Goal: Task Accomplishment & Management: Manage account settings

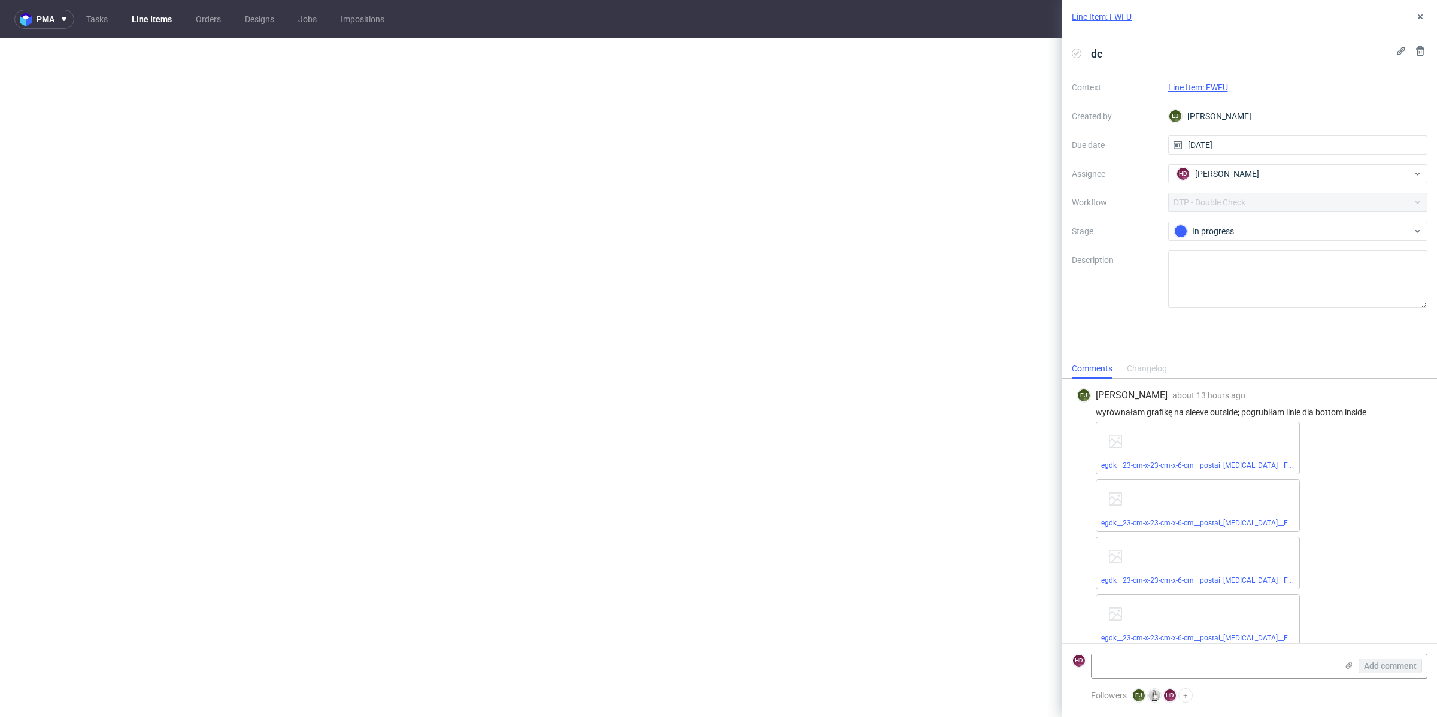
select select "dtp_waiting_for_check"
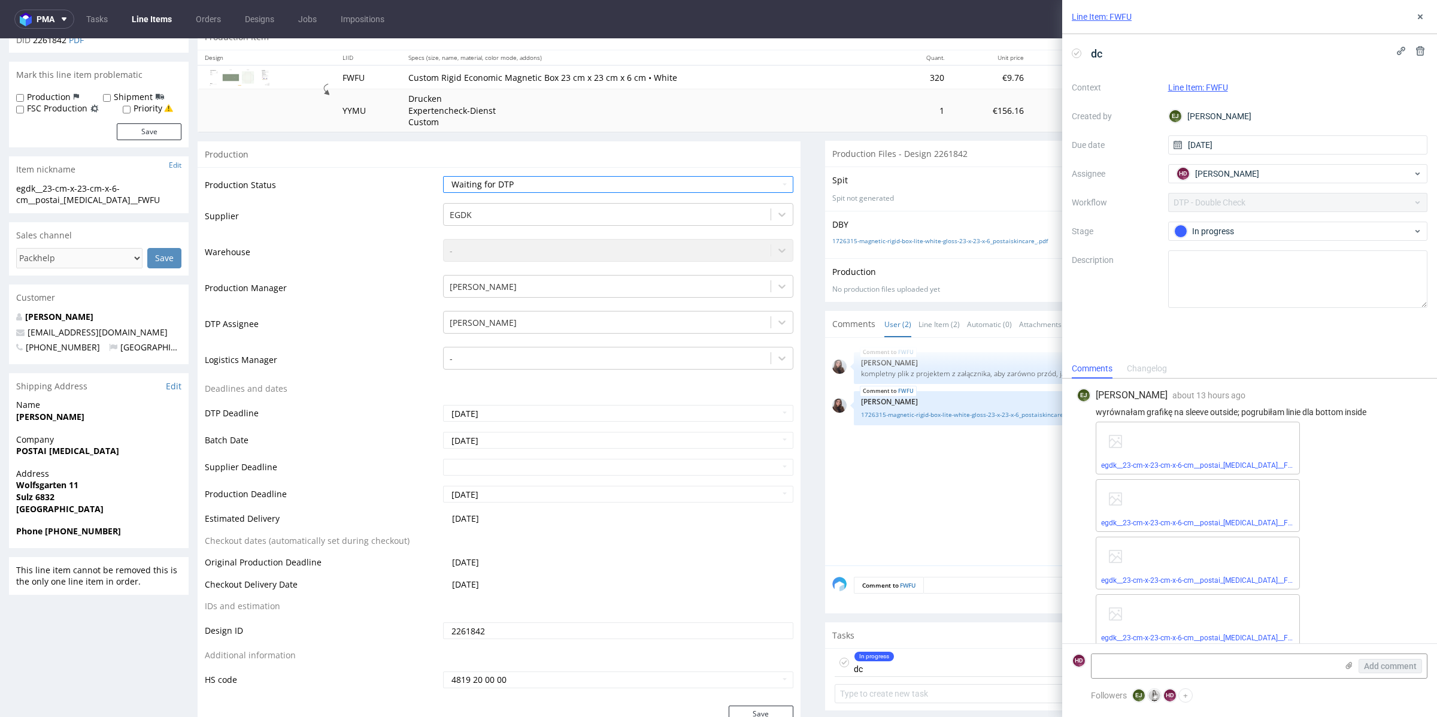
scroll to position [11, 0]
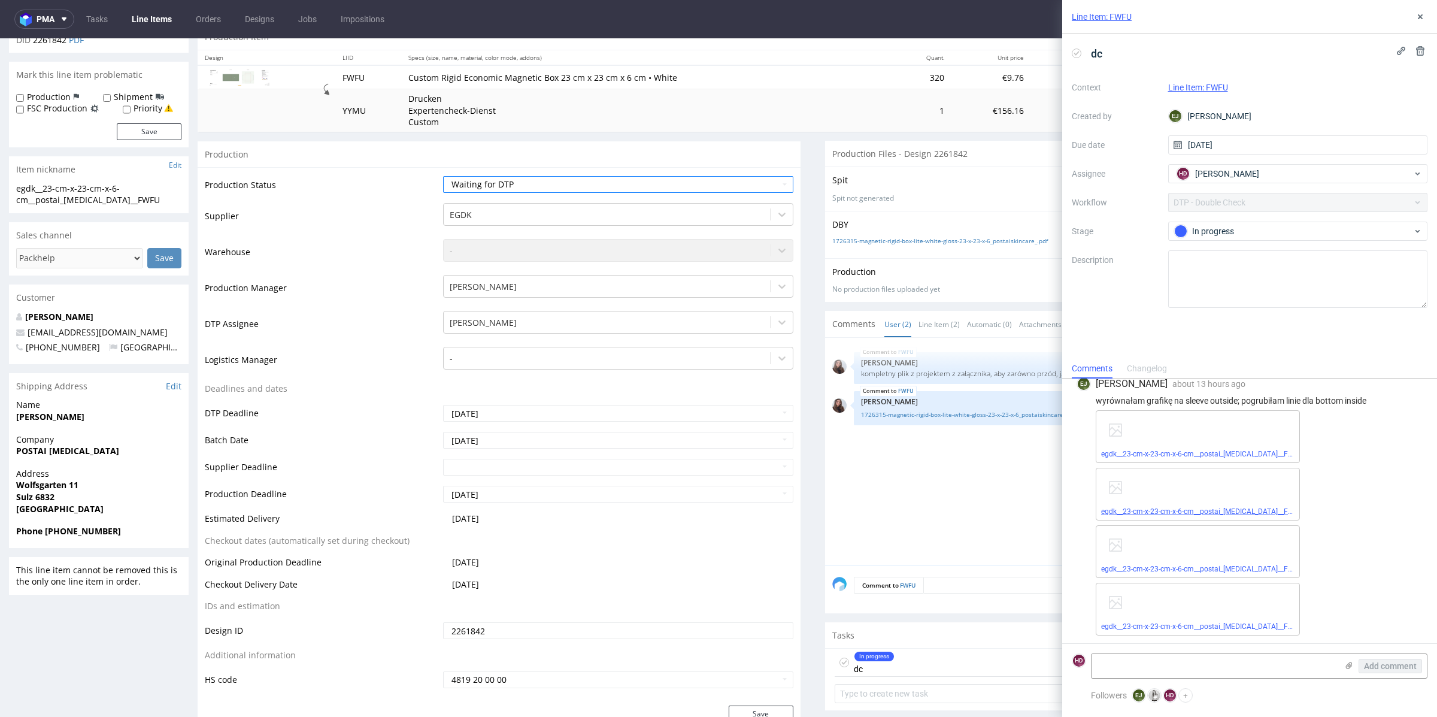
click at [1220, 509] on link "egdk__23-cm-x-23-cm-x-6-cm__postai_skin_care__FWFU__d2261842__oR960442239__cove…" at bounding box center [1281, 511] width 360 height 8
click at [1199, 456] on link "egdk__23-cm-x-23-cm-x-6-cm__postai_skin_care__FWFU__d2261842__oR960442239__cove…" at bounding box center [1278, 454] width 355 height 8
click at [1189, 675] on textarea at bounding box center [1213, 666] width 245 height 24
click at [1334, 659] on textarea "Jest wszystko cacy. Jedynie na COVER jasny zielony różni się 4% 1% 4% 0% i 4% 1…" at bounding box center [1213, 661] width 245 height 34
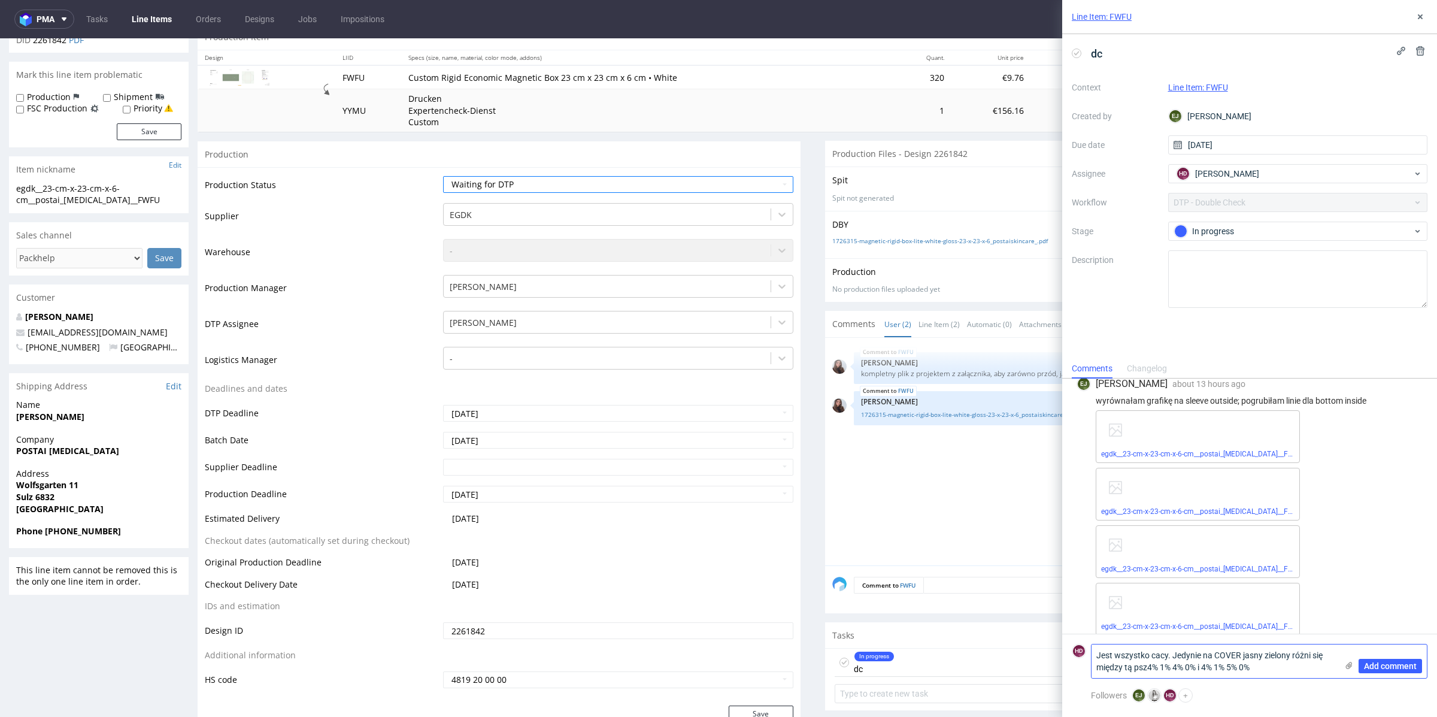
click at [1149, 668] on textarea "Jest wszystko cacy. Jedynie na COVER jasny zielony różni się między tą psz4% 1%…" at bounding box center [1213, 661] width 245 height 34
click at [1204, 647] on textarea "Jest wszystko cacy. Jedynie na COVER jasny zielony różni się 1% :D % 1% 4% 0% i…" at bounding box center [1213, 648] width 245 height 57
click at [1187, 644] on textarea "Jest wszystko cacy. Jedynie na COVER jasny zielony różni się 1% :D ale w pliku …" at bounding box center [1213, 648] width 245 height 57
click at [1095, 668] on textarea "Jest wszystko cacy. Jedynie na COVER jasny zielony różni się 1% :D ale w pliku …" at bounding box center [1213, 648] width 245 height 57
click at [1149, 666] on textarea "Jest wszystko cacy. Jedynie na COVER jasny zielony różni się 1% :D ale w pliku …" at bounding box center [1213, 648] width 245 height 57
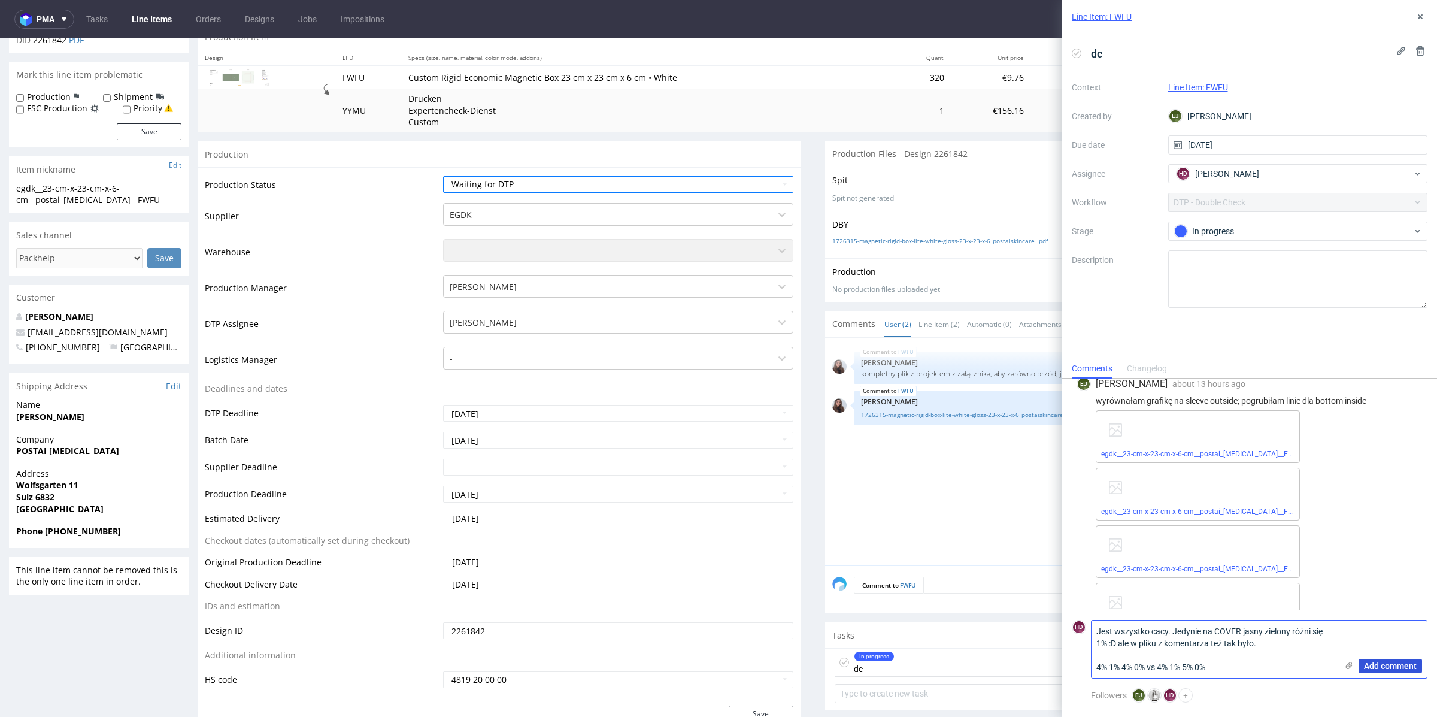
type textarea "Jest wszystko cacy. Jedynie na COVER jasny zielony różni się 1% :D ale w pliku …"
click at [1386, 666] on span "Add comment" at bounding box center [1390, 666] width 53 height 8
click at [1370, 665] on span "Add comment" at bounding box center [1390, 666] width 53 height 8
click at [1247, 645] on textarea "Jest wszystko cacy. Jedynie na COVER jasny zielony różni się 1% :D ale w pliku …" at bounding box center [1213, 648] width 245 height 57
click at [1409, 669] on span "Add comment" at bounding box center [1390, 666] width 53 height 8
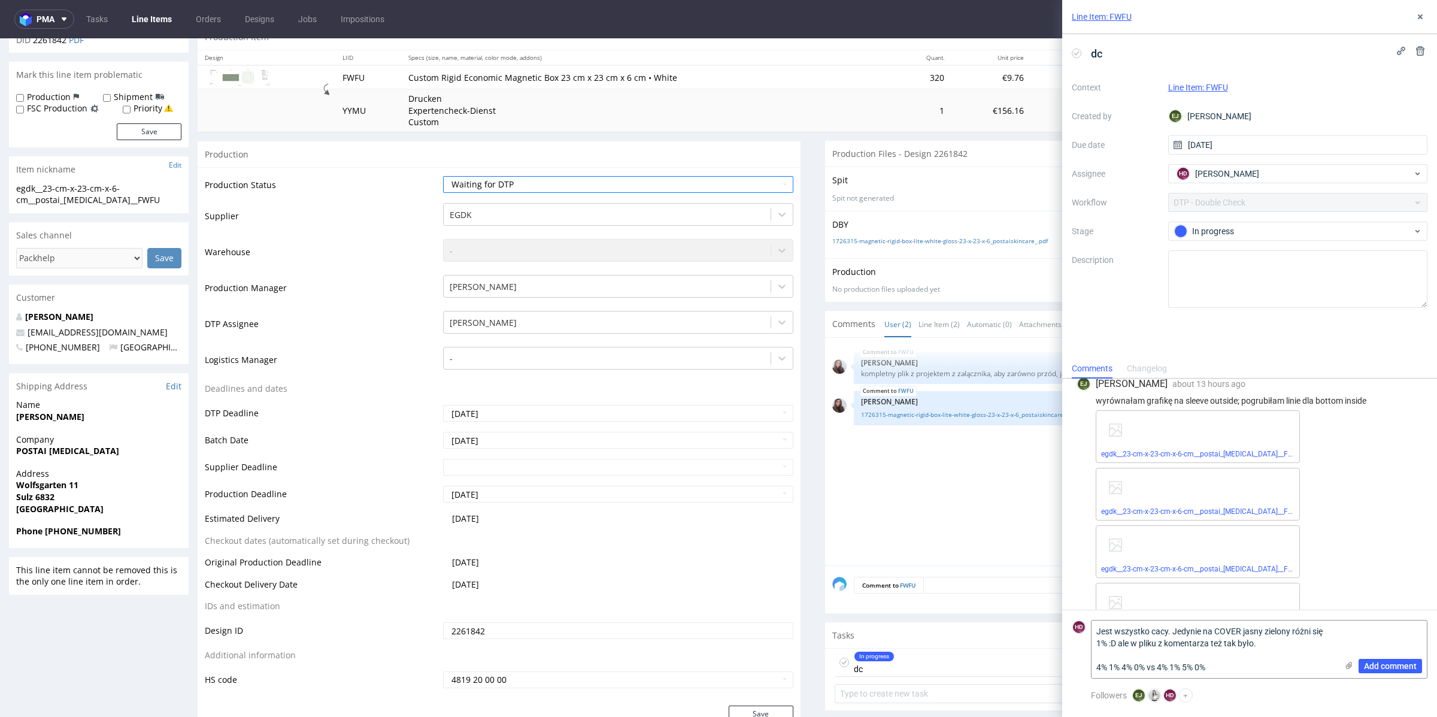
scroll to position [45, 0]
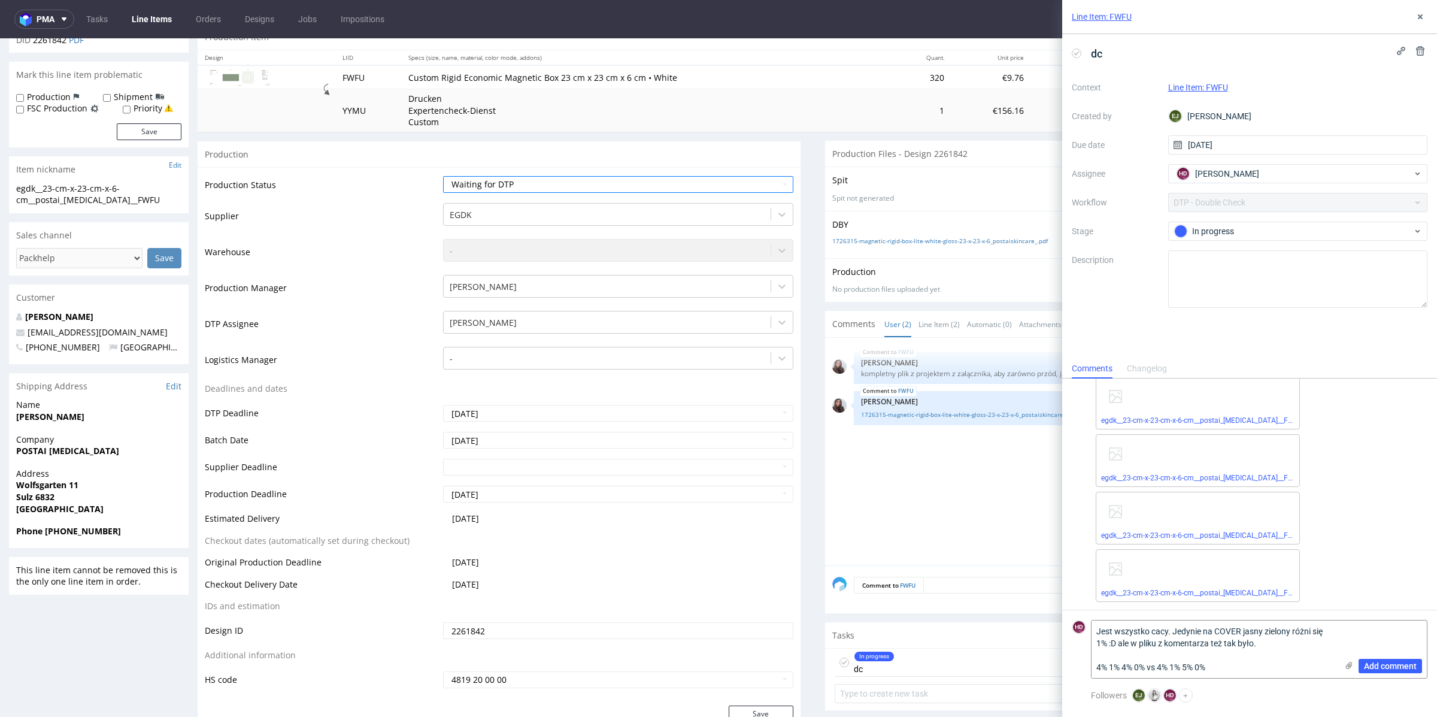
drag, startPoint x: 1223, startPoint y: 668, endPoint x: 1078, endPoint y: 624, distance: 151.3
click at [1078, 624] on div "HD Jest wszystko cacy. Jedynie na COVER jasny zielony różni się 1% :D ale w pli…" at bounding box center [1250, 649] width 356 height 59
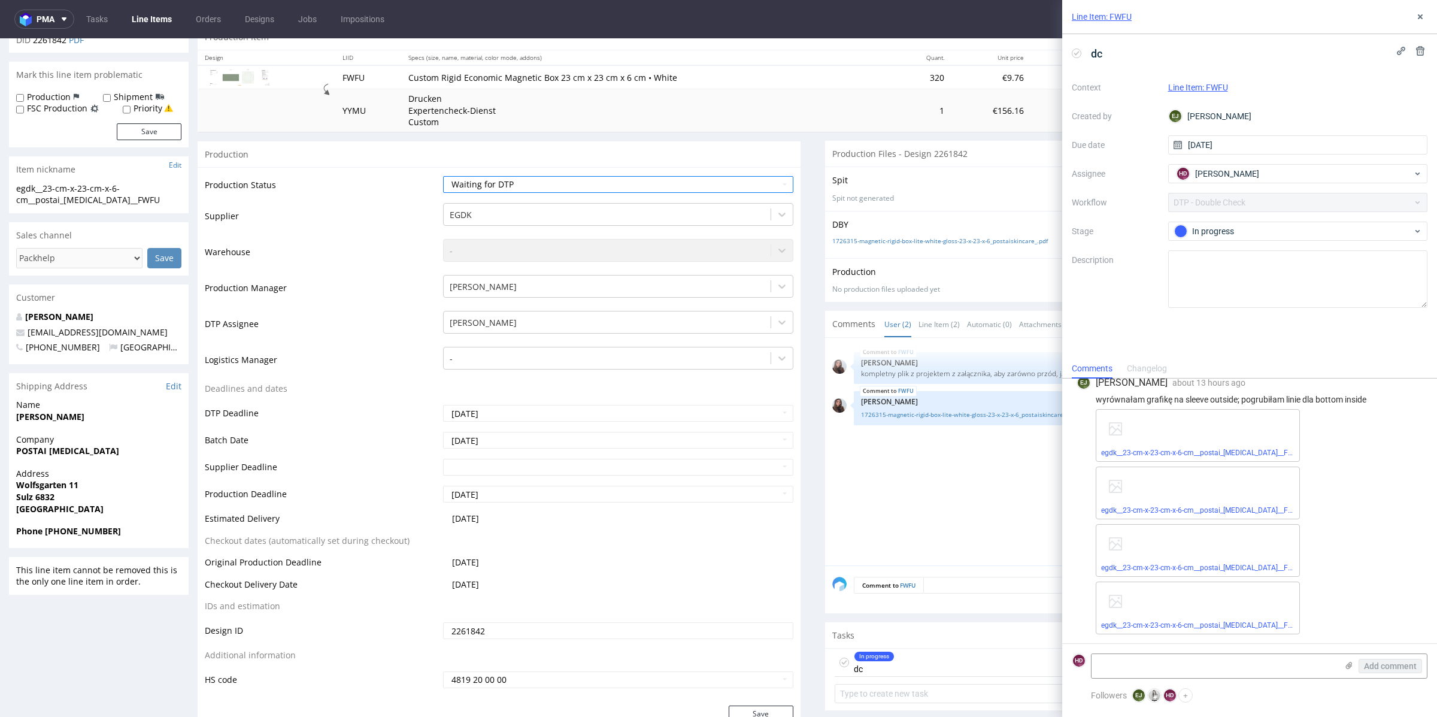
scroll to position [11, 0]
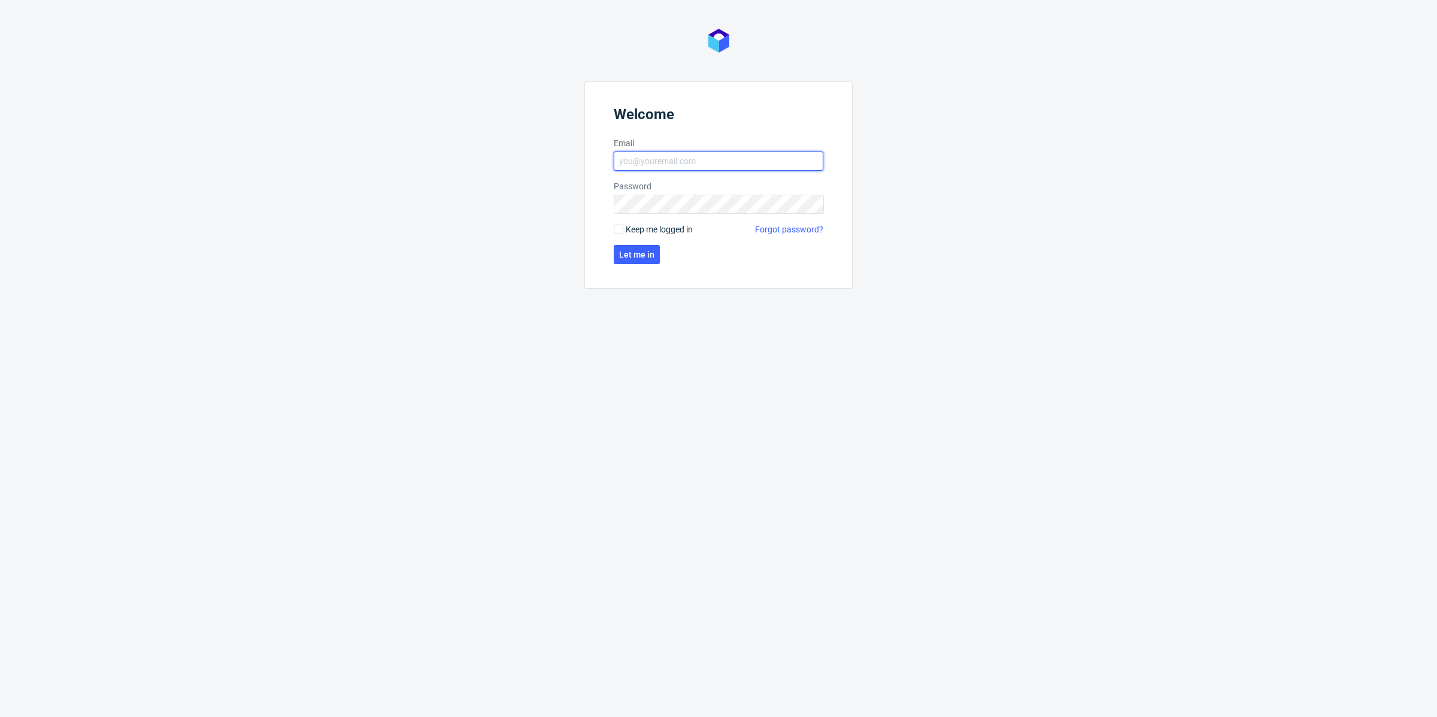
click at [672, 153] on input "Email" at bounding box center [719, 160] width 210 height 19
type input "dominika.hapka@packhelp.com"
click button "Let me in" at bounding box center [637, 254] width 46 height 19
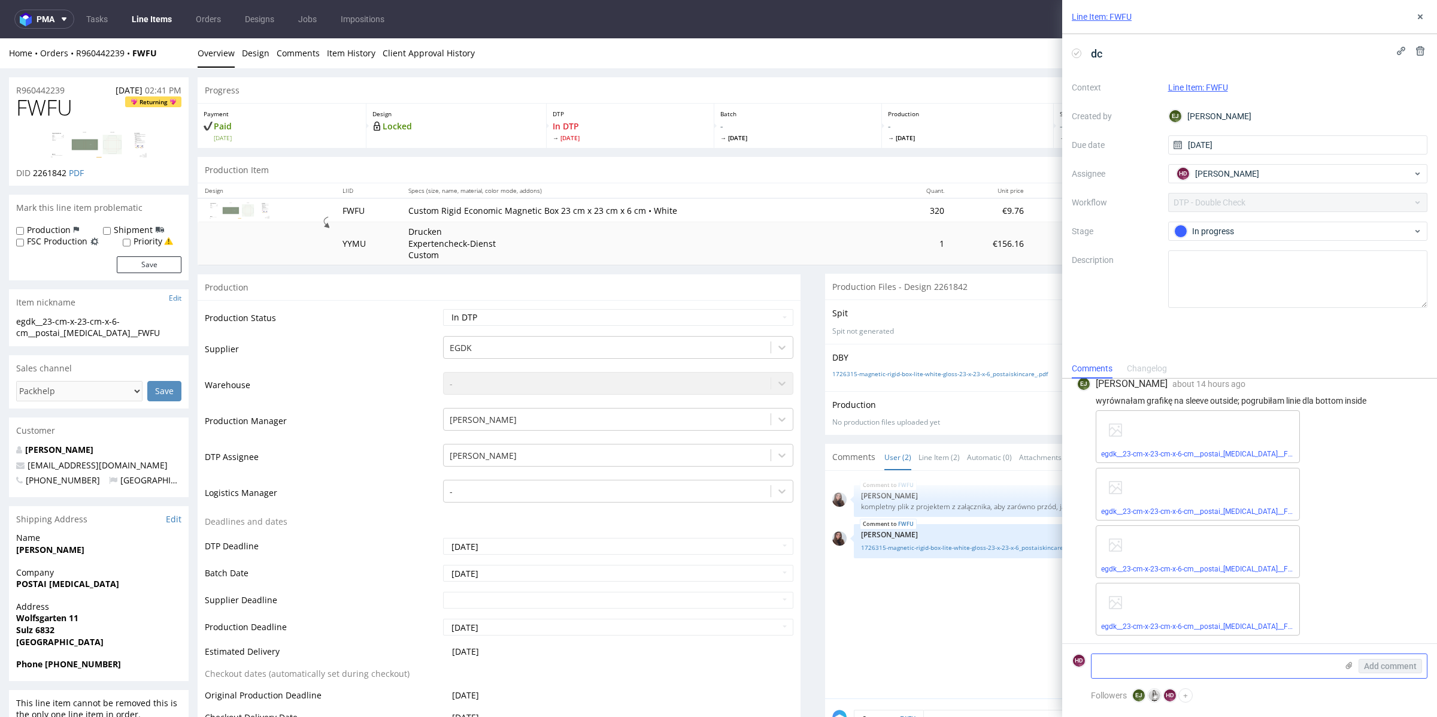
click at [1190, 671] on textarea at bounding box center [1213, 666] width 245 height 24
paste textarea "Jest wszystko cacy. Jedynie na COVER jasny zielony różni się 1% :D ale w pliku …"
type textarea "Jest wszystko cacy. Jedynie na COVER jasny zielony różni się 1% :D ale w pliku …"
click at [1411, 662] on span "Add comment" at bounding box center [1390, 666] width 53 height 8
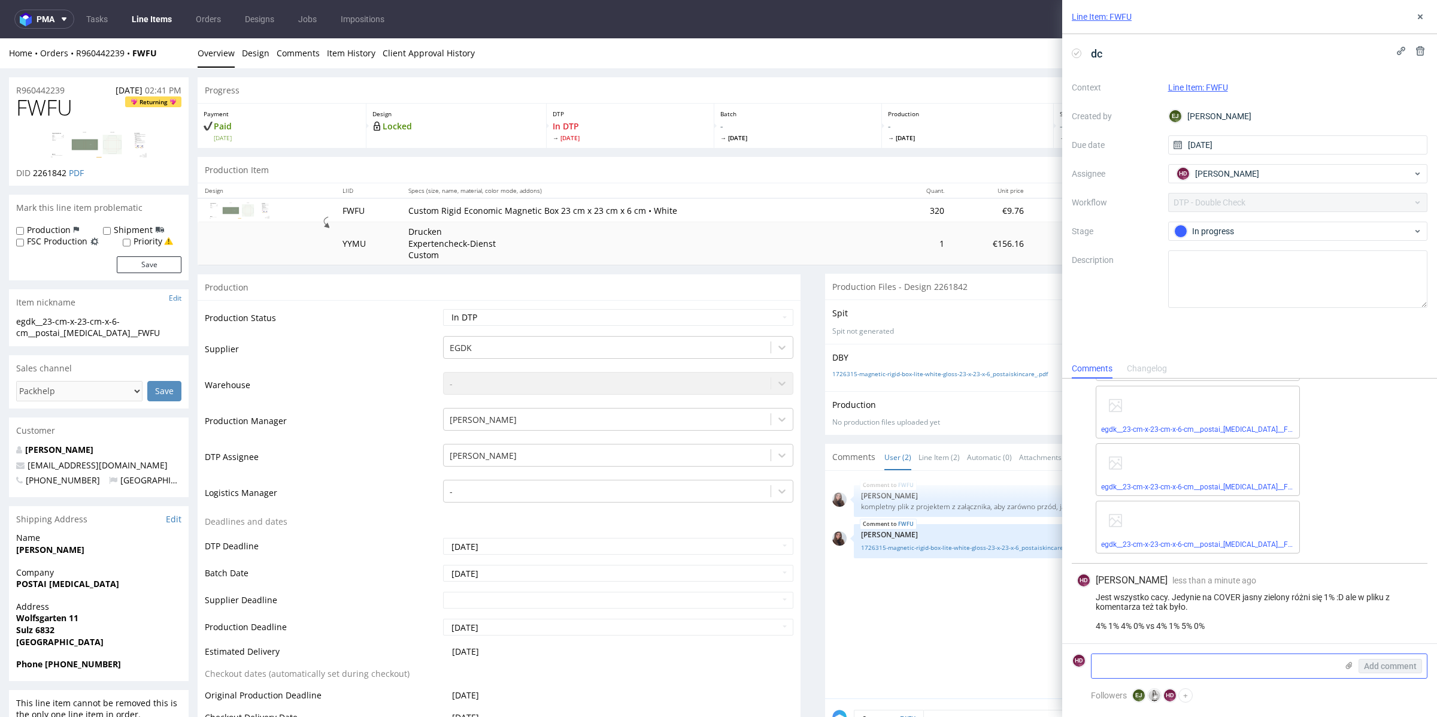
click at [1348, 667] on use at bounding box center [1349, 665] width 7 height 7
click at [0, 0] on input "file" at bounding box center [0, 0] width 0 height 0
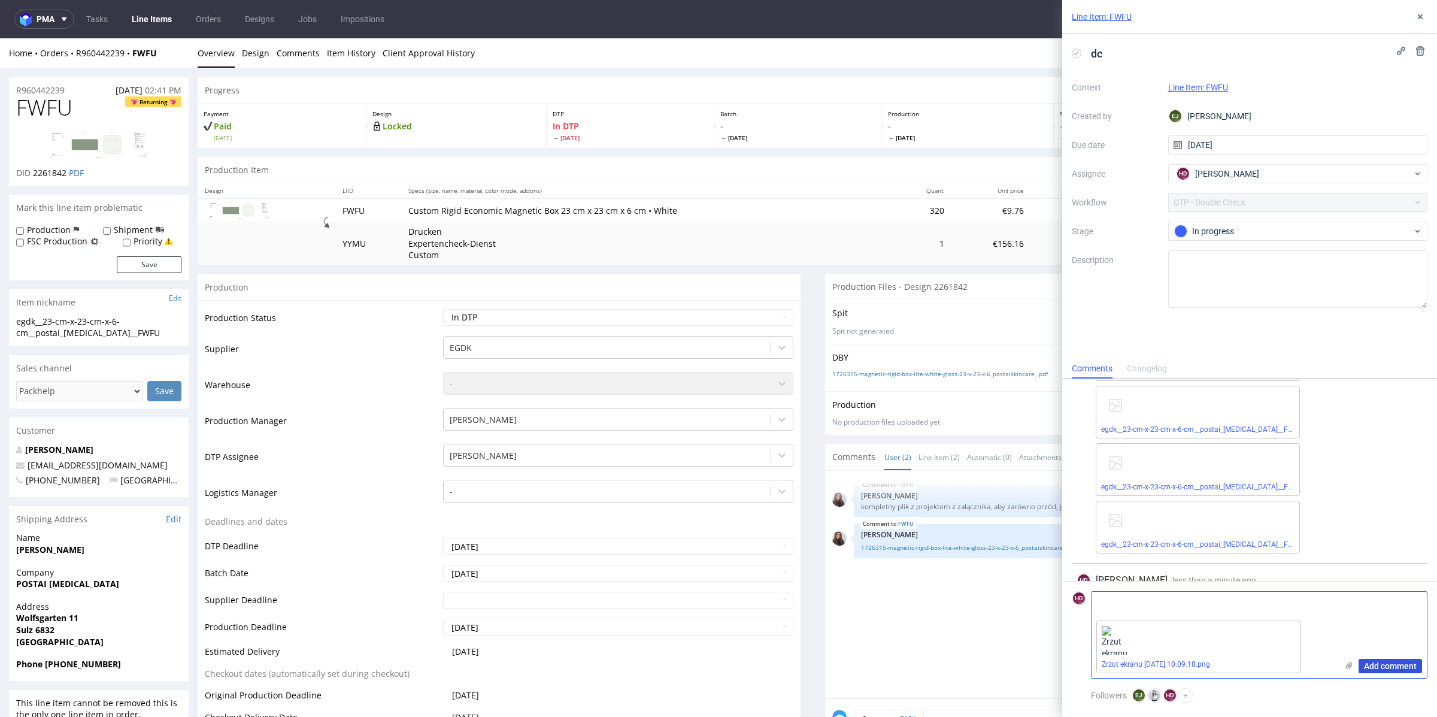
click at [1398, 667] on span "Add comment" at bounding box center [1390, 666] width 53 height 8
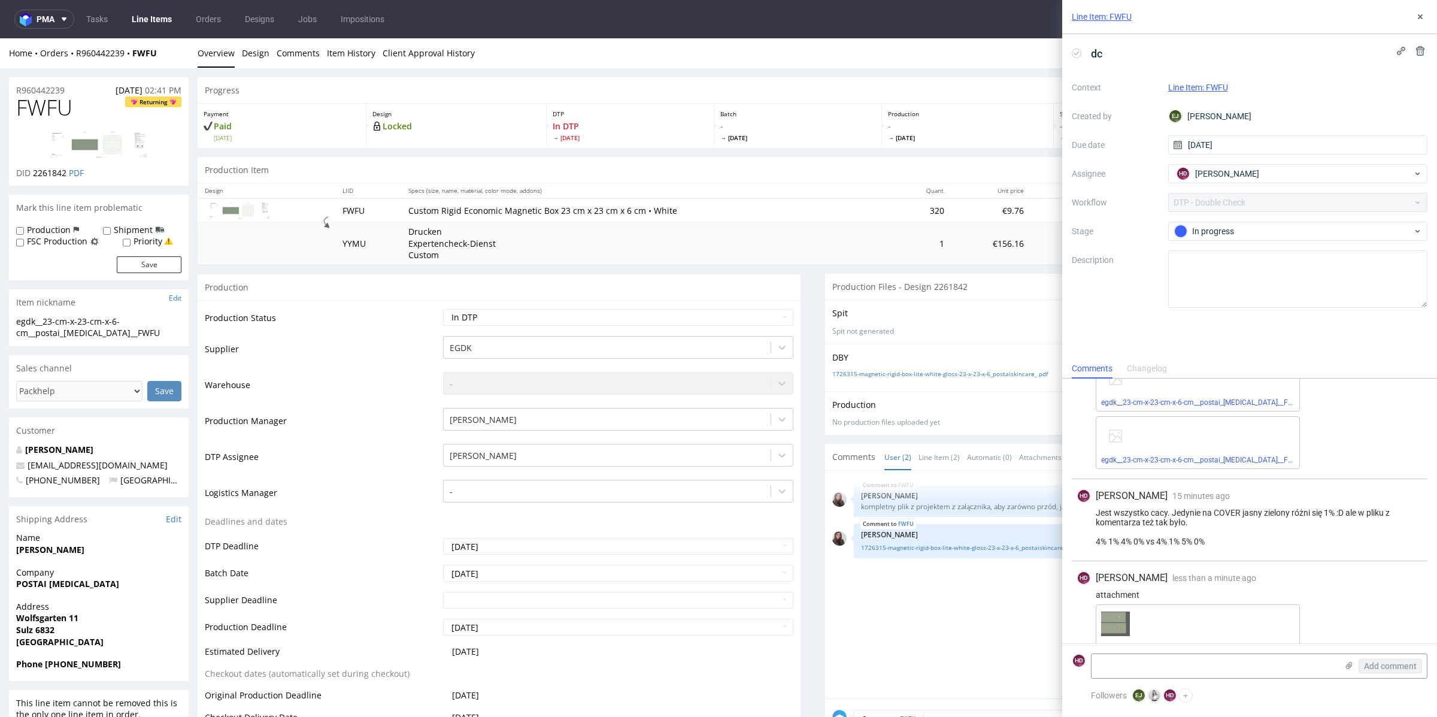
scroll to position [199, 0]
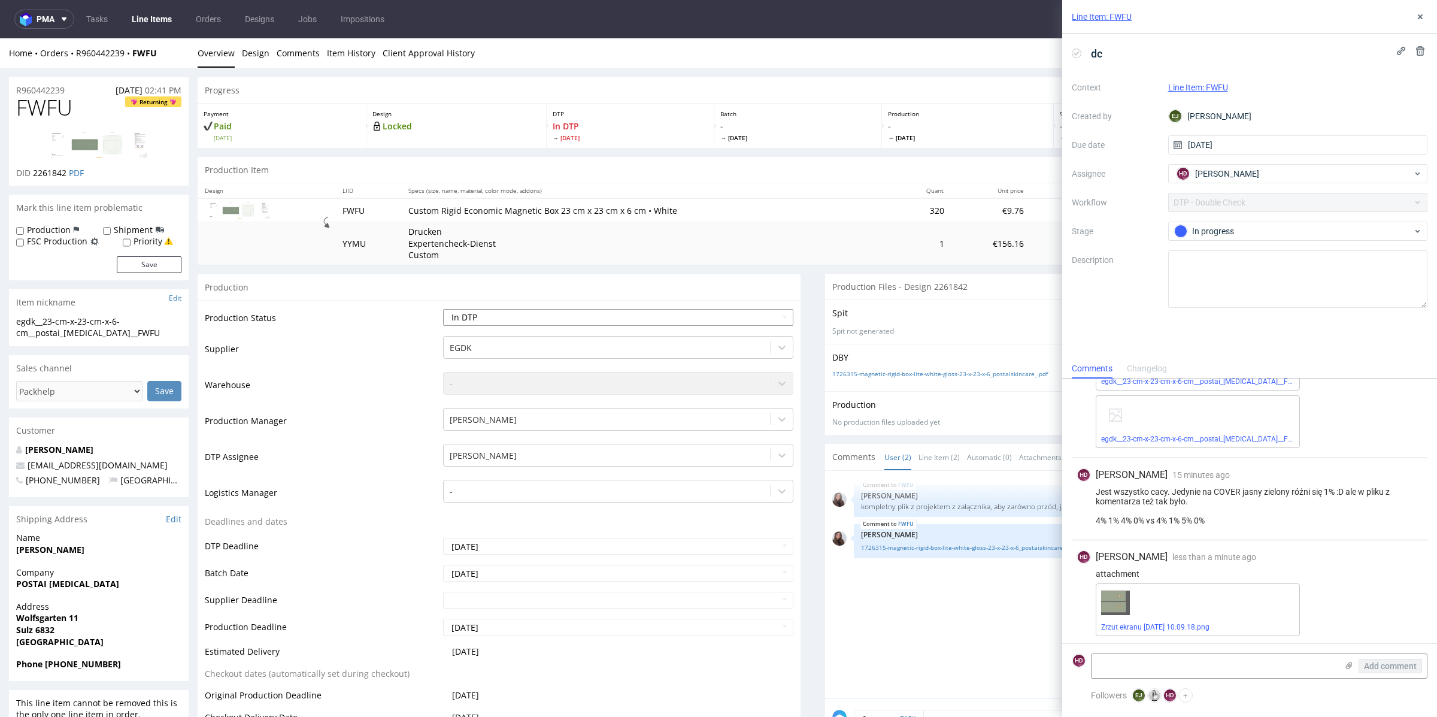
click at [493, 315] on select "Waiting for Artwork Waiting for Diecut Waiting for Mockup Waiting for DTP Waiti…" at bounding box center [618, 317] width 350 height 17
select select "dtp_dc_done"
click at [443, 309] on select "Waiting for Artwork Waiting for Diecut Waiting for Mockup Waiting for DTP Waiti…" at bounding box center [618, 317] width 350 height 17
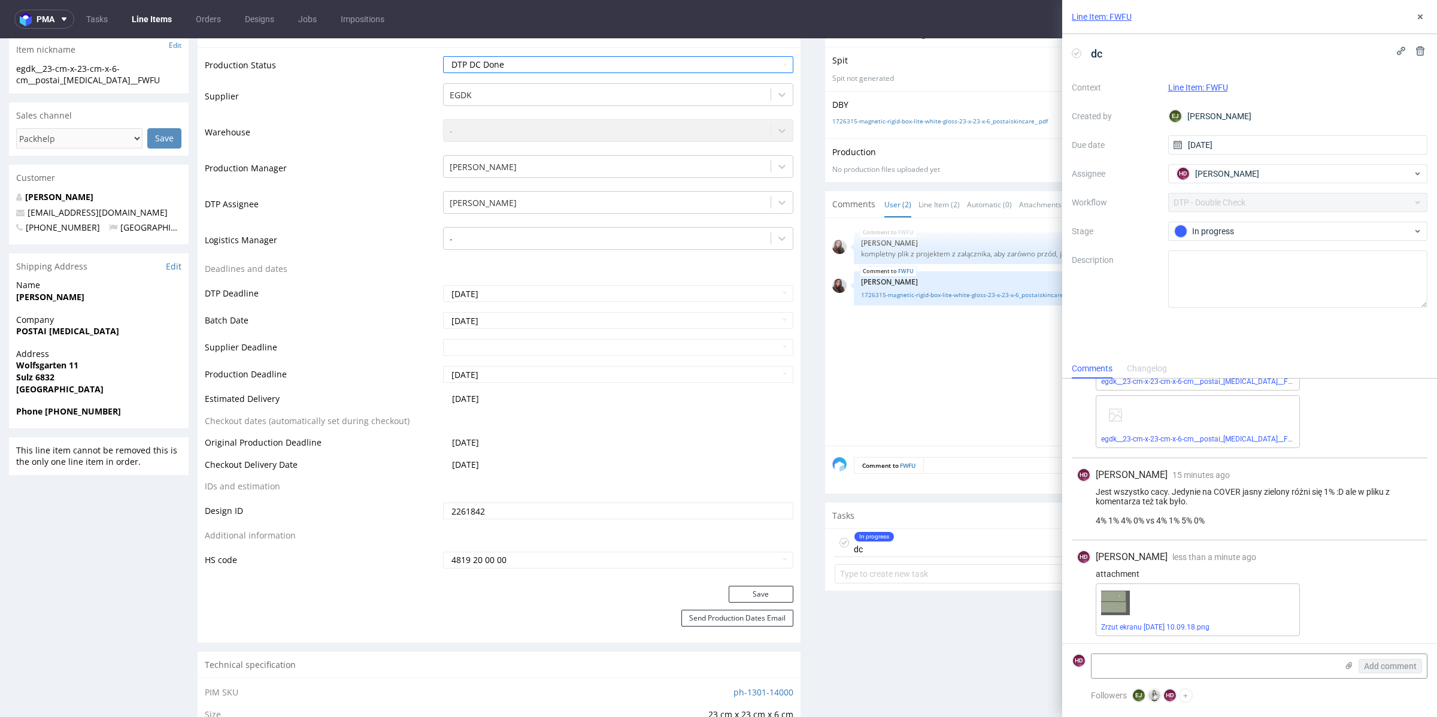
scroll to position [286, 0]
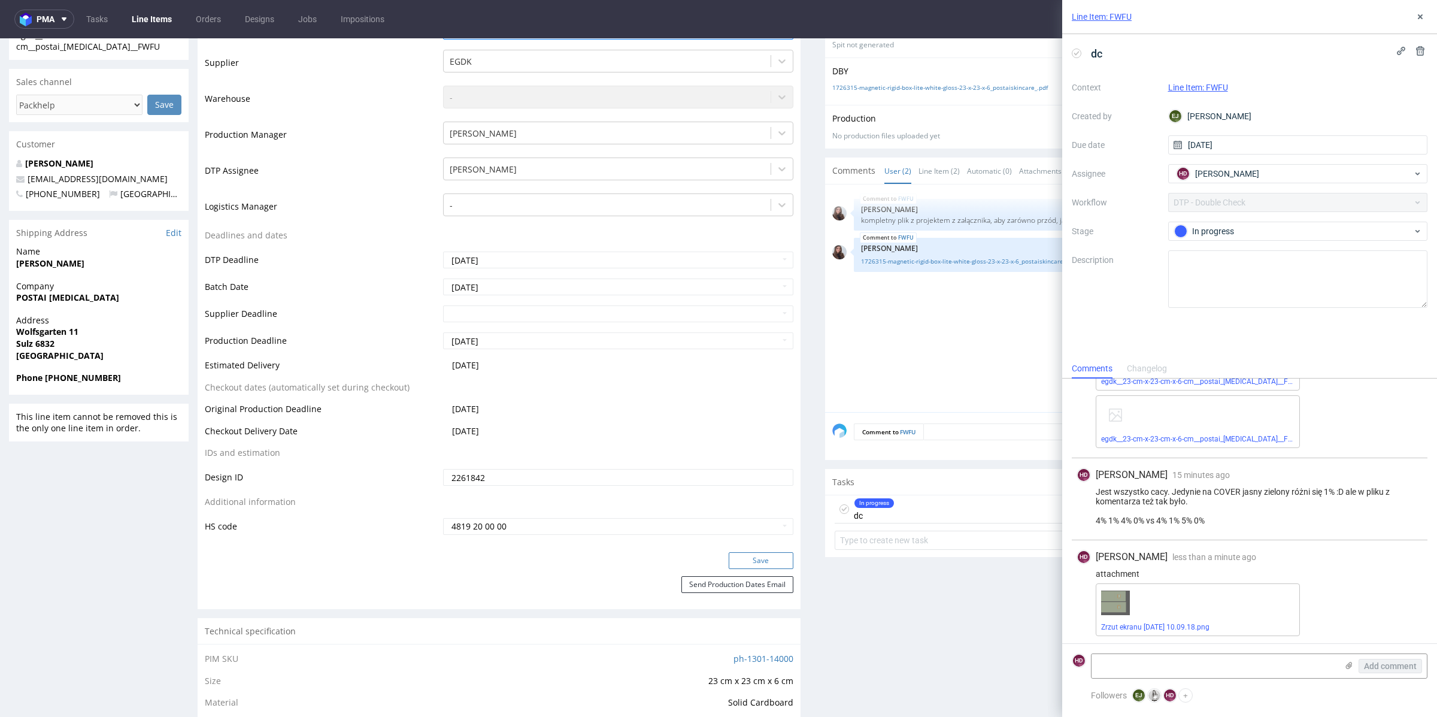
click at [769, 559] on button "Save" at bounding box center [761, 560] width 65 height 17
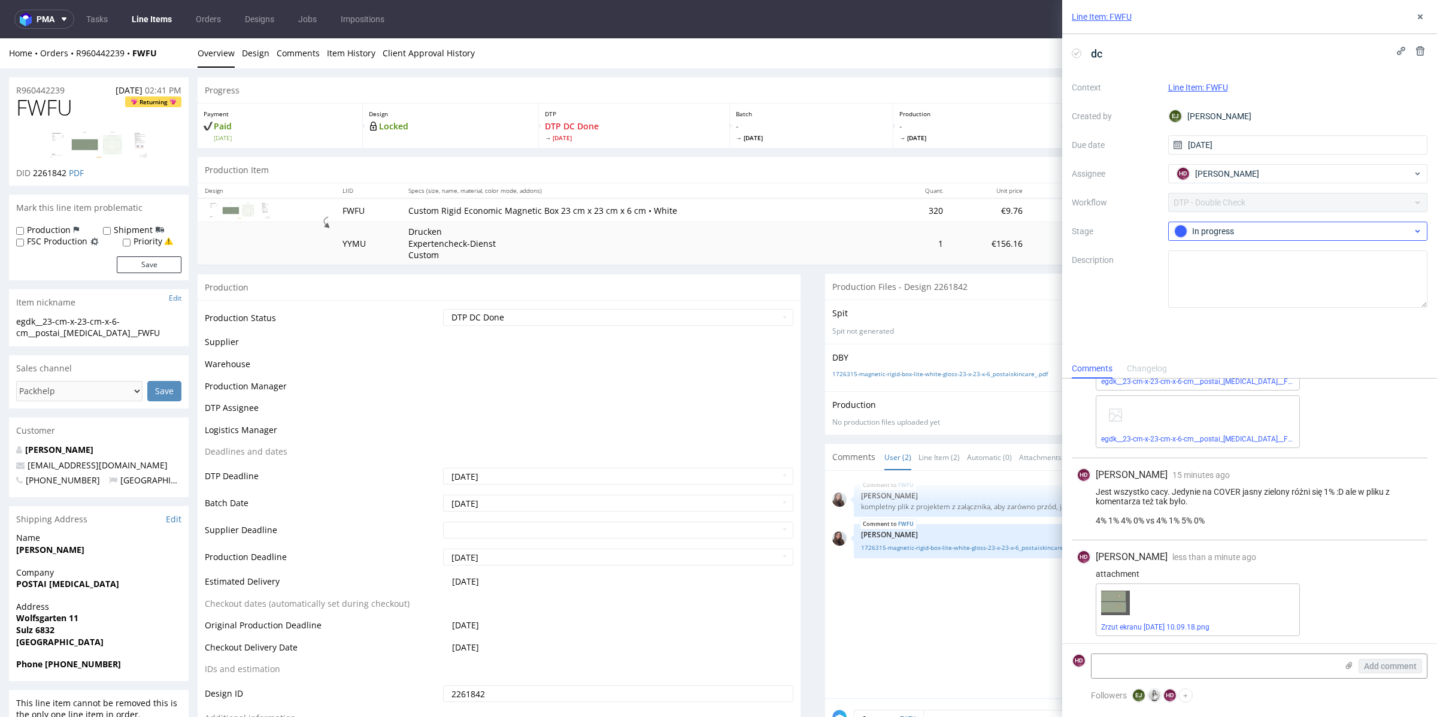
scroll to position [285, 0]
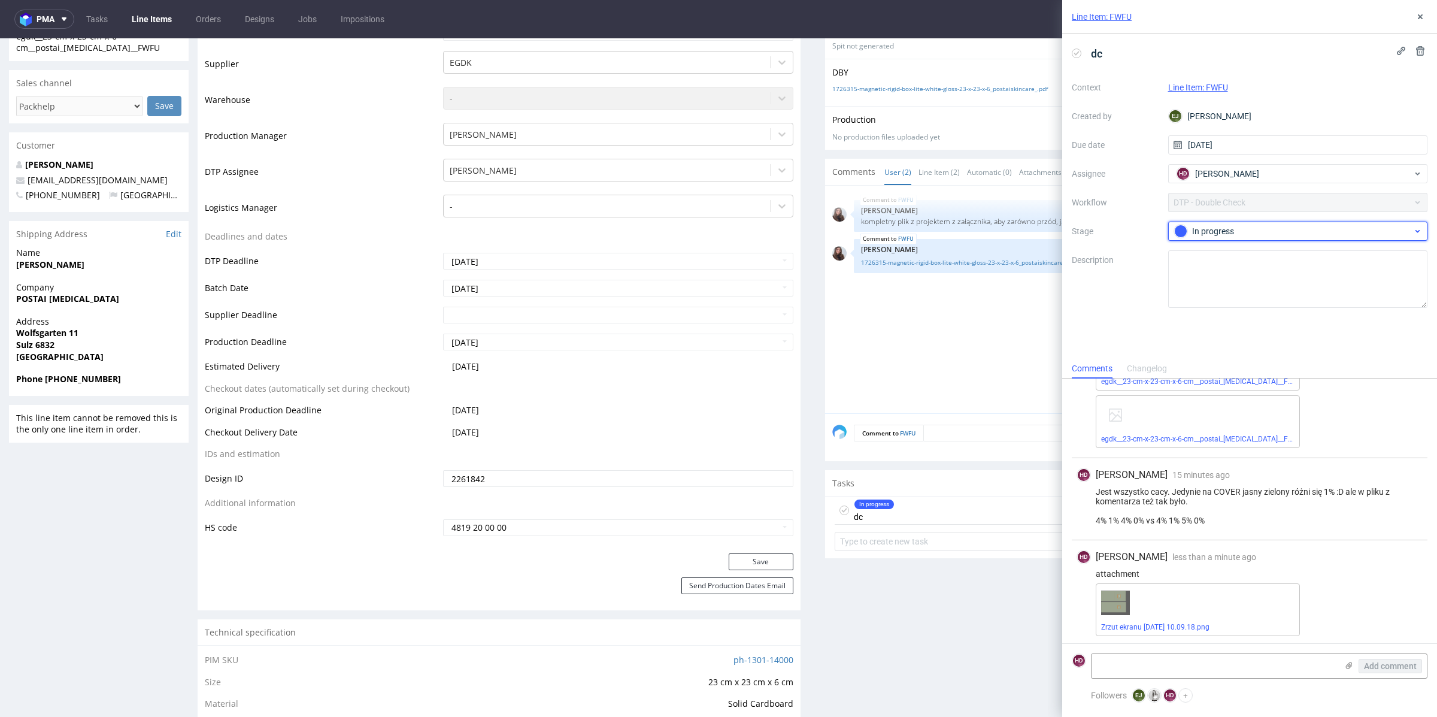
click at [1270, 232] on div "In progress" at bounding box center [1293, 231] width 238 height 13
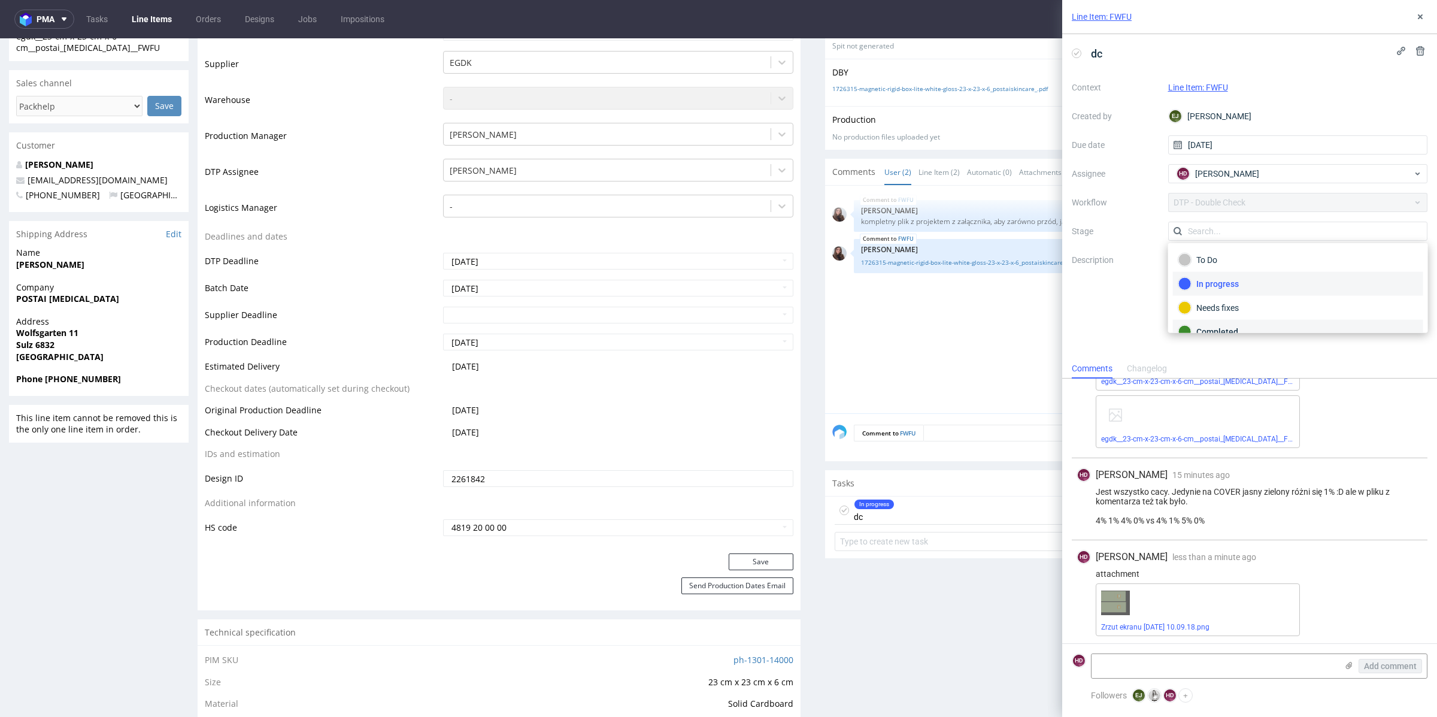
click at [1275, 327] on div "Completed" at bounding box center [1297, 331] width 239 height 13
click at [1427, 14] on button at bounding box center [1420, 17] width 14 height 14
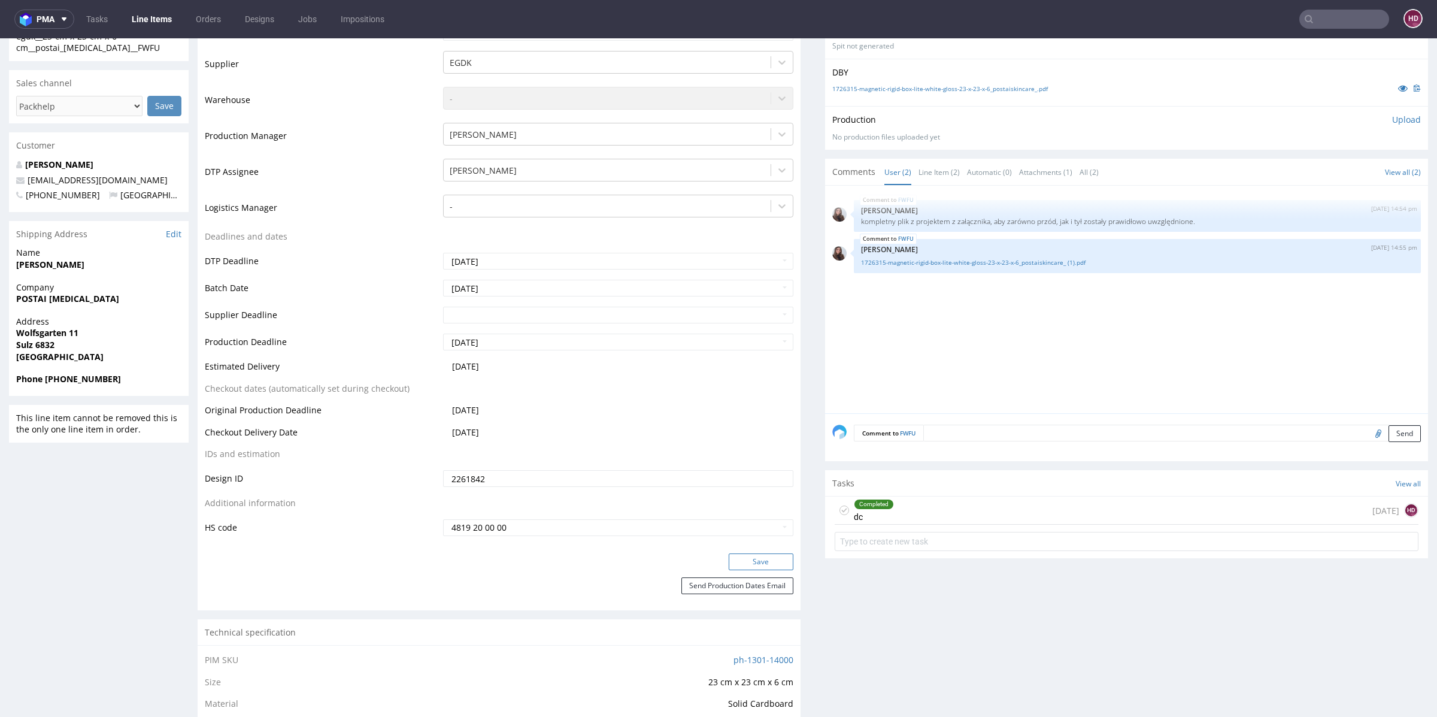
click at [772, 559] on button "Save" at bounding box center [761, 561] width 65 height 17
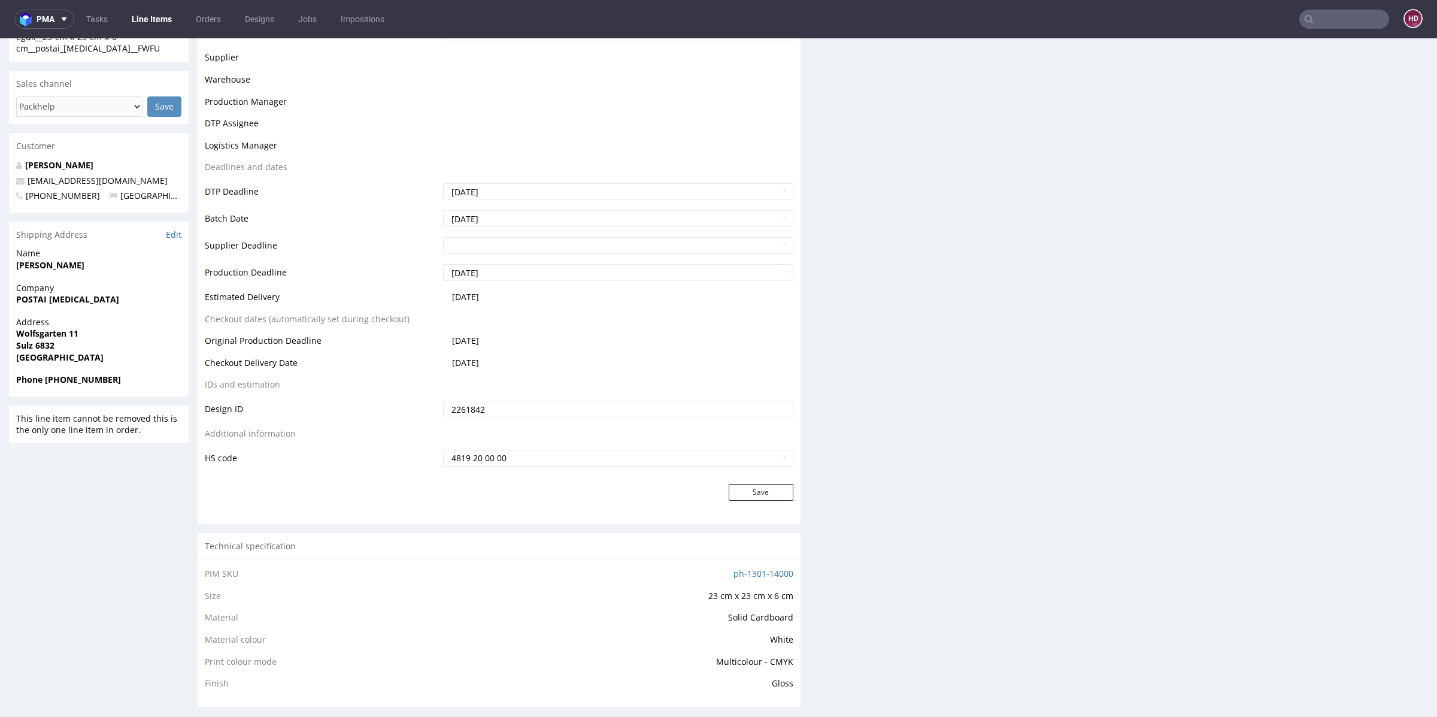
scroll to position [284, 0]
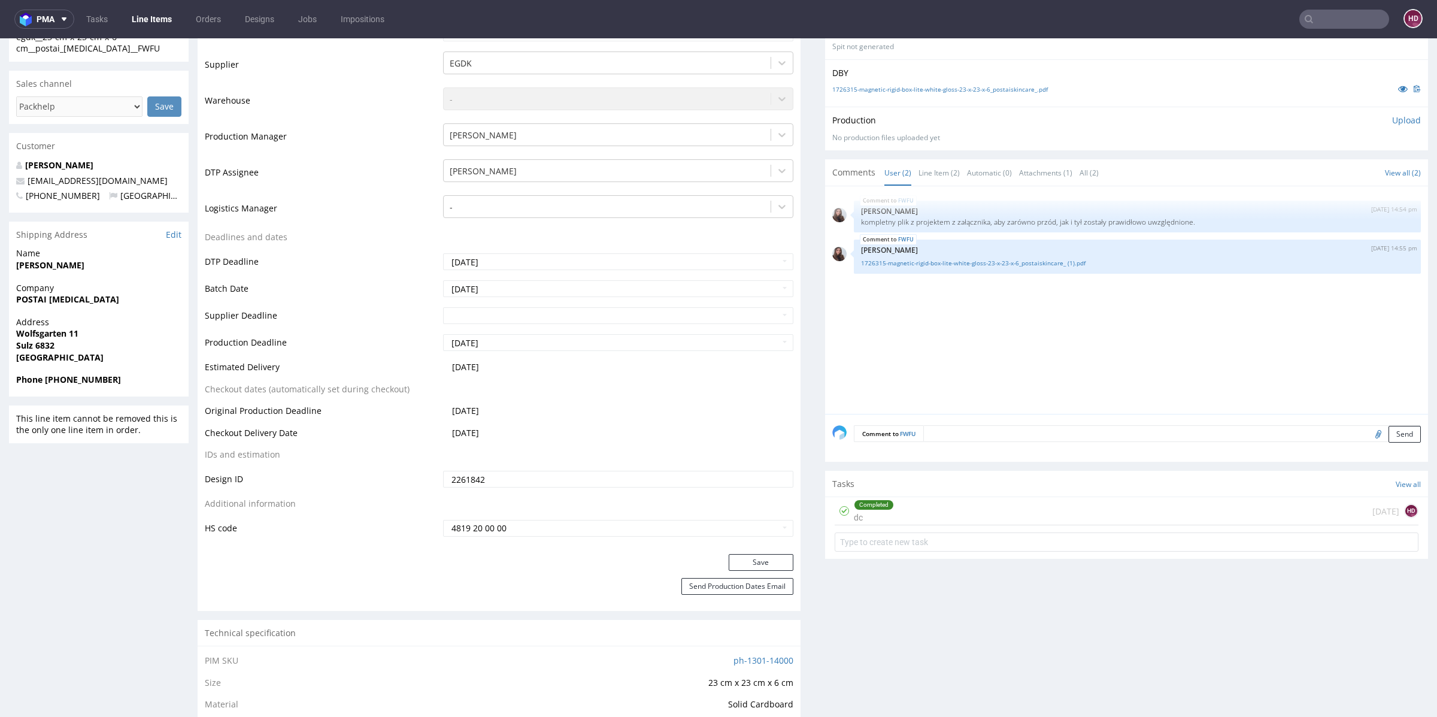
click at [159, 16] on link "Line Items" at bounding box center [152, 19] width 54 height 19
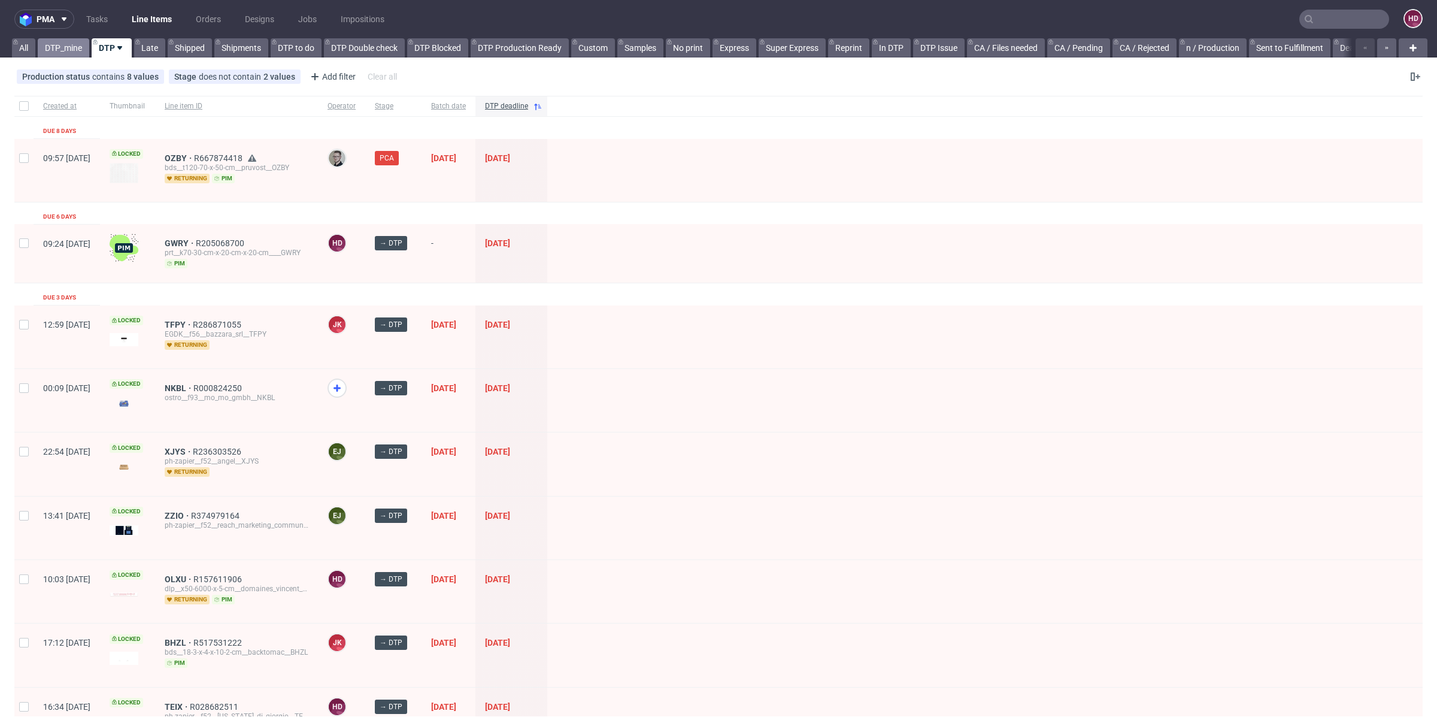
click at [74, 48] on link "DTP_mine" at bounding box center [63, 47] width 51 height 19
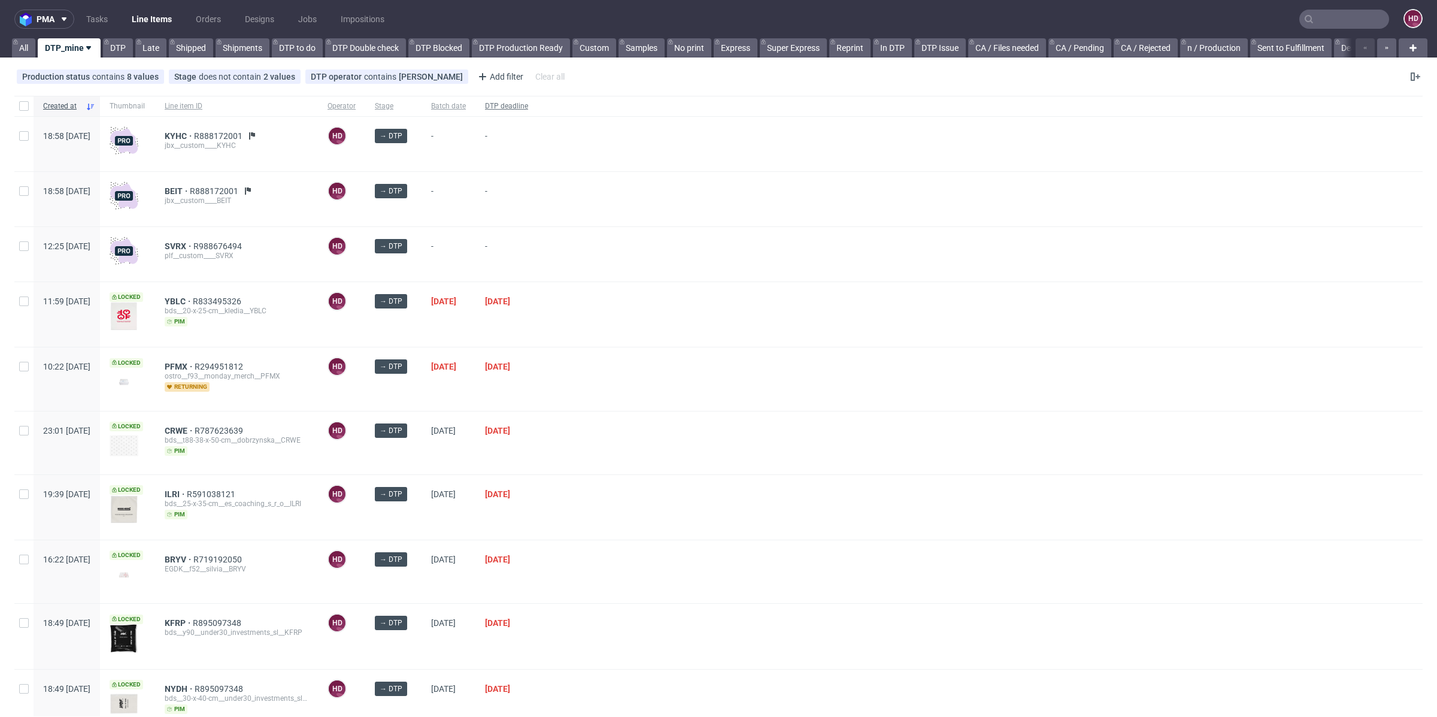
click at [528, 107] on span "DTP deadline" at bounding box center [506, 106] width 43 height 10
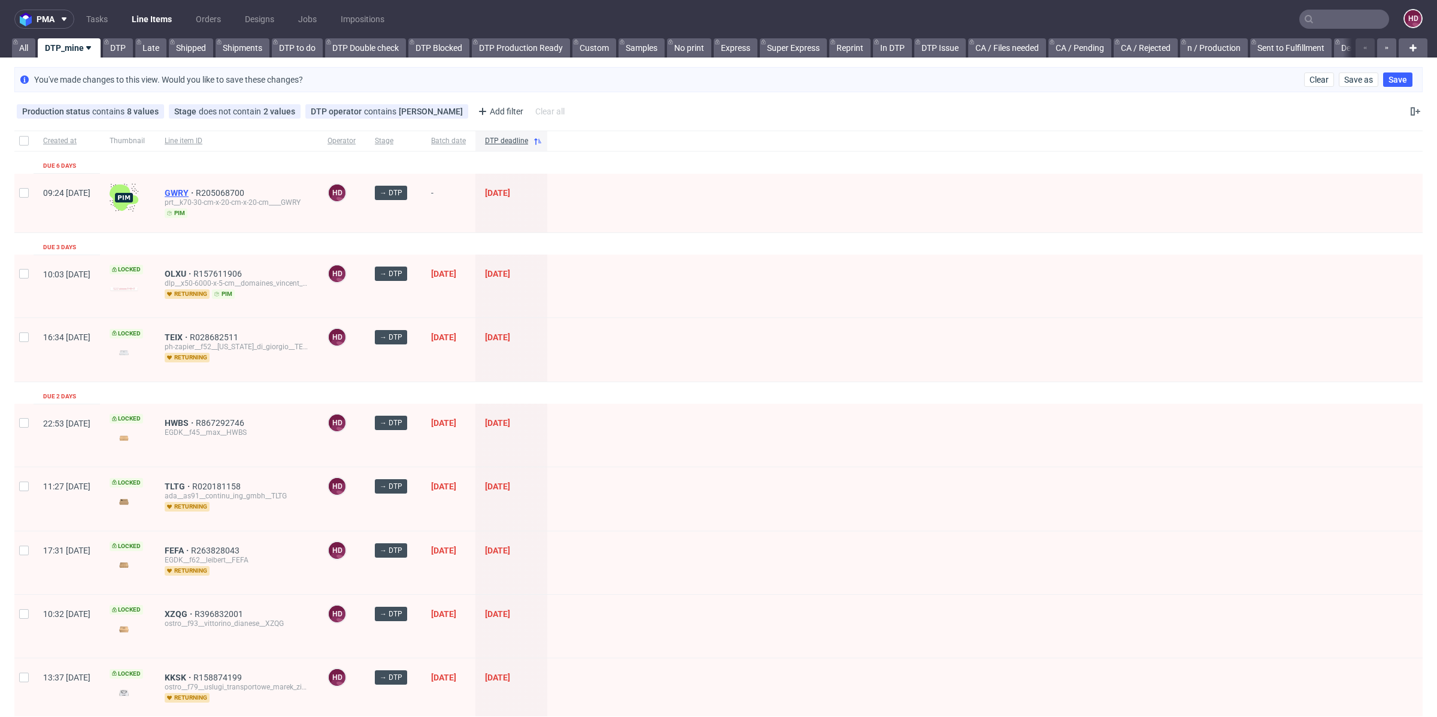
click at [196, 190] on span "GWRY" at bounding box center [180, 193] width 31 height 10
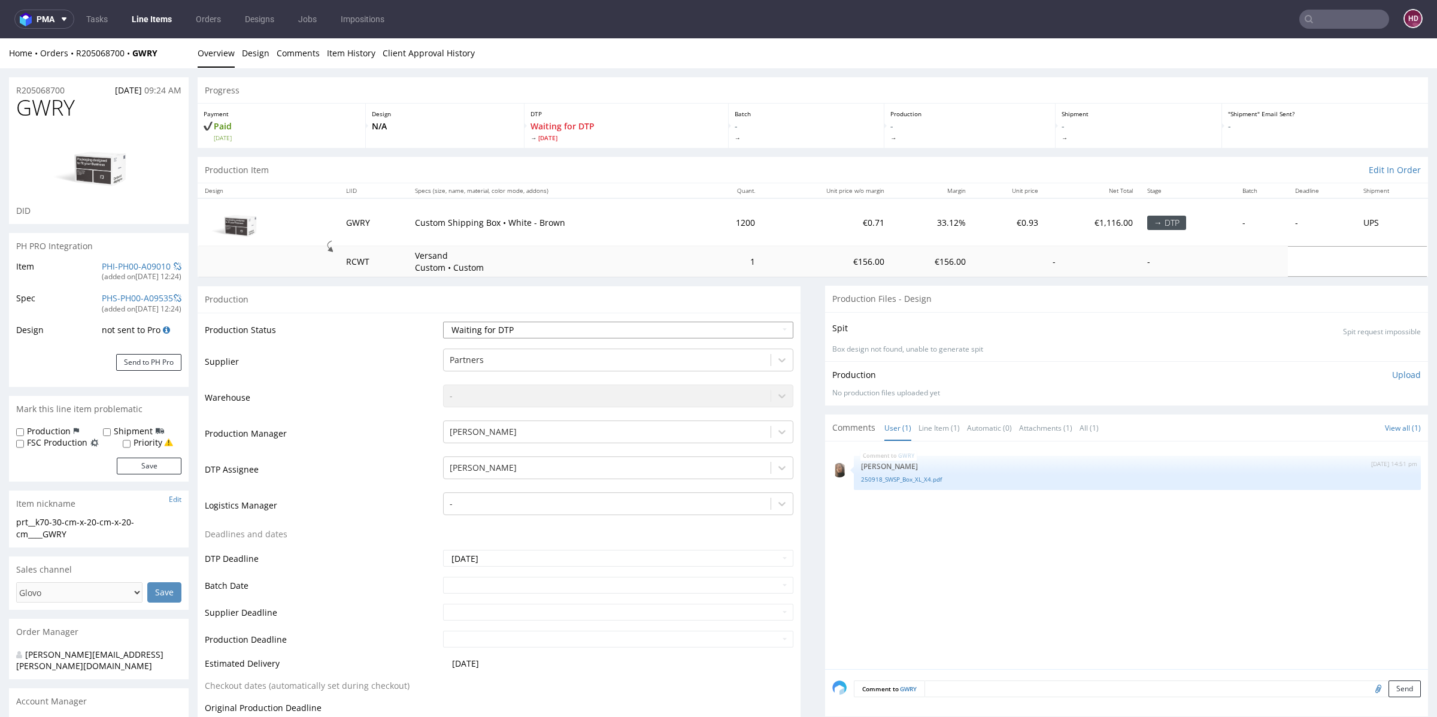
click at [544, 324] on select "Waiting for Artwork Waiting for Diecut Waiting for Mockup Waiting for DTP Waiti…" at bounding box center [618, 329] width 350 height 17
select select "dtp_in_process"
click at [443, 321] on select "Waiting for Artwork Waiting for Diecut Waiting for Mockup Waiting for DTP Waiti…" at bounding box center [618, 329] width 350 height 17
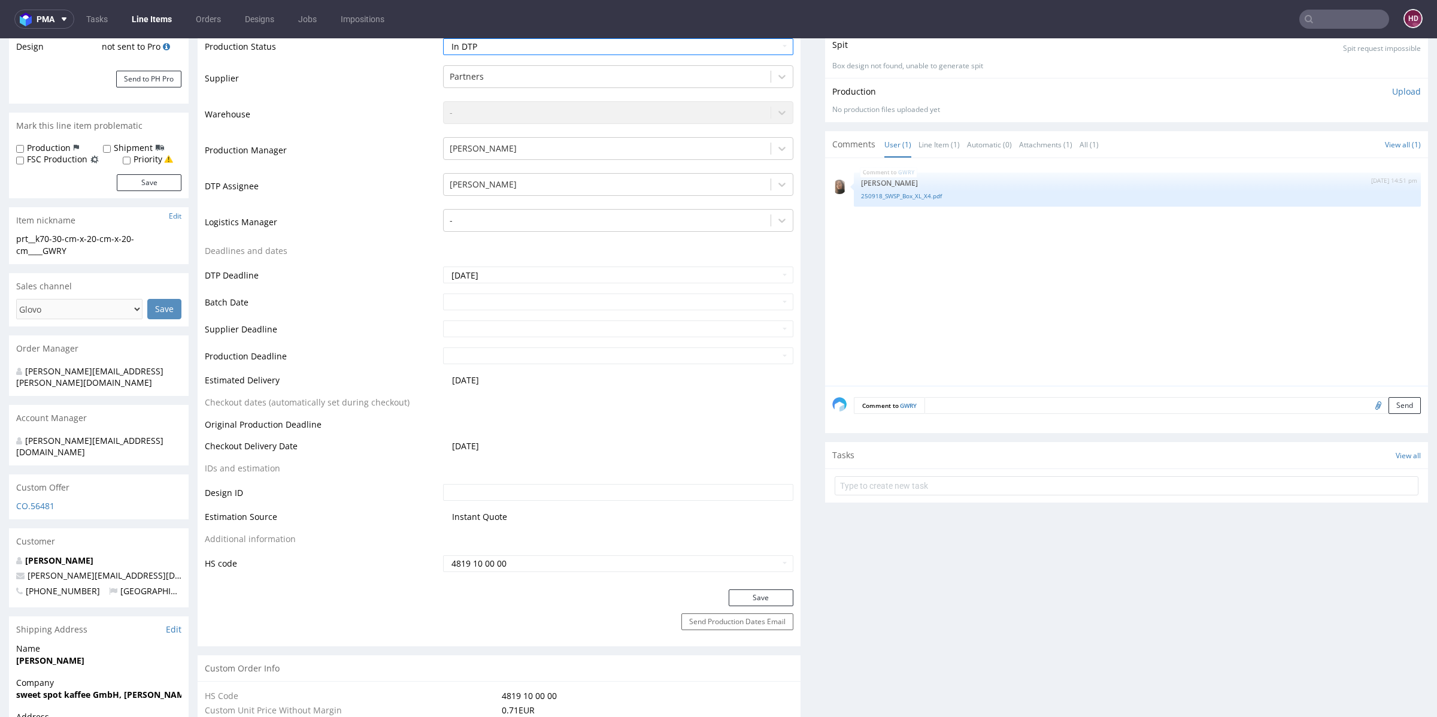
scroll to position [281, 0]
click at [760, 594] on button "Save" at bounding box center [761, 599] width 65 height 17
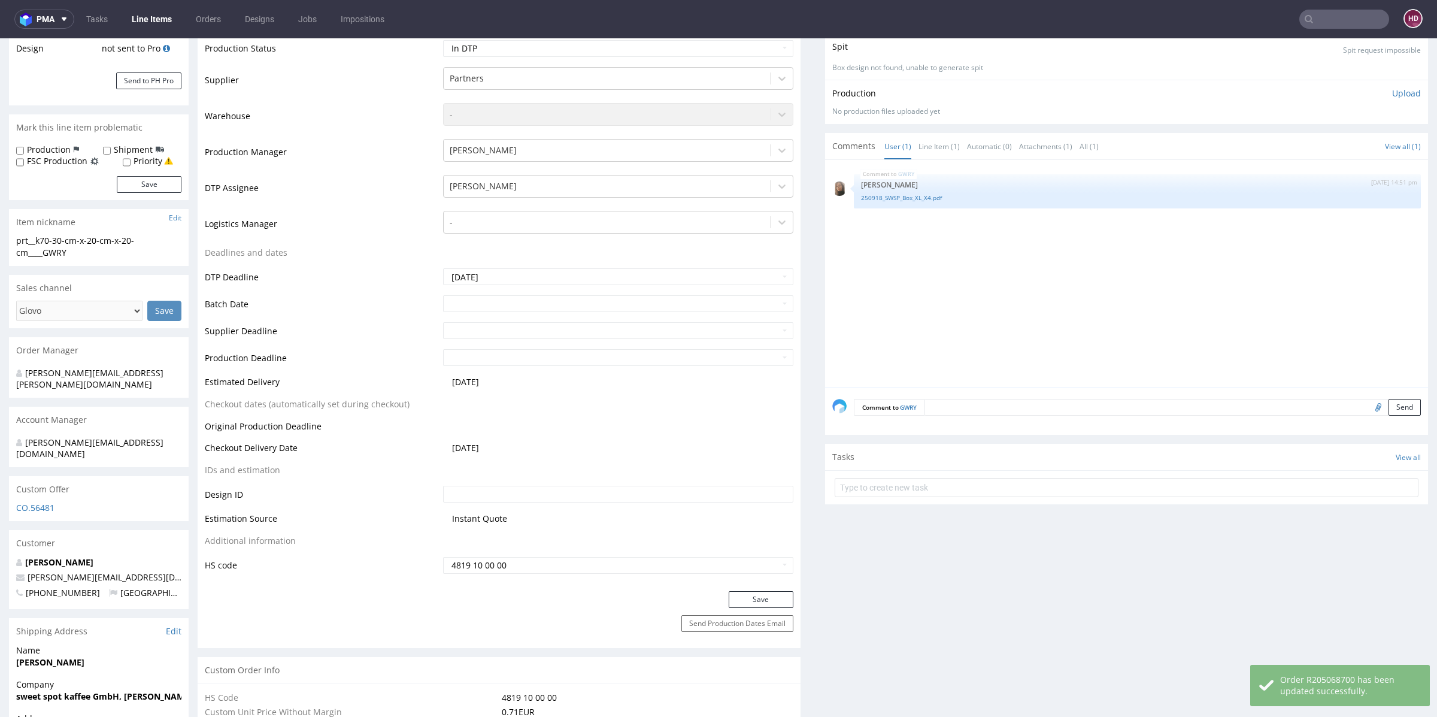
scroll to position [393, 0]
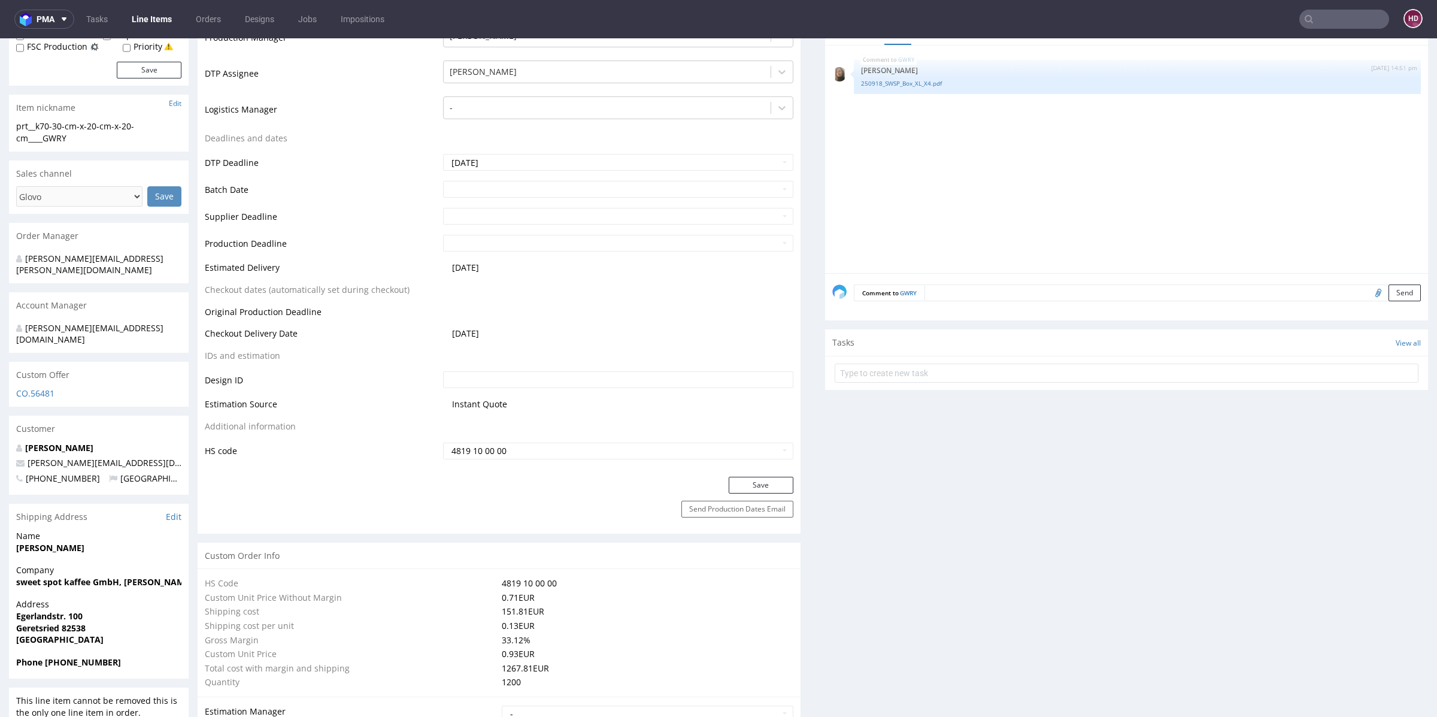
drag, startPoint x: 891, startPoint y: 244, endPoint x: 894, endPoint y: 345, distance: 101.2
click at [881, 83] on link "250918_SWSP_Box_XL_X4.pdf" at bounding box center [1137, 86] width 553 height 9
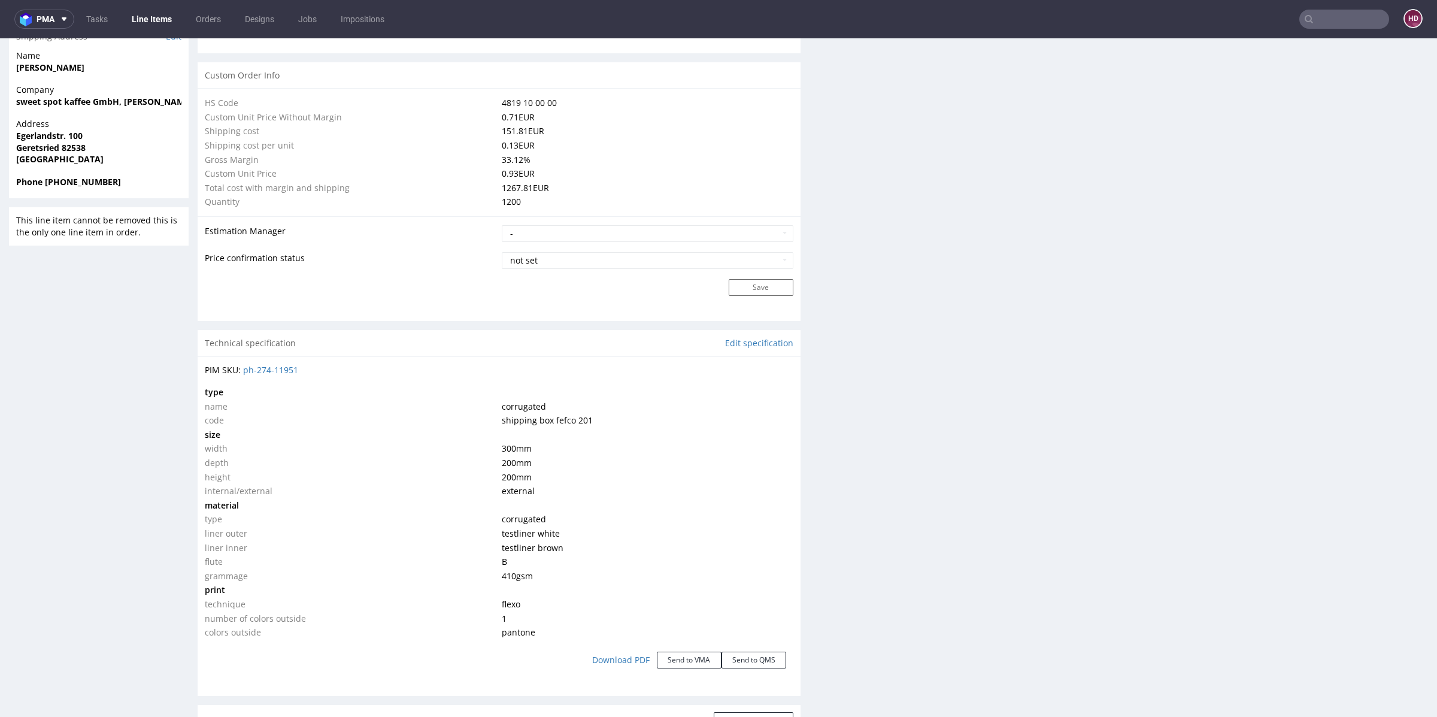
scroll to position [876, 0]
click at [734, 339] on link "Edit specification" at bounding box center [759, 343] width 68 height 12
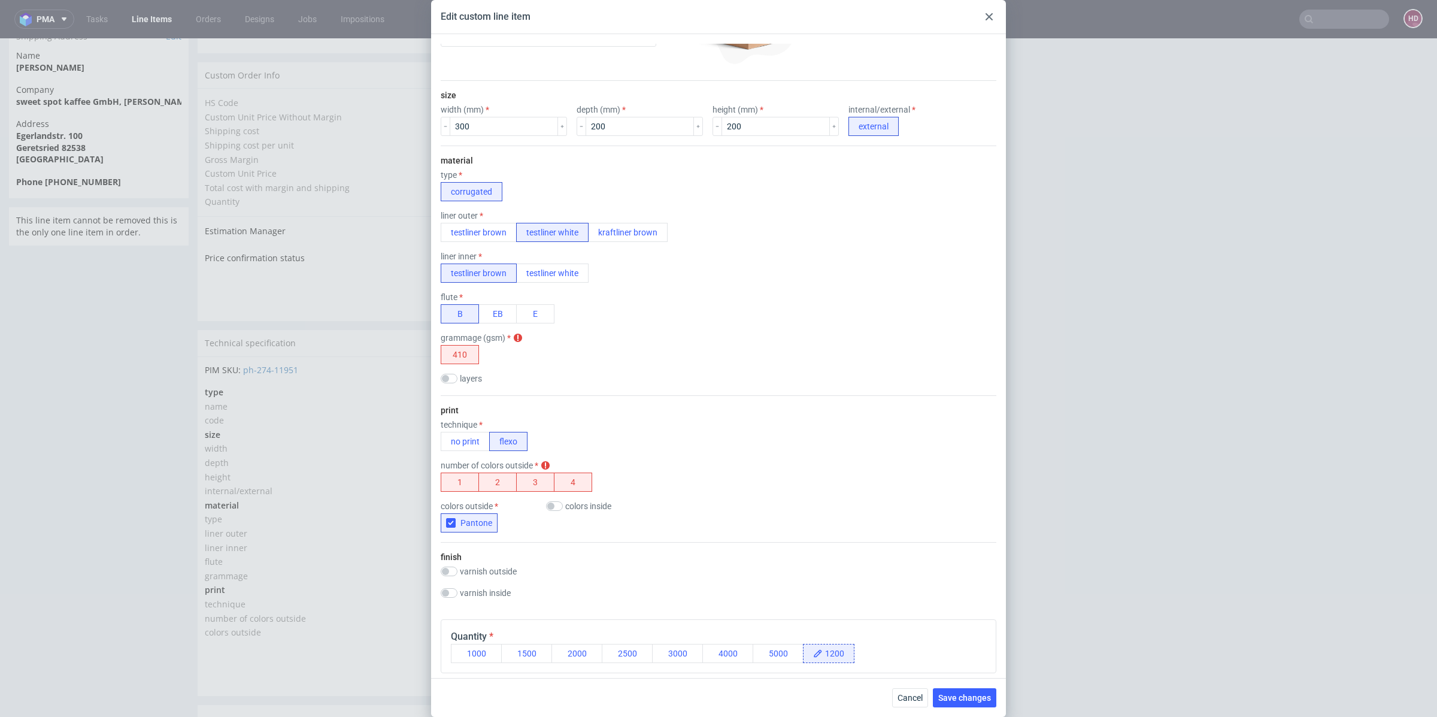
scroll to position [0, 0]
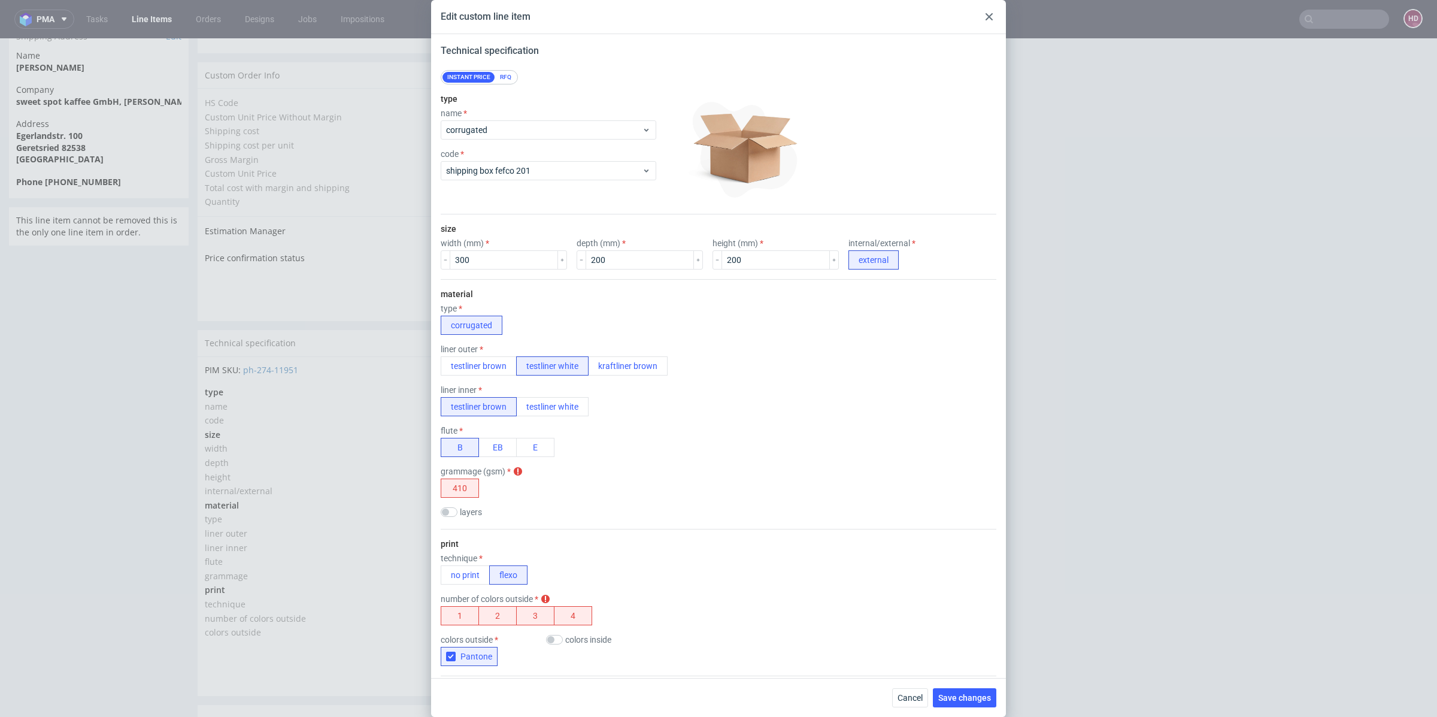
click at [984, 17] on div at bounding box center [989, 17] width 14 height 14
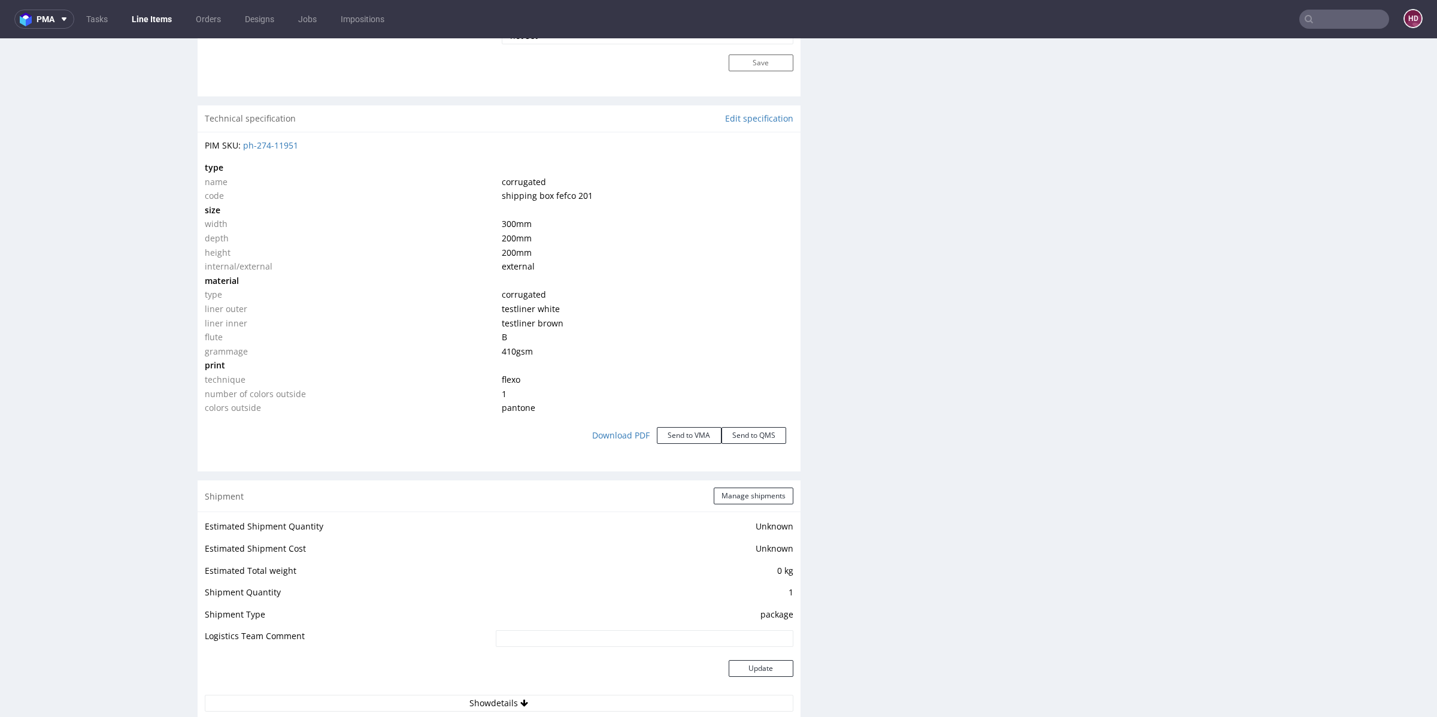
scroll to position [1123, 0]
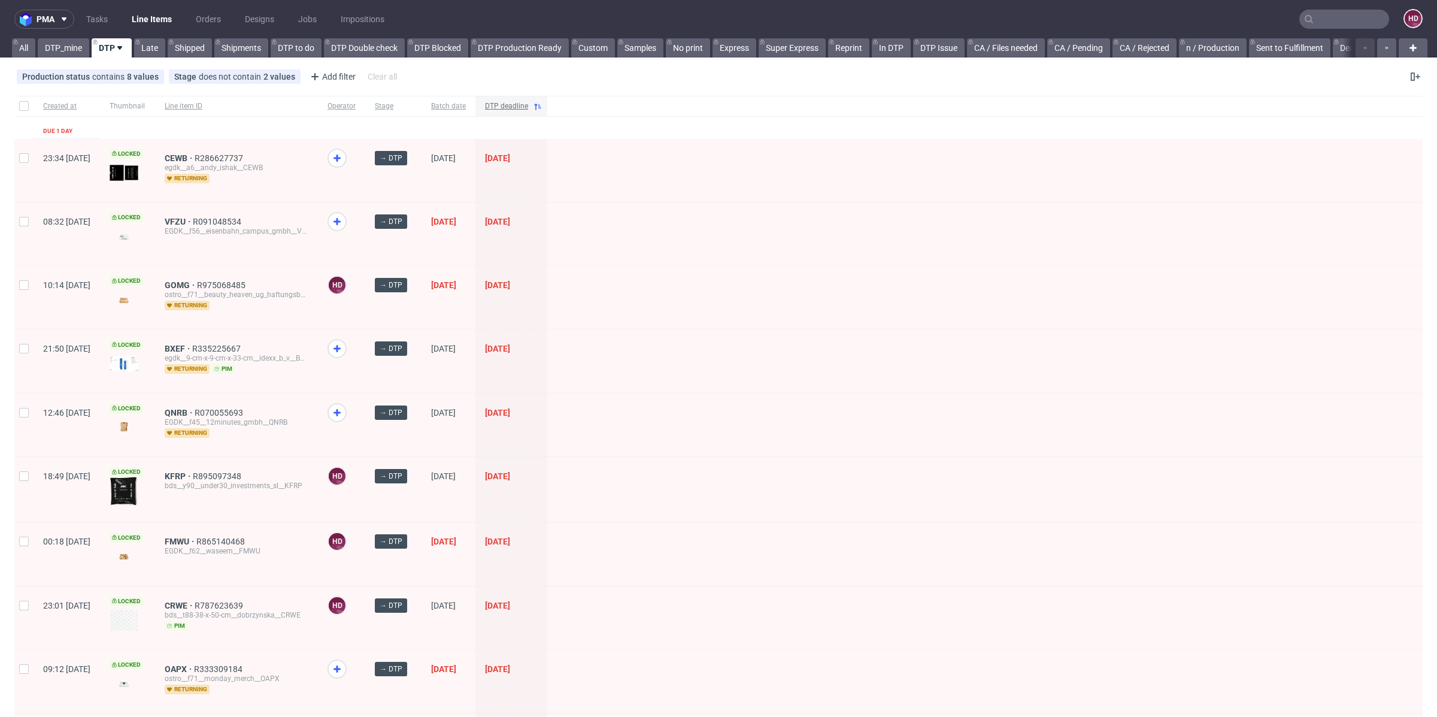
click at [528, 107] on span "DTP deadline" at bounding box center [506, 106] width 43 height 10
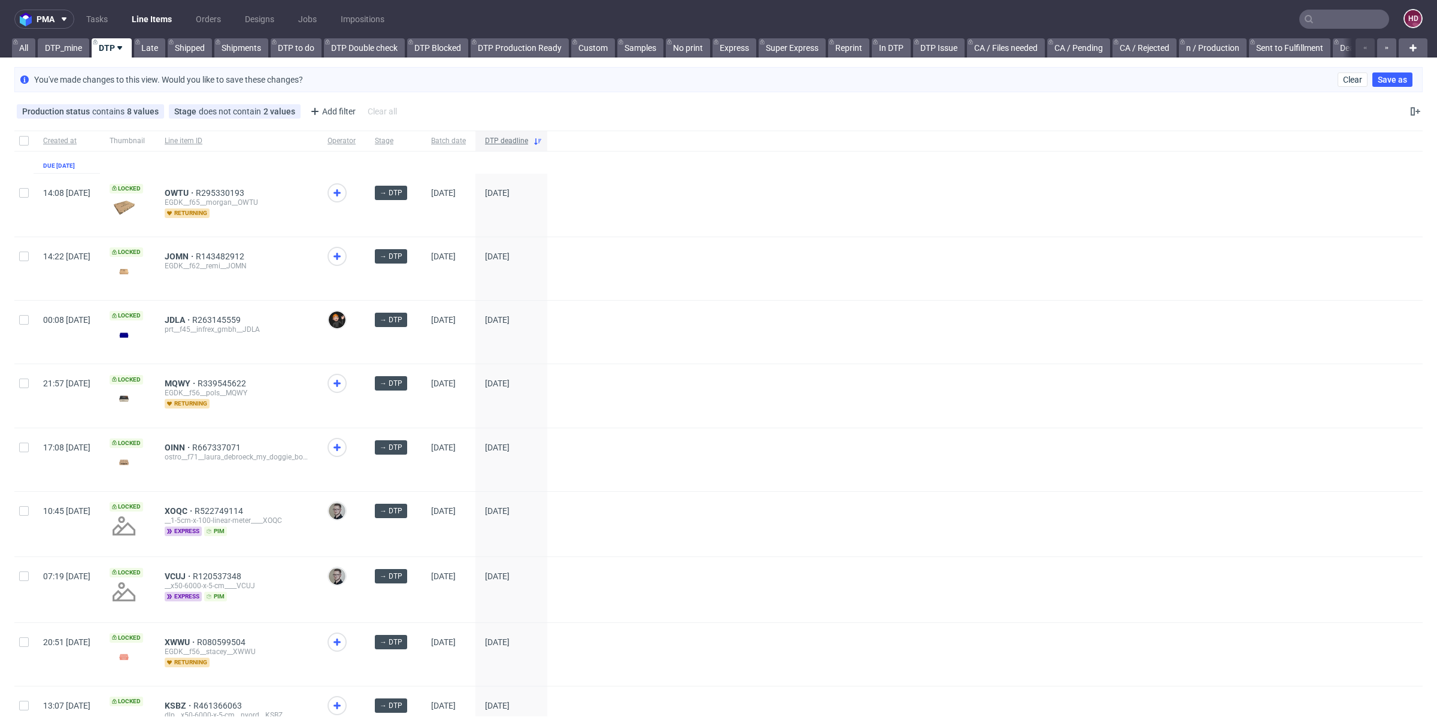
click at [528, 144] on span "DTP deadline" at bounding box center [506, 141] width 43 height 10
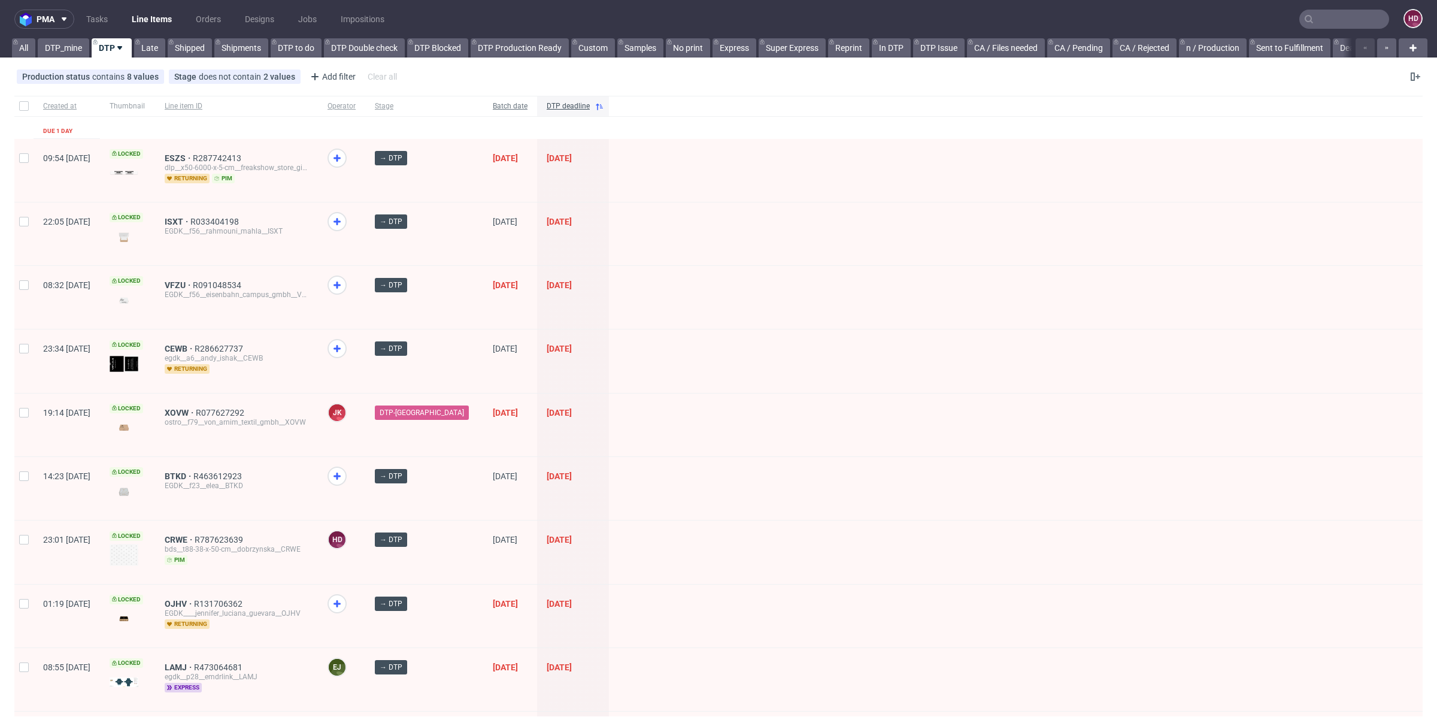
click at [506, 101] on span "Batch date" at bounding box center [510, 106] width 35 height 10
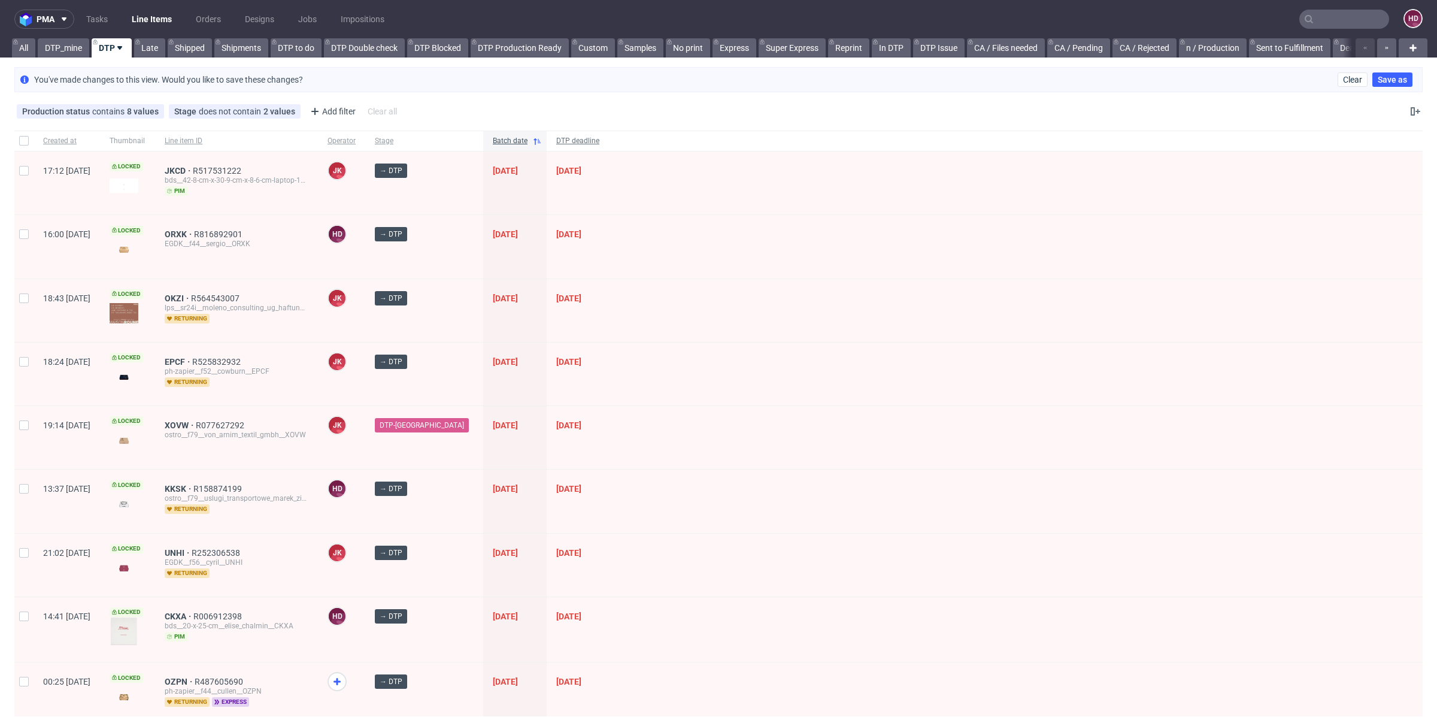
click at [560, 142] on span "DTP deadline" at bounding box center [577, 141] width 43 height 10
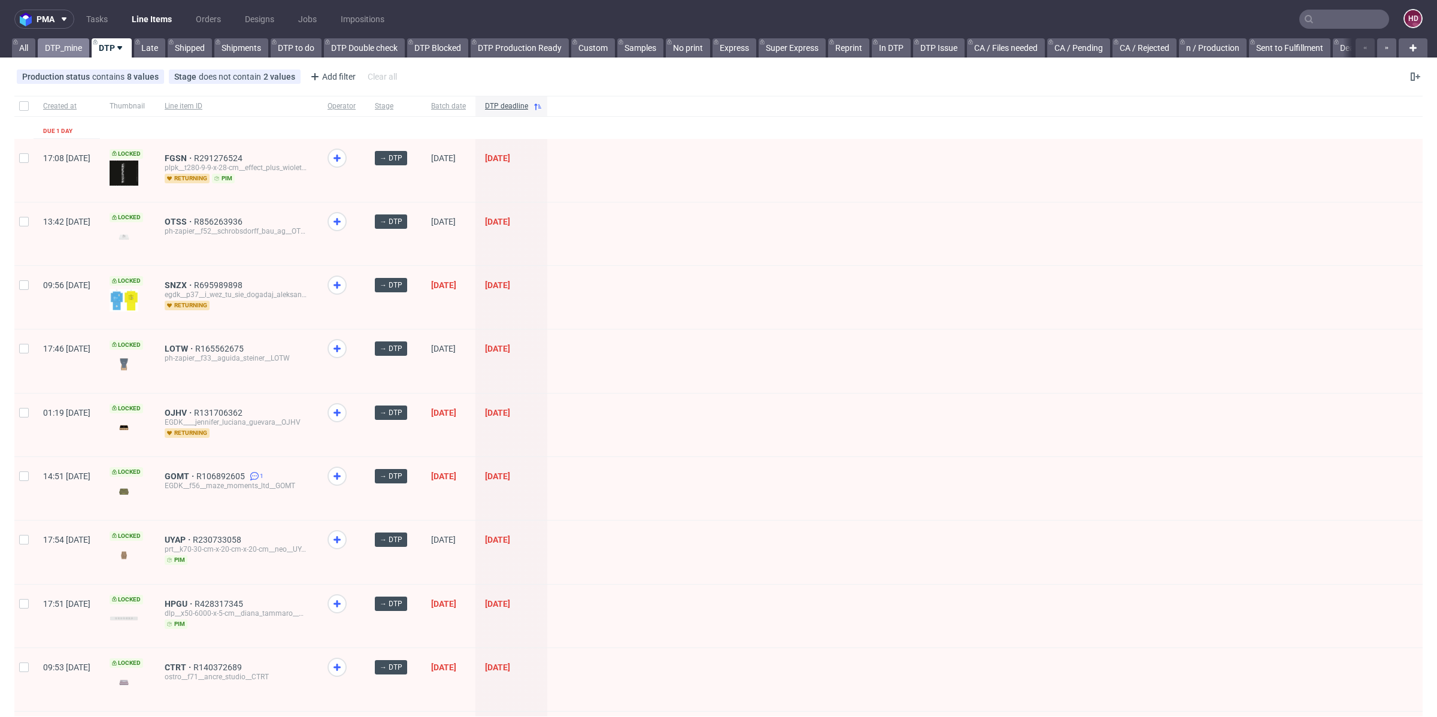
click at [82, 49] on link "DTP_mine" at bounding box center [63, 47] width 51 height 19
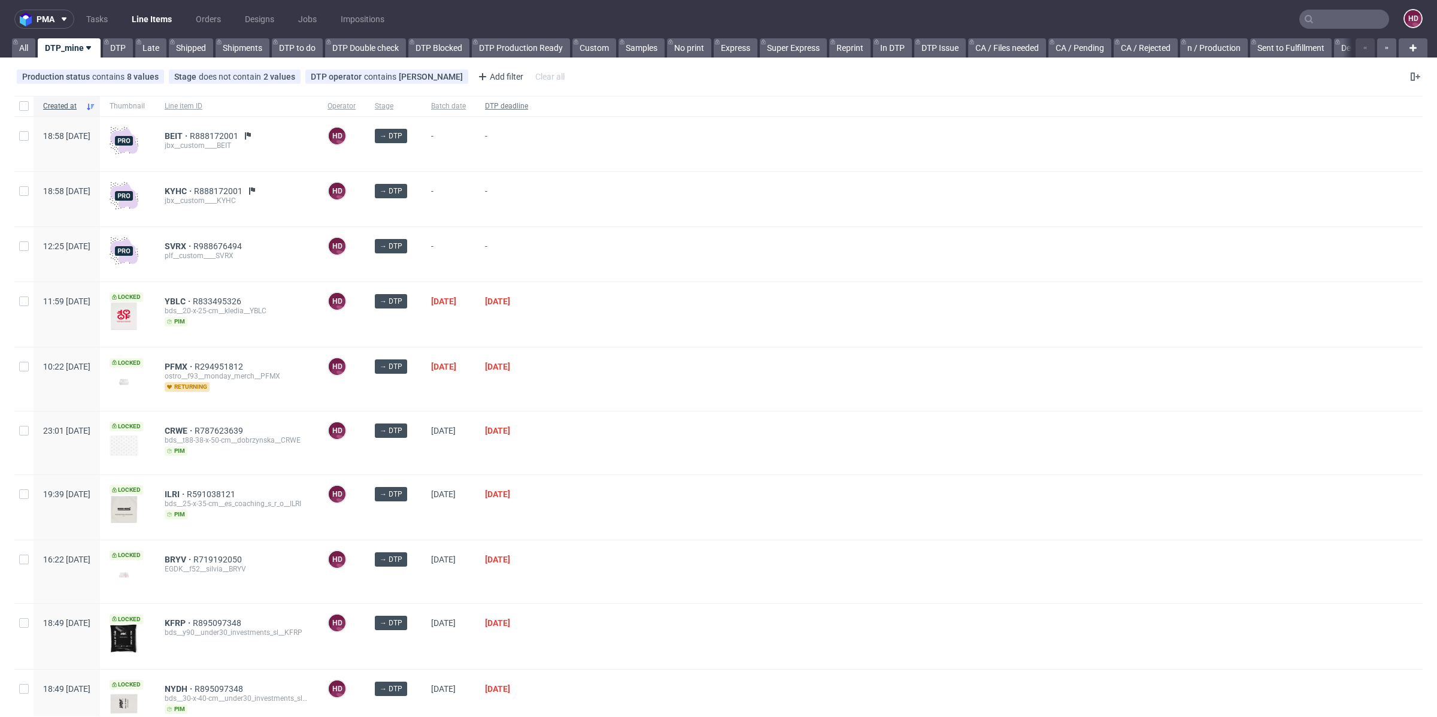
click at [528, 103] on span "DTP deadline" at bounding box center [506, 106] width 43 height 10
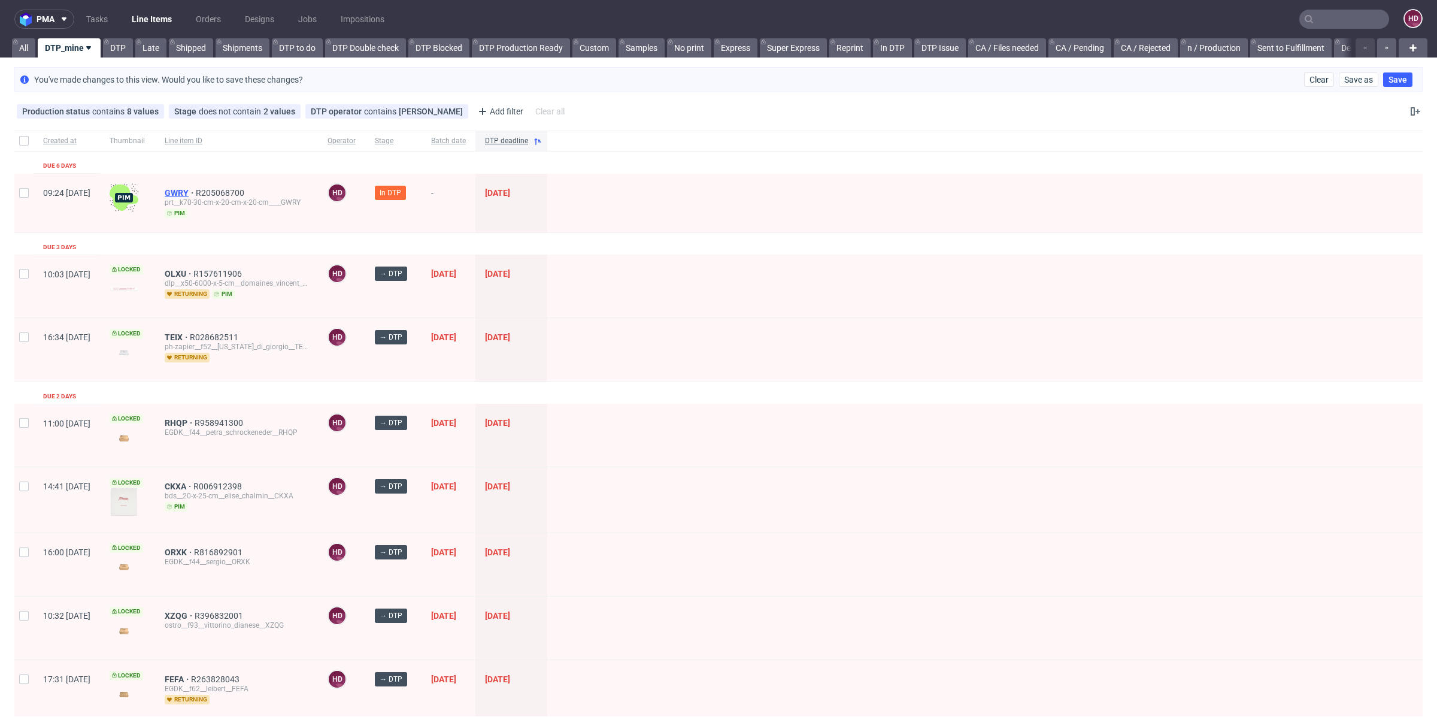
click at [196, 188] on span "GWRY" at bounding box center [180, 193] width 31 height 10
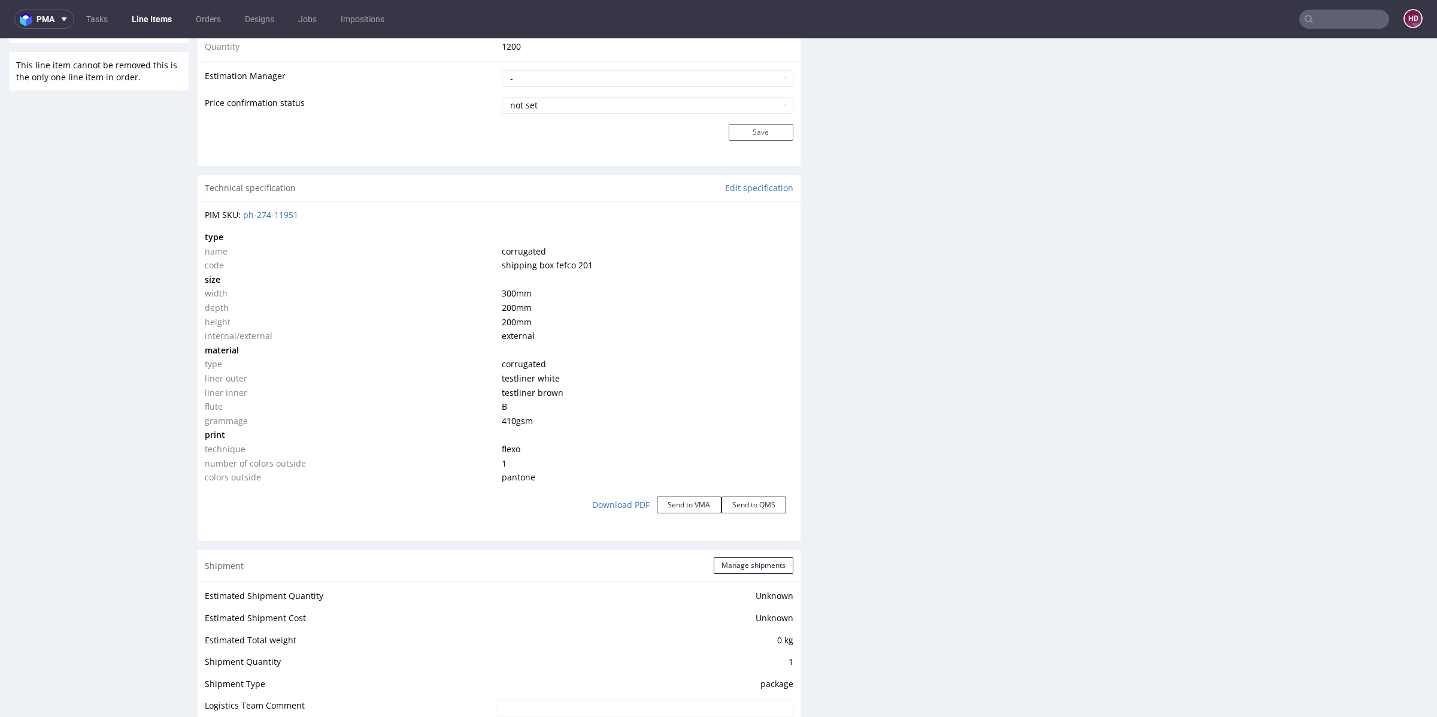
scroll to position [1144, 0]
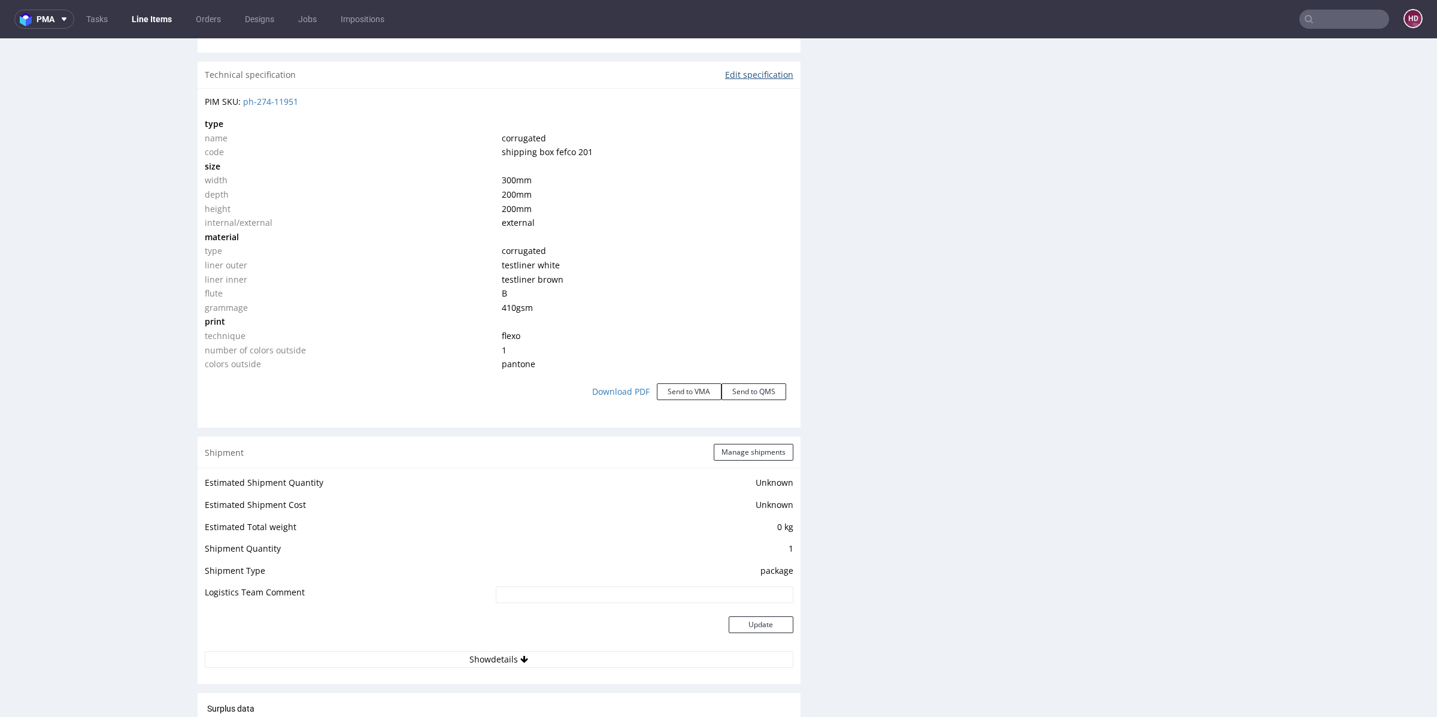
click at [741, 71] on link "Edit specification" at bounding box center [759, 75] width 68 height 12
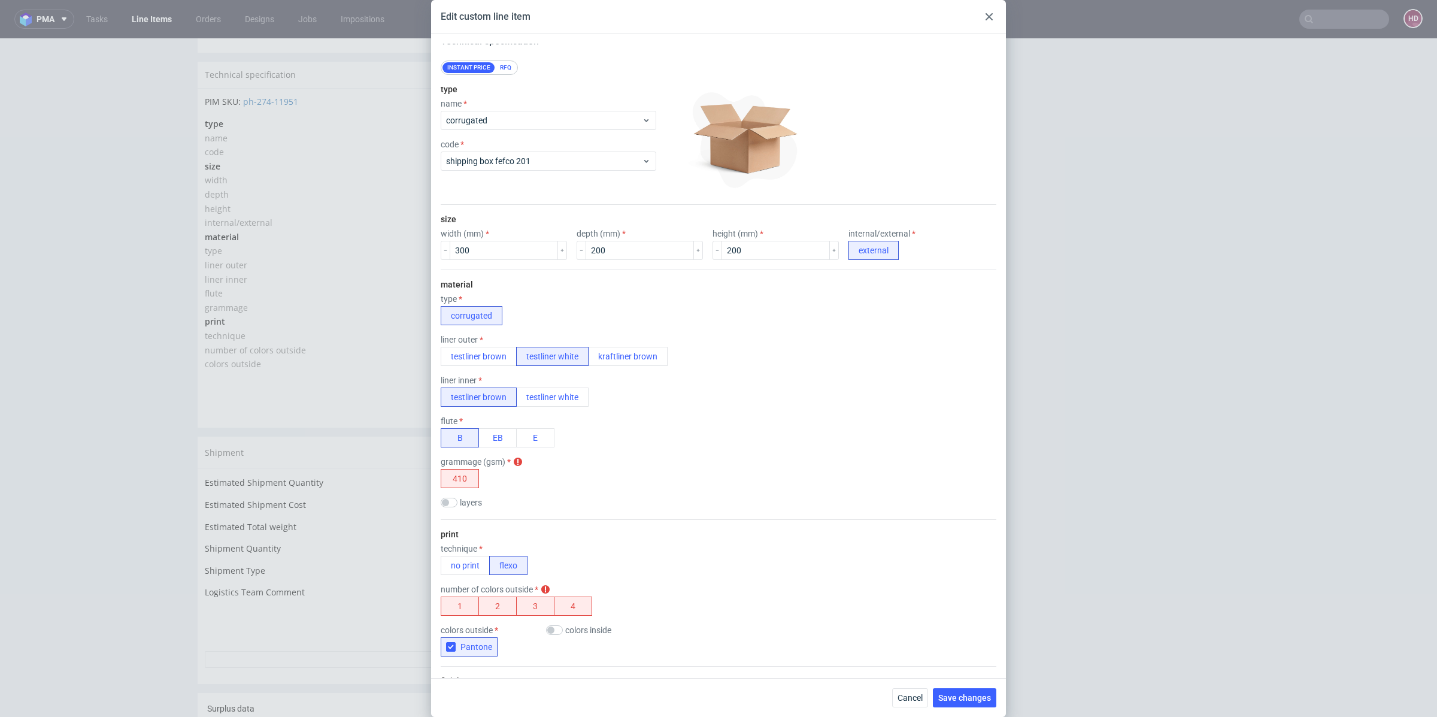
scroll to position [10, 0]
click at [991, 20] on use at bounding box center [988, 16] width 7 height 7
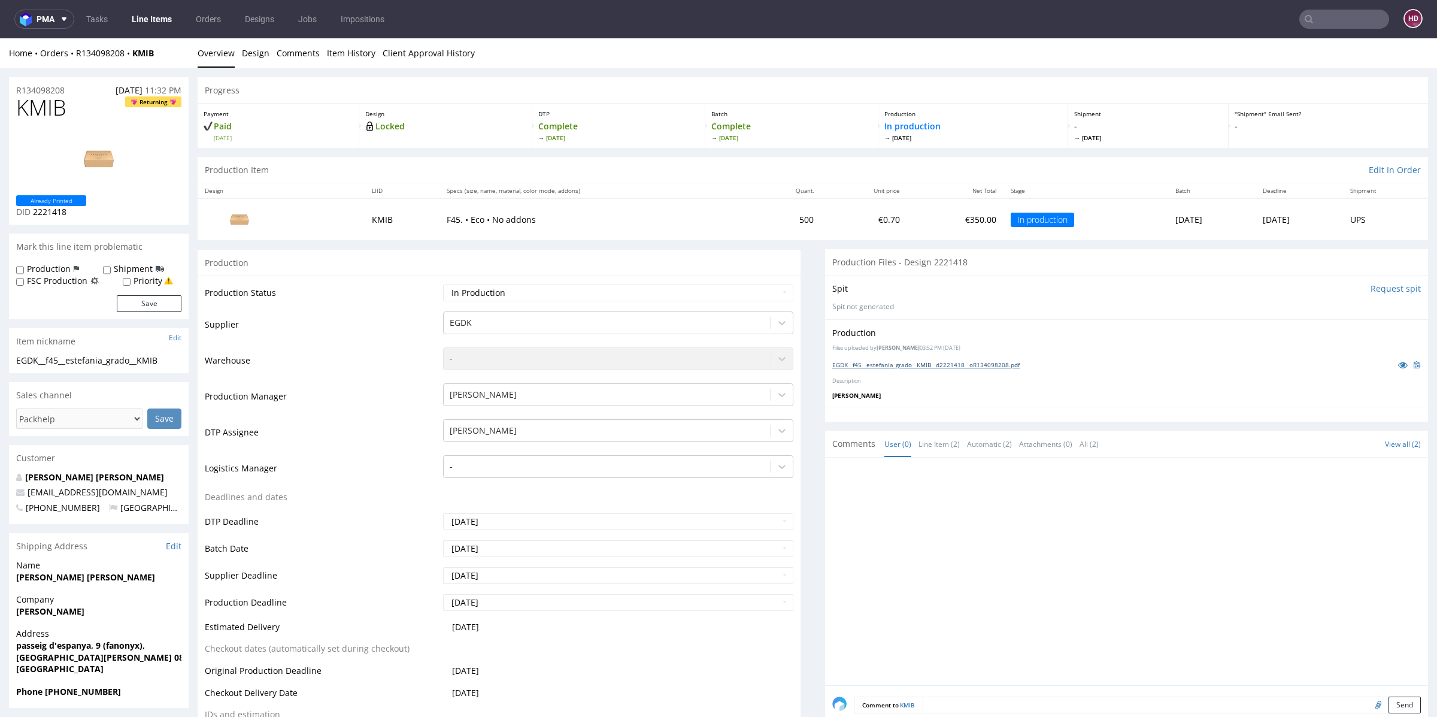
click at [1008, 365] on link "EGDK__f45__estefania_grado__KMIB__d2221418__oR134098208.pdf" at bounding box center [925, 364] width 187 height 8
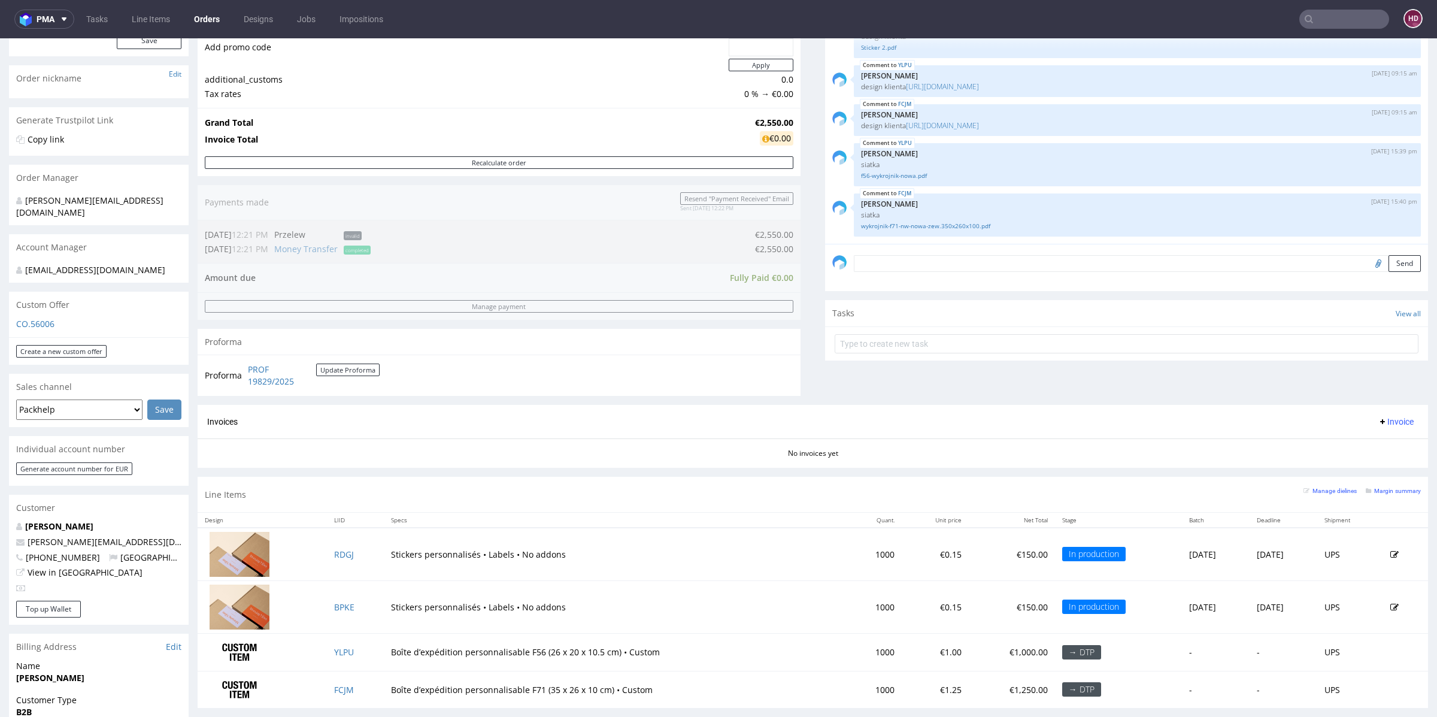
scroll to position [504, 0]
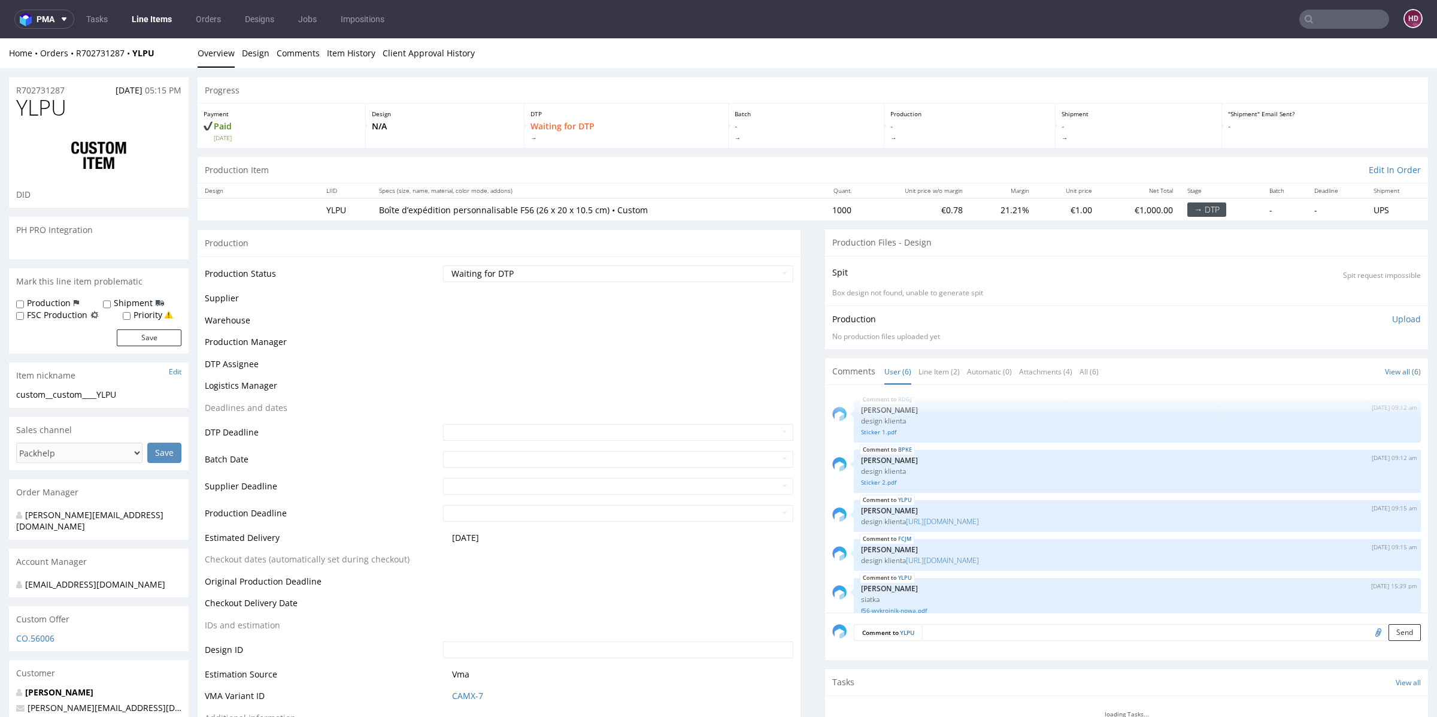
scroll to position [66, 0]
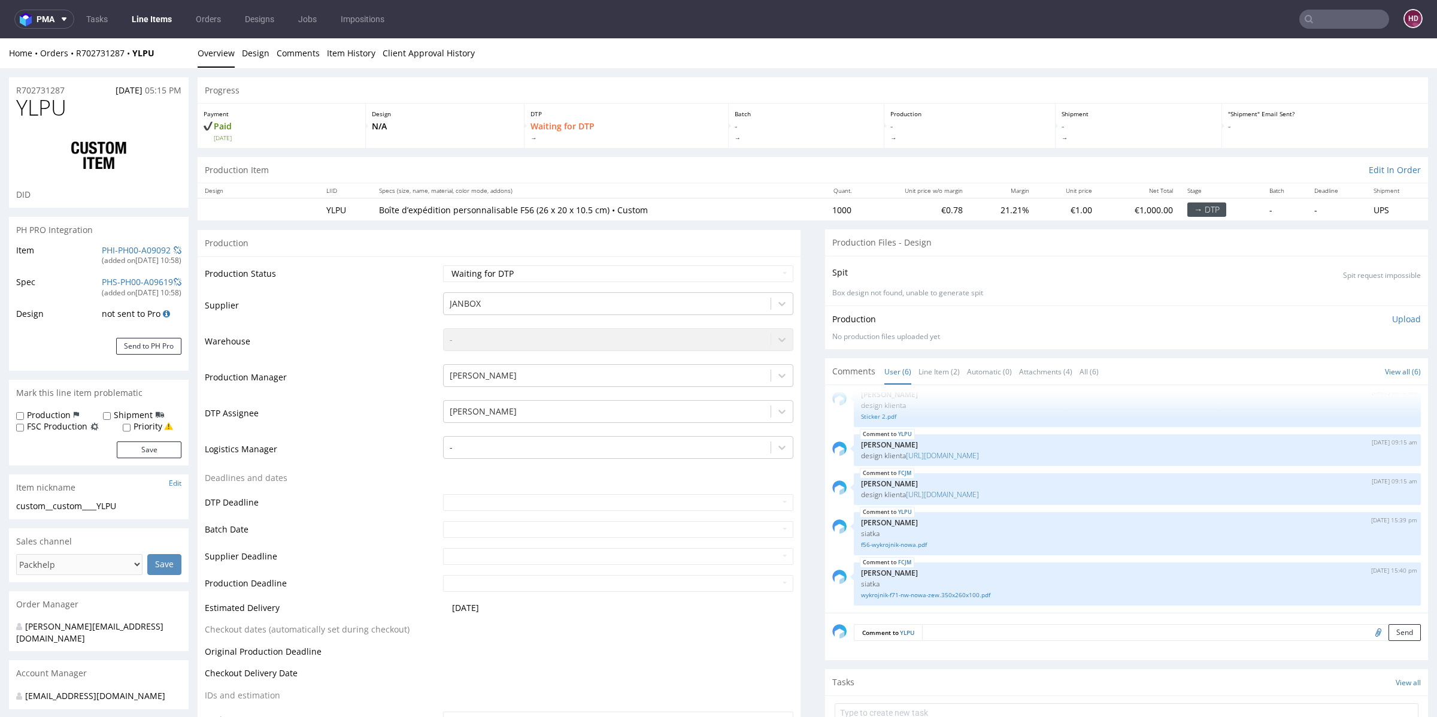
select select "in_progress"
click at [979, 452] on link "[URL][DOMAIN_NAME]" at bounding box center [942, 455] width 73 height 10
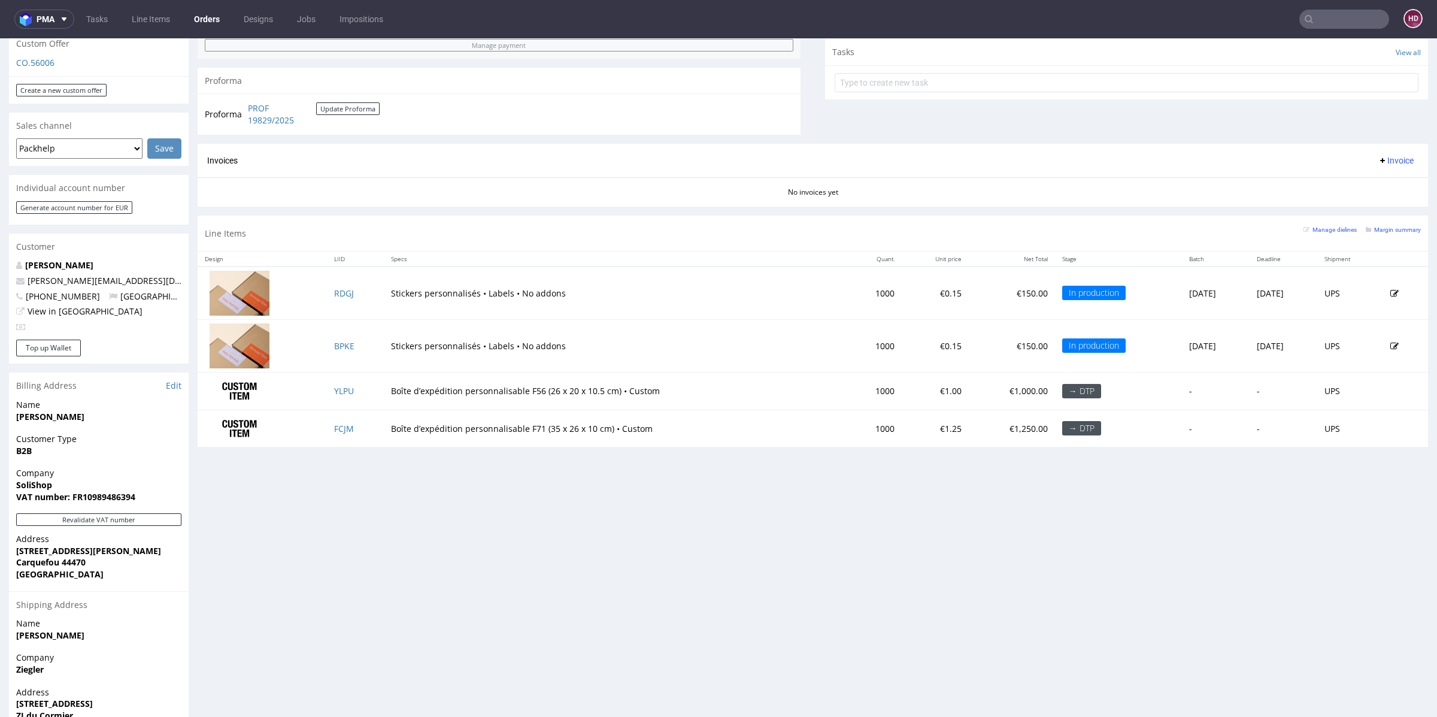
scroll to position [439, 0]
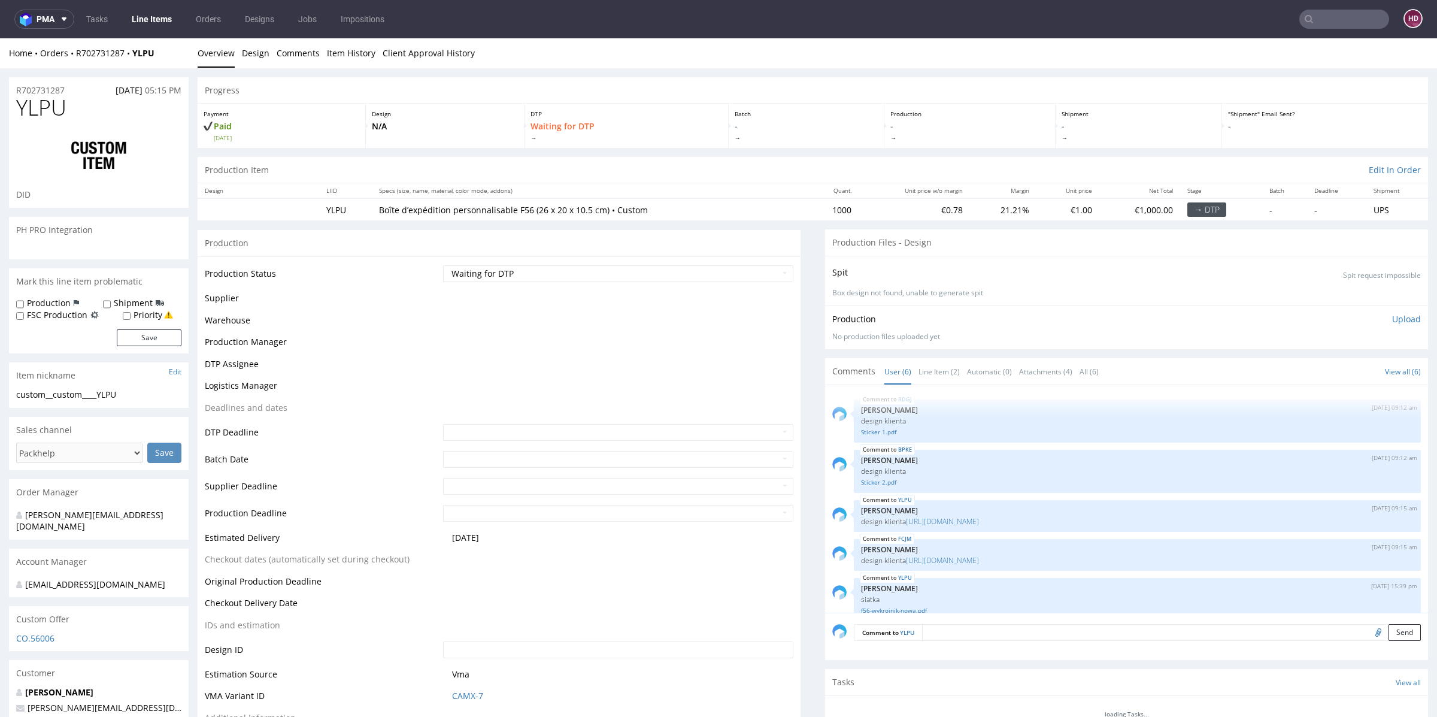
scroll to position [66, 0]
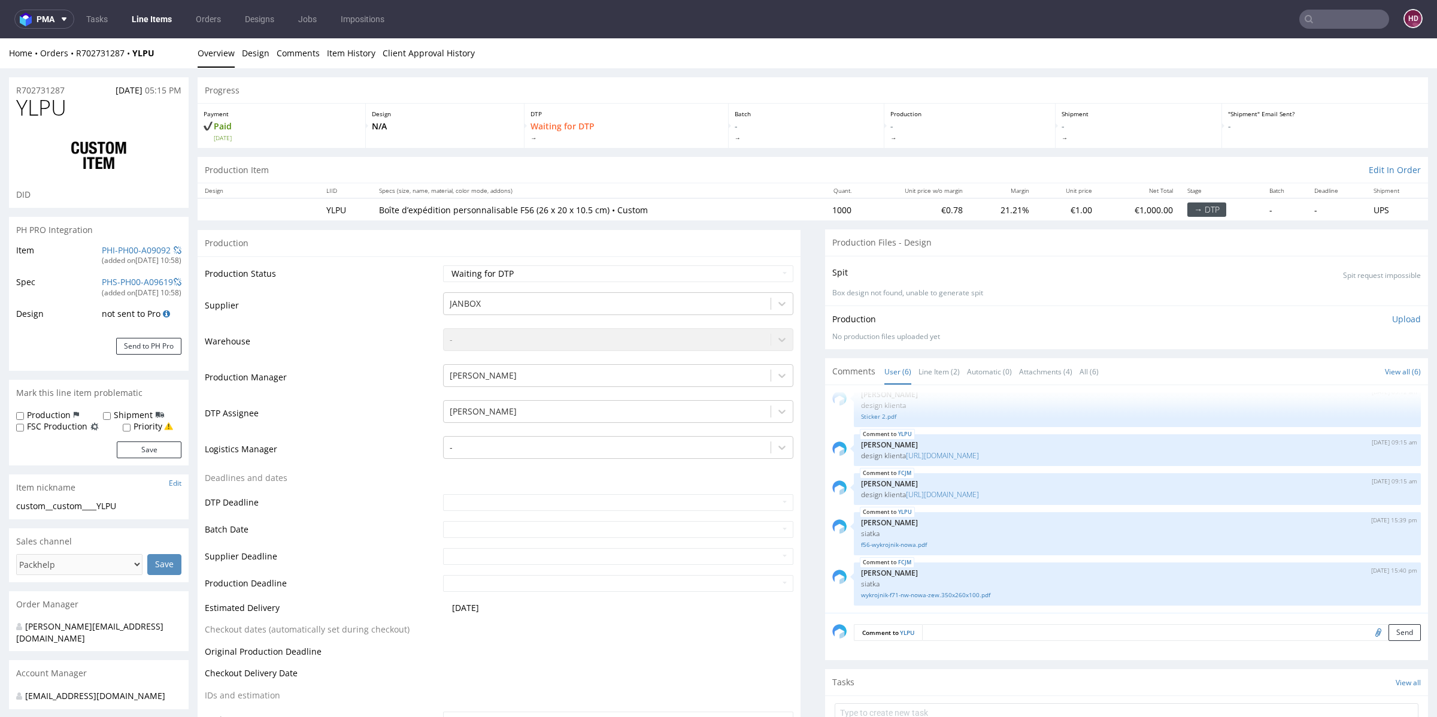
select select "in_progress"
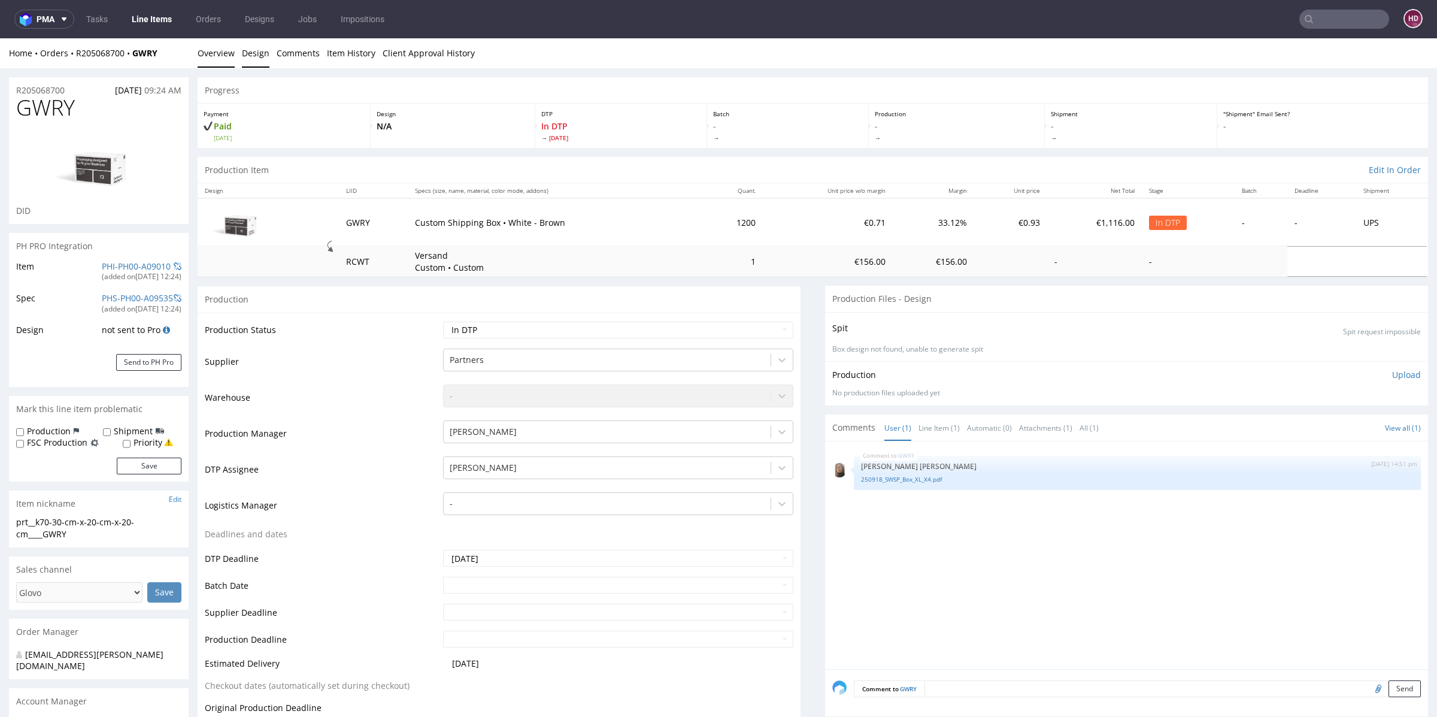
click at [253, 53] on link "Design" at bounding box center [256, 52] width 28 height 29
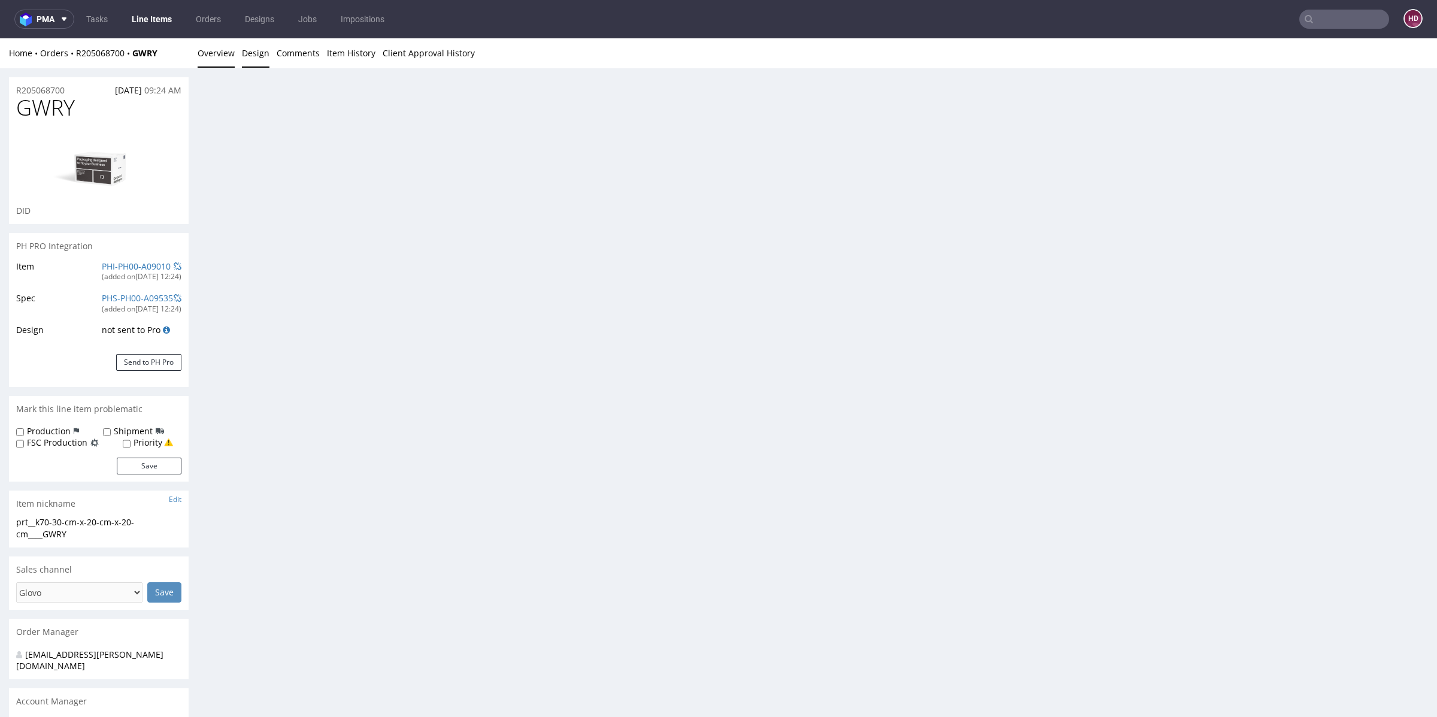
click at [210, 55] on link "Overview" at bounding box center [216, 52] width 37 height 29
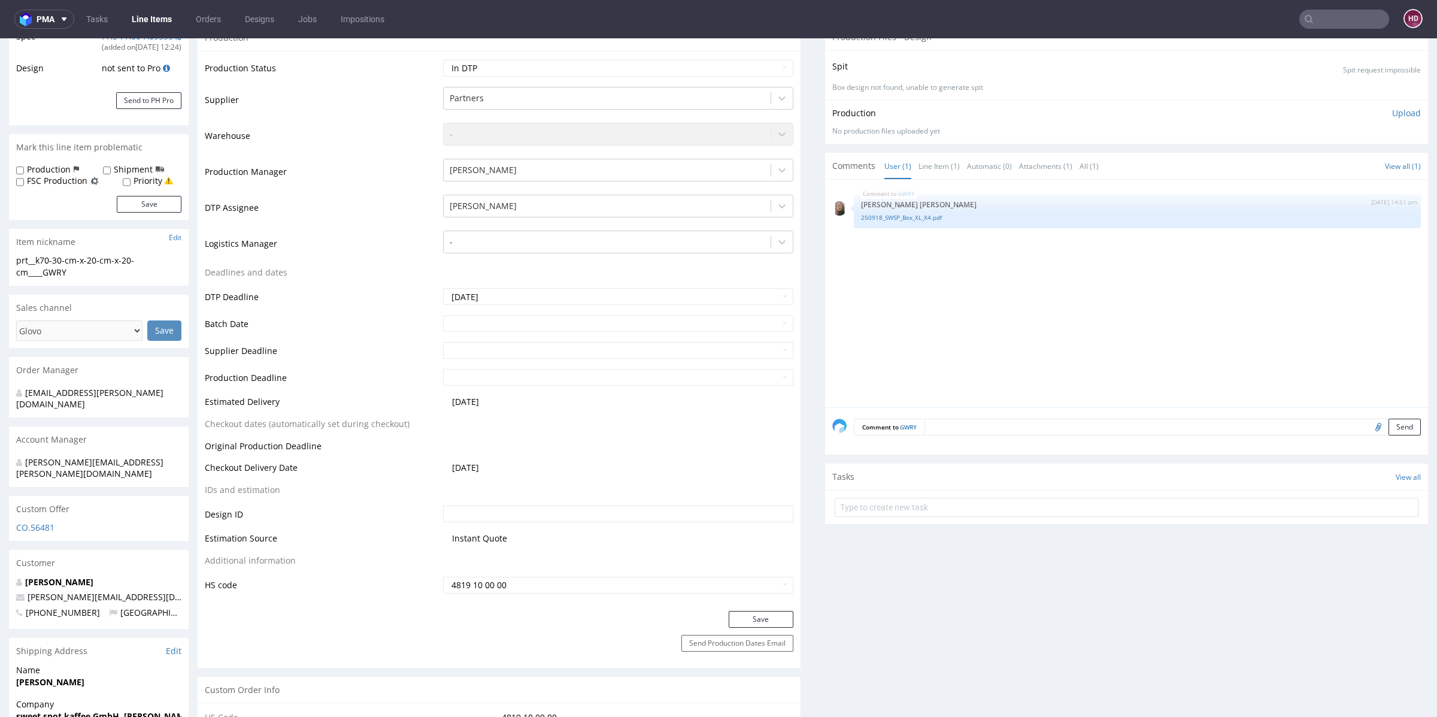
scroll to position [262, 0]
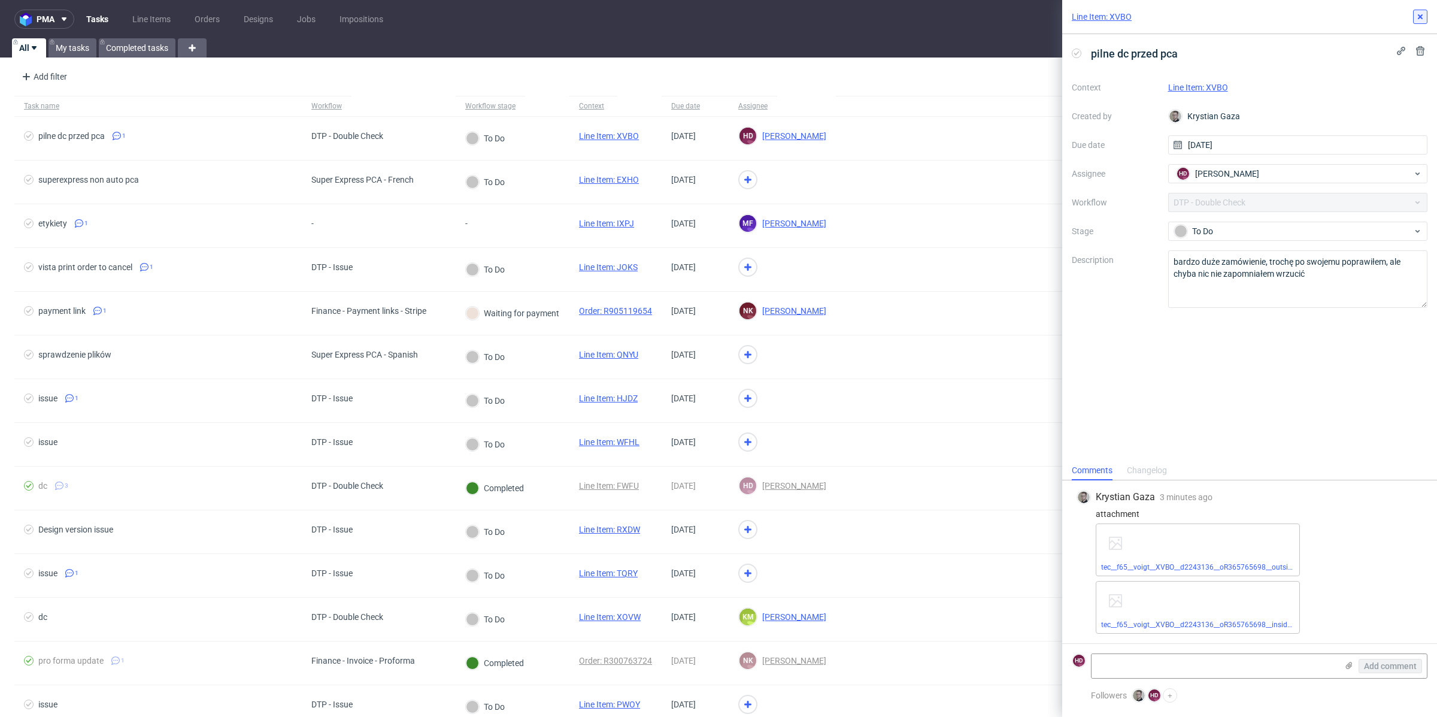
click at [1416, 17] on icon at bounding box center [1420, 17] width 10 height 10
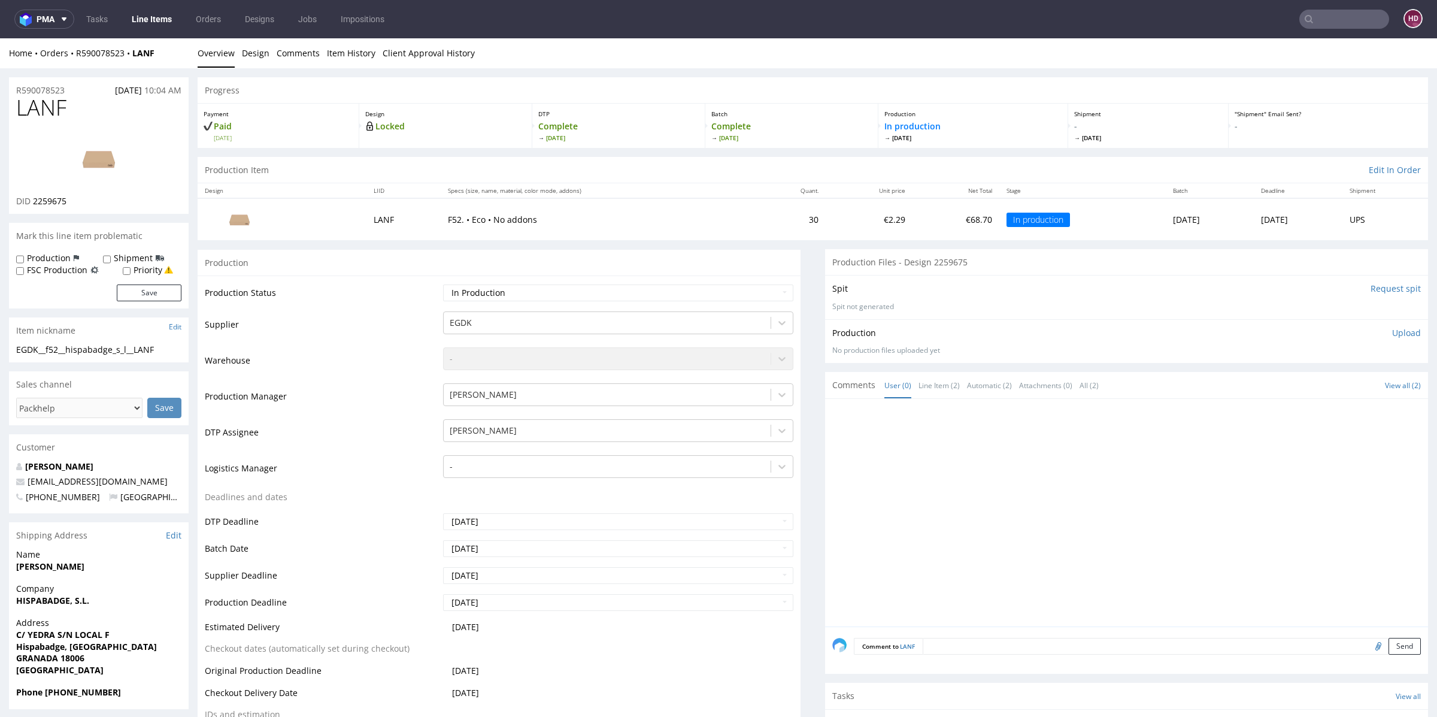
click at [1392, 335] on p "Upload" at bounding box center [1406, 333] width 29 height 12
click at [1314, 387] on div "Add files" at bounding box center [1336, 387] width 60 height 18
type input "C:\fakepath\EGDK__f52__hispabadge_s_l__LANF__d2259675__oR590078523.pdf"
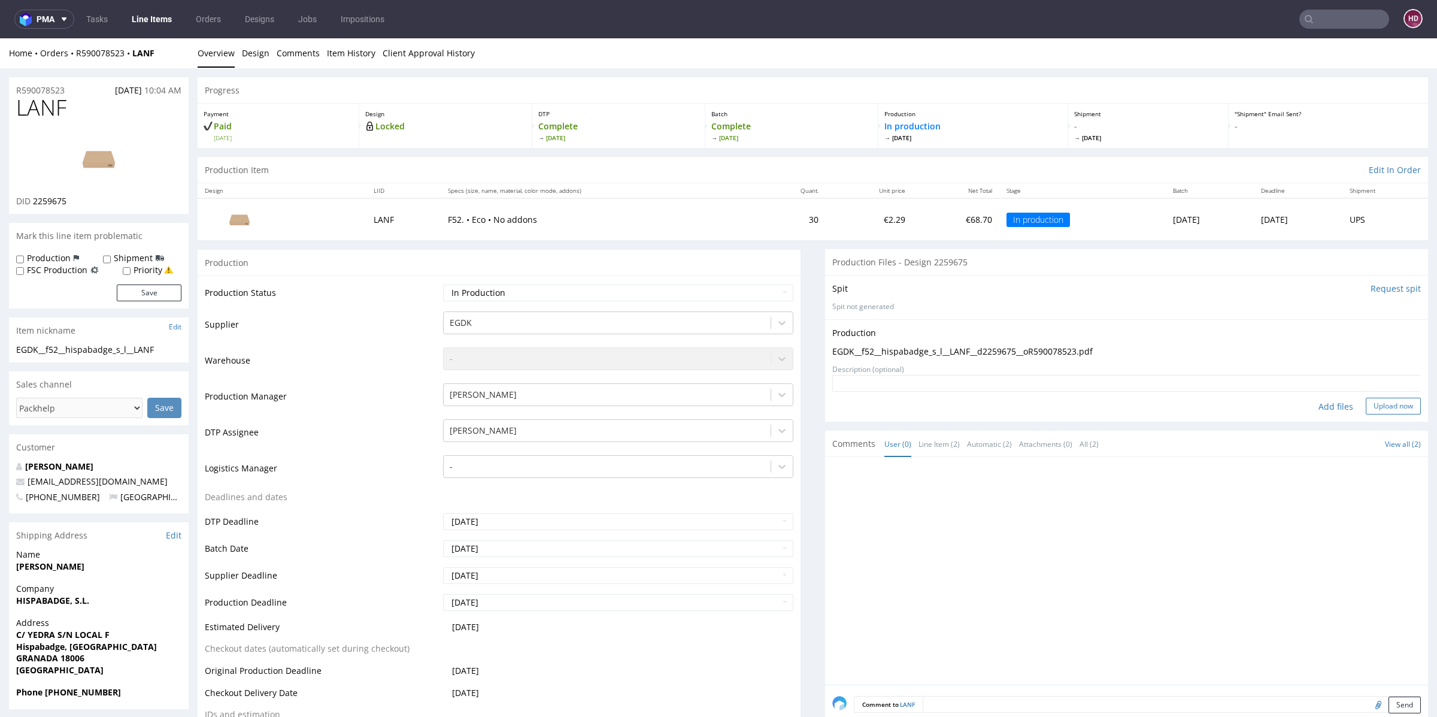
click at [1384, 400] on button "Upload now" at bounding box center [1393, 406] width 55 height 17
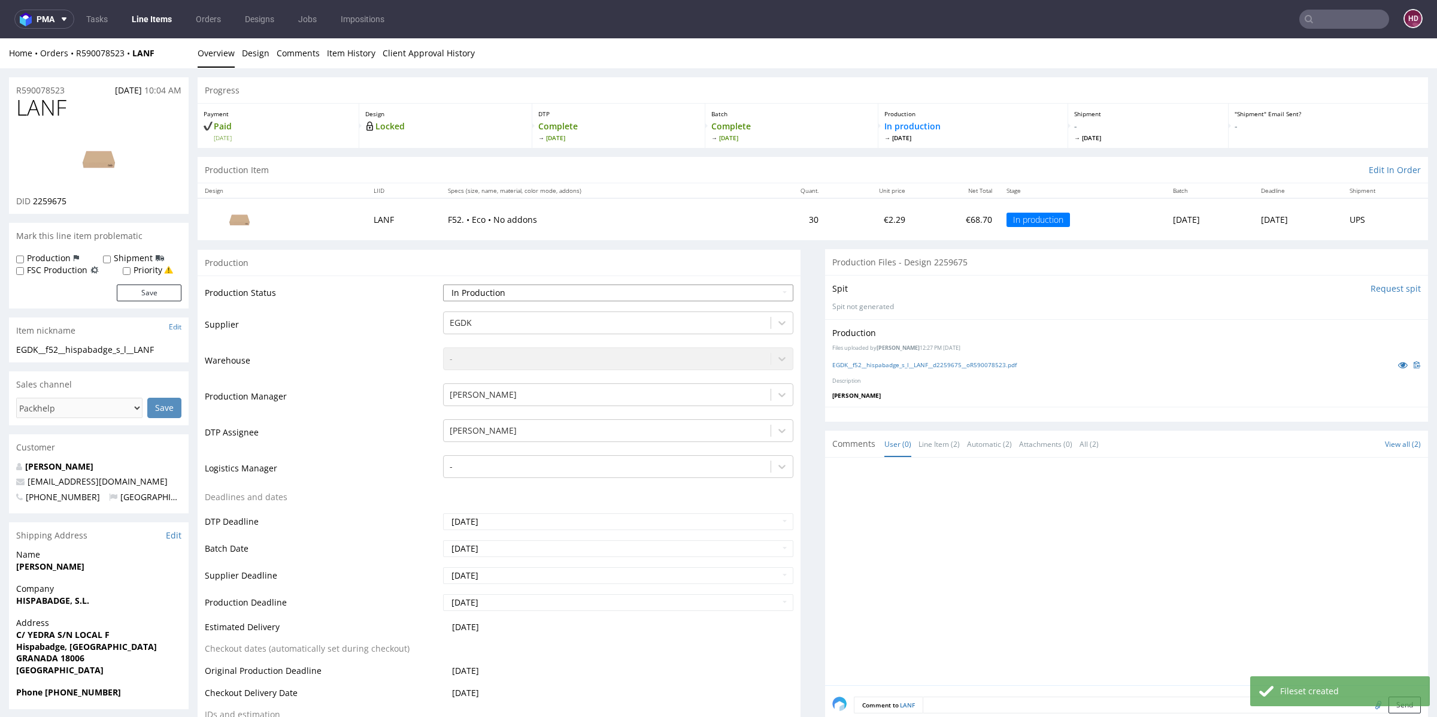
click at [628, 292] on select "Waiting for Artwork Waiting for Diecut Waiting for Mockup Waiting for DTP Waiti…" at bounding box center [618, 292] width 350 height 17
click at [882, 363] on link "EGDK__f52__hispabadge_s_l__LANF__d2259675__oR590078523.pdf" at bounding box center [924, 364] width 184 height 8
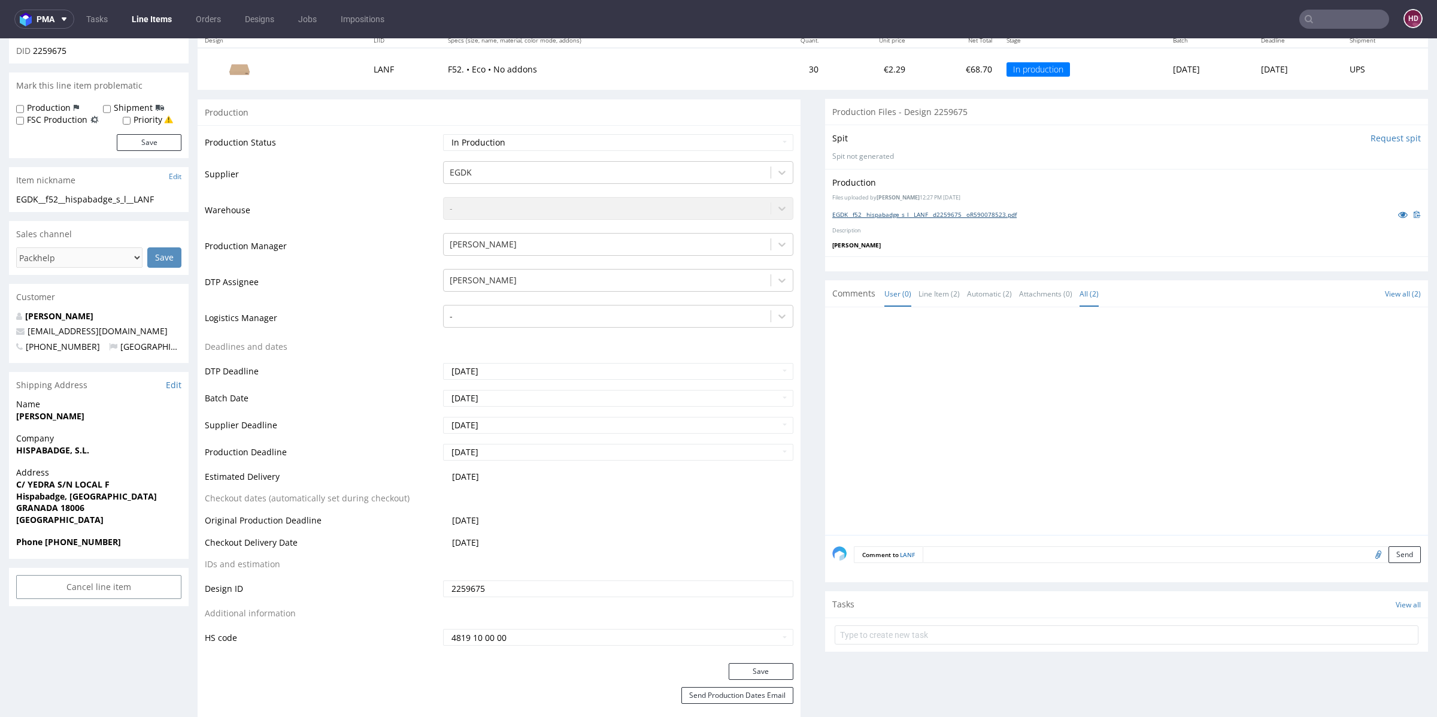
scroll to position [349, 0]
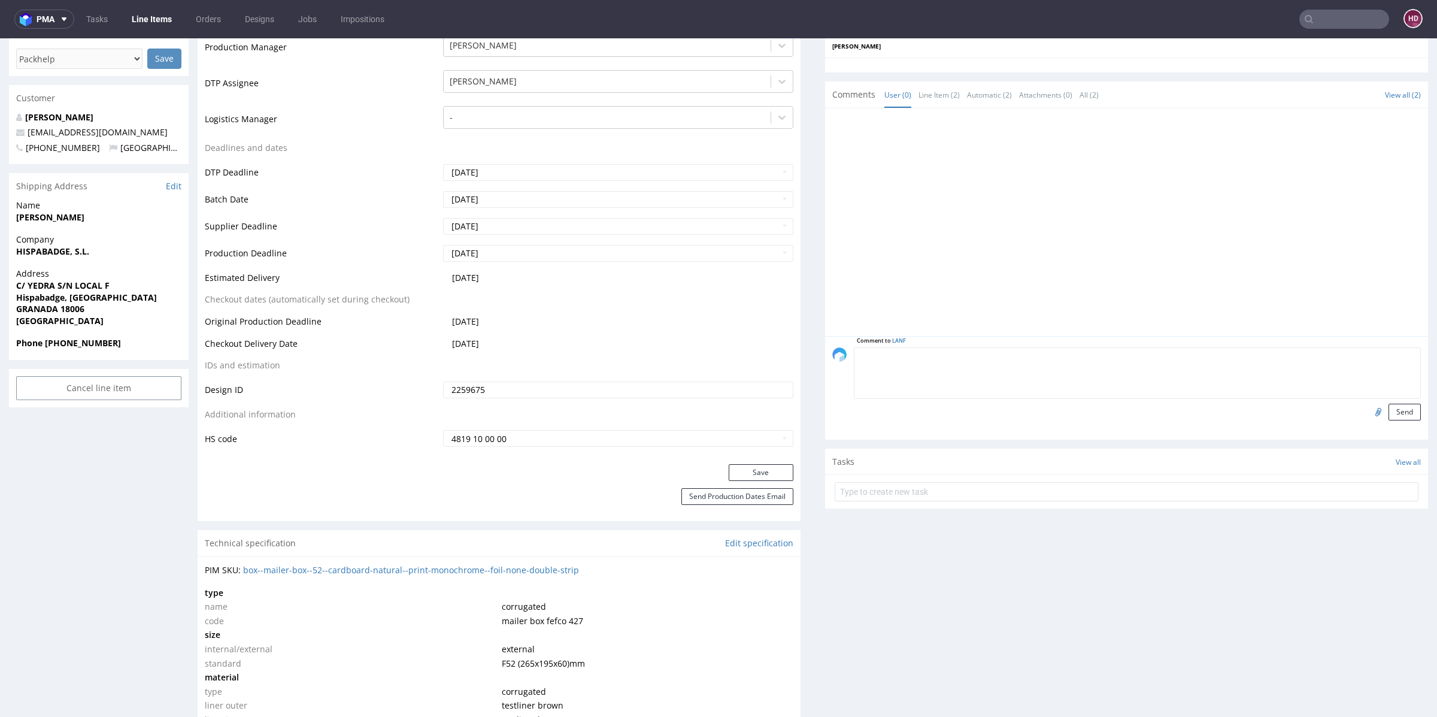
click at [1241, 353] on textarea at bounding box center [1137, 372] width 567 height 51
type textarea "plik"
click at [1368, 408] on input "file" at bounding box center [1376, 412] width 17 height 16
type input "C:\fakepath\EGDK__f52__hispabadge_s_l__LANF__d2259675__oR590078523.pdf"
click at [1388, 406] on button "Send" at bounding box center [1404, 412] width 32 height 17
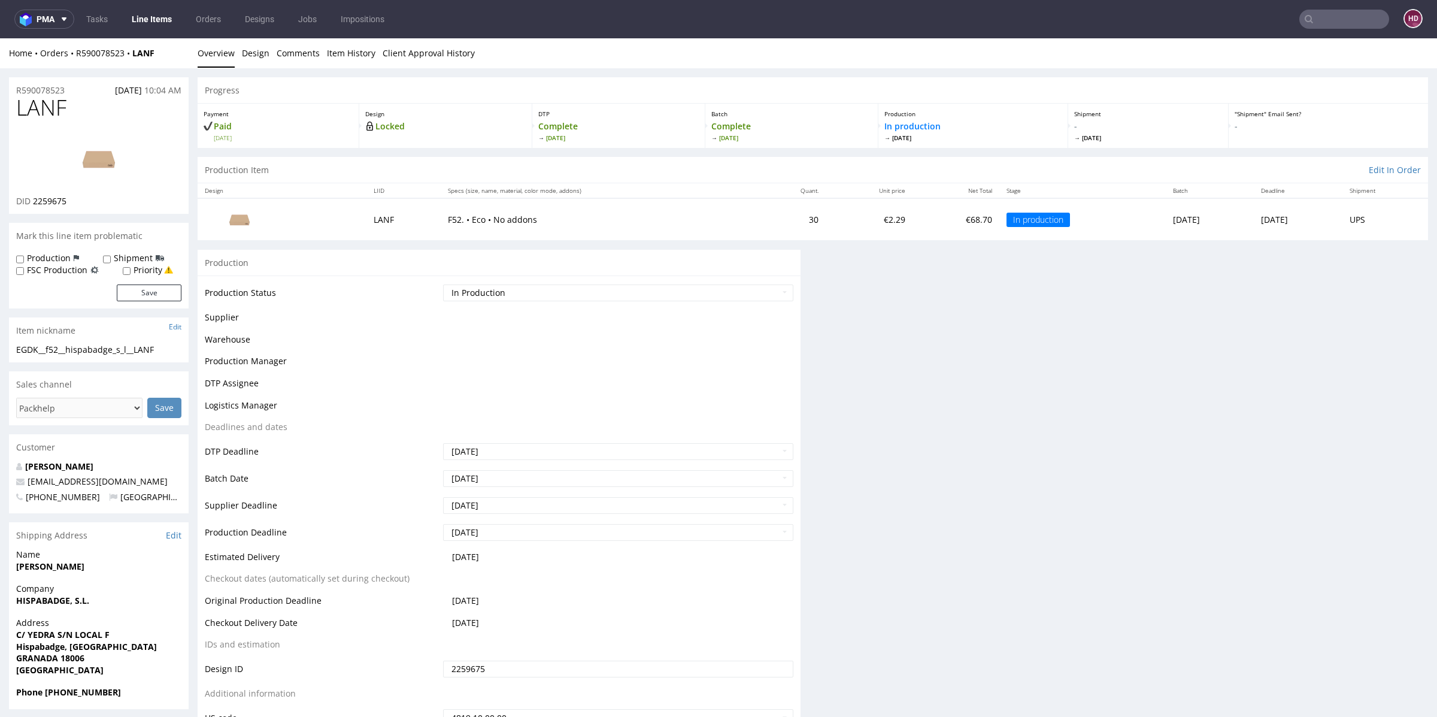
scroll to position [0, 0]
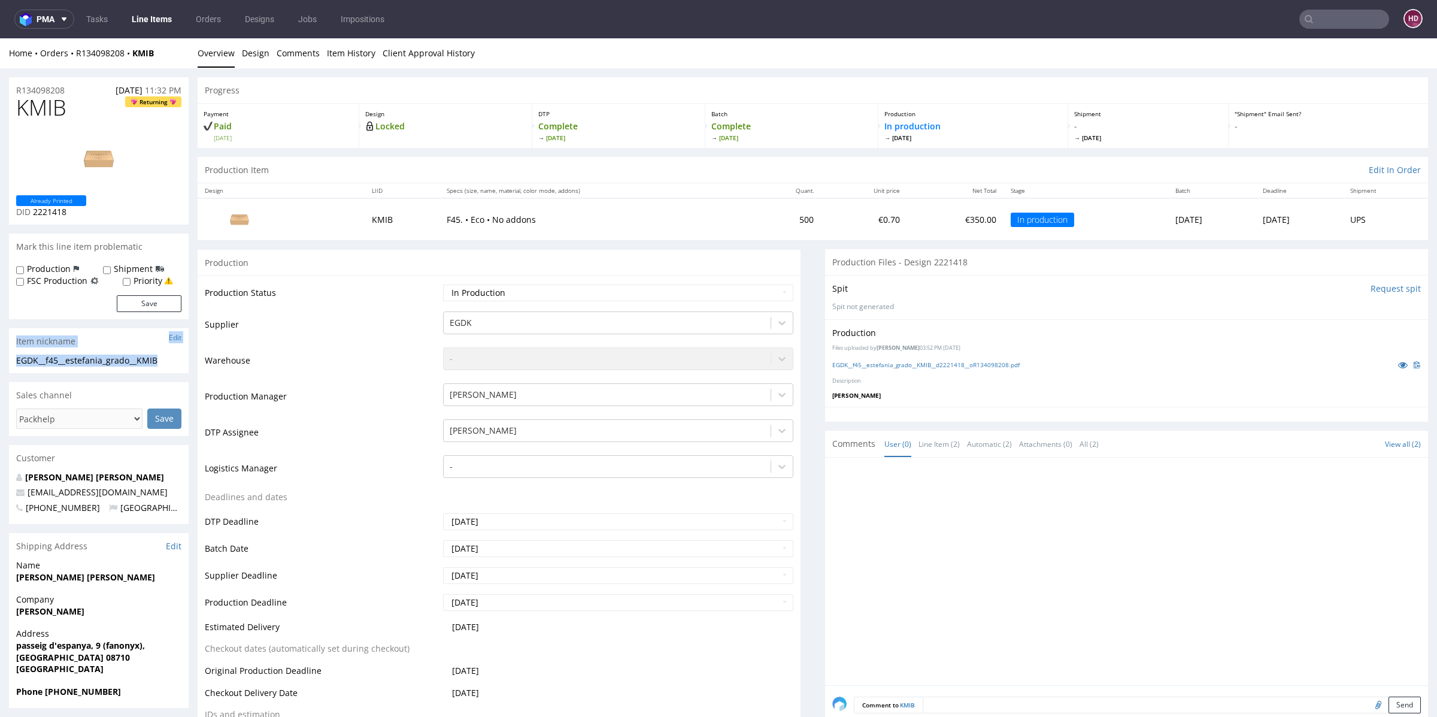
drag, startPoint x: 169, startPoint y: 360, endPoint x: 0, endPoint y: 335, distance: 170.7
drag, startPoint x: 174, startPoint y: 359, endPoint x: 10, endPoint y: 364, distance: 163.5
click at [10, 364] on div "EGDK__f45__estefania_grado__KMIB EGDK__f45 __estefania_grado__KMIB Update" at bounding box center [99, 363] width 180 height 19
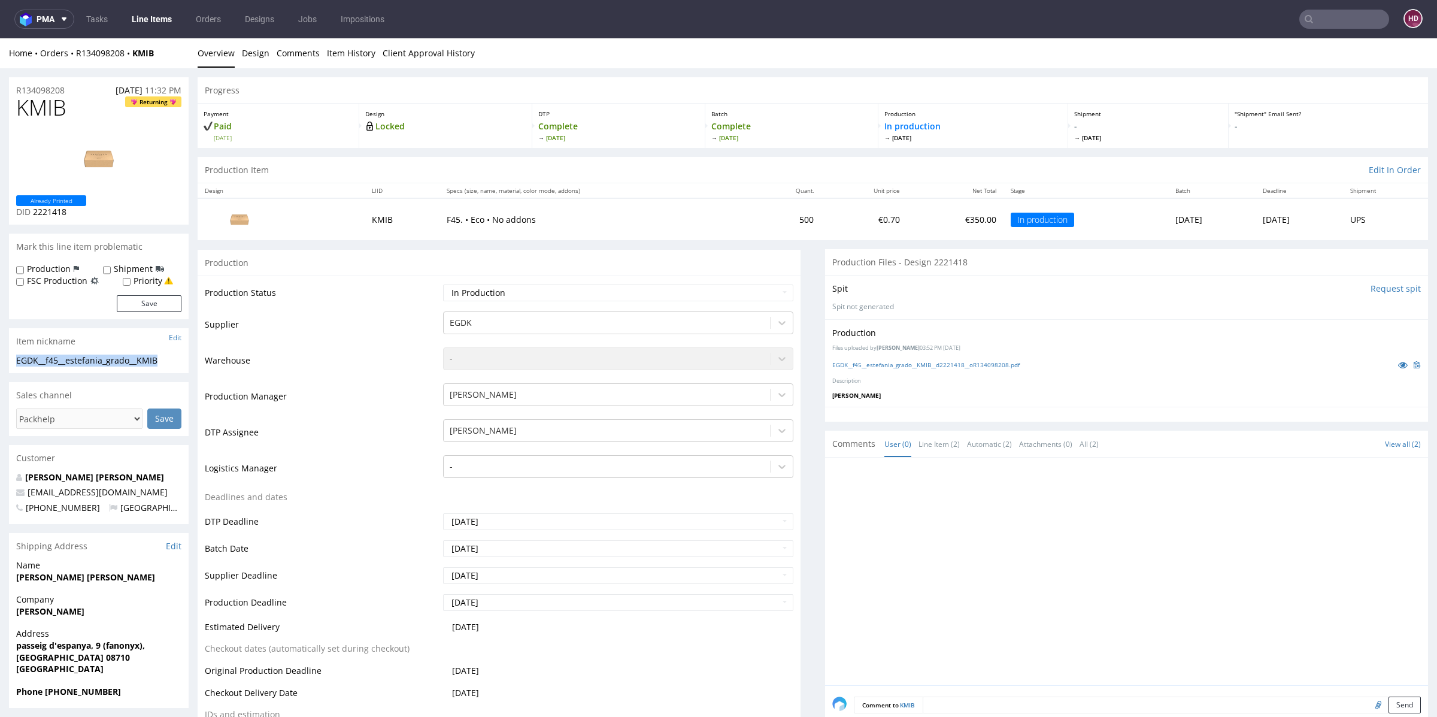
copy div "EGDK__f45__estefania_grado__KMIB"
drag, startPoint x: 76, startPoint y: 86, endPoint x: 0, endPoint y: 88, distance: 76.1
copy p "R134098208"
click at [86, 212] on p "DID 2221418" at bounding box center [51, 212] width 70 height 12
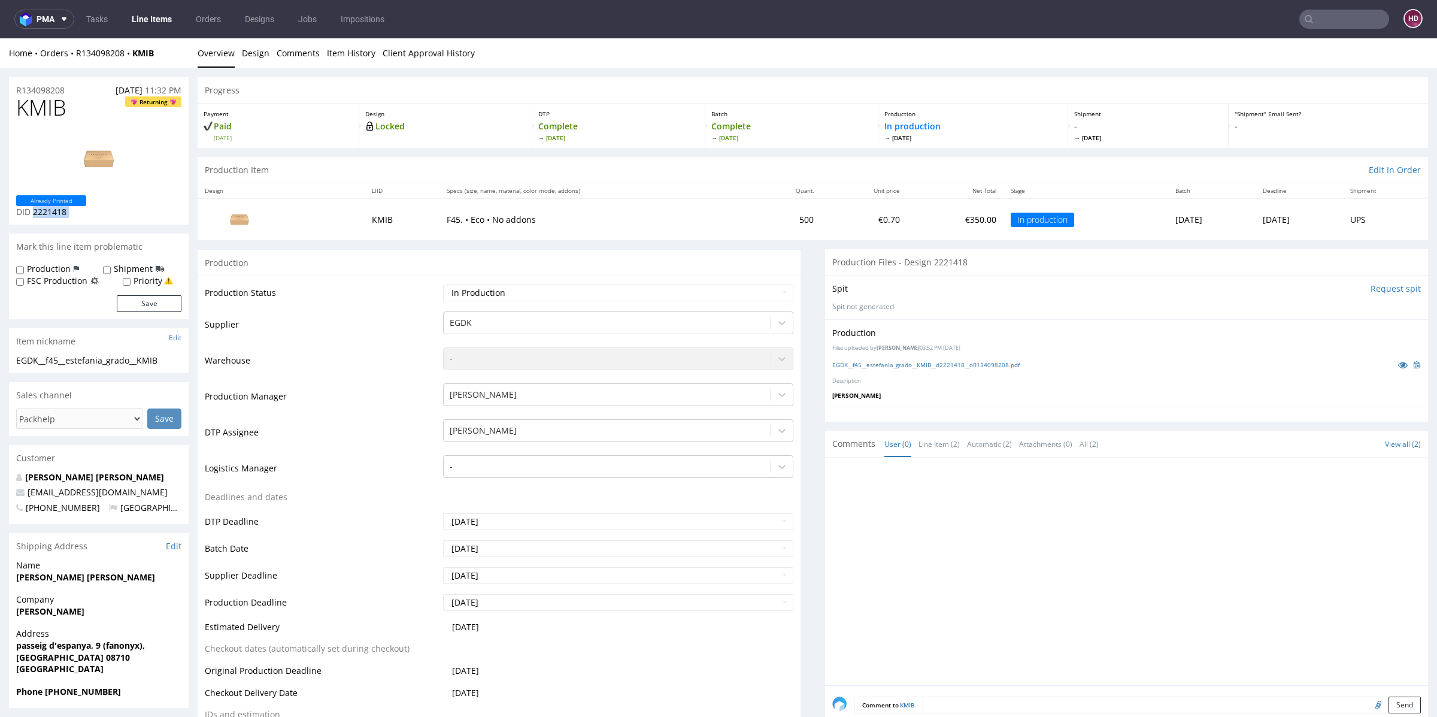
drag, startPoint x: 86, startPoint y: 212, endPoint x: 33, endPoint y: 214, distance: 53.3
click at [34, 214] on p "DID 2221418" at bounding box center [51, 212] width 70 height 12
copy div "2221418"
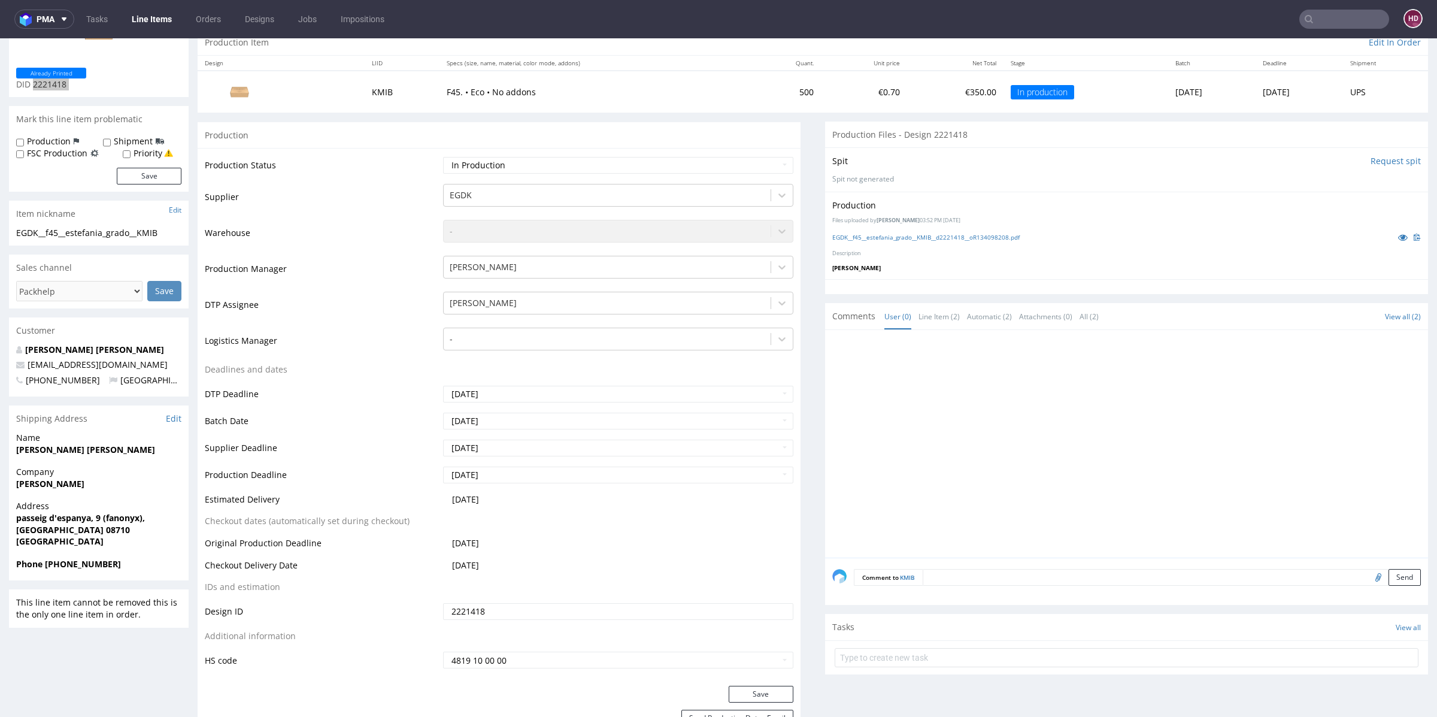
scroll to position [145, 0]
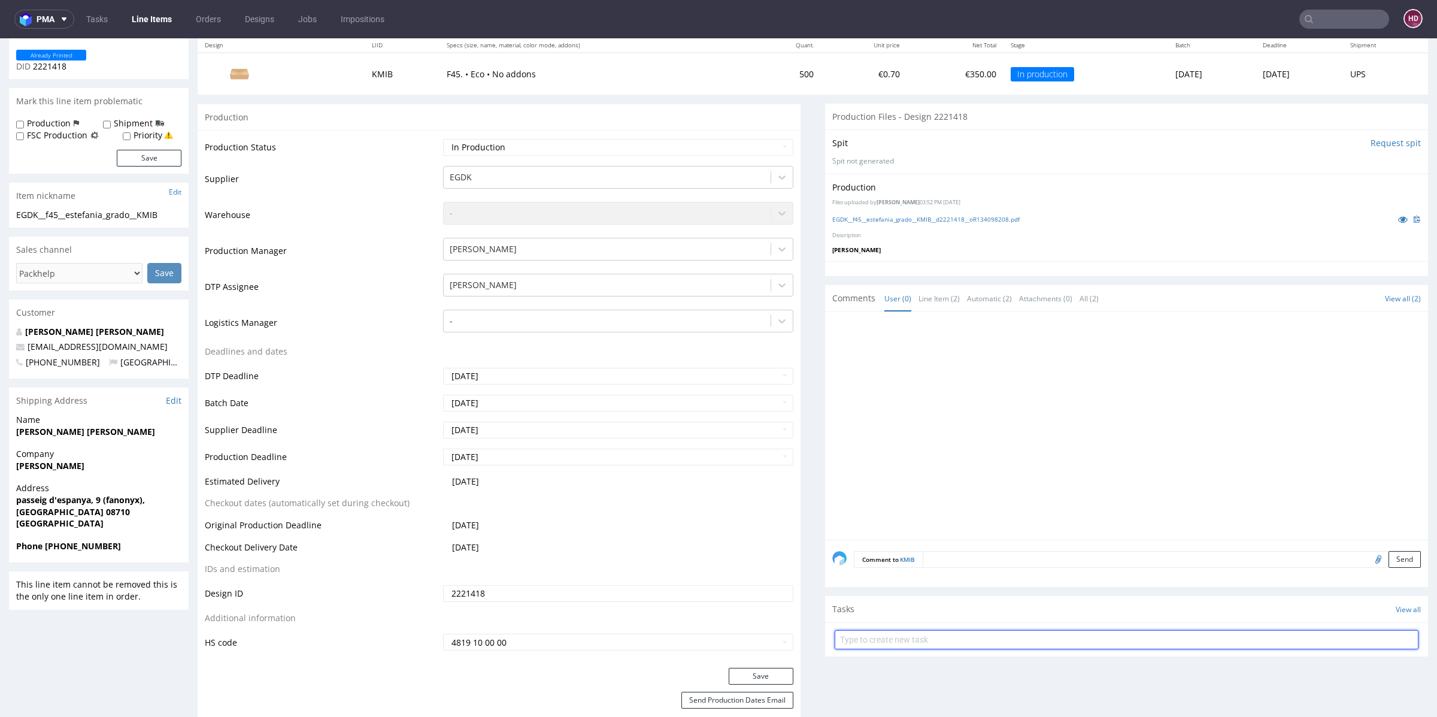
click at [1103, 635] on input "text" at bounding box center [1127, 639] width 584 height 19
type input "dc custom pilne"
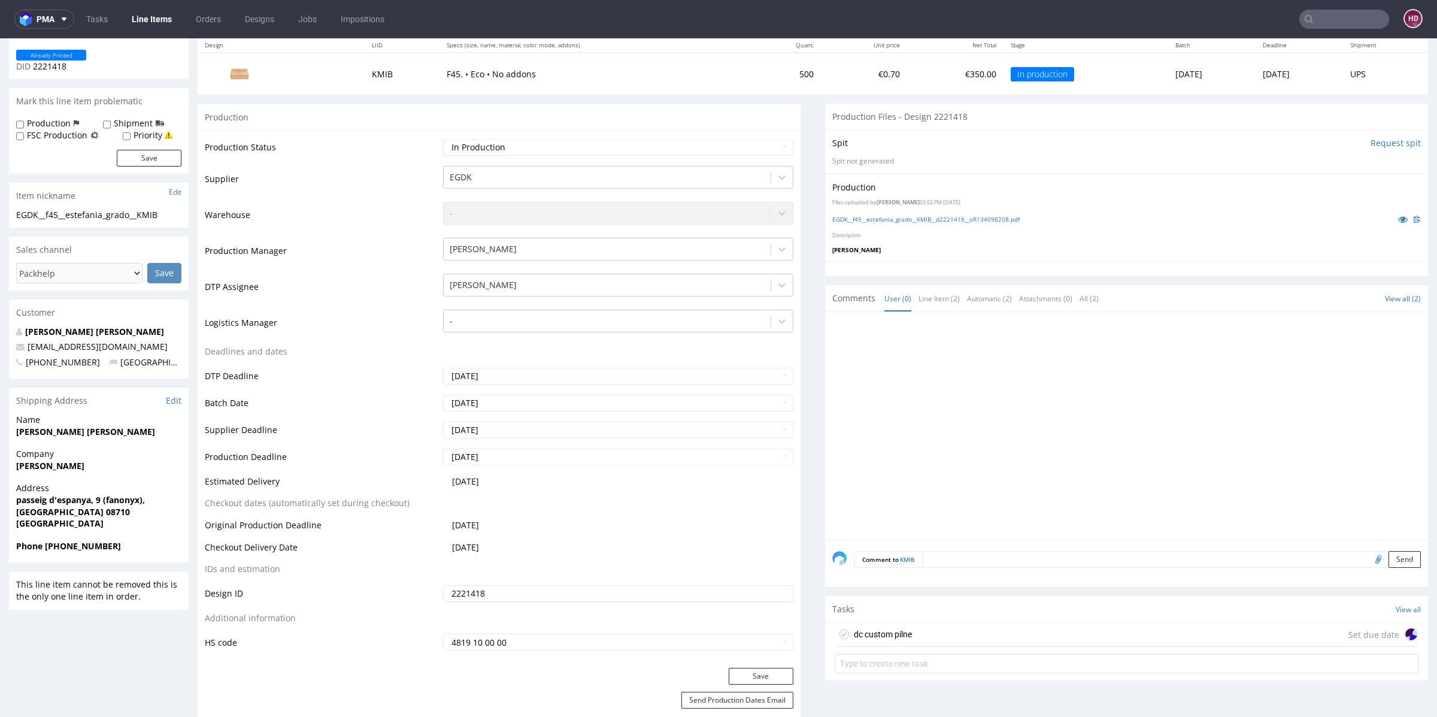
click at [1036, 635] on div "dc custom pilne Set due date" at bounding box center [1127, 635] width 584 height 24
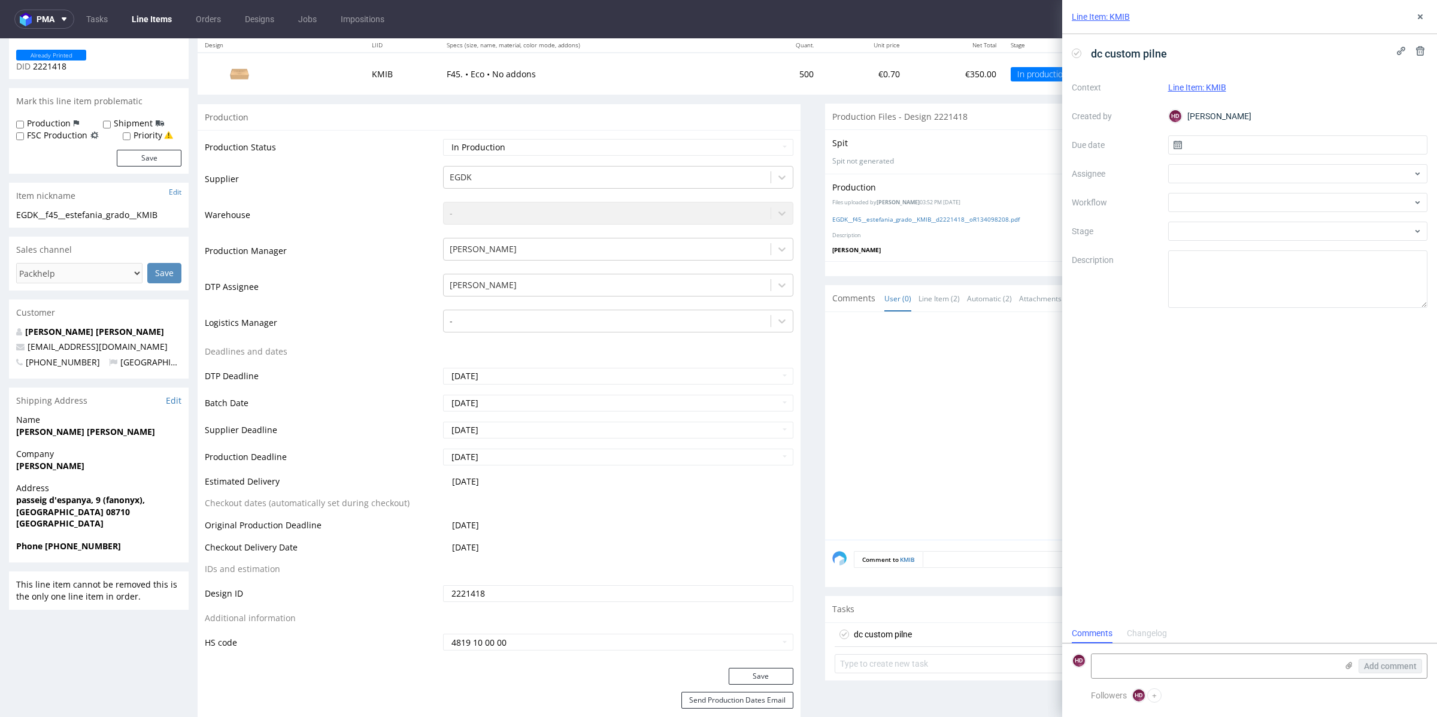
scroll to position [10, 0]
click at [1251, 271] on textarea at bounding box center [1298, 278] width 260 height 57
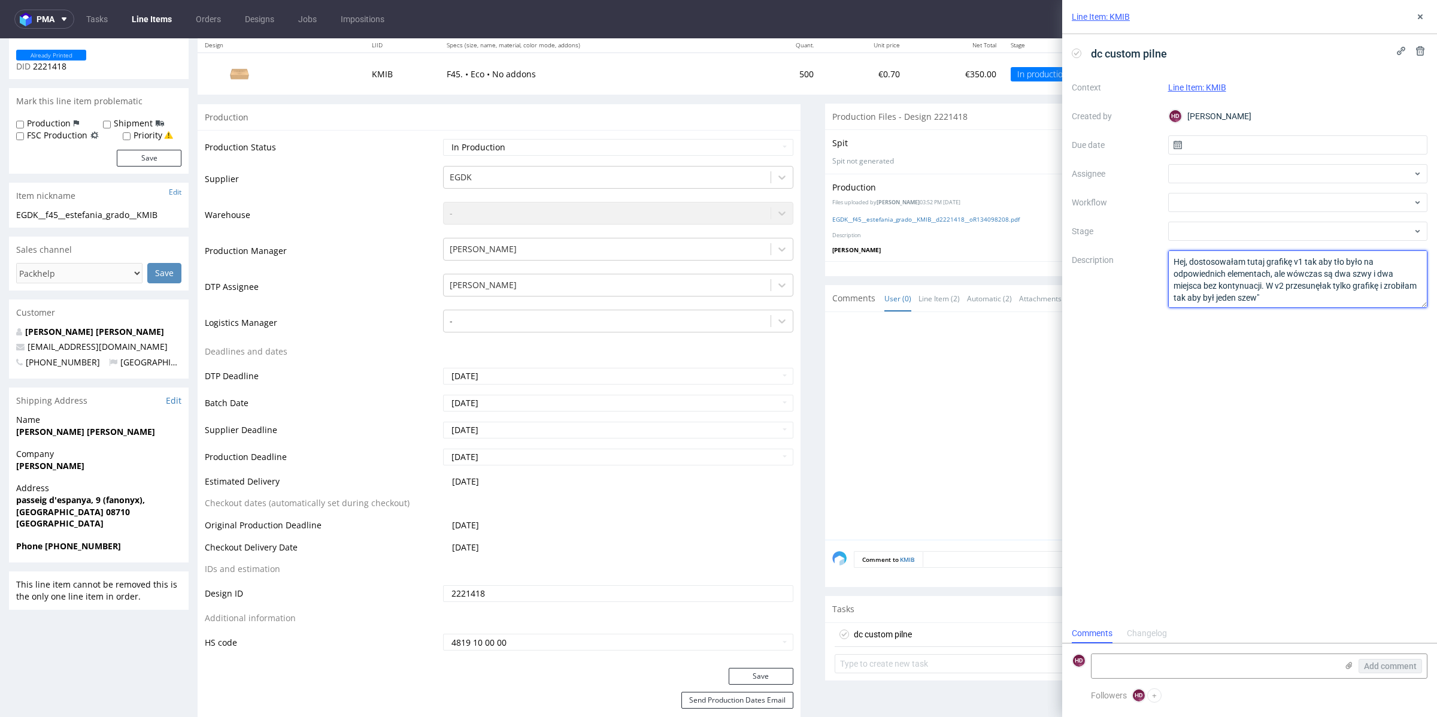
click at [1351, 272] on textarea "Hej, dostosowałam tutaj grafikę v1 tak aby tło było na odpowiednich elementach,…" at bounding box center [1298, 278] width 260 height 57
click at [1354, 272] on textarea "Hej, dostosowałam tutaj grafikę v1 tak aby tło było na odpowiednich elementach,…" at bounding box center [1298, 278] width 260 height 57
drag, startPoint x: 1352, startPoint y: 269, endPoint x: 1397, endPoint y: 272, distance: 44.4
click at [1397, 272] on textarea "Hej, dostosowałam tutaj grafikę v1 tak aby tło było na odpowiednich elementach,…" at bounding box center [1298, 278] width 260 height 57
click at [1333, 284] on textarea "Hej, dostosowałam tutaj grafikę v1 tak aby tło było na odpowiednich elementach,…" at bounding box center [1298, 278] width 260 height 57
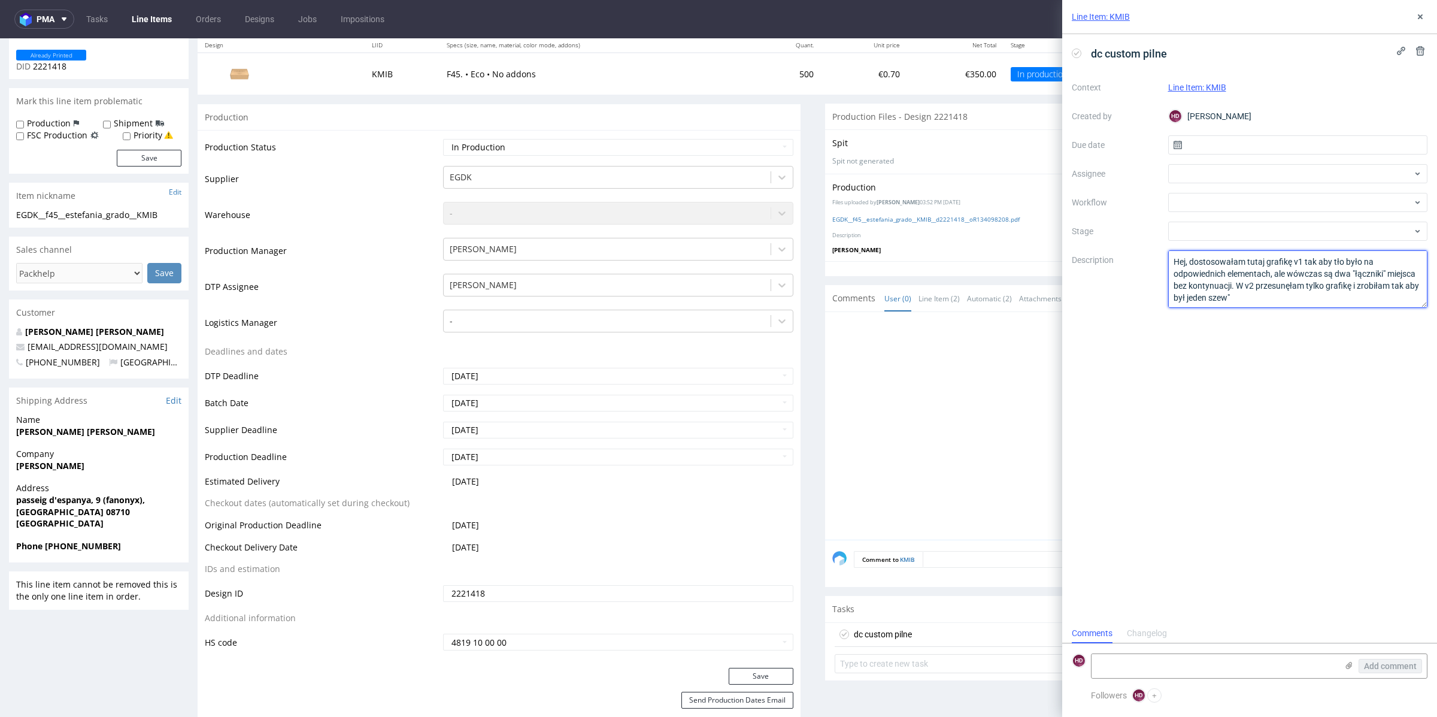
drag, startPoint x: 1338, startPoint y: 282, endPoint x: 1381, endPoint y: 289, distance: 43.1
click at [1381, 290] on textarea "Hej, dostosowałam tutaj grafikę v1 tak aby tło było na odpowiednich elementach,…" at bounding box center [1298, 278] width 260 height 57
drag, startPoint x: 1269, startPoint y: 296, endPoint x: 1330, endPoint y: 296, distance: 61.7
click at [1333, 296] on textarea "Hej, dostosowałam tutaj grafikę v1 tak aby tło było na odpowiednich elementach,…" at bounding box center [1298, 278] width 260 height 57
click at [1266, 285] on textarea "Hej, dostosowałam tutaj grafikę v1 tak aby tło było na odpowiednich elementach,…" at bounding box center [1298, 278] width 260 height 57
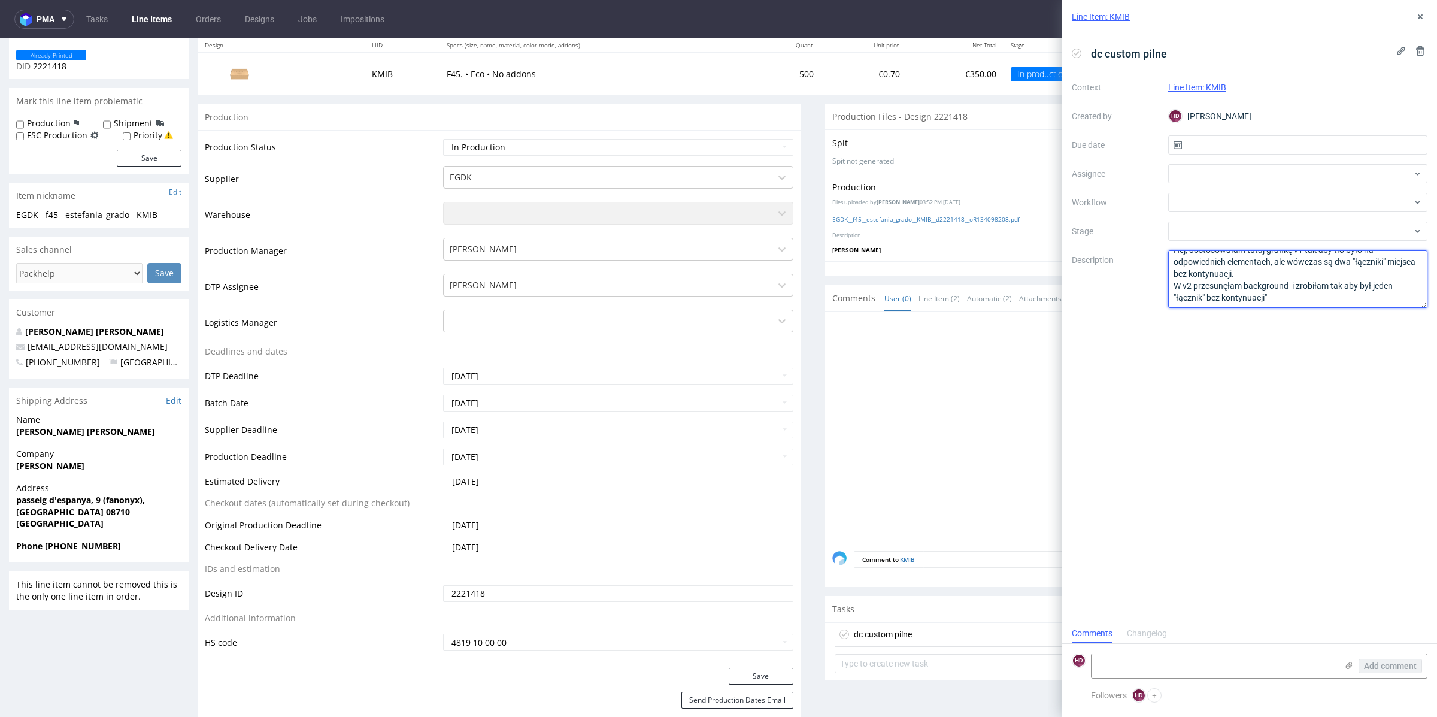
scroll to position [13, 0]
click at [1291, 286] on textarea "Hej, dostosowałam tutaj grafikę v1 tak aby tło było na odpowiednich elementach,…" at bounding box center [1298, 278] width 260 height 57
click at [1270, 296] on textarea "Hej, dostosowałam tutaj grafikę v1 tak aby tło było na odpowiednich elementach,…" at bounding box center [1298, 278] width 260 height 57
click at [1319, 304] on textarea "Hej, dostosowałam tutaj grafikę v1 tak aby tło było na odpowiednich elementach,…" at bounding box center [1298, 278] width 260 height 57
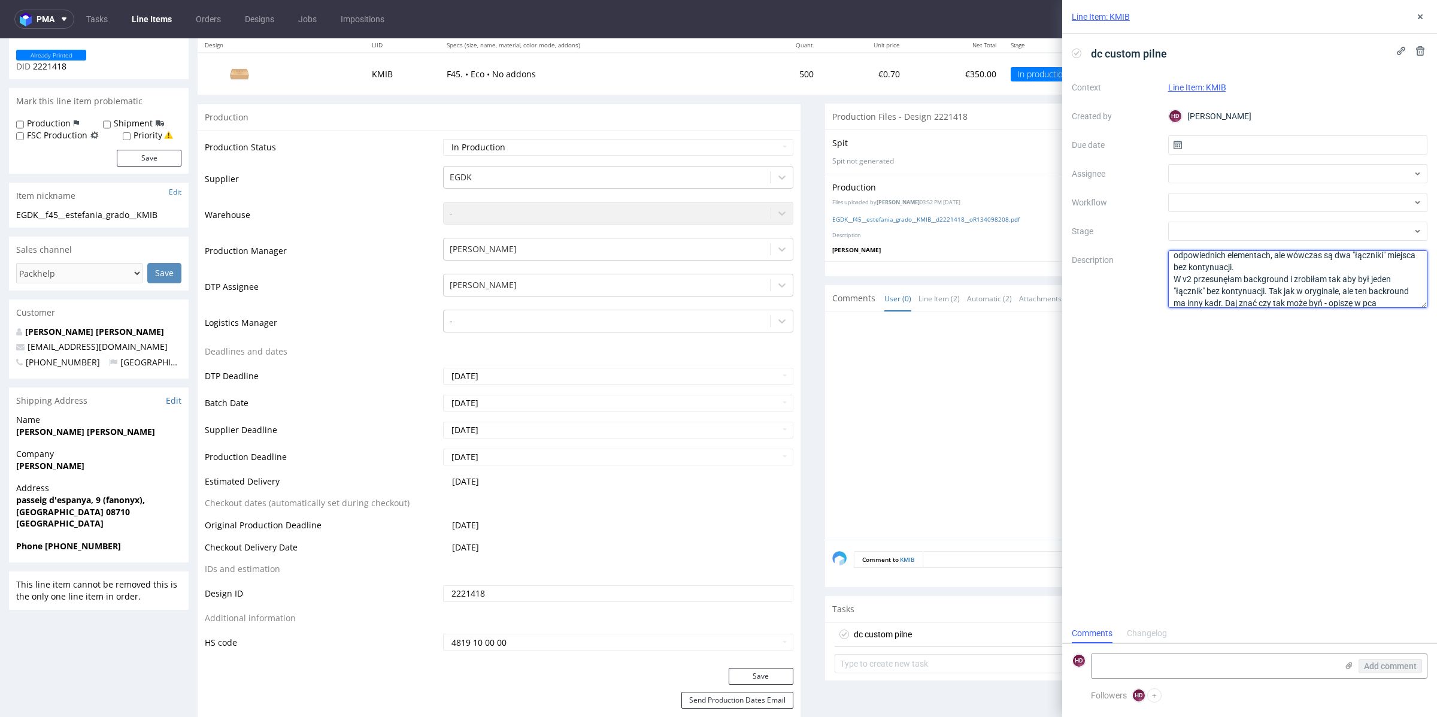
click at [1321, 304] on textarea "Hej, dostosowałam tutaj grafikę v1 tak aby tło było na odpowiednich elementach,…" at bounding box center [1298, 278] width 260 height 57
click at [1406, 301] on textarea "Hej, dostosowałam tutaj grafikę v1 tak aby tło było na odpowiednich elementach,…" at bounding box center [1298, 278] width 260 height 57
type textarea "Hej, dostosowałam tutaj grafikę v1 tak aby tło było na odpowiednich elementach,…"
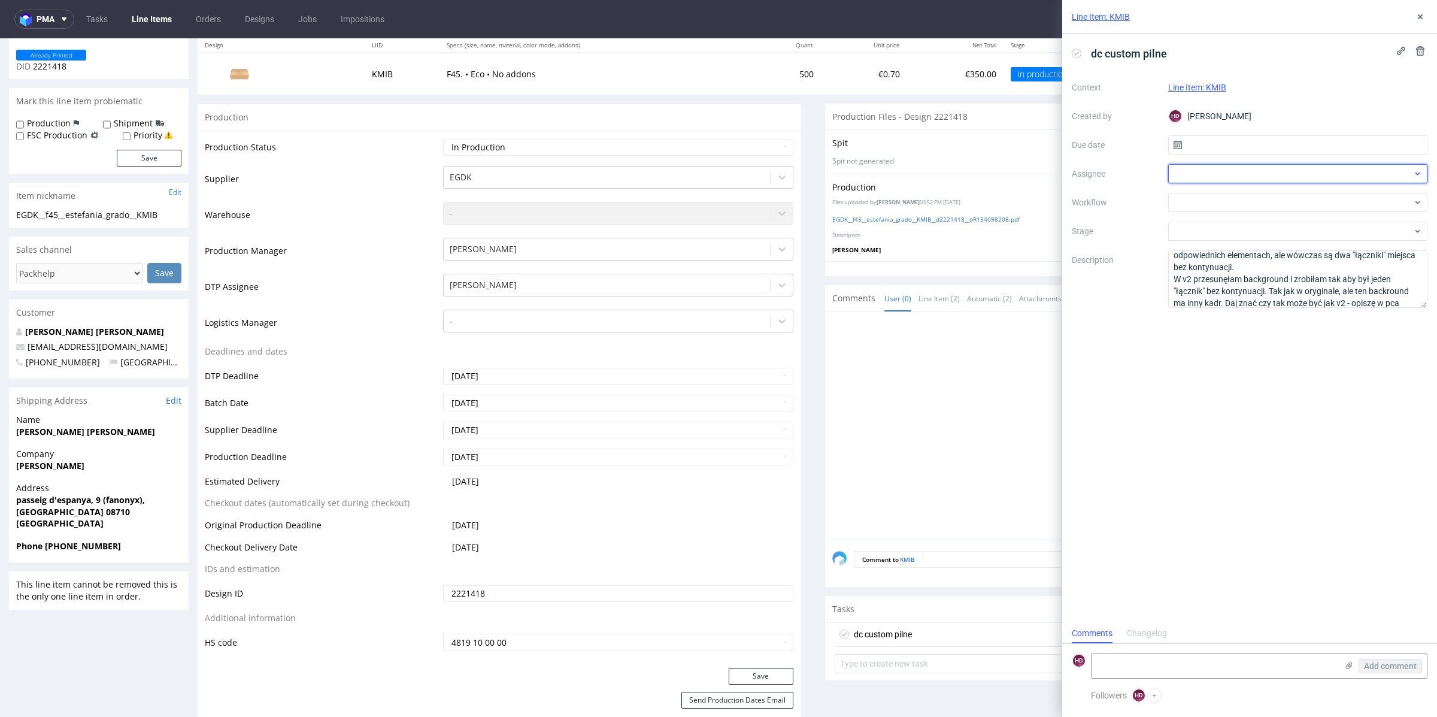
click at [1334, 178] on div at bounding box center [1298, 173] width 260 height 19
type input "kry"
click at [1323, 213] on div "Krystian Gaza" at bounding box center [1298, 218] width 250 height 19
click at [1314, 133] on div "Context Line Item: KMIB Created by HD Hapka Dominika Due date Assignee Krystian…" at bounding box center [1250, 193] width 356 height 230
click at [1314, 142] on input "text" at bounding box center [1298, 144] width 260 height 19
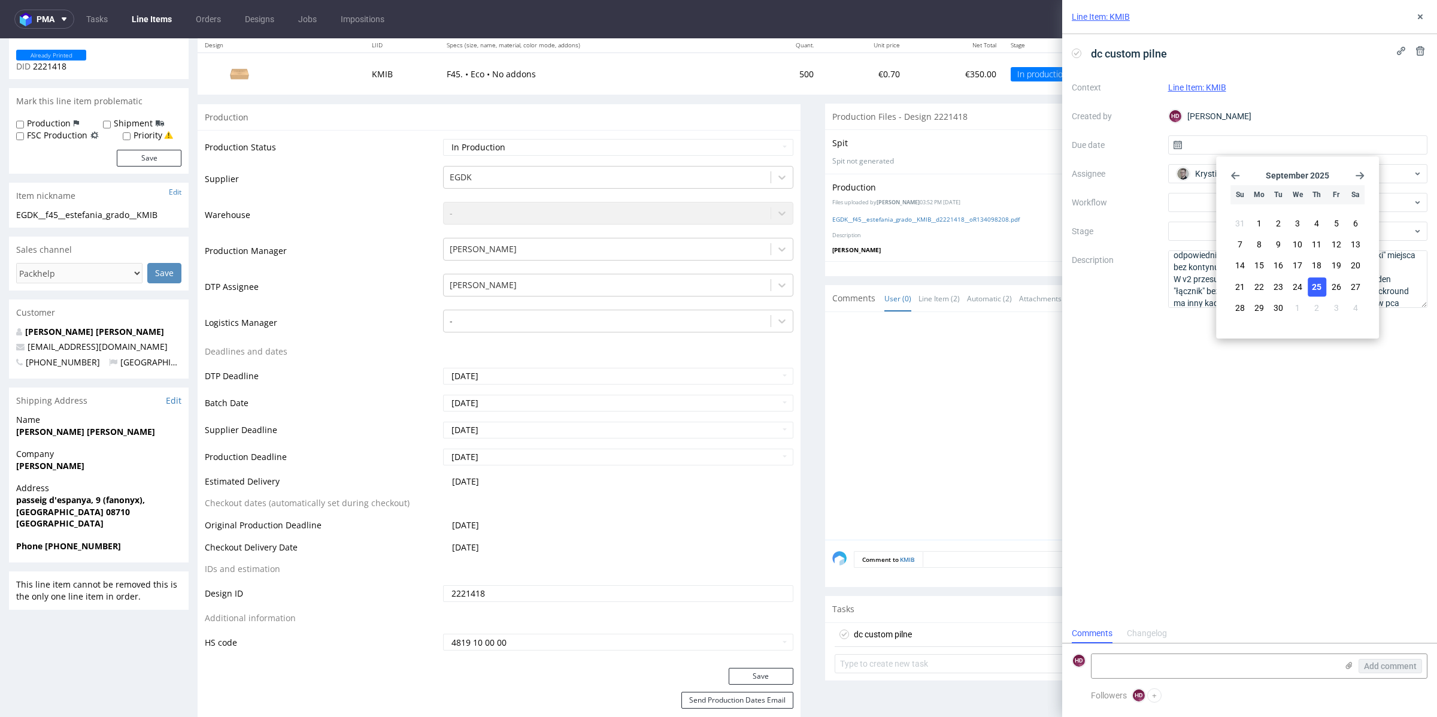
click at [1313, 285] on span "25" at bounding box center [1317, 287] width 10 height 12
type input "25/09/2025"
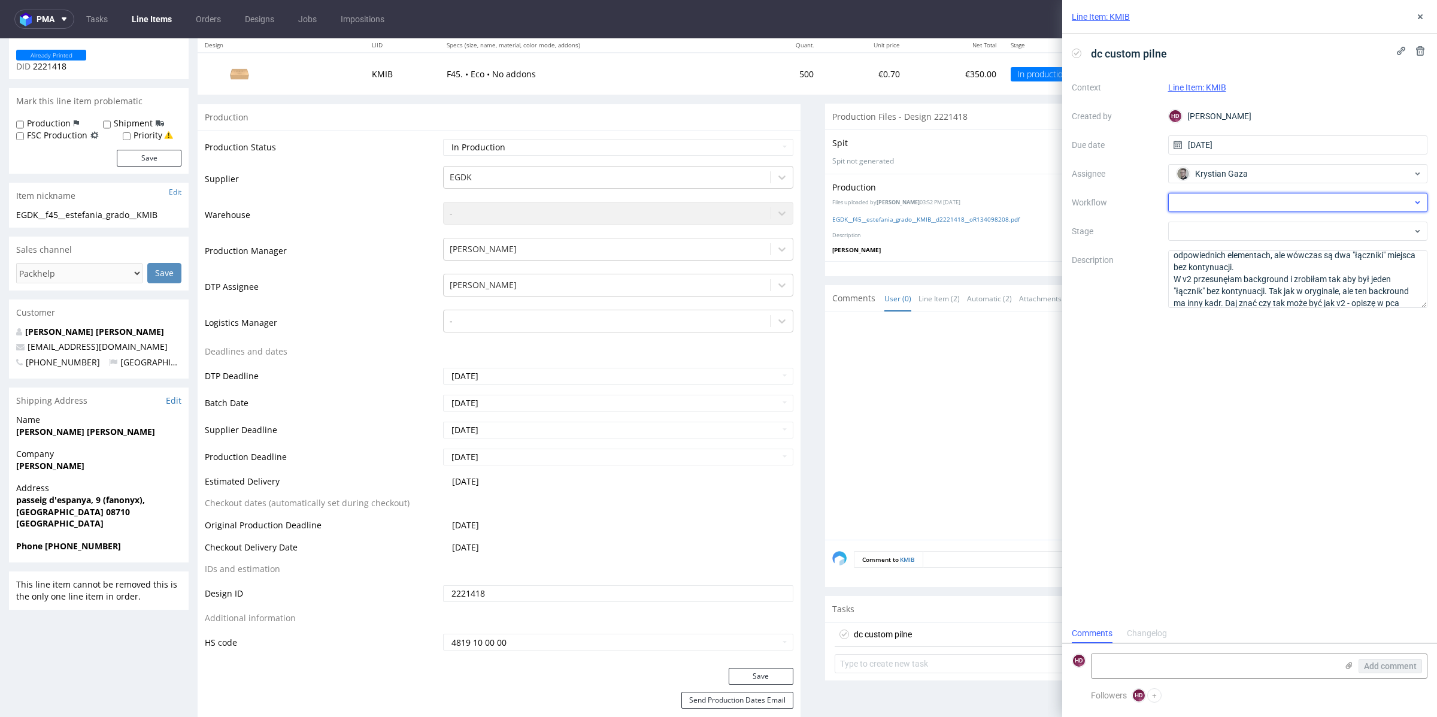
click at [1274, 202] on div at bounding box center [1298, 202] width 260 height 19
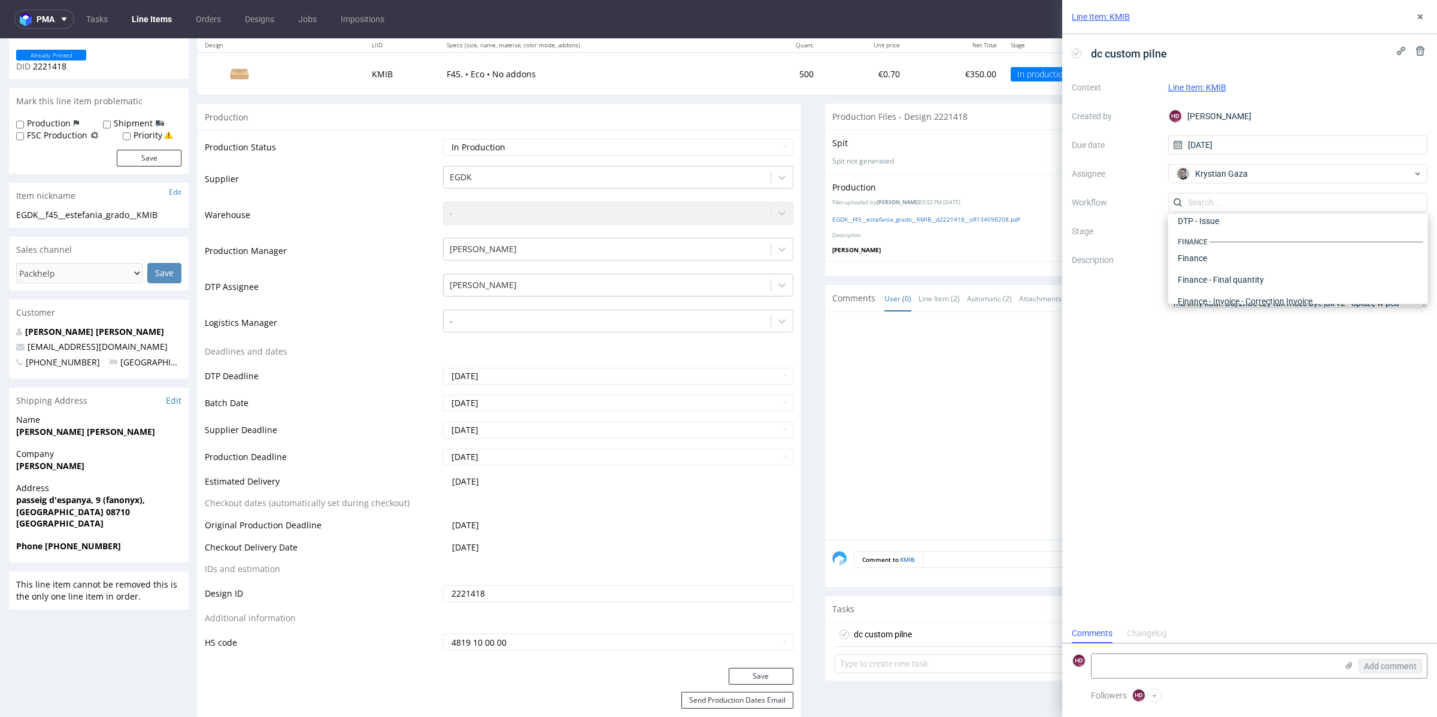
scroll to position [0, 0]
click at [1266, 244] on div "DTP - Double Check" at bounding box center [1298, 246] width 250 height 22
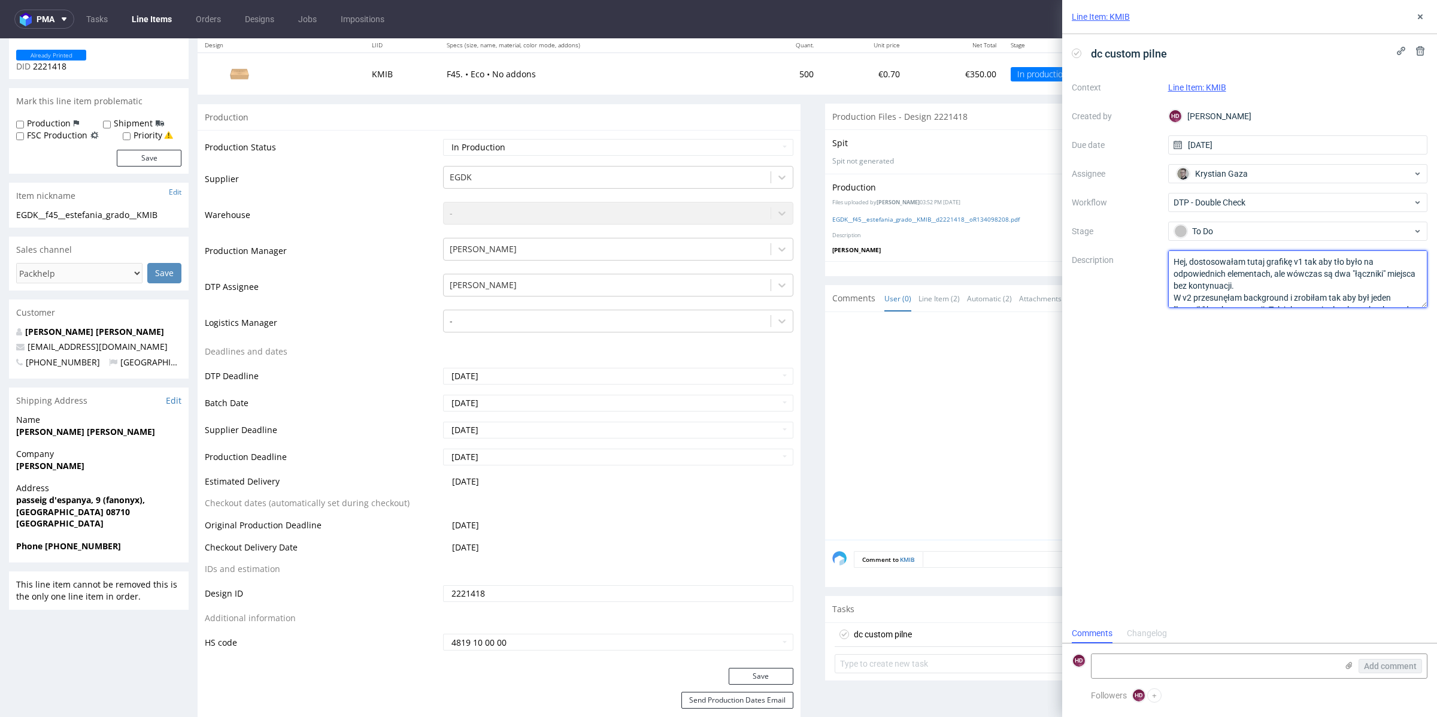
click at [1319, 276] on textarea "Hej, dostosowałam tutaj grafikę v1 tak aby tło było na odpowiednich elementach,…" at bounding box center [1298, 278] width 260 height 57
click at [1318, 283] on textarea "Hej, dostosowałam tutaj grafikę v1 tak aby tło było na odpowiednich elementach,…" at bounding box center [1298, 278] width 260 height 57
click at [1158, 665] on textarea at bounding box center [1213, 666] width 245 height 24
click at [1350, 666] on icon at bounding box center [1349, 665] width 10 height 10
click at [0, 0] on input "file" at bounding box center [0, 0] width 0 height 0
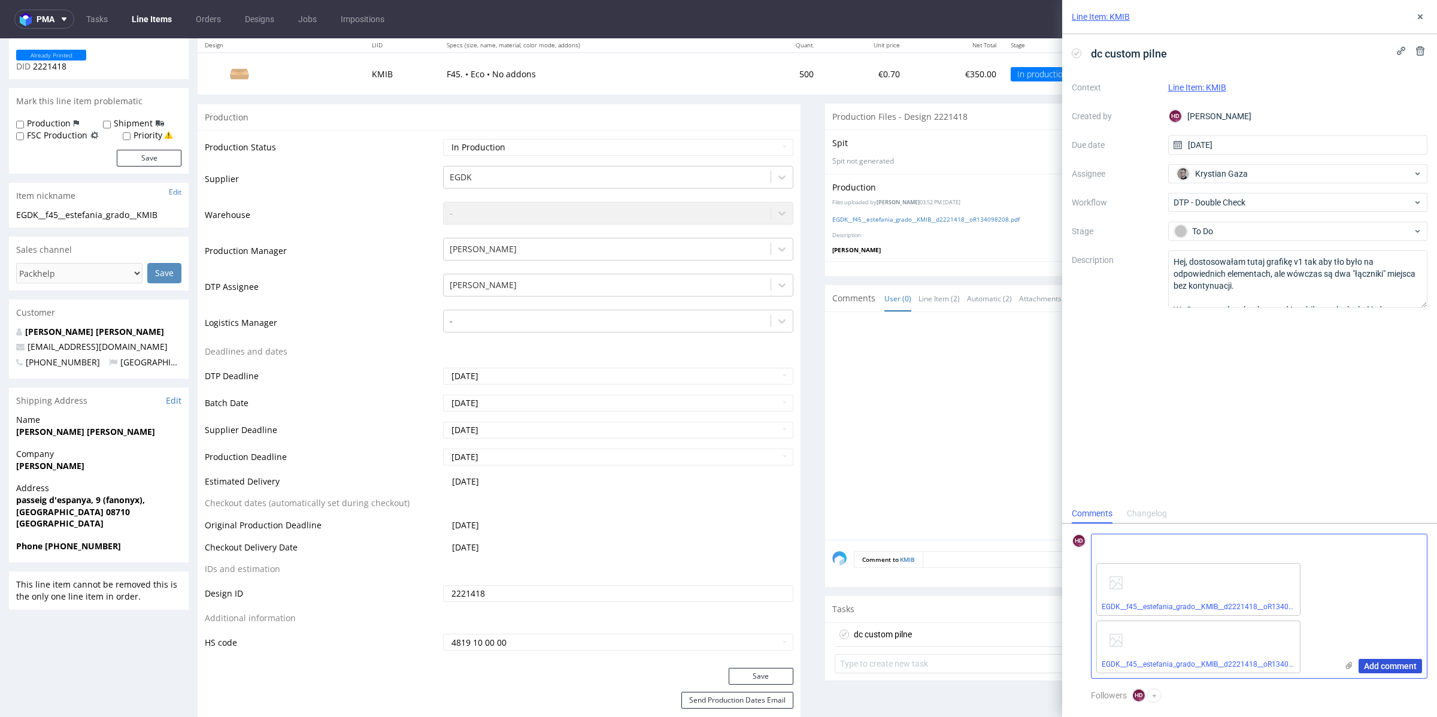
click at [1408, 667] on span "Add comment" at bounding box center [1390, 666] width 53 height 8
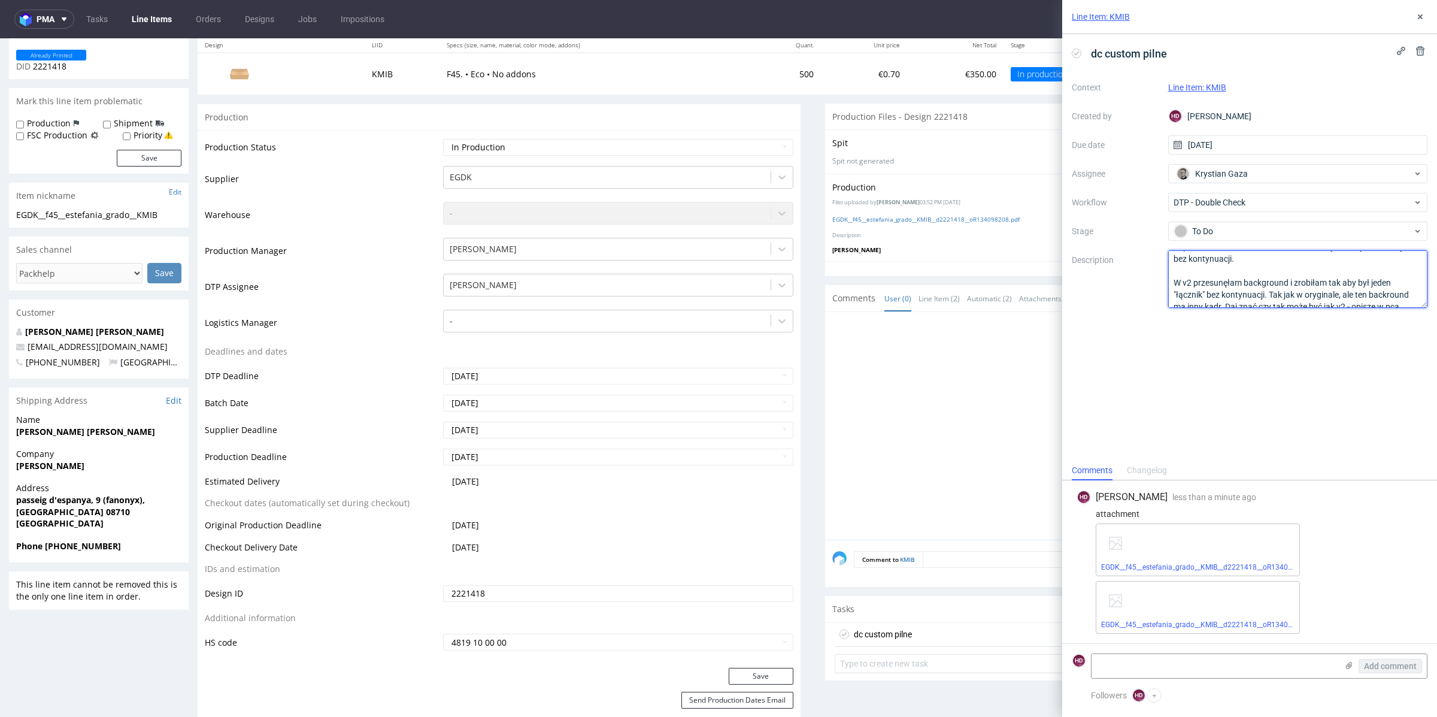
scroll to position [37, 0]
click at [1386, 284] on textarea "Hej, dostosowałam tutaj grafikę v1 tak aby tło było na odpowiednich elementach,…" at bounding box center [1298, 278] width 260 height 57
click at [1280, 296] on textarea "Hej, dostosowałam tutaj grafikę v1 tak aby tło było na odpowiednich elementach,…" at bounding box center [1298, 278] width 260 height 57
type textarea "Hej, dostosowałam tutaj grafikę v1 tak aby tło było na odpowiednich elementach,…"
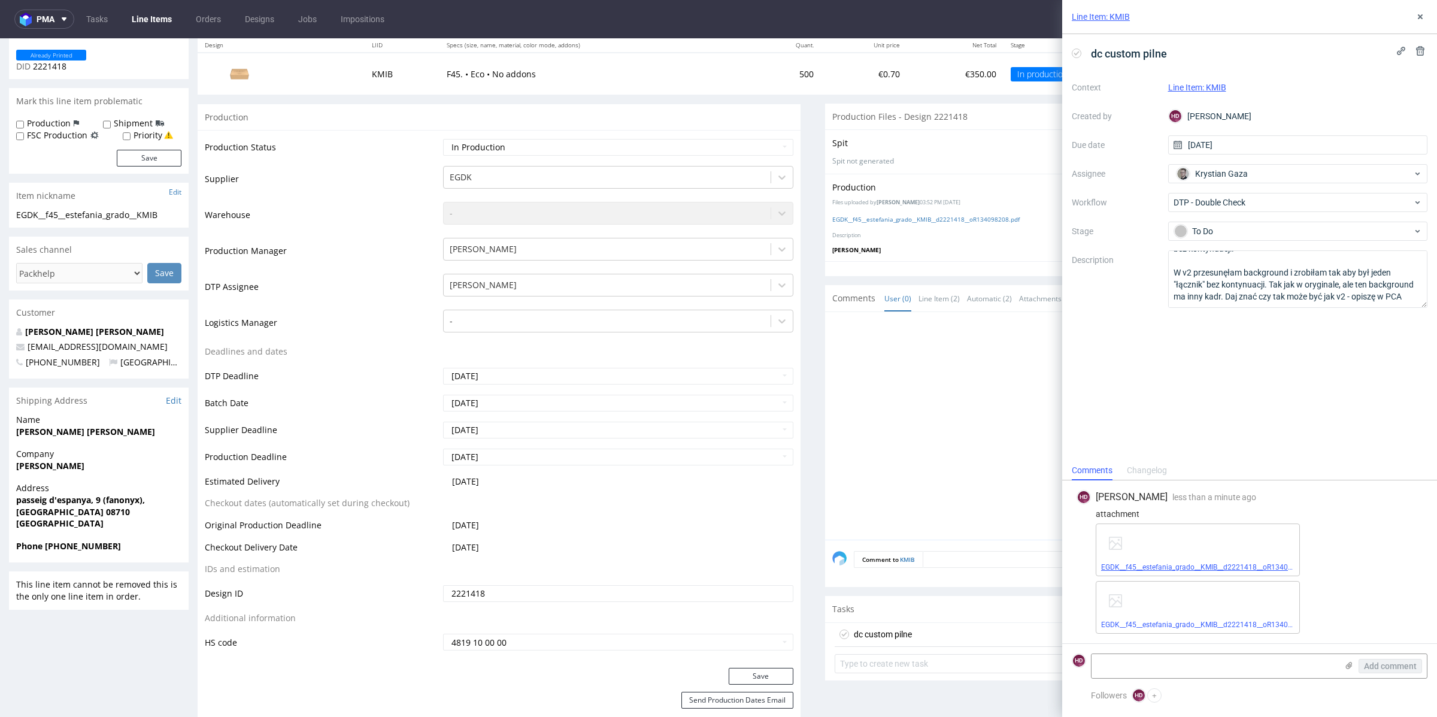
click at [1226, 566] on link "EGDK__f45__estefania_grado__KMIB__d2221418__oR134098208__v2.pdf" at bounding box center [1218, 567] width 234 height 8
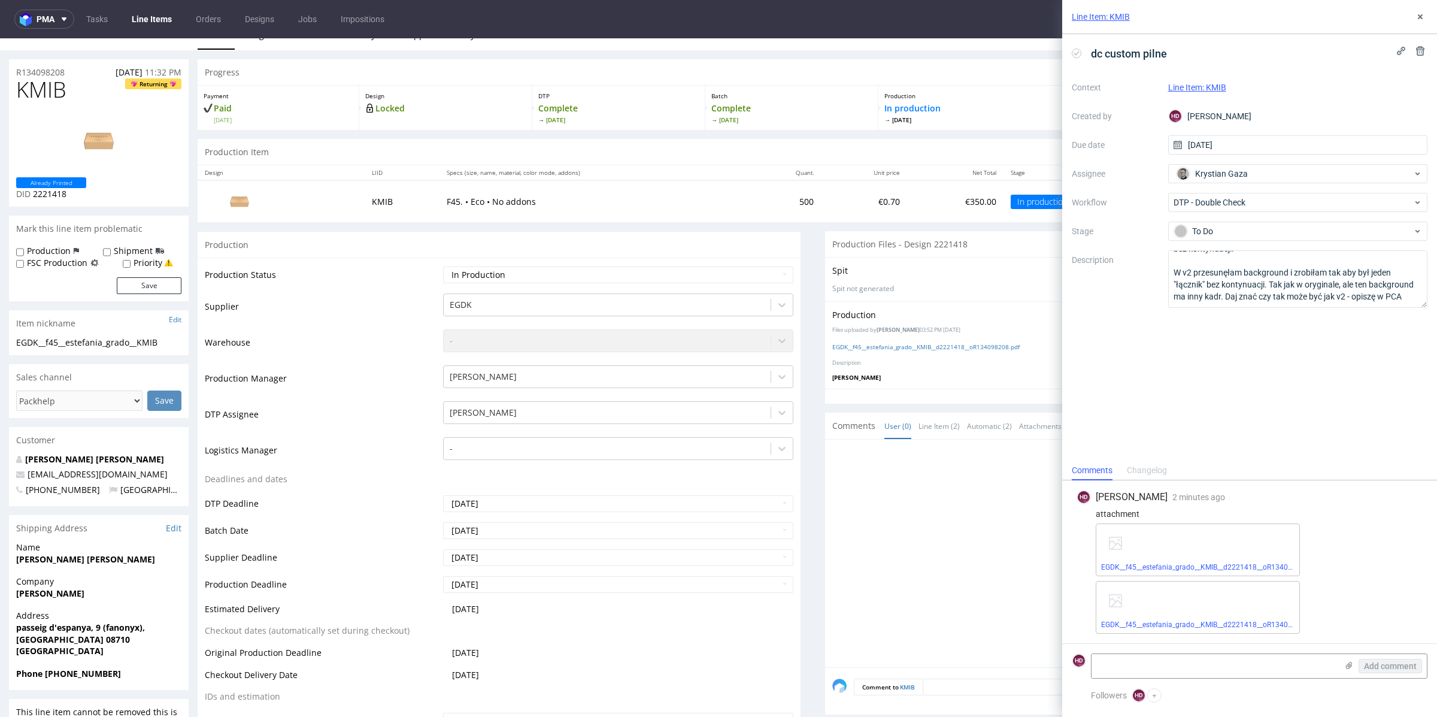
scroll to position [0, 0]
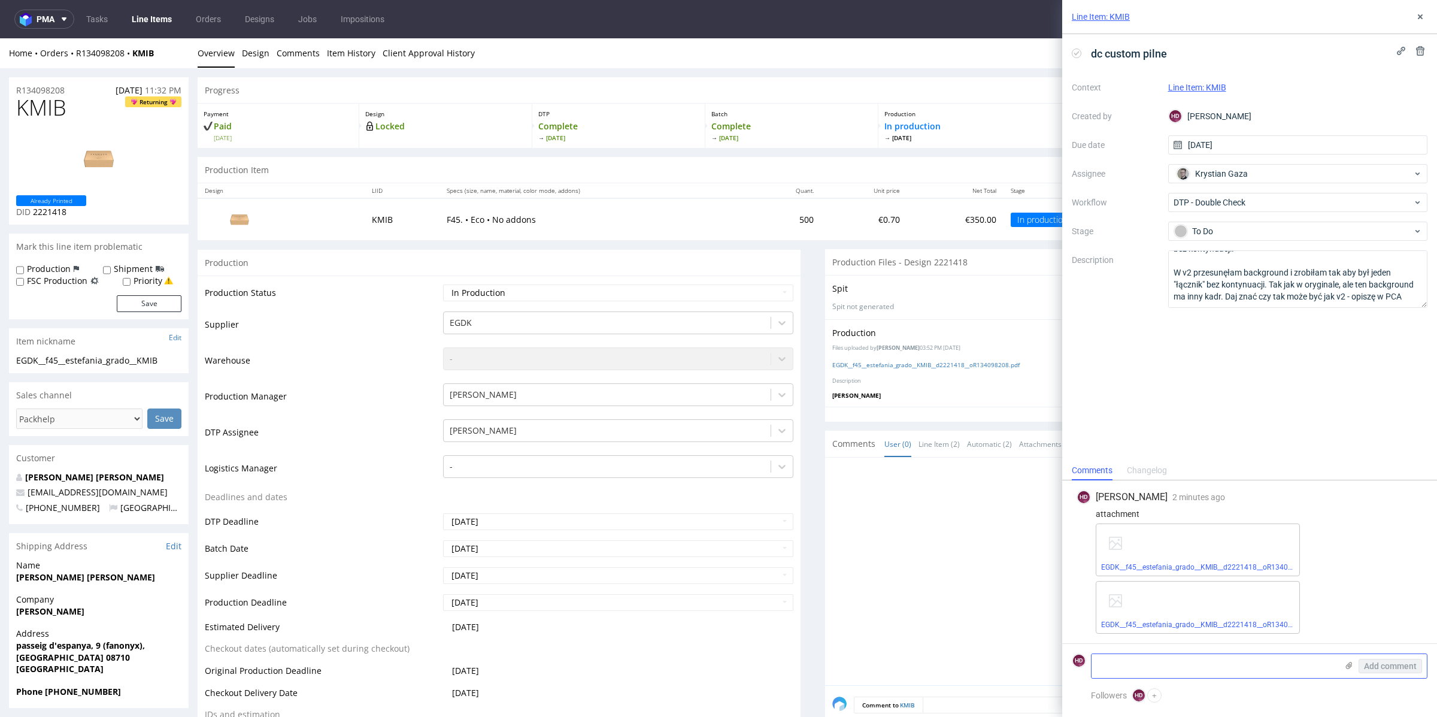
click at [1201, 668] on textarea at bounding box center [1213, 666] width 245 height 24
type textarea "nie to wyżej - widzę, że źle zapisałm.."
click at [1383, 668] on span "Add comment" at bounding box center [1390, 666] width 53 height 8
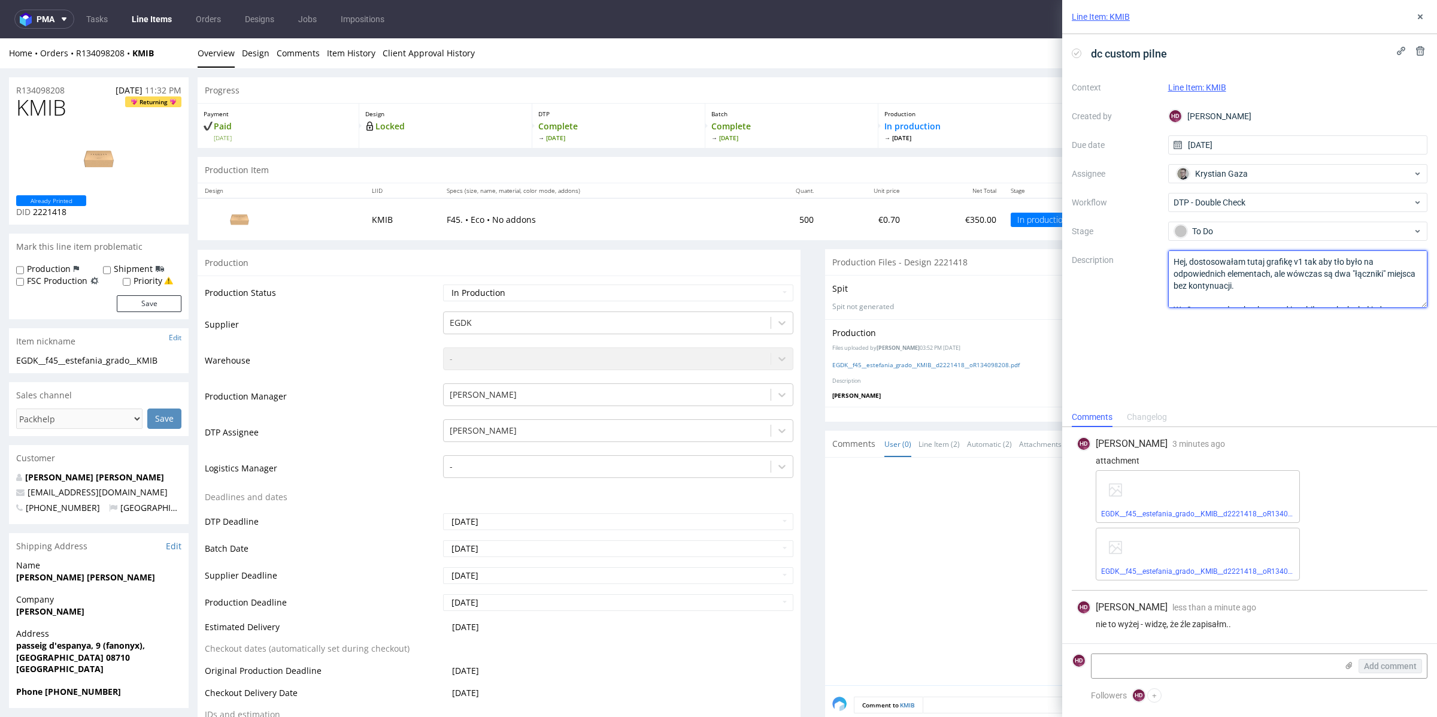
drag, startPoint x: 1249, startPoint y: 294, endPoint x: 1154, endPoint y: 213, distance: 124.9
click at [1154, 213] on div "Context Line Item: KMIB Created by HD Hapka Dominika Due date 25/09/2025 Assign…" at bounding box center [1250, 193] width 356 height 230
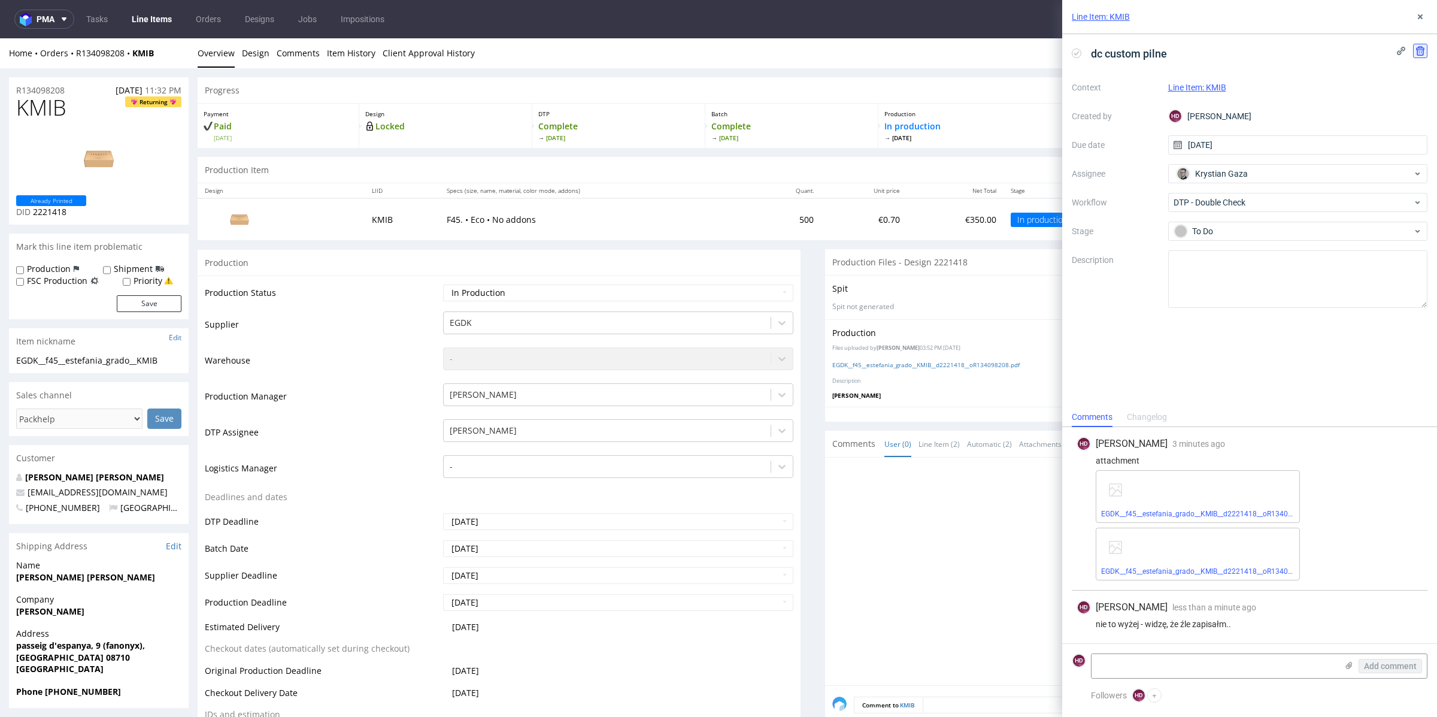
click at [1418, 53] on icon at bounding box center [1420, 51] width 10 height 10
click at [1416, 111] on span "Delete" at bounding box center [1411, 109] width 25 height 8
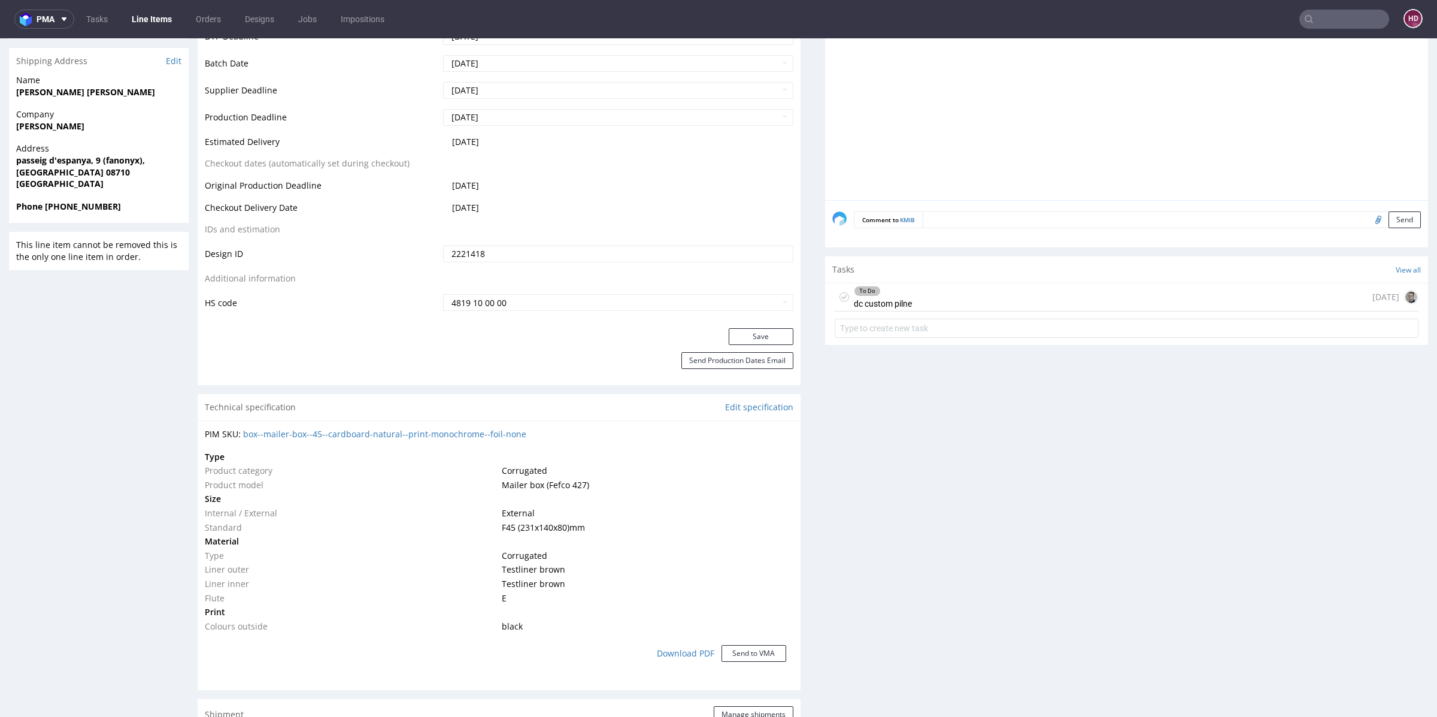
scroll to position [482, 0]
click at [1119, 311] on div "To Do dc custom pilne today" at bounding box center [1127, 300] width 584 height 28
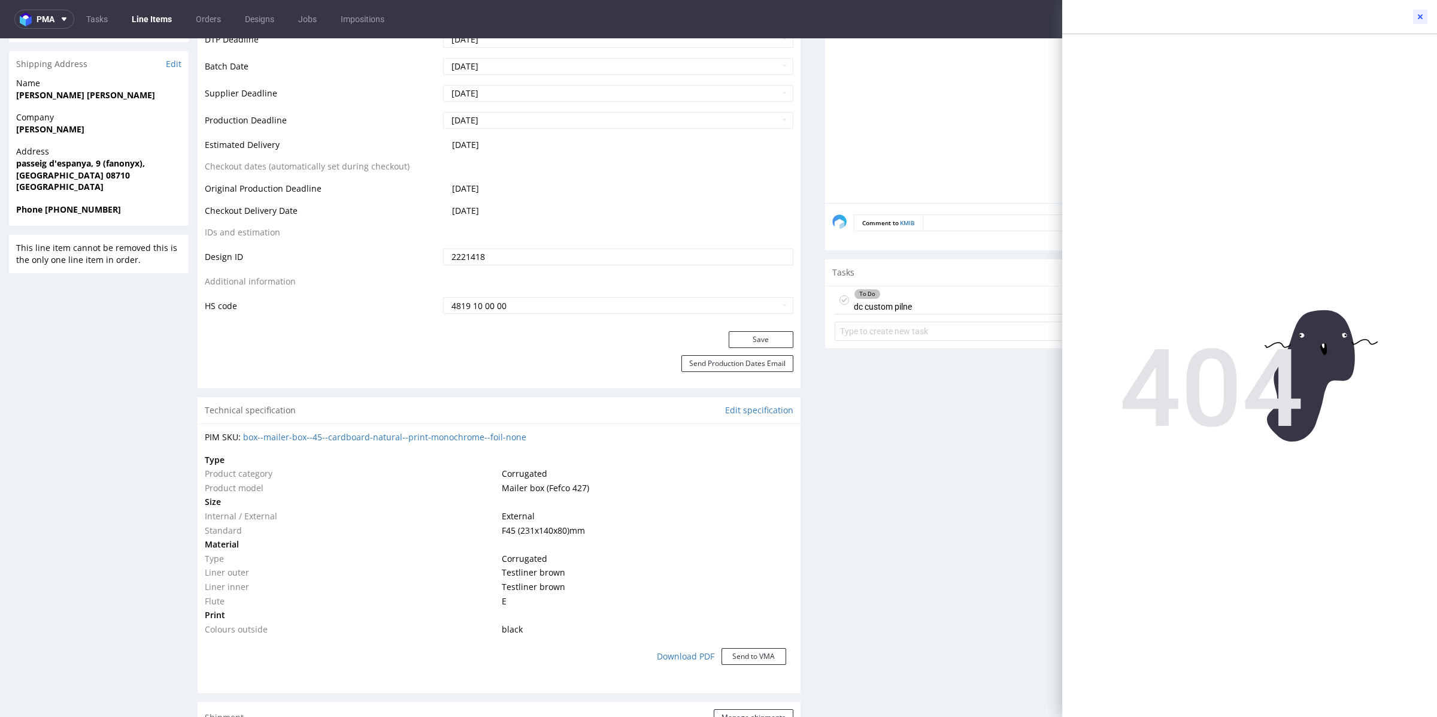
drag, startPoint x: 1422, startPoint y: 13, endPoint x: 1402, endPoint y: 1, distance: 23.8
click at [1422, 13] on icon at bounding box center [1420, 17] width 10 height 10
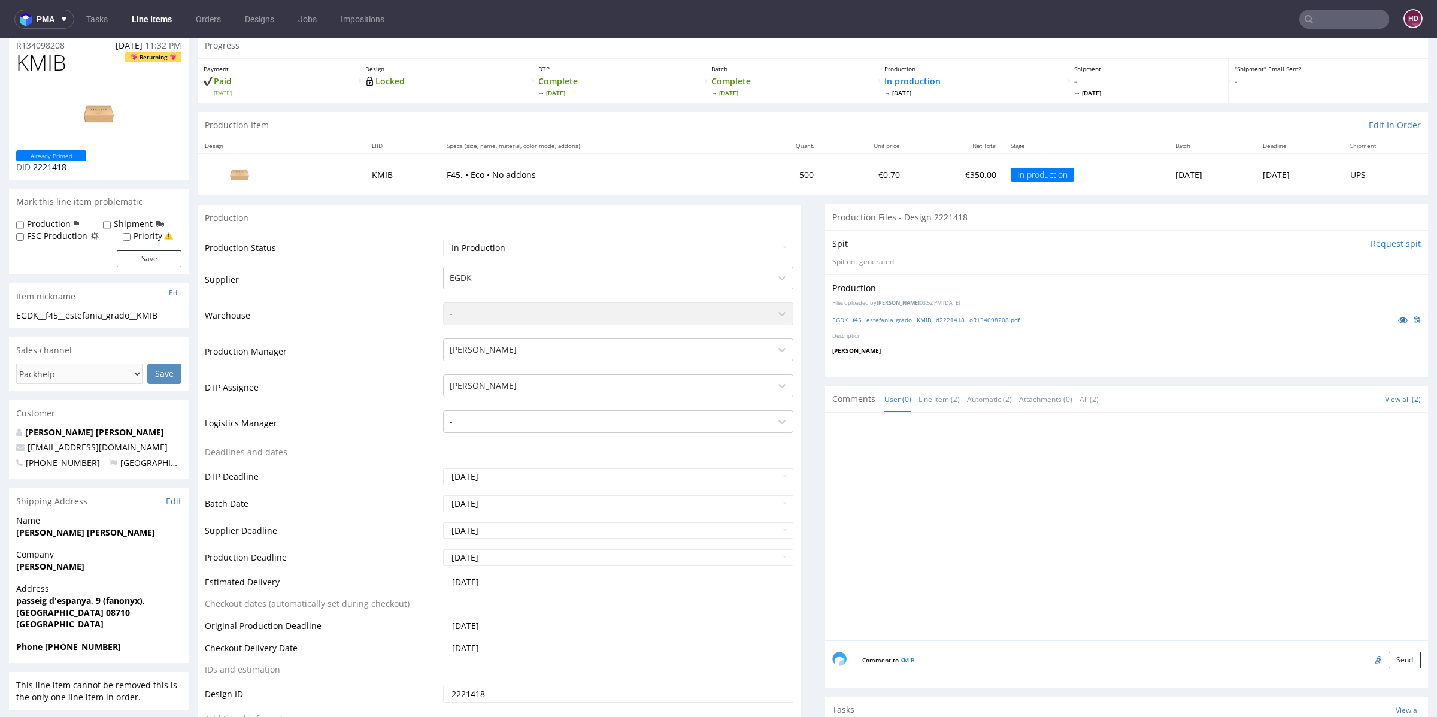
scroll to position [51, 0]
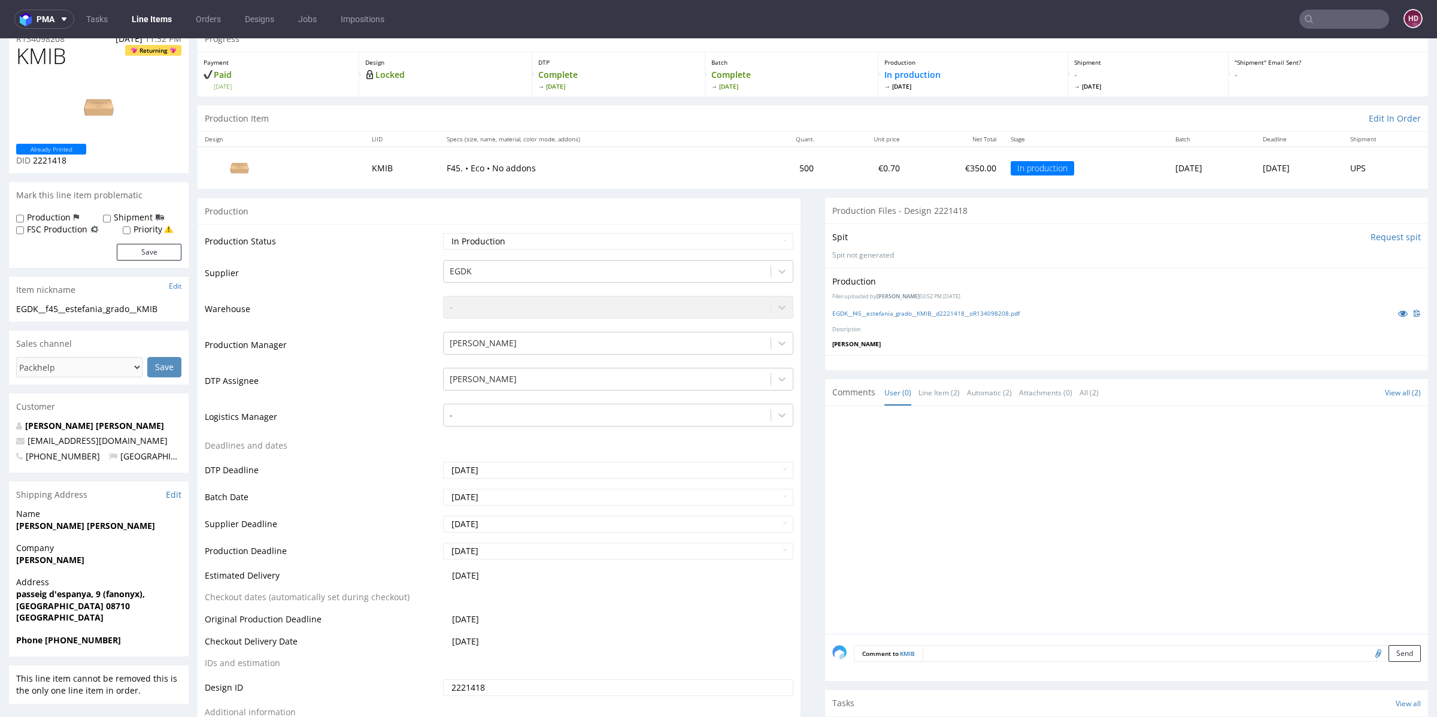
click at [994, 650] on textarea at bounding box center [1172, 653] width 498 height 17
click at [932, 648] on textarea "poprawiony wykrojnik egdk - załącznik" at bounding box center [1137, 670] width 567 height 51
type textarea "poprawiony wykrojnik dla EGDK - załącznik"
click at [1368, 709] on input "file" at bounding box center [1376, 709] width 17 height 16
type input "C:\fakepath\EGDK__f45__estefania_grado__KMIB__d2221418__oR134098208.pdf"
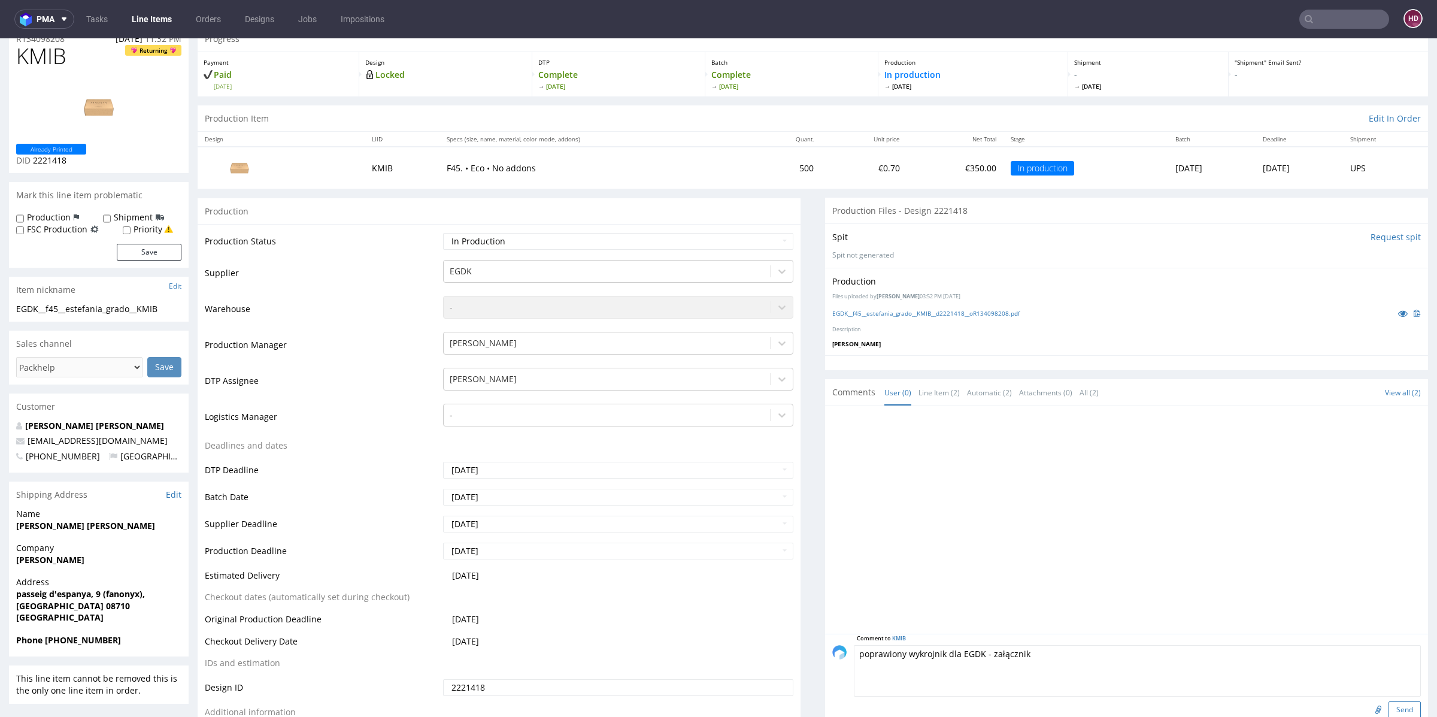
click at [1388, 706] on button "Send" at bounding box center [1404, 709] width 32 height 17
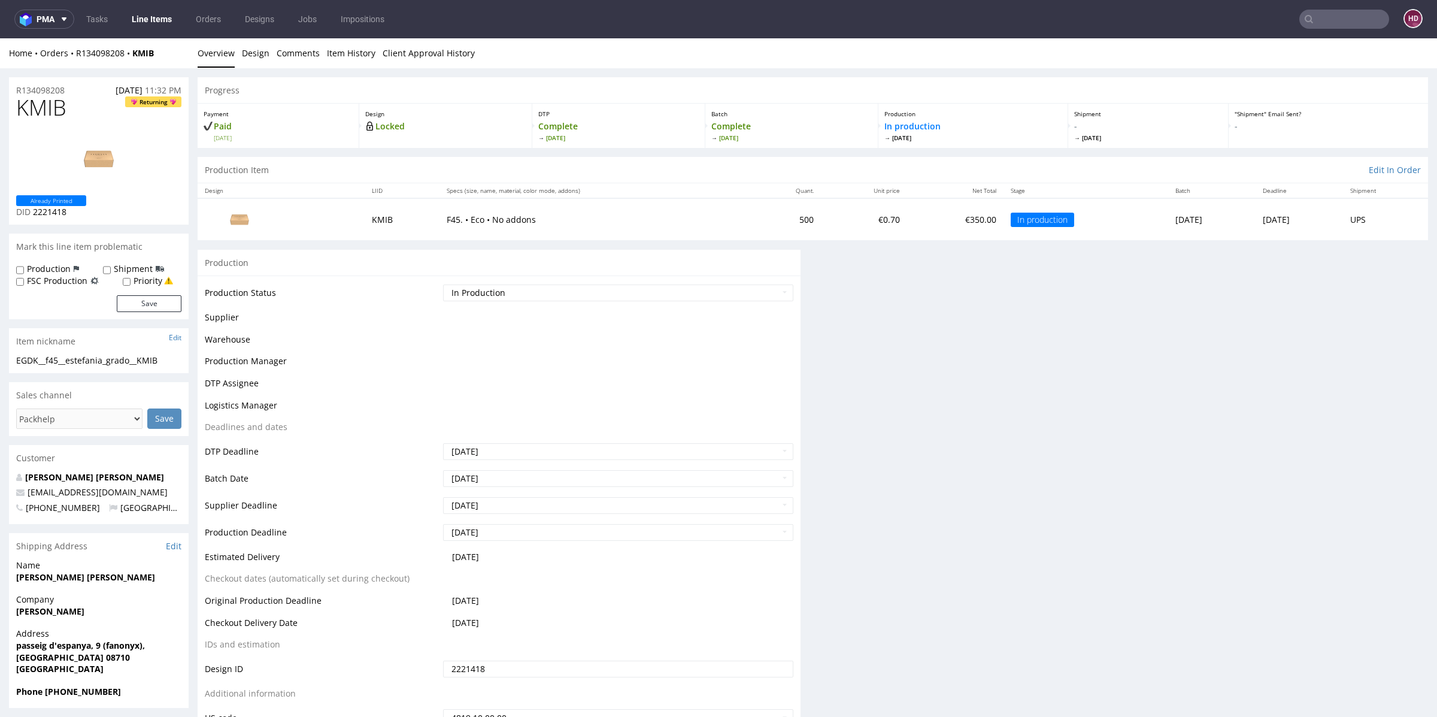
scroll to position [0, 0]
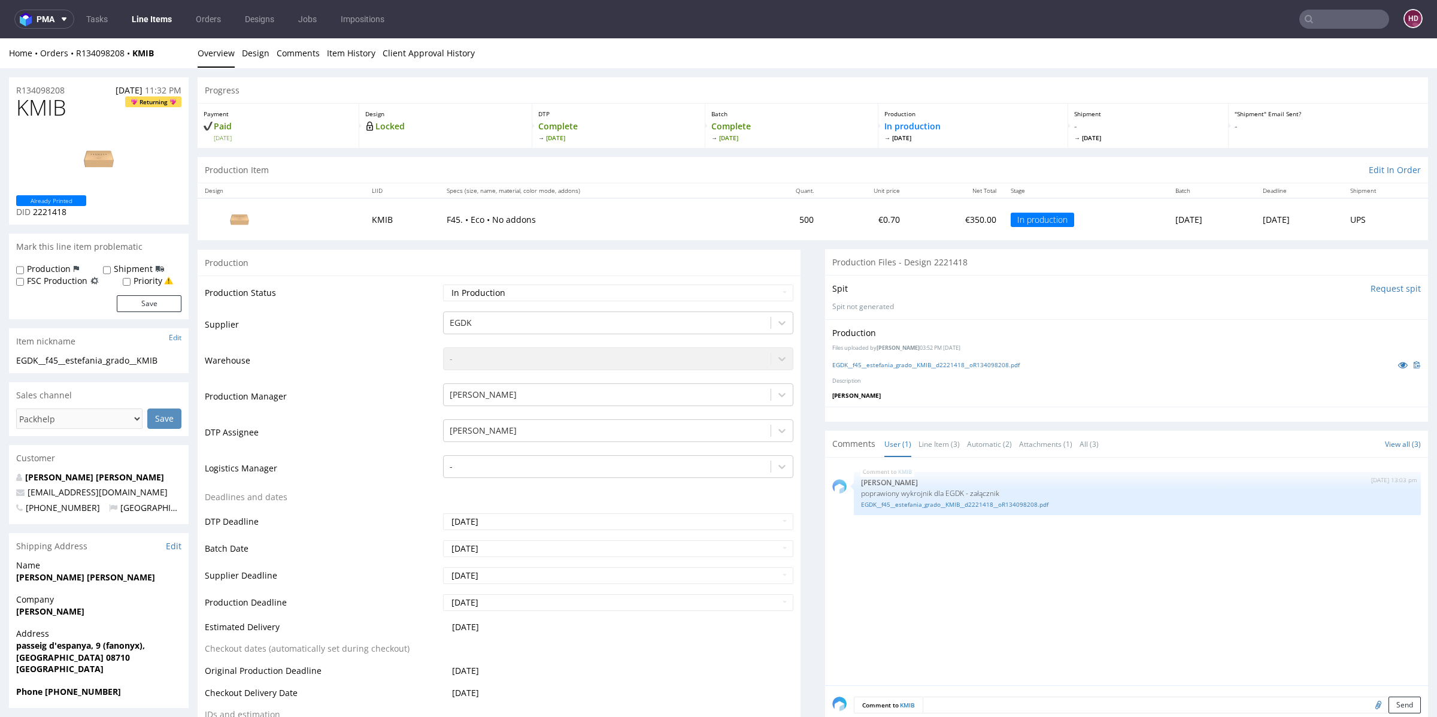
click at [169, 17] on link "Line Items" at bounding box center [152, 19] width 54 height 19
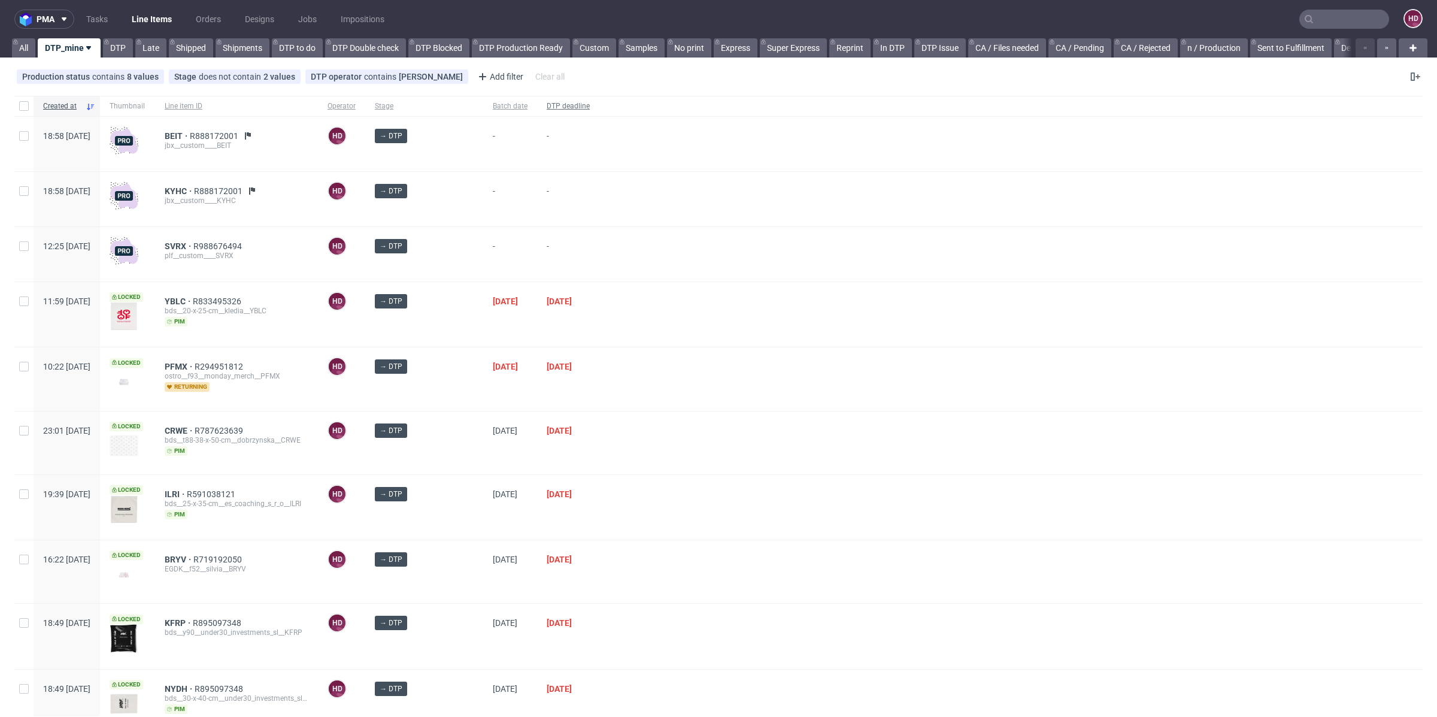
click at [547, 107] on span "DTP deadline" at bounding box center [568, 106] width 43 height 10
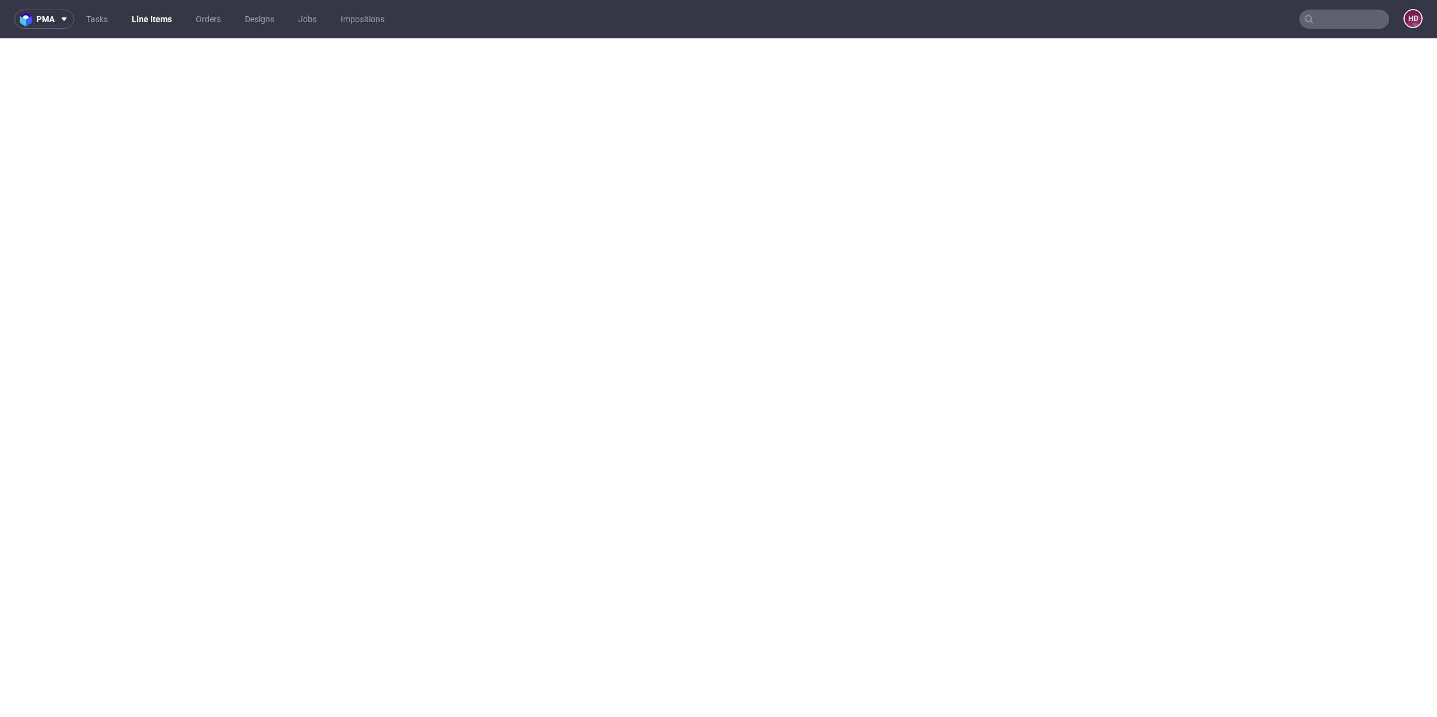
select select "in_progress"
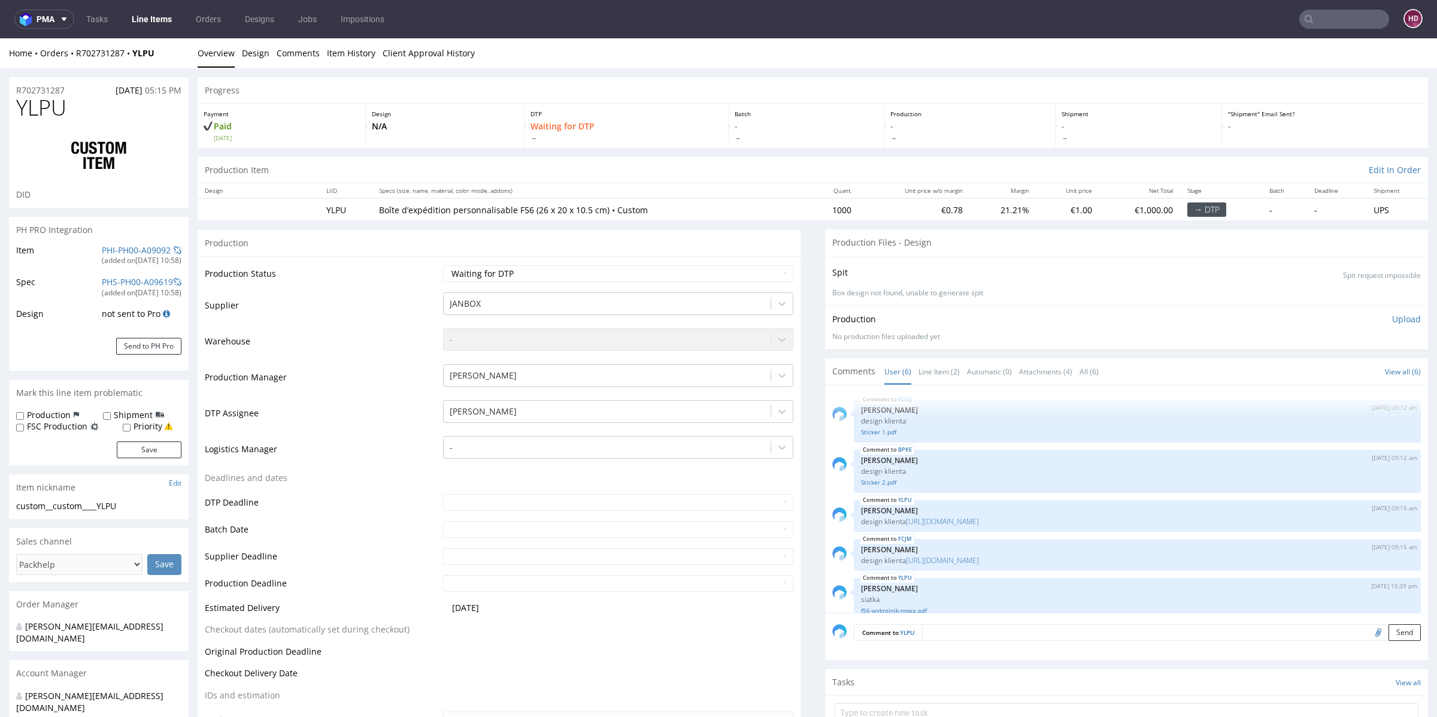
scroll to position [66, 0]
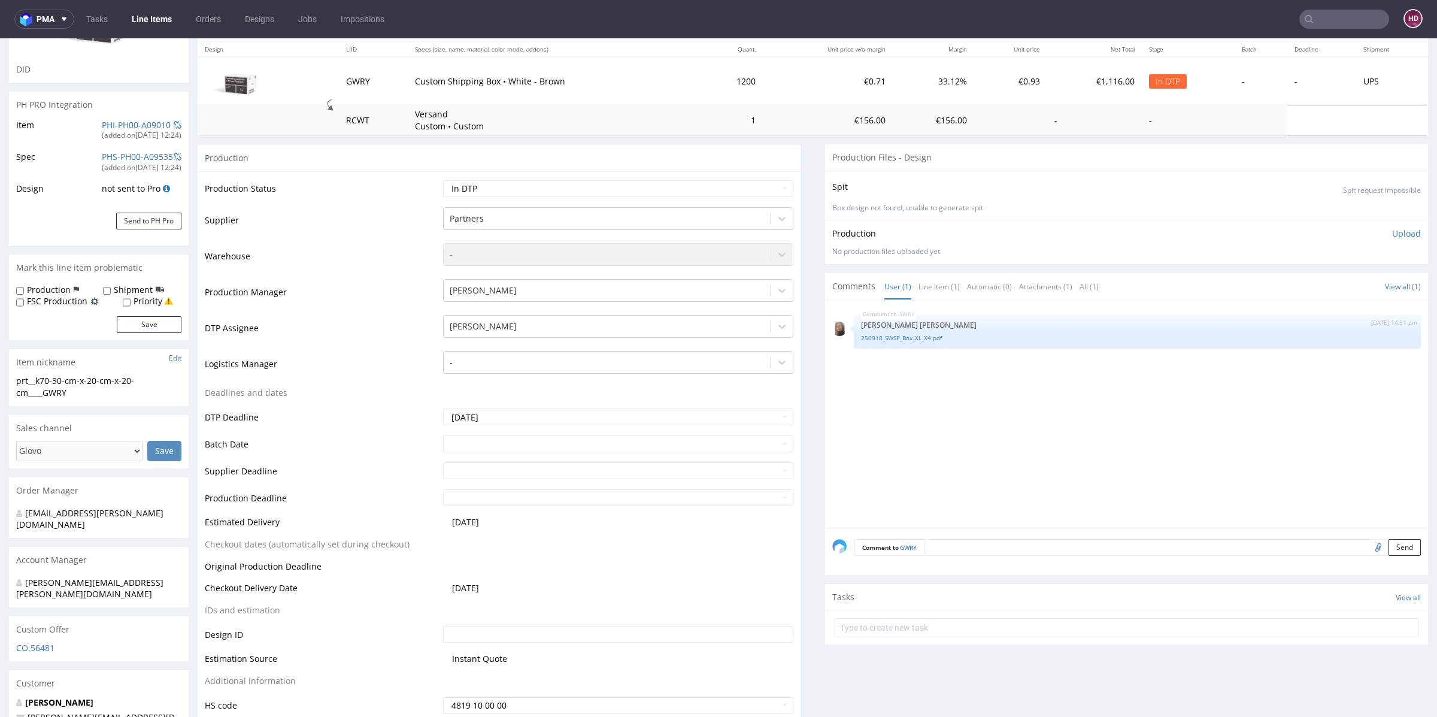
scroll to position [142, 0]
click at [951, 624] on input "text" at bounding box center [1127, 626] width 584 height 19
type input "pilne custom dch przed PCA"
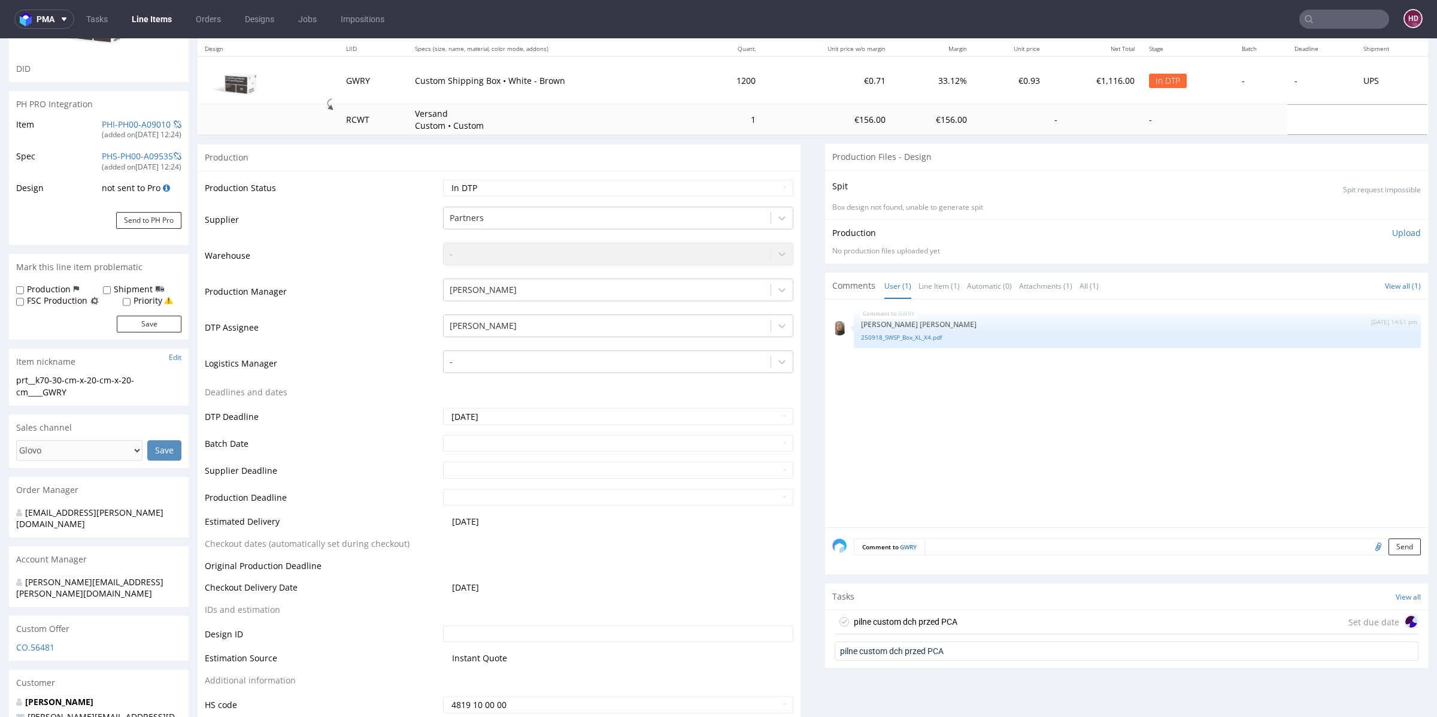
click at [941, 618] on div "pilne custom dch przed PCA" at bounding box center [906, 621] width 104 height 14
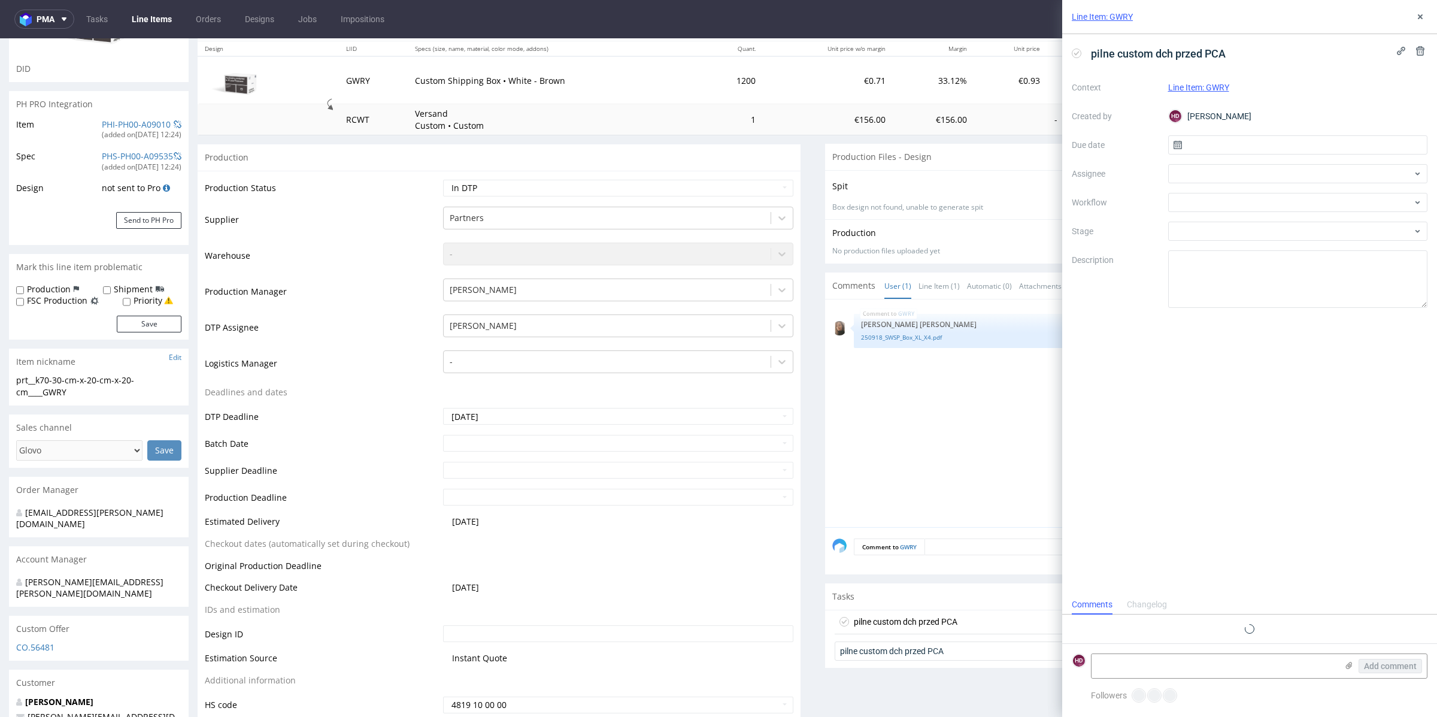
scroll to position [10, 0]
click at [1245, 289] on textarea at bounding box center [1298, 278] width 260 height 57
paste textarea "Hej, dostosowałam tutaj grafikę v1 tak aby tło było na odpowiednich elementach,…"
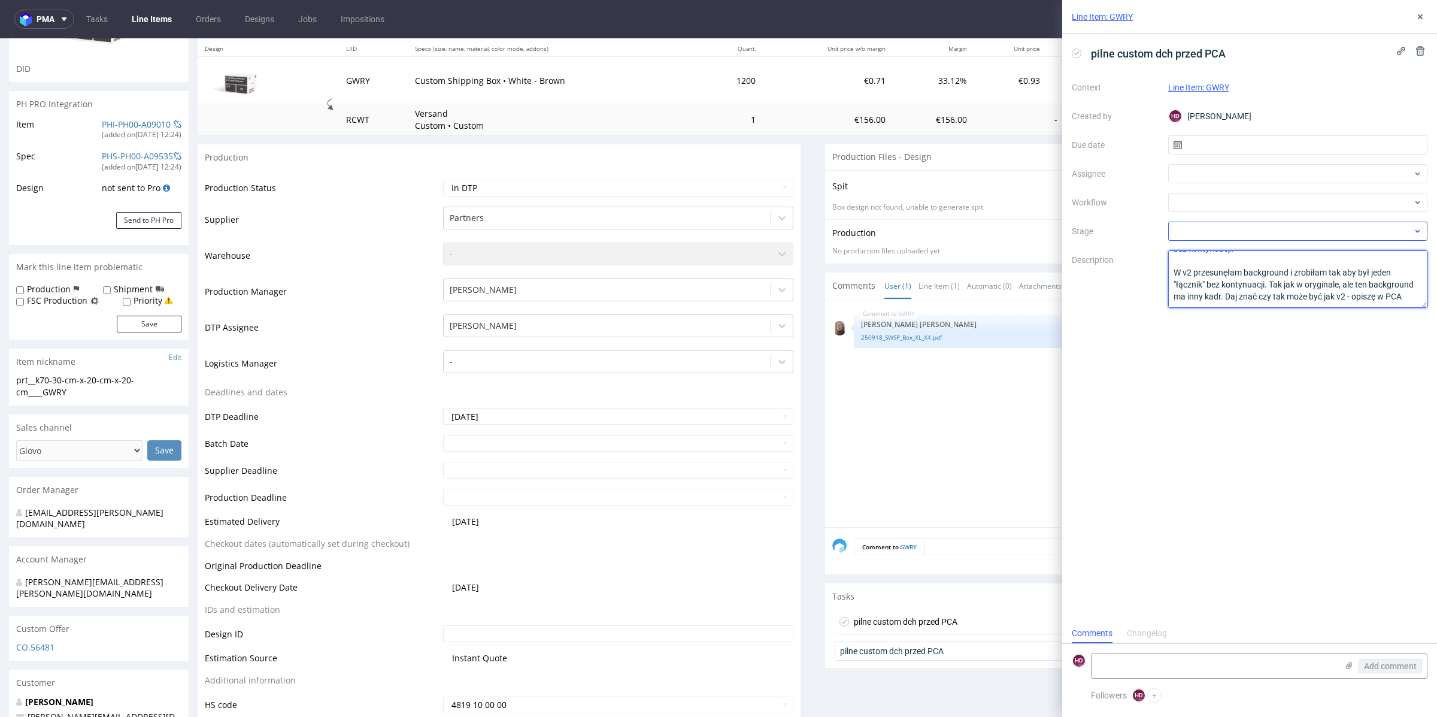
scroll to position [0, 0]
drag, startPoint x: 1180, startPoint y: 266, endPoint x: 1185, endPoint y: 222, distance: 45.2
click at [1185, 222] on div "Context Line Item: GWRY Created by HD Hapka Dominika Due date Assignee Workflow…" at bounding box center [1250, 193] width 356 height 230
type textarea "Hej, dostosowałam tutaj grafikę v1 tak aby tło było na odpowiednich elementach,…"
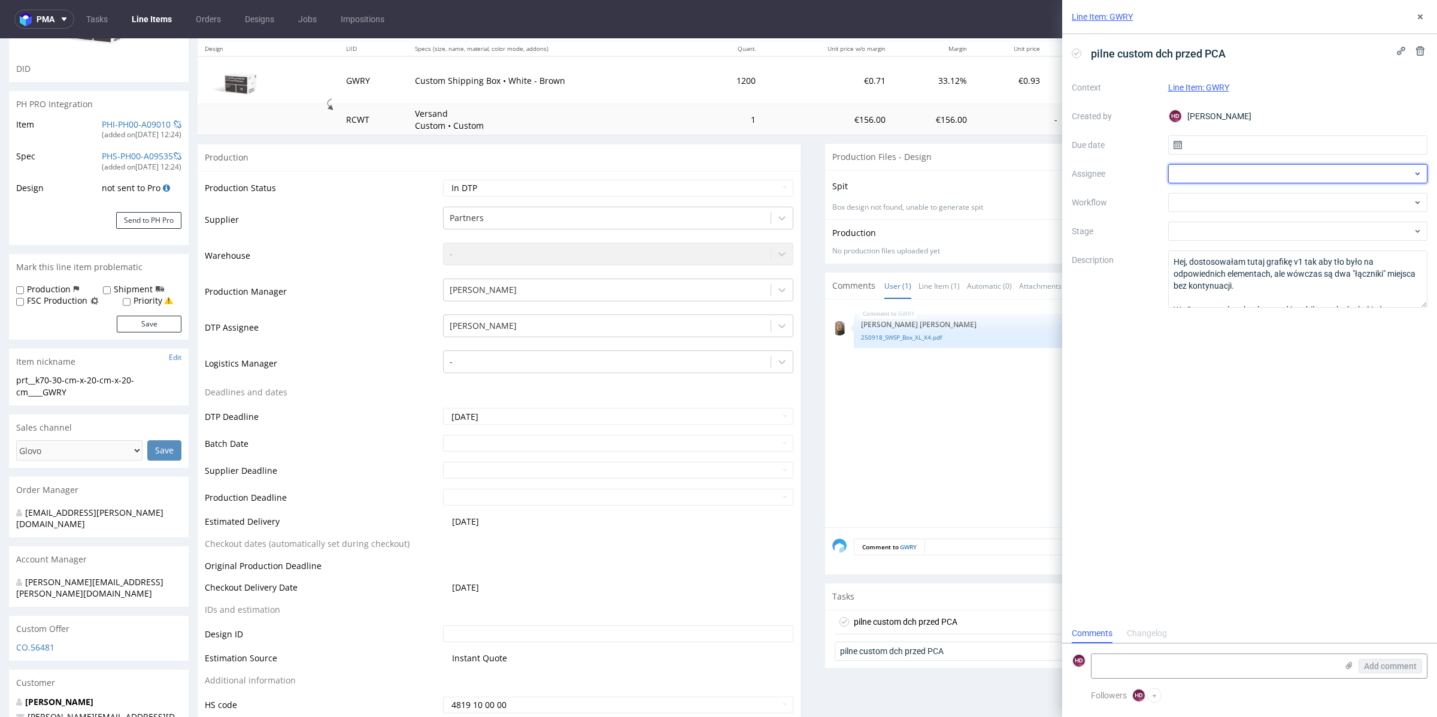
click at [1202, 167] on div at bounding box center [1298, 173] width 260 height 19
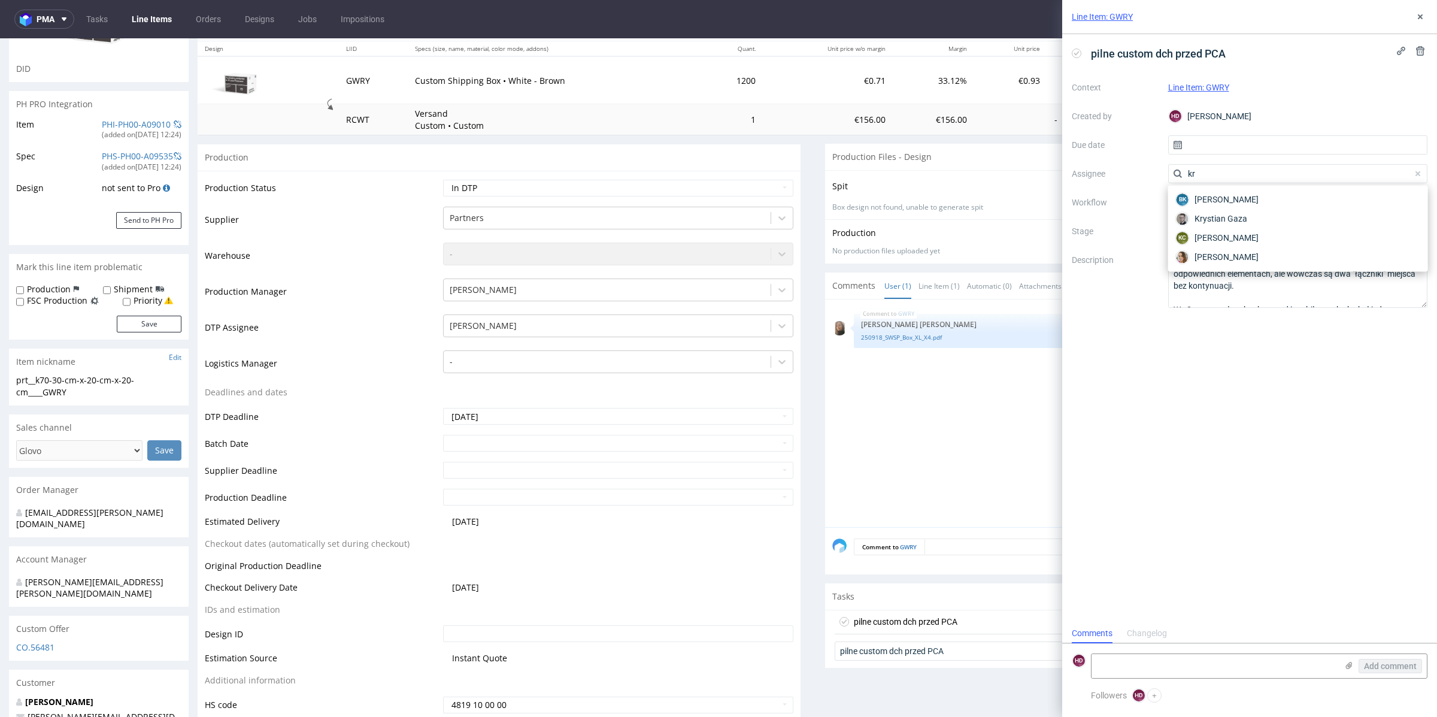
type input "kry"
click at [1224, 222] on span "Krystian Gaza" at bounding box center [1220, 219] width 53 height 12
click at [1220, 142] on input "text" at bounding box center [1298, 144] width 260 height 19
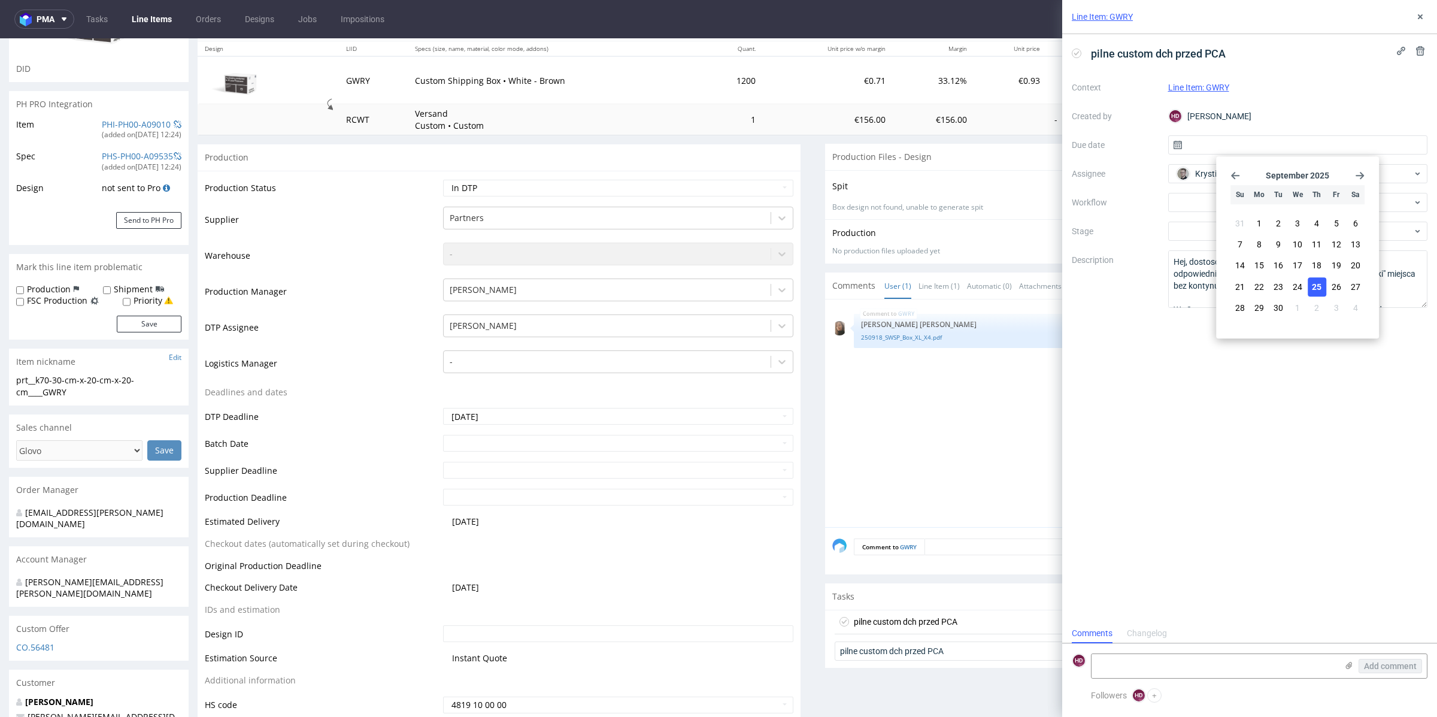
click at [1310, 280] on button "25" at bounding box center [1317, 286] width 19 height 19
type input "[DATE]"
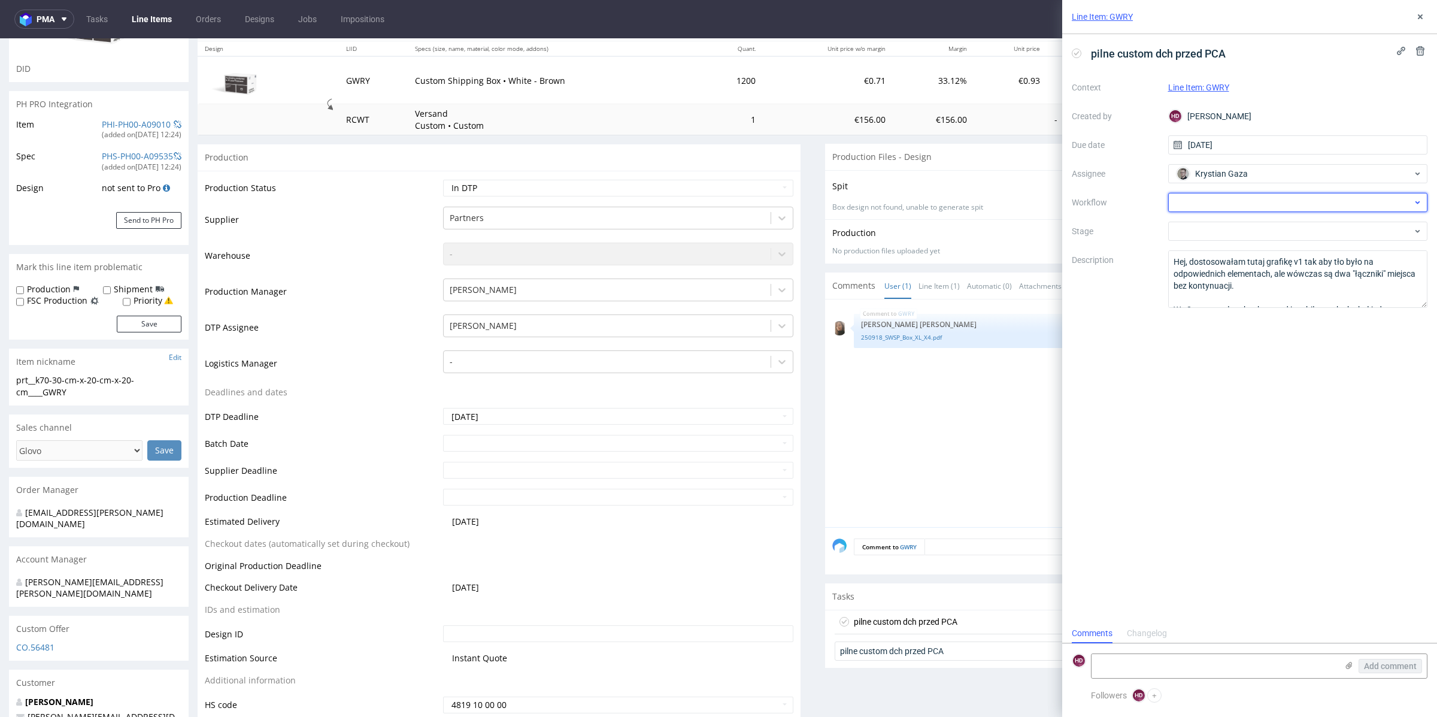
click at [1250, 196] on div at bounding box center [1298, 202] width 260 height 19
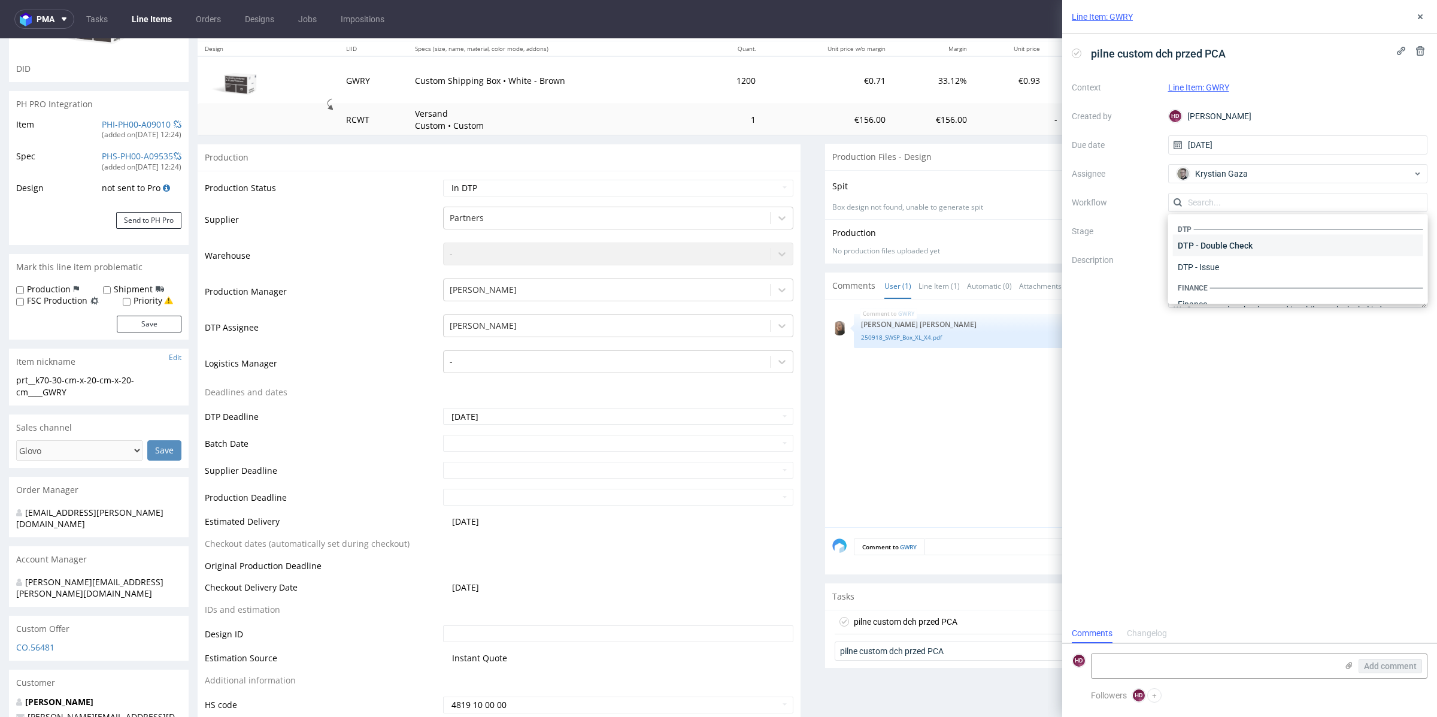
click at [1236, 252] on div "DTP - Double Check" at bounding box center [1298, 246] width 250 height 22
click at [1270, 583] on div "pilne custom dch przed PCA Context Line Item: GWRY Created by HD Hapka Dominika…" at bounding box center [1249, 328] width 375 height 589
click at [1419, 17] on use at bounding box center [1420, 16] width 5 height 5
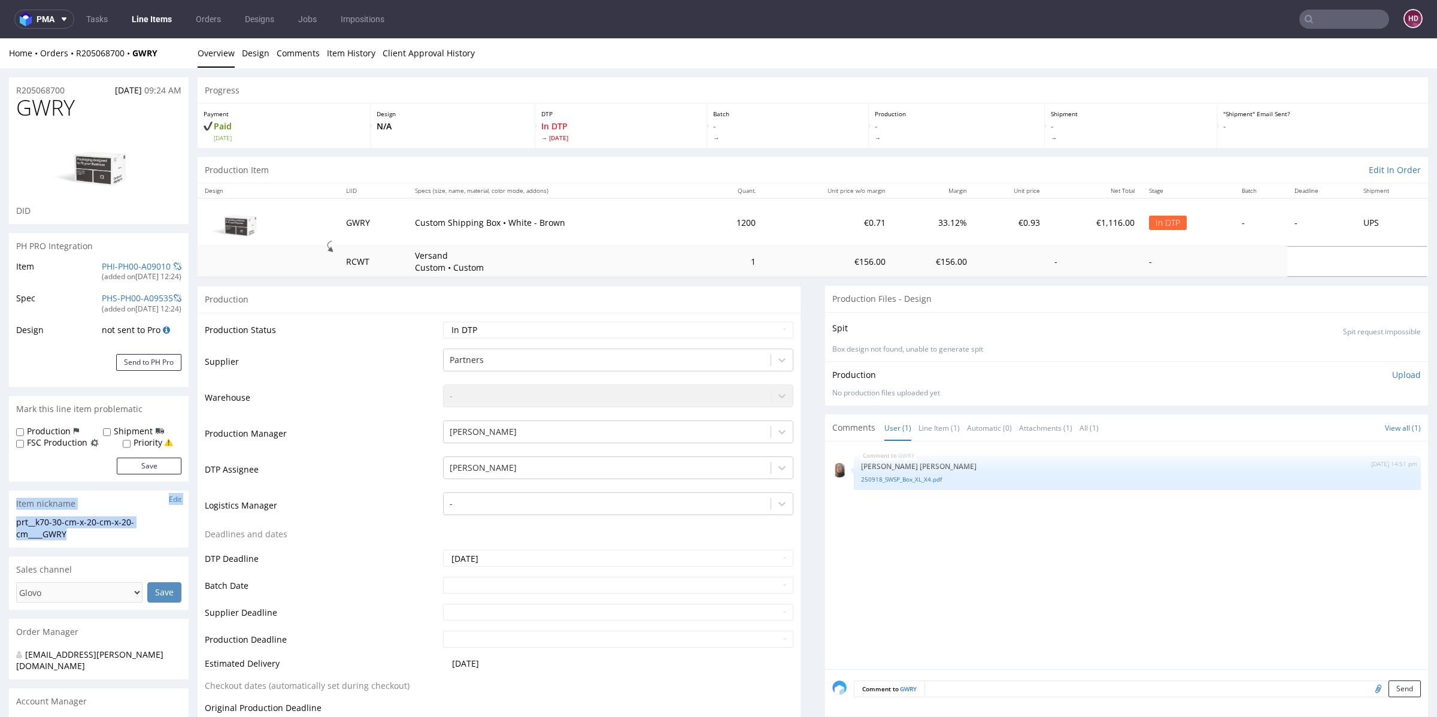
drag, startPoint x: 93, startPoint y: 534, endPoint x: 0, endPoint y: 508, distance: 96.5
click at [89, 536] on div "prt__k70-30-cm-x-20-cm-x-20-cm____GWRY" at bounding box center [98, 527] width 165 height 23
drag, startPoint x: 78, startPoint y: 532, endPoint x: 5, endPoint y: 518, distance: 73.7
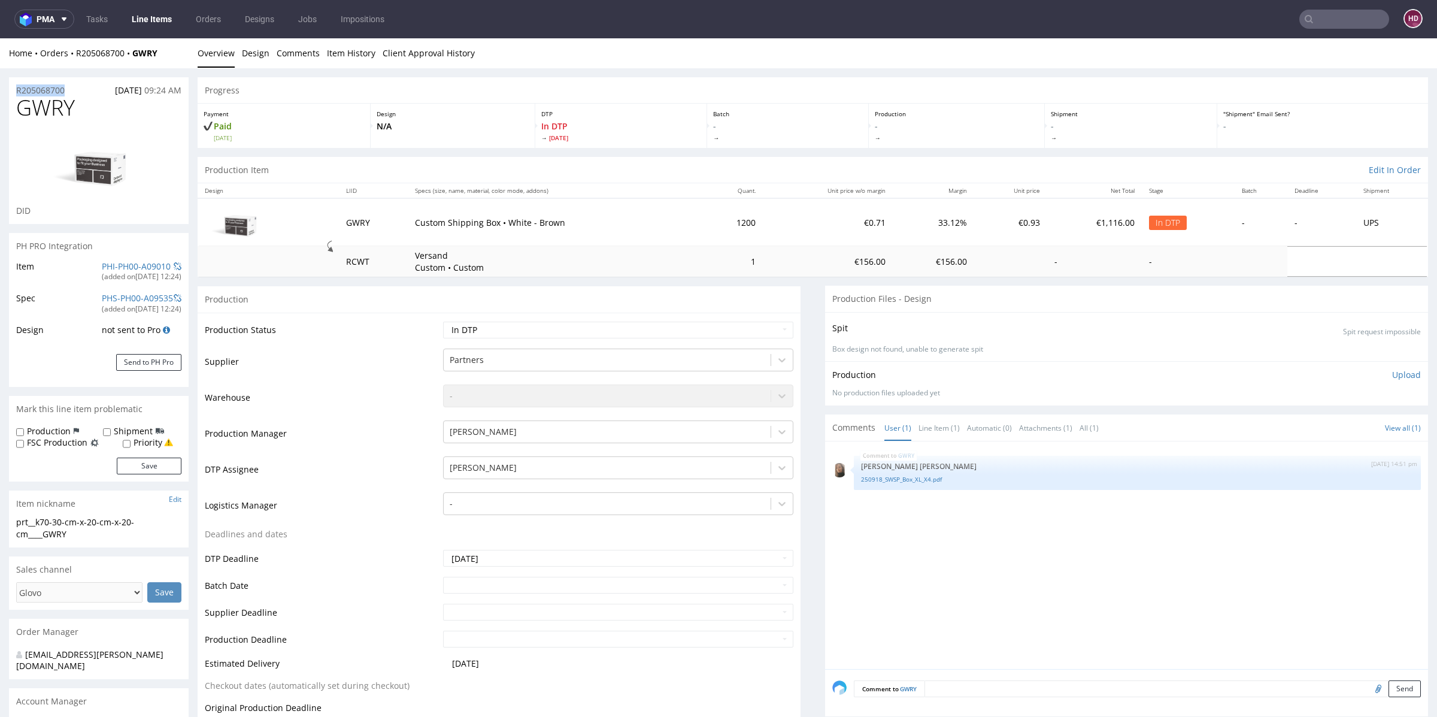
drag, startPoint x: 73, startPoint y: 89, endPoint x: 14, endPoint y: 90, distance: 58.7
click at [14, 90] on div "R205068700 03.09.2025 09:24 AM" at bounding box center [99, 86] width 180 height 19
copy p "R205068700"
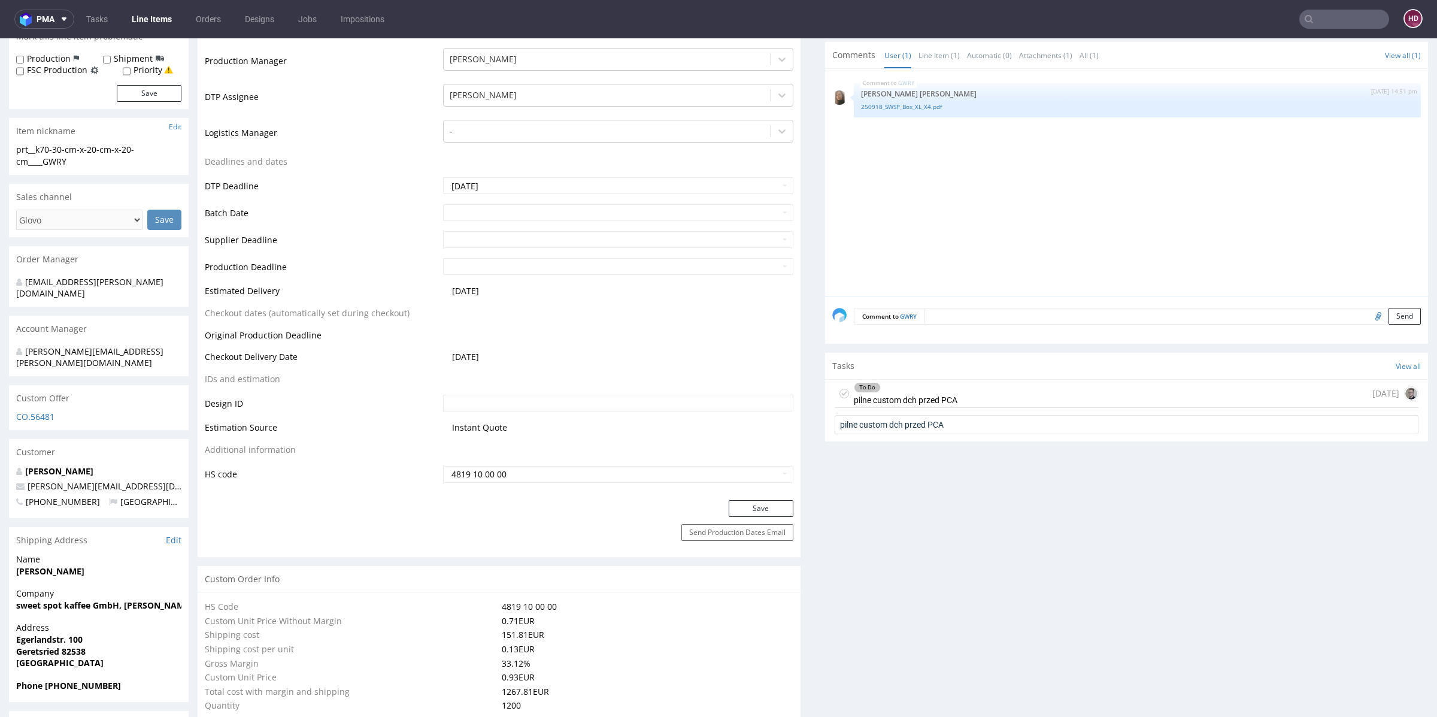
scroll to position [465, 0]
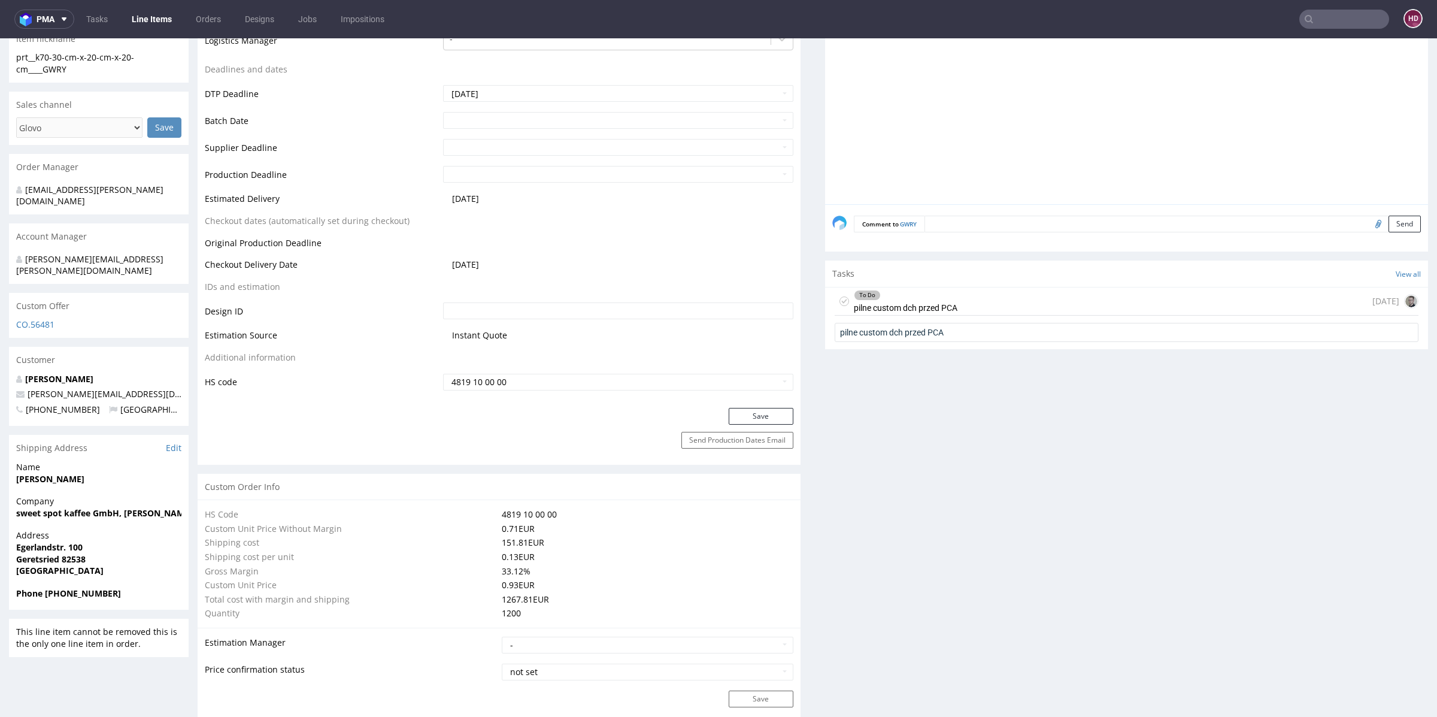
click at [921, 302] on div "To Do pilne custom dch przed PCA" at bounding box center [906, 301] width 104 height 28
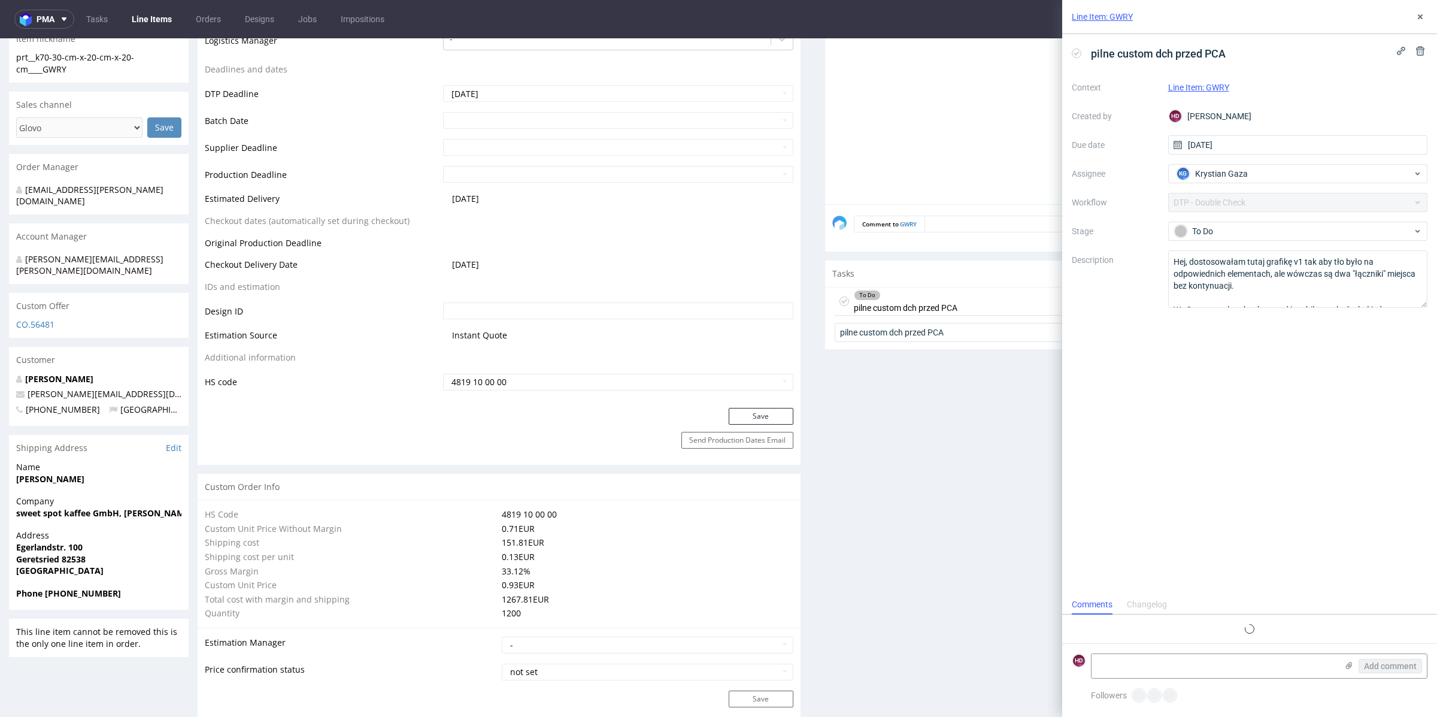
scroll to position [10, 0]
click at [1349, 671] on label at bounding box center [1349, 666] width 10 height 13
click at [0, 0] on input "file" at bounding box center [0, 0] width 0 height 0
click at [1379, 668] on span "Add comment" at bounding box center [1390, 666] width 53 height 8
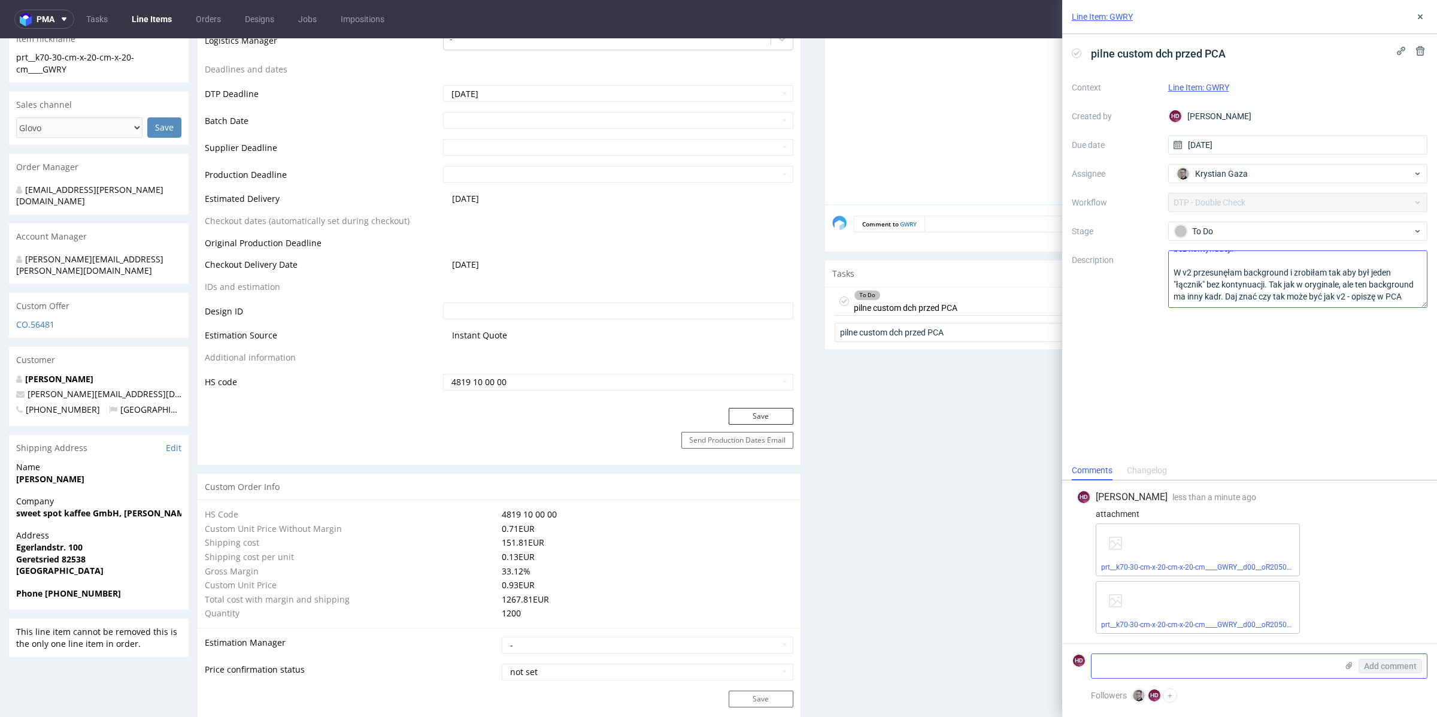
scroll to position [48, 0]
click at [1427, 15] on button at bounding box center [1420, 17] width 14 height 14
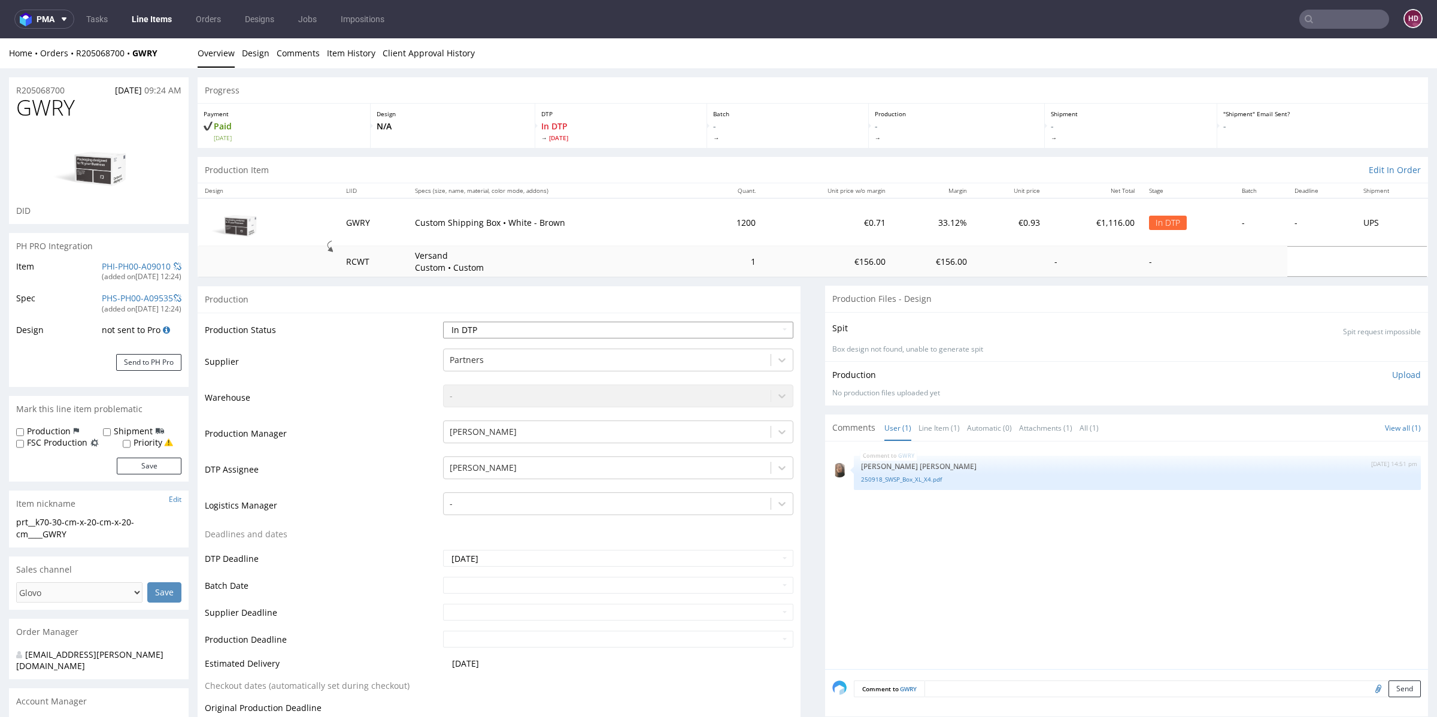
click at [462, 329] on select "Waiting for Artwork Waiting for Diecut Waiting for Mockup Waiting for DTP Waiti…" at bounding box center [618, 329] width 350 height 17
select select "dtp_waiting_for_double_check"
click at [443, 321] on select "Waiting for Artwork Waiting for Diecut Waiting for Mockup Waiting for DTP Waiti…" at bounding box center [618, 329] width 350 height 17
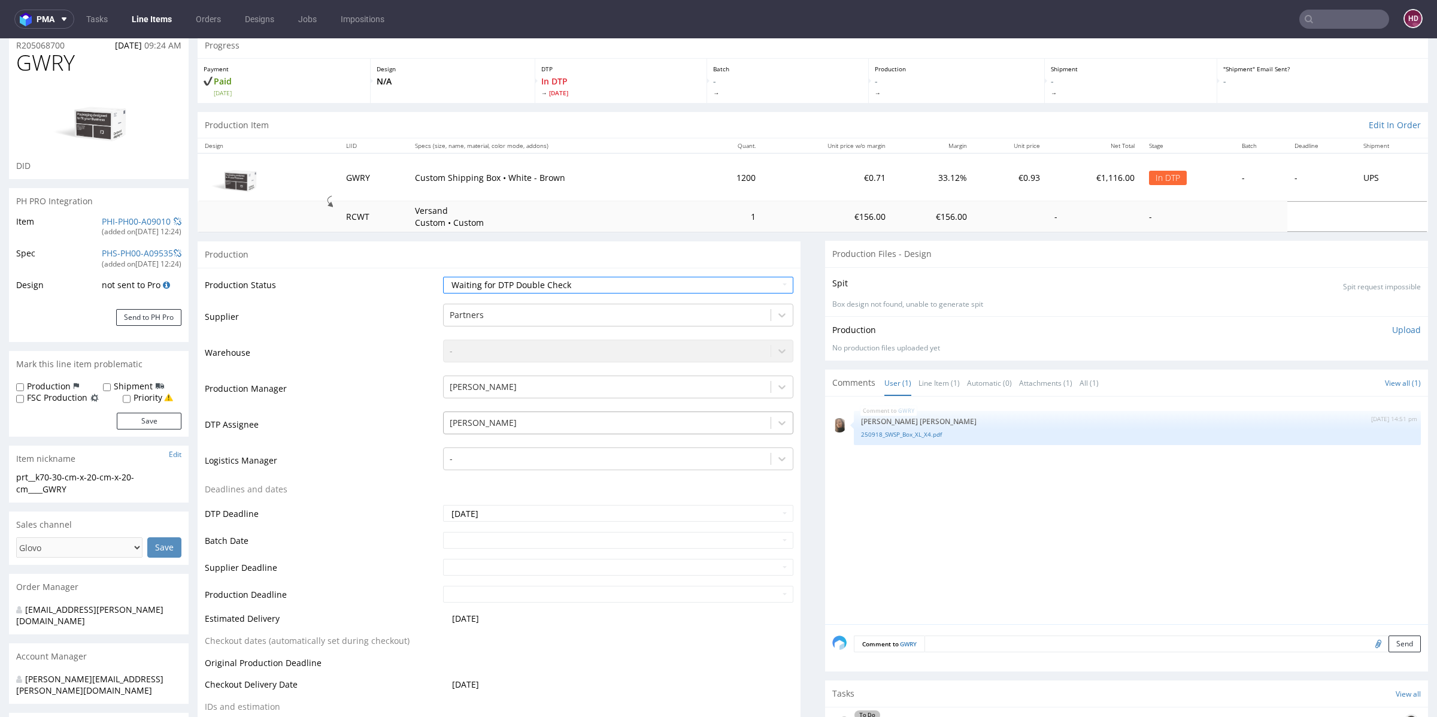
scroll to position [183, 0]
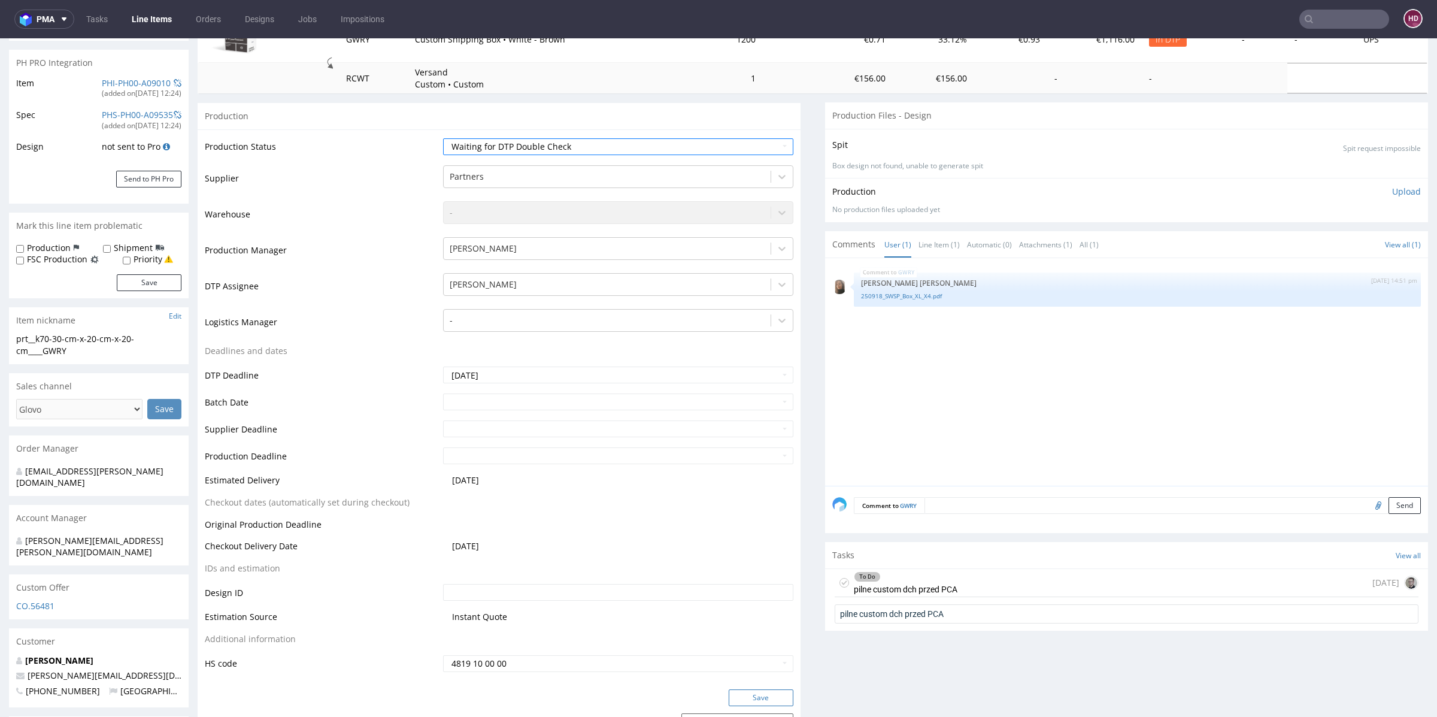
click at [764, 696] on button "Save" at bounding box center [761, 697] width 65 height 17
click at [154, 29] on nav "pma Tasks Line Items Orders Designs Jobs Impositions HD" at bounding box center [718, 19] width 1437 height 38
click at [154, 25] on link "Line Items" at bounding box center [152, 19] width 54 height 19
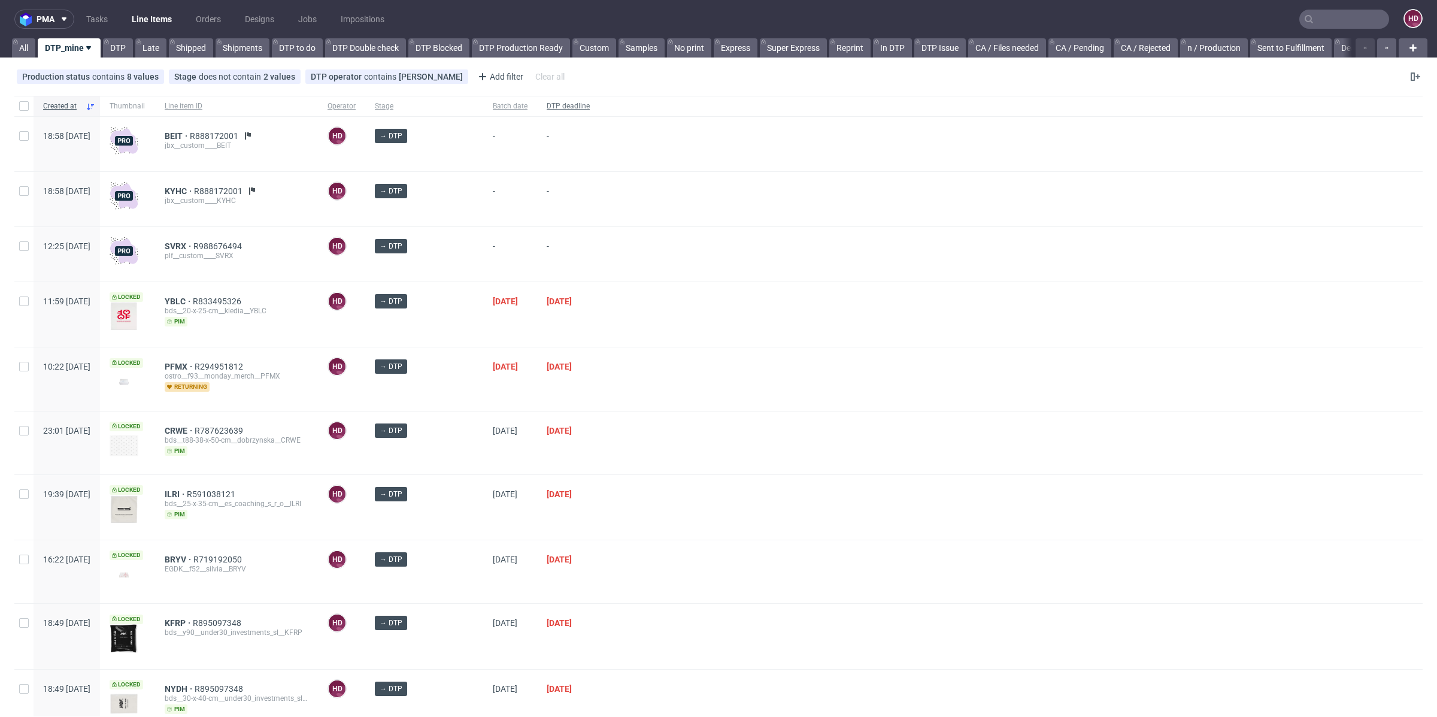
click at [541, 98] on div "DTP deadline" at bounding box center [568, 106] width 62 height 20
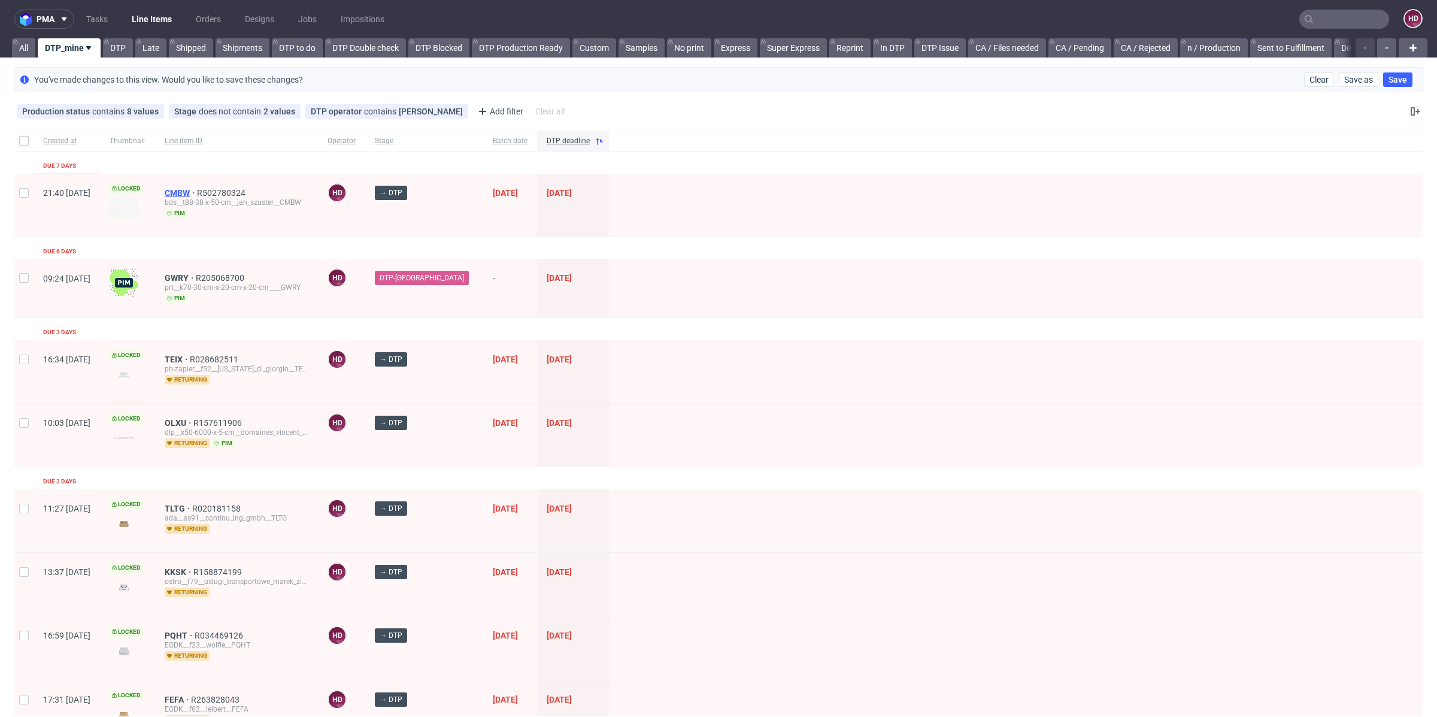
click at [197, 188] on span "CMBW" at bounding box center [181, 193] width 32 height 10
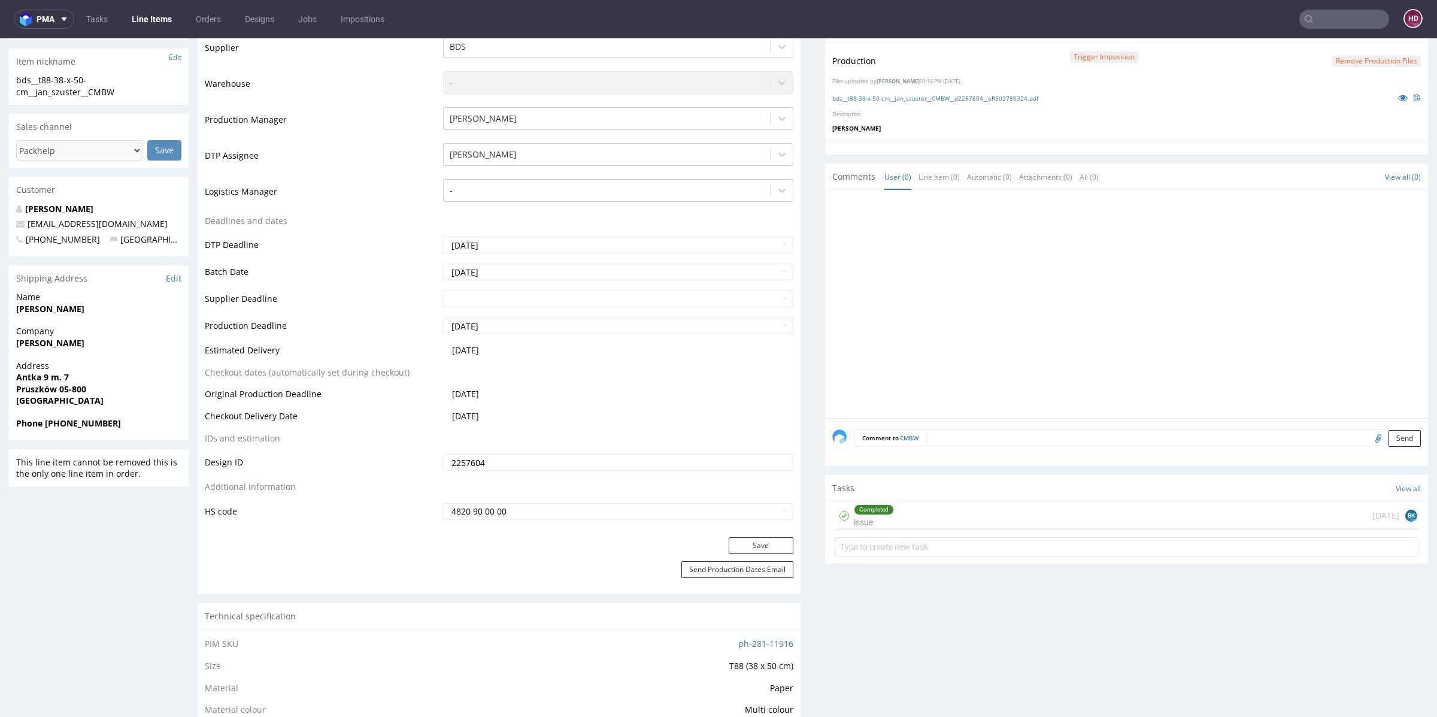
scroll to position [339, 0]
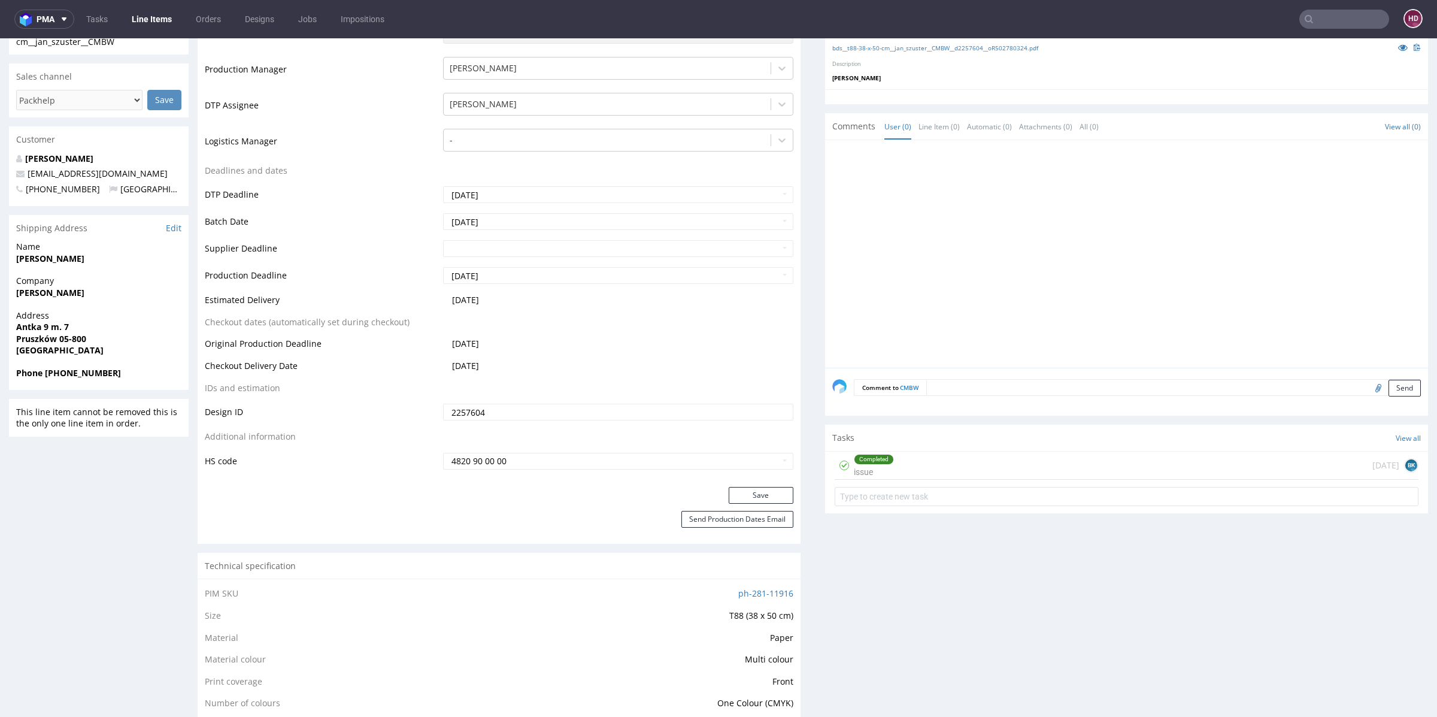
click at [868, 460] on div "Completed" at bounding box center [873, 459] width 39 height 10
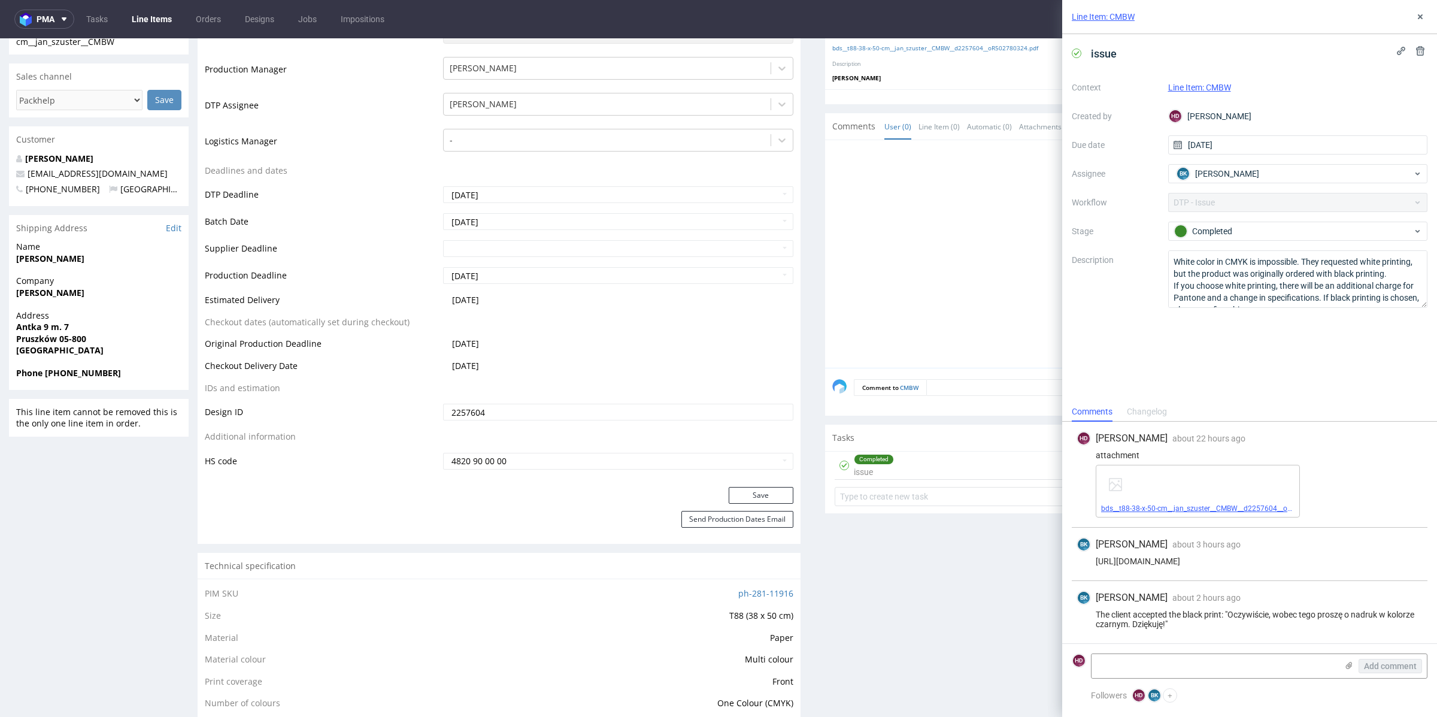
click at [1203, 511] on link "bds__t88-38-x-50-cm__jan_szuster__CMBW__d2257604__oR502780324.pdf" at bounding box center [1221, 508] width 241 height 8
click at [1258, 436] on div "HD Hapka Dominika about 22 hours ago 24th Sep 2025, 15:17" at bounding box center [1249, 438] width 346 height 14
click at [949, 487] on input "text" at bounding box center [1127, 496] width 584 height 19
click at [1417, 12] on icon at bounding box center [1420, 17] width 10 height 10
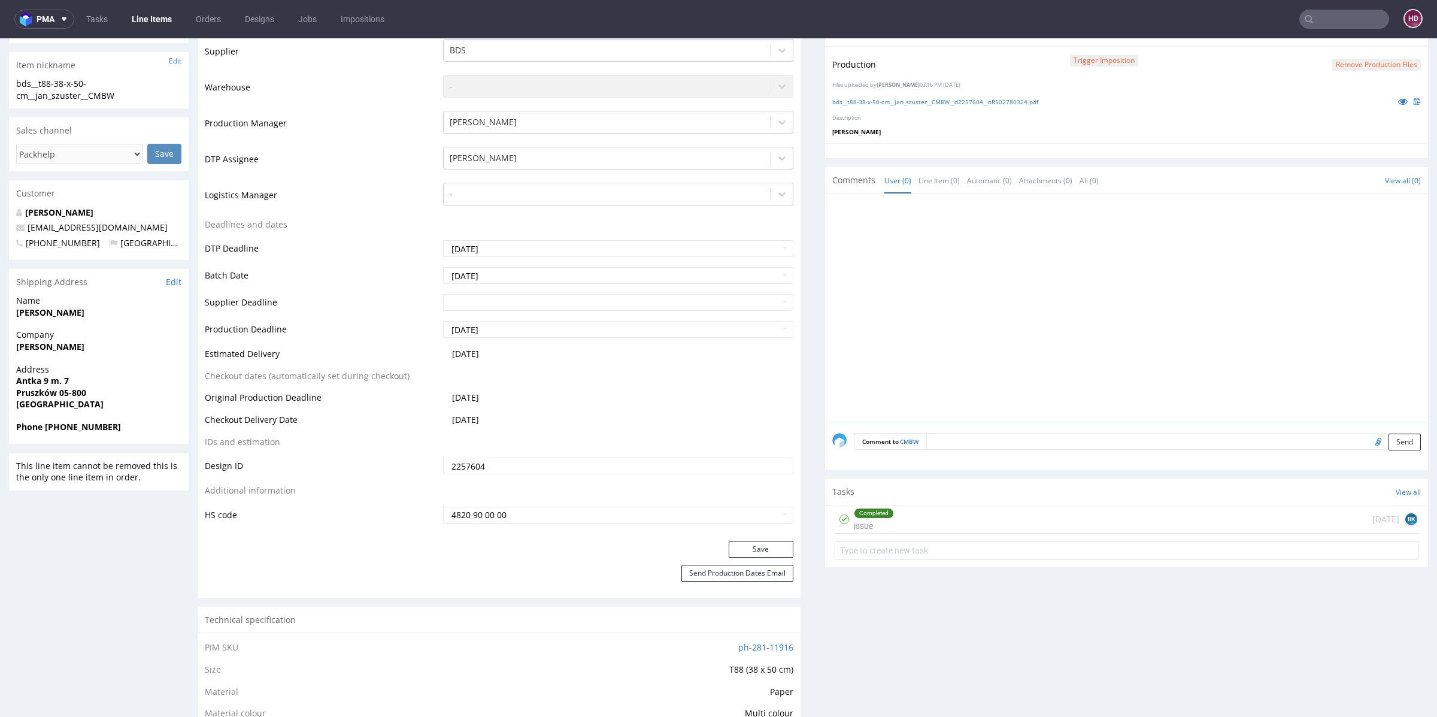
scroll to position [275, 0]
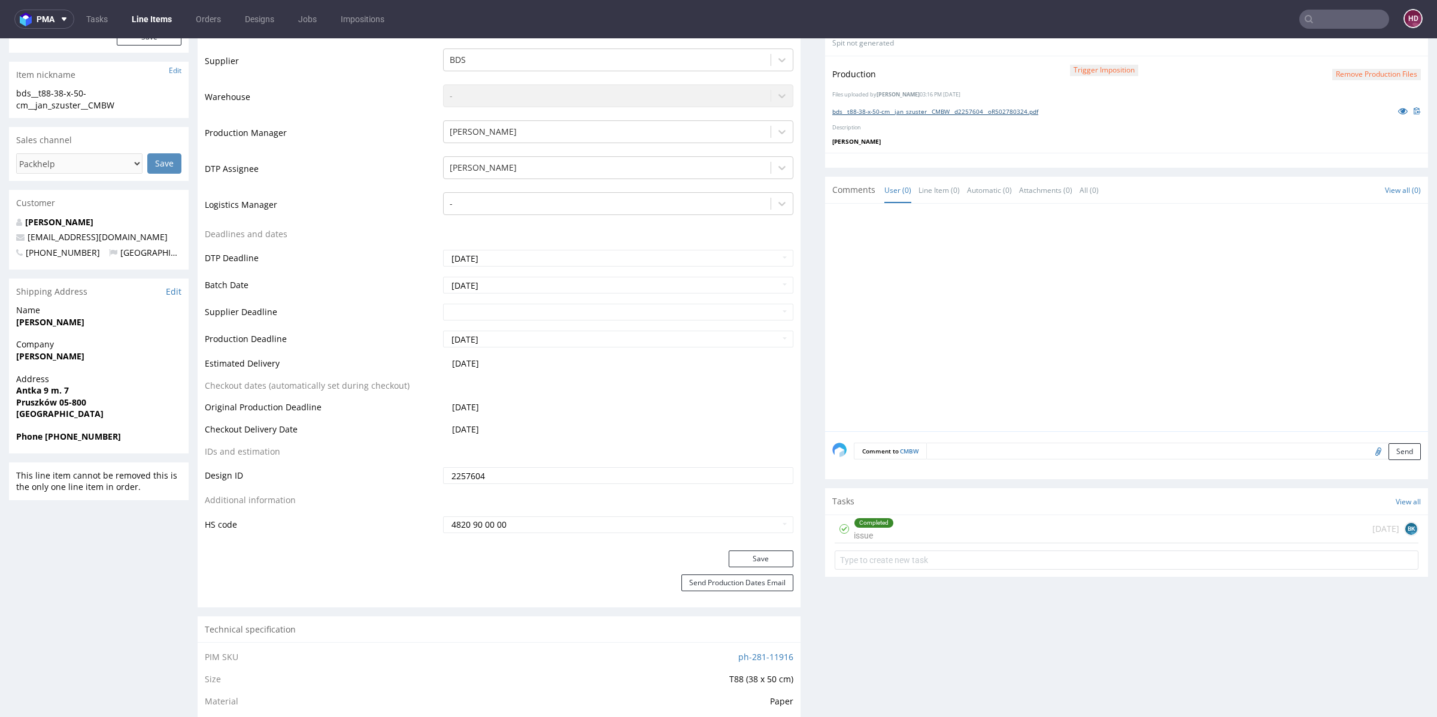
click at [994, 107] on link "bds__t88-38-x-50-cm__jan_szuster__CMBW__d2257604__oR502780324.pdf" at bounding box center [935, 111] width 206 height 8
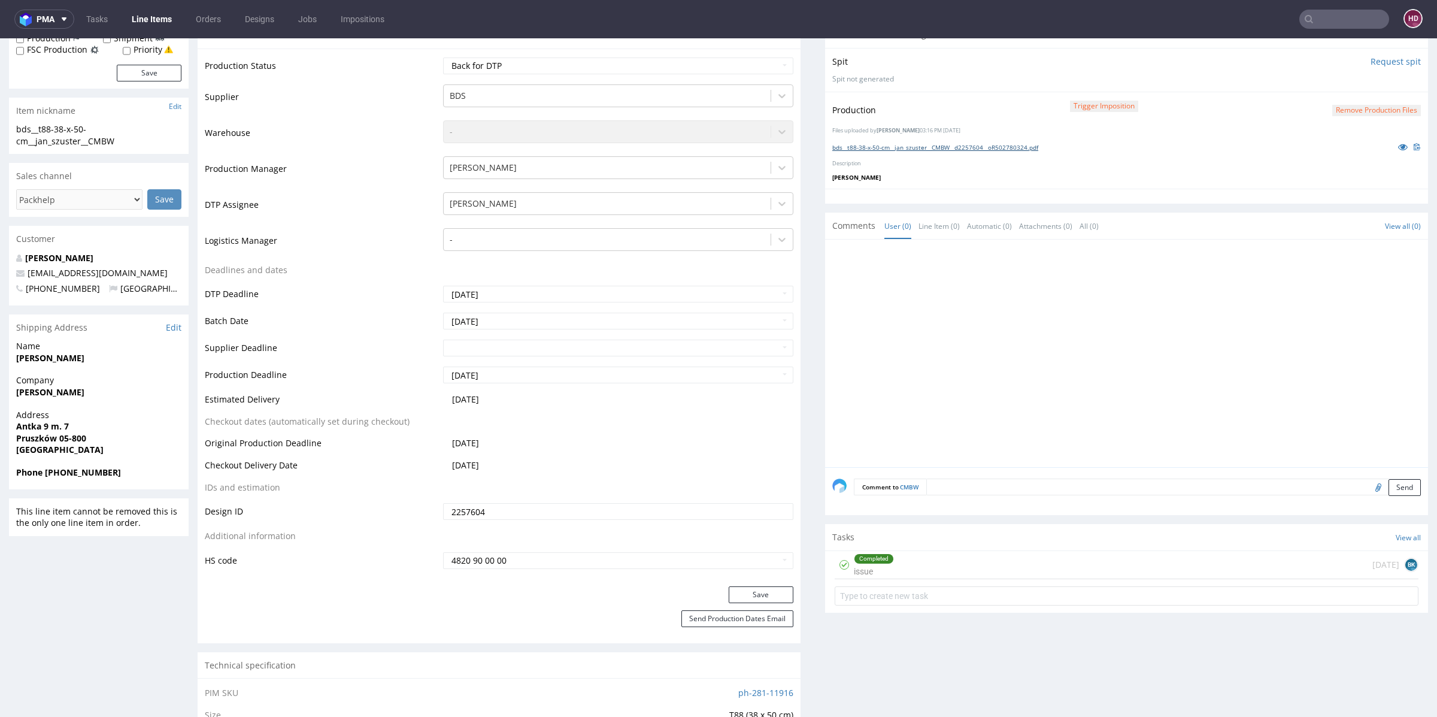
scroll to position [0, 0]
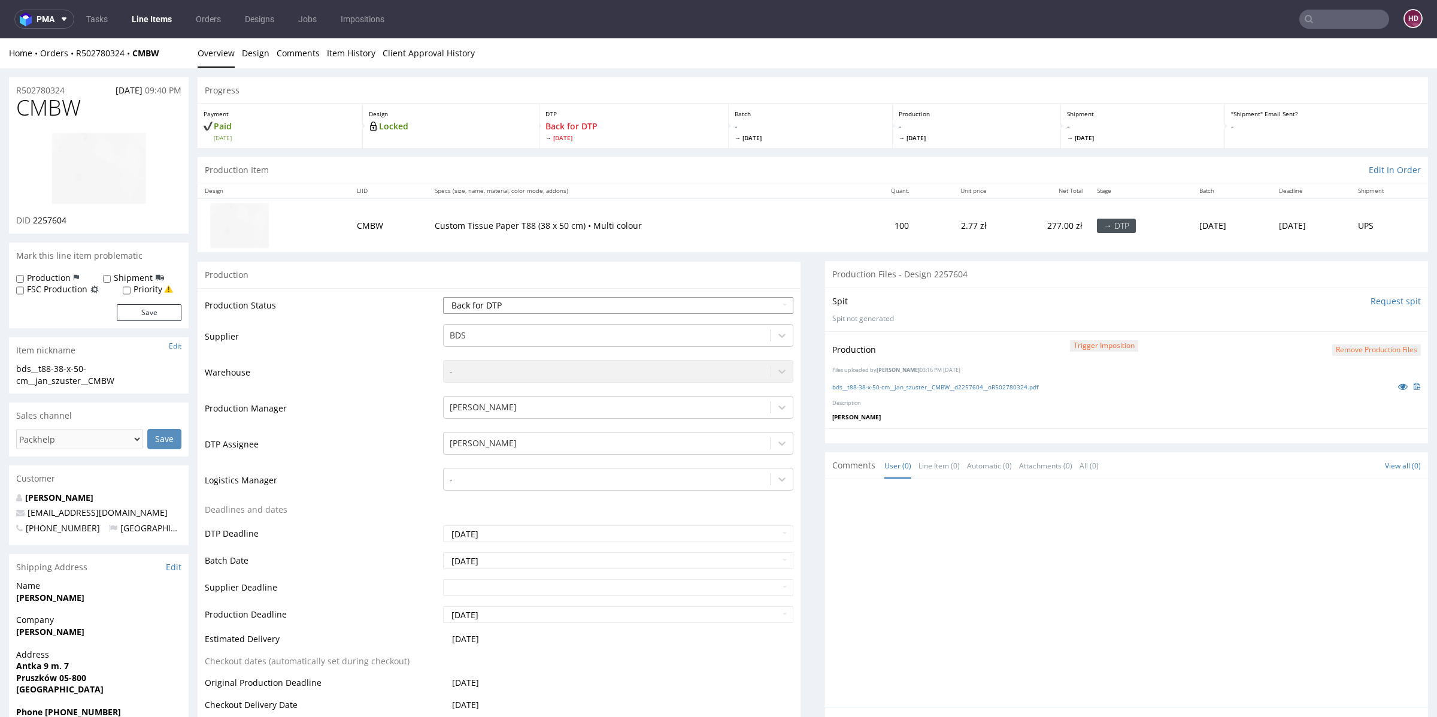
click at [603, 302] on select "Waiting for Artwork Waiting for Diecut Waiting for Mockup Waiting for DTP Waiti…" at bounding box center [618, 305] width 350 height 17
select select "dtp_production_ready"
click at [443, 297] on select "Waiting for Artwork Waiting for Diecut Waiting for Mockup Waiting for DTP Waiti…" at bounding box center [618, 305] width 350 height 17
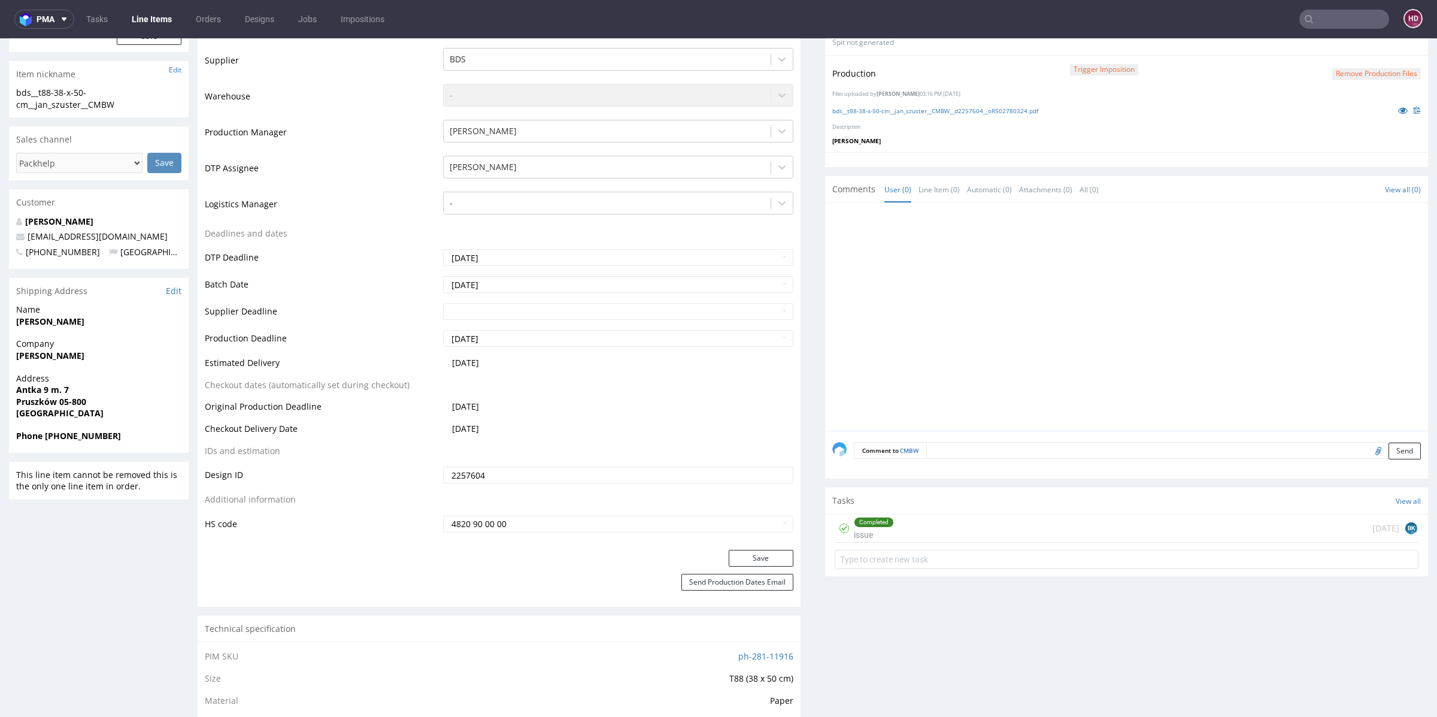
scroll to position [295, 0]
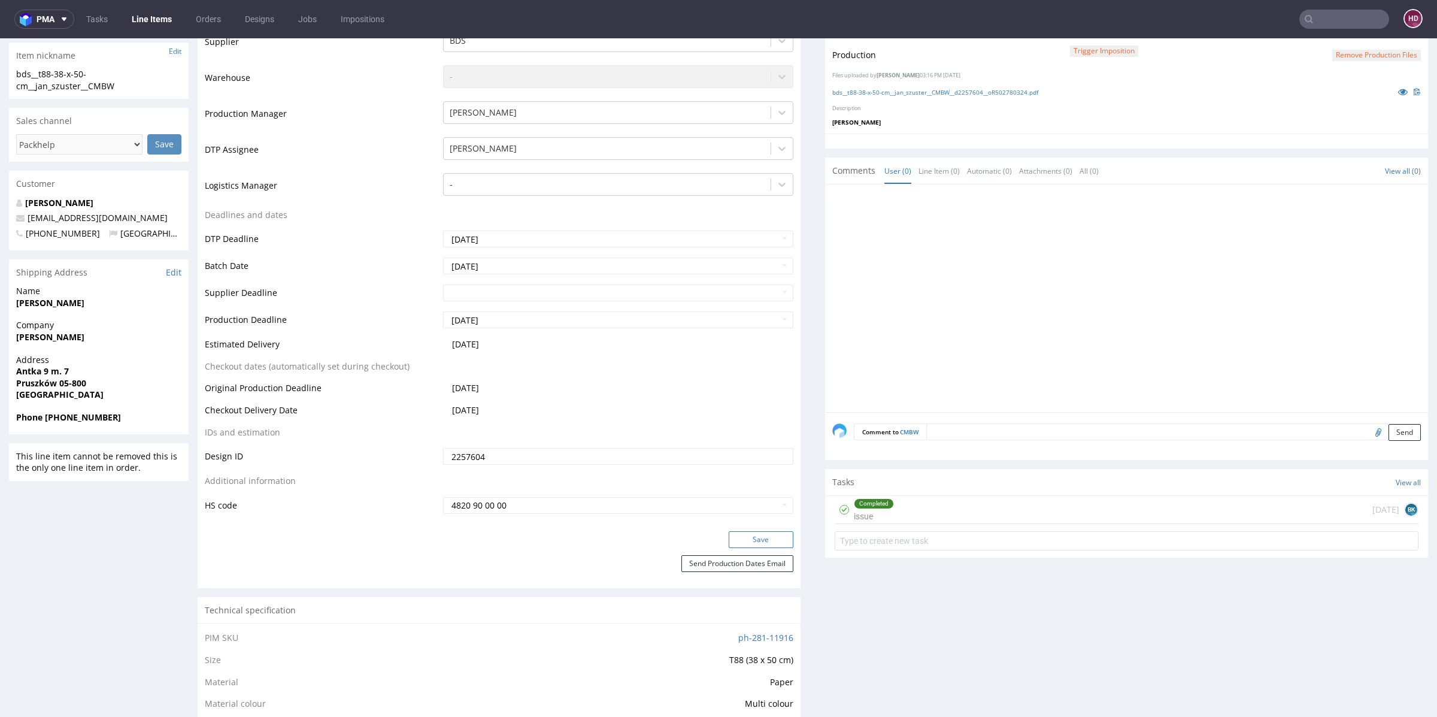
click at [761, 535] on button "Save" at bounding box center [761, 539] width 65 height 17
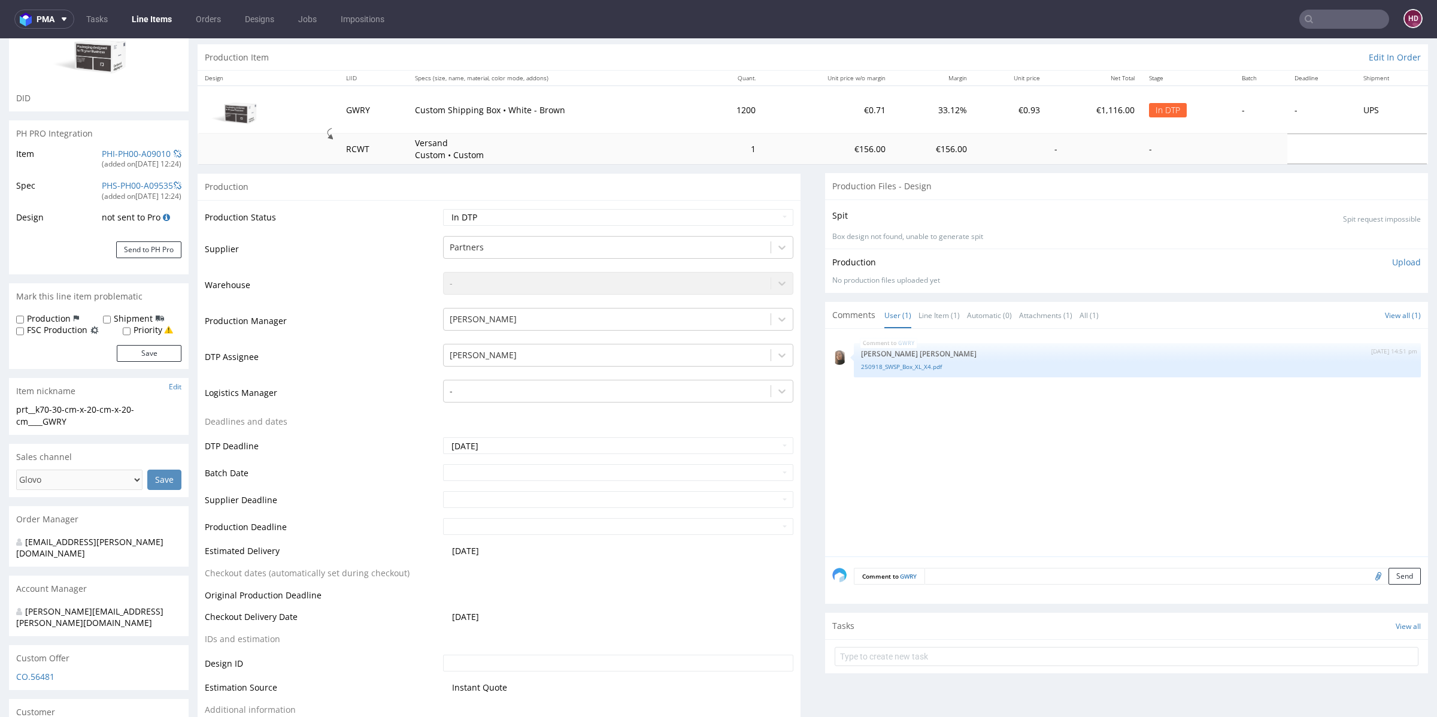
scroll to position [44, 0]
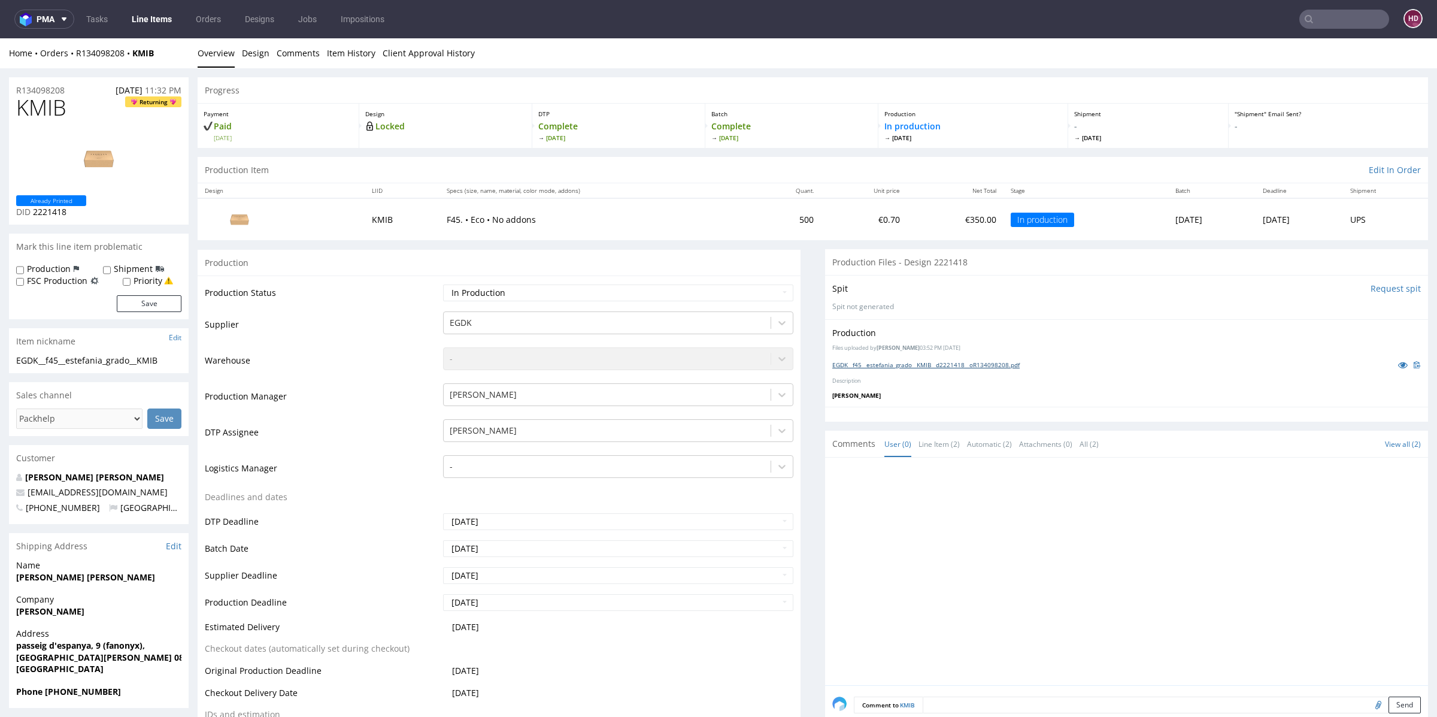
click at [879, 361] on link "EGDK__f45__estefania_grado__KMIB__d2221418__oR134098208.pdf" at bounding box center [925, 364] width 187 height 8
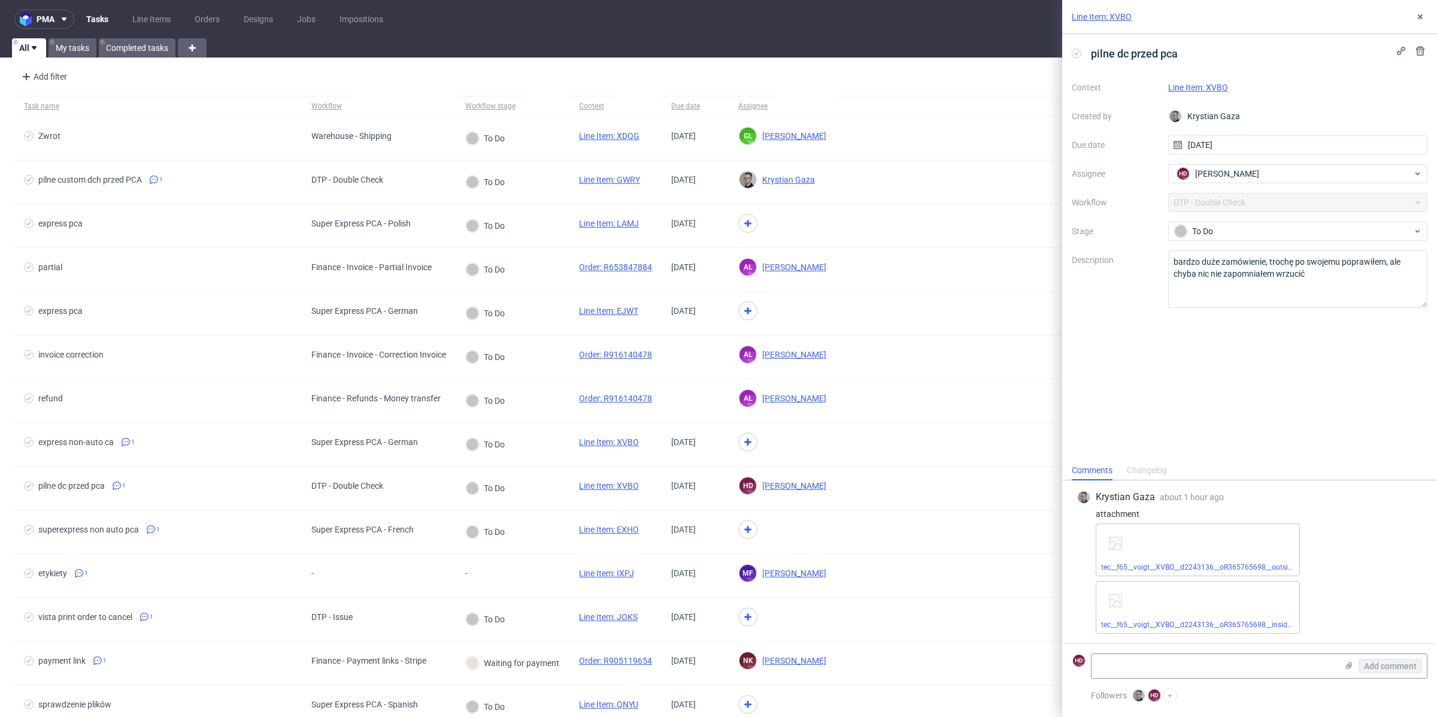
click at [1213, 83] on link "Line Item: XVBO" at bounding box center [1198, 88] width 60 height 10
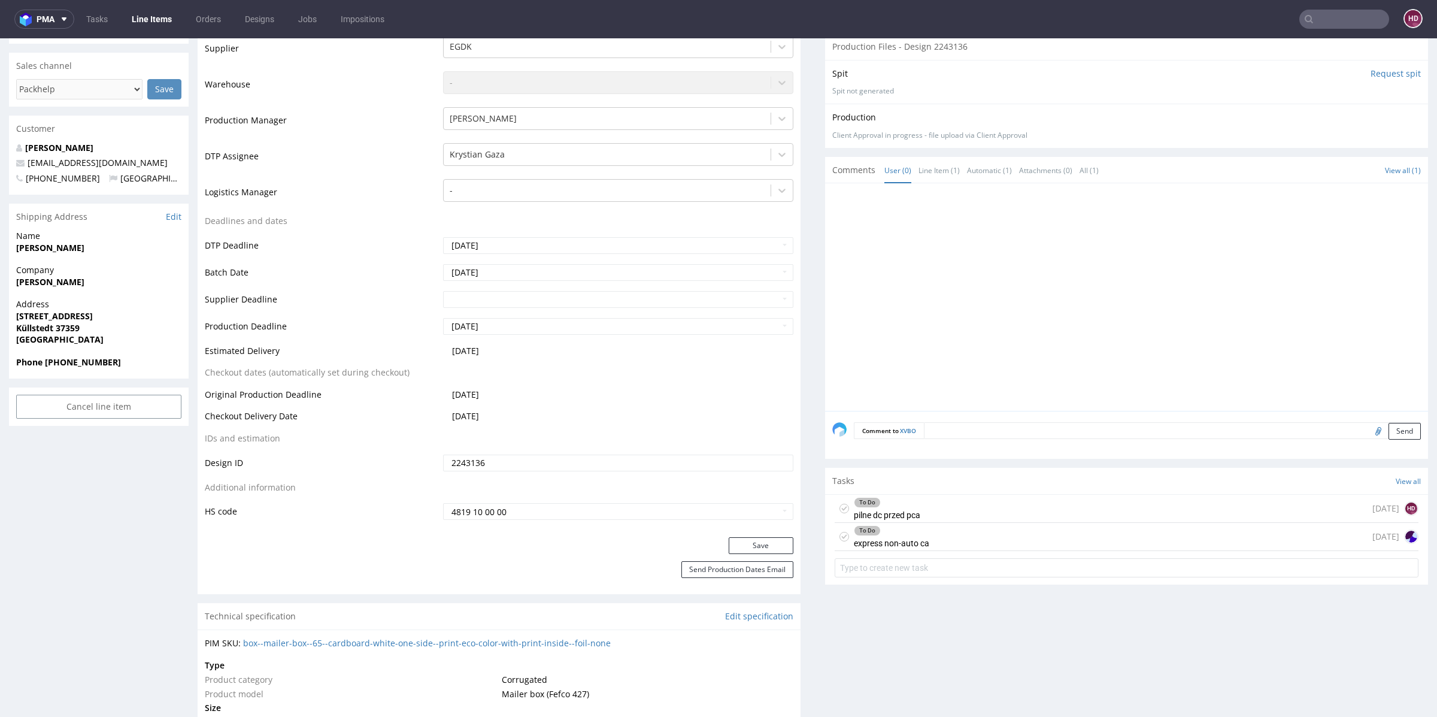
scroll to position [325, 0]
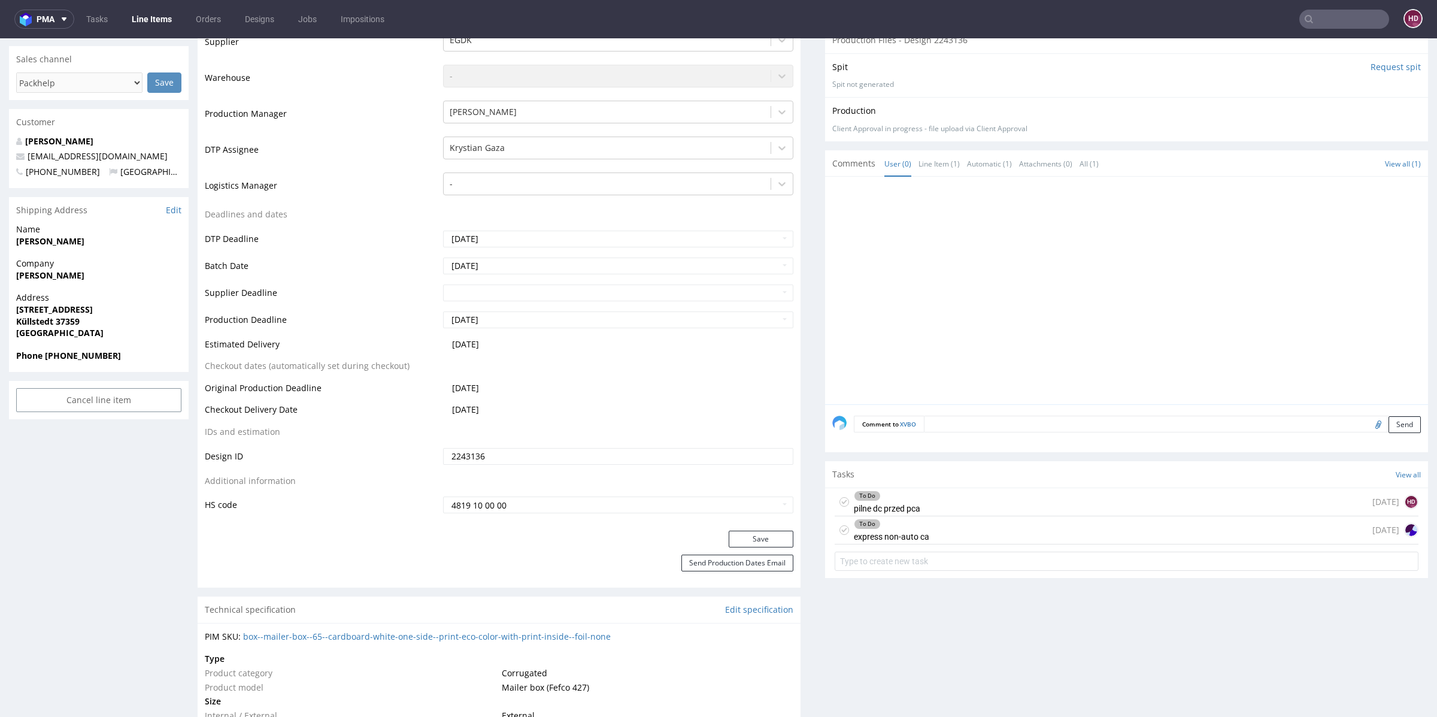
click at [895, 527] on div "To Do express non-auto ca" at bounding box center [891, 530] width 75 height 28
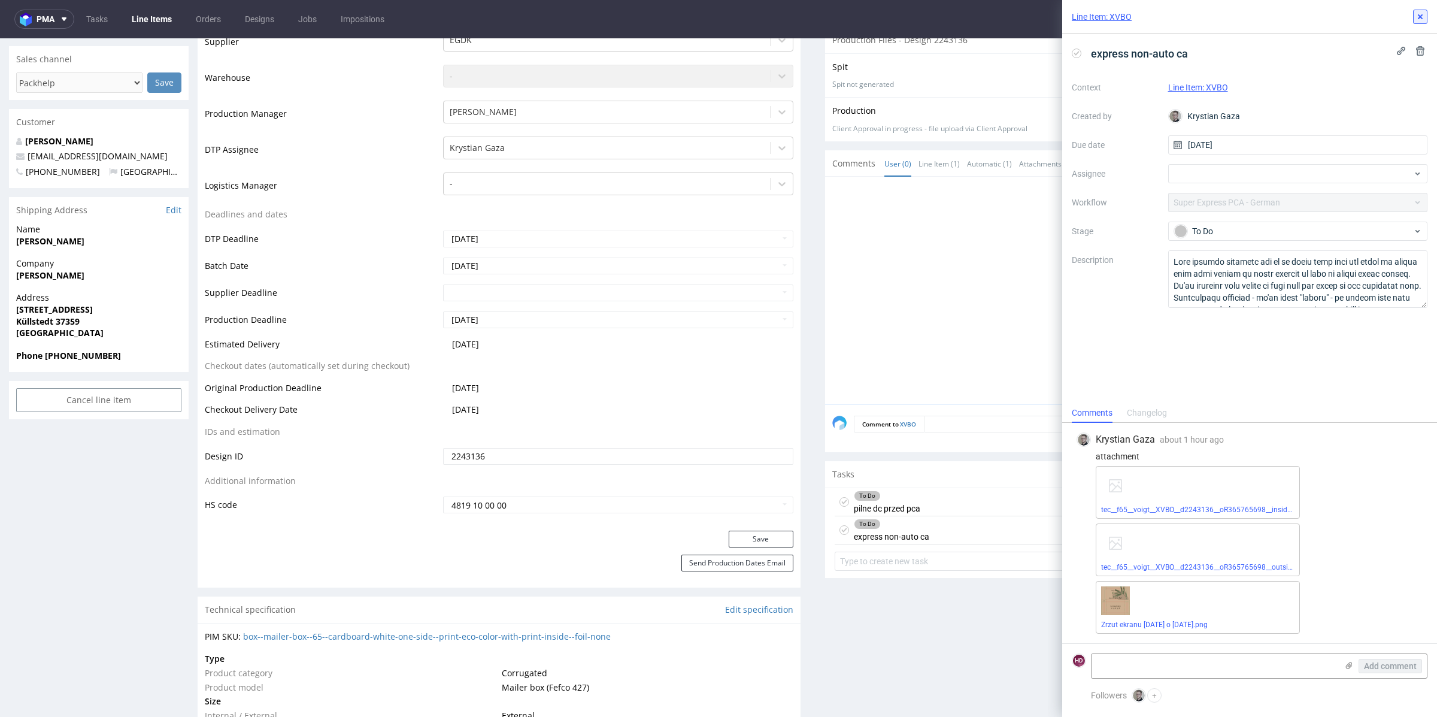
click at [1421, 19] on icon at bounding box center [1420, 17] width 10 height 10
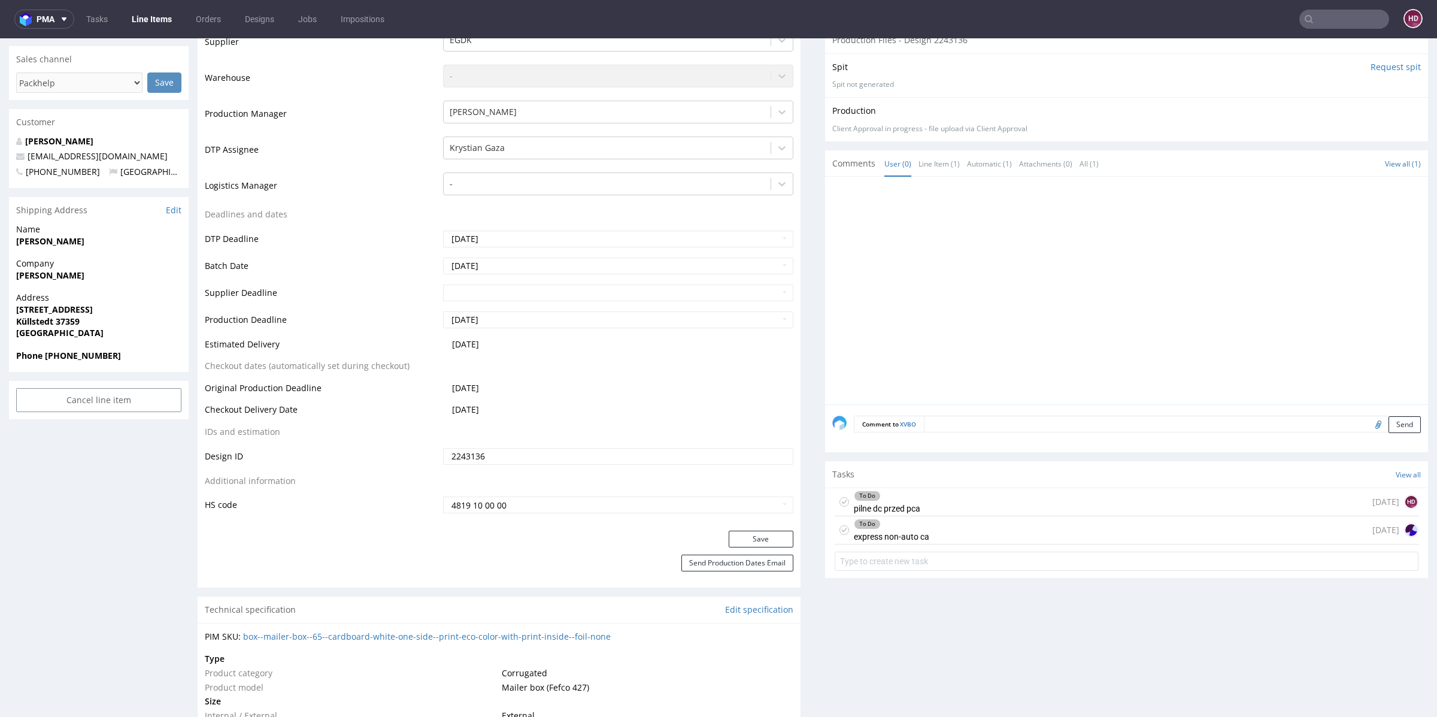
click at [900, 497] on div "To Do" at bounding box center [886, 496] width 65 height 10
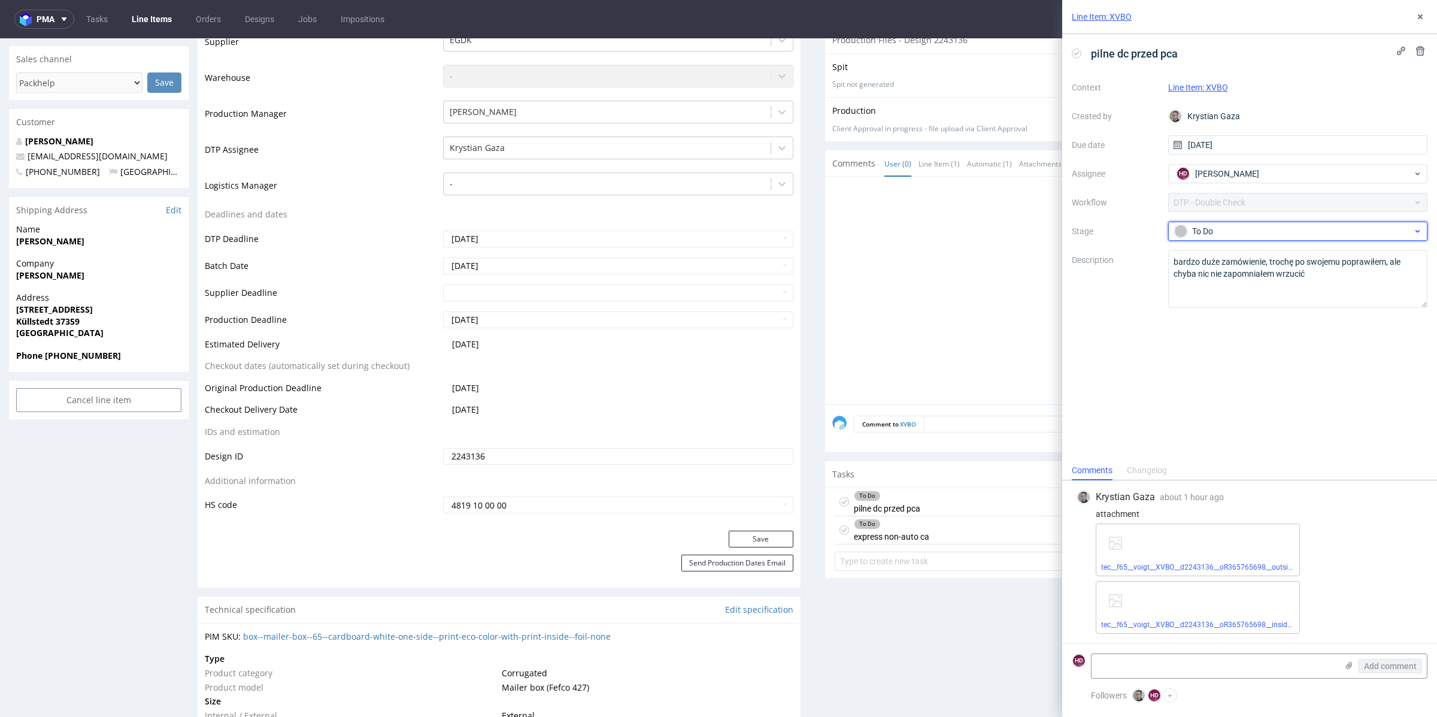
click at [1276, 226] on div "To Do" at bounding box center [1293, 231] width 238 height 13
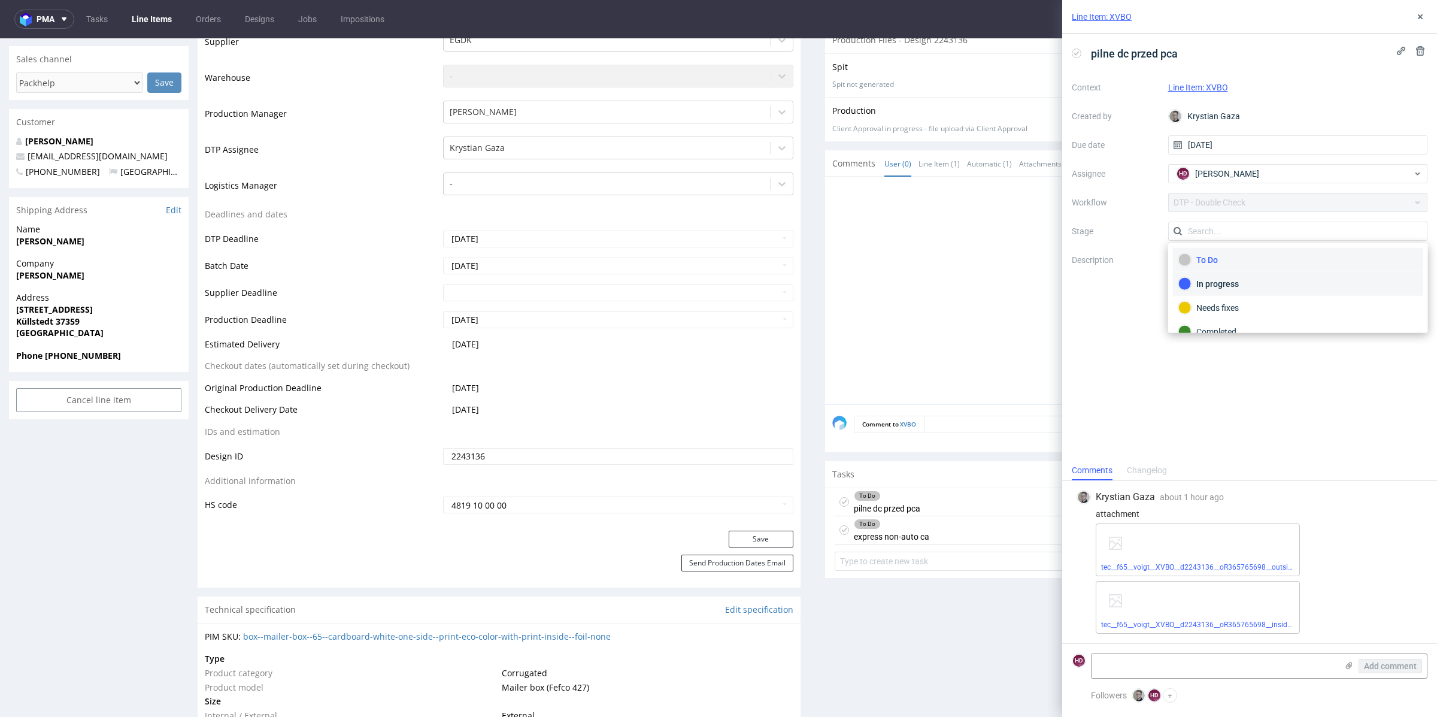
click at [1230, 284] on div "In progress" at bounding box center [1297, 283] width 239 height 13
click at [1421, 19] on icon at bounding box center [1420, 17] width 10 height 10
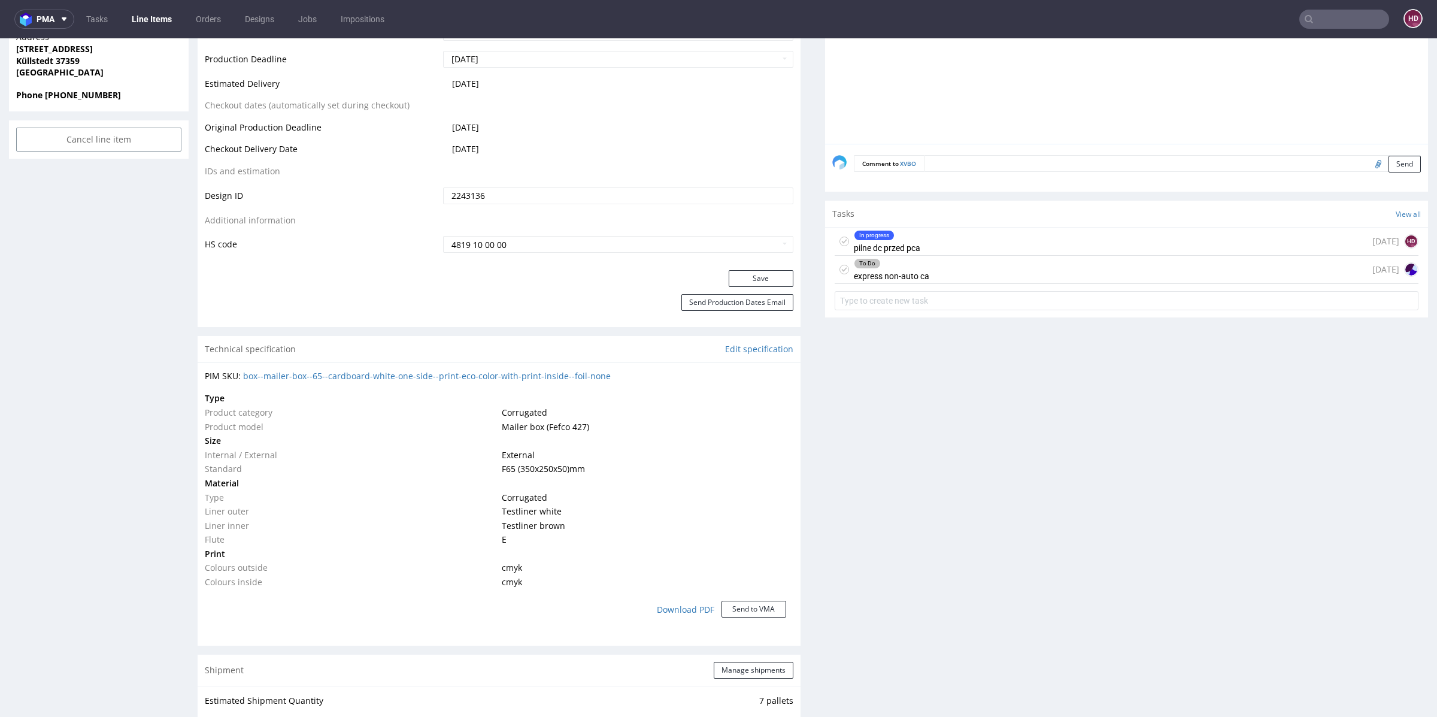
scroll to position [605, 0]
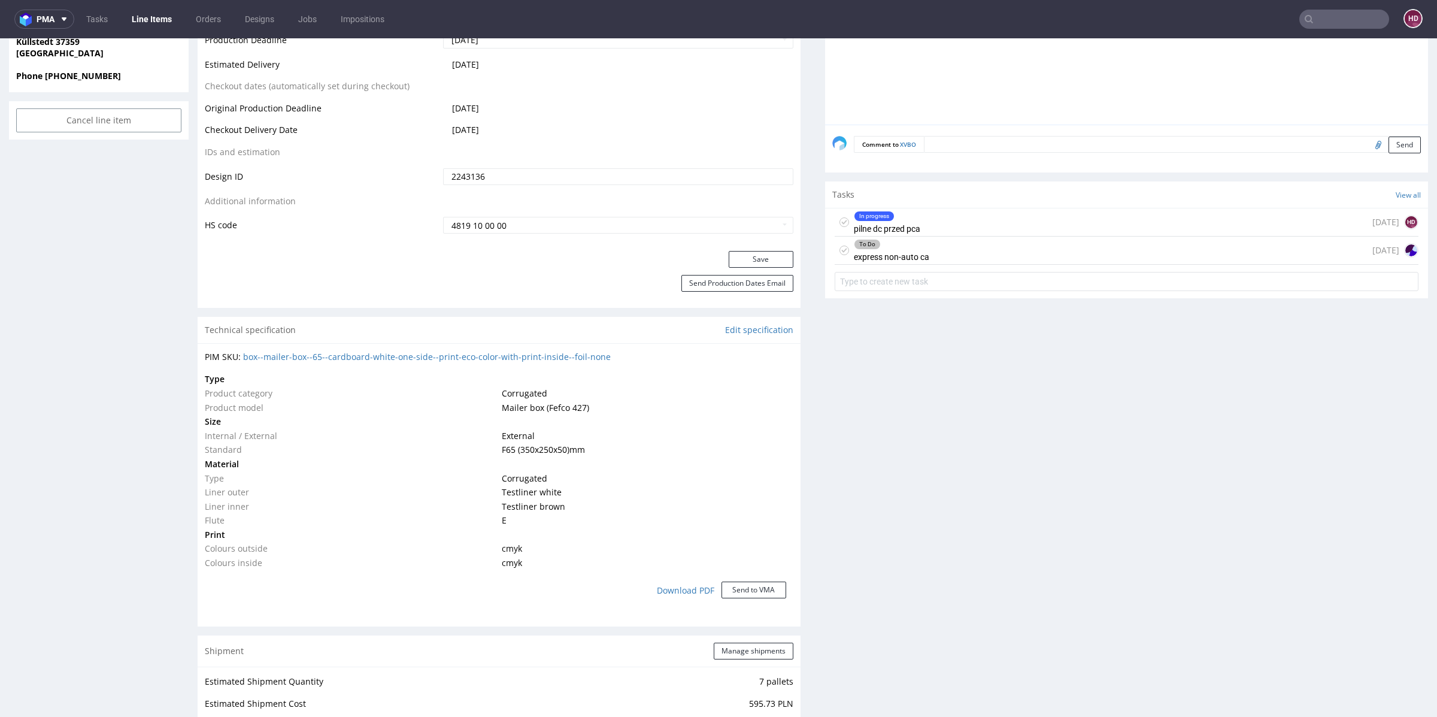
click at [1028, 242] on div "To Do express non-auto ca today" at bounding box center [1127, 250] width 584 height 28
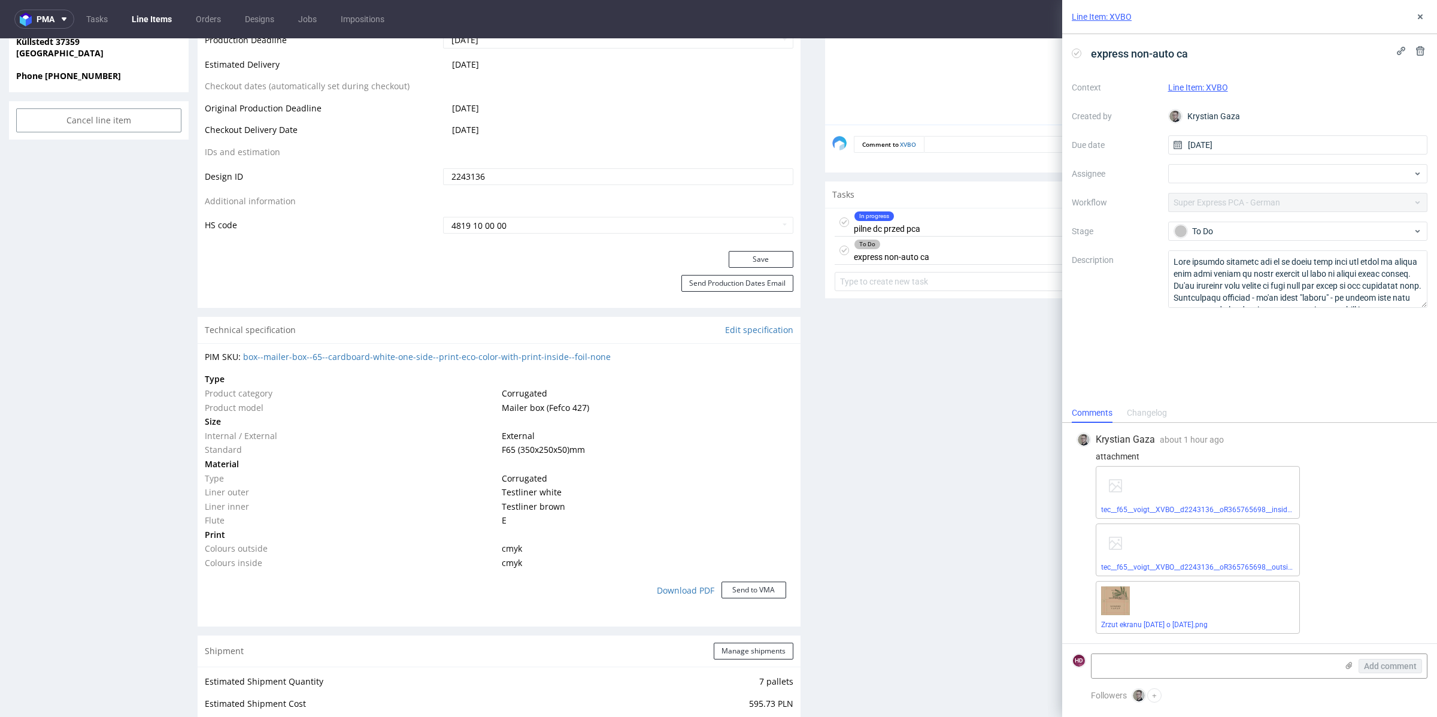
click at [1141, 517] on div "tec__f65__voigt__XVBO__d2243136__oR365765698__inside.pdf" at bounding box center [1198, 492] width 204 height 53
click at [1141, 505] on span "tec__f65__voigt__XVBO__d2243136__oR365765698__inside.pdf" at bounding box center [1197, 510] width 193 height 10
click at [1196, 508] on link "tec__f65__voigt__XVBO__d2243136__oR365765698__inside.pdf" at bounding box center [1202, 509] width 202 height 8
click at [1239, 570] on link "tec__f65__voigt__XVBO__d2243136__oR365765698__outside.pdf" at bounding box center [1204, 567] width 207 height 8
click at [1218, 568] on link "tec__f65__voigt__XVBO__d2243136__oR365765698__outside.pdf" at bounding box center [1204, 567] width 207 height 8
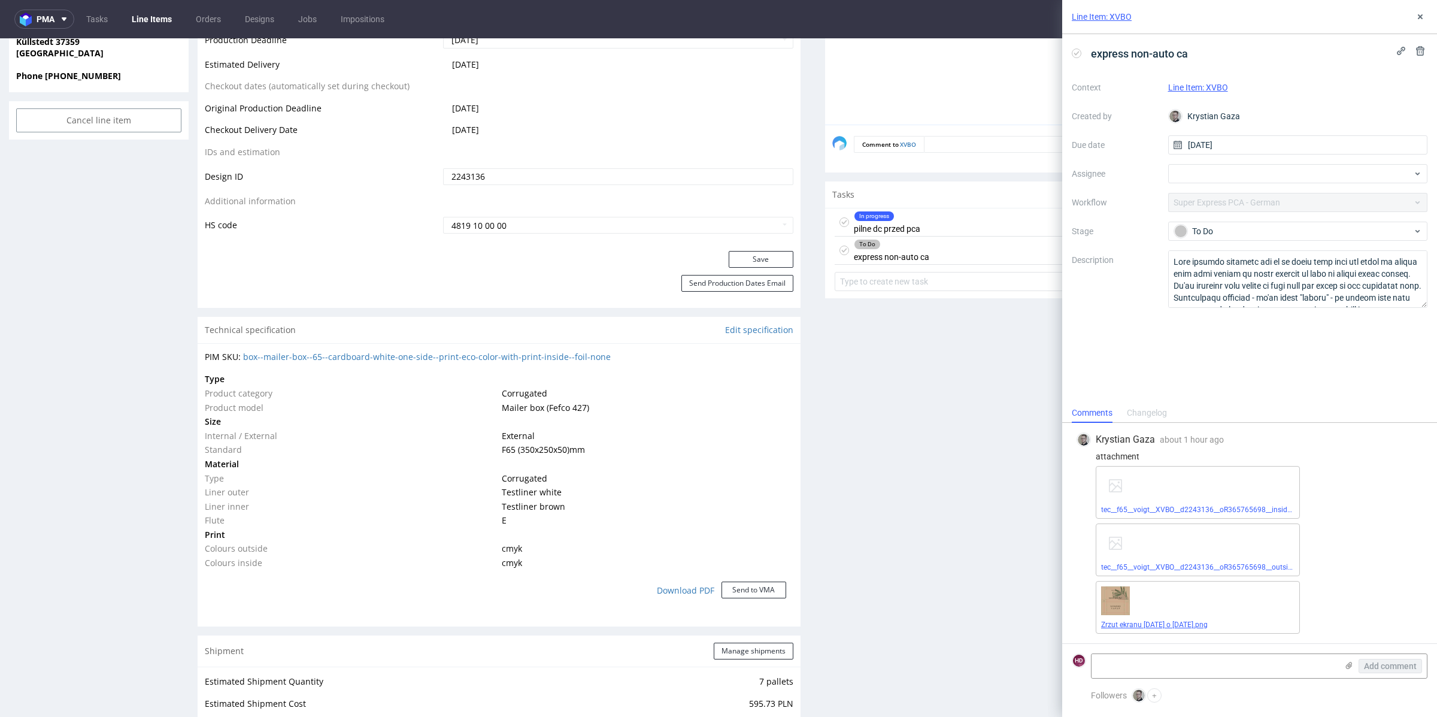
click at [1196, 624] on link "Zrzut ekranu 2025-09-25 o 12.18.51.png" at bounding box center [1154, 624] width 107 height 8
click at [1228, 228] on div "To Do" at bounding box center [1293, 231] width 238 height 13
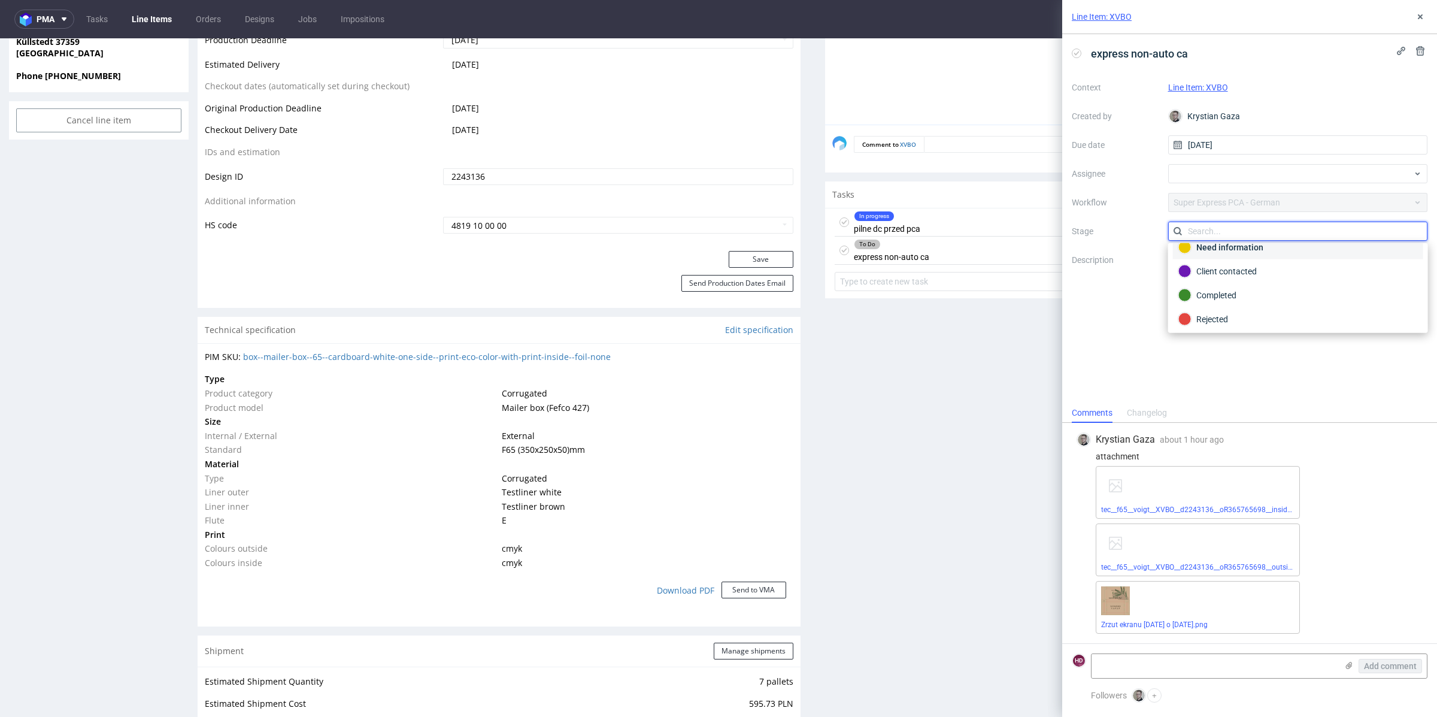
scroll to position [57, 0]
click at [868, 331] on div "Client Approval Upload file No files uploaded Files for the Client Choose file …" at bounding box center [1126, 607] width 603 height 1842
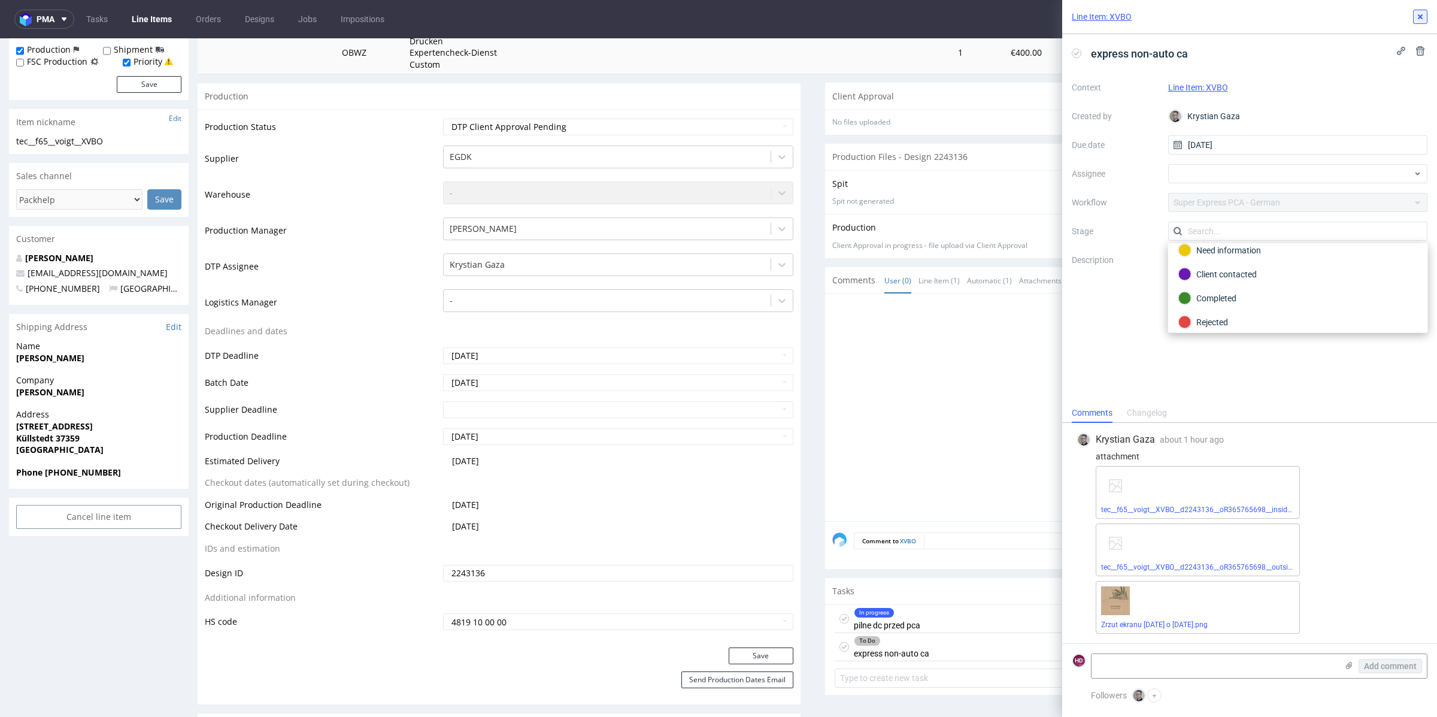
scroll to position [0, 0]
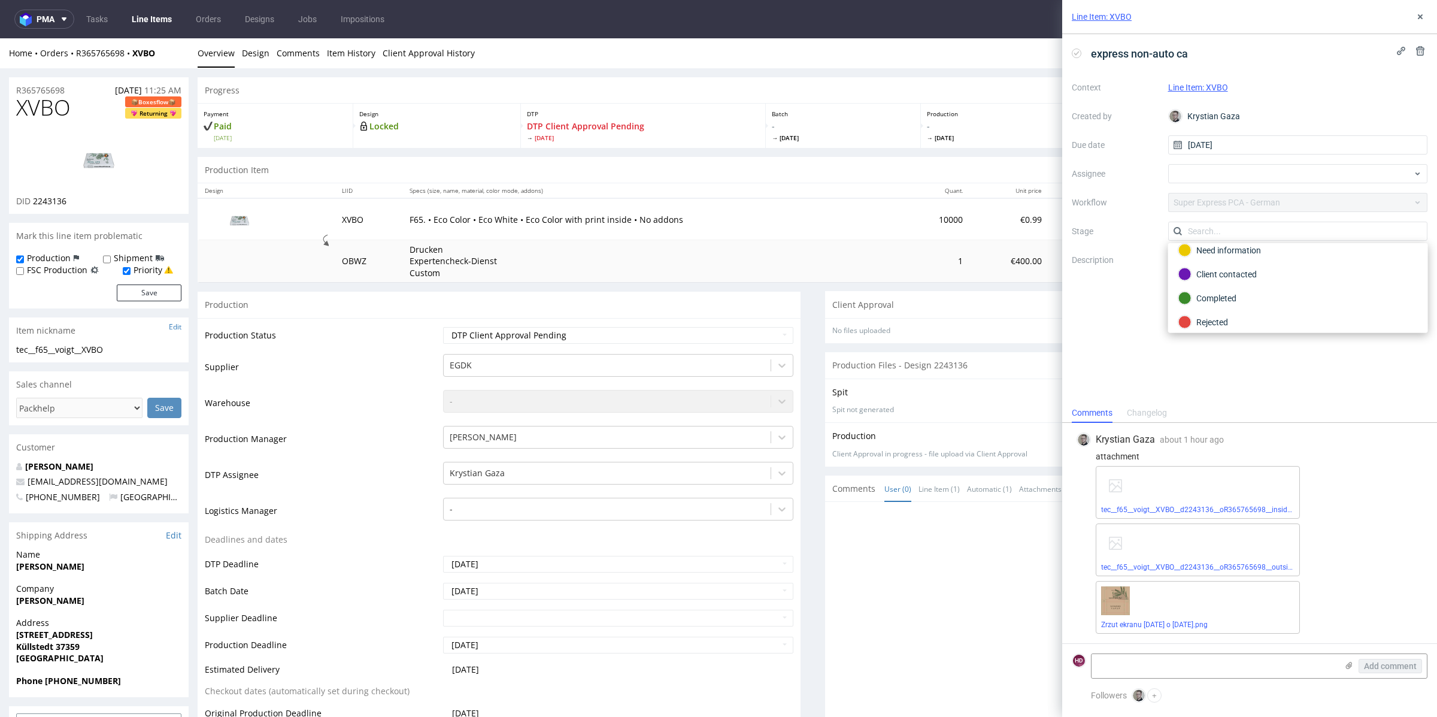
click at [896, 417] on div "Spit Request spit Spit not generated" at bounding box center [1126, 400] width 603 height 44
click at [98, 160] on img at bounding box center [99, 159] width 96 height 54
click at [1208, 627] on link "Zrzut ekranu 2025-09-25 o 12.18.51.png" at bounding box center [1154, 624] width 107 height 8
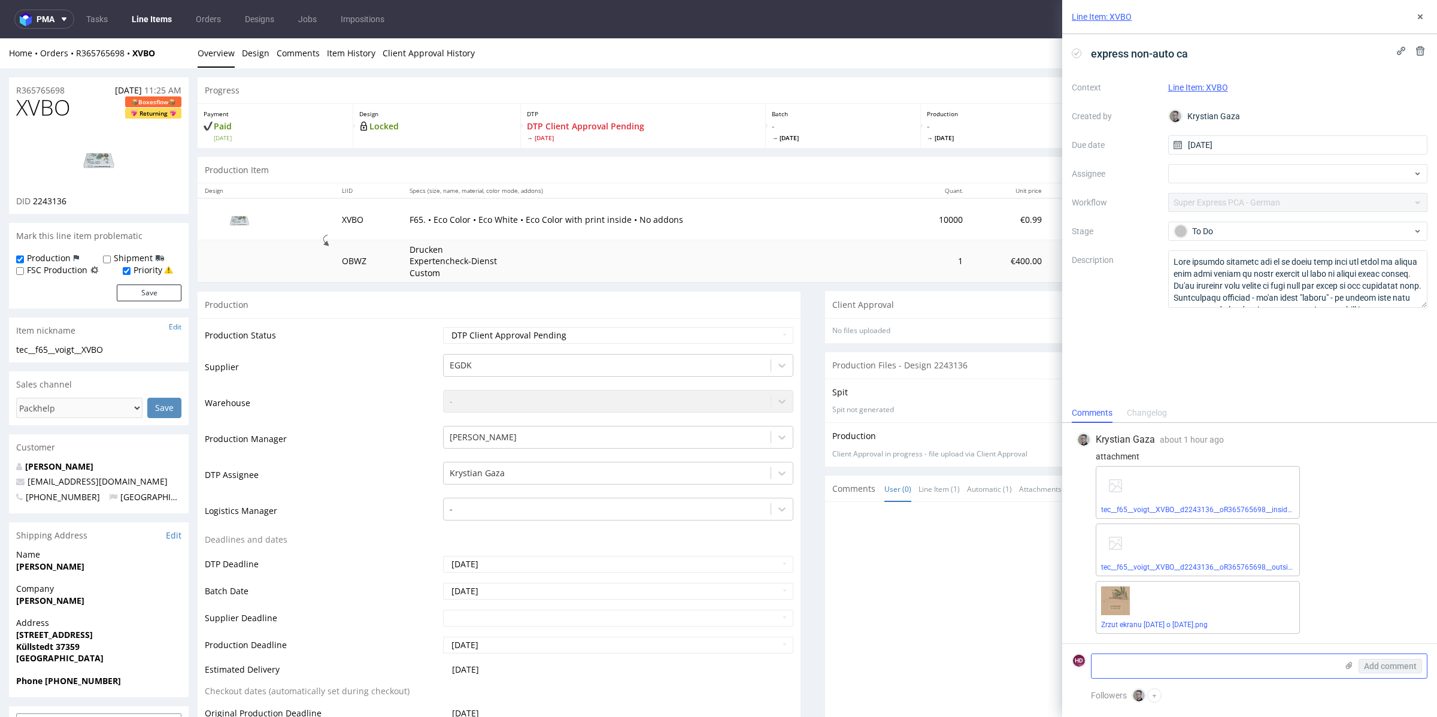
click at [1178, 671] on textarea at bounding box center [1213, 666] width 245 height 24
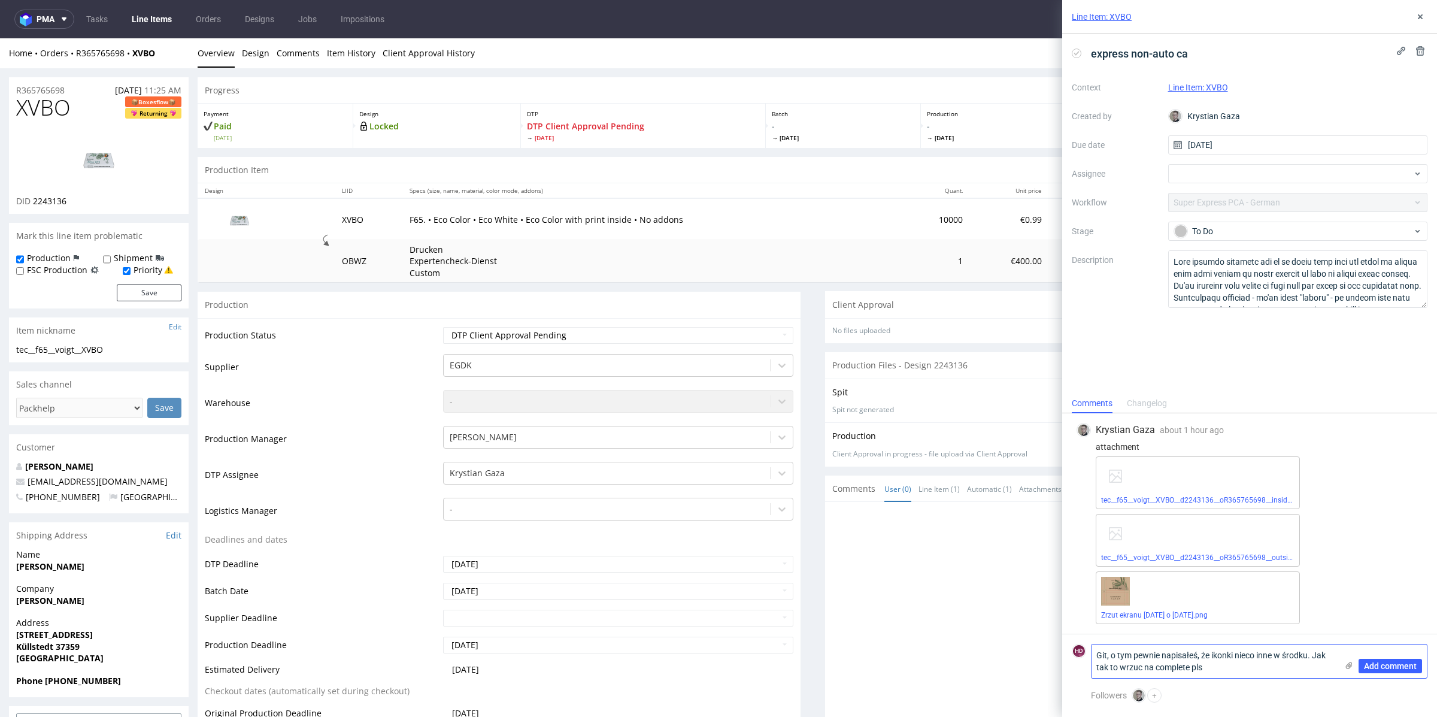
click at [1141, 665] on textarea "Git, o tym pewnie napisałeś, że ikonki nieco inne w środku. Jak tak to wrzuc na…" at bounding box center [1213, 661] width 245 height 34
type textarea "Git, o tym pewnie napisałeś, że ikonki nieco inne w środku. Jak tak to wrzuć na…"
click at [1382, 669] on span "Add comment" at bounding box center [1390, 666] width 53 height 8
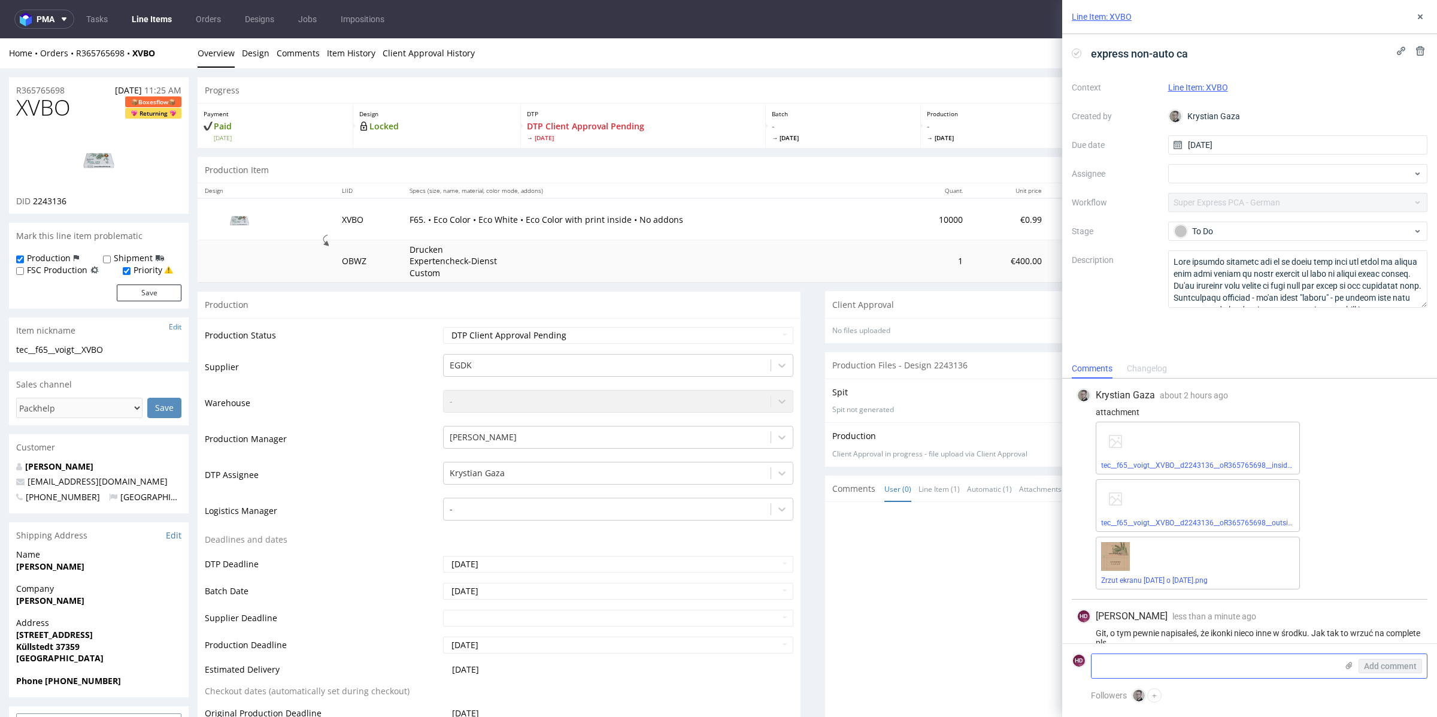
scroll to position [17, 0]
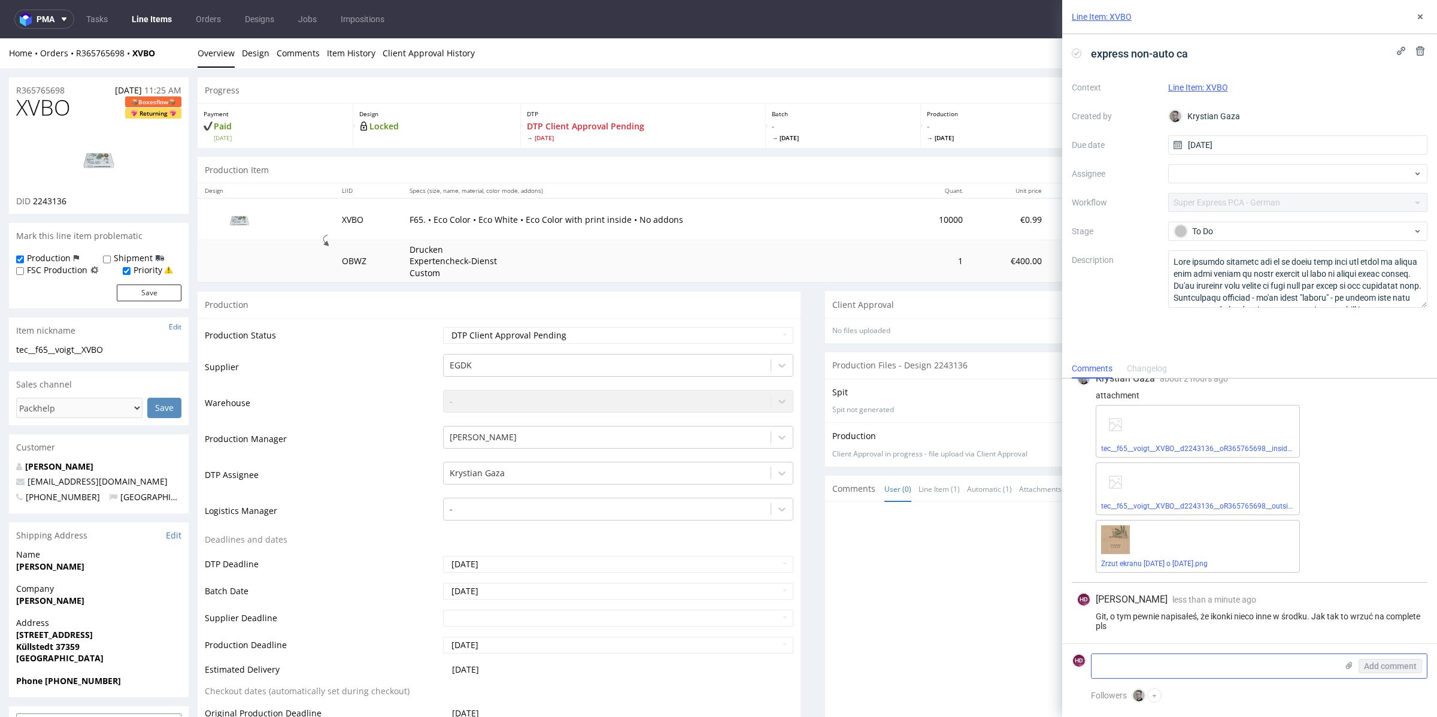
click at [1351, 666] on use at bounding box center [1349, 665] width 7 height 7
click at [0, 0] on input "file" at bounding box center [0, 0] width 0 height 0
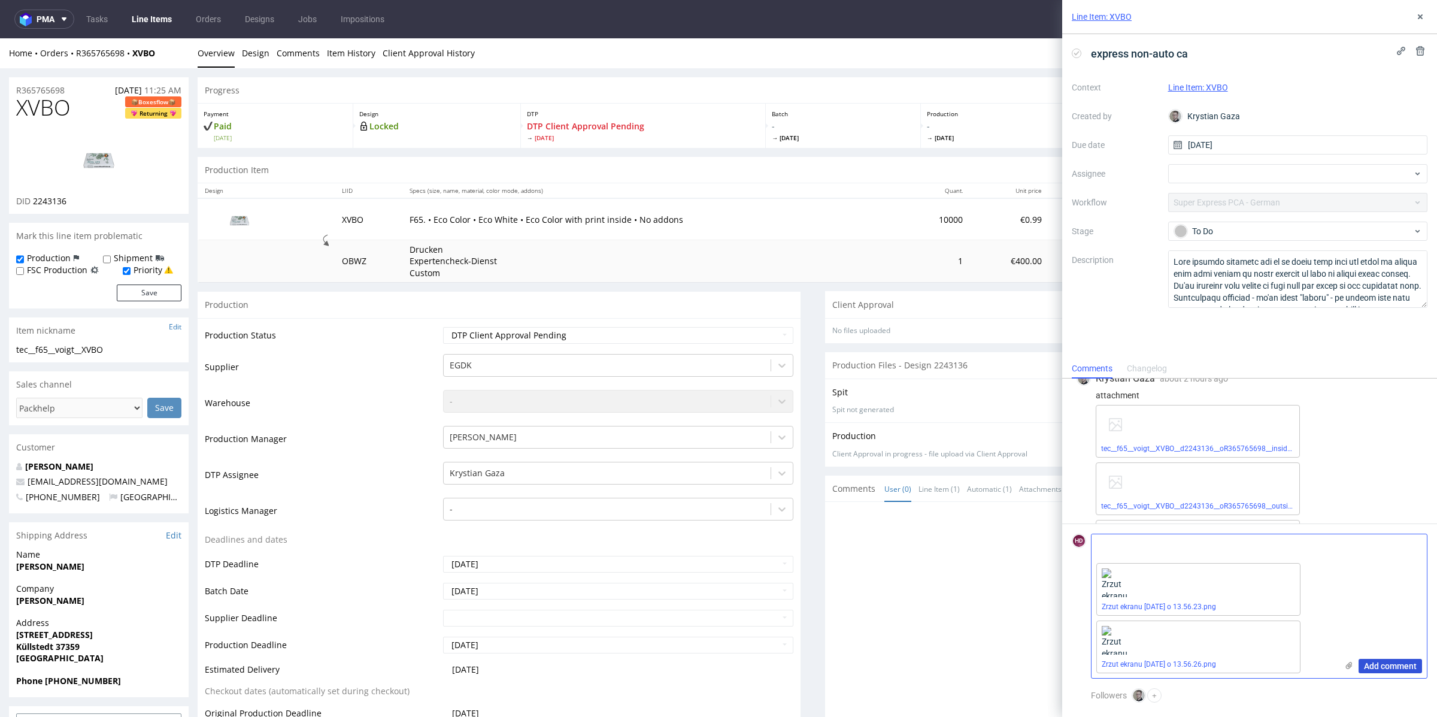
click at [1385, 665] on span "Add comment" at bounding box center [1390, 666] width 53 height 8
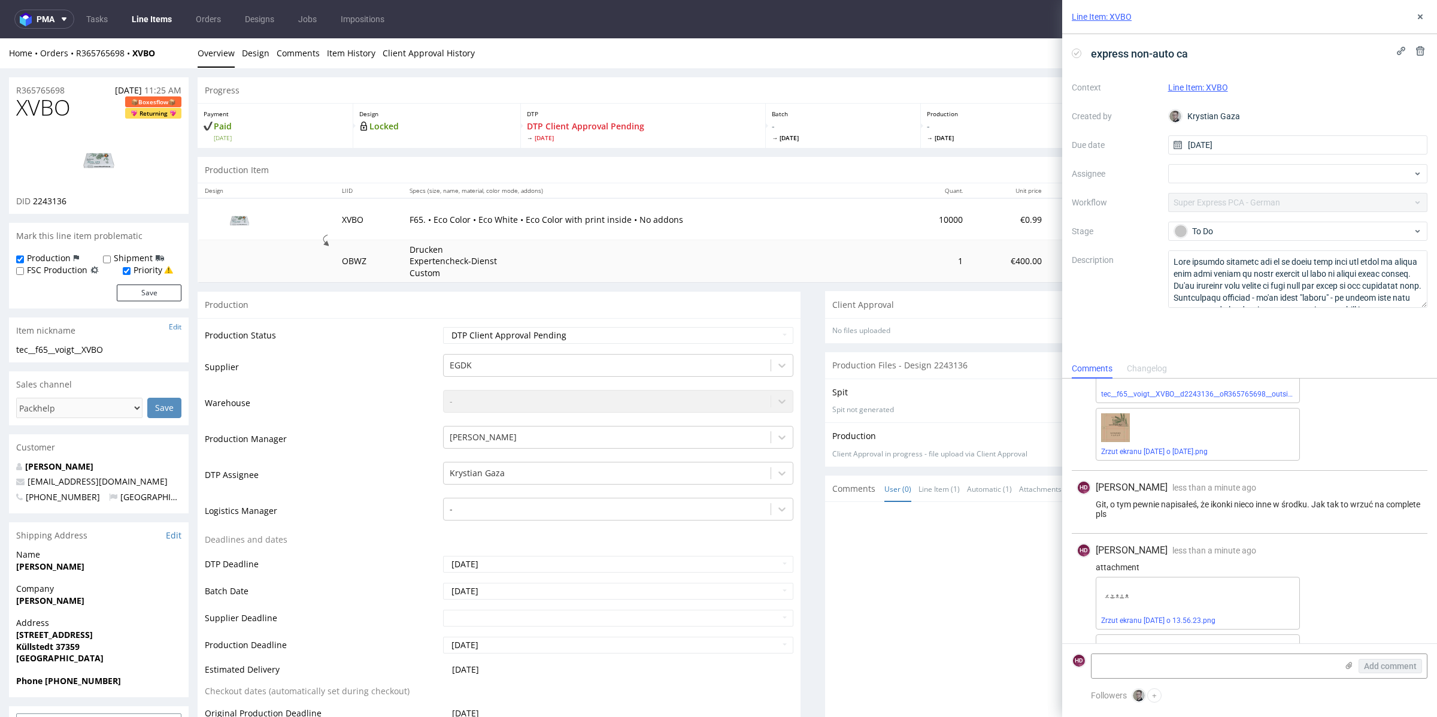
scroll to position [180, 0]
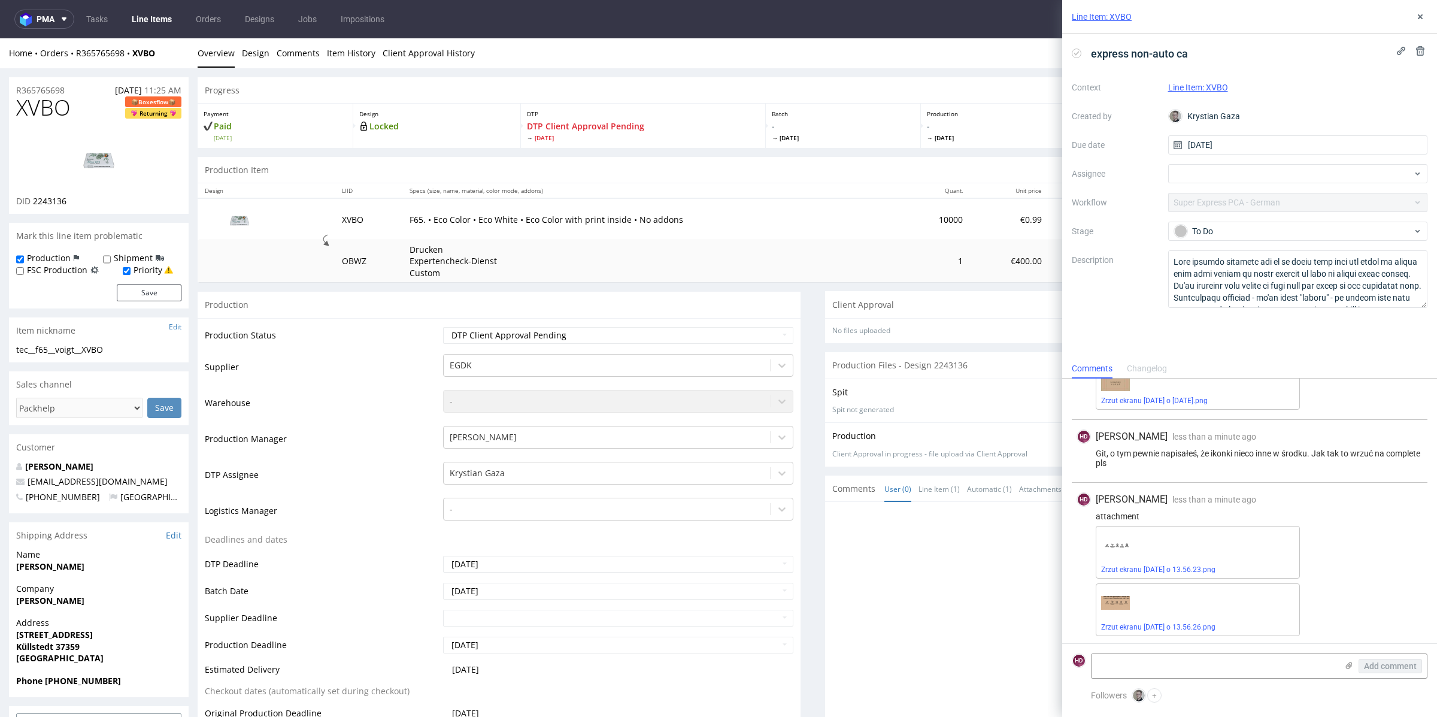
click at [1220, 185] on div "Context Line Item: XVBO Created by Krystian Gaza Due date 25/09/2025 Assignee W…" at bounding box center [1250, 193] width 356 height 230
click at [1230, 223] on div "To Do" at bounding box center [1298, 231] width 260 height 19
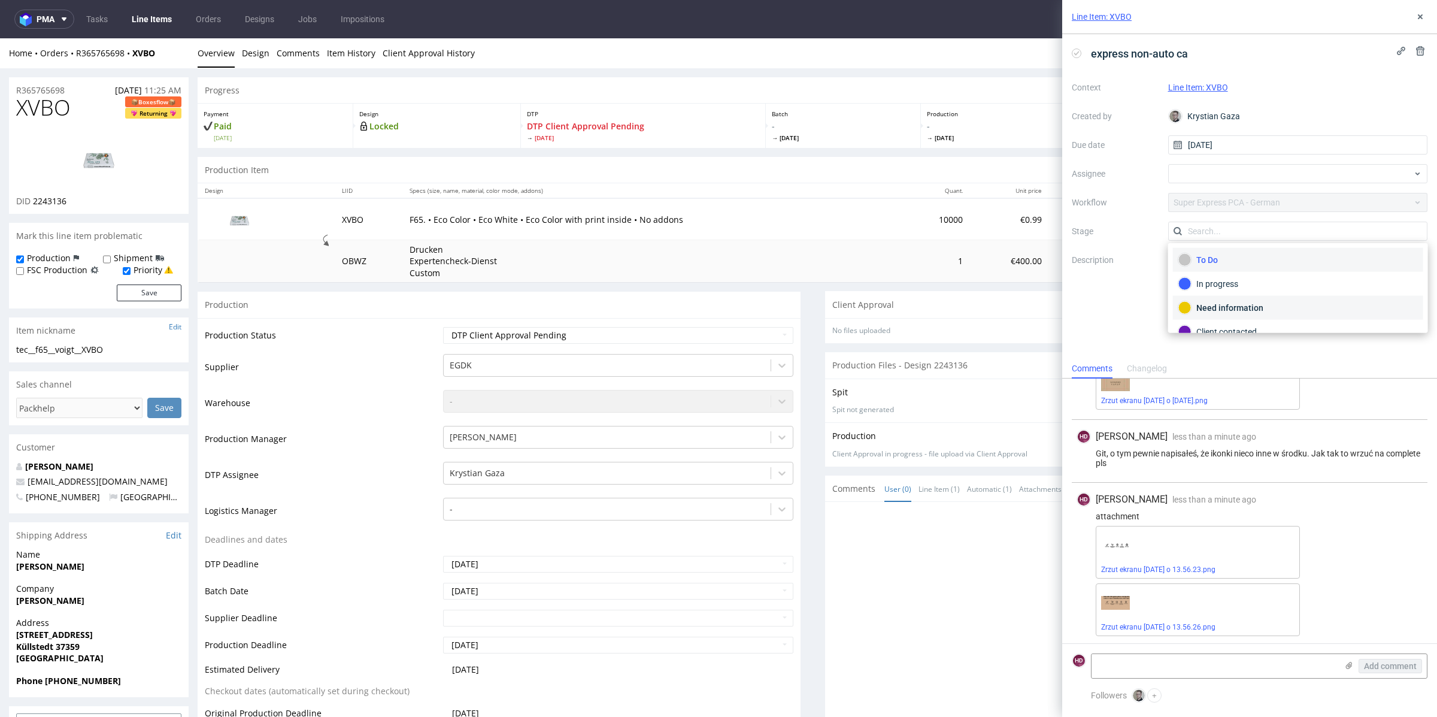
click at [1230, 305] on div "Need information" at bounding box center [1297, 307] width 239 height 13
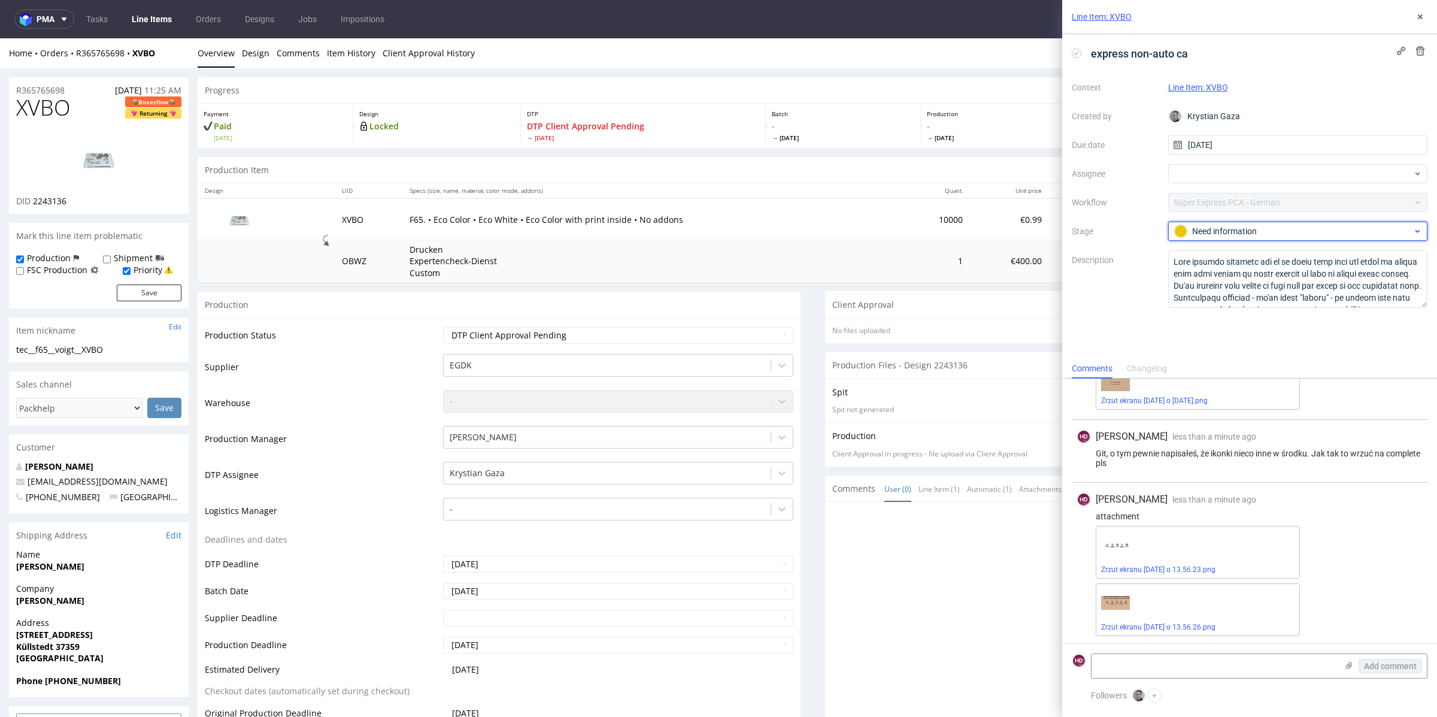
click at [1237, 233] on div "Need information" at bounding box center [1293, 231] width 238 height 13
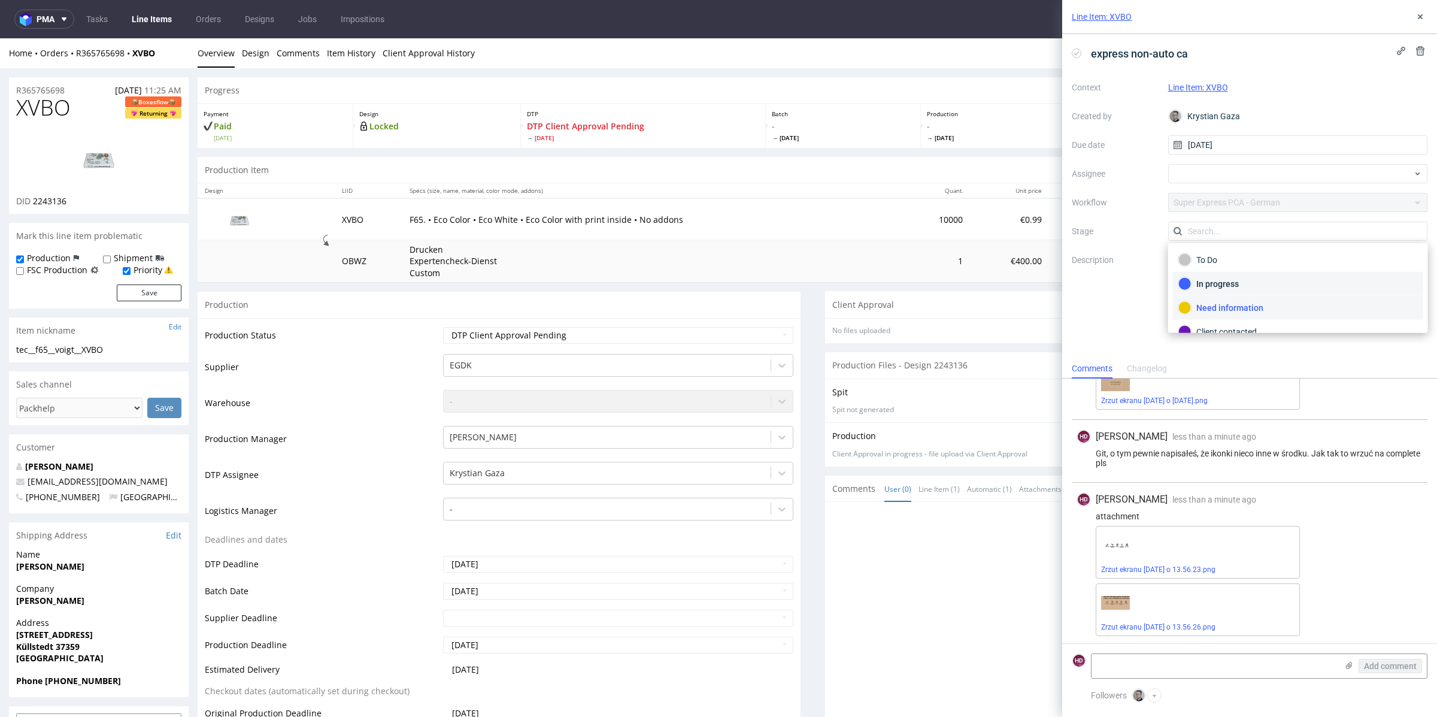
scroll to position [60, 0]
click at [1136, 260] on label "Description" at bounding box center [1115, 279] width 87 height 53
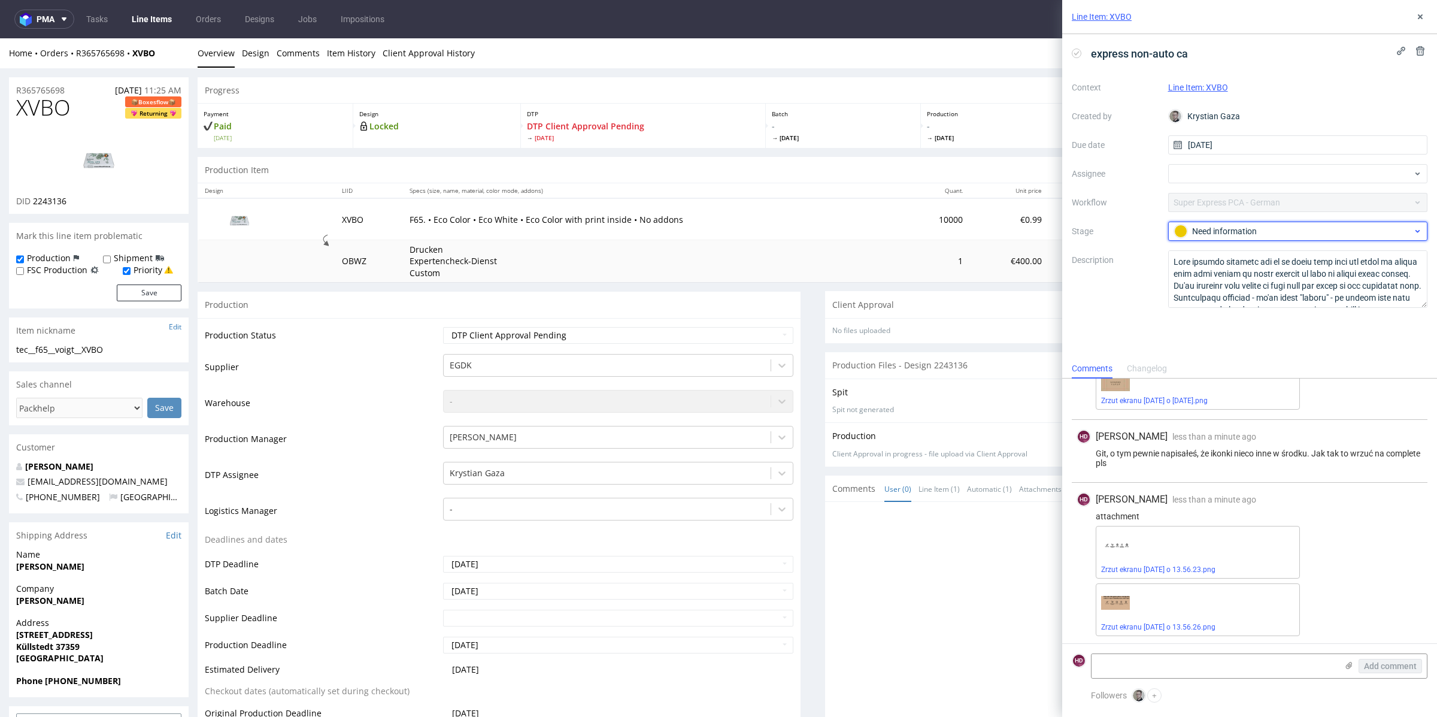
click at [1210, 236] on div "Need information" at bounding box center [1293, 231] width 238 height 13
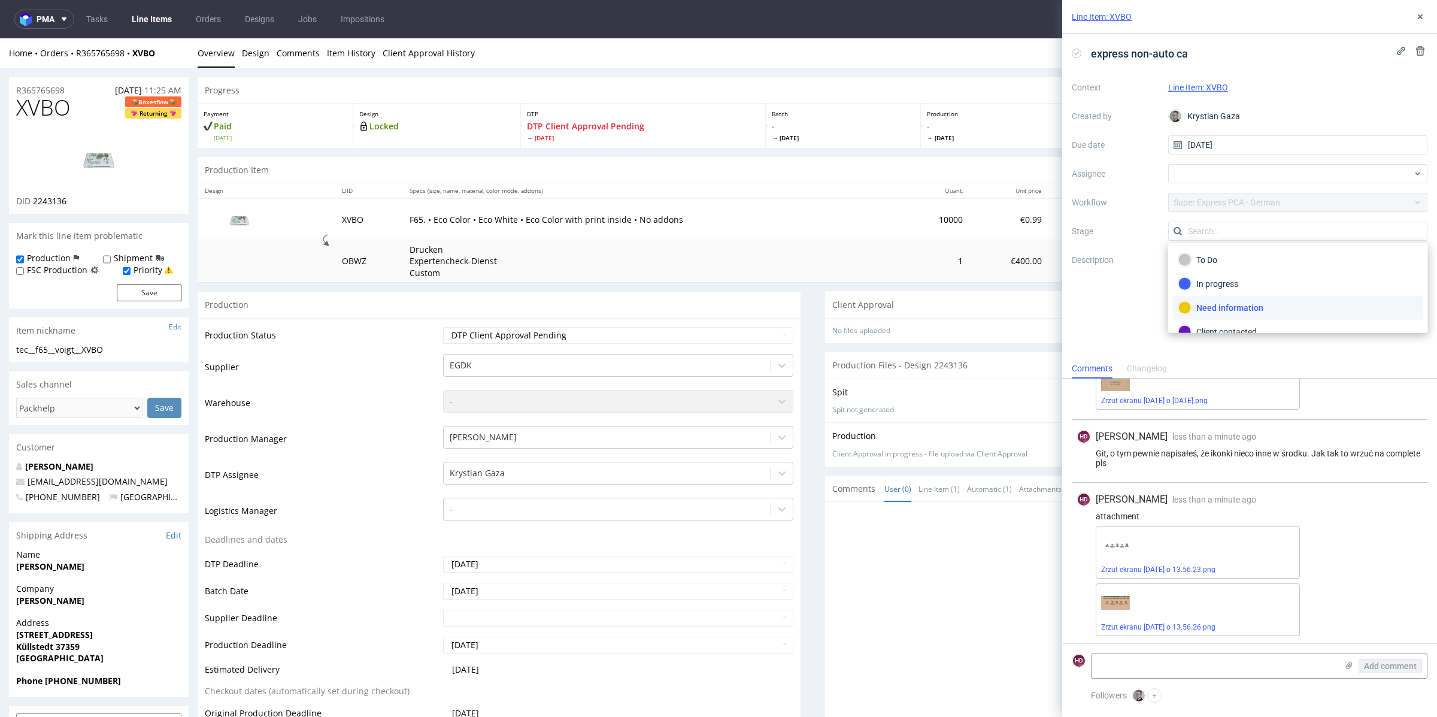
click at [1099, 305] on div "Context Line Item: XVBO Created by Krystian Gaza Due date 25/09/2025 Assignee W…" at bounding box center [1250, 193] width 356 height 230
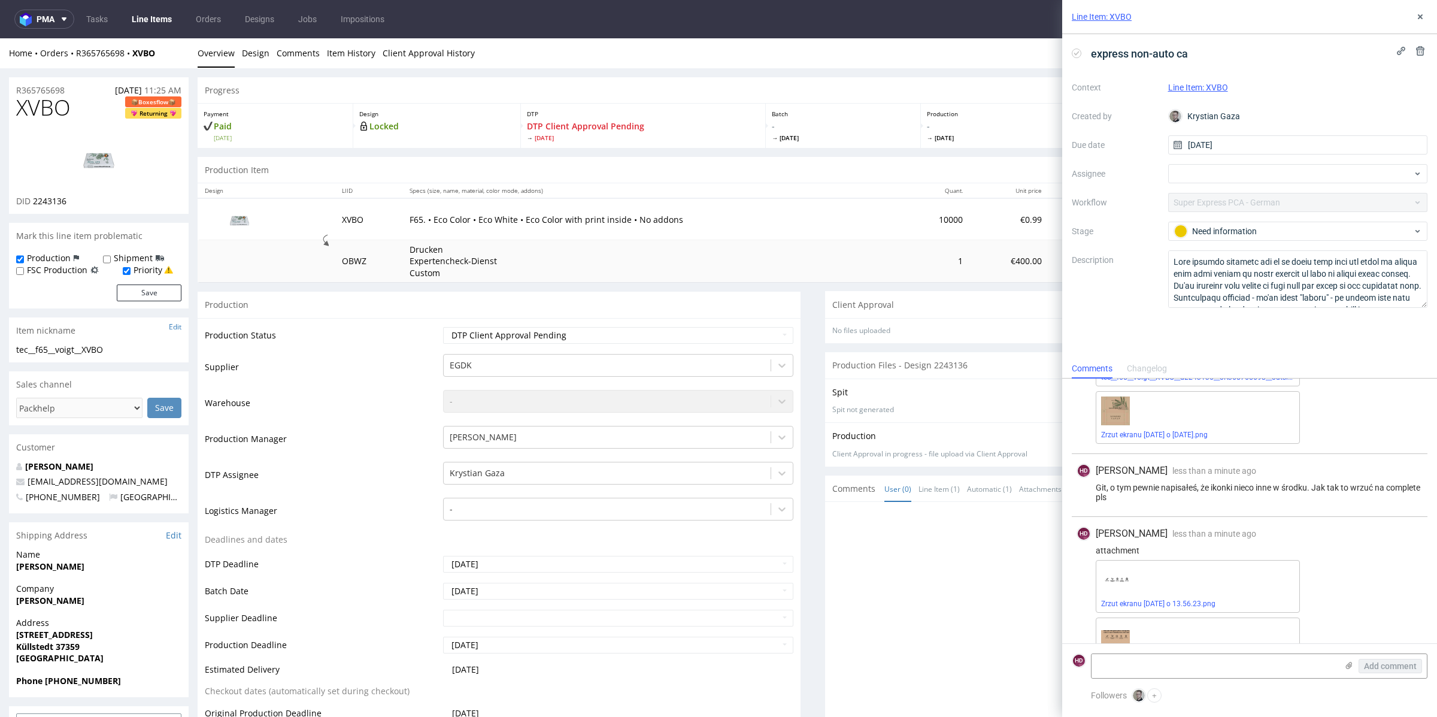
scroll to position [153, 0]
click at [1265, 235] on div "Need information" at bounding box center [1293, 231] width 238 height 13
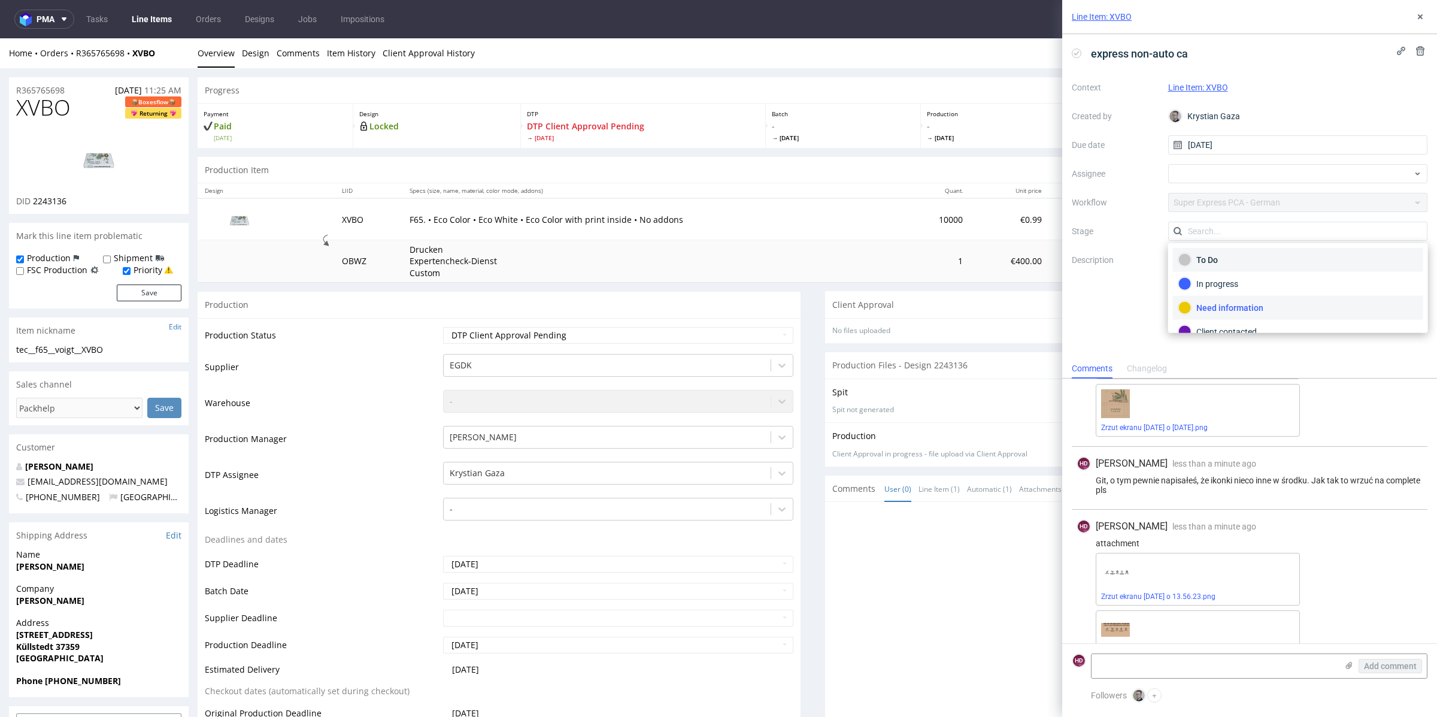
click at [1258, 256] on div "To Do" at bounding box center [1297, 259] width 239 height 13
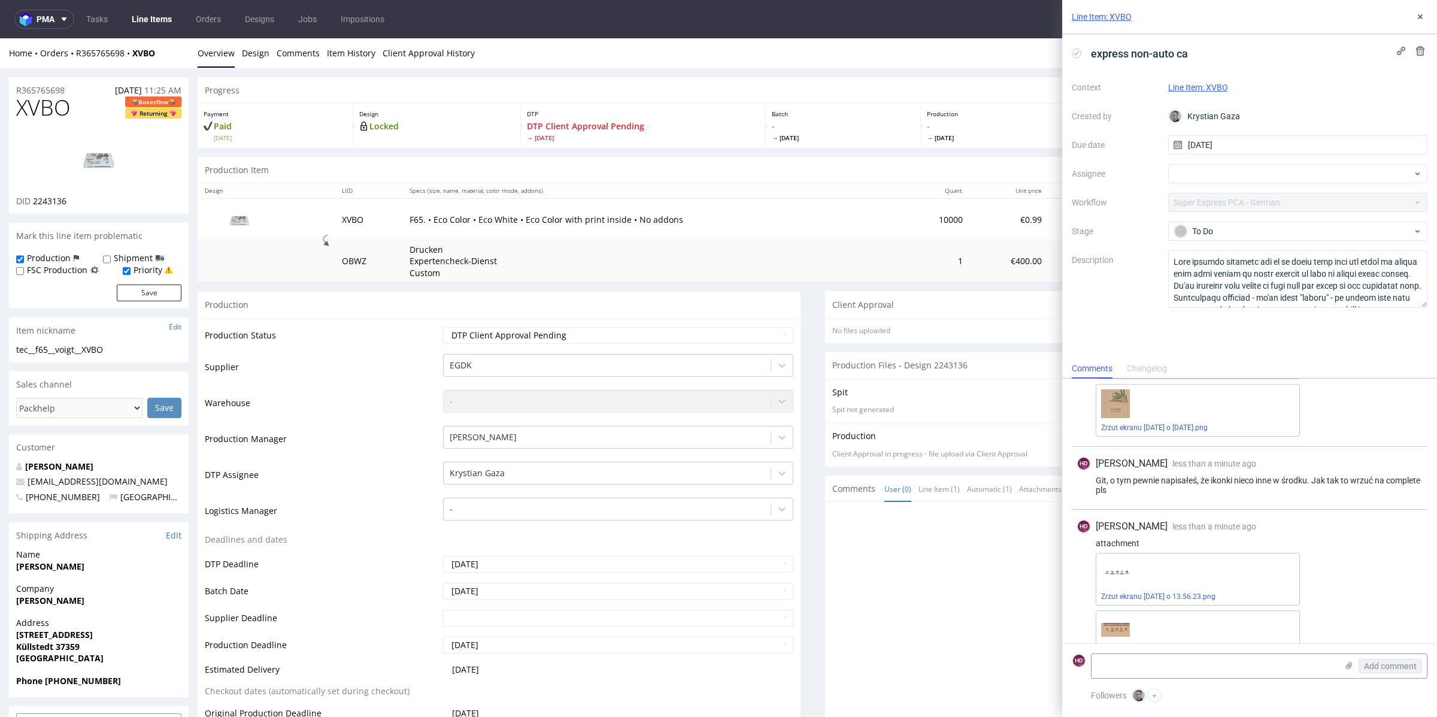
click at [1004, 530] on div at bounding box center [1130, 619] width 596 height 220
click at [1236, 664] on textarea at bounding box center [1213, 666] width 245 height 24
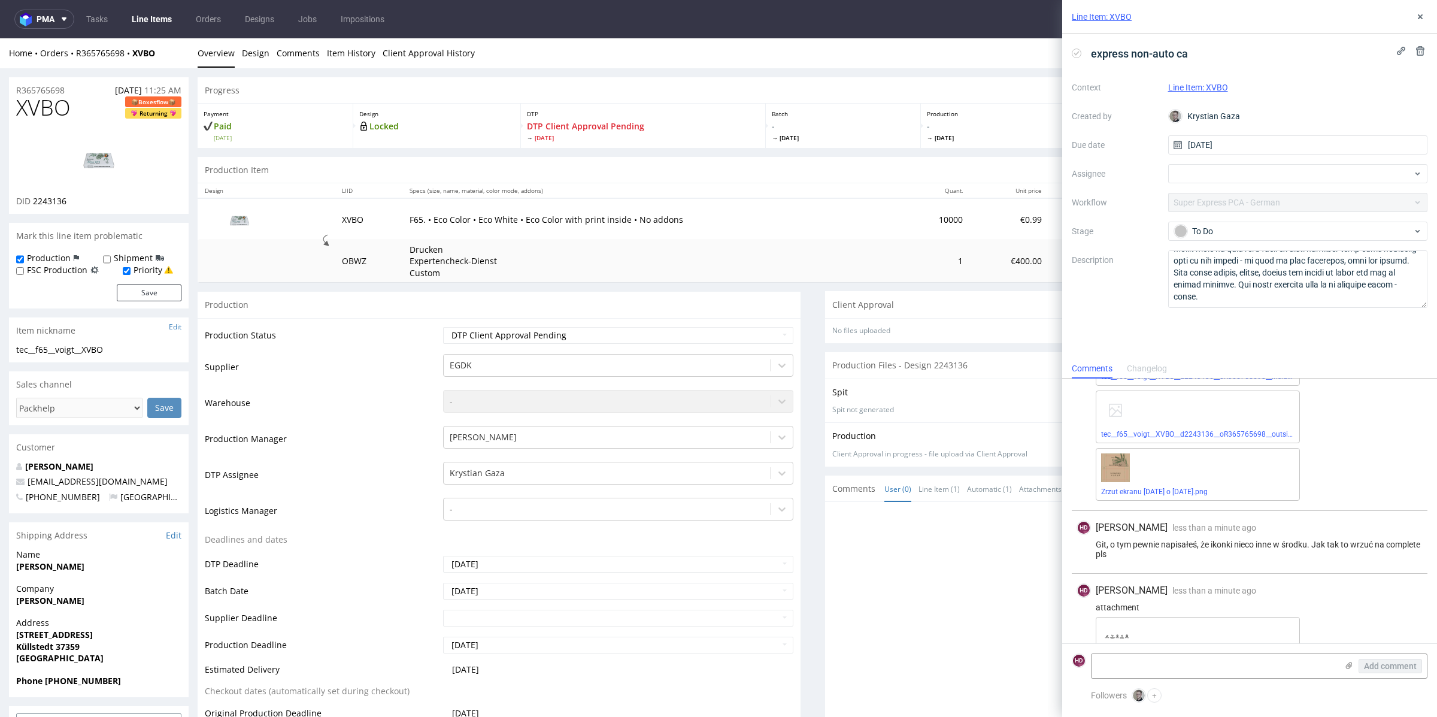
scroll to position [89, 0]
click at [1320, 577] on div "HD Hapka Dominika less than a minute ago 25th Sep 2025, 13:57 attachment Zrzut …" at bounding box center [1250, 654] width 356 height 163
click at [1272, 662] on textarea at bounding box center [1213, 666] width 245 height 24
type textarea "M"
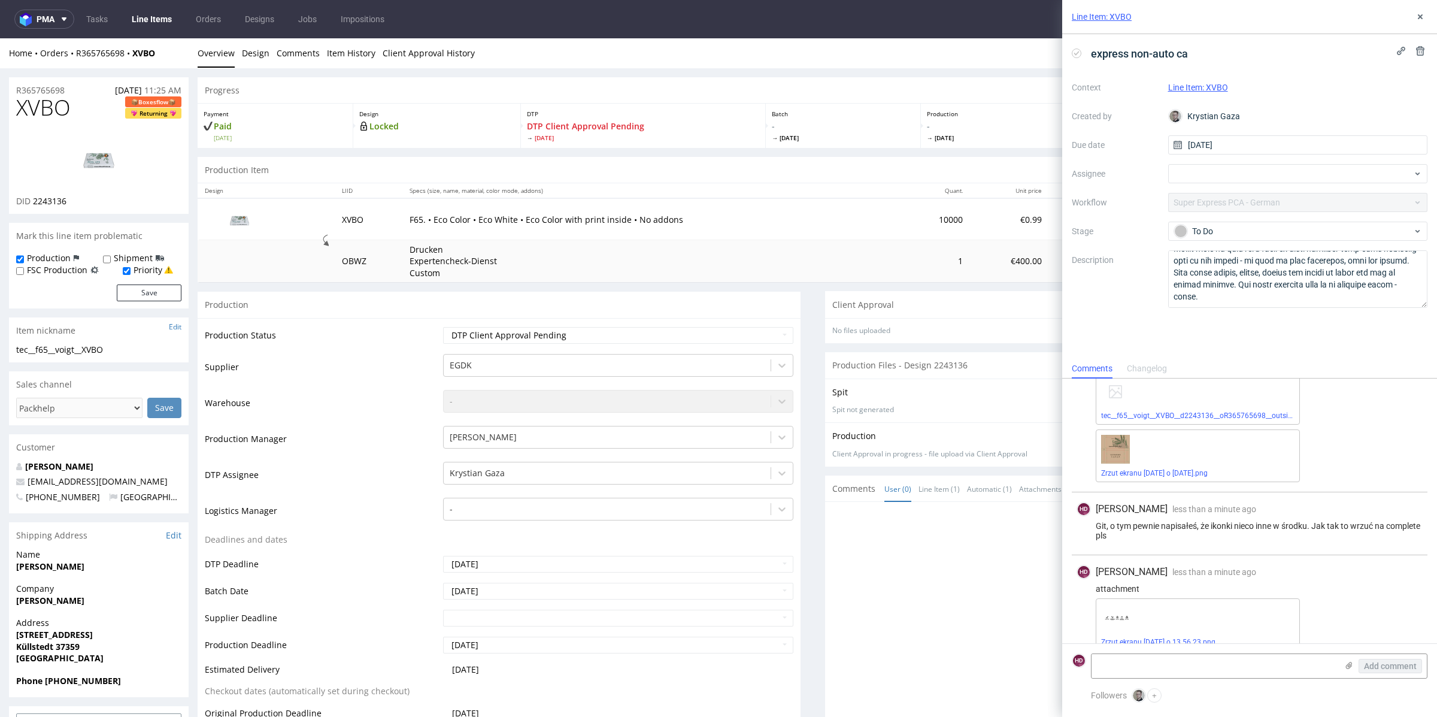
scroll to position [125, 0]
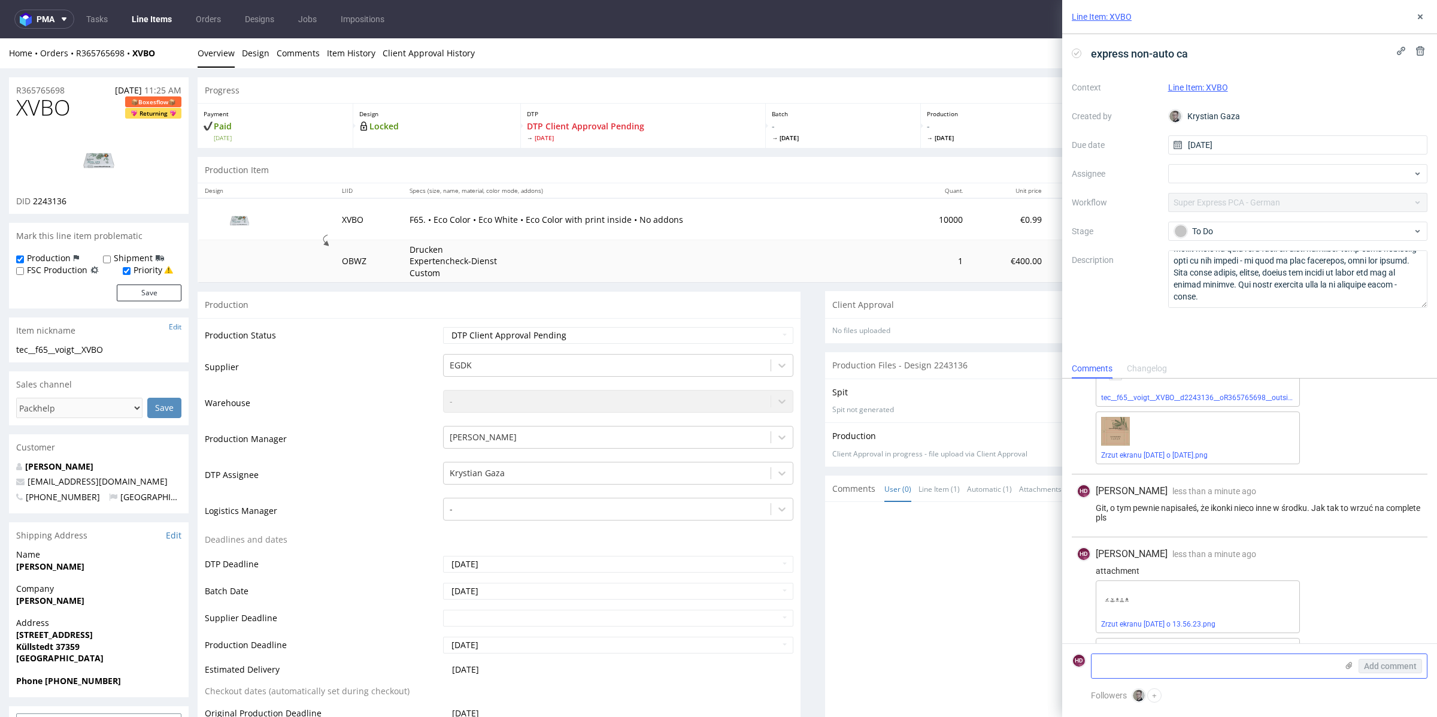
click at [1118, 662] on textarea at bounding box center [1213, 666] width 245 height 24
type textarea "M"
type textarea "Dwa wyżej komentarz proszę zignorować, one miały być do dch."
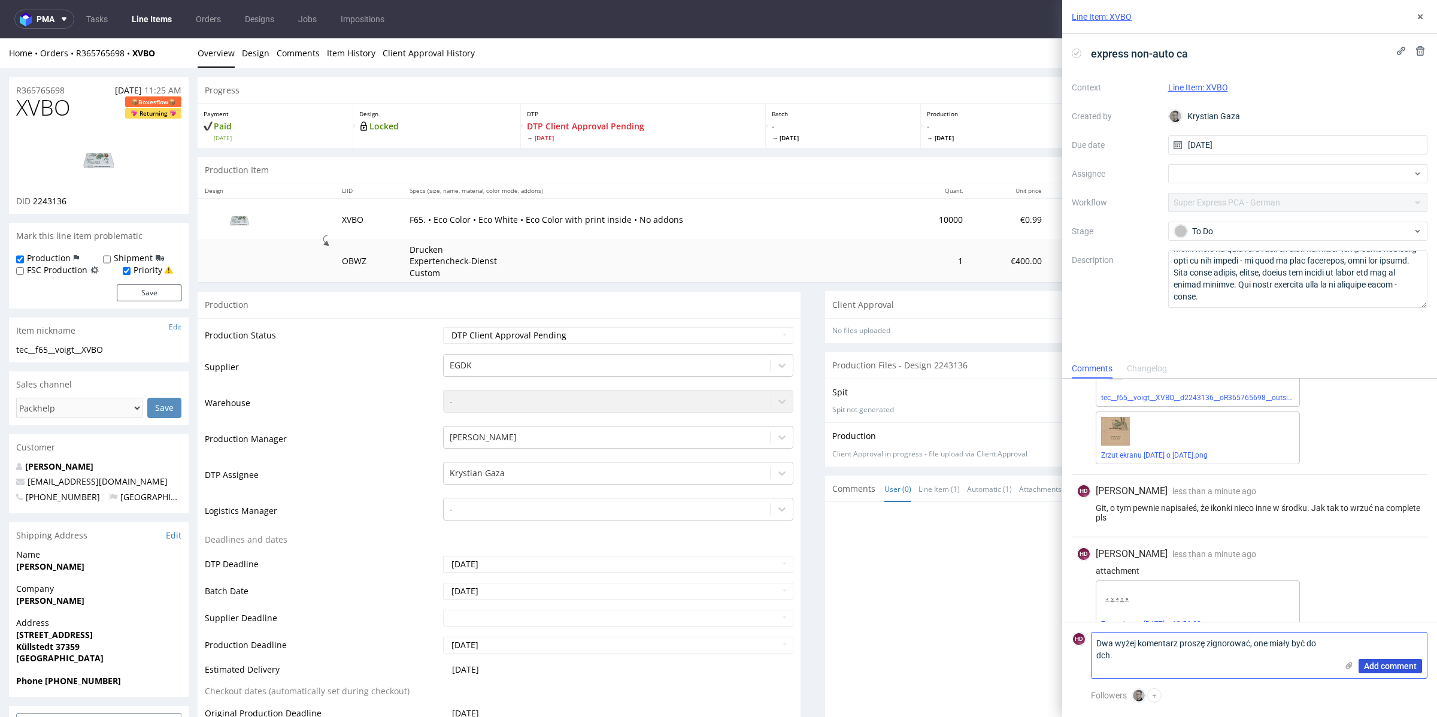
click at [1401, 663] on span "Add comment" at bounding box center [1390, 666] width 53 height 8
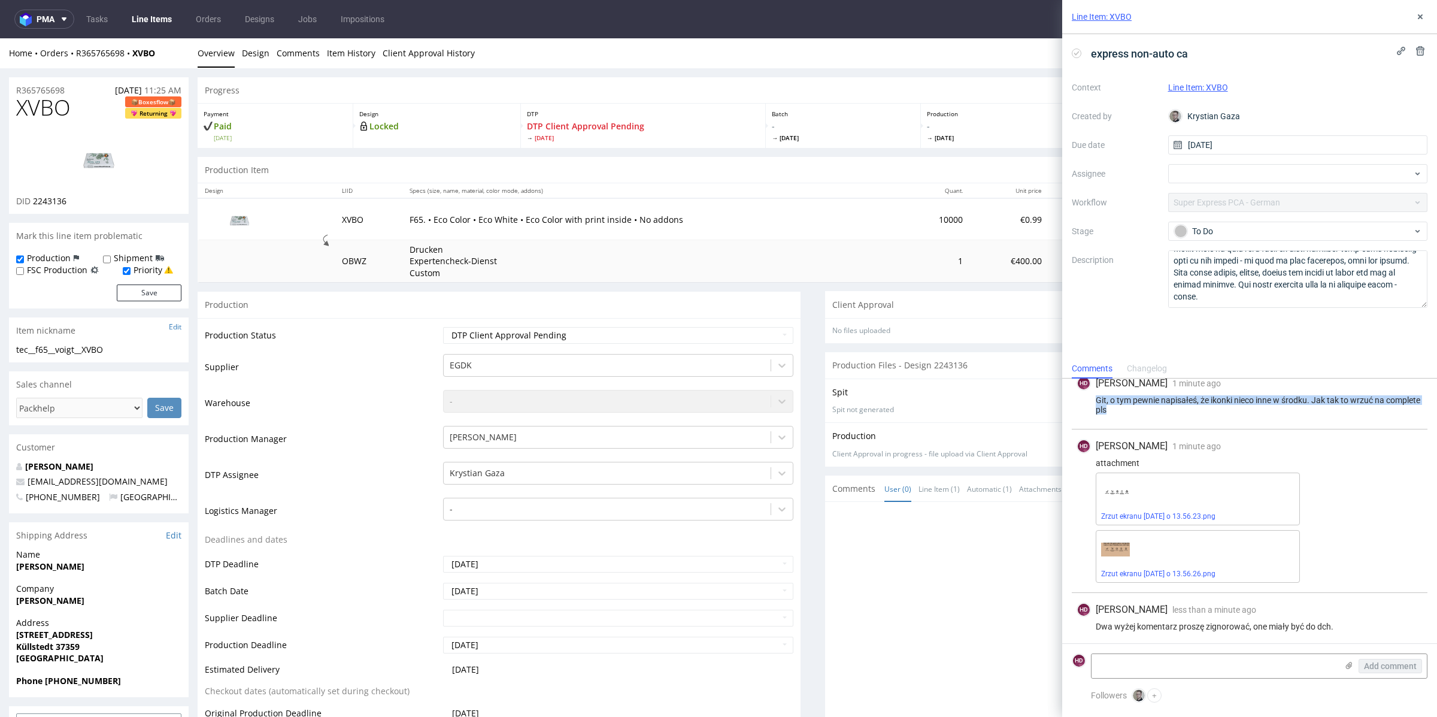
drag, startPoint x: 1193, startPoint y: 413, endPoint x: 1082, endPoint y: 397, distance: 111.9
click at [1082, 397] on div "HD Hapka Dominika 1 minute ago 25th Sep 2025, 13:57 Git, o tym pewnie napisałeś…" at bounding box center [1250, 397] width 356 height 63
copy div "Git, o tym pewnie napisałeś, że ikonki nieco inne w środku. Jak tak to wrzuć na…"
click at [1418, 13] on icon at bounding box center [1420, 17] width 10 height 10
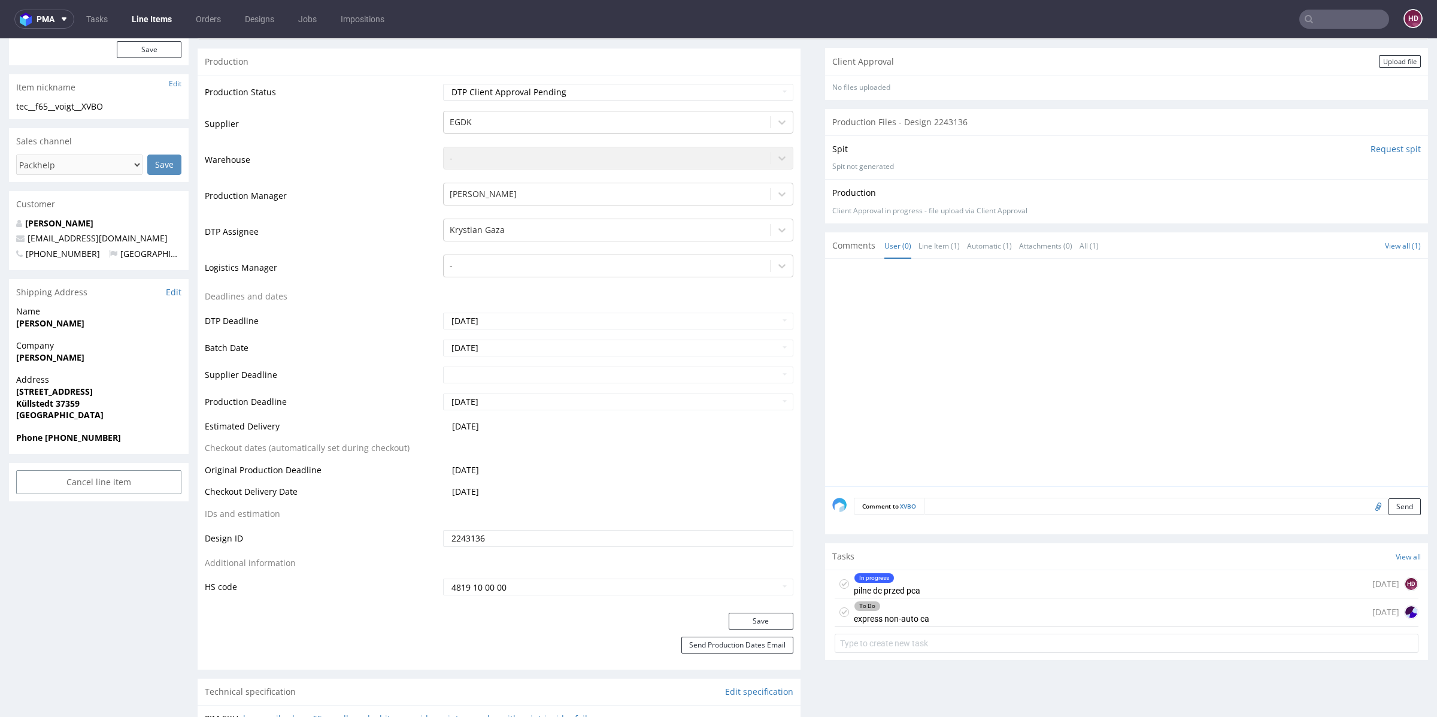
scroll to position [466, 0]
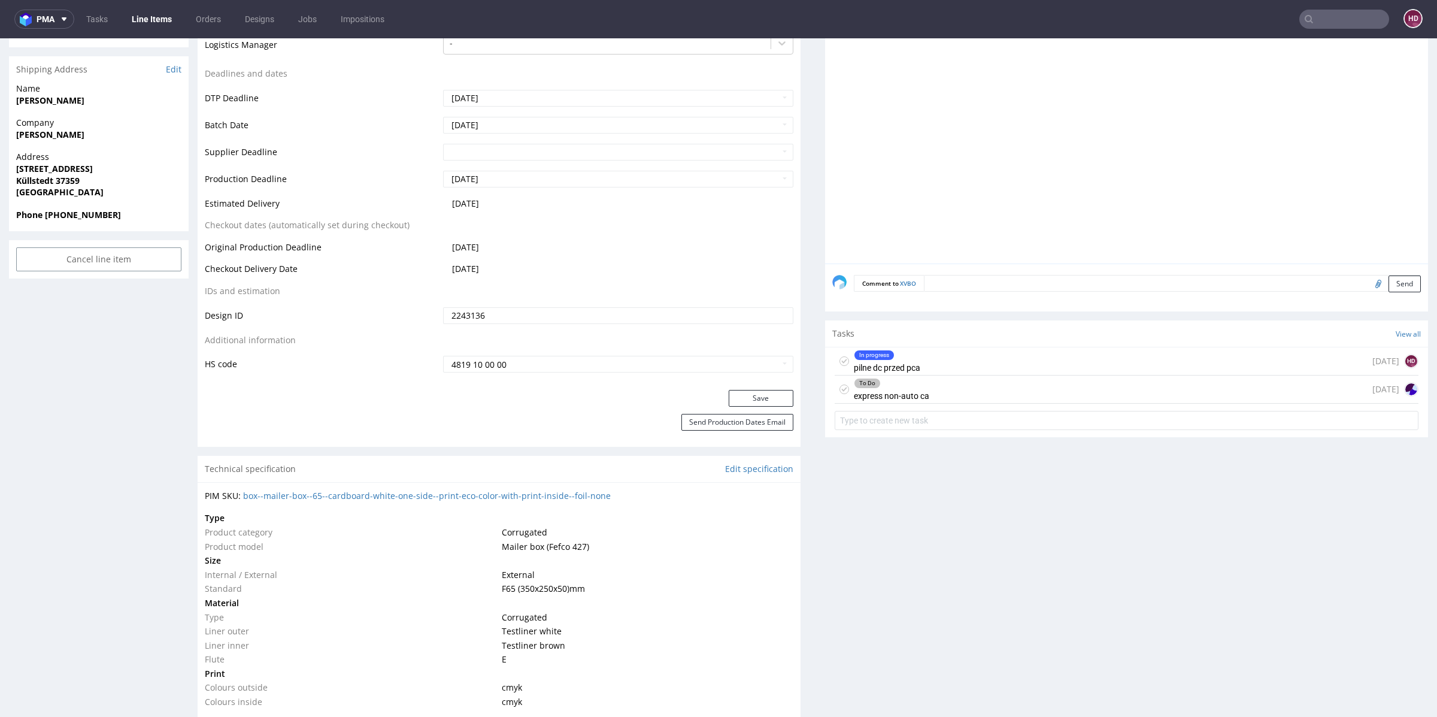
click at [972, 389] on div "To Do express non-auto ca today" at bounding box center [1127, 389] width 584 height 28
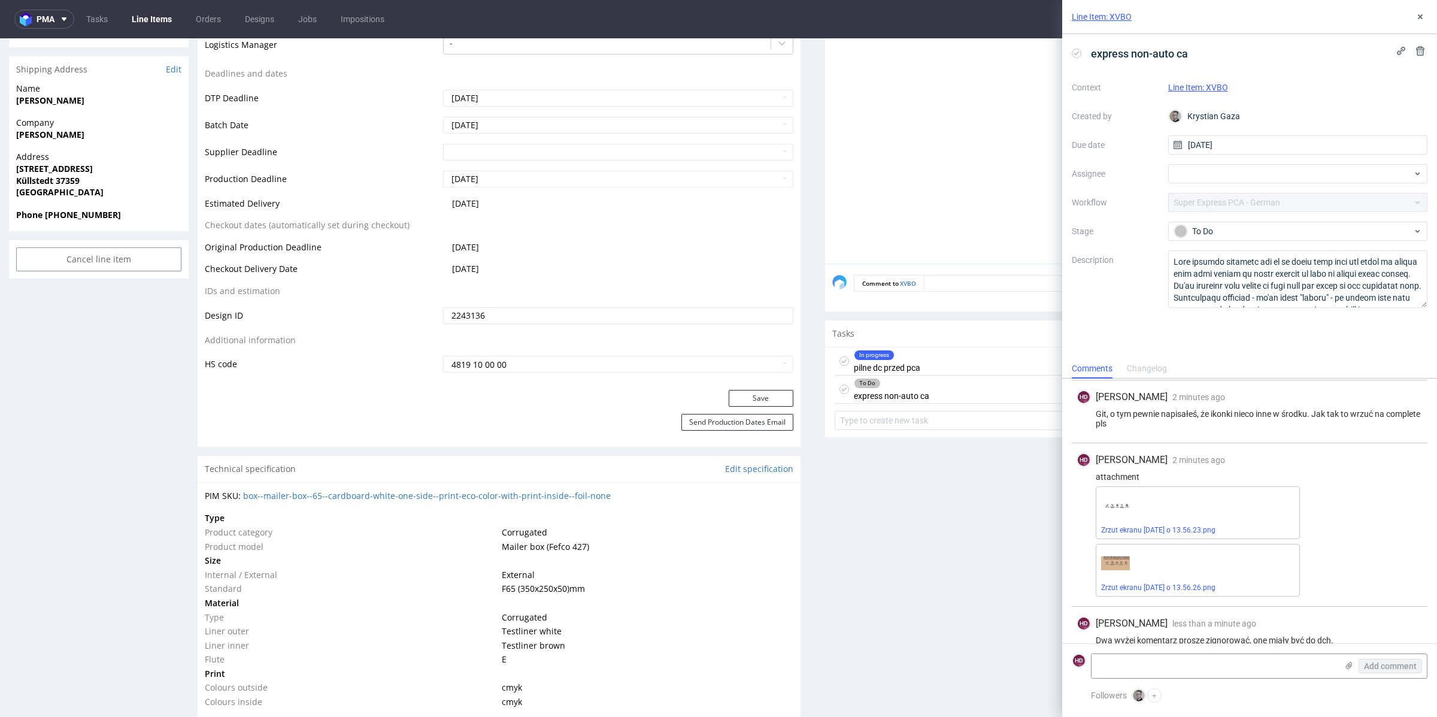
scroll to position [233, 0]
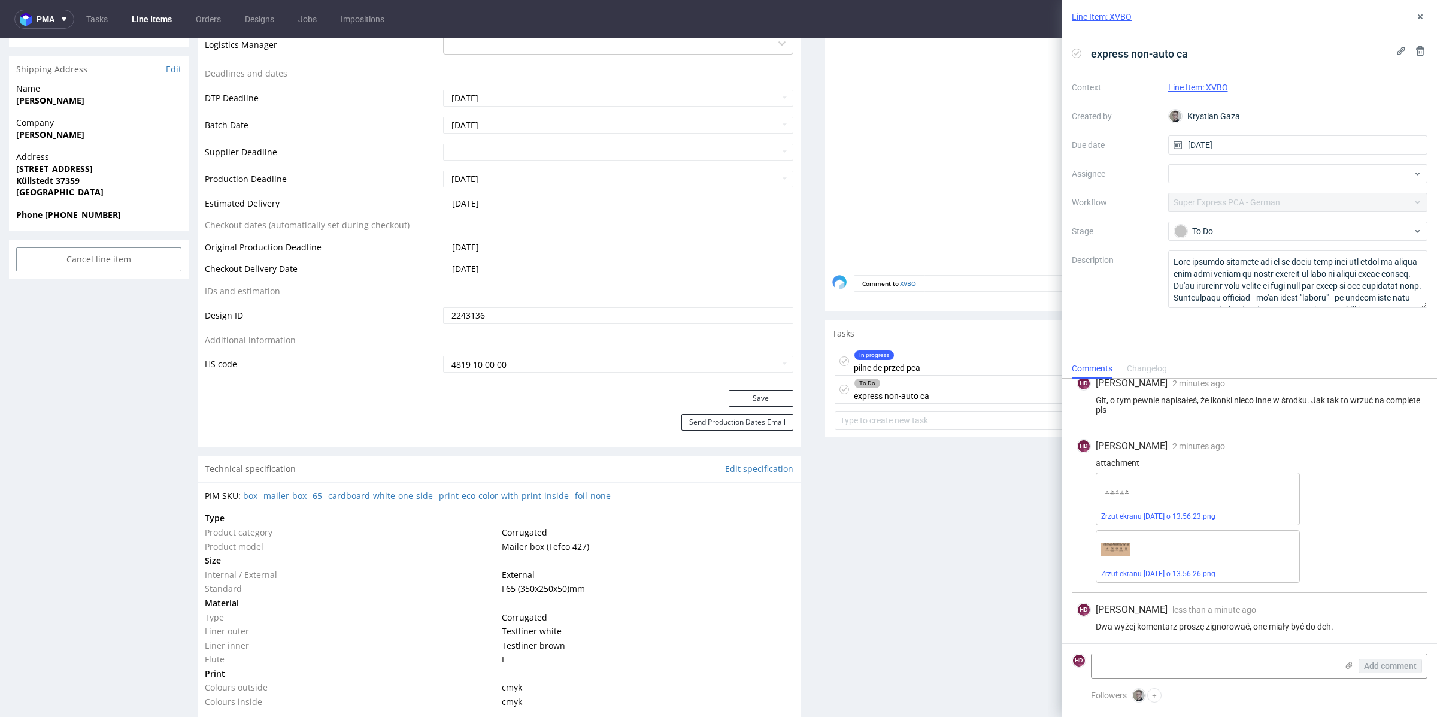
click at [993, 353] on div "In progress pilne dc przed pca today HD" at bounding box center [1127, 361] width 584 height 28
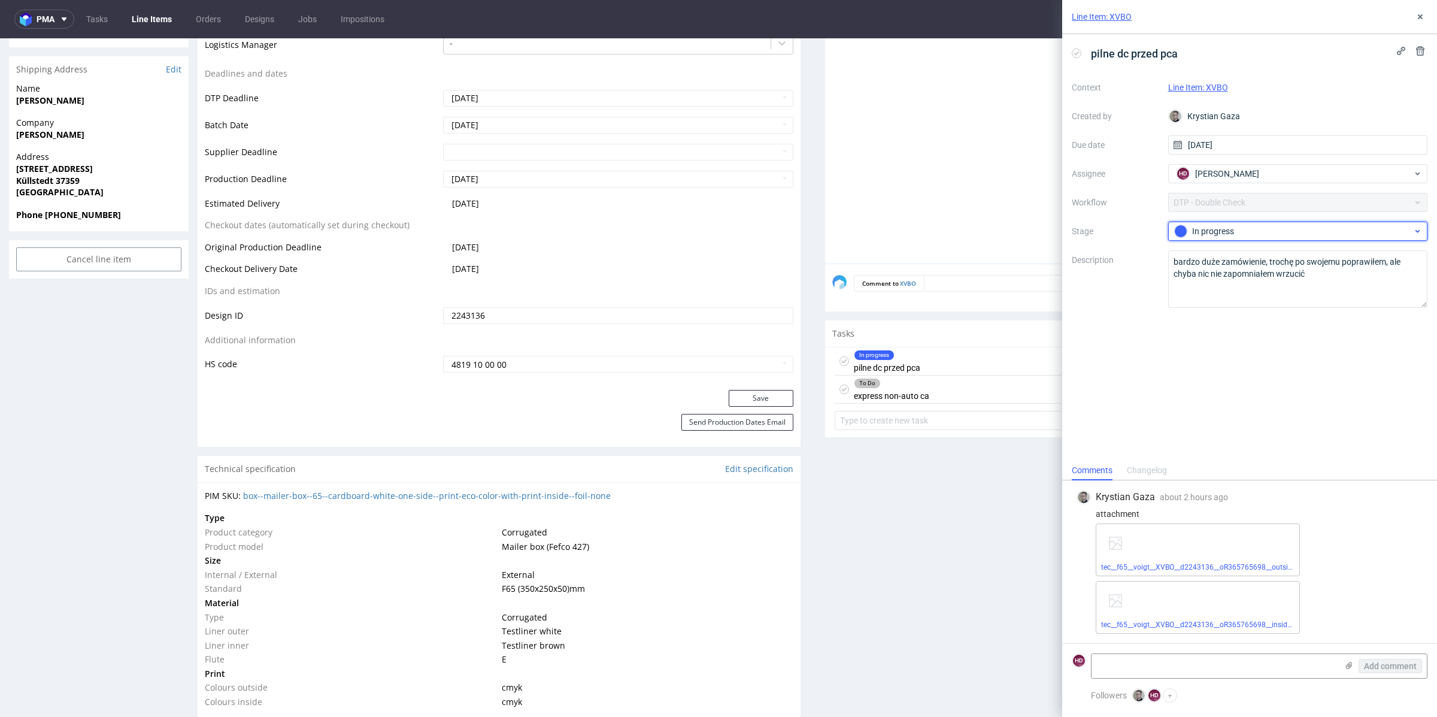
click at [1271, 227] on div "In progress" at bounding box center [1293, 231] width 238 height 13
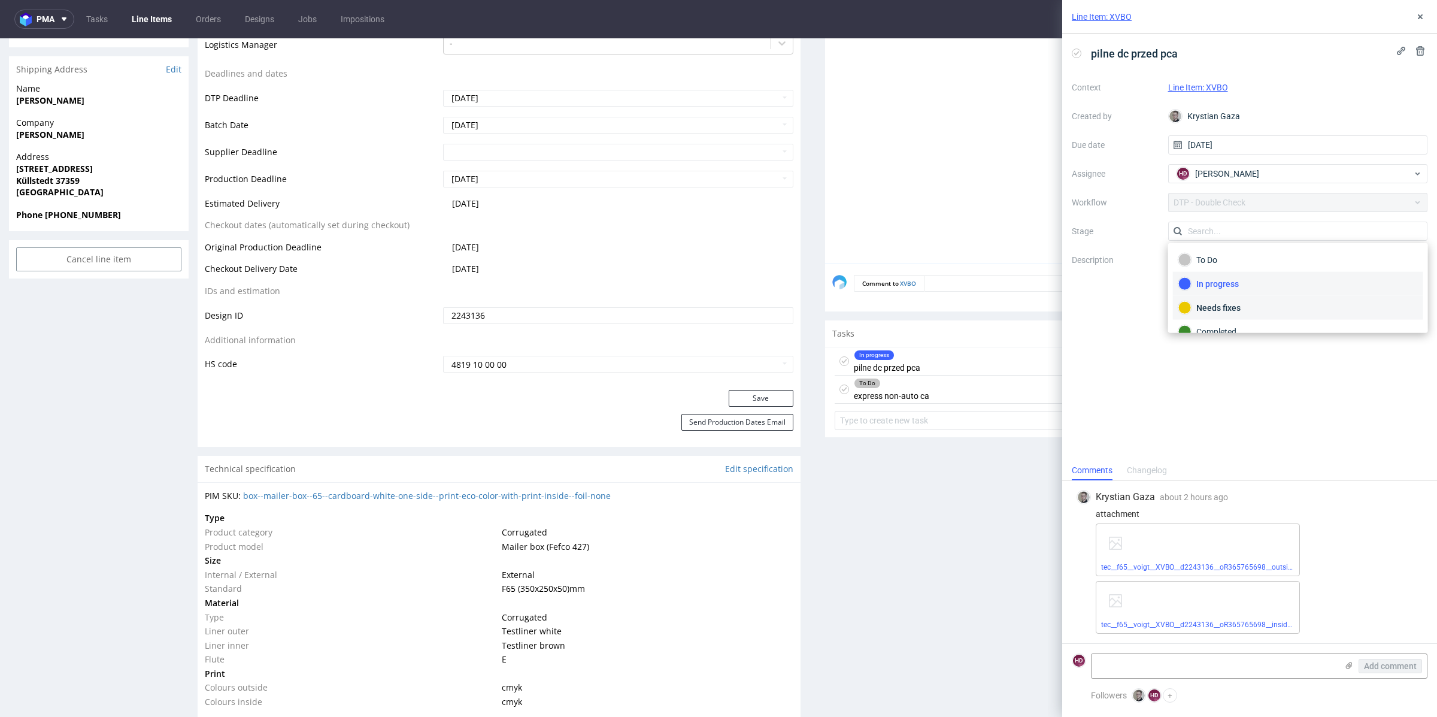
click at [1247, 304] on div "Needs fixes" at bounding box center [1297, 307] width 239 height 13
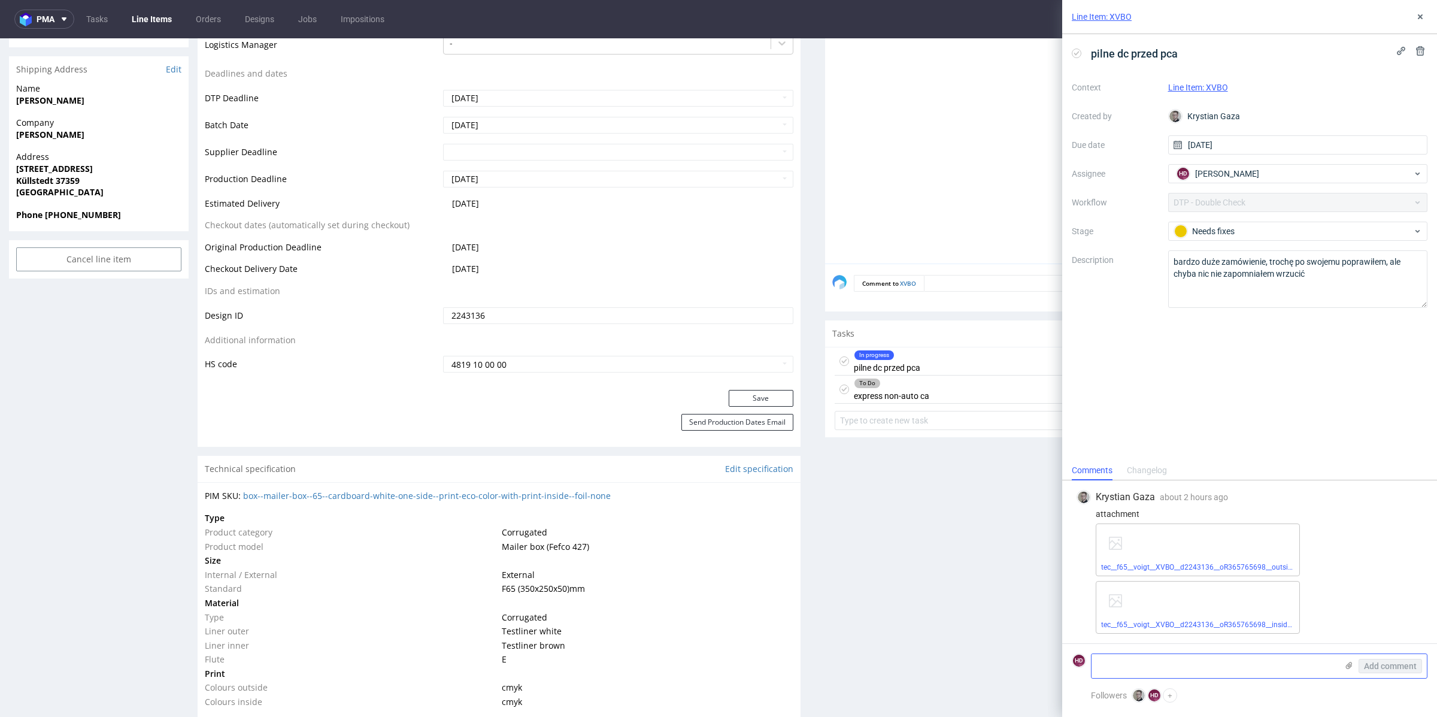
click at [1138, 664] on textarea at bounding box center [1213, 666] width 245 height 24
paste textarea "Git, o tym pewnie napisałeś, że ikonki nieco inne w środku. Jak tak to wrzuć na…"
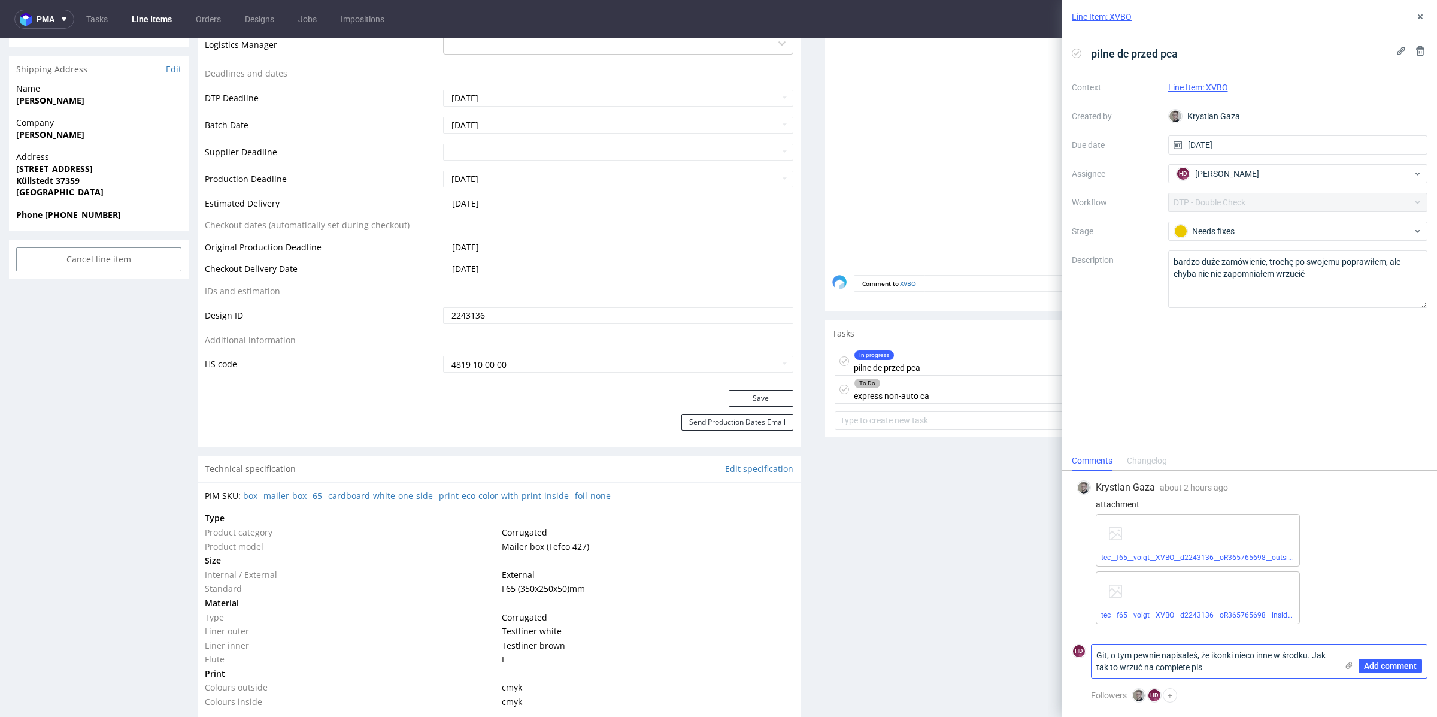
type textarea "Git, o tym pewnie napisałeś, że ikonki nieco inne w środku. Jak tak to wrzuć na…"
click at [1350, 665] on use at bounding box center [1349, 665] width 7 height 7
click at [0, 0] on input "file" at bounding box center [0, 0] width 0 height 0
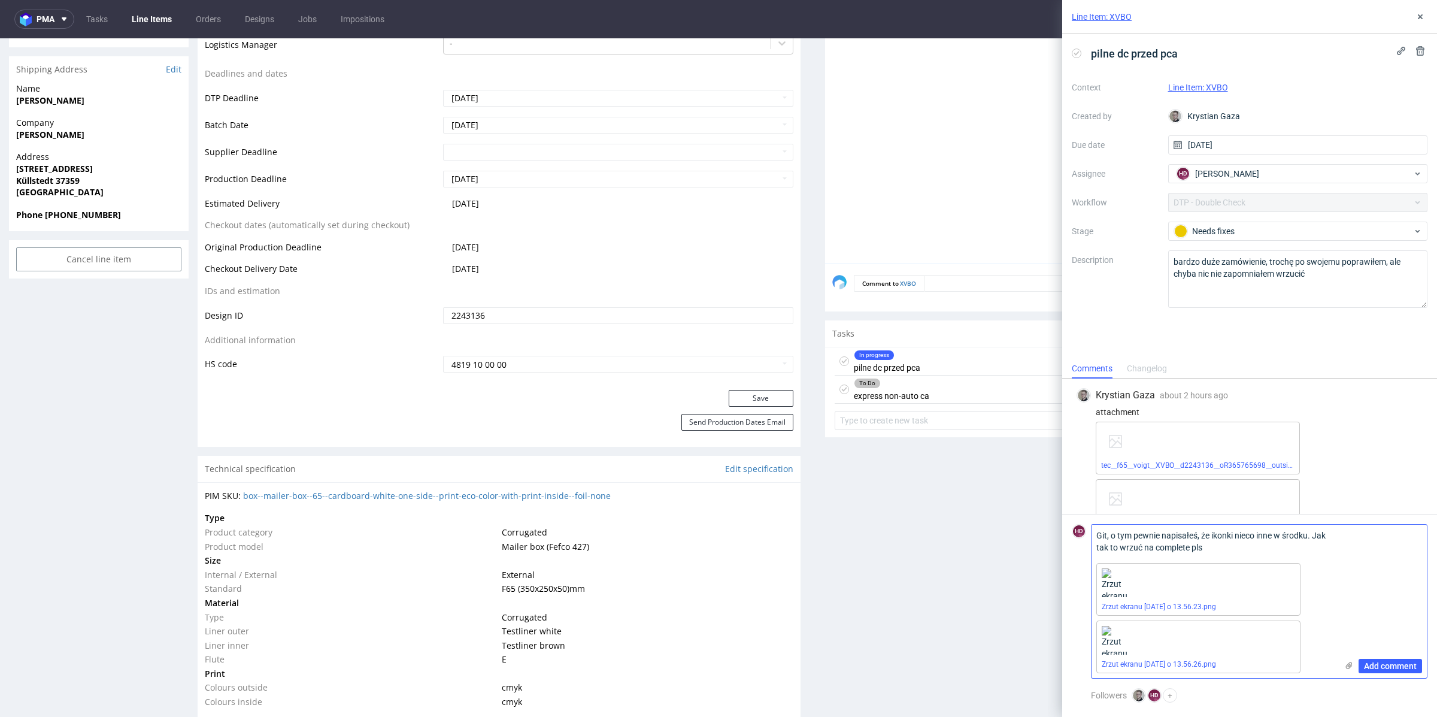
click at [1405, 663] on span "Add comment" at bounding box center [1390, 666] width 53 height 8
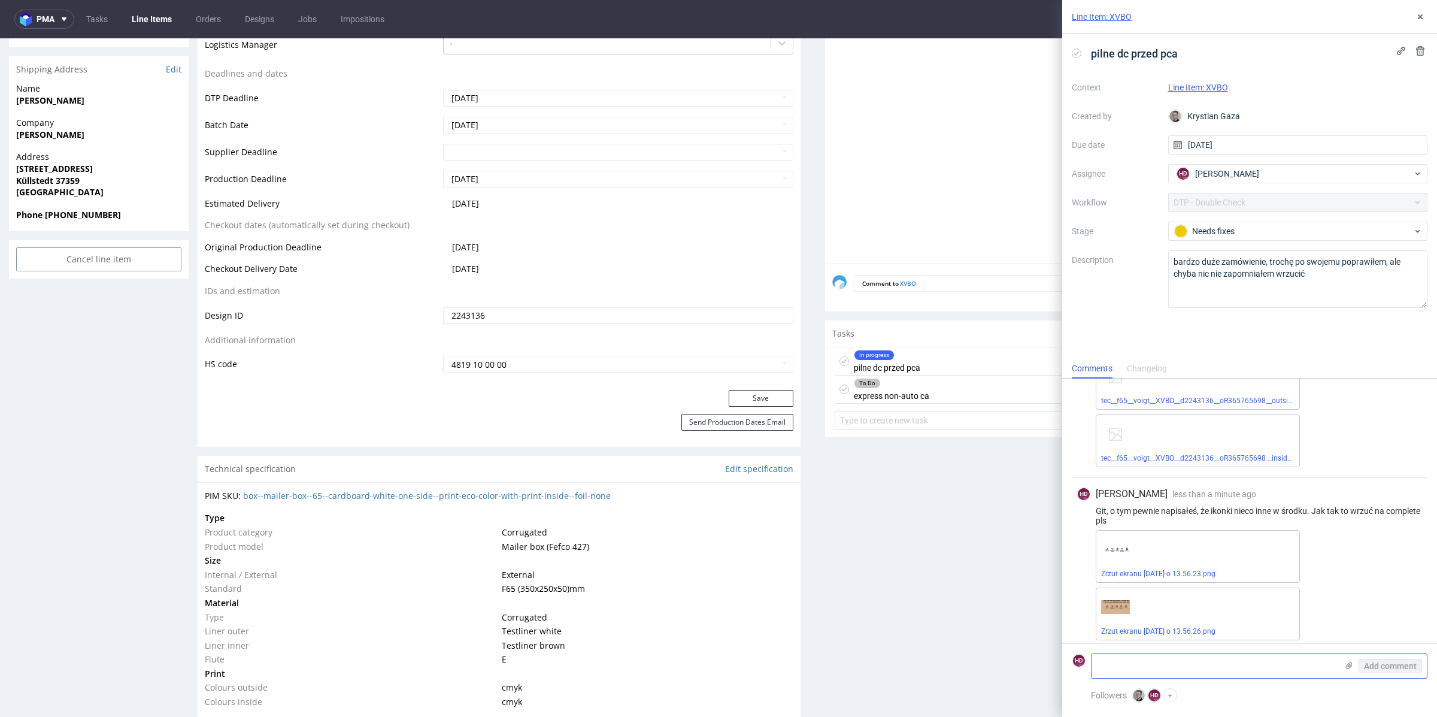
scroll to position [69, 0]
click at [1413, 13] on button at bounding box center [1420, 17] width 14 height 14
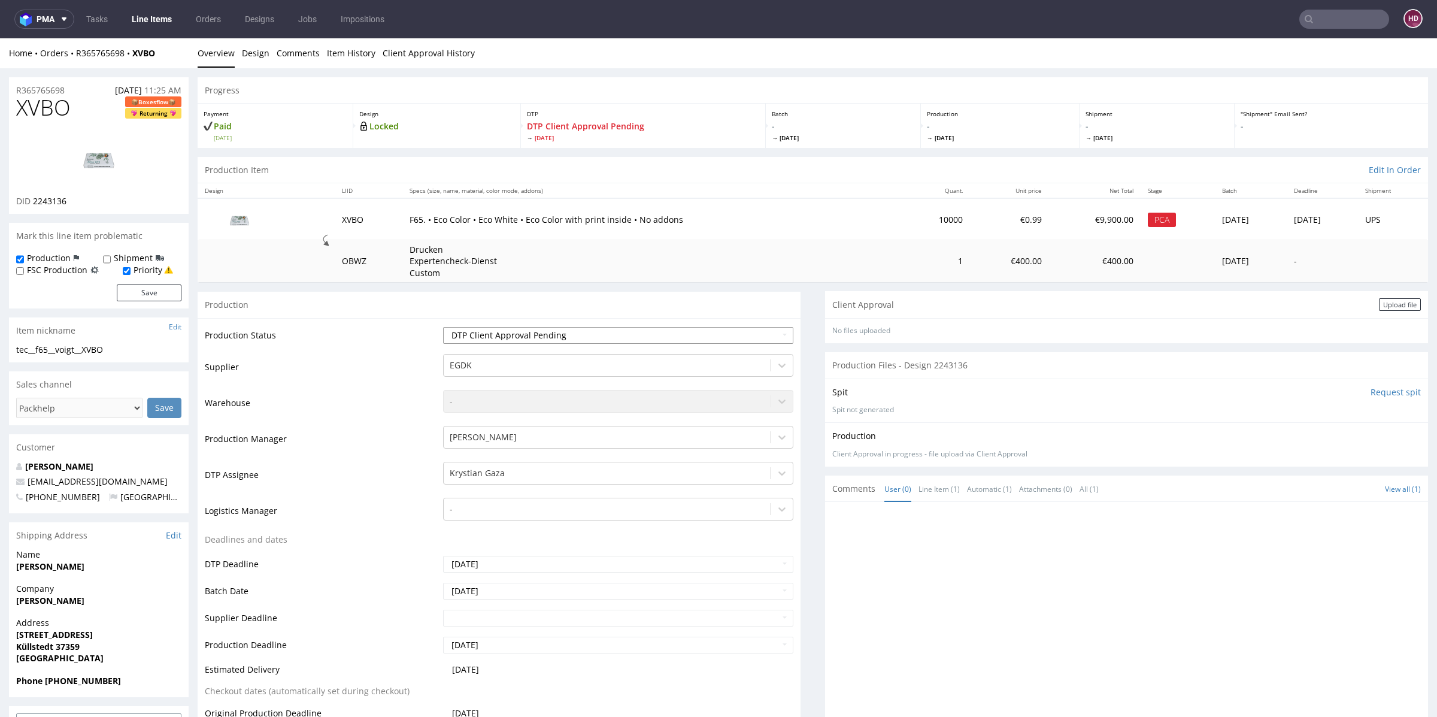
click at [559, 333] on select "Waiting for Artwork Waiting for Diecut Waiting for Mockup Waiting for DTP Waiti…" at bounding box center [618, 335] width 350 height 17
click at [165, 22] on link "Line Items" at bounding box center [152, 19] width 54 height 19
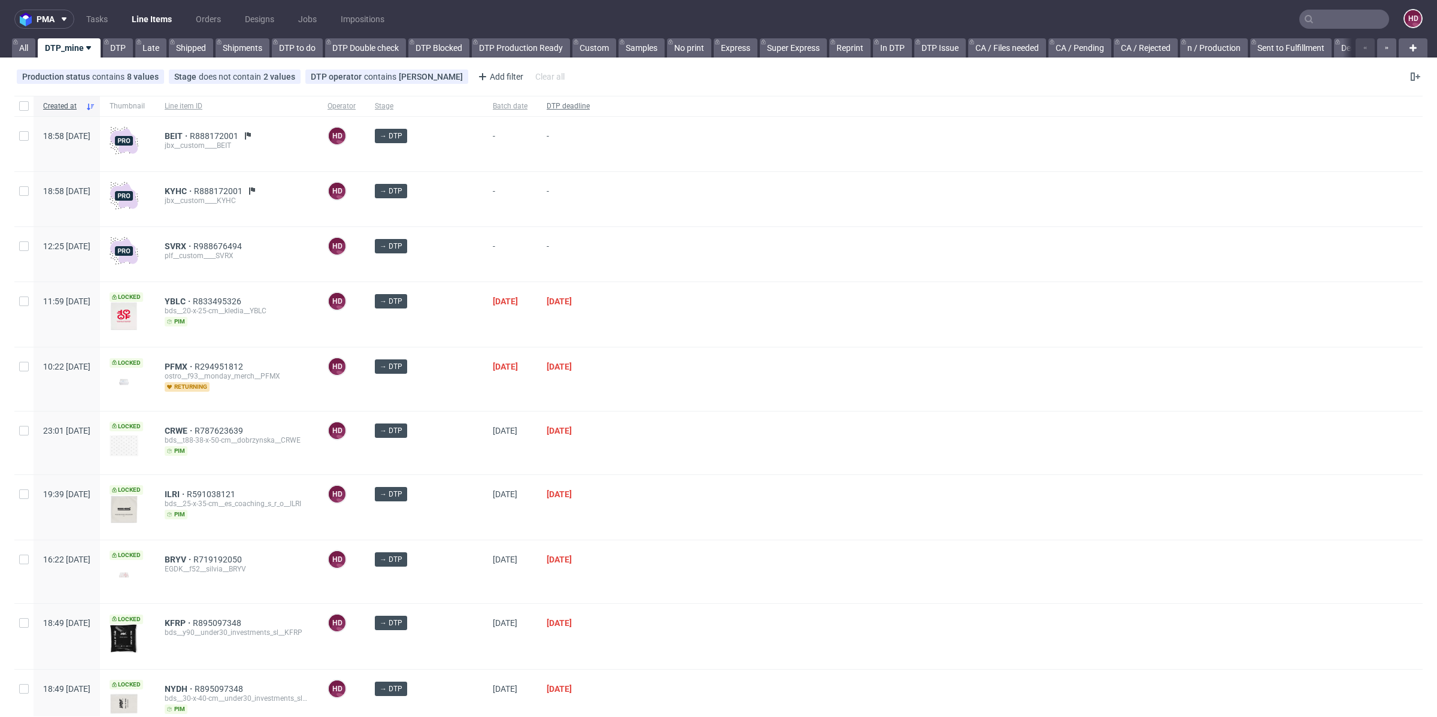
click at [560, 96] on div "DTP deadline" at bounding box center [568, 106] width 62 height 20
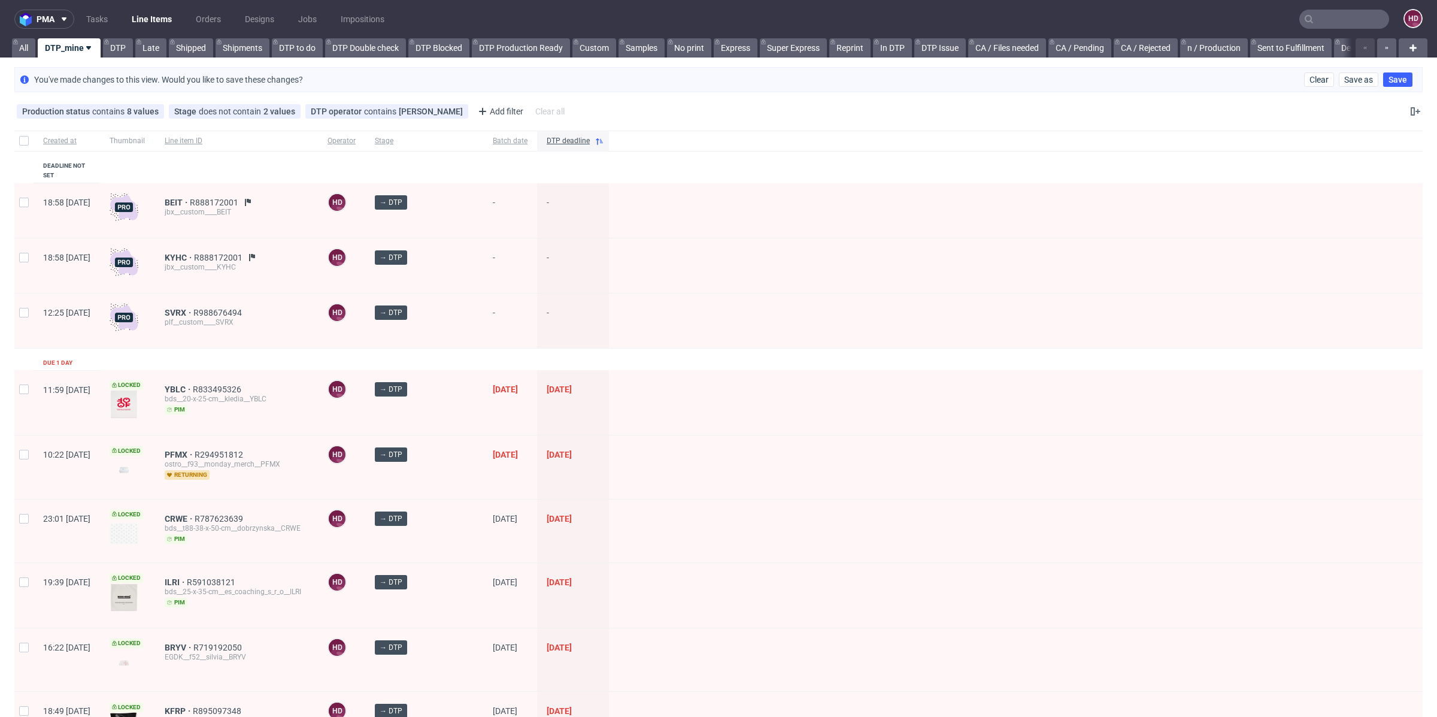
click at [560, 99] on div "Production status contains 8 values Not Defined, Waiting for DTP, Waiting for D…" at bounding box center [718, 111] width 1437 height 29
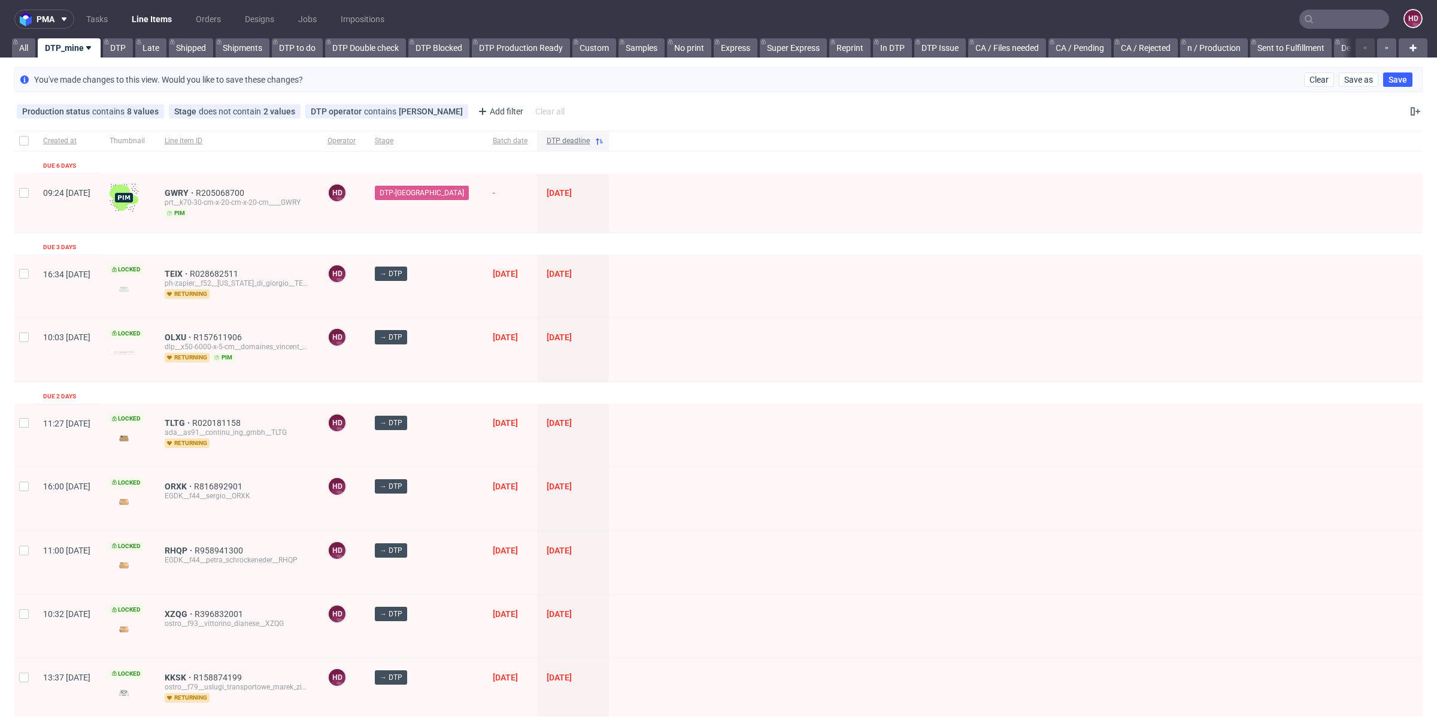
click at [565, 137] on span "DTP deadline" at bounding box center [568, 141] width 43 height 10
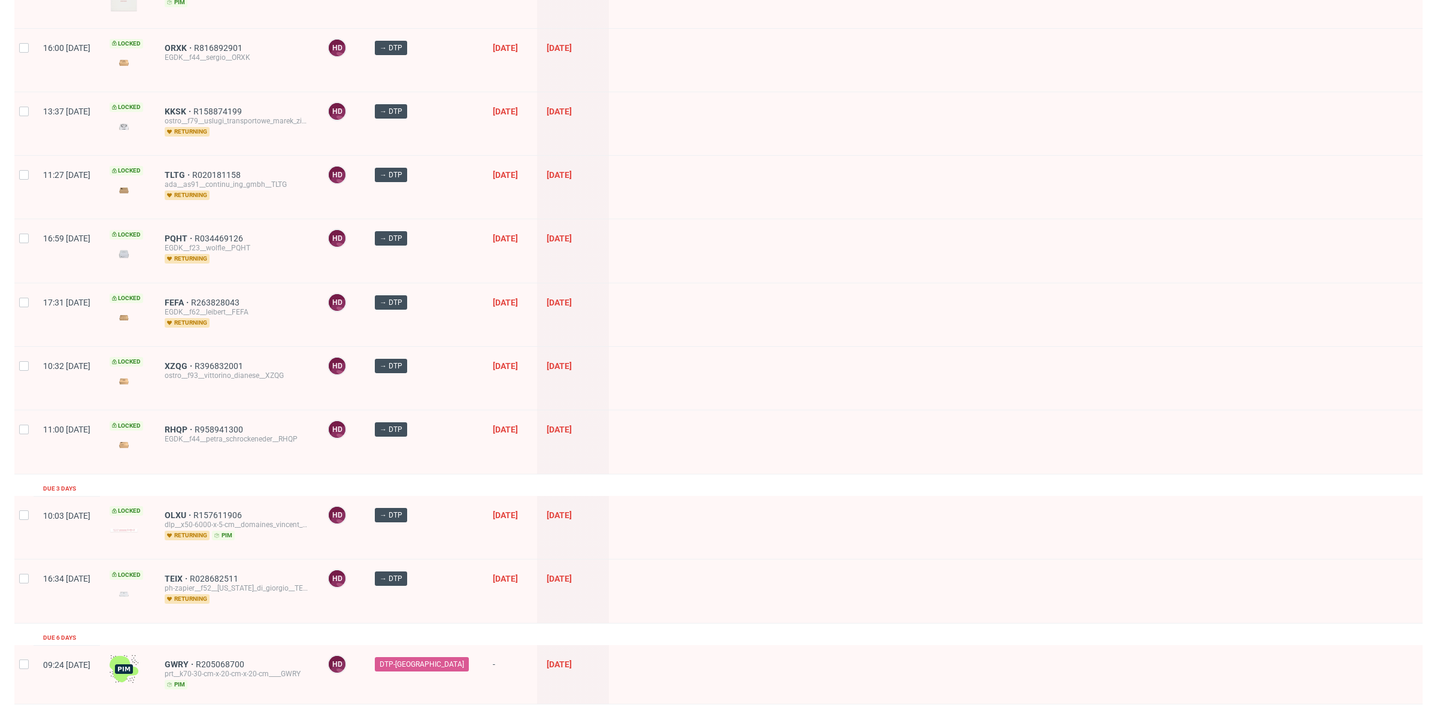
scroll to position [1194, 0]
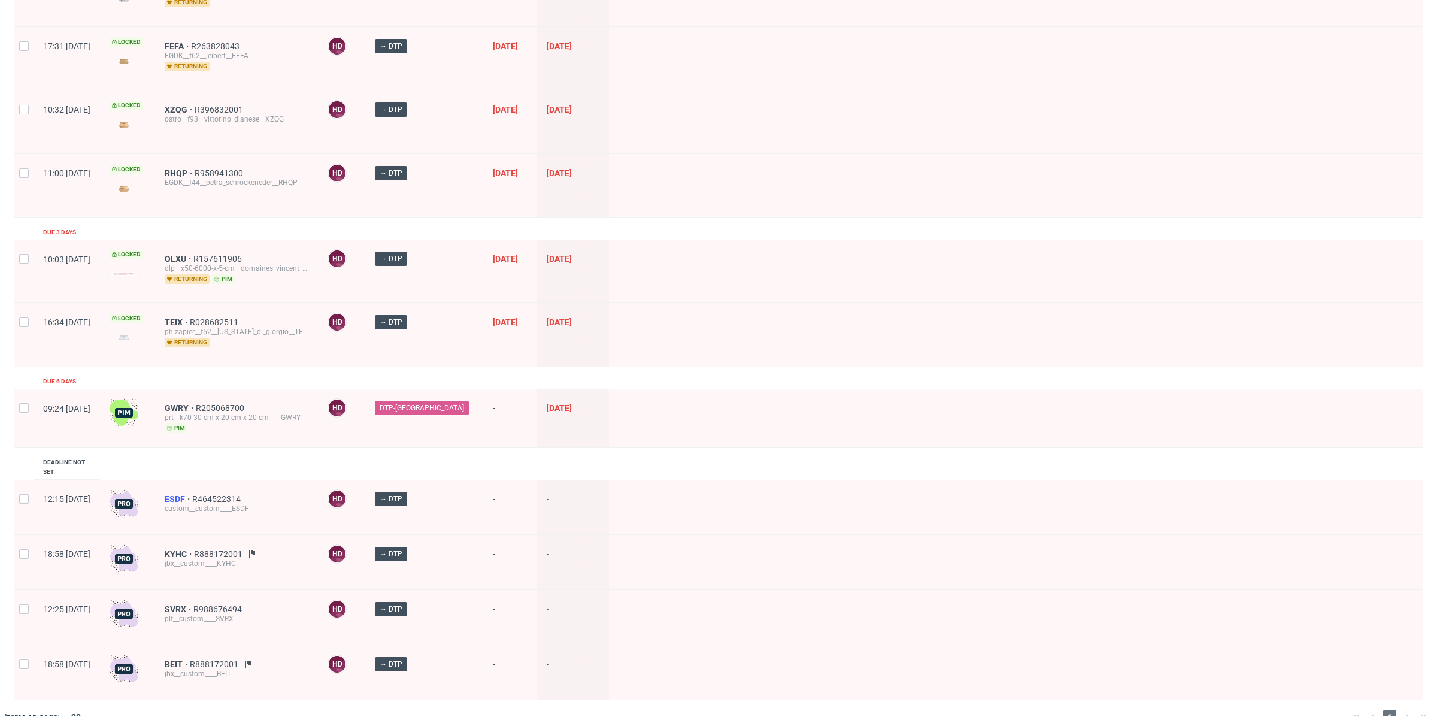
click at [192, 494] on span "ESDF" at bounding box center [179, 499] width 28 height 10
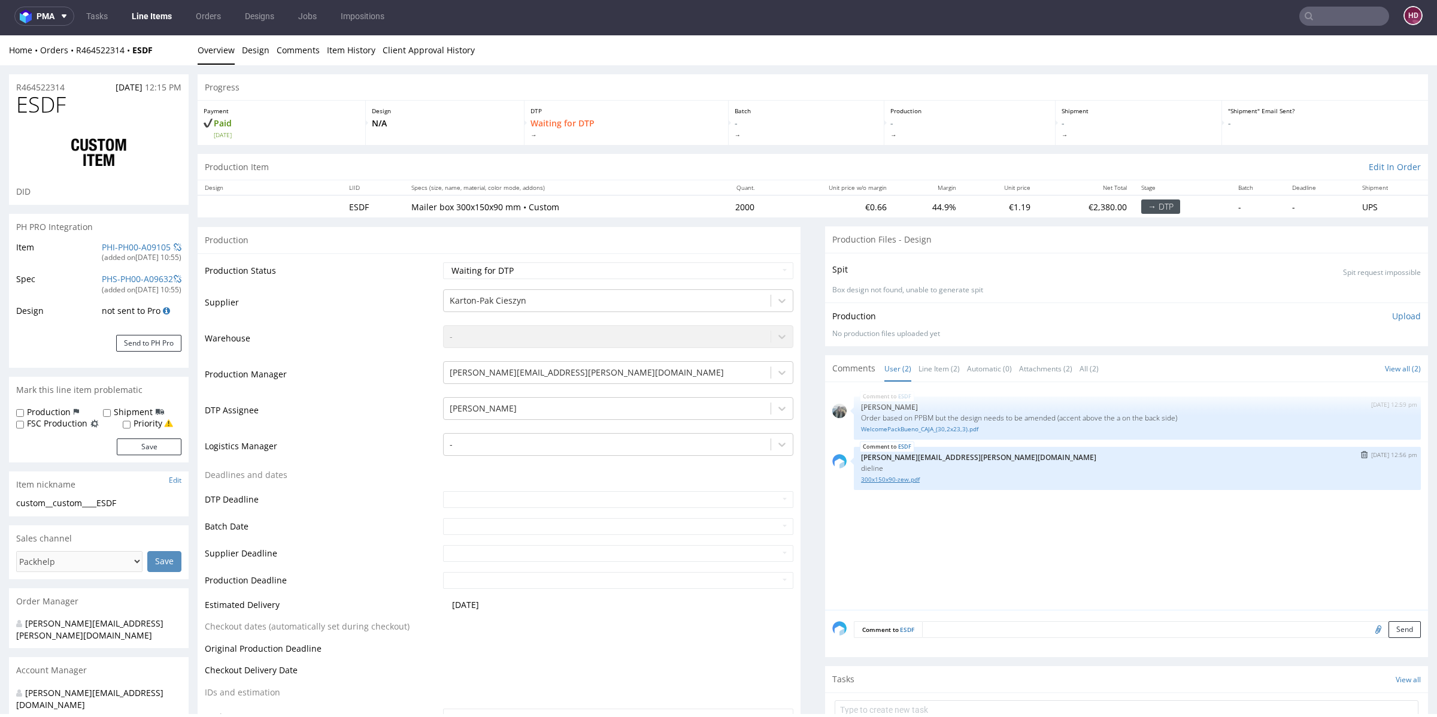
click at [887, 478] on link "300x150x90-zew.pdf" at bounding box center [1137, 479] width 553 height 9
click at [924, 426] on link "WelcomePackBueno_CAJA_(30,2x23,3).pdf" at bounding box center [1137, 428] width 553 height 9
drag, startPoint x: 849, startPoint y: 411, endPoint x: 1209, endPoint y: 414, distance: 359.8
click at [1209, 414] on p "Order based on PPBM but the design needs to be amended (accent above the a on t…" at bounding box center [1137, 417] width 553 height 9
copy p "Order based on PPBM but the design needs to be amended (accent above the a on t…"
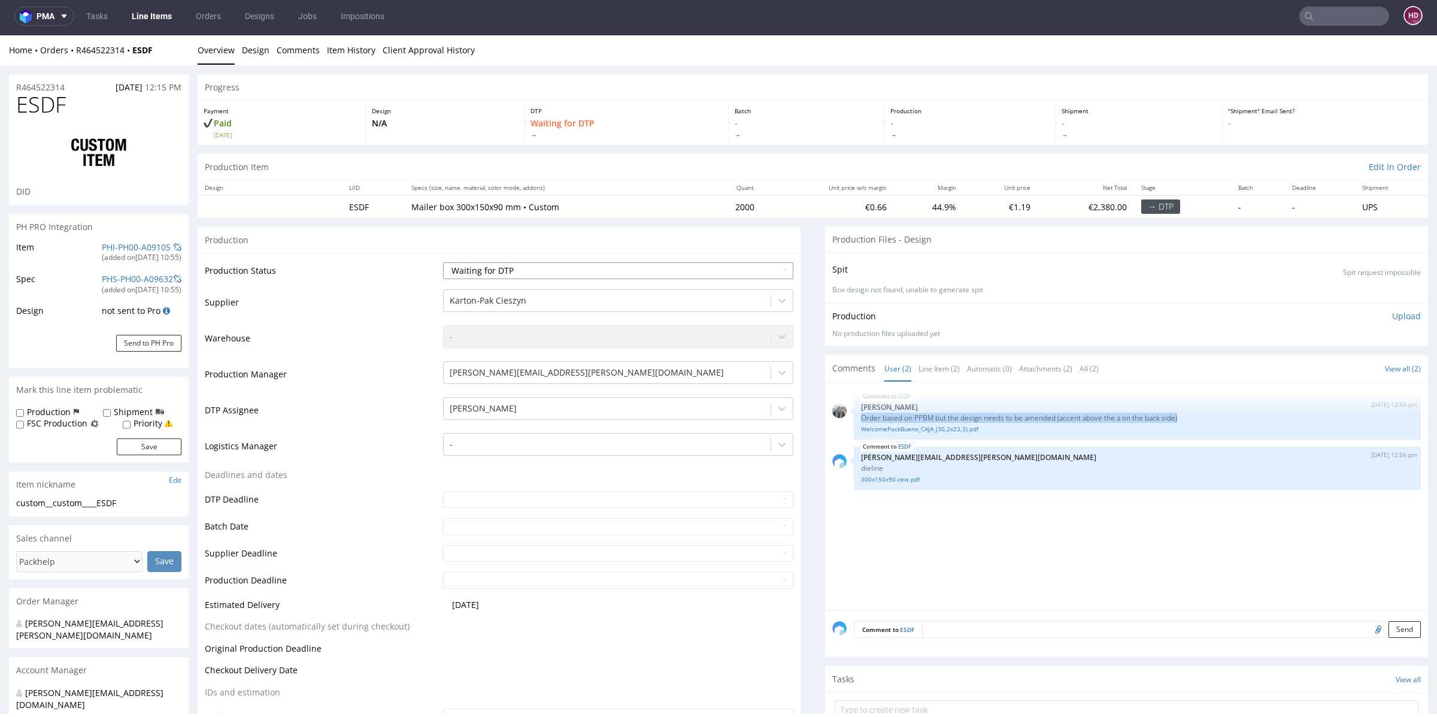
click at [654, 272] on select "Waiting for Artwork Waiting for Diecut Waiting for Mockup Waiting for DTP Waiti…" at bounding box center [618, 270] width 350 height 17
select select "dtp_in_process"
click at [443, 262] on select "Waiting for Artwork Waiting for Diecut Waiting for Mockup Waiting for DTP Waiti…" at bounding box center [618, 270] width 350 height 17
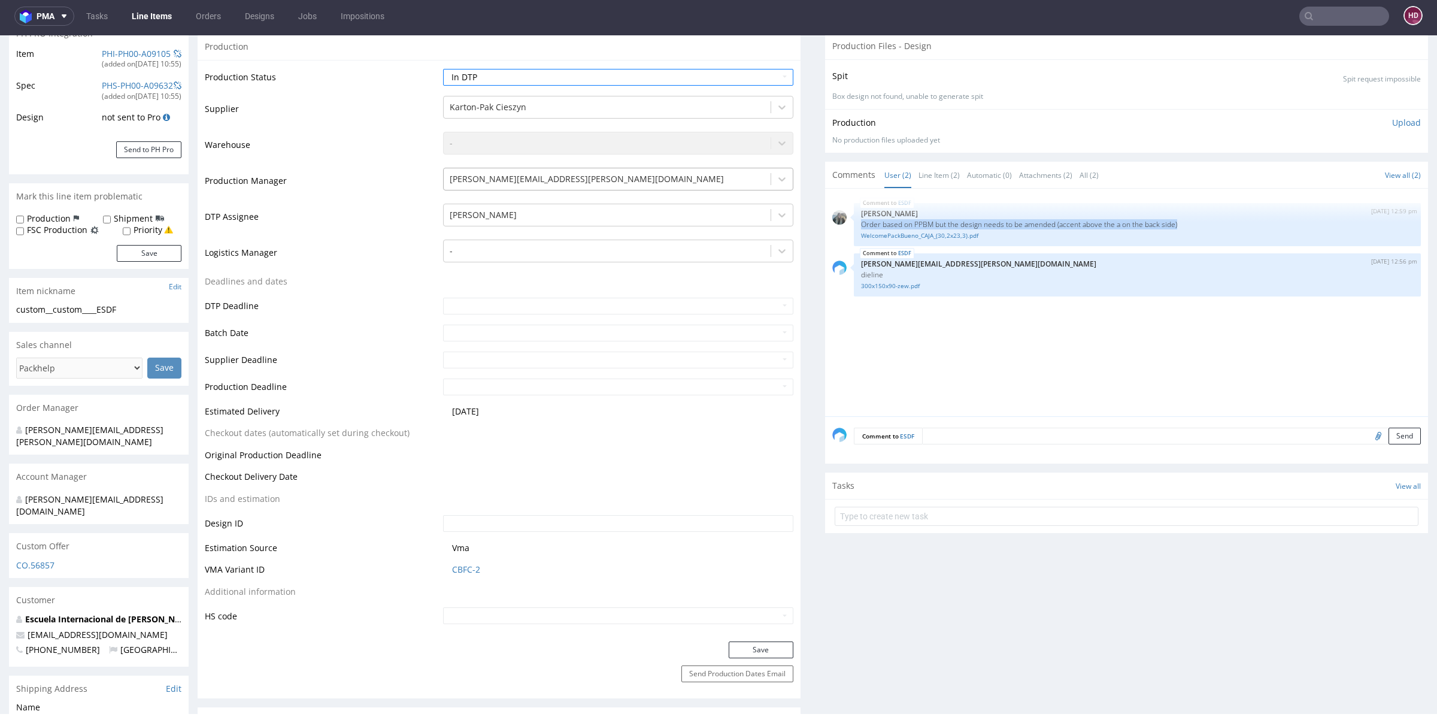
scroll to position [509, 0]
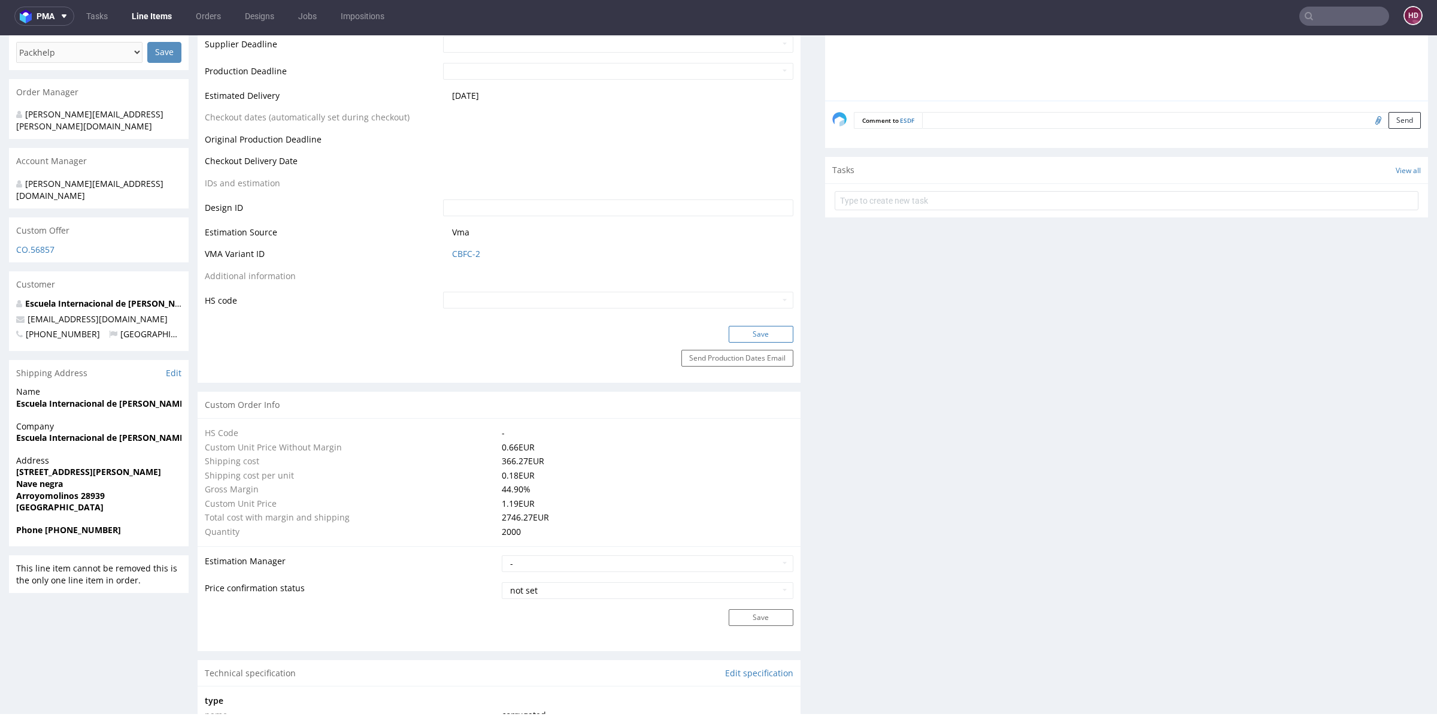
click at [766, 333] on button "Save" at bounding box center [761, 334] width 65 height 17
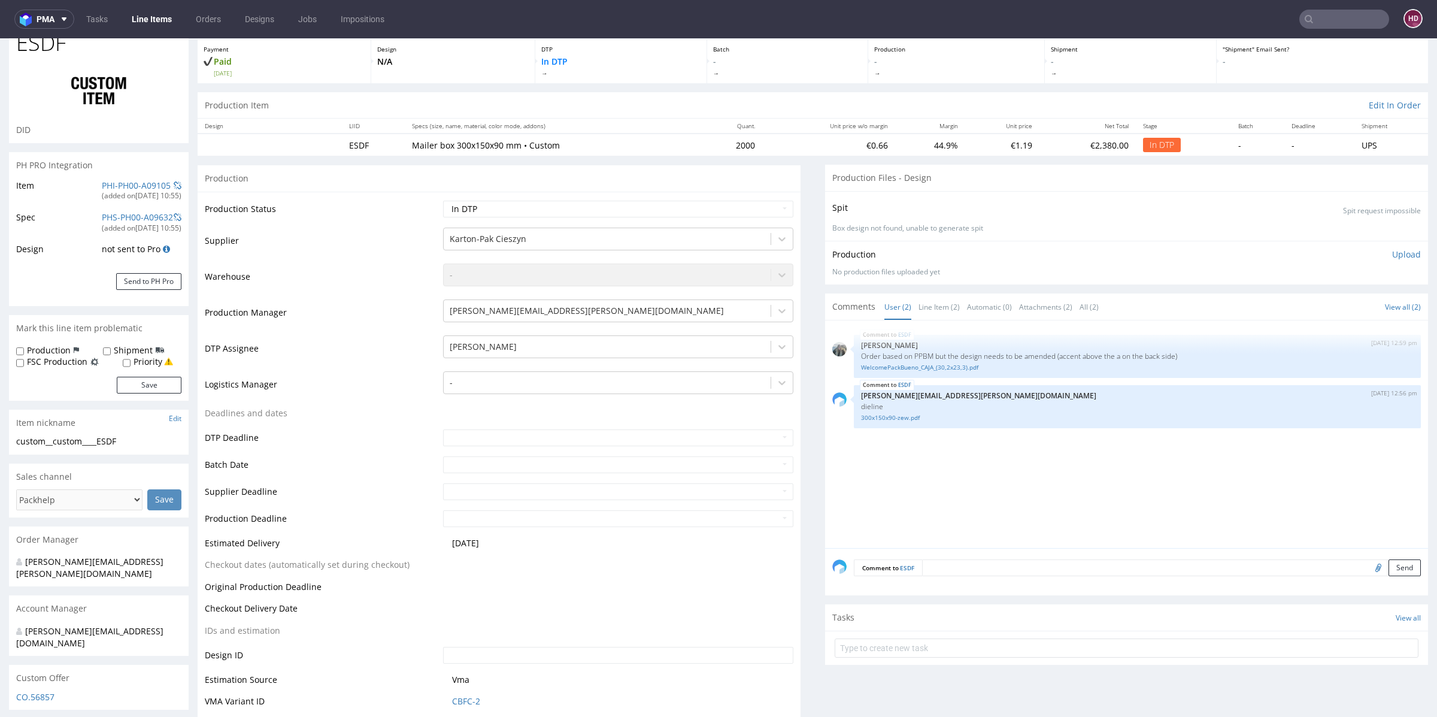
scroll to position [184, 0]
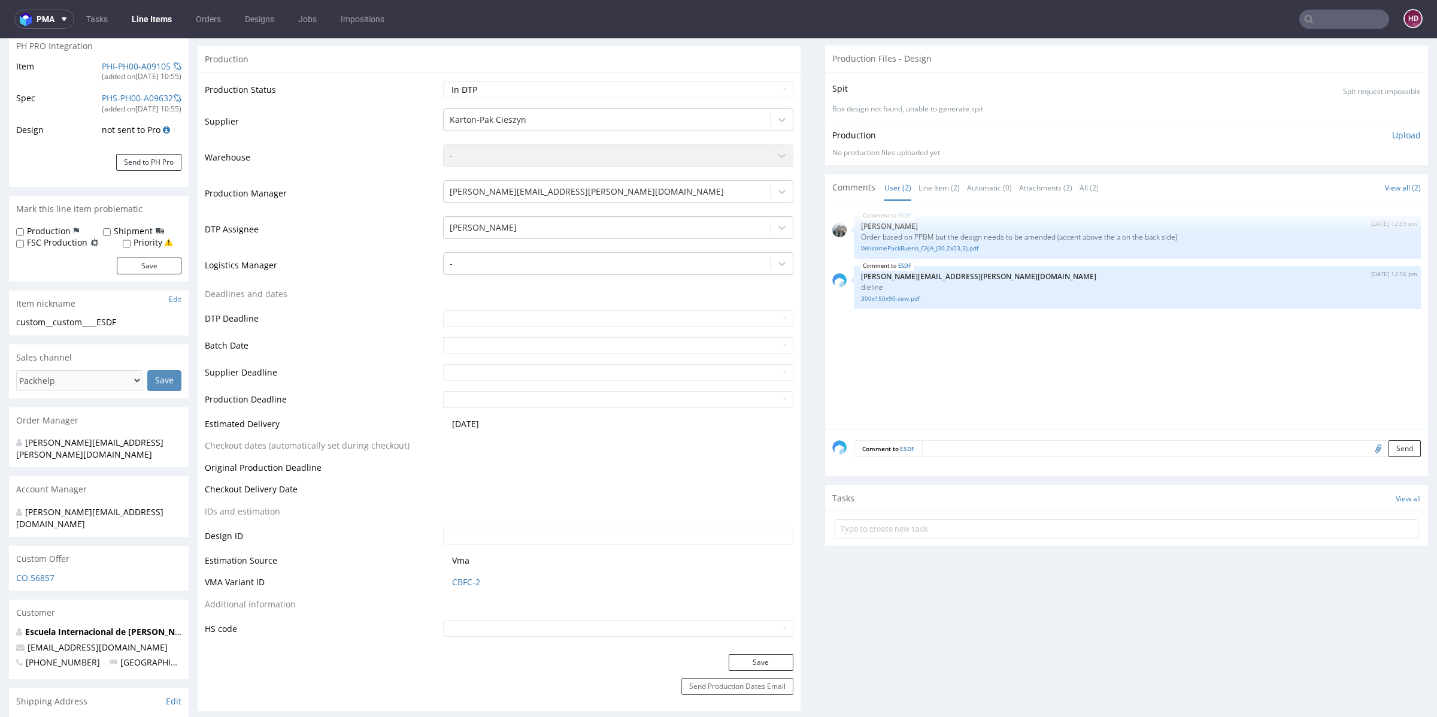
click at [1392, 135] on p "Upload" at bounding box center [1406, 135] width 29 height 12
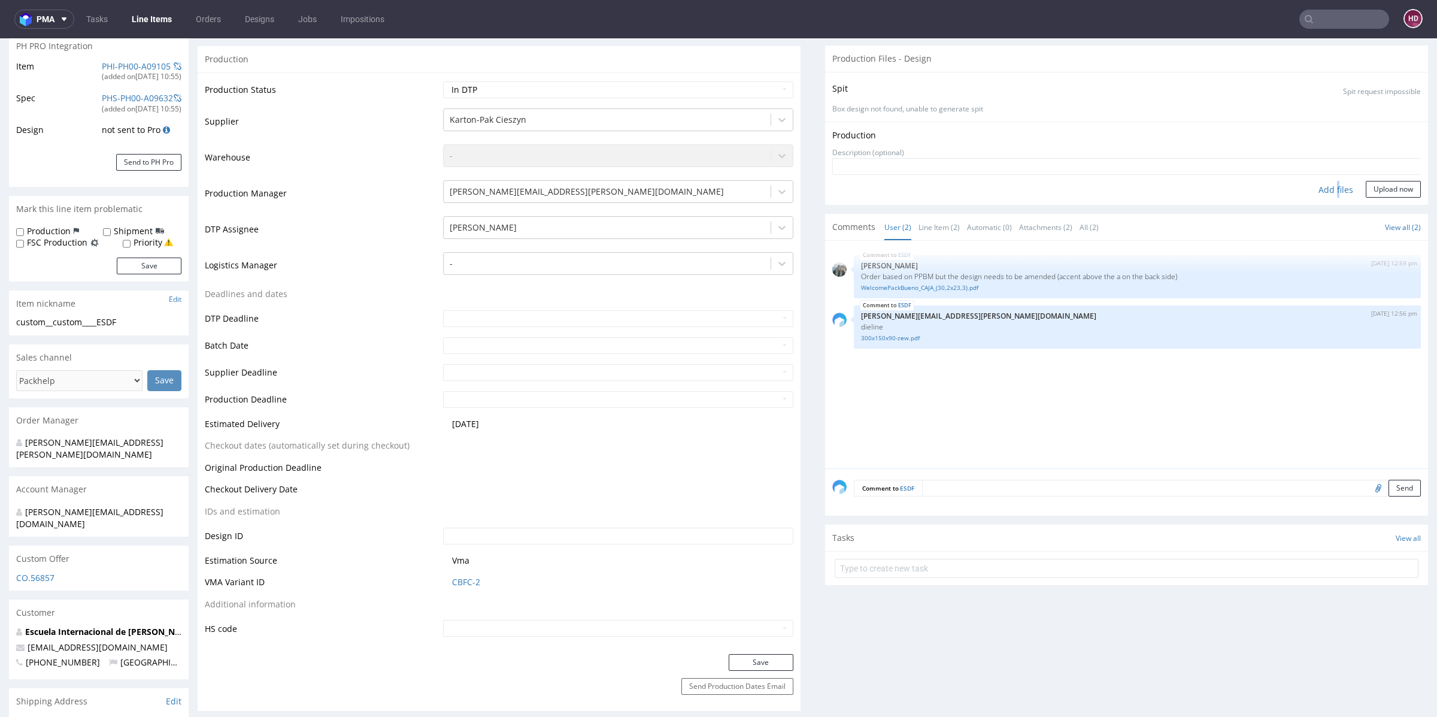
click at [1314, 190] on div "Add files" at bounding box center [1336, 190] width 60 height 18
drag, startPoint x: 131, startPoint y: 320, endPoint x: 10, endPoint y: 317, distance: 121.0
click at [10, 317] on div "custom__custom____ESDF custom__custom ____ESDF Update" at bounding box center [99, 325] width 180 height 19
copy div "custom__custom____ESDF"
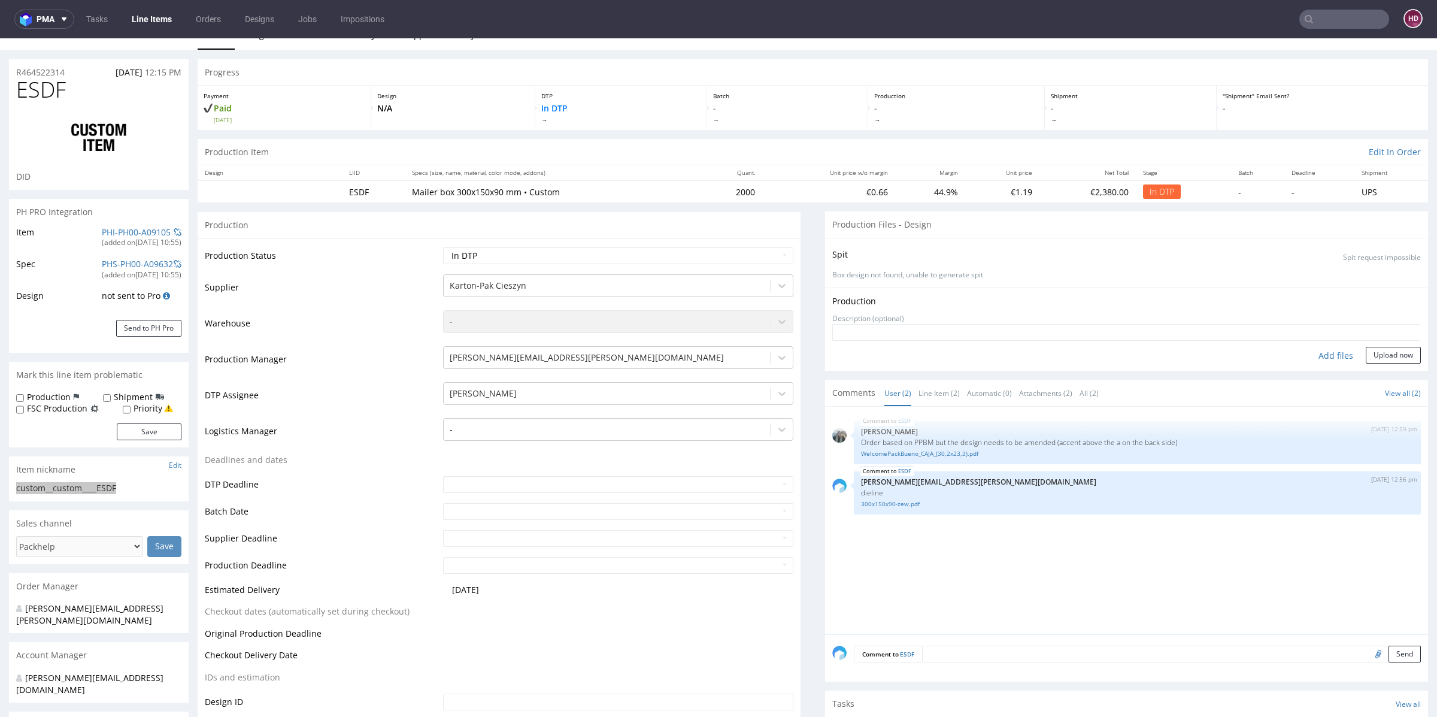
scroll to position [0, 0]
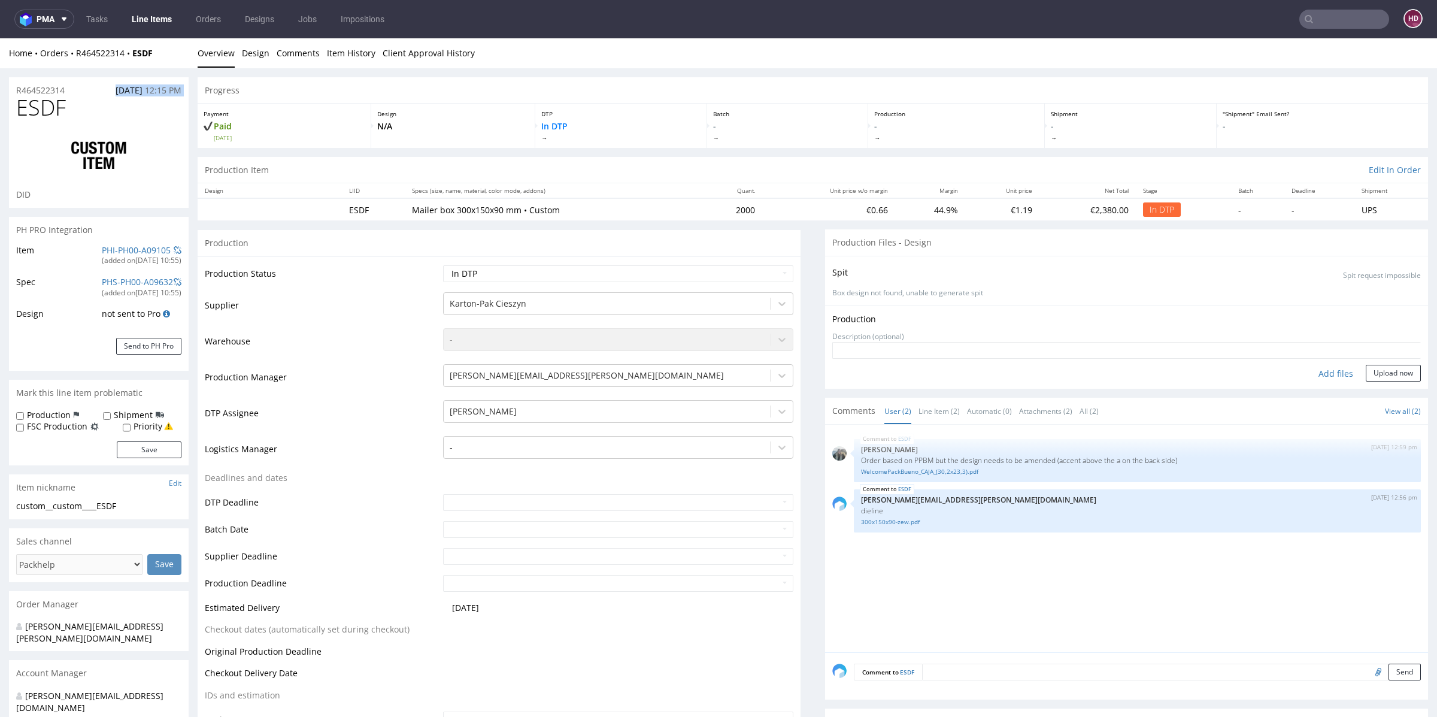
drag, startPoint x: 79, startPoint y: 91, endPoint x: 0, endPoint y: 98, distance: 79.3
drag, startPoint x: 75, startPoint y: 91, endPoint x: 0, endPoint y: 89, distance: 75.5
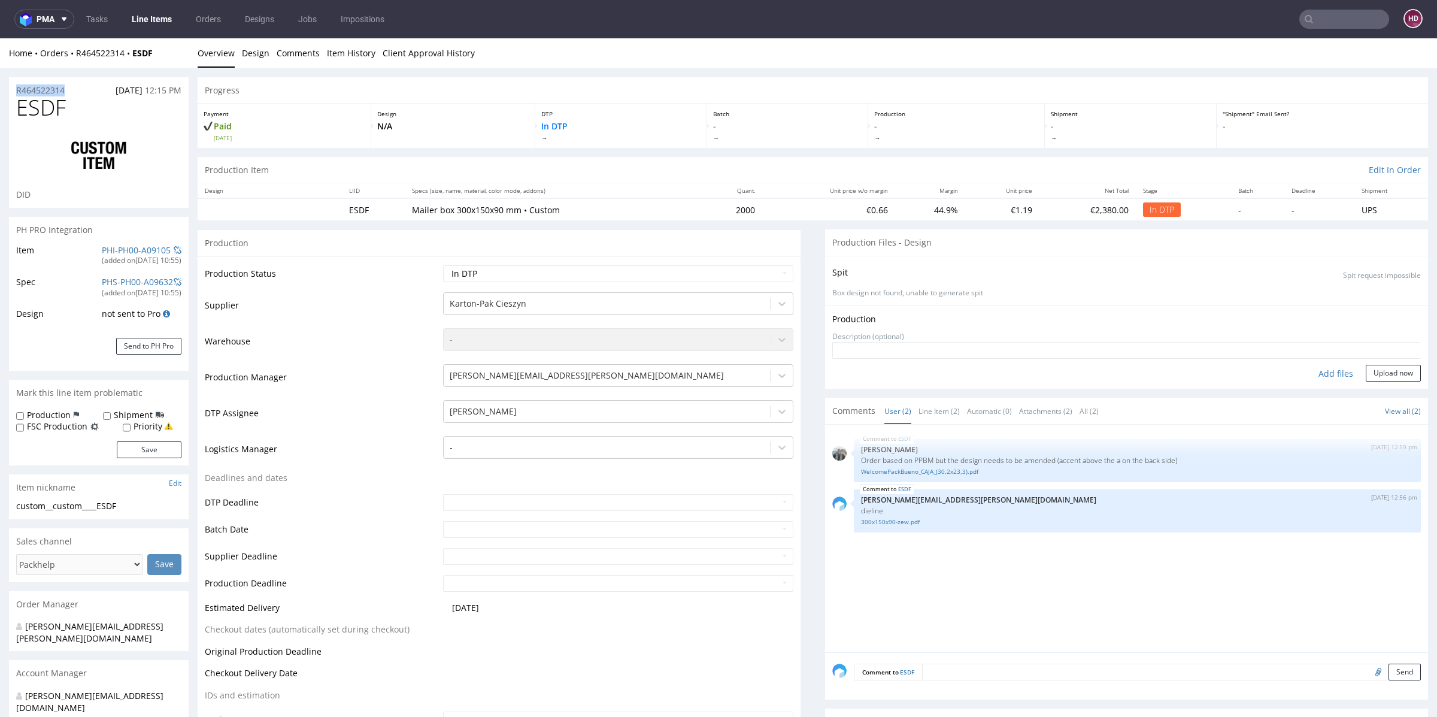
copy p "R464522314"
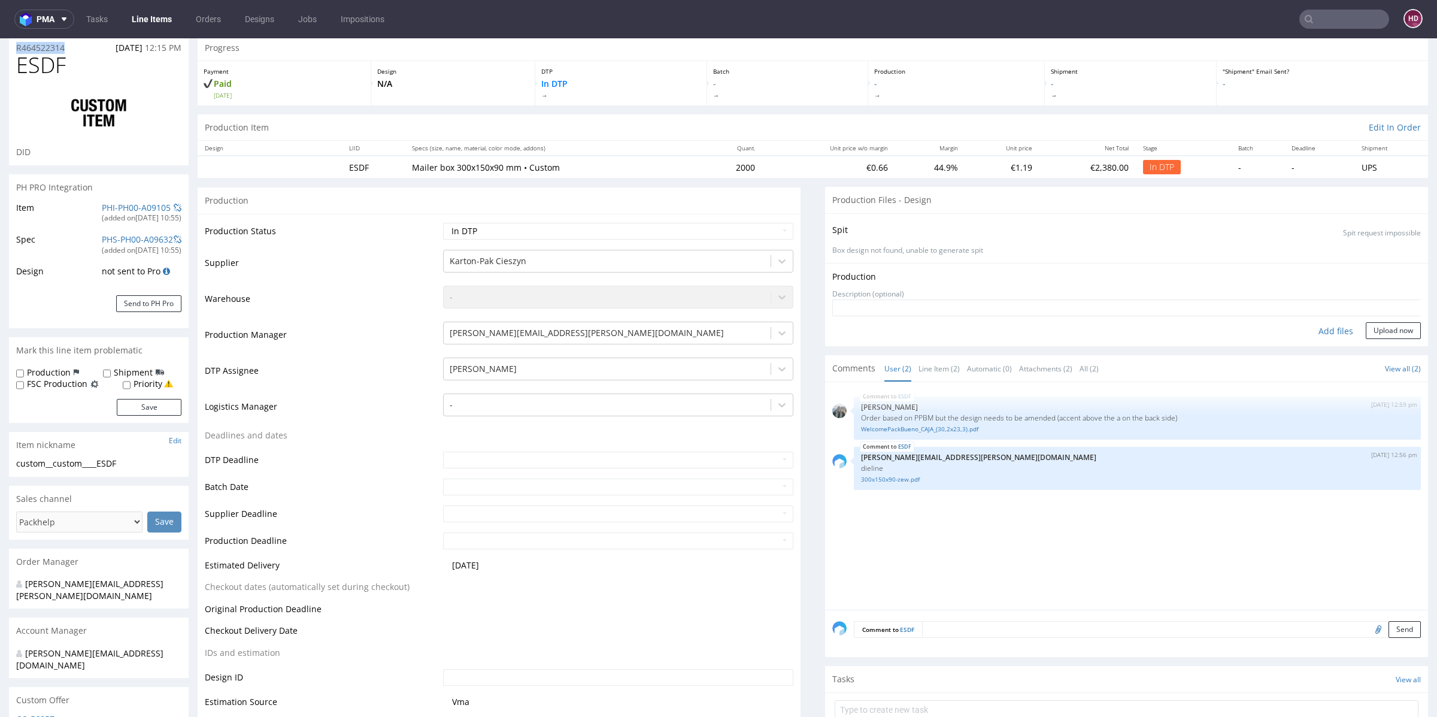
scroll to position [48, 0]
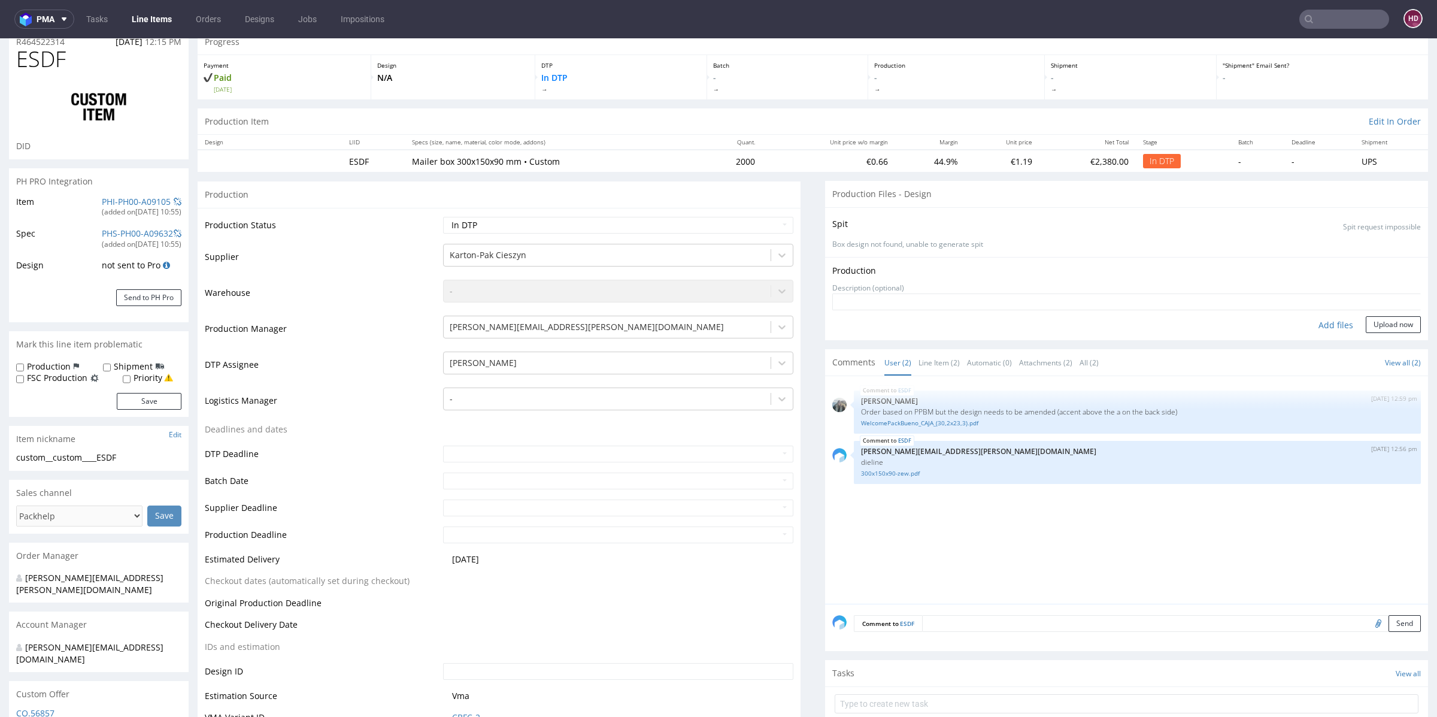
click at [1324, 320] on div "Add files" at bounding box center [1336, 325] width 60 height 18
type input "C:\fakepath\custom__custom____ESDF__d00__oR464522314.pdf"
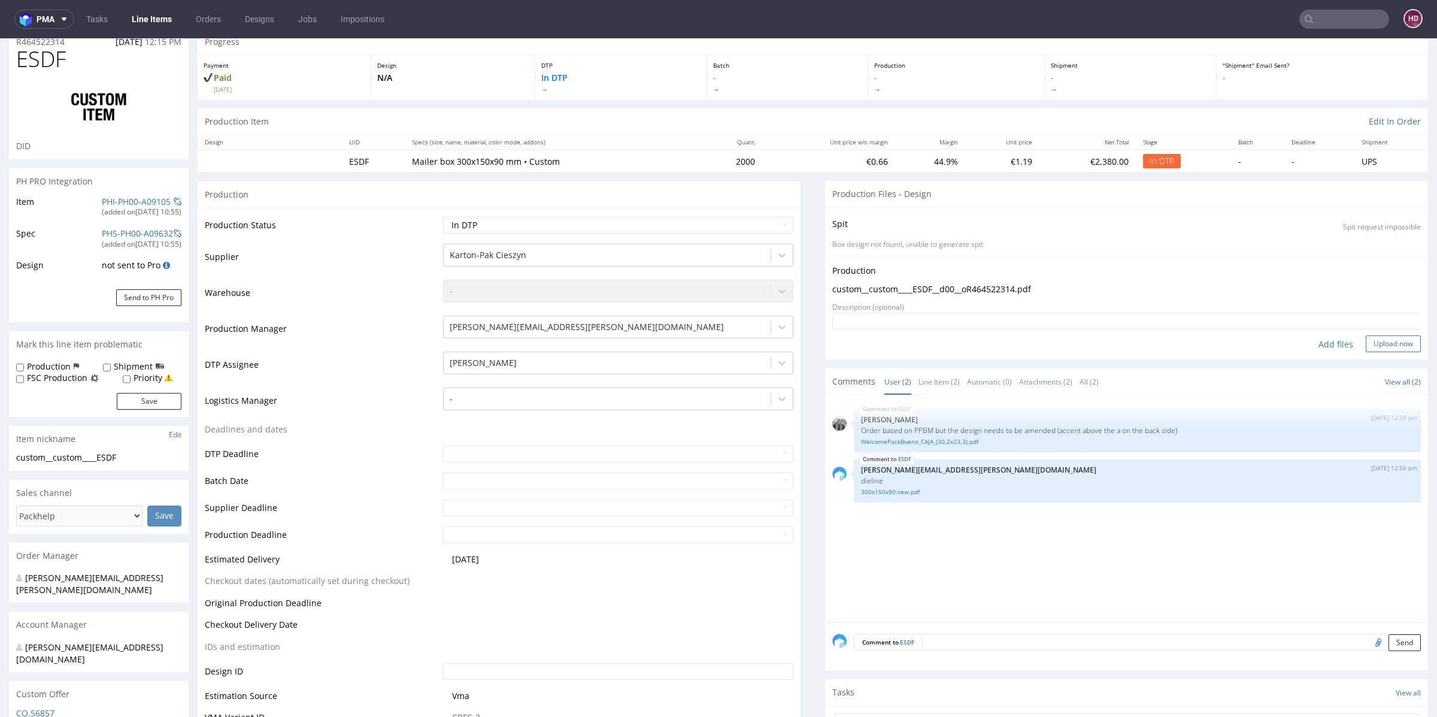
click at [1371, 343] on button "Upload now" at bounding box center [1393, 343] width 55 height 17
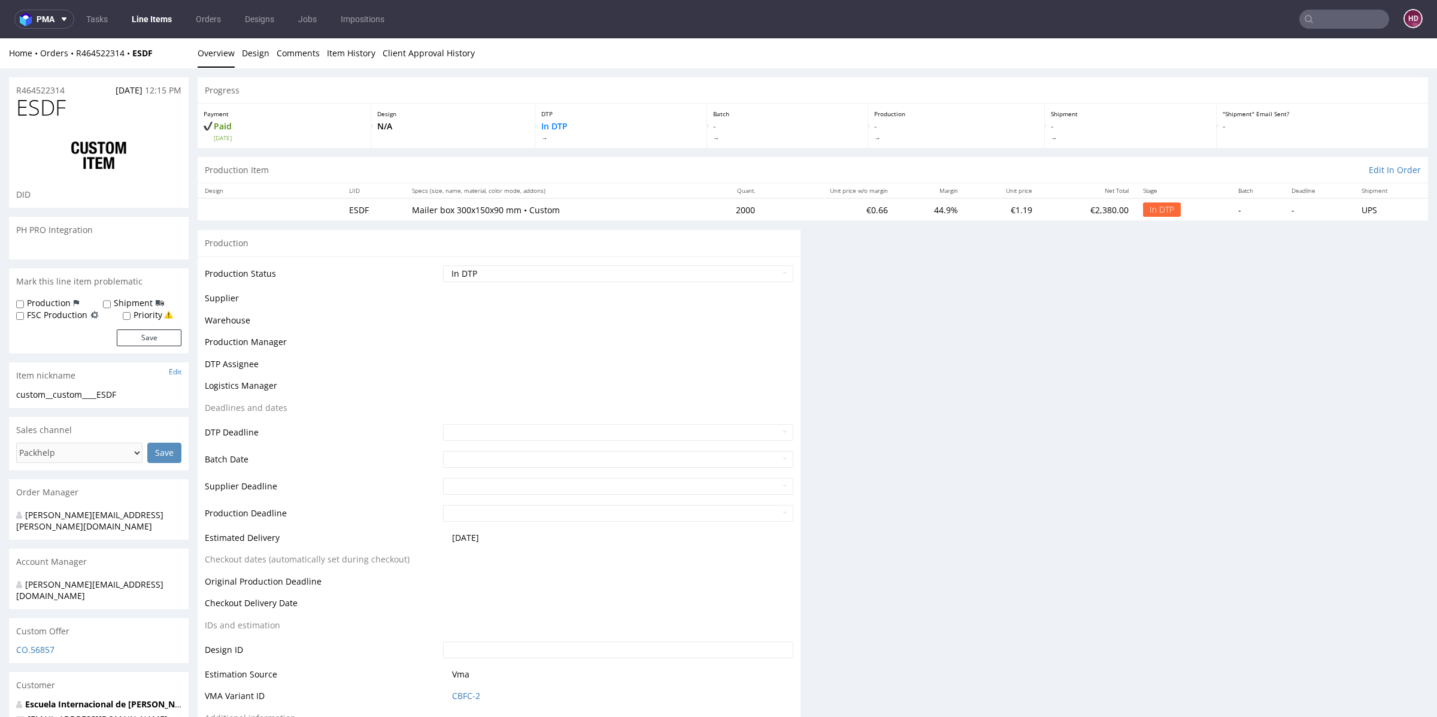
scroll to position [0, 0]
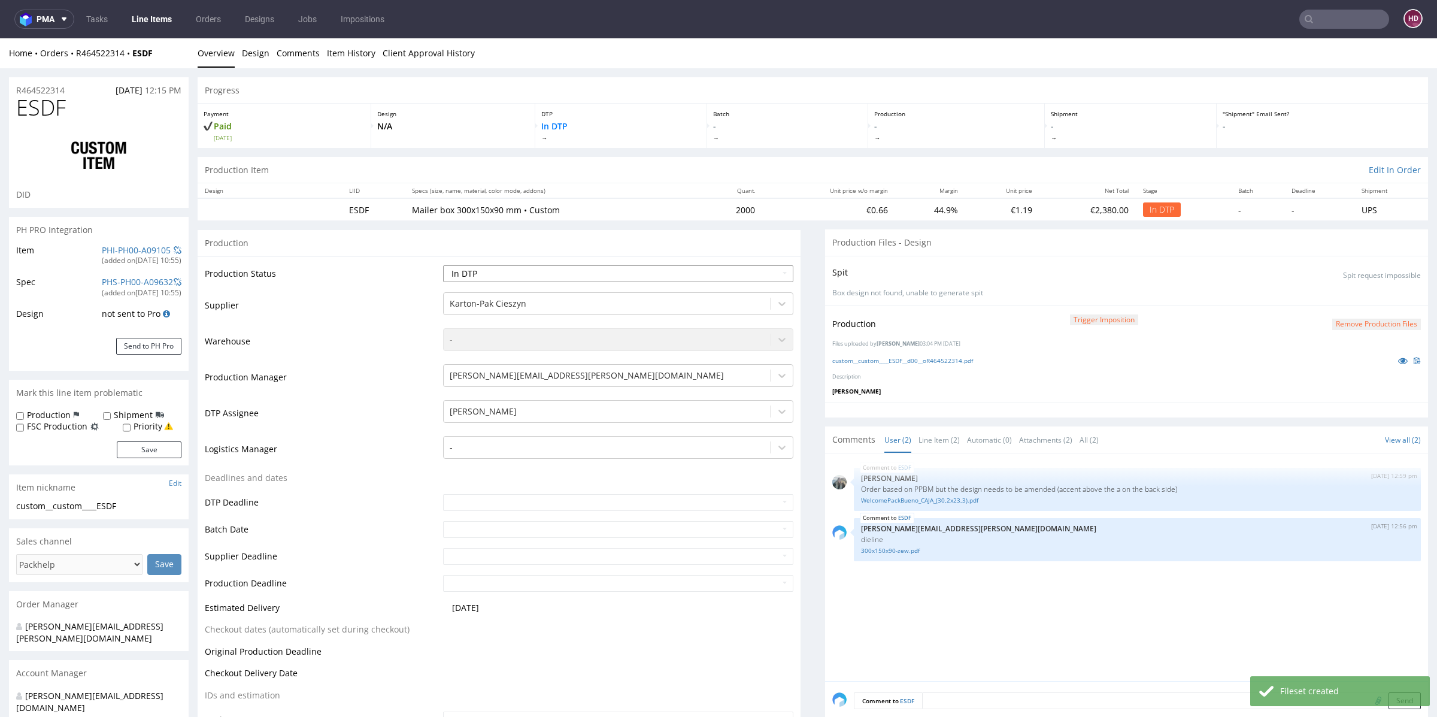
click at [623, 268] on select "Waiting for Artwork Waiting for Diecut Waiting for Mockup Waiting for DTP Waiti…" at bounding box center [618, 273] width 350 height 17
select select "dtp_ca_needed"
click at [443, 265] on select "Waiting for Artwork Waiting for Diecut Waiting for Mockup Waiting for DTP Waiti…" at bounding box center [618, 273] width 350 height 17
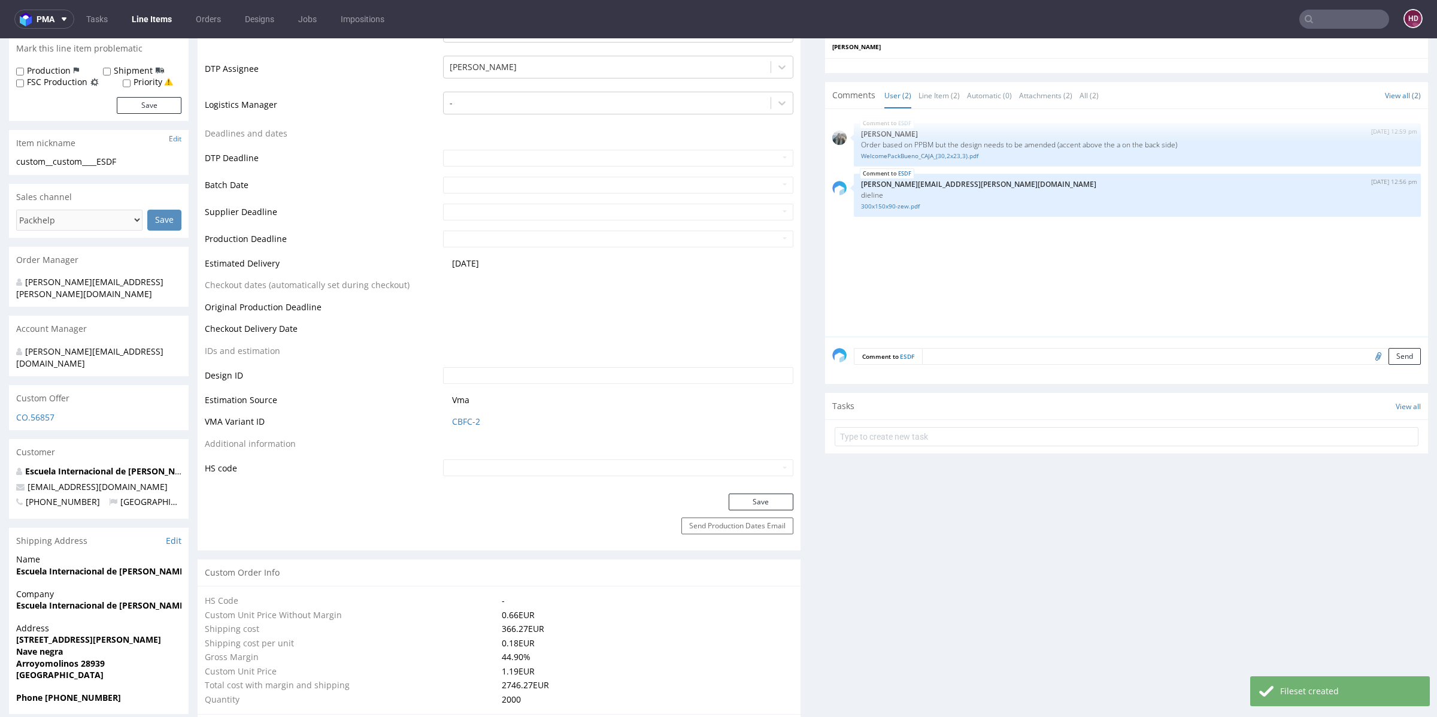
scroll to position [386, 0]
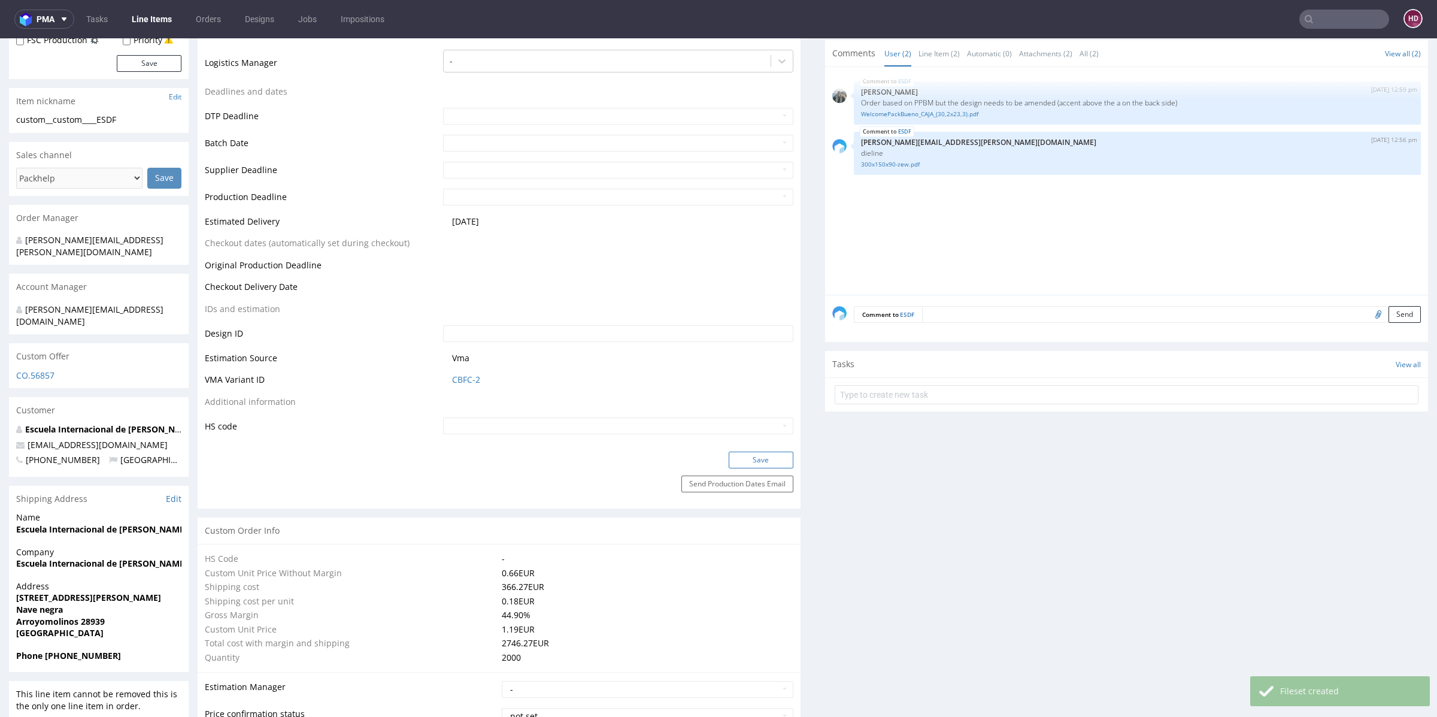
click at [735, 463] on button "Save" at bounding box center [761, 459] width 65 height 17
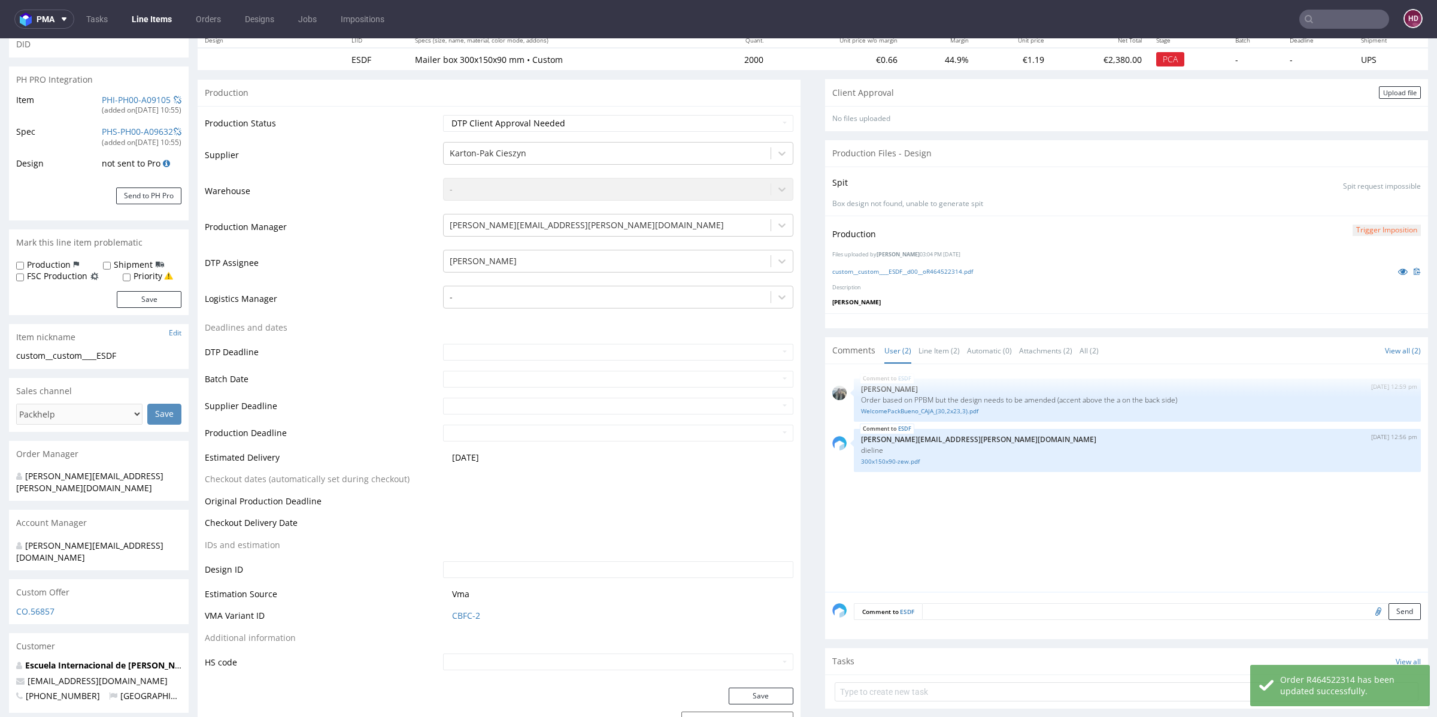
scroll to position [141, 0]
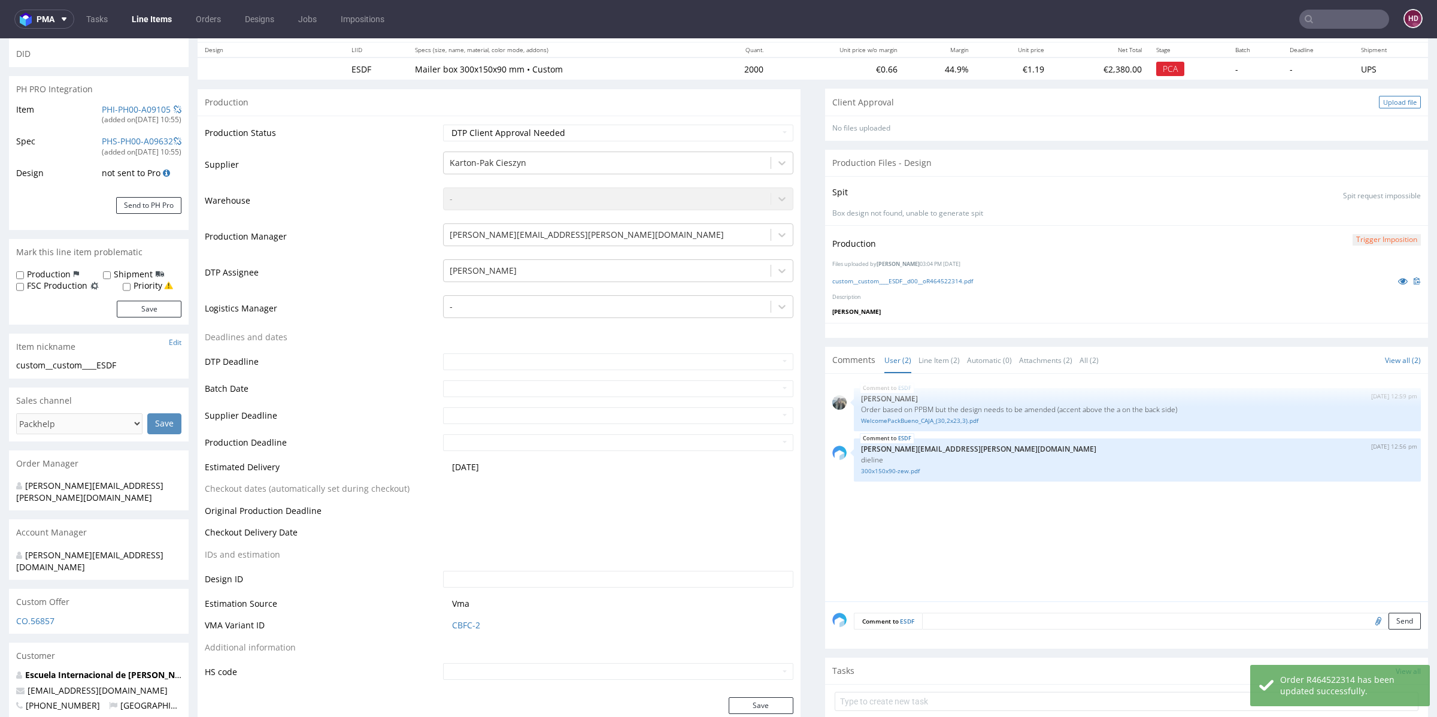
click at [1379, 99] on div "Upload file" at bounding box center [1400, 102] width 42 height 13
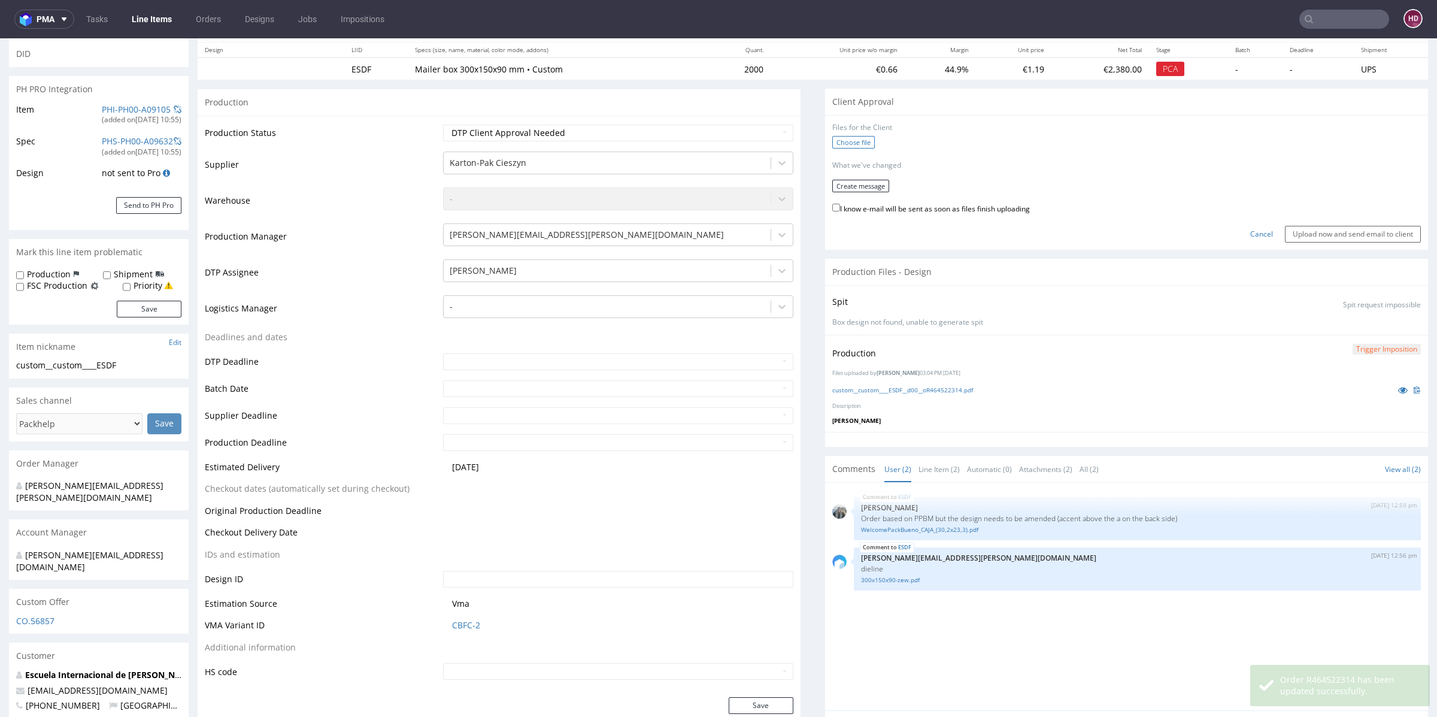
click at [835, 137] on label "Choose file" at bounding box center [853, 142] width 43 height 13
click at [0, 38] on input "Choose file" at bounding box center [0, 38] width 0 height 0
click at [859, 177] on button "Create message" at bounding box center [860, 181] width 57 height 13
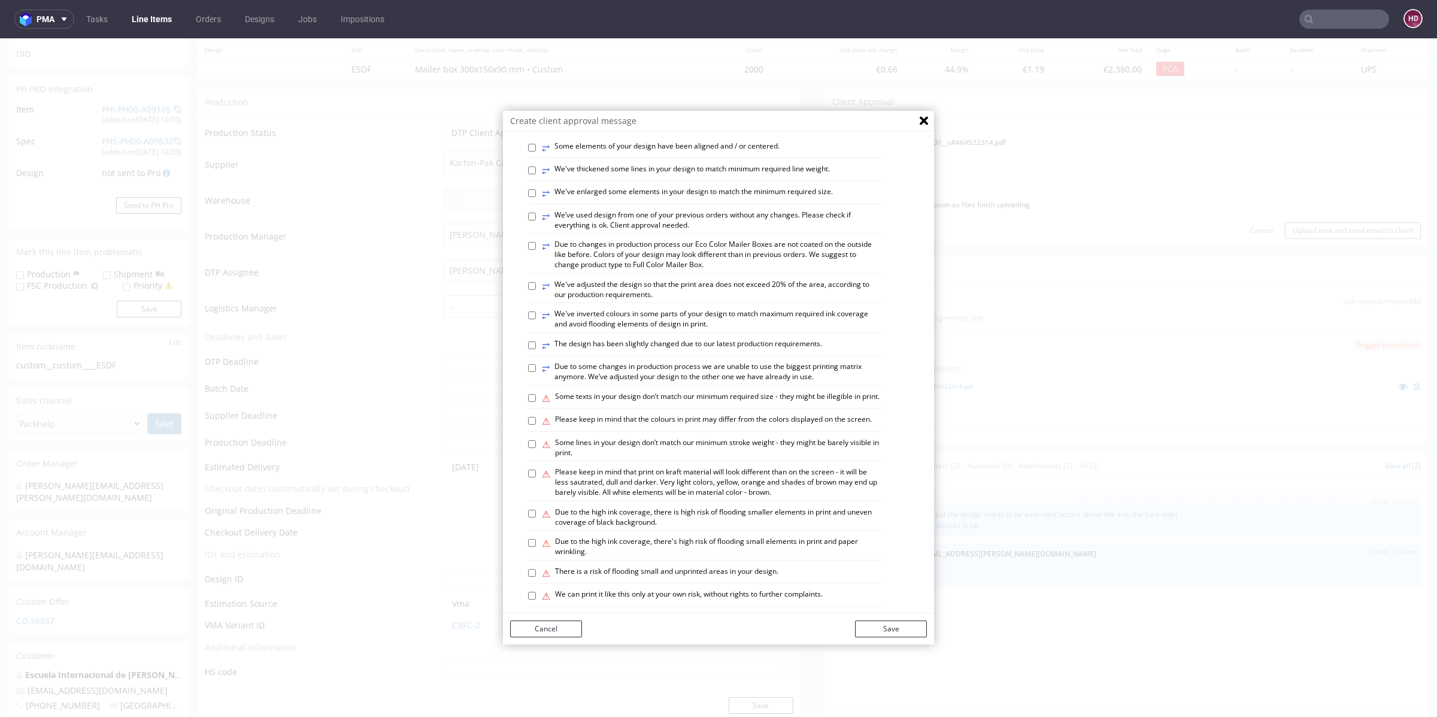
scroll to position [277, 0]
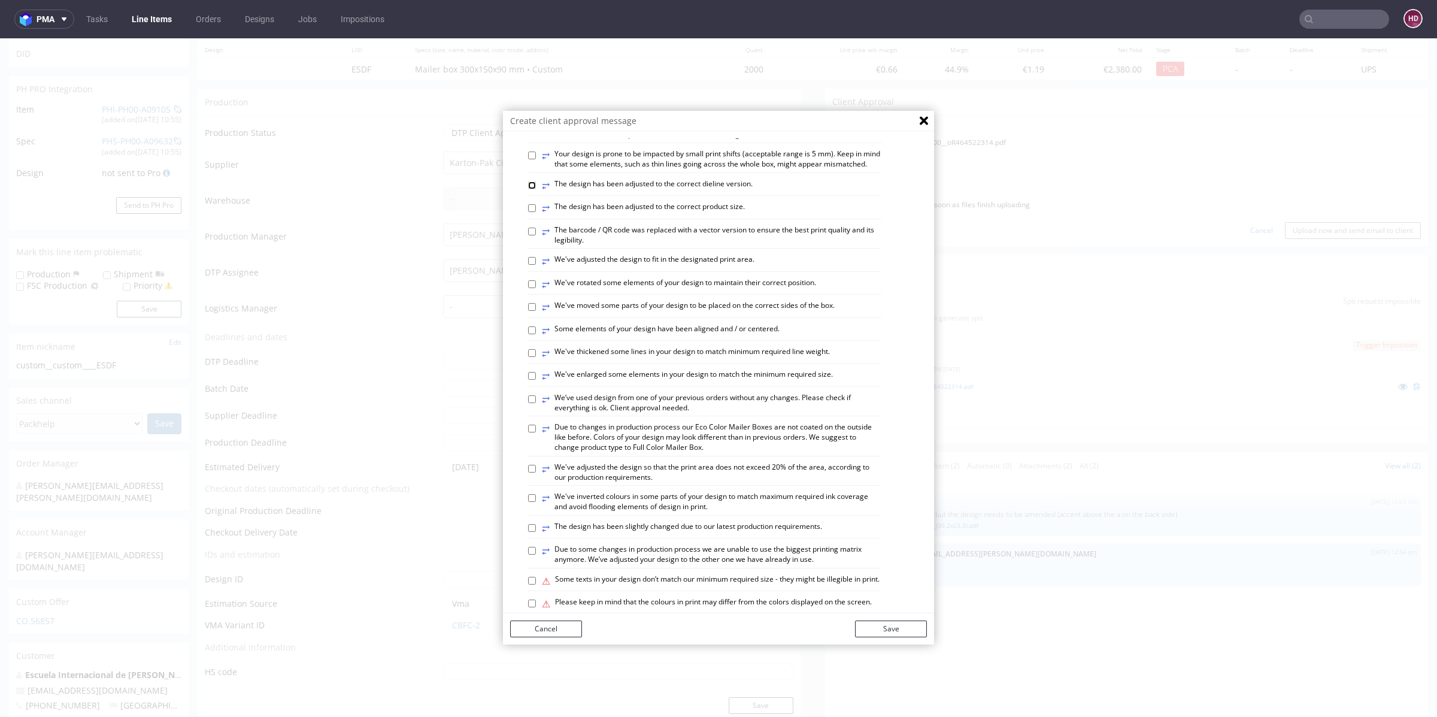
drag, startPoint x: 523, startPoint y: 235, endPoint x: 538, endPoint y: 252, distance: 22.1
click at [528, 189] on input "⥂ The design has been adjusted to the correct dieline version." at bounding box center [532, 185] width 8 height 8
checkbox input "true"
click at [909, 632] on button "Save" at bounding box center [891, 628] width 72 height 17
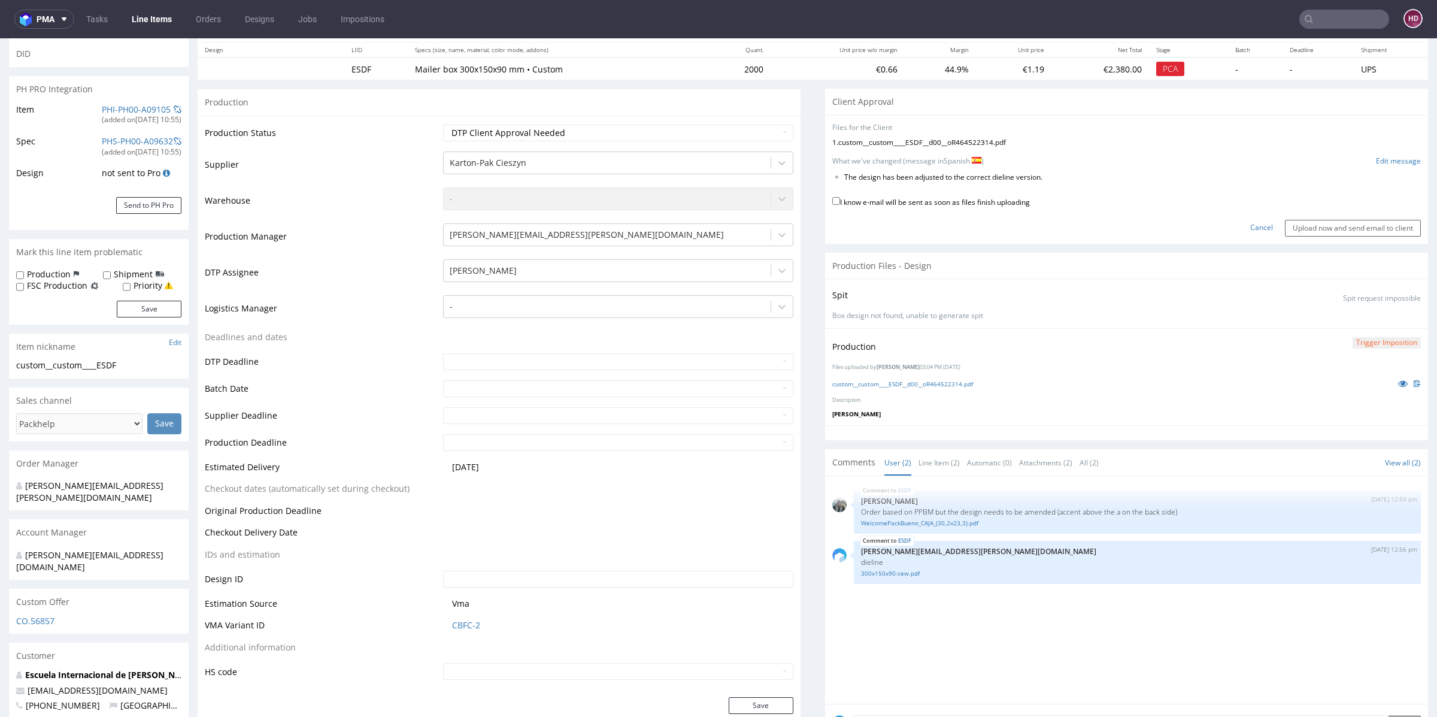
drag, startPoint x: 1046, startPoint y: 204, endPoint x: 1054, endPoint y: 183, distance: 21.8
click at [892, 183] on form "Files for the Client 1 . custom__custom____ESDF__d00__oR464522314.pdf Choose fi…" at bounding box center [1126, 180] width 589 height 114
drag, startPoint x: 998, startPoint y: 177, endPoint x: 819, endPoint y: 171, distance: 179.1
click at [825, 171] on div "No files uploaded Files for the Client 1 . custom__custom____ESDF__d00__oR46452…" at bounding box center [1126, 179] width 603 height 129
click at [1388, 158] on link "Edit message" at bounding box center [1398, 161] width 45 height 10
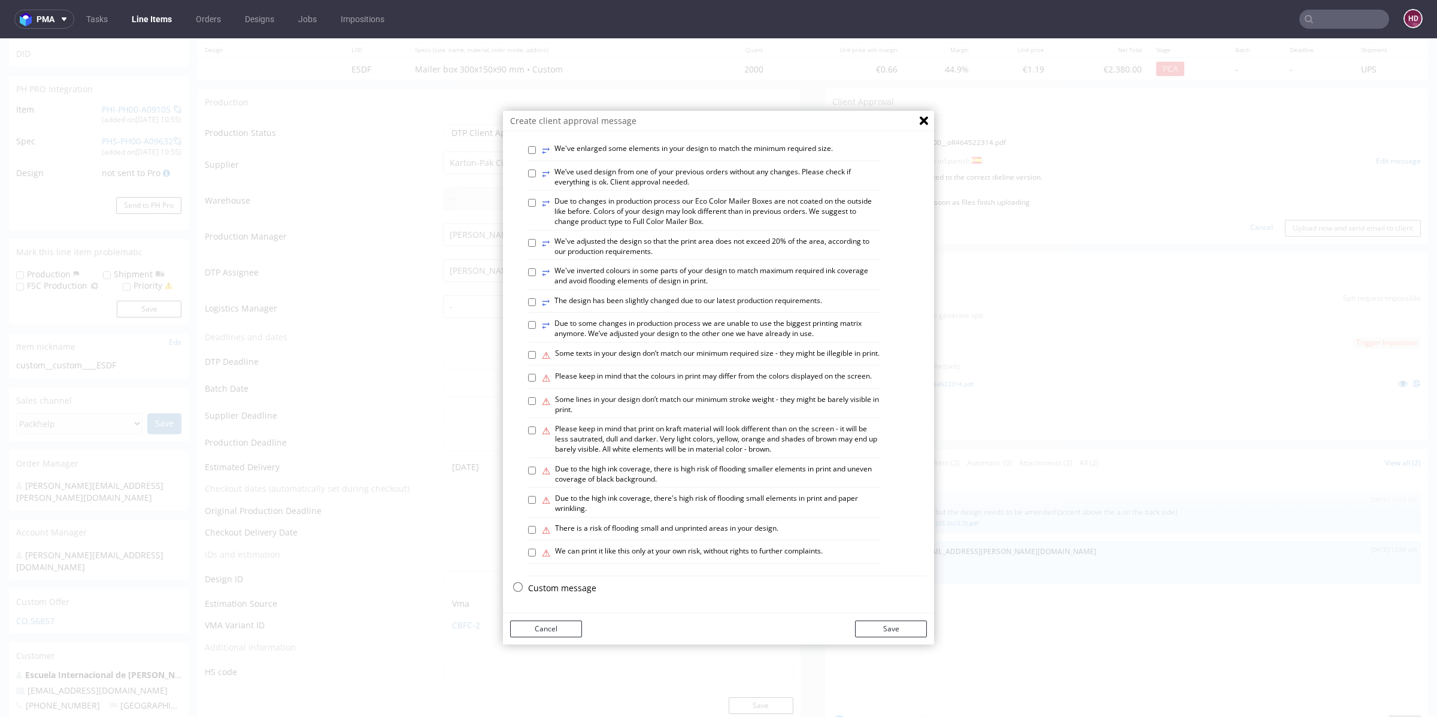
scroll to position [3, 0]
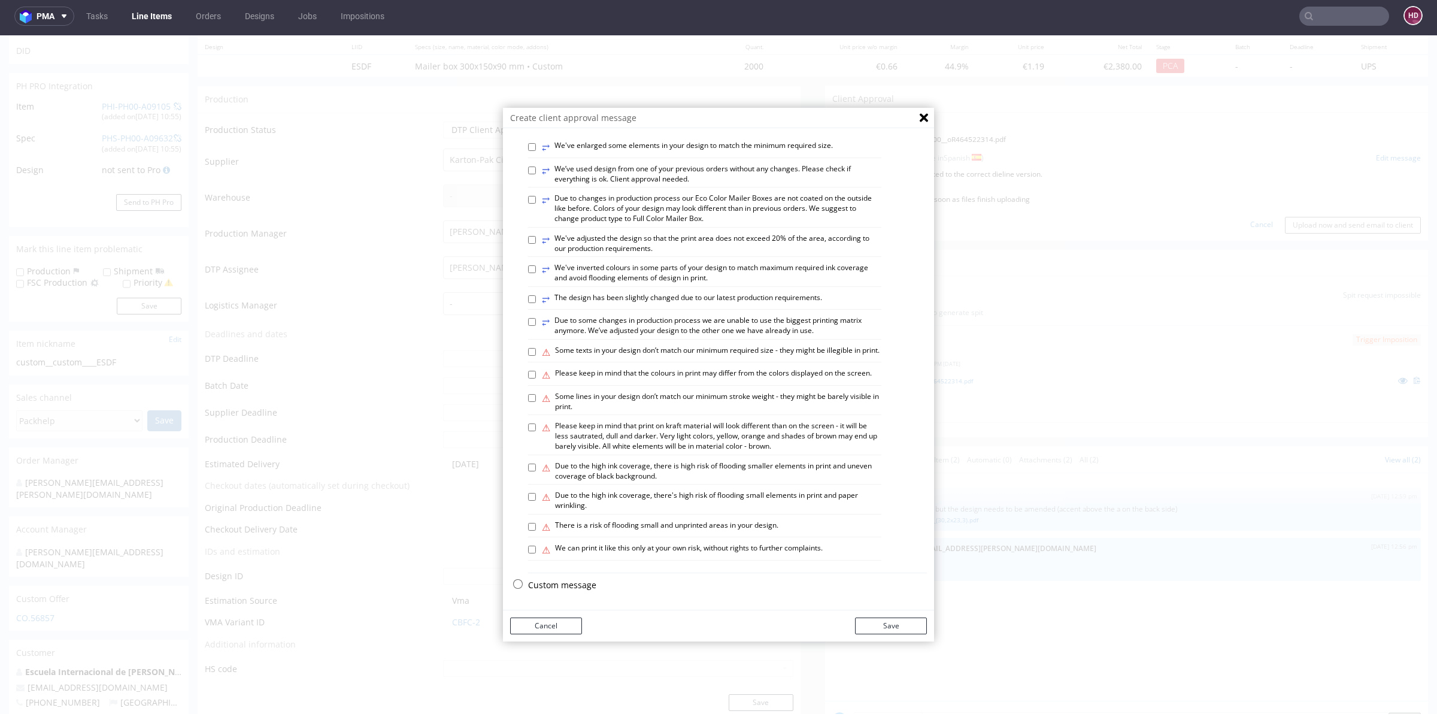
click at [568, 586] on p "Custom message" at bounding box center [727, 585] width 399 height 12
checkbox input "false"
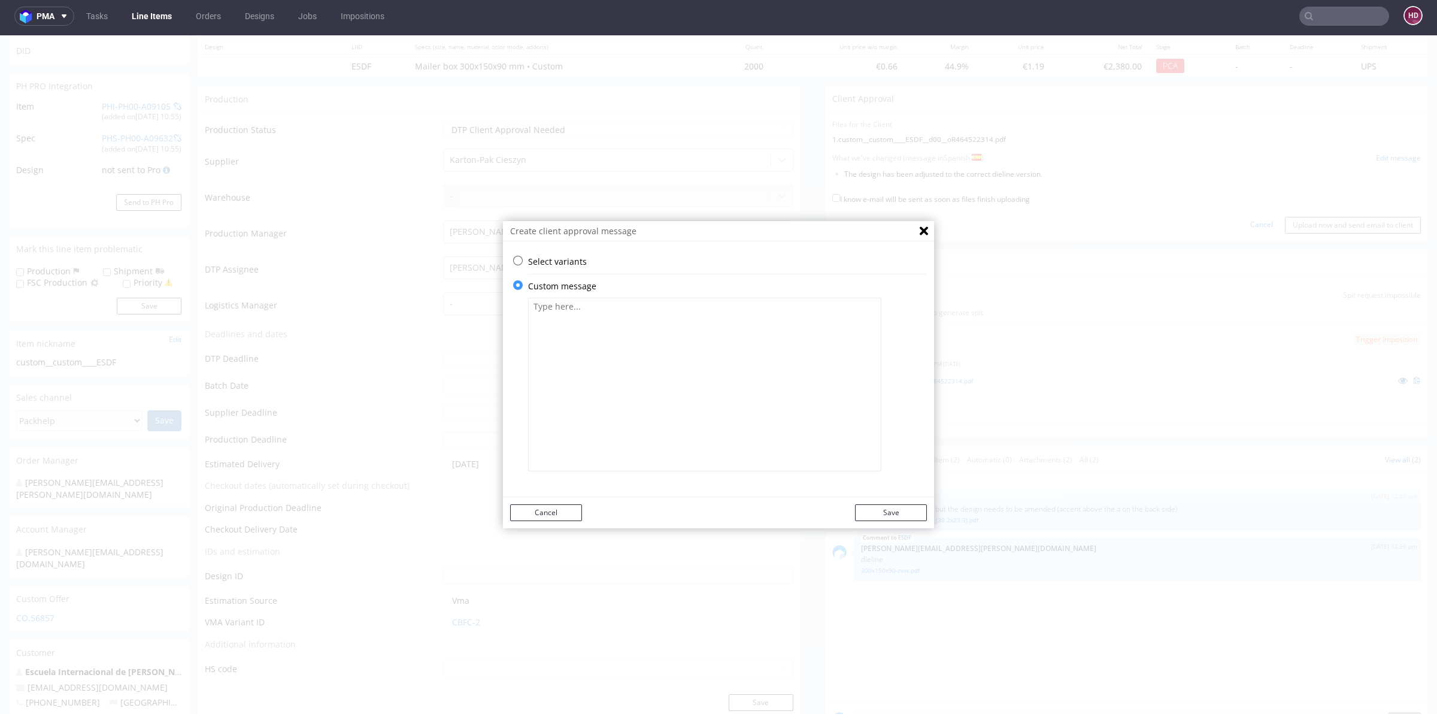
click at [628, 405] on textarea at bounding box center [704, 385] width 353 height 174
paste textarea "R464522314"
type textarea "R464522314"
click at [920, 235] on icon "Close" at bounding box center [924, 230] width 8 height 9
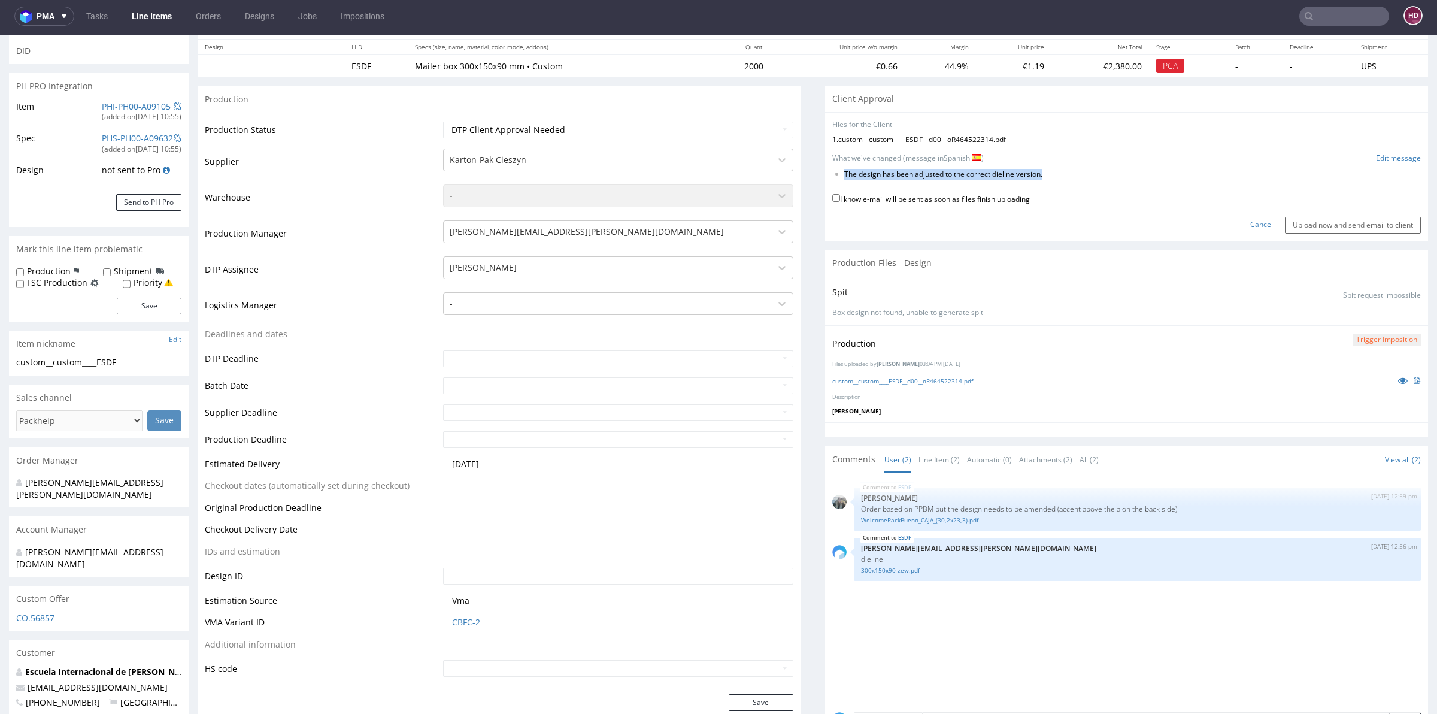
drag, startPoint x: 1043, startPoint y: 177, endPoint x: 824, endPoint y: 168, distance: 219.3
click at [832, 168] on form "Files for the Client 1 . custom__custom____ESDF__d00__oR464522314.pdf Choose fi…" at bounding box center [1126, 177] width 589 height 114
click at [1376, 161] on link "Edit message" at bounding box center [1398, 158] width 45 height 10
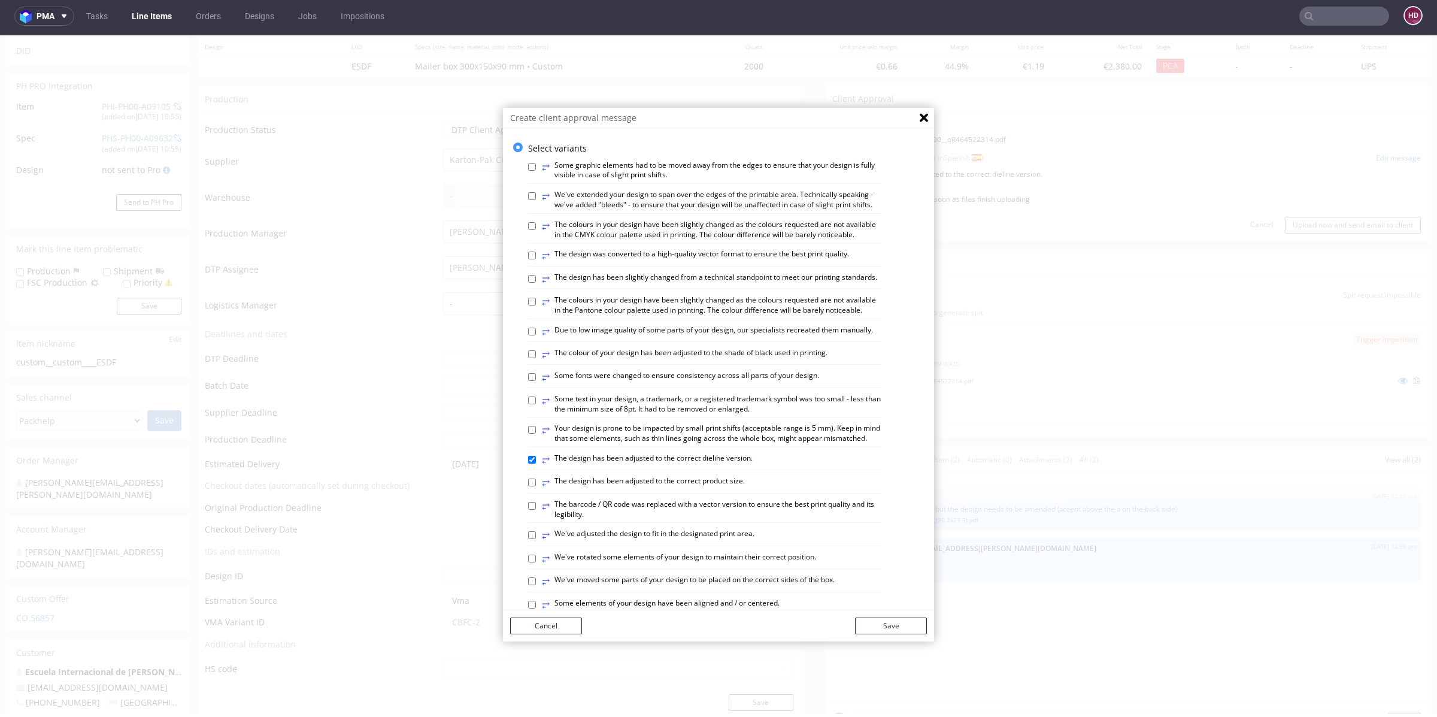
scroll to position [563, 0]
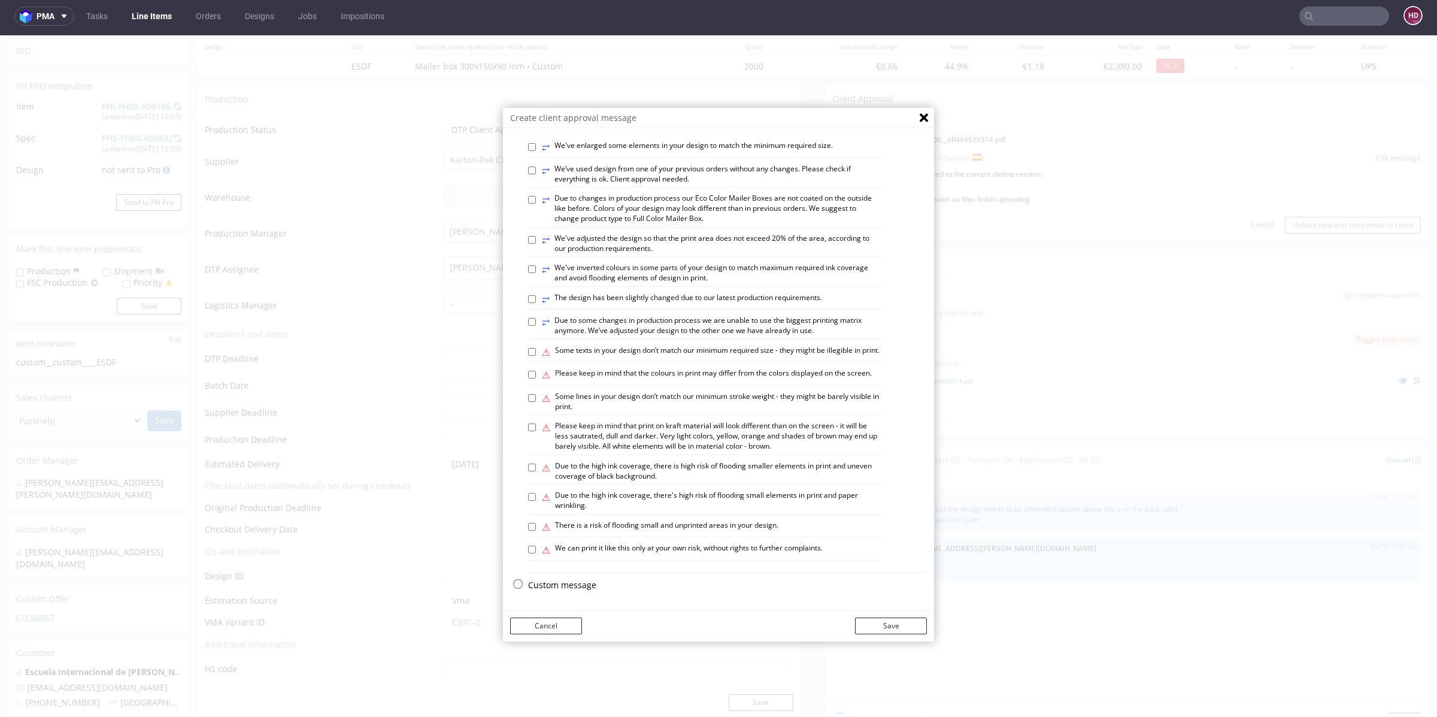
click at [553, 586] on p "Custom message" at bounding box center [727, 585] width 399 height 12
checkbox input "false"
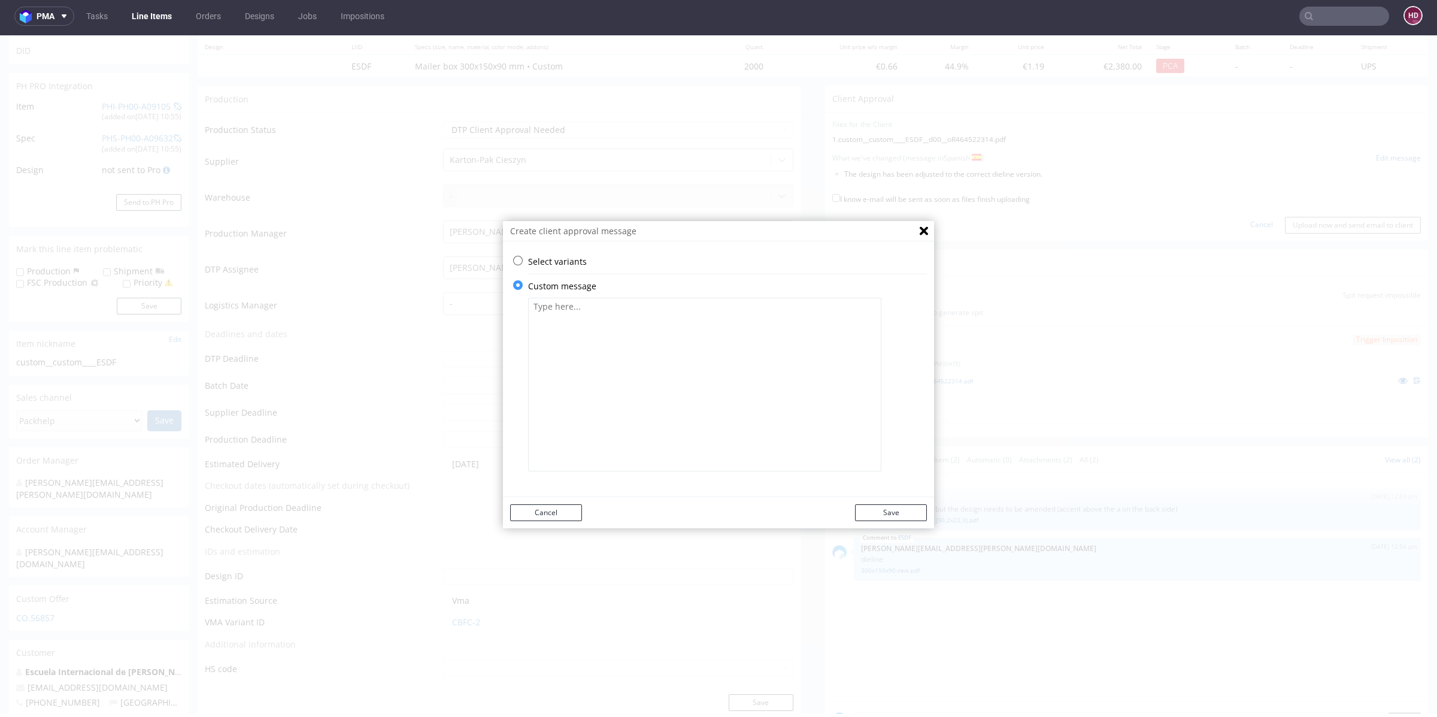
click at [566, 407] on textarea at bounding box center [704, 385] width 353 height 174
type textarea "p"
paste textarea "R464522314"
type textarea "R464522314"
click at [532, 509] on button "Cancel" at bounding box center [546, 512] width 72 height 17
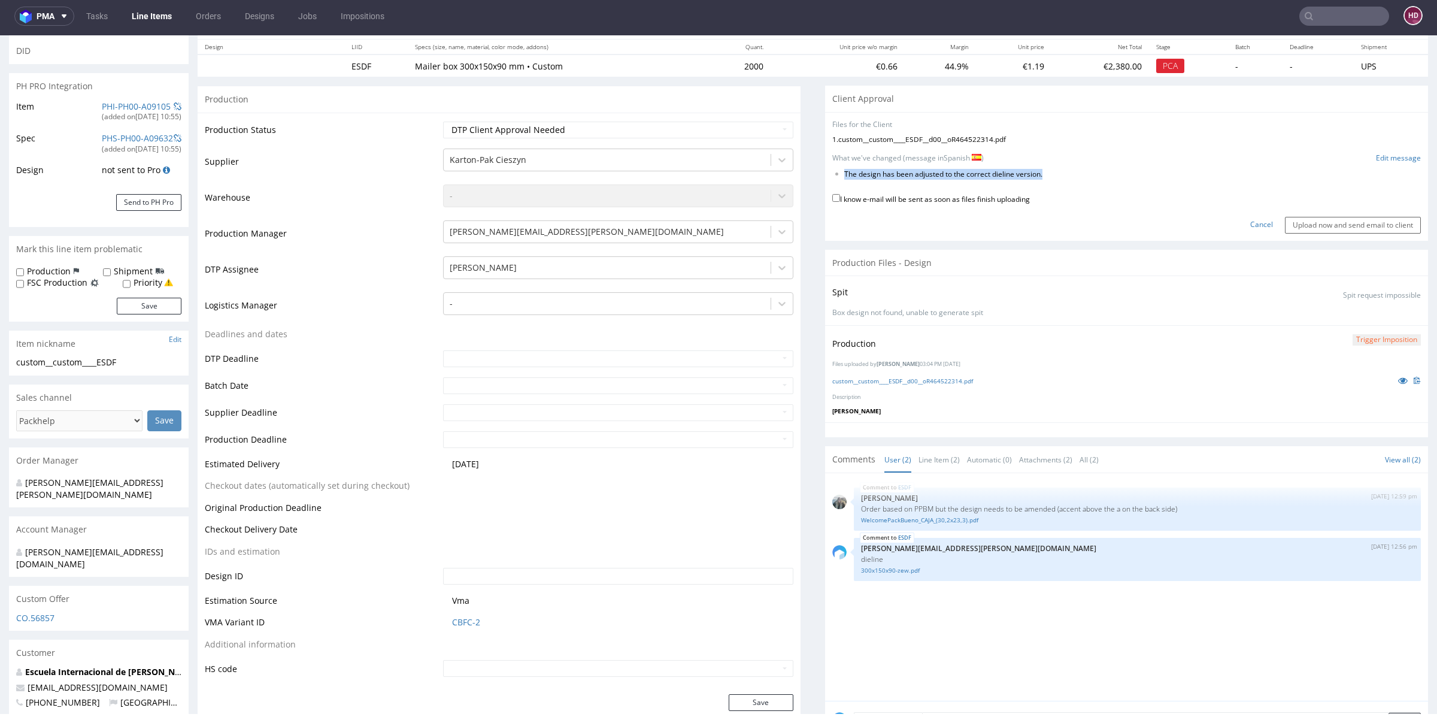
drag, startPoint x: 833, startPoint y: 175, endPoint x: 1036, endPoint y: 180, distance: 203.0
click at [1036, 180] on form "Files for the Client 1 . custom__custom____ESDF__d00__oR464522314.pdf Choose fi…" at bounding box center [1126, 177] width 589 height 114
copy form "The design has been adjusted to the correct dieline version."
click at [1376, 156] on link "Edit message" at bounding box center [1398, 158] width 45 height 10
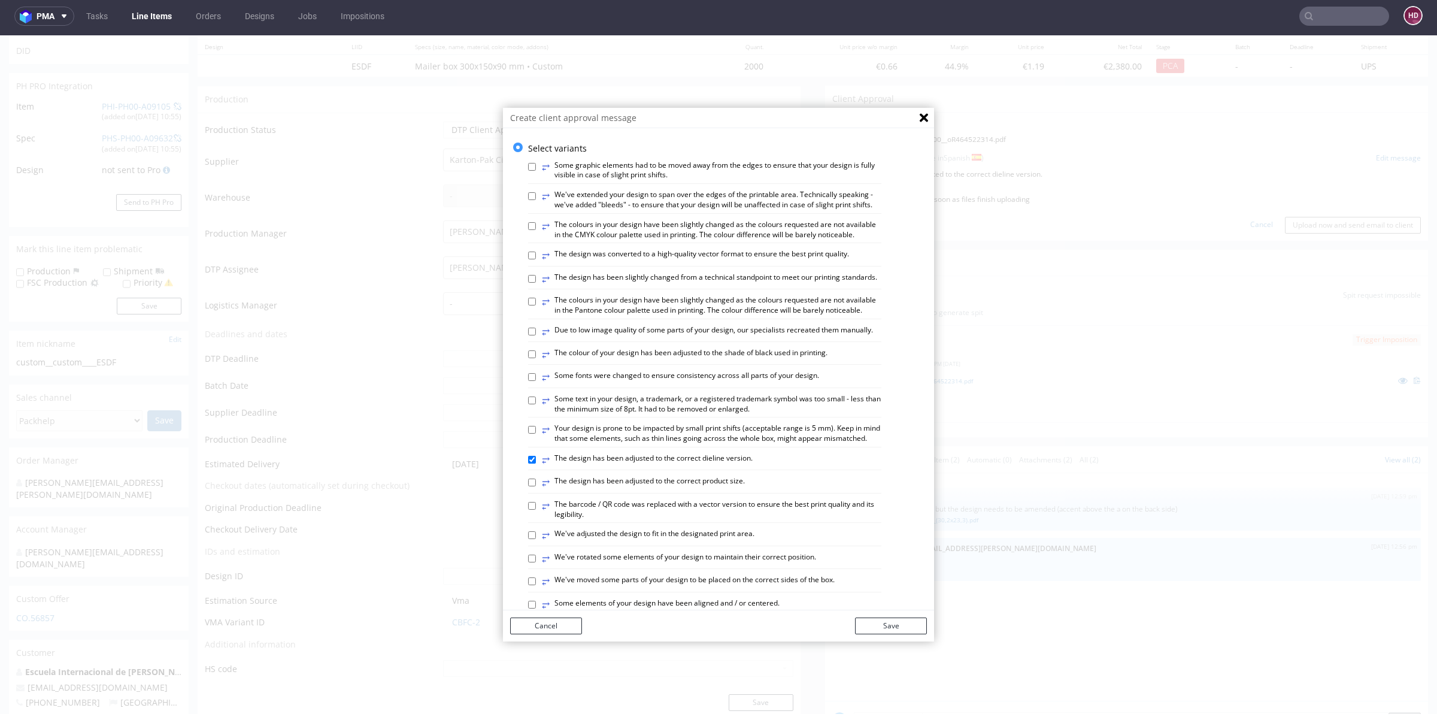
scroll to position [563, 0]
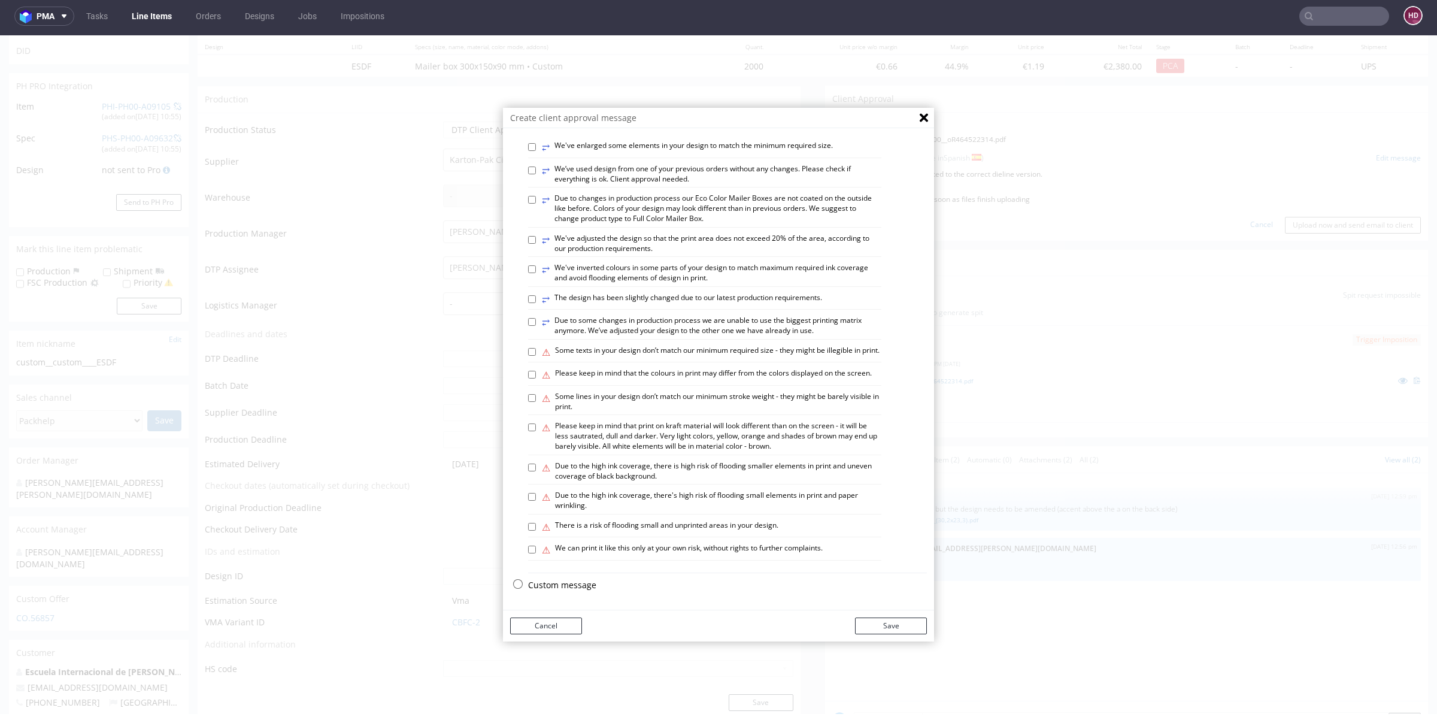
click at [539, 592] on div "Custom message" at bounding box center [727, 588] width 399 height 18
click at [542, 585] on p "Custom message" at bounding box center [727, 585] width 399 height 12
checkbox input "false"
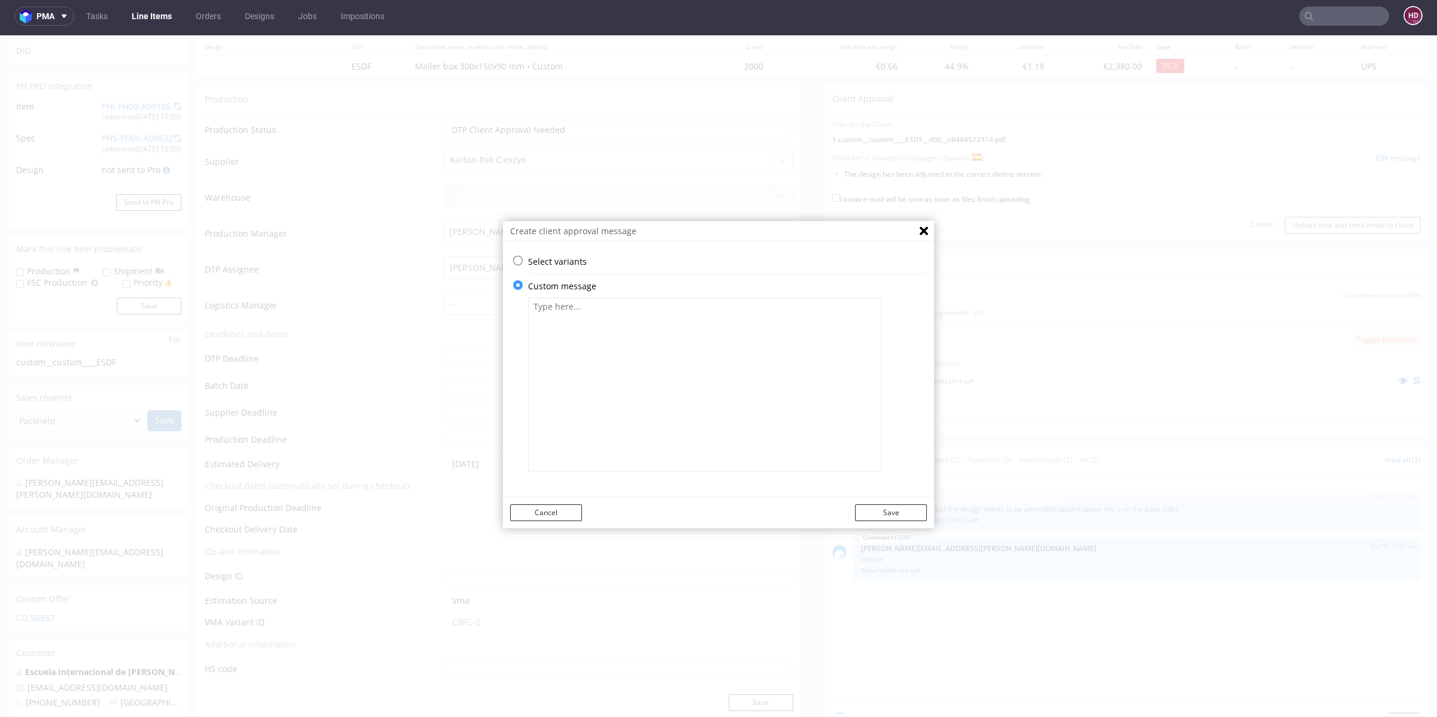
click at [659, 403] on textarea at bounding box center [704, 385] width 353 height 174
paste textarea "The design has been adjusted to the correct dieline version."
click at [597, 330] on textarea "The design has been adjusted to the correct dieline version. We add new version…" at bounding box center [704, 385] width 353 height 174
type textarea "The design has been adjusted to the correct dieline version. We add new version…"
click at [890, 514] on button "Save" at bounding box center [891, 512] width 72 height 17
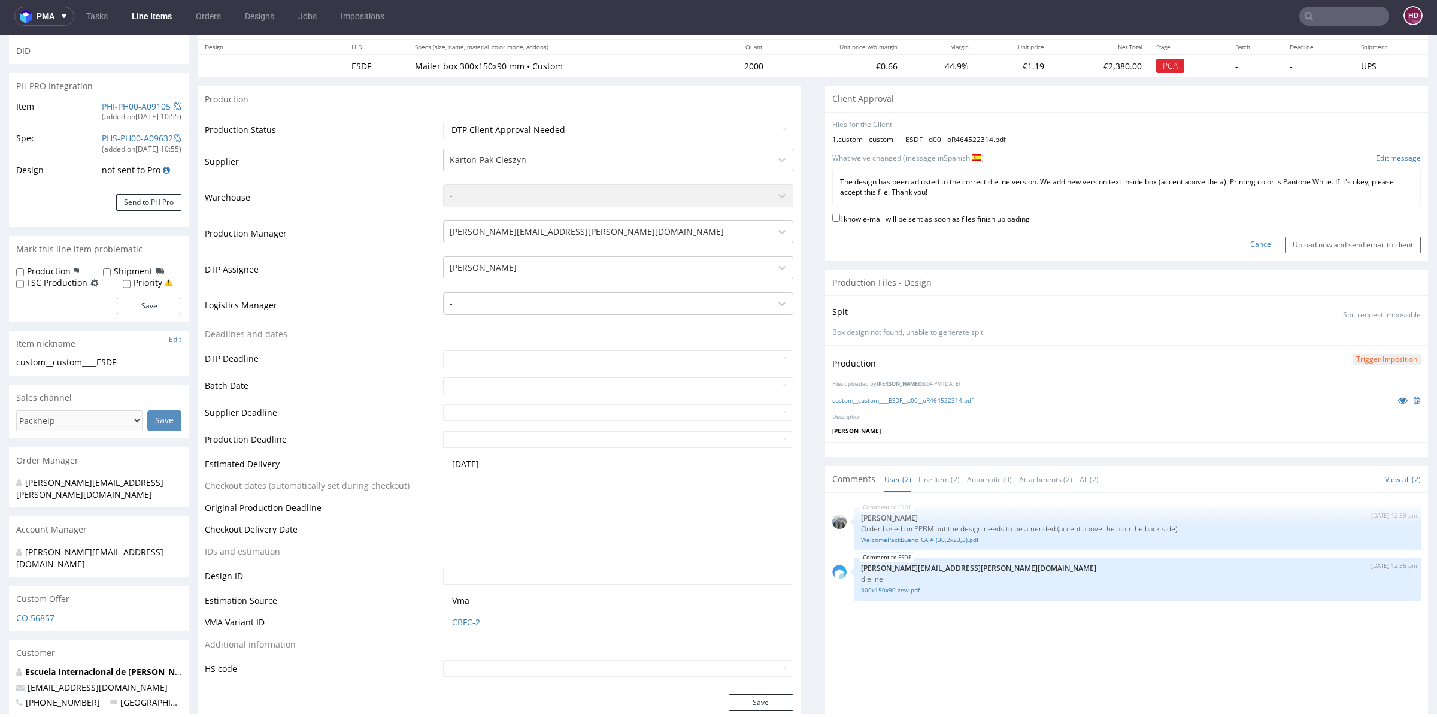
click at [997, 224] on div "I know e-mail will be sent as soon as files finish uploading" at bounding box center [1126, 219] width 589 height 16
click at [996, 219] on label "I know e-mail will be sent as soon as files finish uploading" at bounding box center [931, 217] width 198 height 13
click at [840, 219] on input "I know e-mail will be sent as soon as files finish uploading" at bounding box center [836, 218] width 8 height 8
checkbox input "true"
click at [1285, 241] on input "Upload now and send email to client" at bounding box center [1353, 244] width 136 height 17
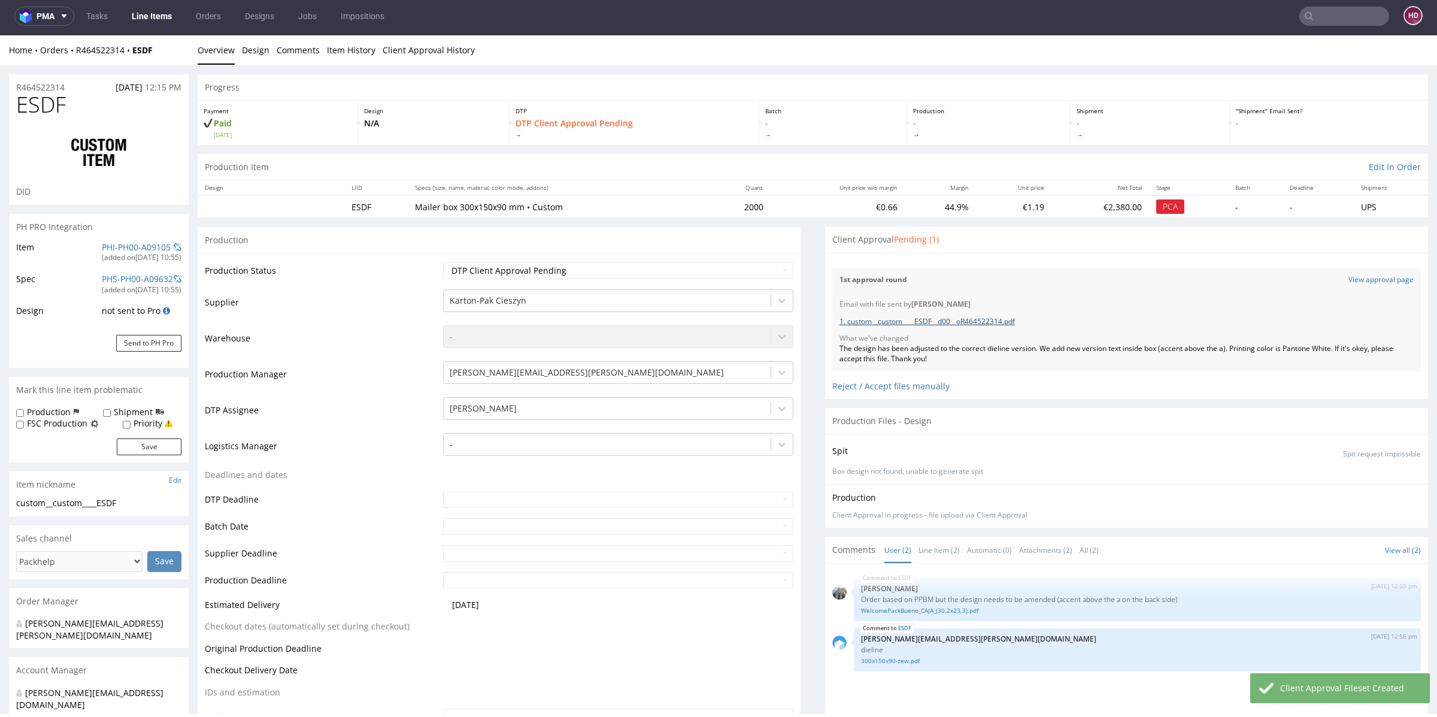
click at [923, 321] on link "1. custom__custom____ESDF__d00__oR464522314.pdf" at bounding box center [926, 321] width 175 height 10
click at [163, 14] on link "Line Items" at bounding box center [152, 16] width 54 height 19
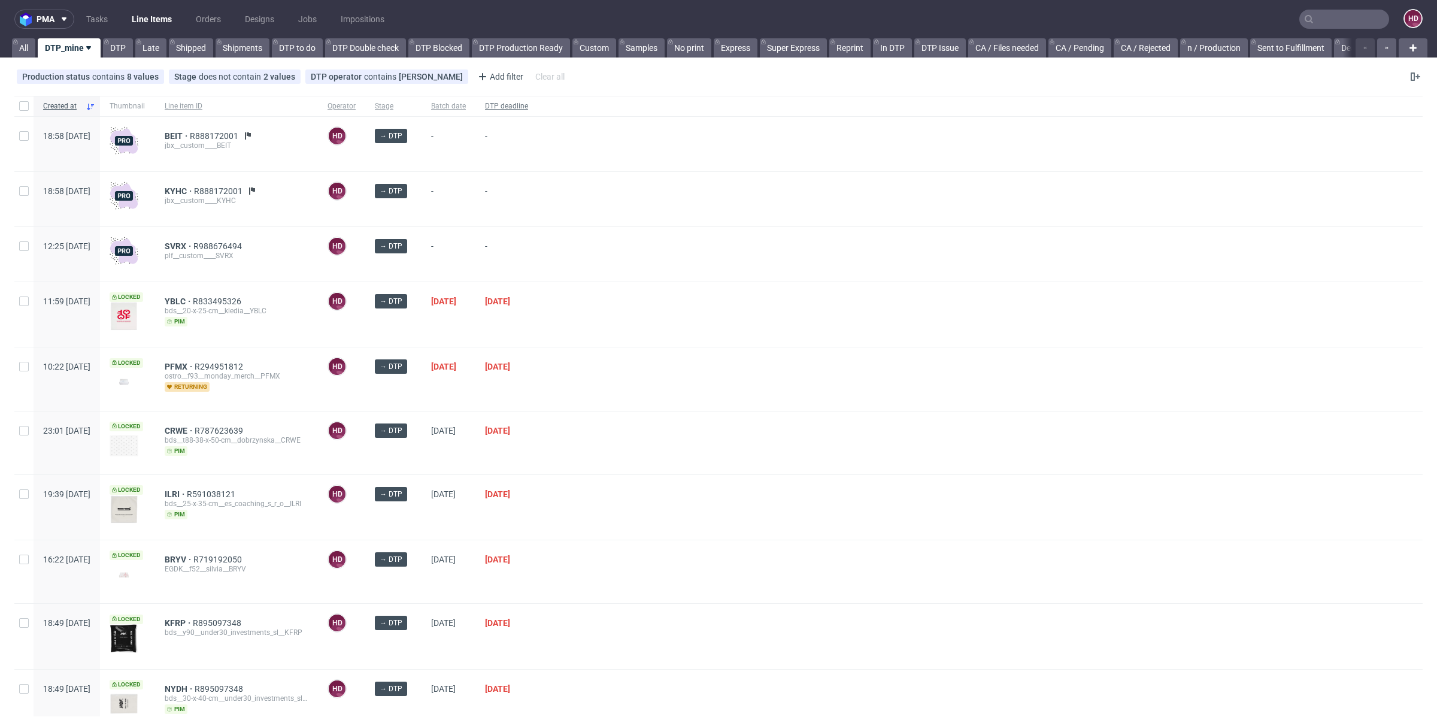
click at [528, 106] on span "DTP deadline" at bounding box center [506, 106] width 43 height 10
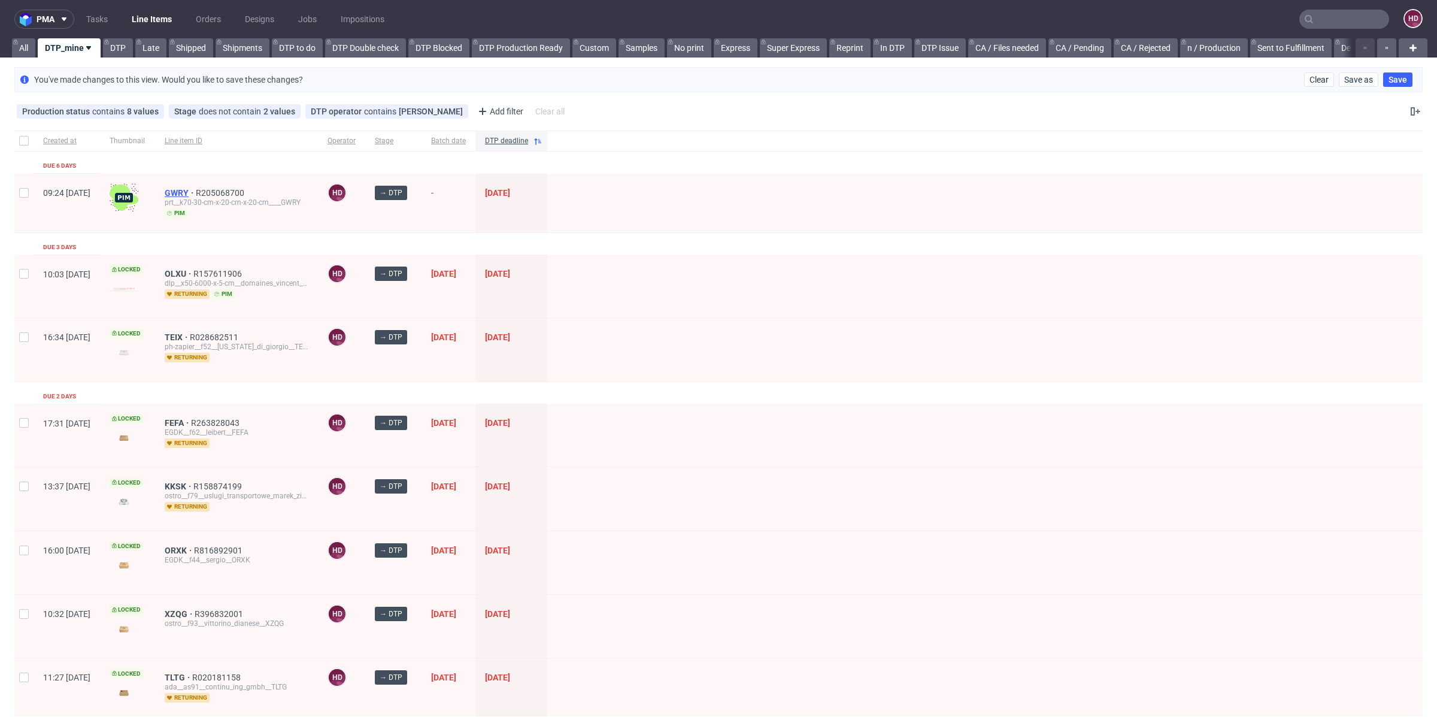
click at [196, 189] on span "GWRY" at bounding box center [180, 193] width 31 height 10
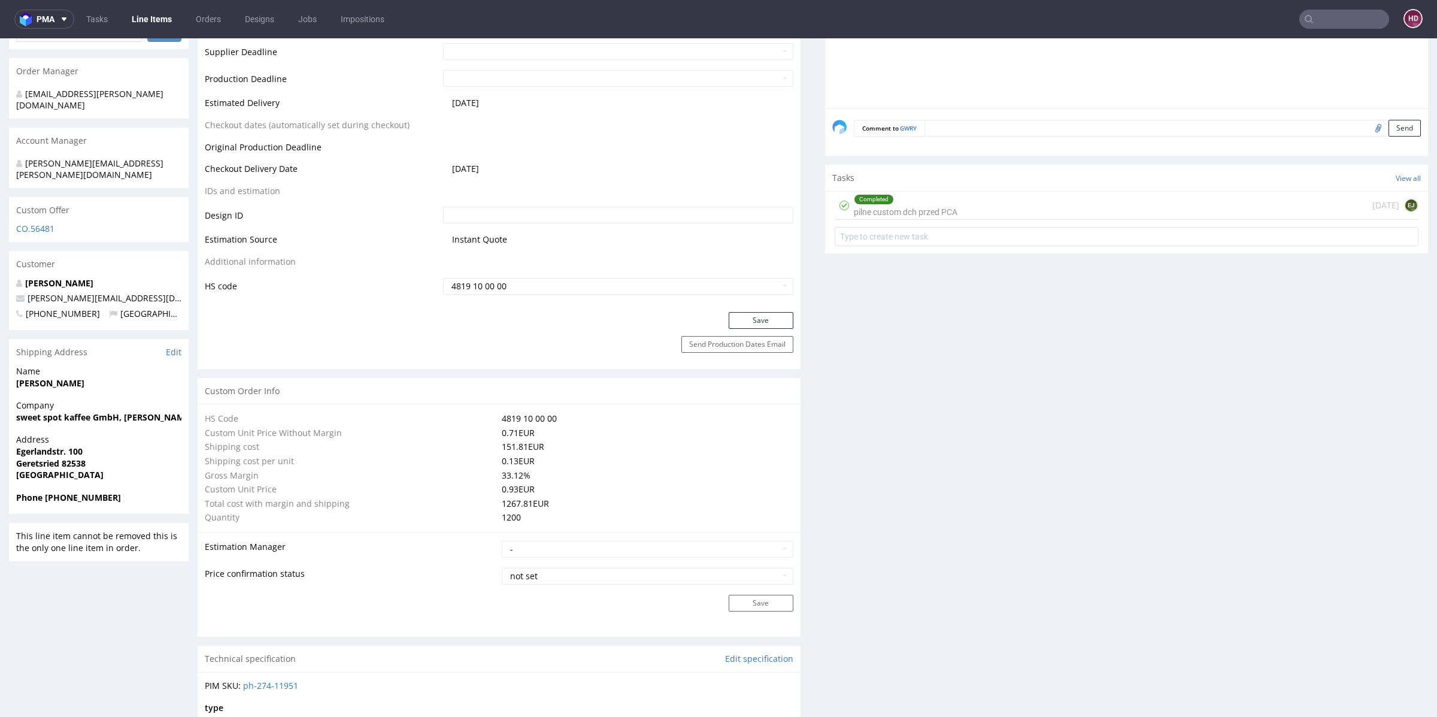
scroll to position [560, 0]
click at [1070, 199] on div "Completed pilne custom dch przed PCA today EJ" at bounding box center [1127, 206] width 584 height 28
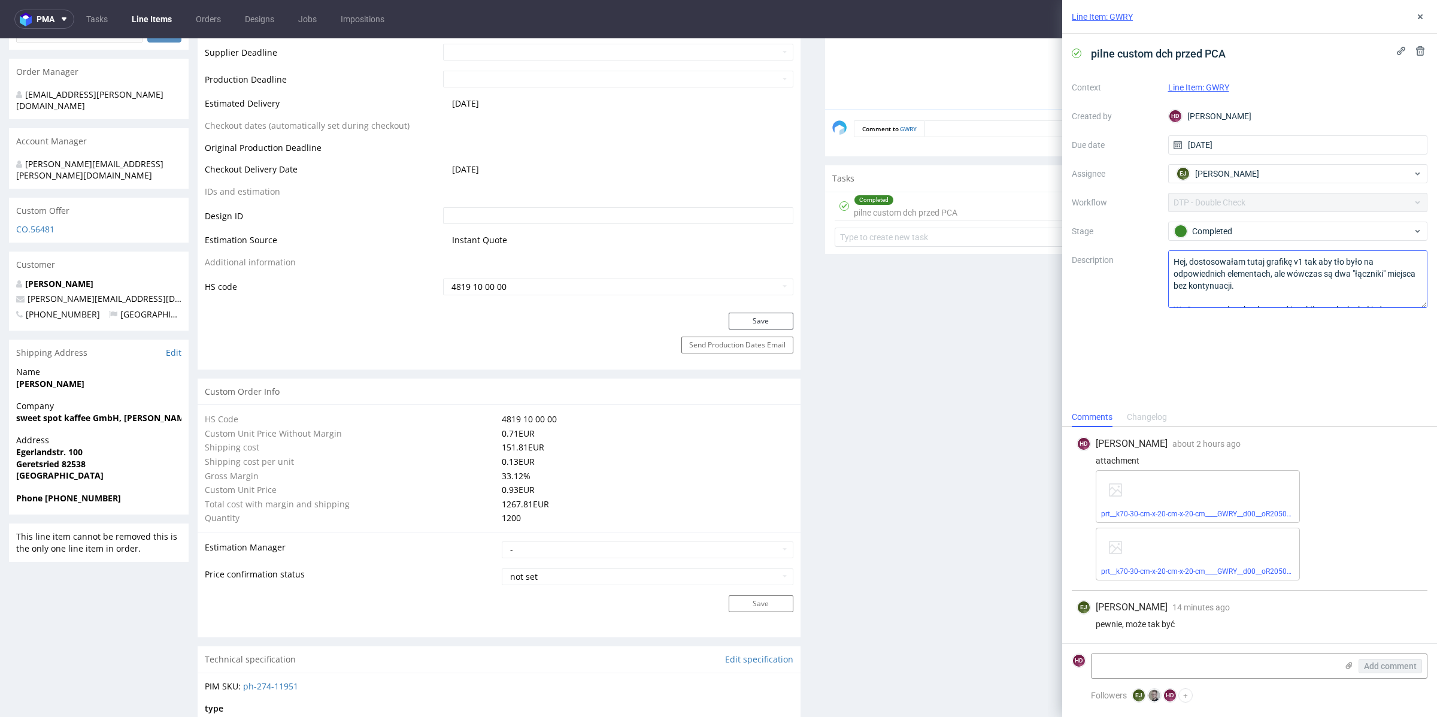
scroll to position [48, 0]
click at [1419, 16] on use at bounding box center [1420, 16] width 5 height 5
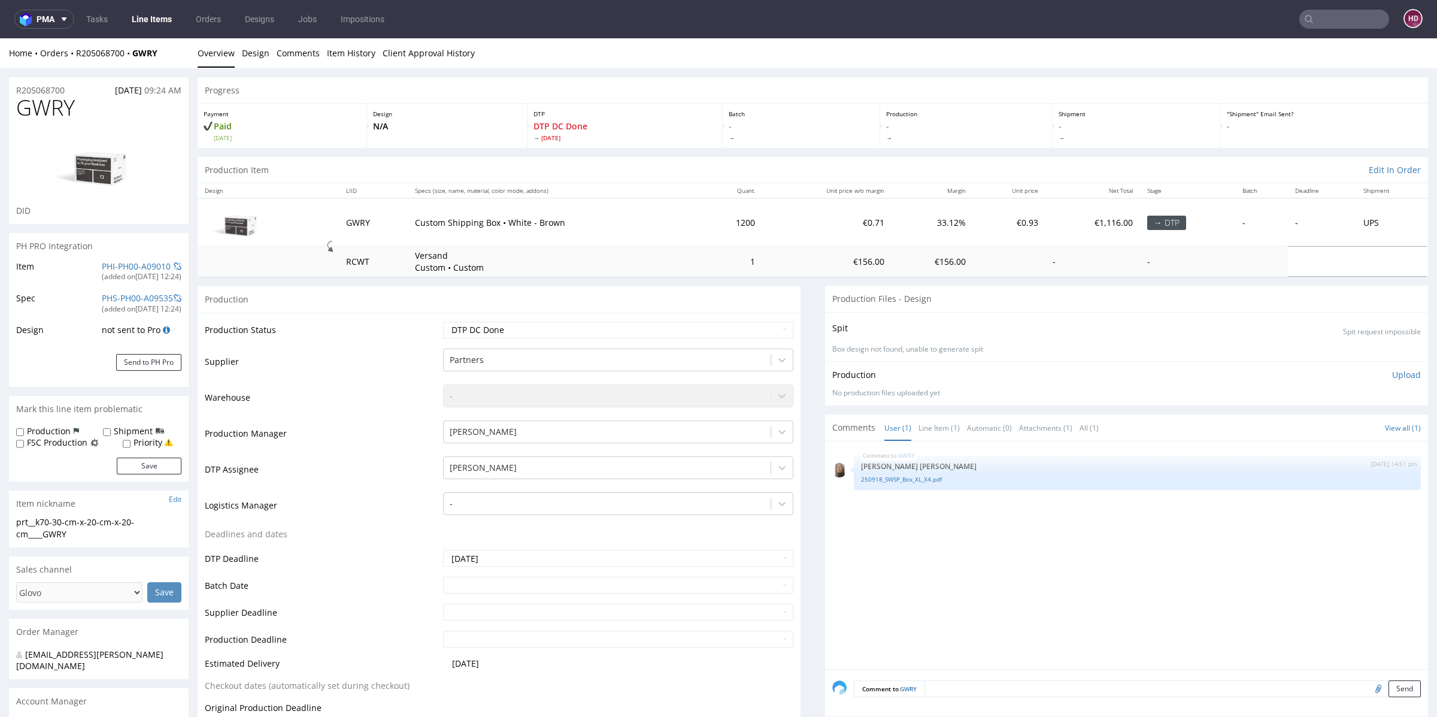
click at [1392, 372] on p "Upload" at bounding box center [1406, 375] width 29 height 12
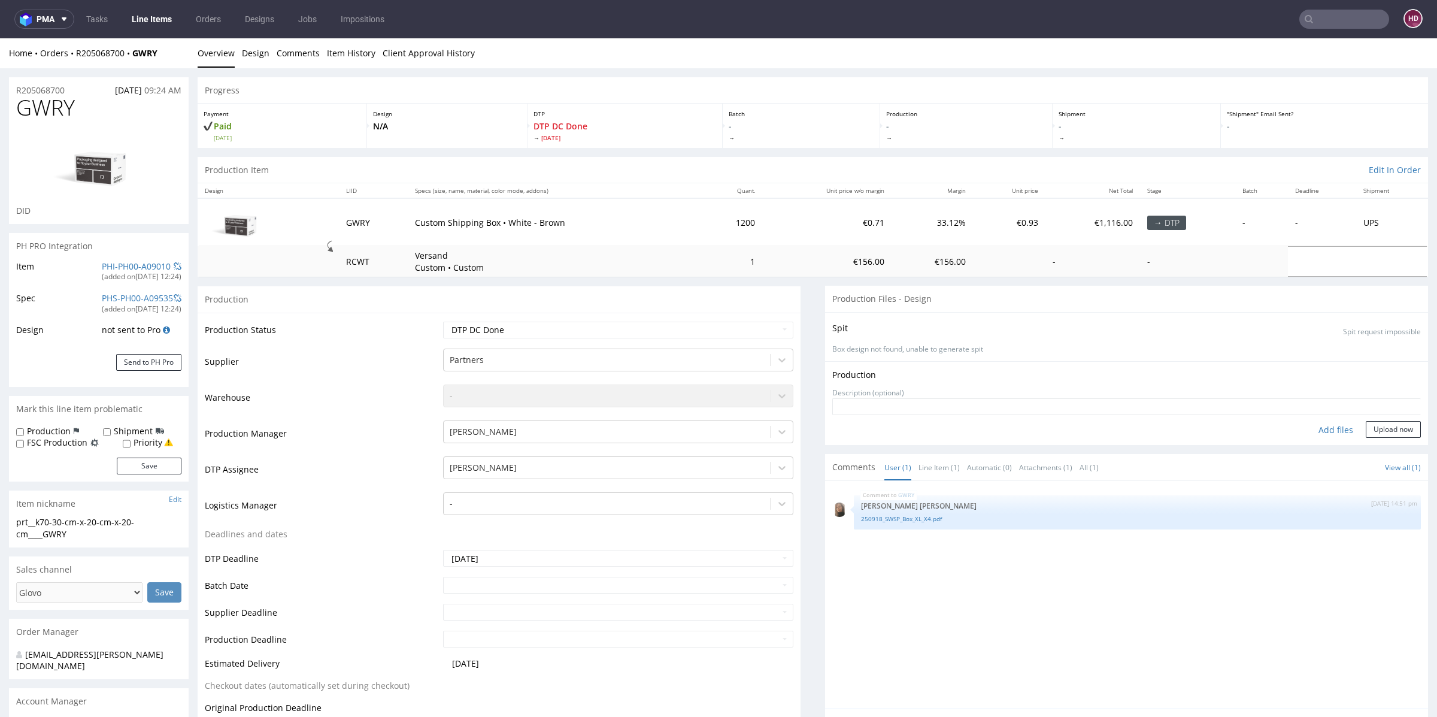
click at [1309, 436] on div "Production Upload No production files uploaded yet Description (optional) Add f…" at bounding box center [1126, 402] width 603 height 83
click at [1311, 427] on div "Add files" at bounding box center [1336, 430] width 60 height 18
type input "C:\fakepath\prt__k70-30-cm-x-20-cm-x-20-cm____GWRY__d00__oR205068700.pdf"
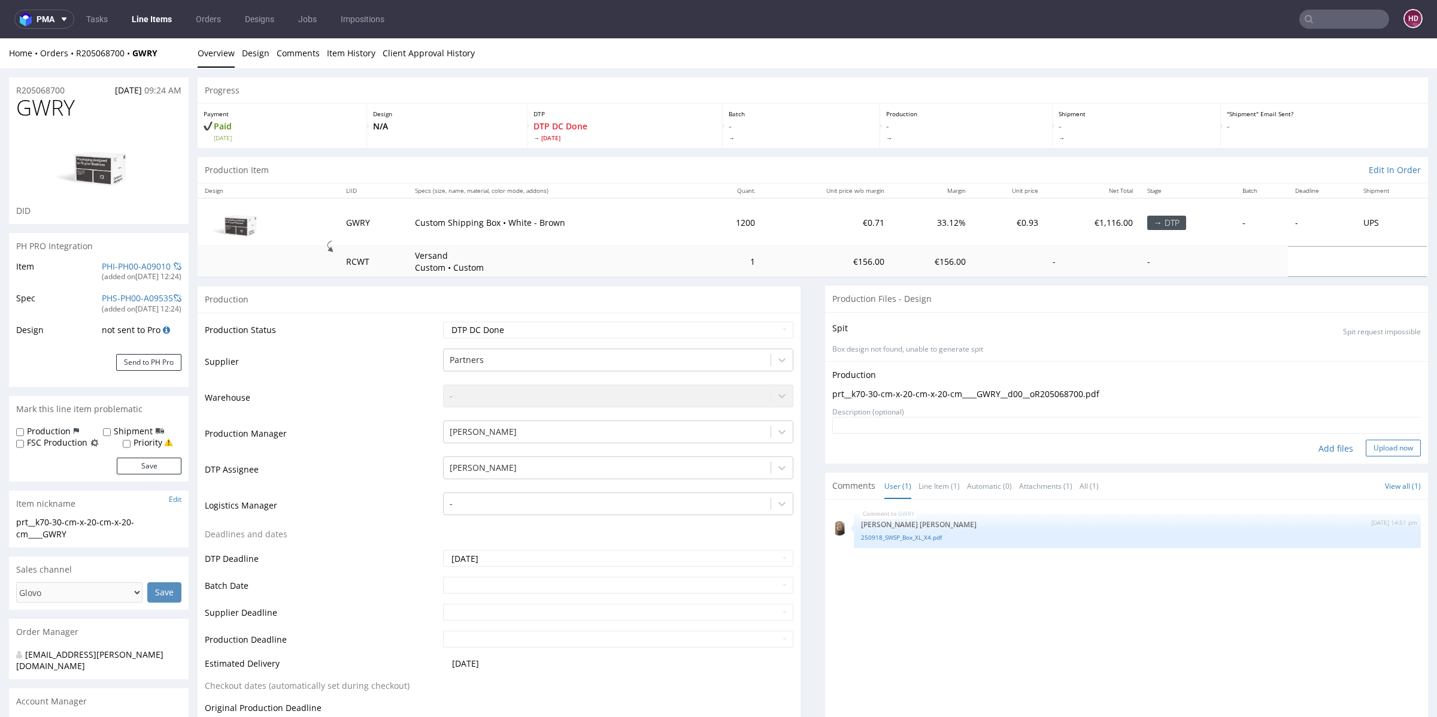
click at [1366, 448] on button "Upload now" at bounding box center [1393, 447] width 55 height 17
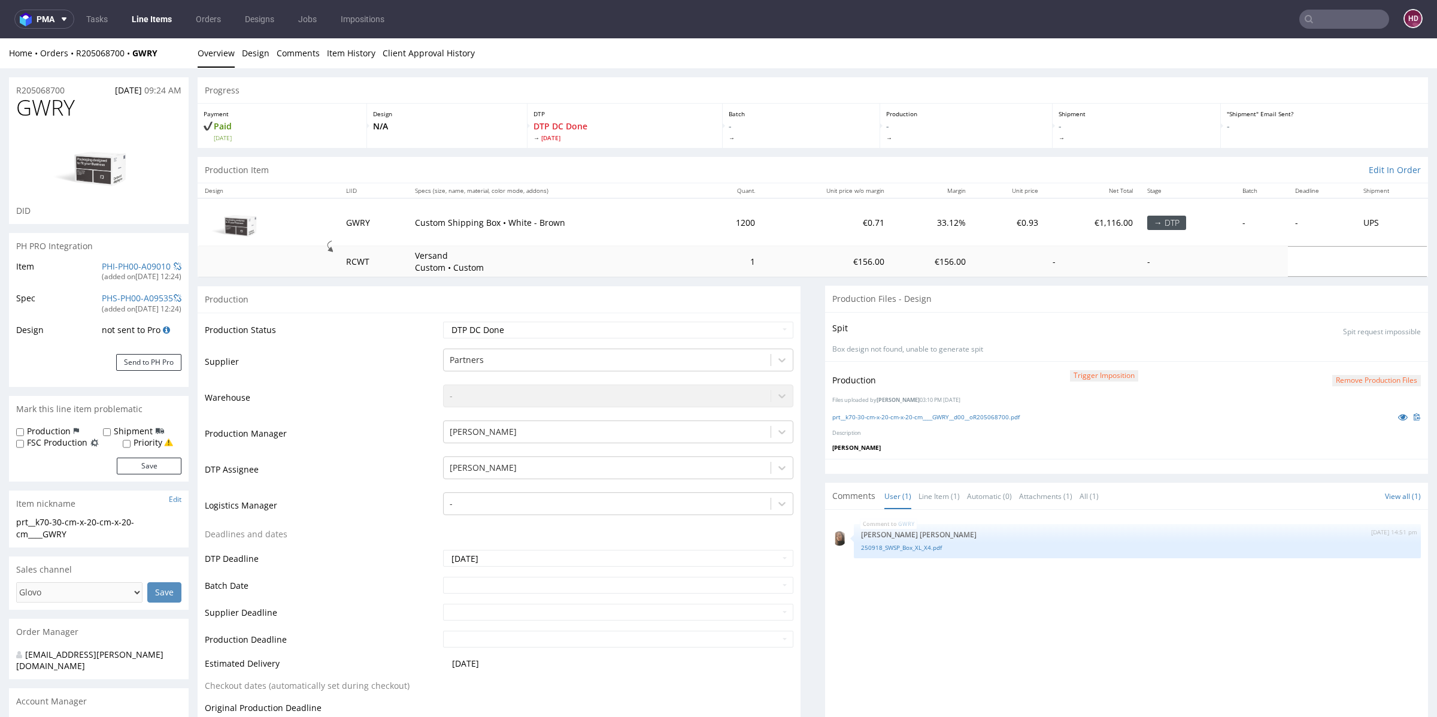
click at [1003, 586] on div "GWRY 18th Sep 25 | 14:51 pm Angelina Marć 250918_SWSP_Box_XL_X4.pdf" at bounding box center [1130, 627] width 596 height 220
click at [621, 325] on select "Waiting for Artwork Waiting for Diecut Waiting for Mockup Waiting for DTP Waiti…" at bounding box center [618, 329] width 350 height 17
select select "dtp_ca_needed"
click at [443, 321] on select "Waiting for Artwork Waiting for Diecut Waiting for Mockup Waiting for DTP Waiti…" at bounding box center [618, 329] width 350 height 17
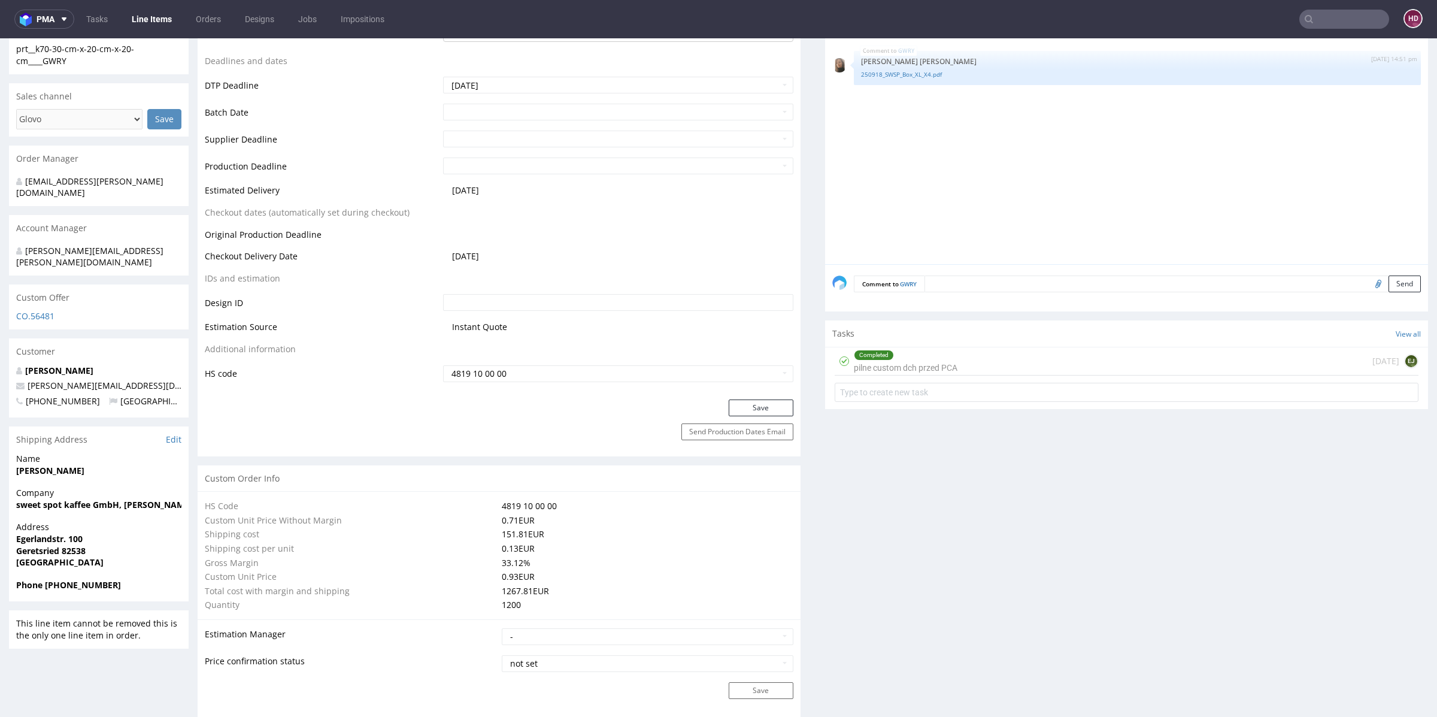
scroll to position [484, 0]
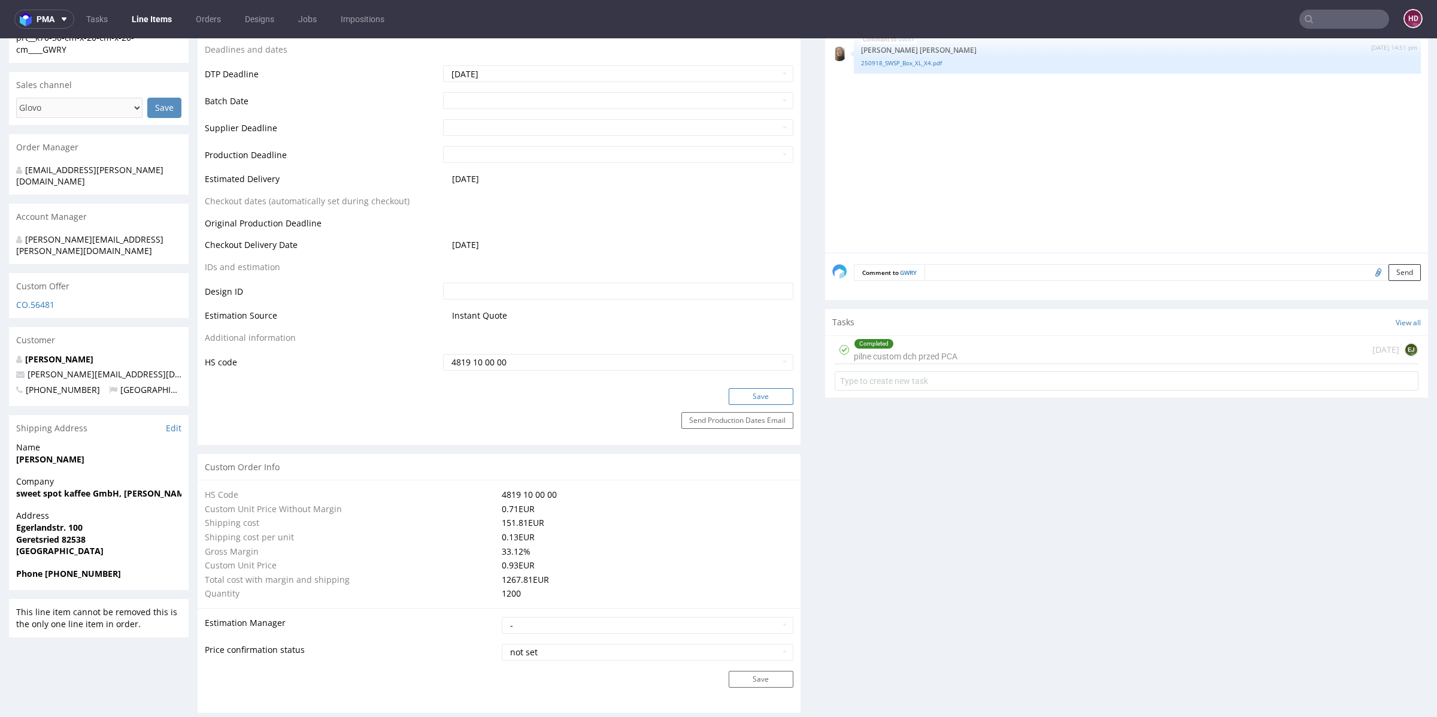
click at [775, 399] on button "Save" at bounding box center [761, 396] width 65 height 17
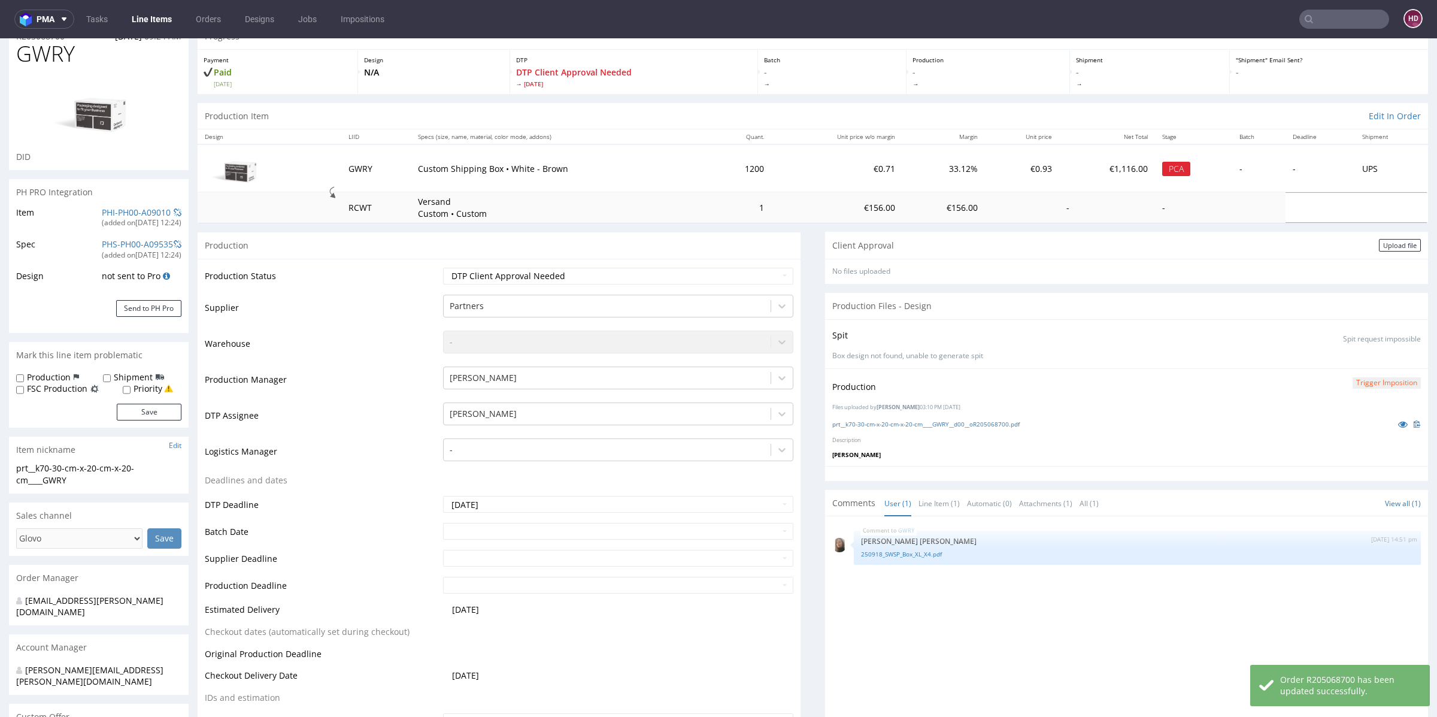
scroll to position [0, 0]
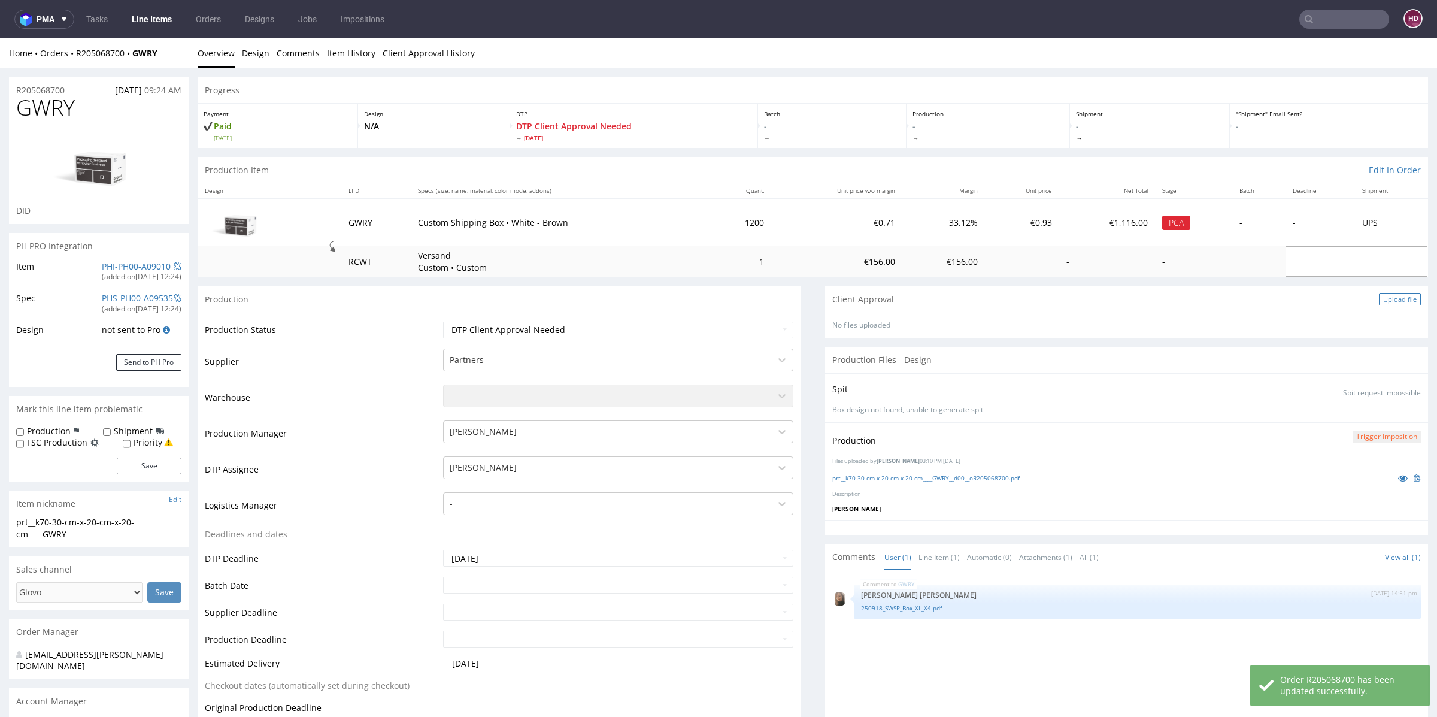
click at [1384, 300] on div "Upload file" at bounding box center [1400, 299] width 42 height 13
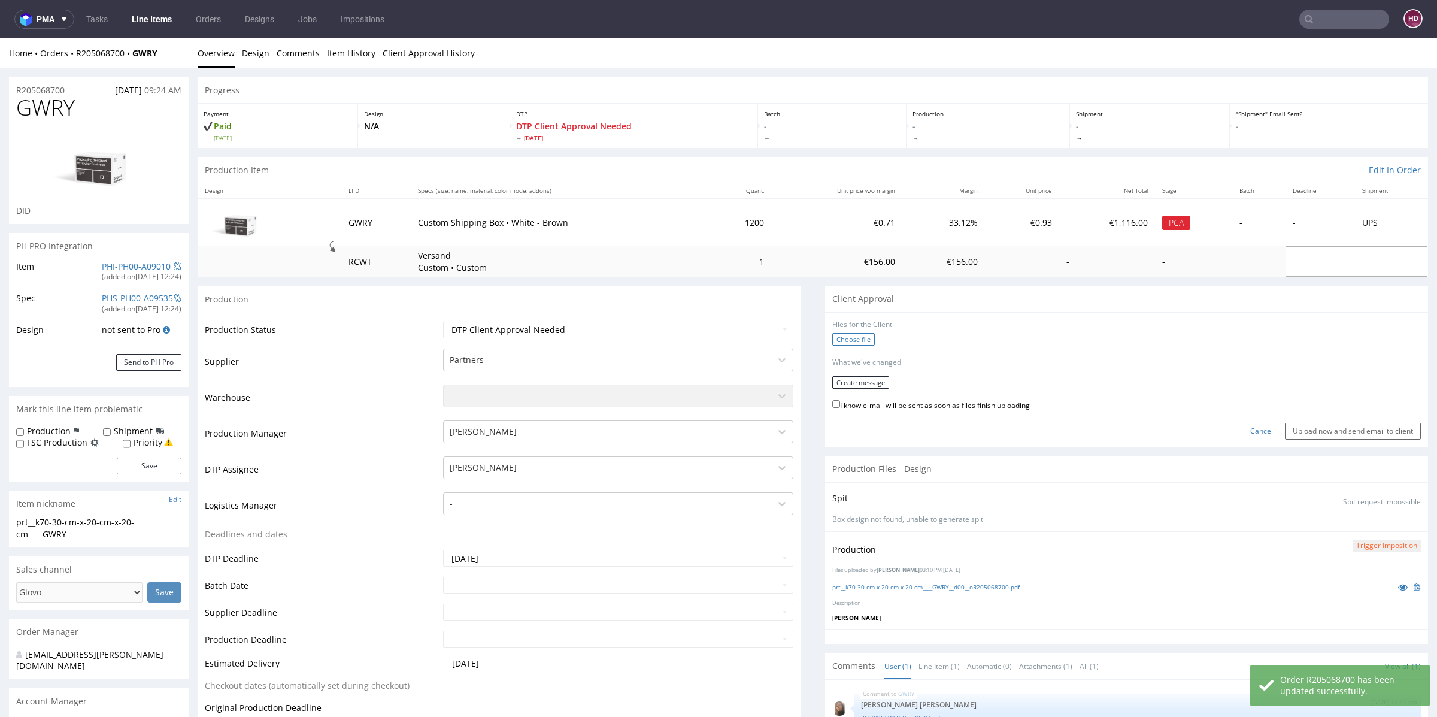
click at [853, 338] on label "Choose file" at bounding box center [853, 339] width 43 height 13
click at [0, 38] on input "Choose file" at bounding box center [0, 38] width 0 height 0
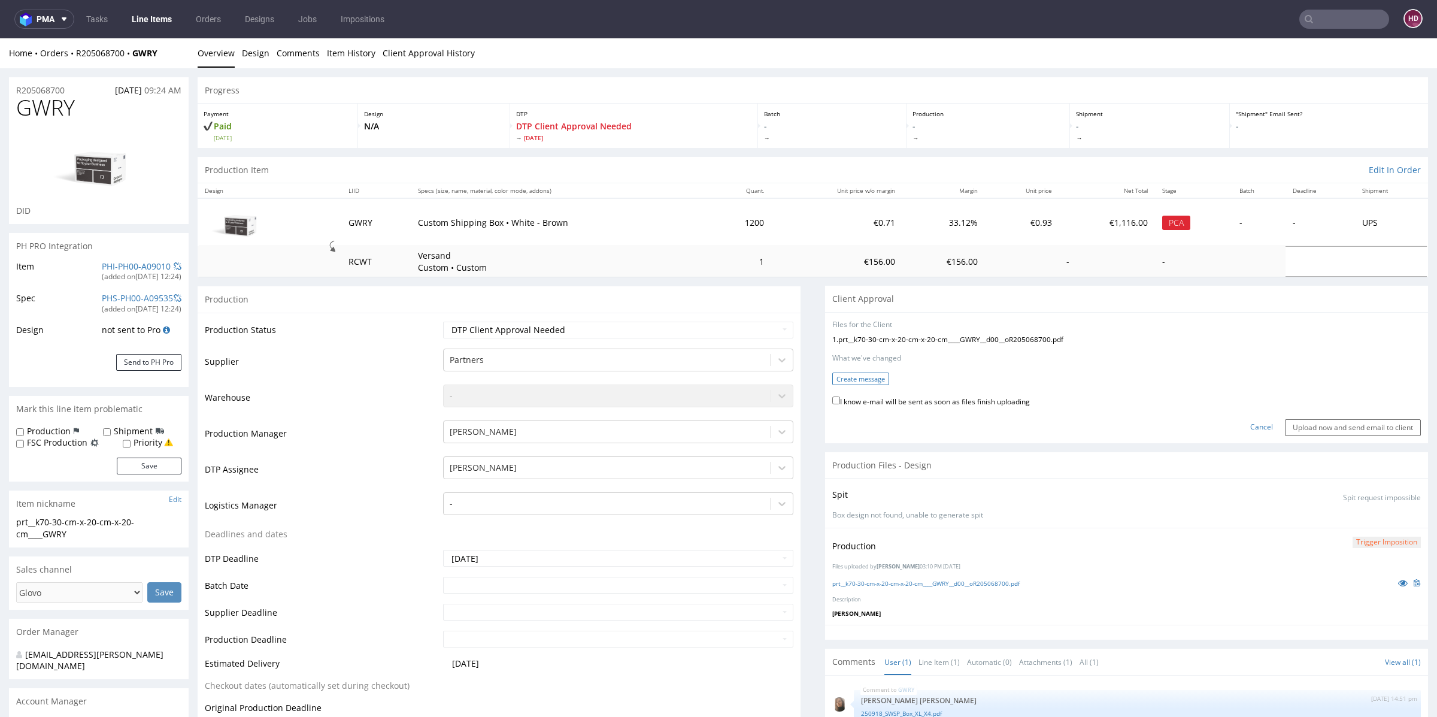
click at [873, 374] on button "Create message" at bounding box center [860, 378] width 57 height 13
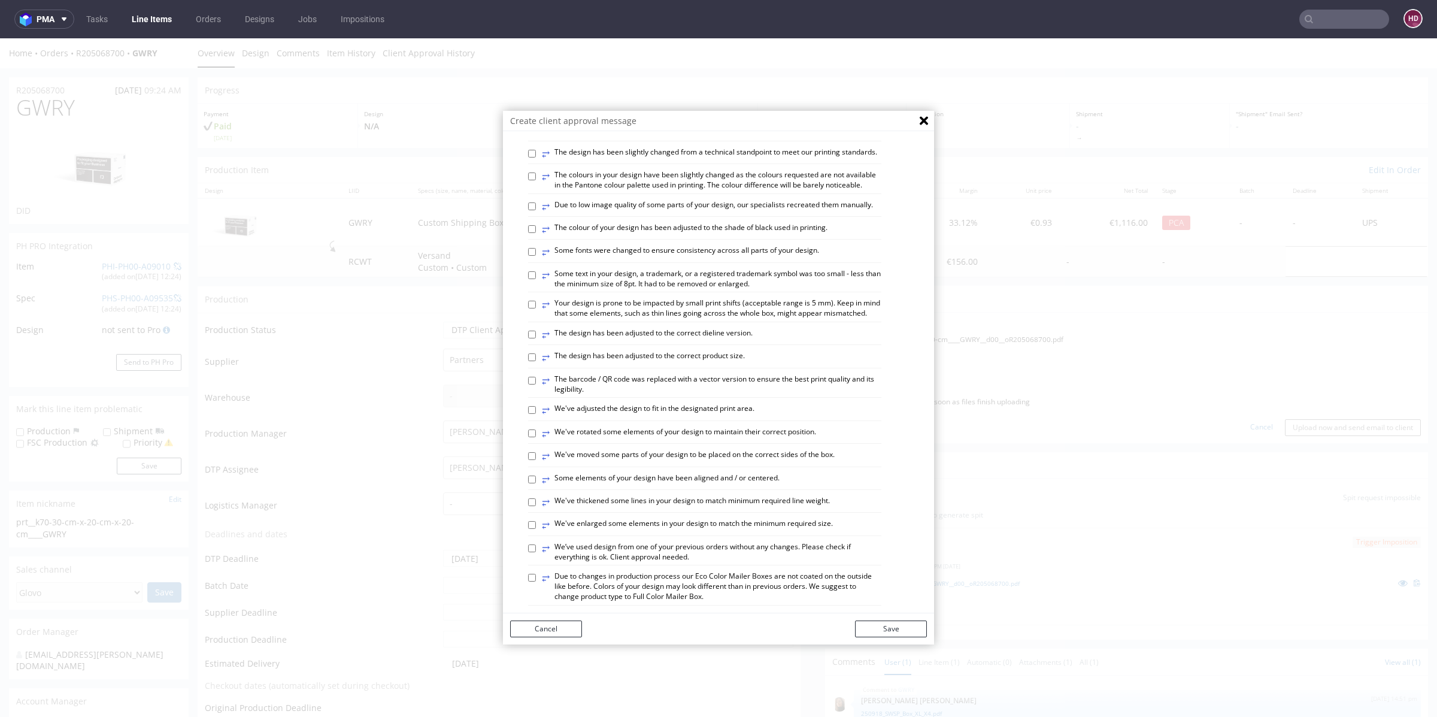
scroll to position [228, 0]
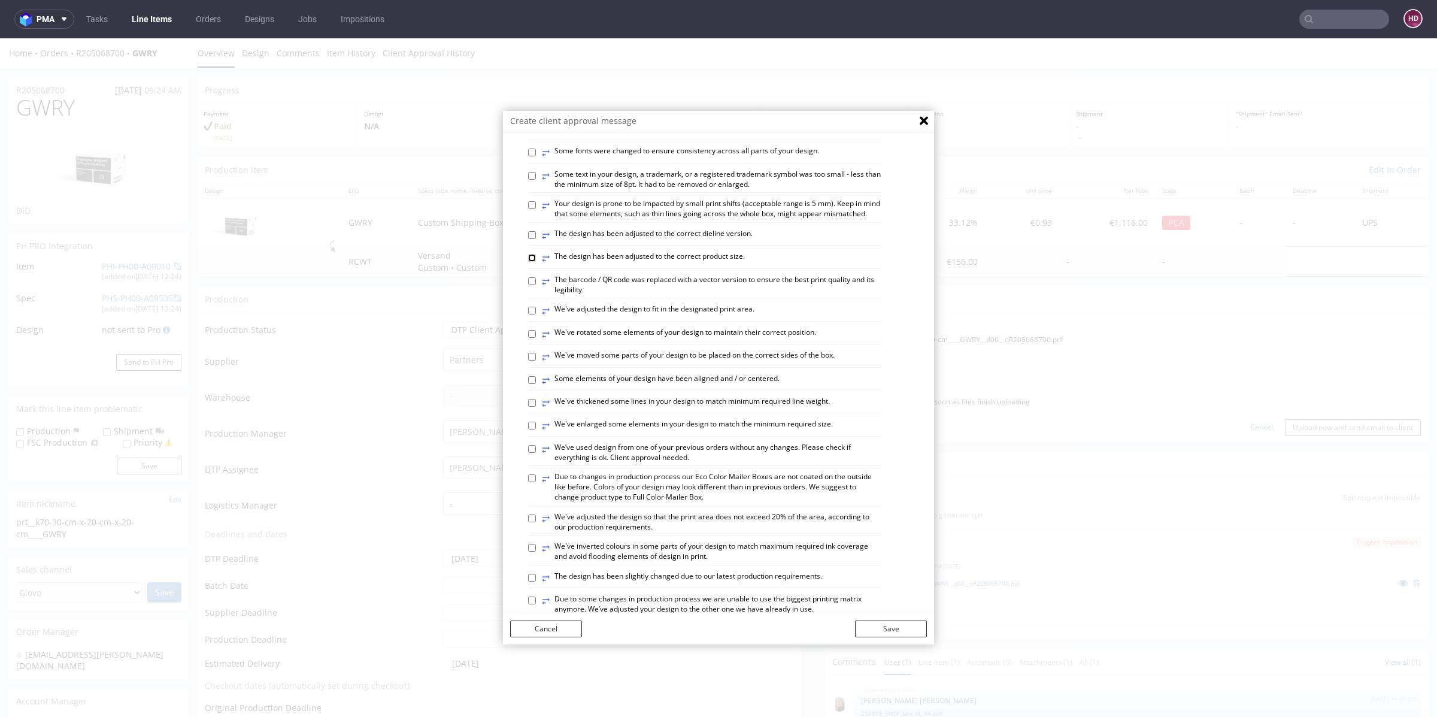
click at [528, 262] on input "⥂ The design has been adjusted to the correct product size." at bounding box center [532, 258] width 8 height 8
checkbox input "false"
click at [528, 239] on input "⥂ The design has been adjusted to the correct dieline version." at bounding box center [532, 235] width 8 height 8
checkbox input "true"
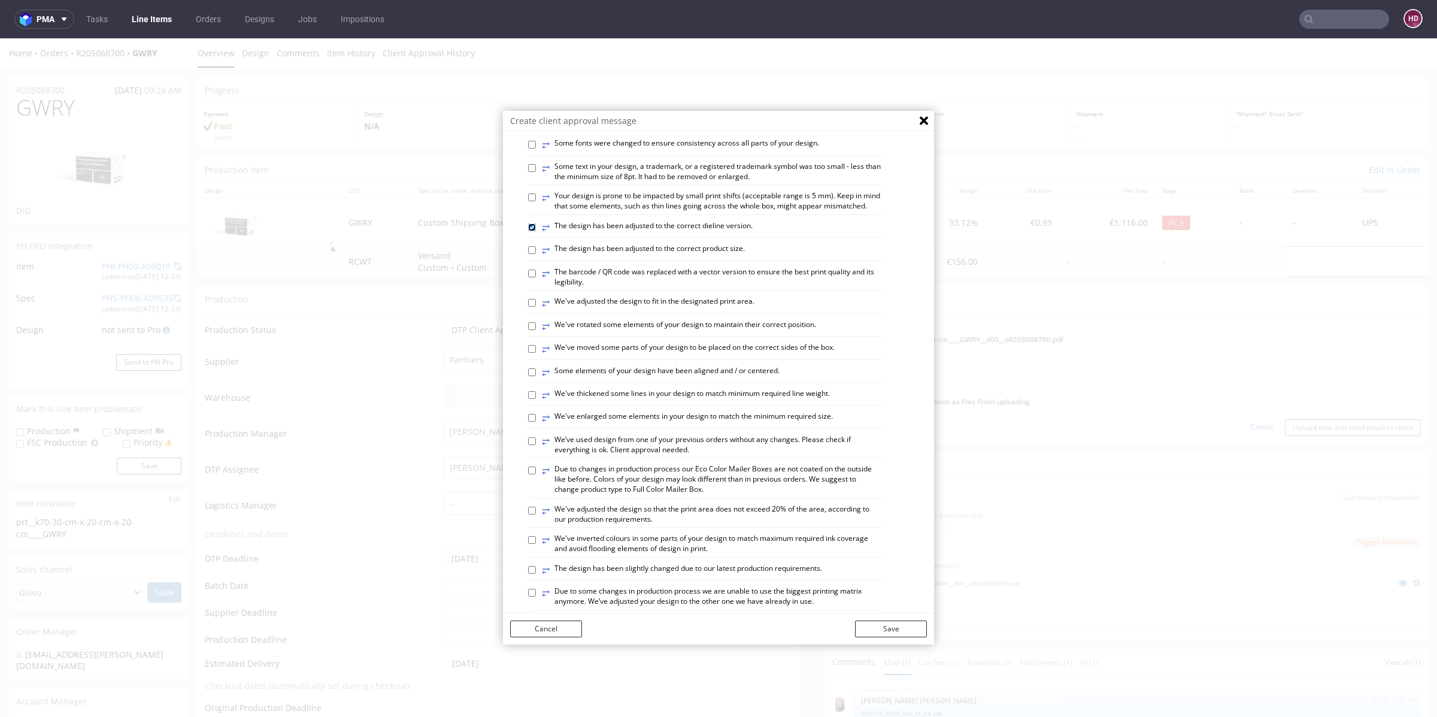
scroll to position [238, 0]
click at [528, 374] on input "⥂ Some elements of your design have been aligned and / or centered." at bounding box center [532, 370] width 8 height 8
checkbox input "true"
click at [528, 350] on input "⥂ We've moved some parts of your design to be placed on the correct sides of th…" at bounding box center [532, 346] width 8 height 8
checkbox input "true"
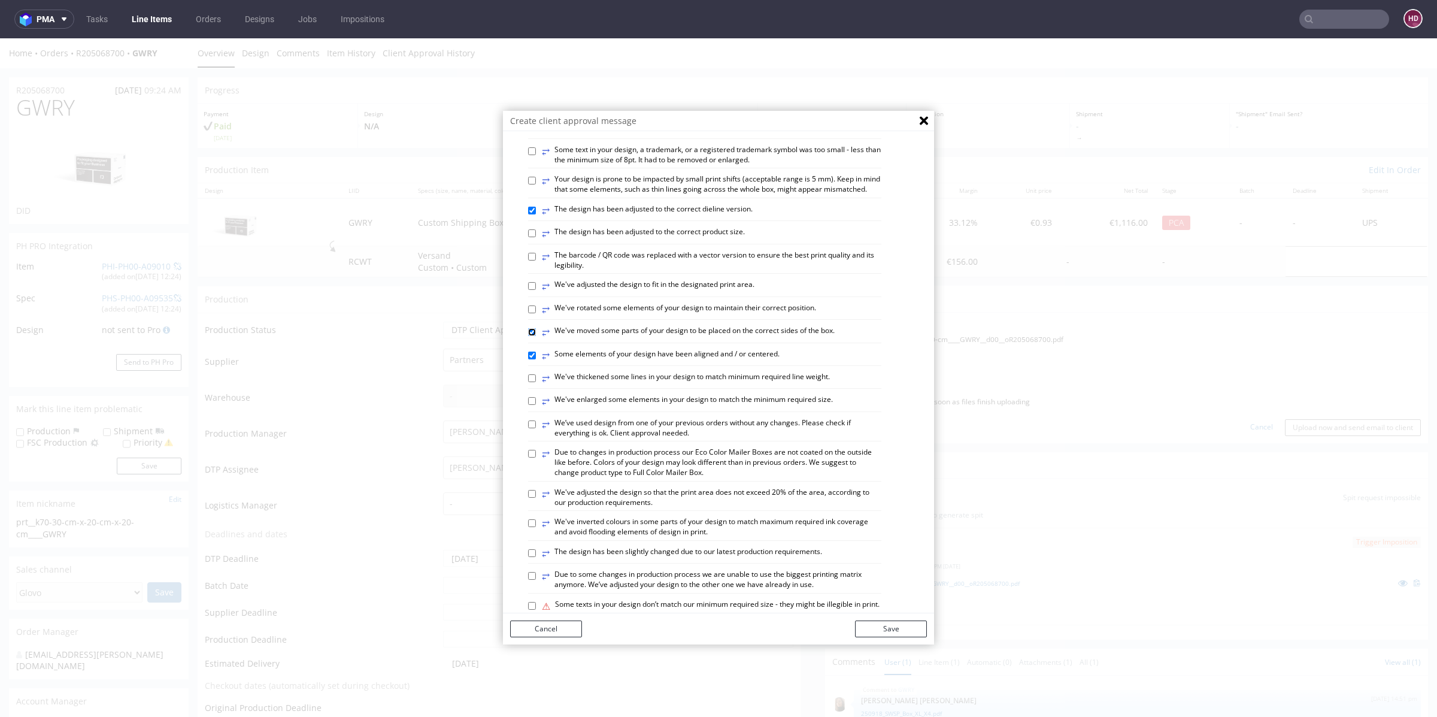
scroll to position [365, 0]
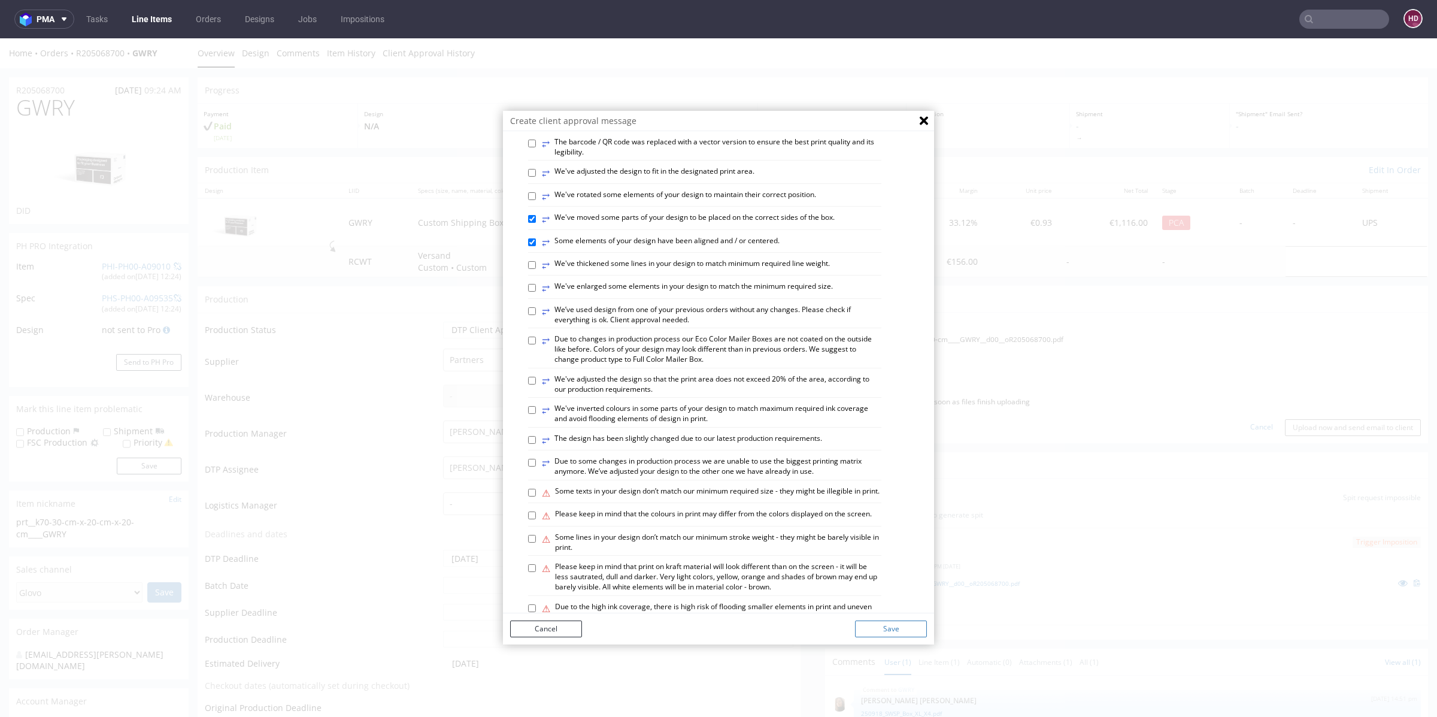
click at [911, 625] on button "Save" at bounding box center [891, 628] width 72 height 17
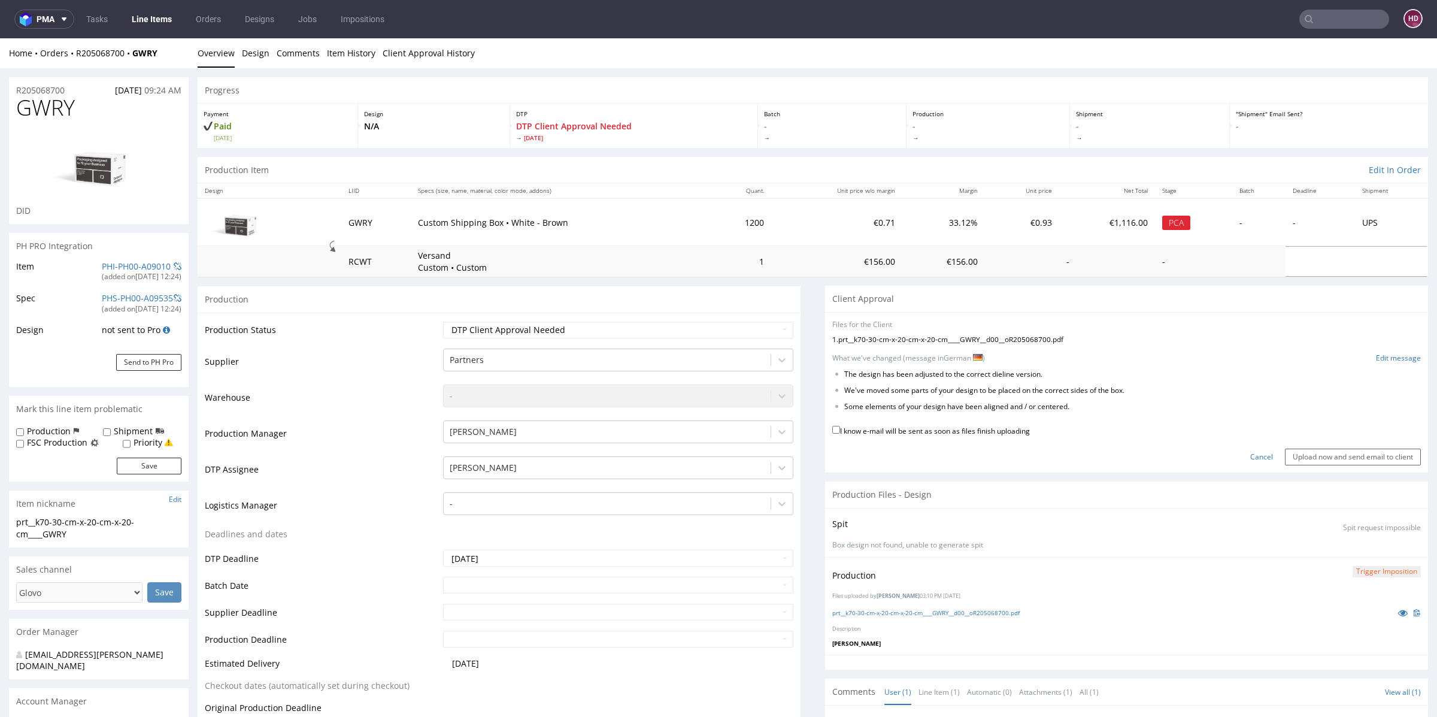
click at [859, 427] on label "I know e-mail will be sent as soon as files finish uploading" at bounding box center [931, 429] width 198 height 13
click at [840, 427] on input "I know e-mail will be sent as soon as files finish uploading" at bounding box center [836, 430] width 8 height 8
checkbox input "true"
click at [897, 608] on link "prt__k70-30-cm-x-20-cm-x-20-cm____GWRY__d00__oR205068700.pdf" at bounding box center [925, 612] width 187 height 8
click at [1362, 452] on input "Upload now and send email to client" at bounding box center [1353, 456] width 136 height 17
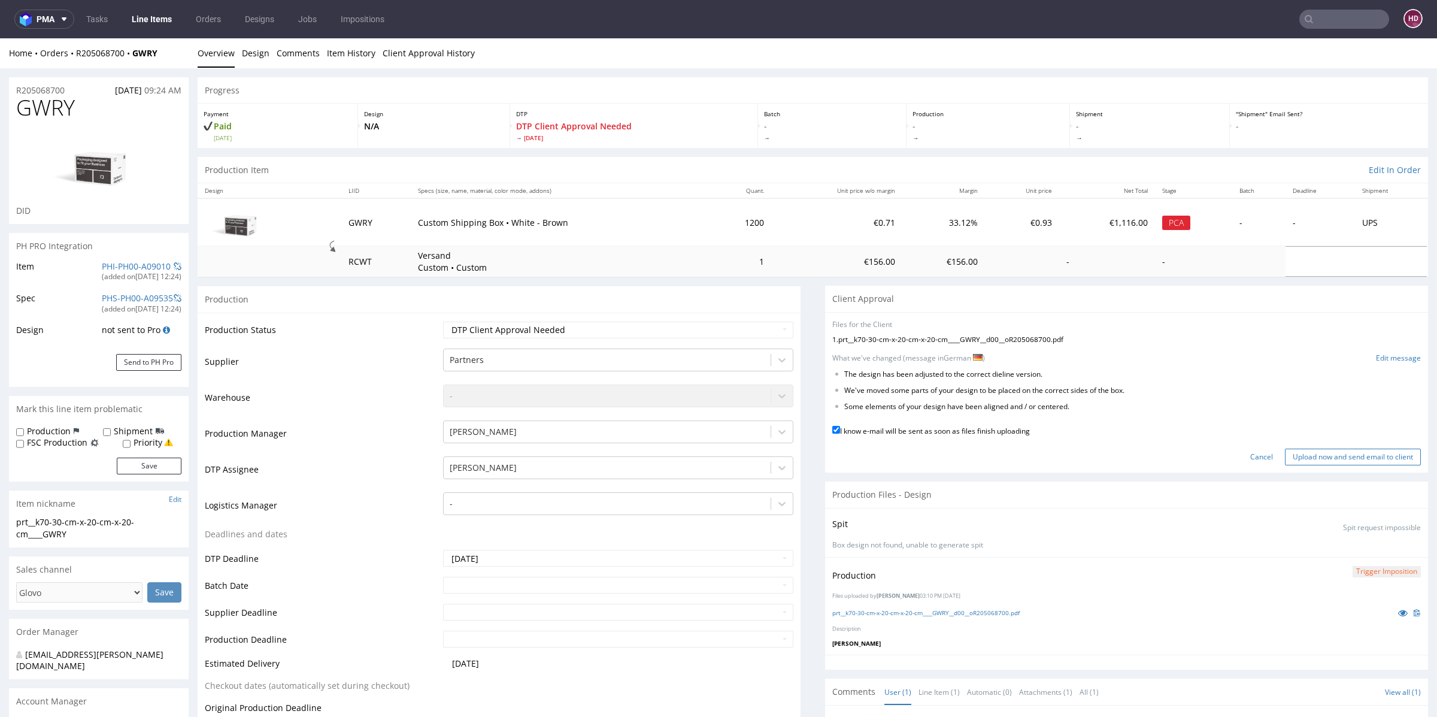
click at [1360, 457] on input "Upload now and send email to client" at bounding box center [1353, 456] width 136 height 17
click at [1195, 411] on form "Files for the Client 1 . prt__k70-30-cm-x-20-cm-x-20-cm____GWRY__d00__oR2050687…" at bounding box center [1126, 392] width 589 height 145
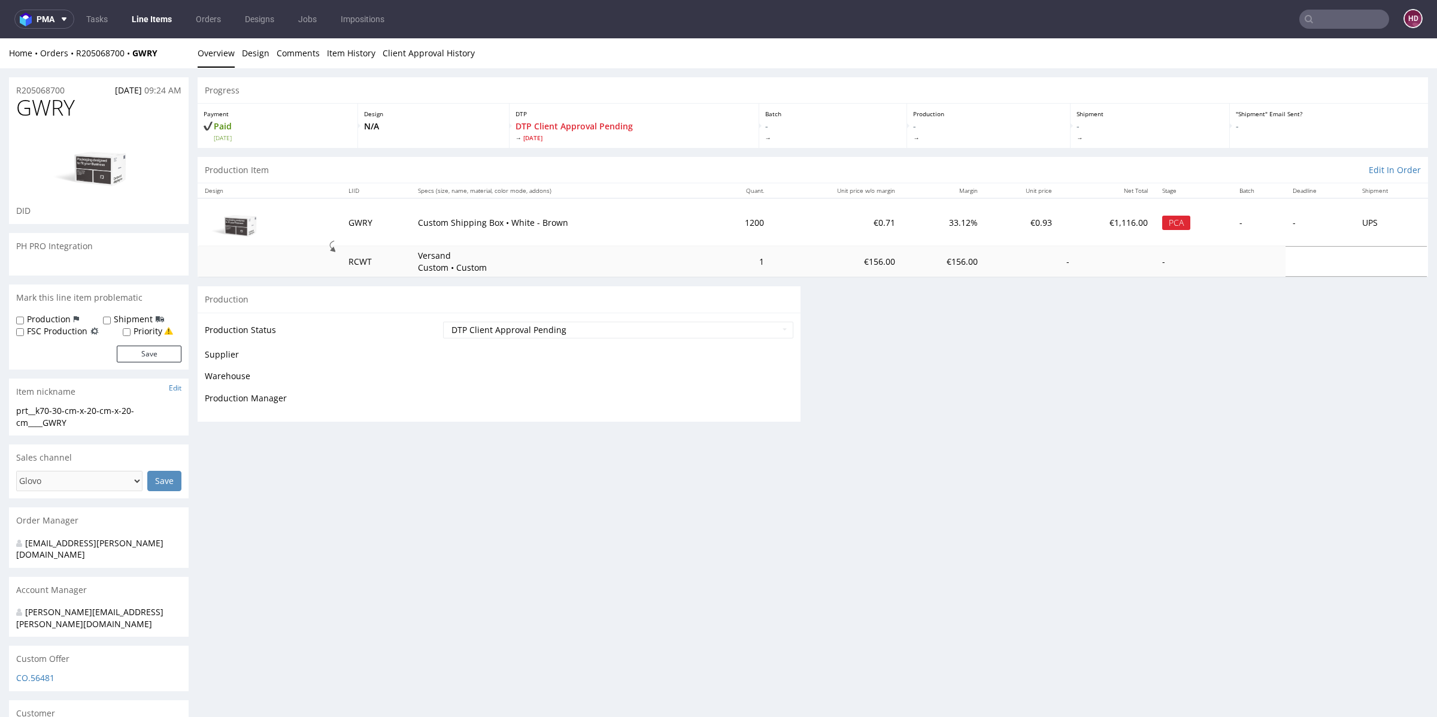
click at [1192, 430] on div "Progress Payment Paid Wed 03 Sep Design N/A DTP DTP Client Approval Pending Fri…" at bounding box center [813, 253] width 1230 height 353
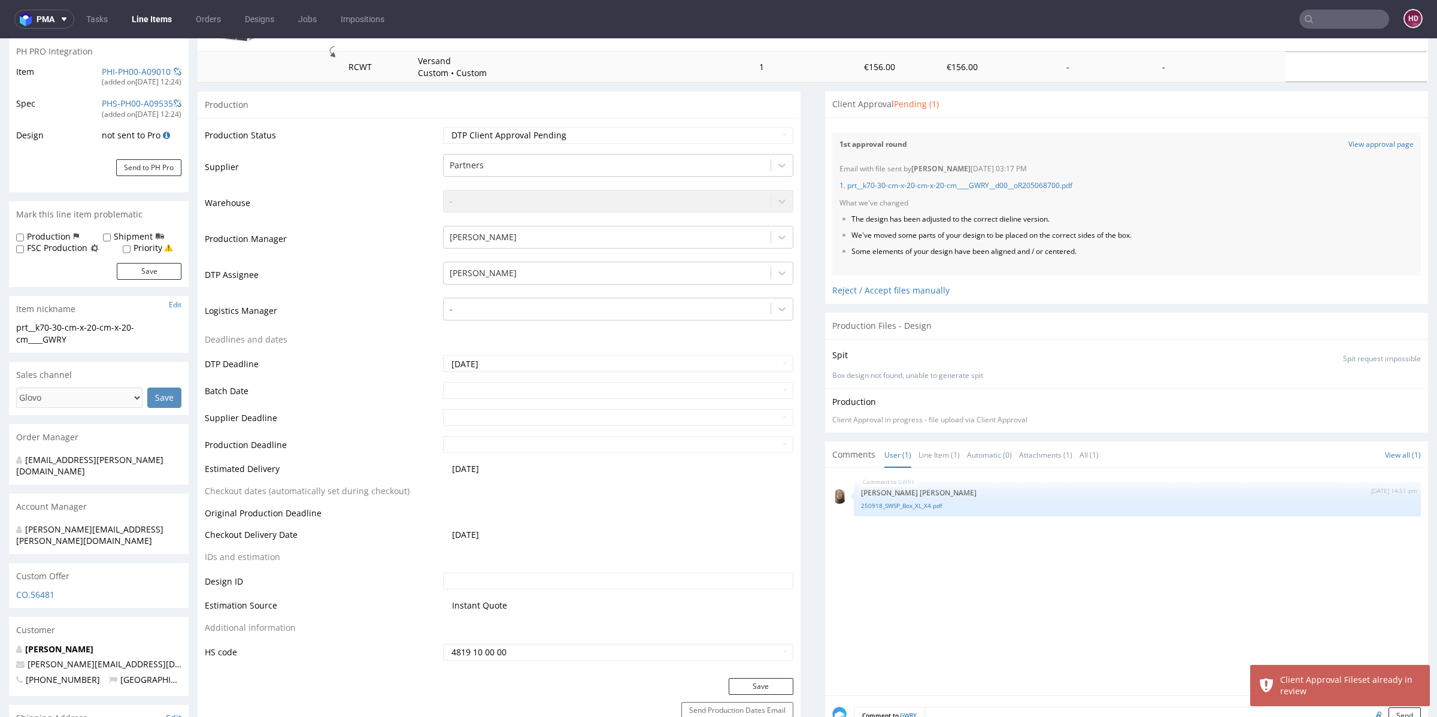
scroll to position [195, 0]
click at [765, 684] on button "Save" at bounding box center [761, 686] width 65 height 17
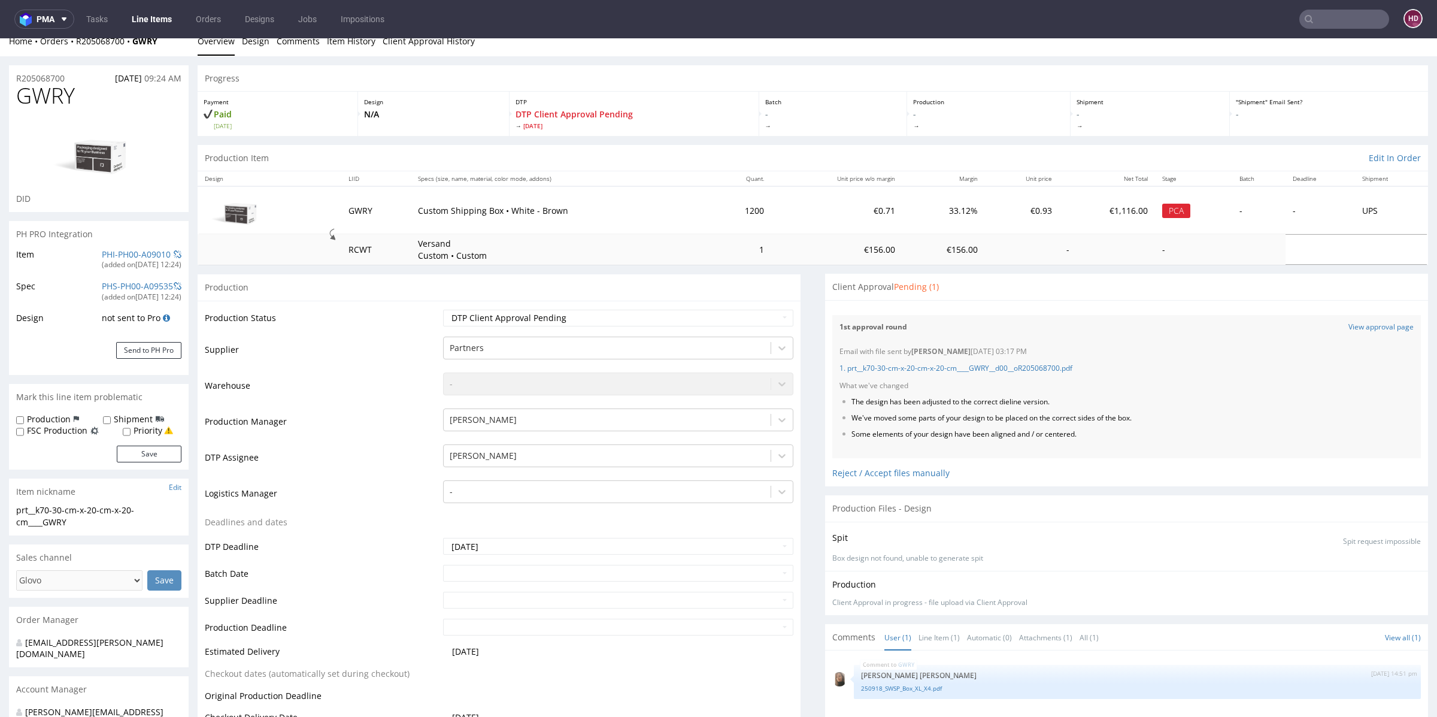
scroll to position [0, 0]
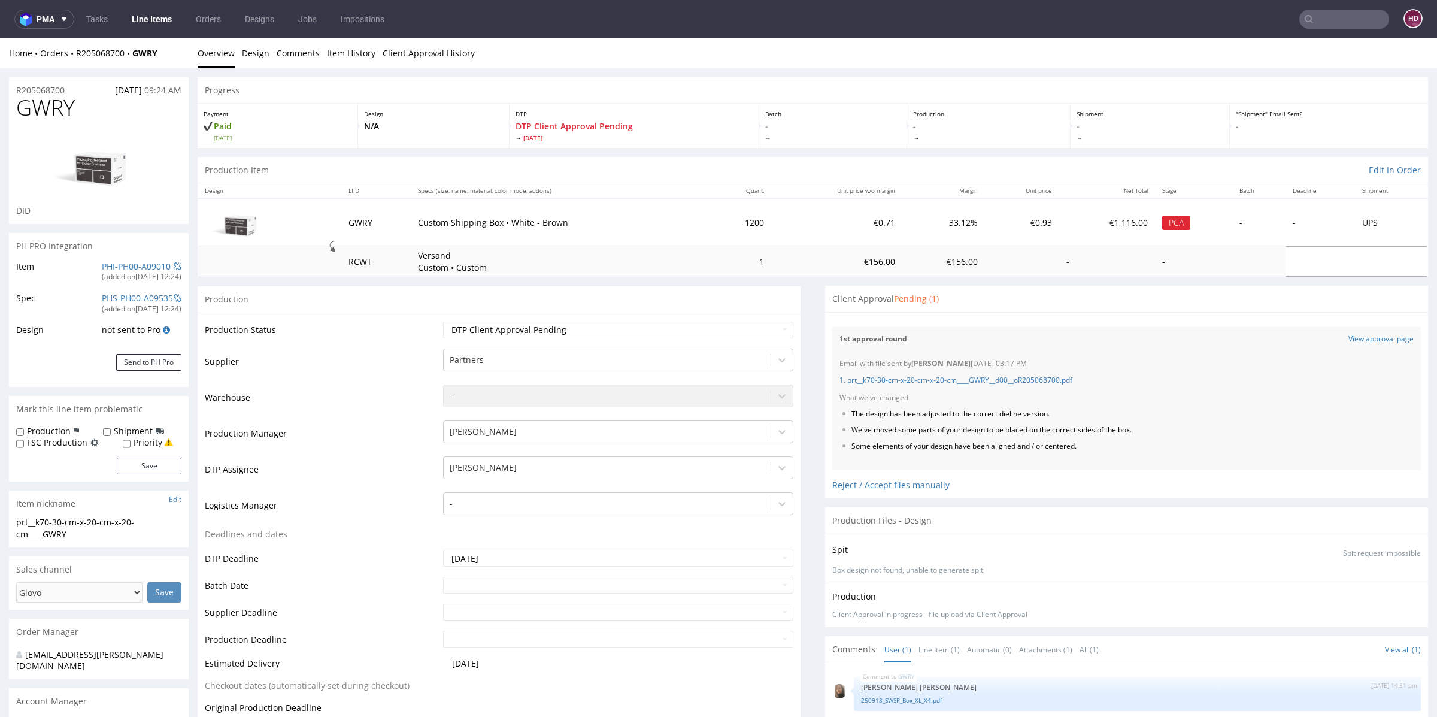
click at [139, 19] on link "Line Items" at bounding box center [152, 19] width 54 height 19
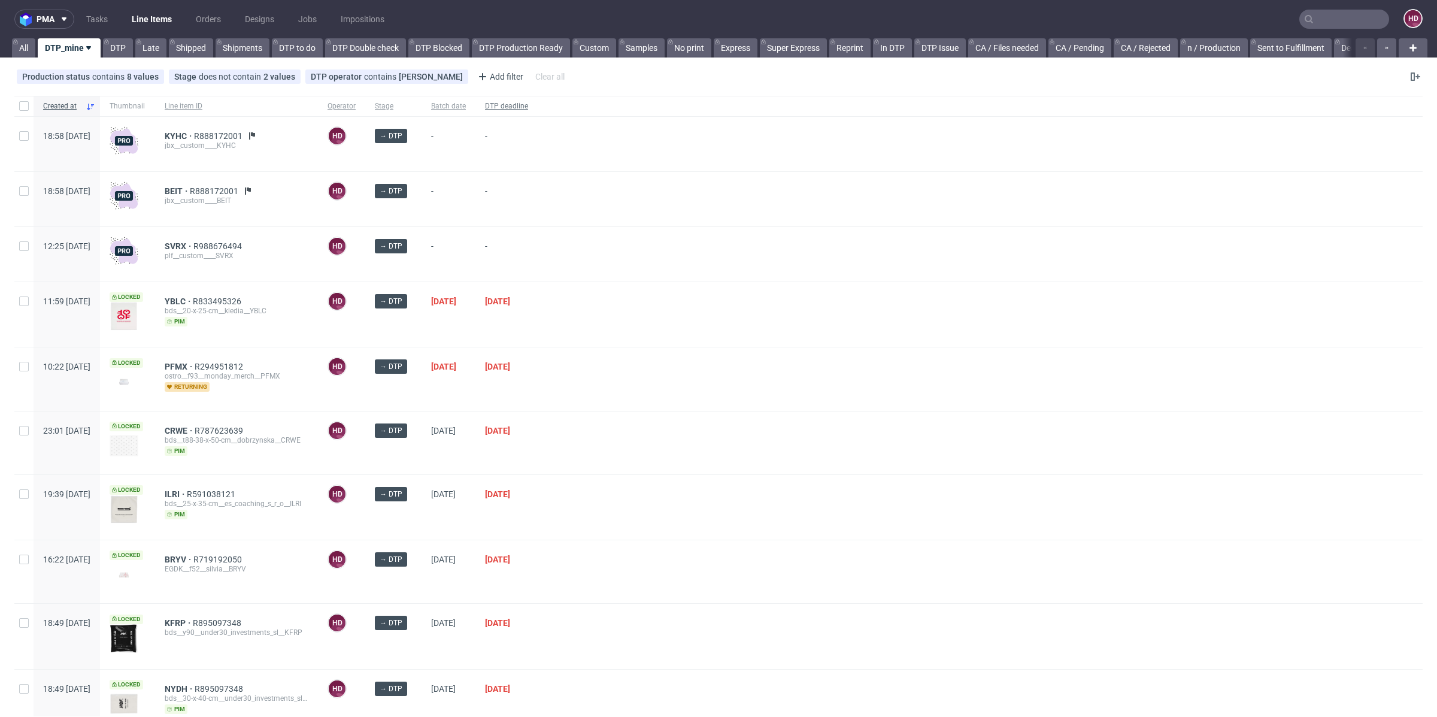
click at [528, 103] on span "DTP deadline" at bounding box center [506, 106] width 43 height 10
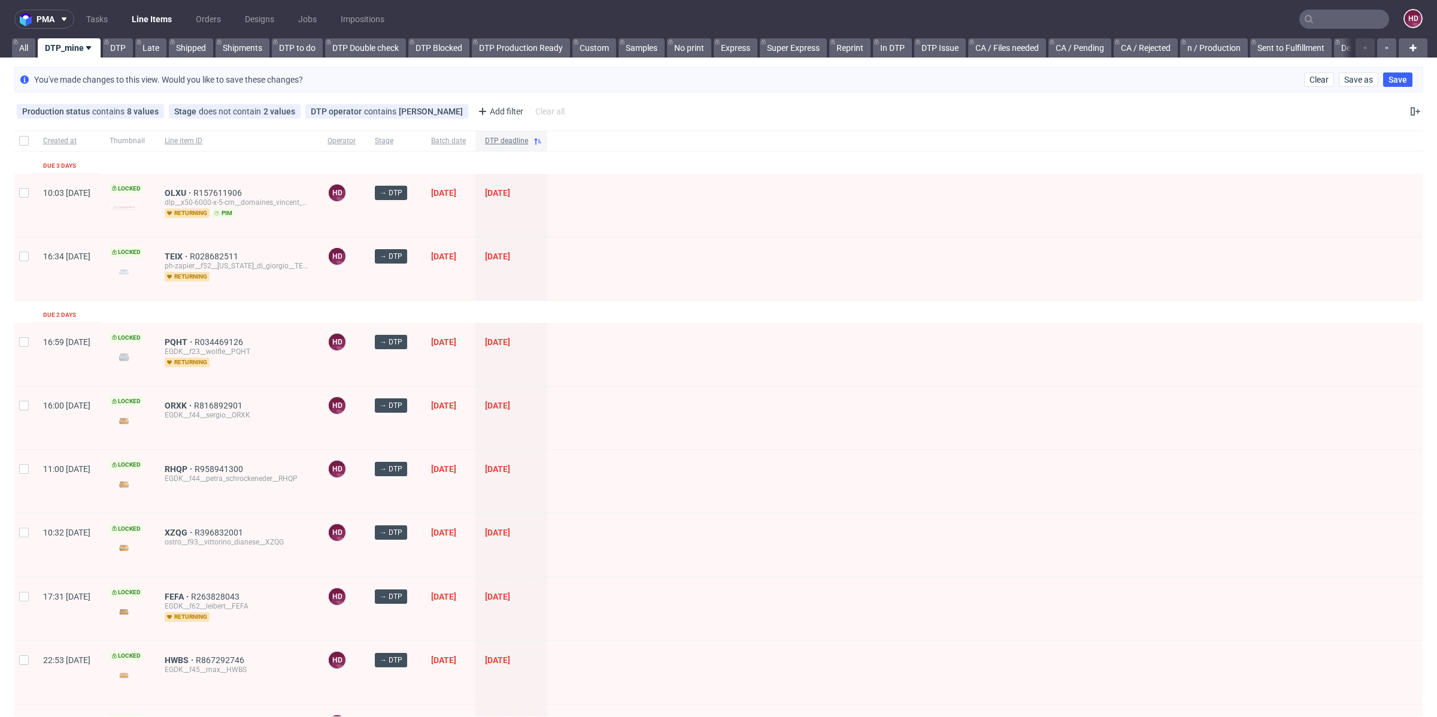
click at [528, 139] on span "DTP deadline" at bounding box center [506, 141] width 43 height 10
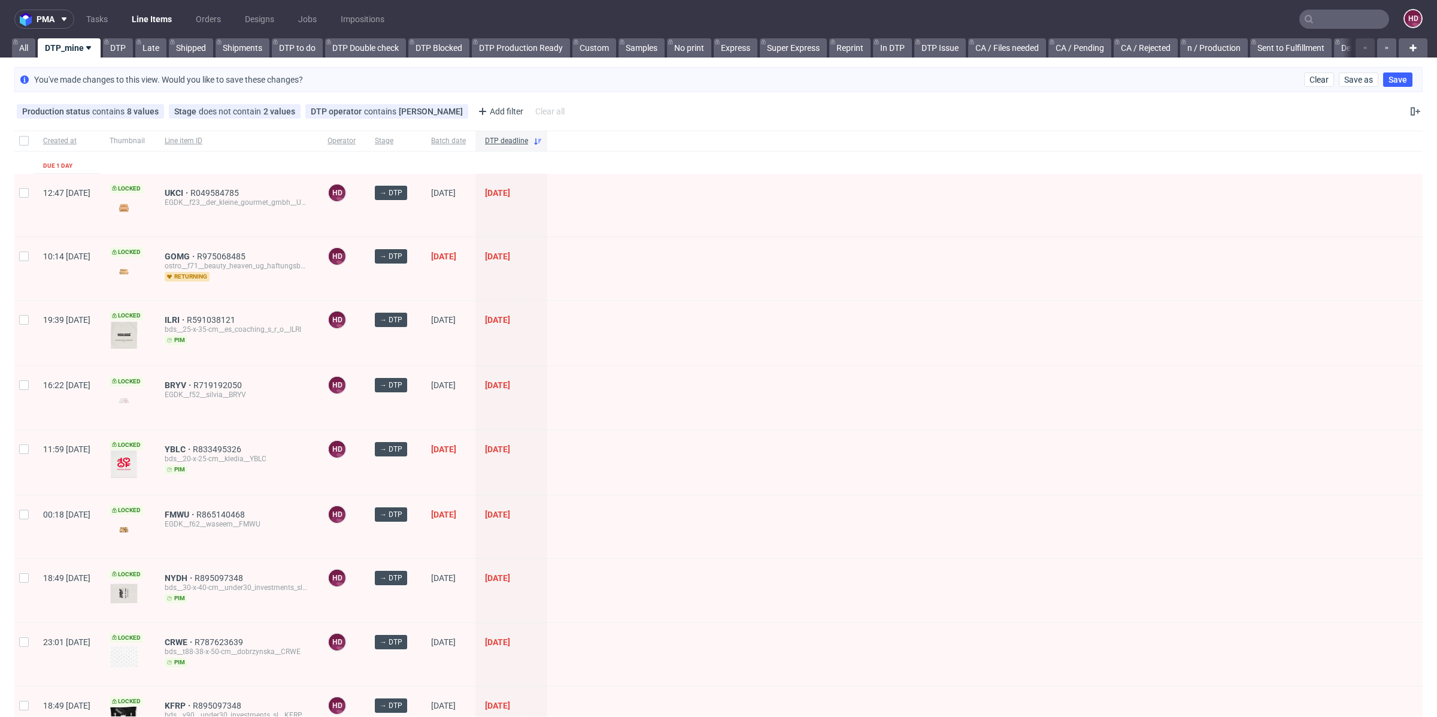
click at [528, 139] on span "DTP deadline" at bounding box center [506, 141] width 43 height 10
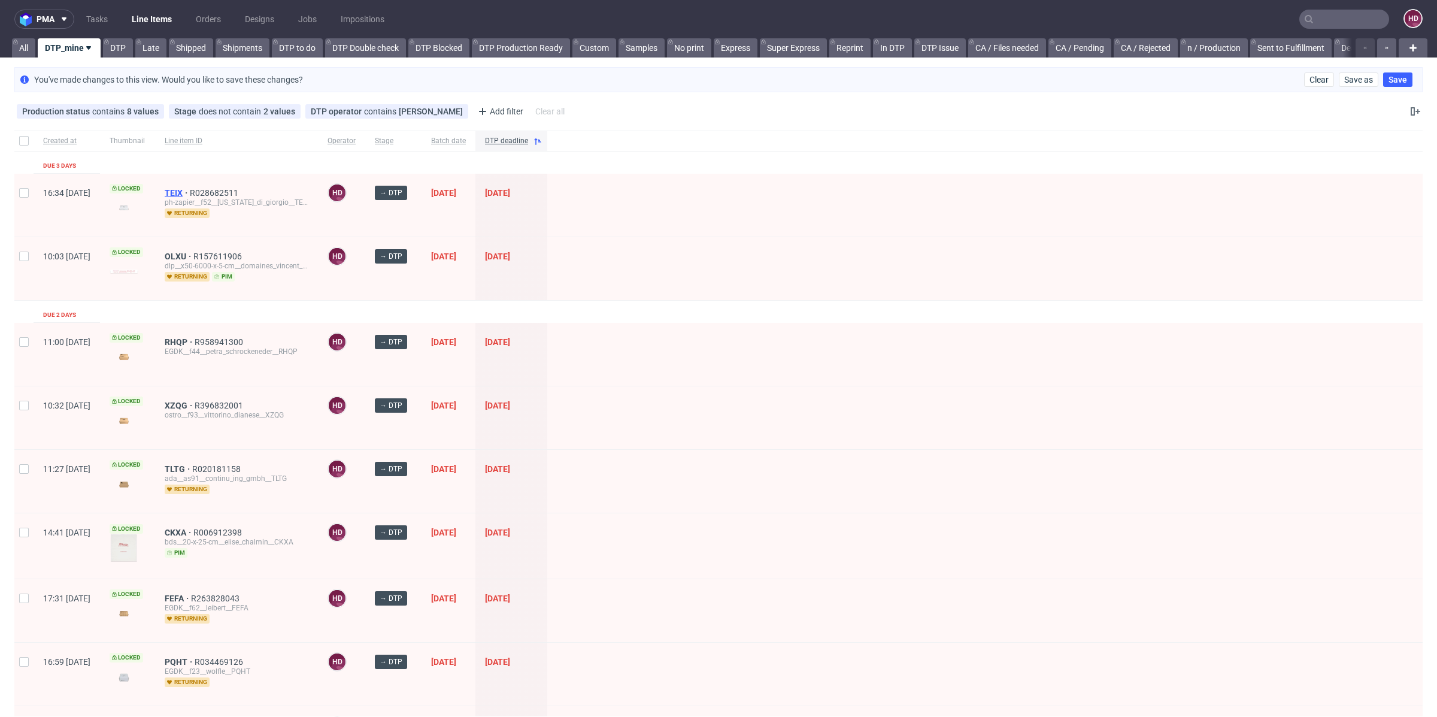
click at [190, 188] on span "TEIX" at bounding box center [177, 193] width 25 height 10
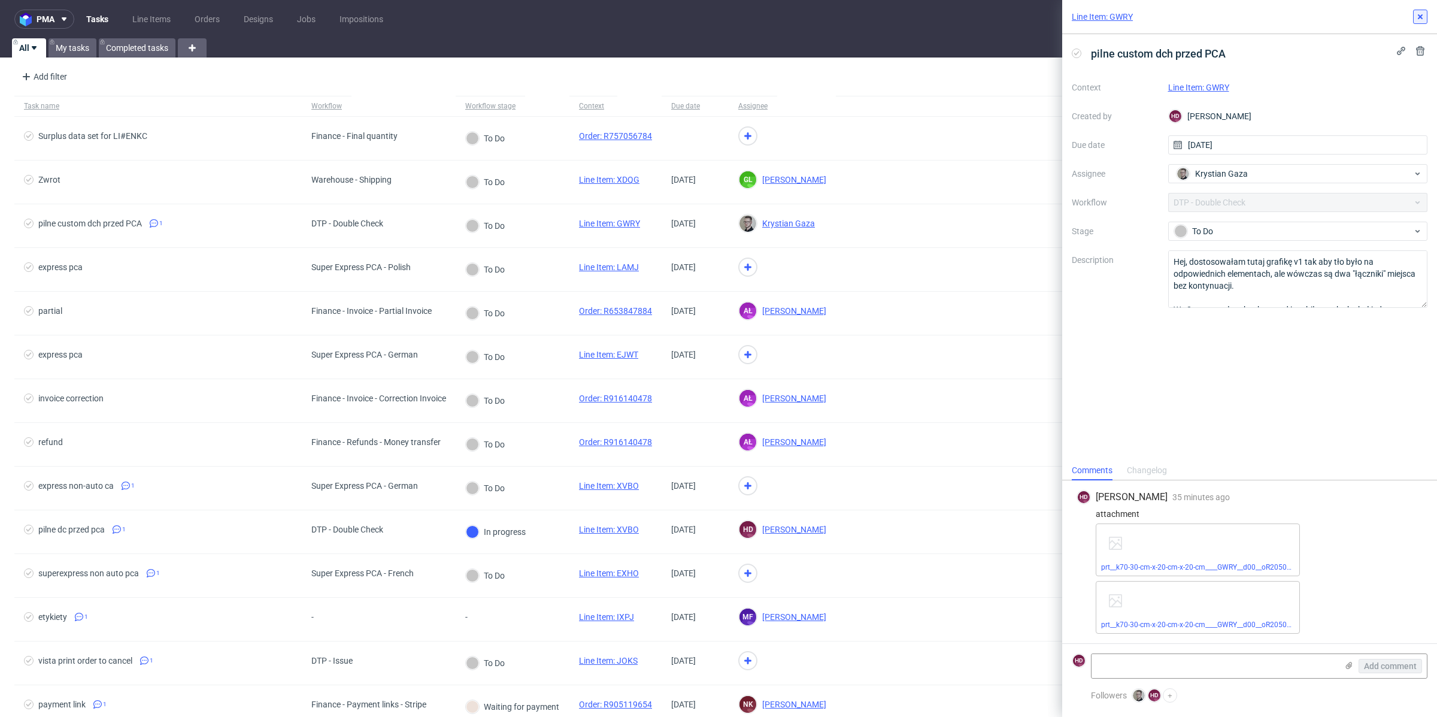
click at [1421, 20] on icon at bounding box center [1420, 17] width 10 height 10
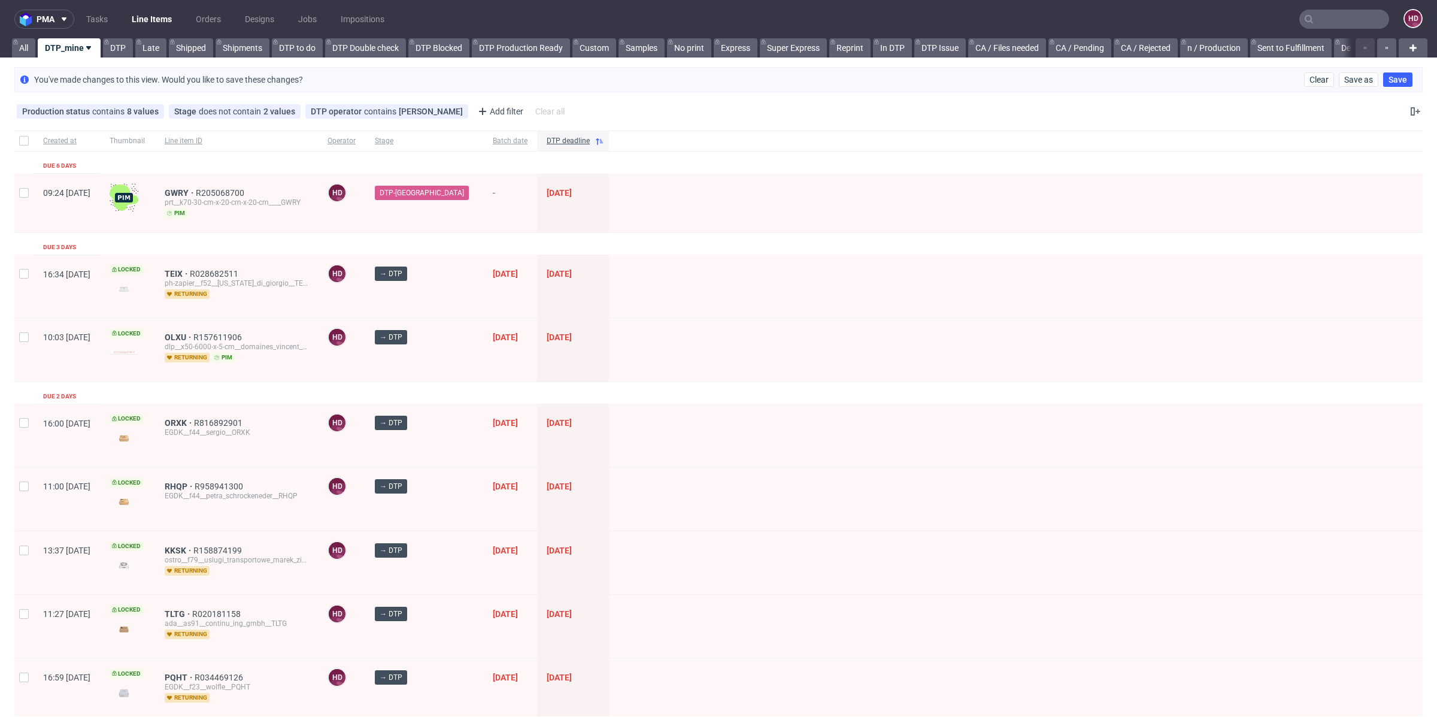
click at [1345, 25] on input "text" at bounding box center [1344, 19] width 90 height 19
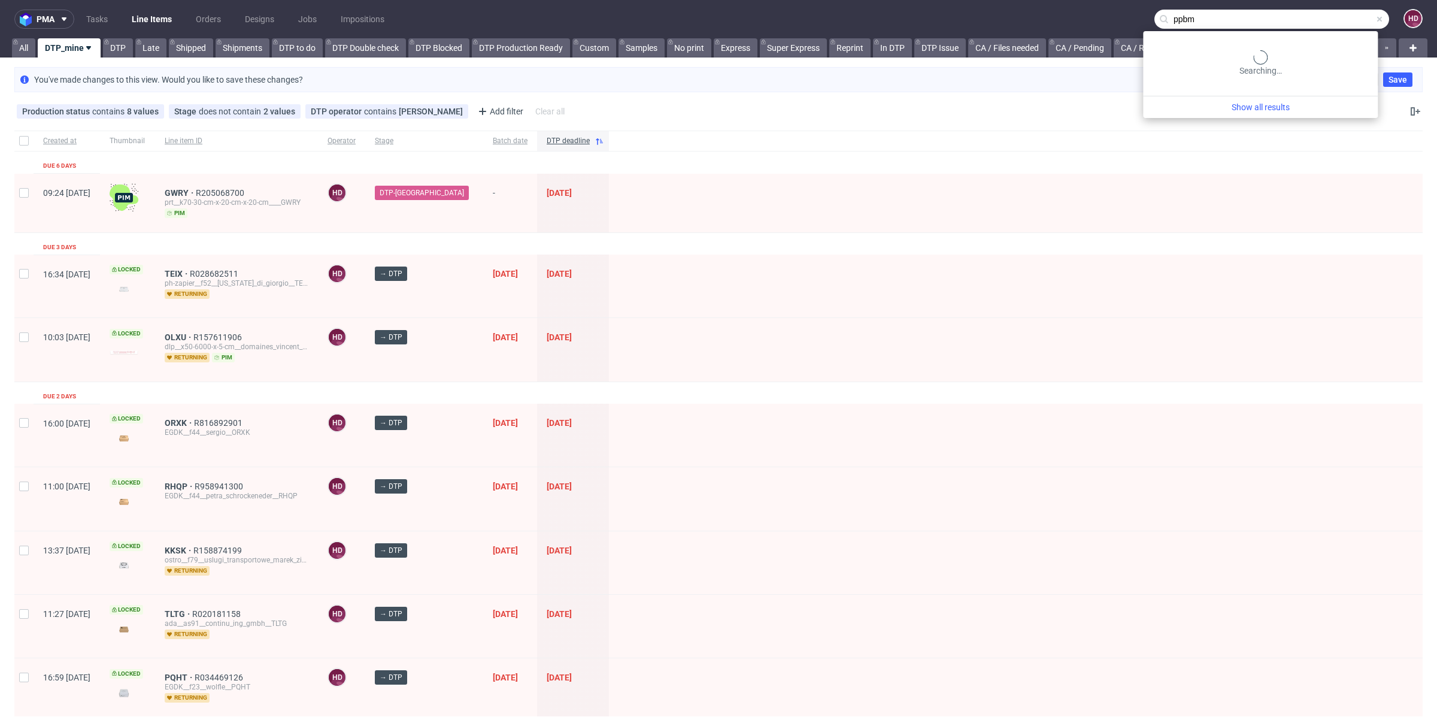
type input "ppbm"
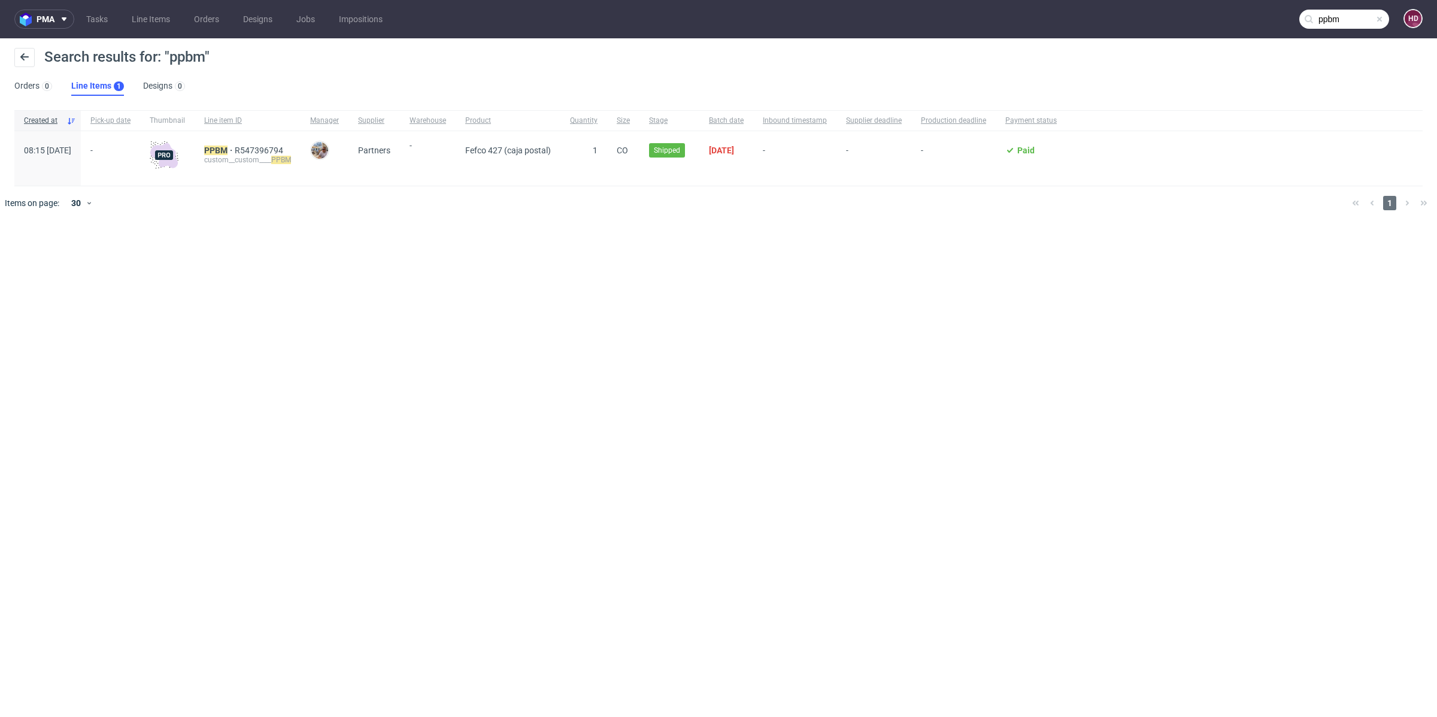
click at [254, 144] on div "PPBM R547396794 custom__custom____ PPBM" at bounding box center [248, 158] width 106 height 54
click at [228, 147] on mark "PPBM" at bounding box center [215, 150] width 23 height 10
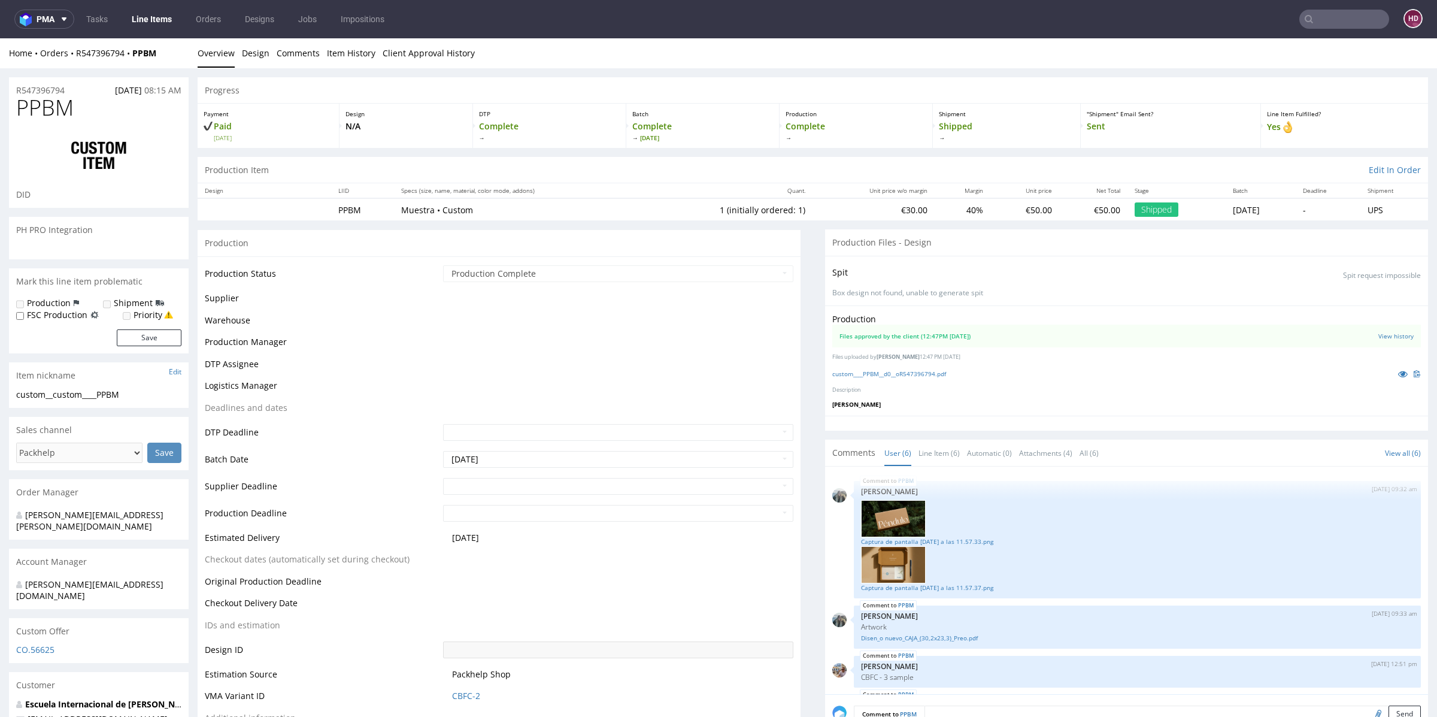
scroll to position [139, 0]
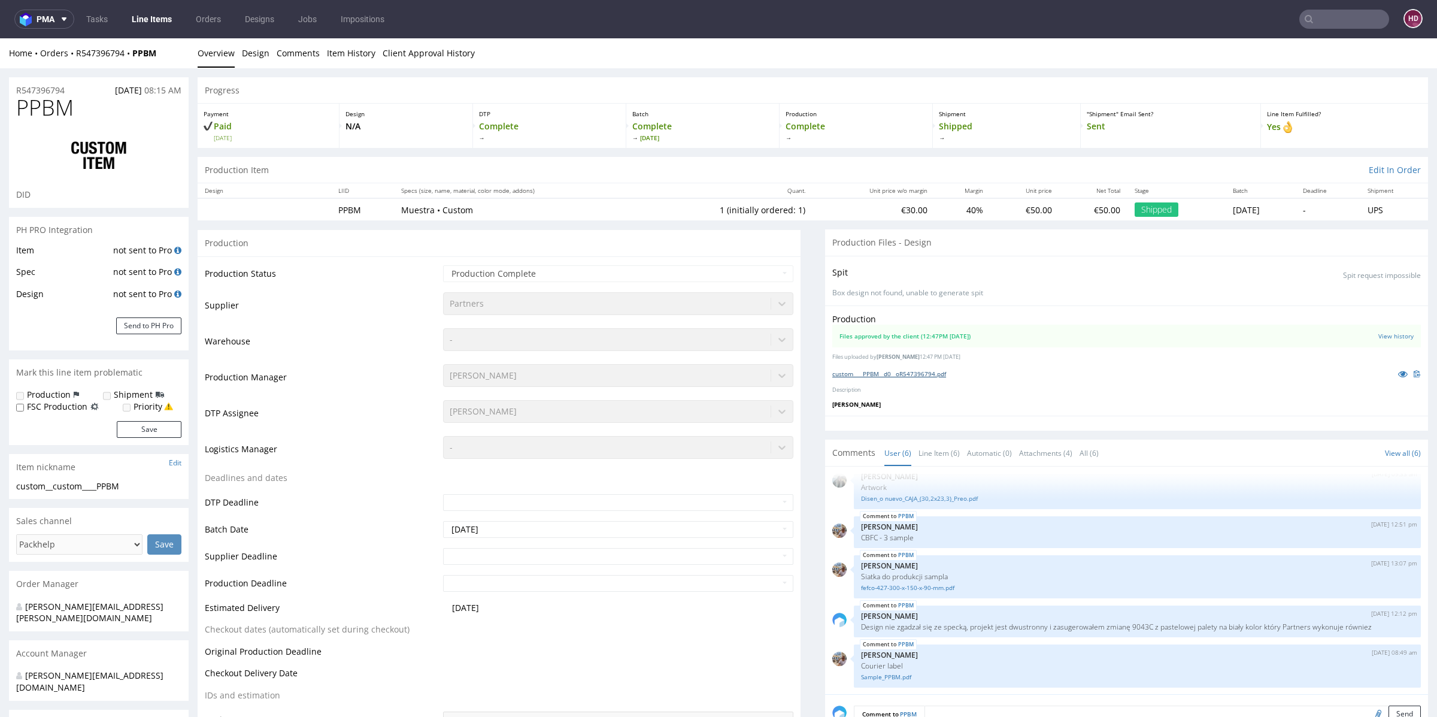
click at [926, 369] on link "custom____PPBM__d0__oR547396794.pdf" at bounding box center [889, 373] width 114 height 8
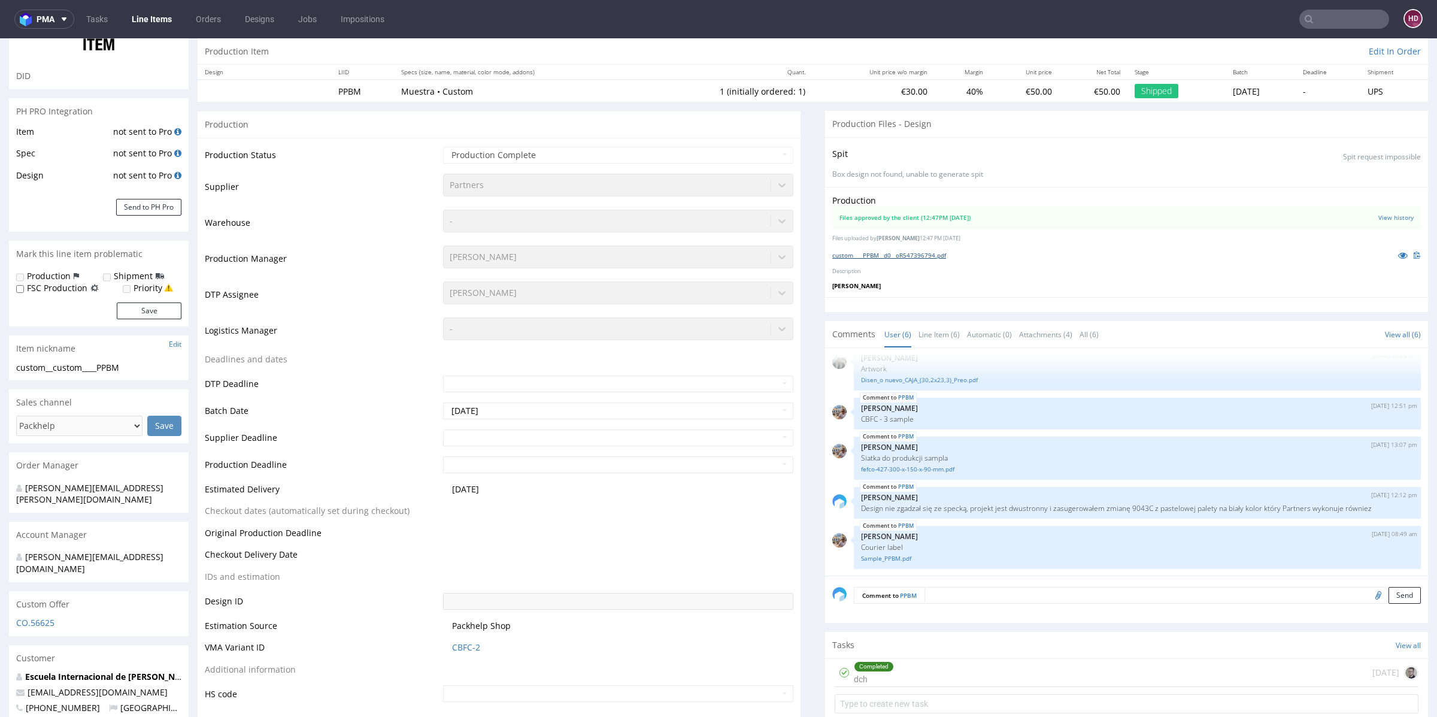
scroll to position [123, 0]
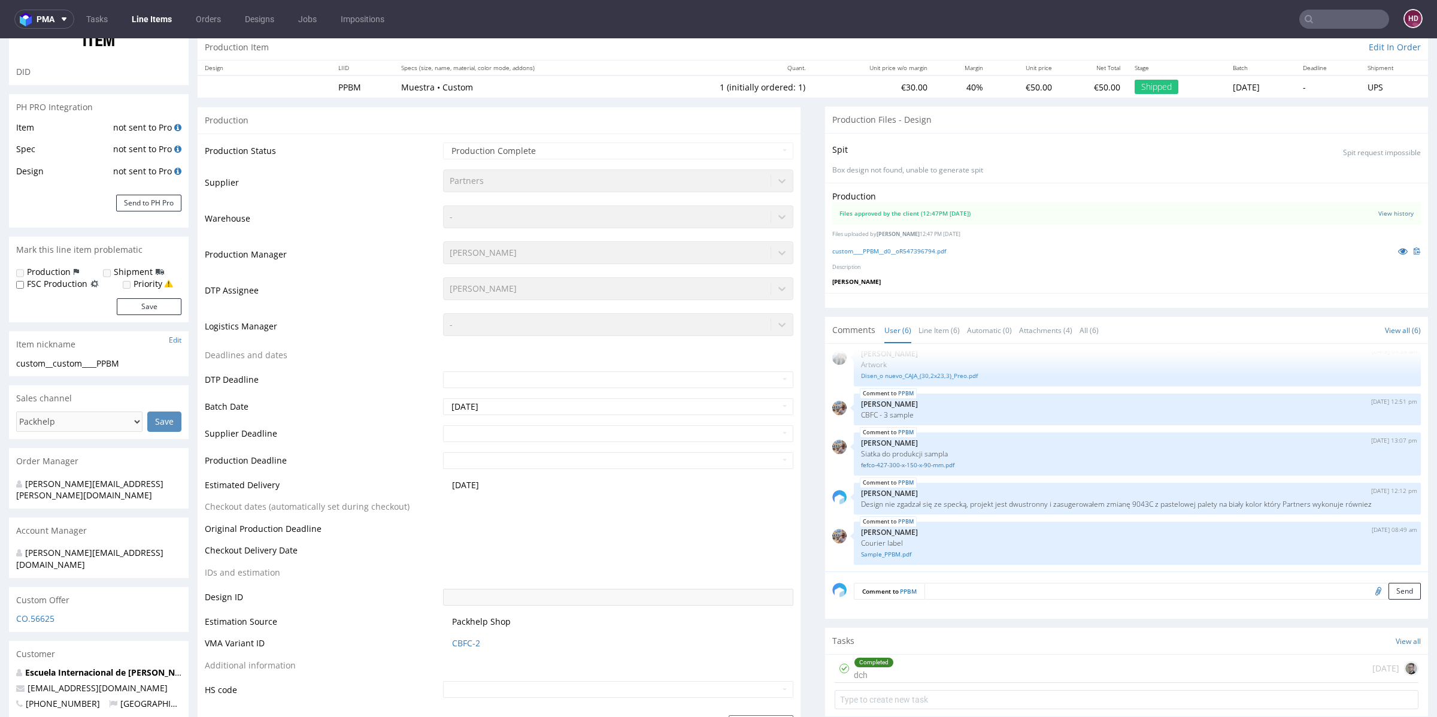
click at [902, 647] on div "Tasks View all" at bounding box center [1126, 640] width 603 height 26
click at [865, 659] on div "Completed" at bounding box center [873, 662] width 39 height 10
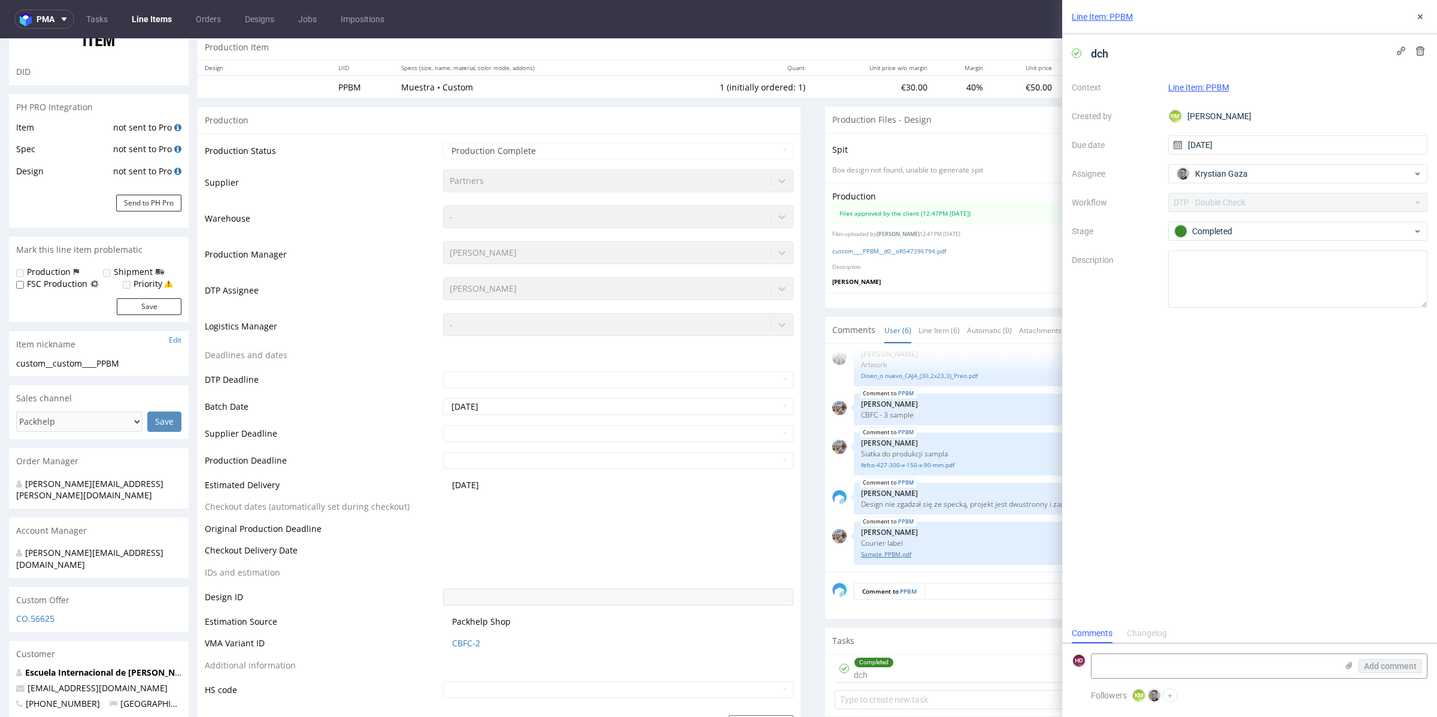
scroll to position [10, 0]
click at [1276, 456] on div "dch Context Line Item: PPBM Created by KM Karol Markowski Due date 08/09/2025 A…" at bounding box center [1249, 328] width 375 height 589
click at [1418, 18] on use at bounding box center [1420, 16] width 5 height 5
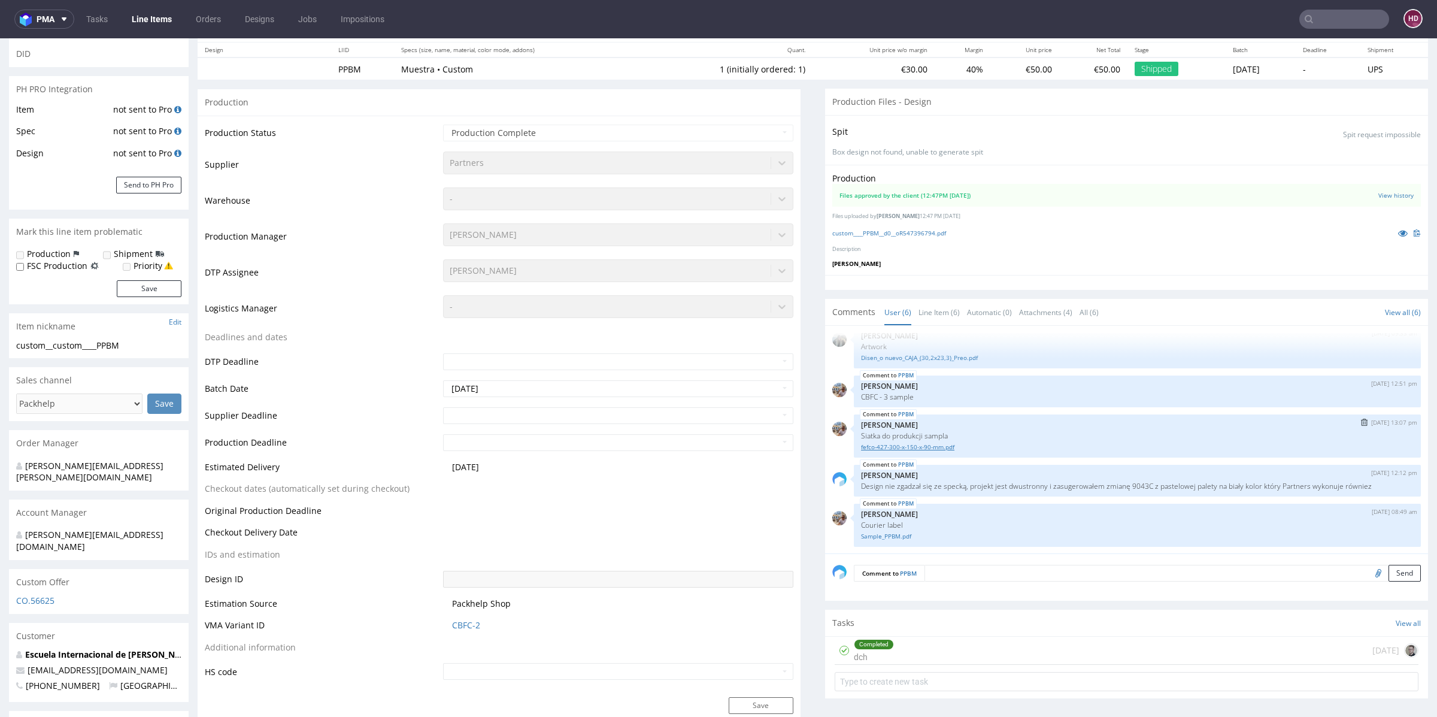
scroll to position [144, 0]
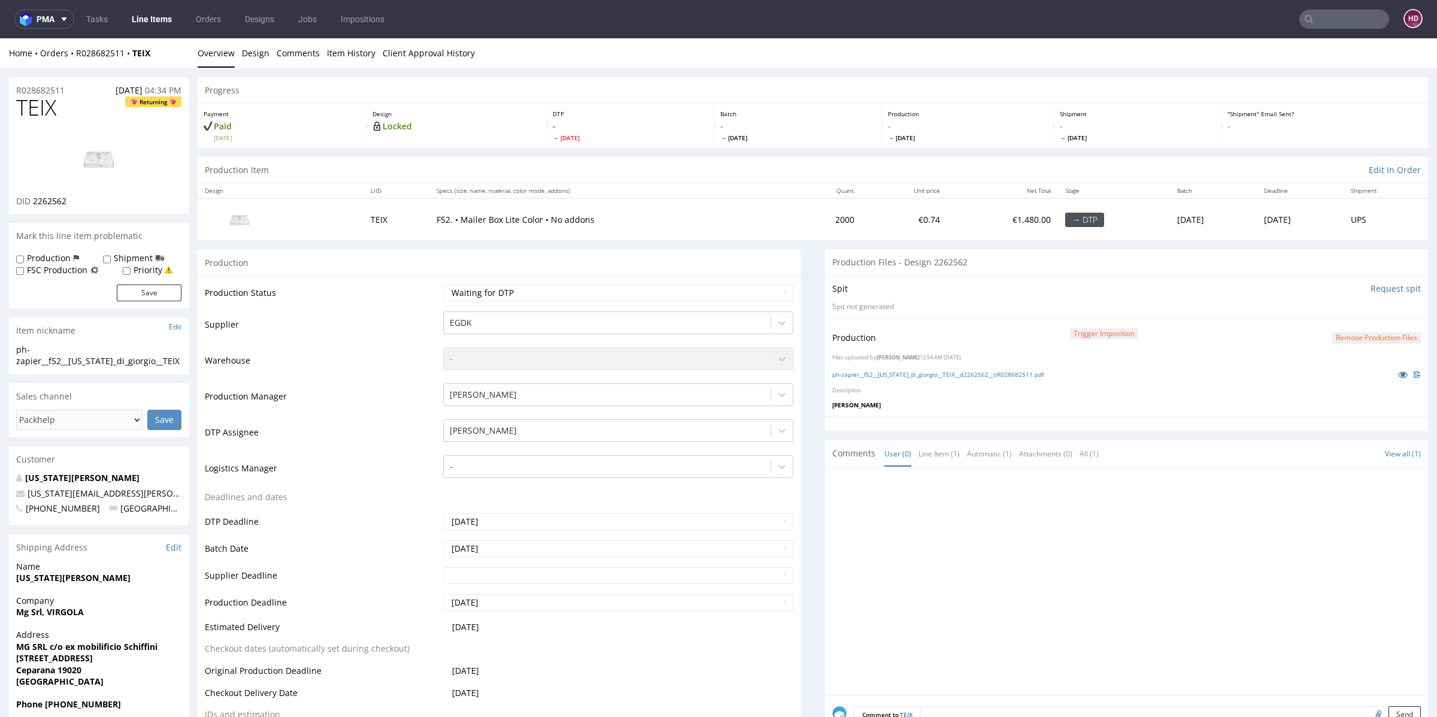
scroll to position [48, 0]
click at [443, 284] on select "Waiting for Artwork Waiting for Diecut Waiting for Mockup Waiting for DTP Waiti…" at bounding box center [618, 292] width 350 height 17
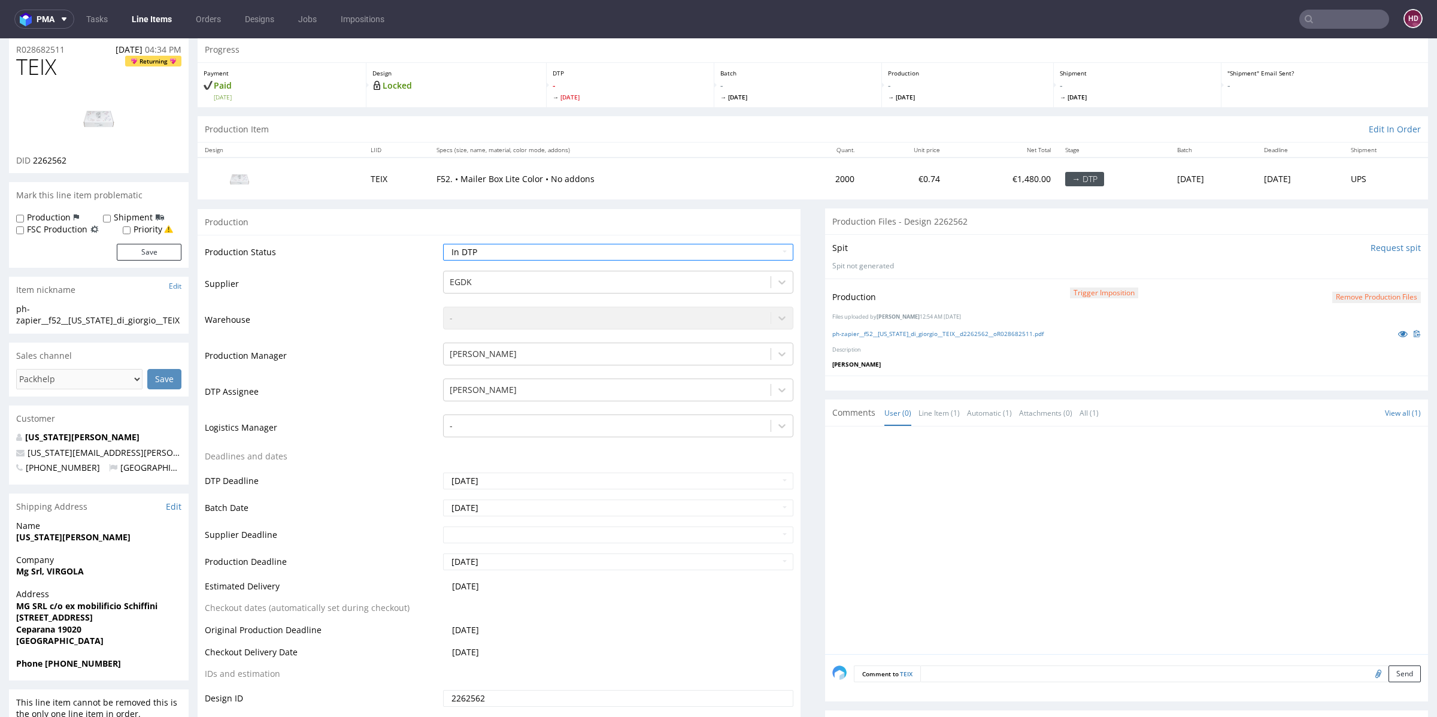
scroll to position [0, 0]
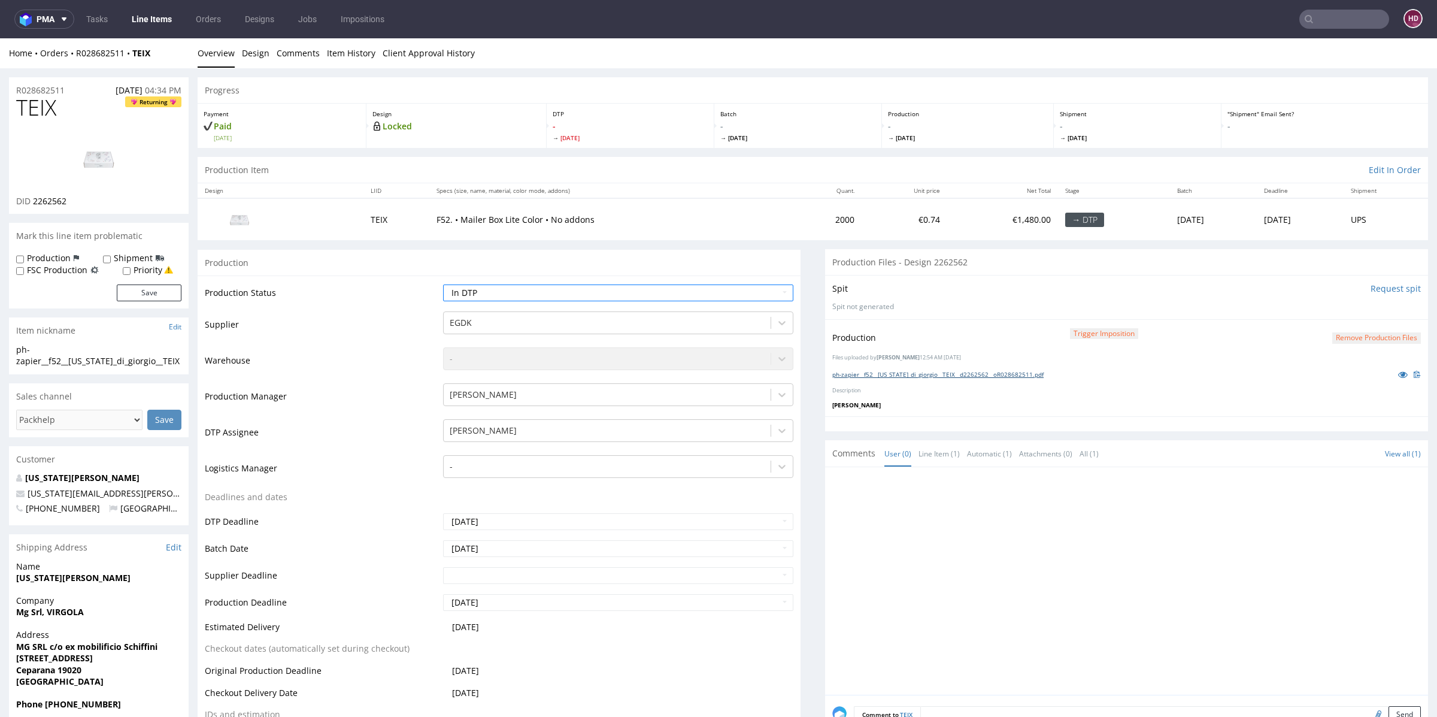
click at [857, 374] on link "ph-zapier__f52__[US_STATE]_di_giorgio__TEIX__d2262562__oR028682511.pdf" at bounding box center [937, 374] width 211 height 8
click at [505, 293] on select "Waiting for Artwork Waiting for Diecut Waiting for Mockup Waiting for DTP Waiti…" at bounding box center [618, 292] width 350 height 17
select select "dtp_production_ready"
click at [443, 284] on select "Waiting for Artwork Waiting for Diecut Waiting for Mockup Waiting for DTP Waiti…" at bounding box center [618, 292] width 350 height 17
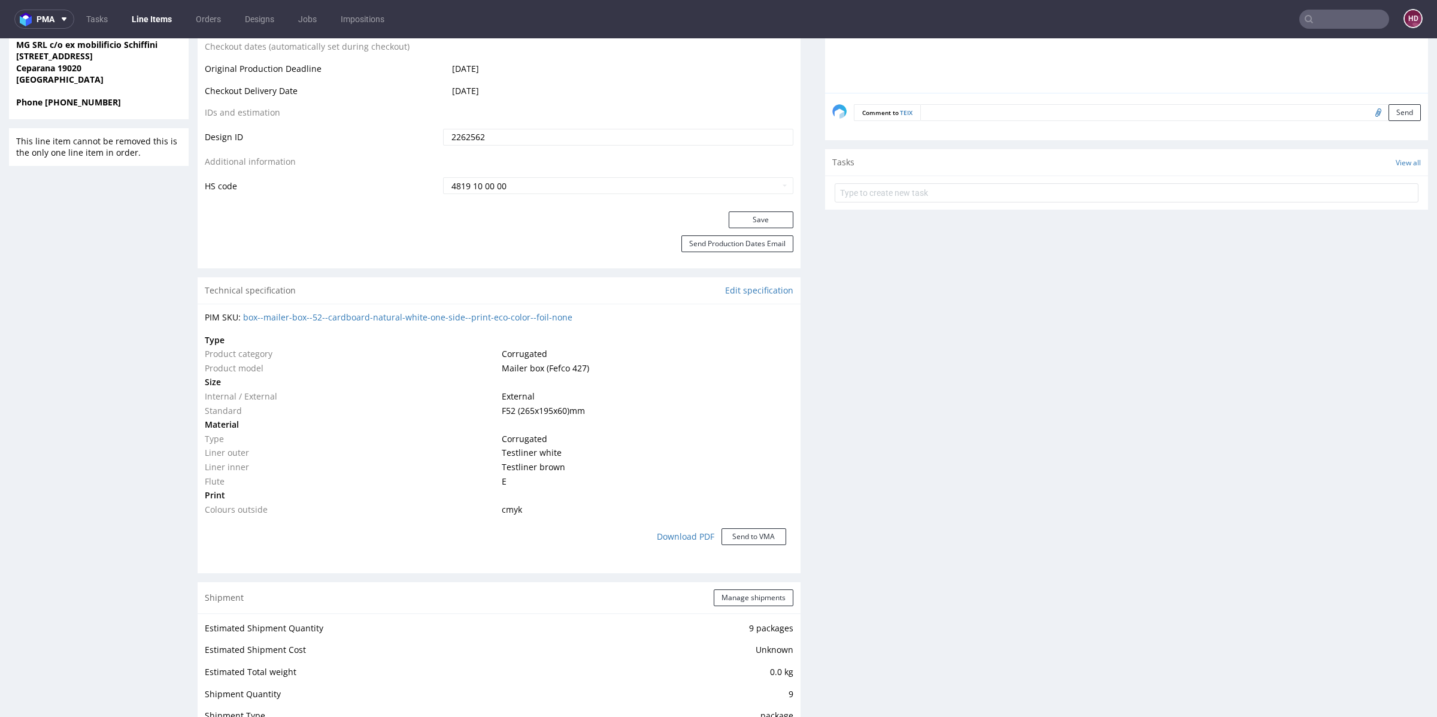
scroll to position [602, 0]
click at [733, 217] on button "Save" at bounding box center [761, 219] width 65 height 17
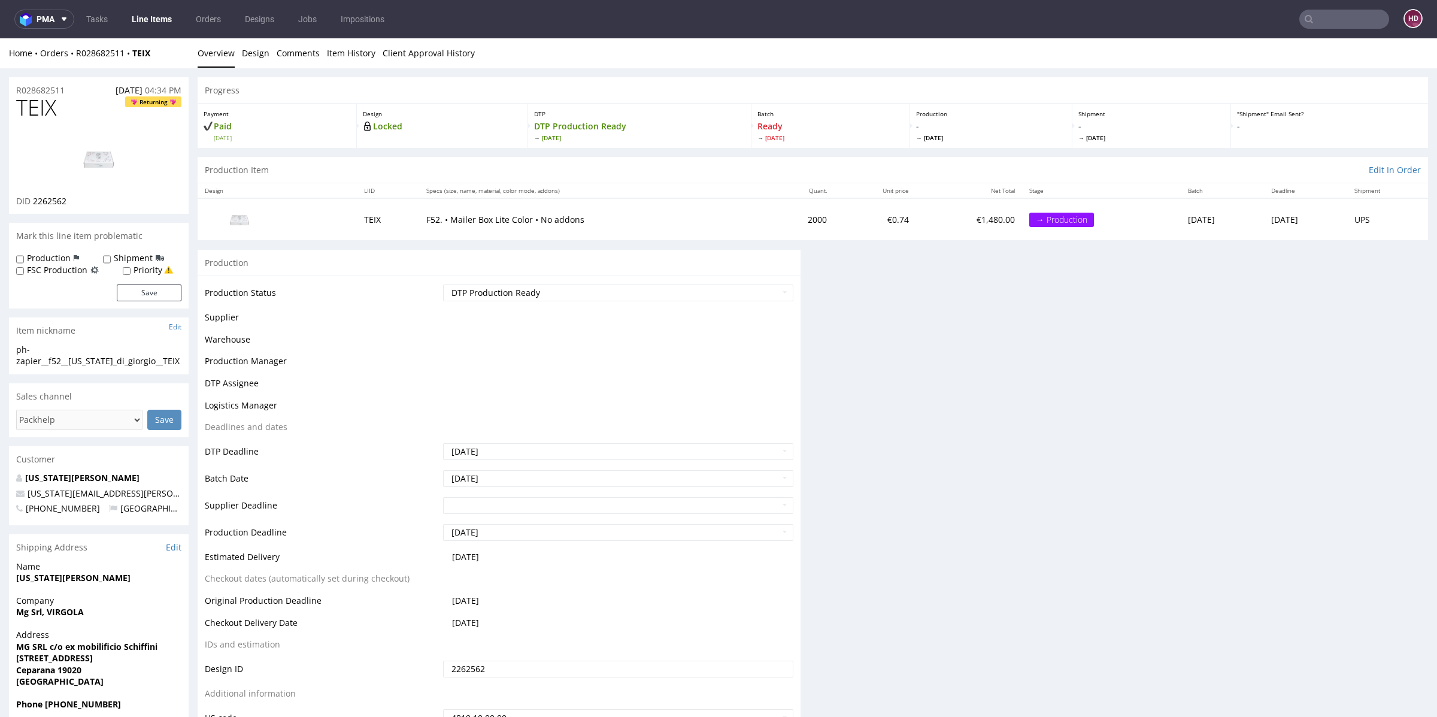
scroll to position [551, 0]
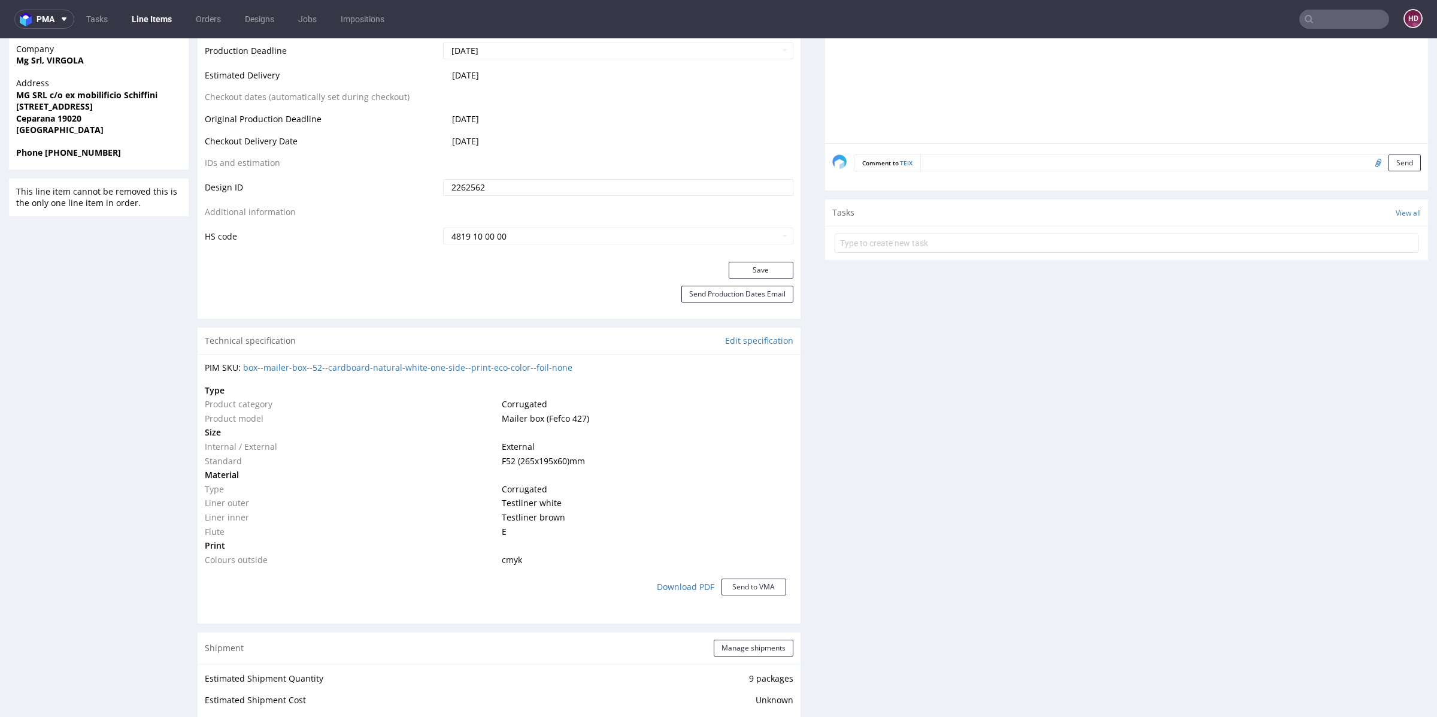
click at [825, 458] on div "Production Files - Design 2262562 Spit Request spit Spit not generated Producti…" at bounding box center [1126, 590] width 603 height 1784
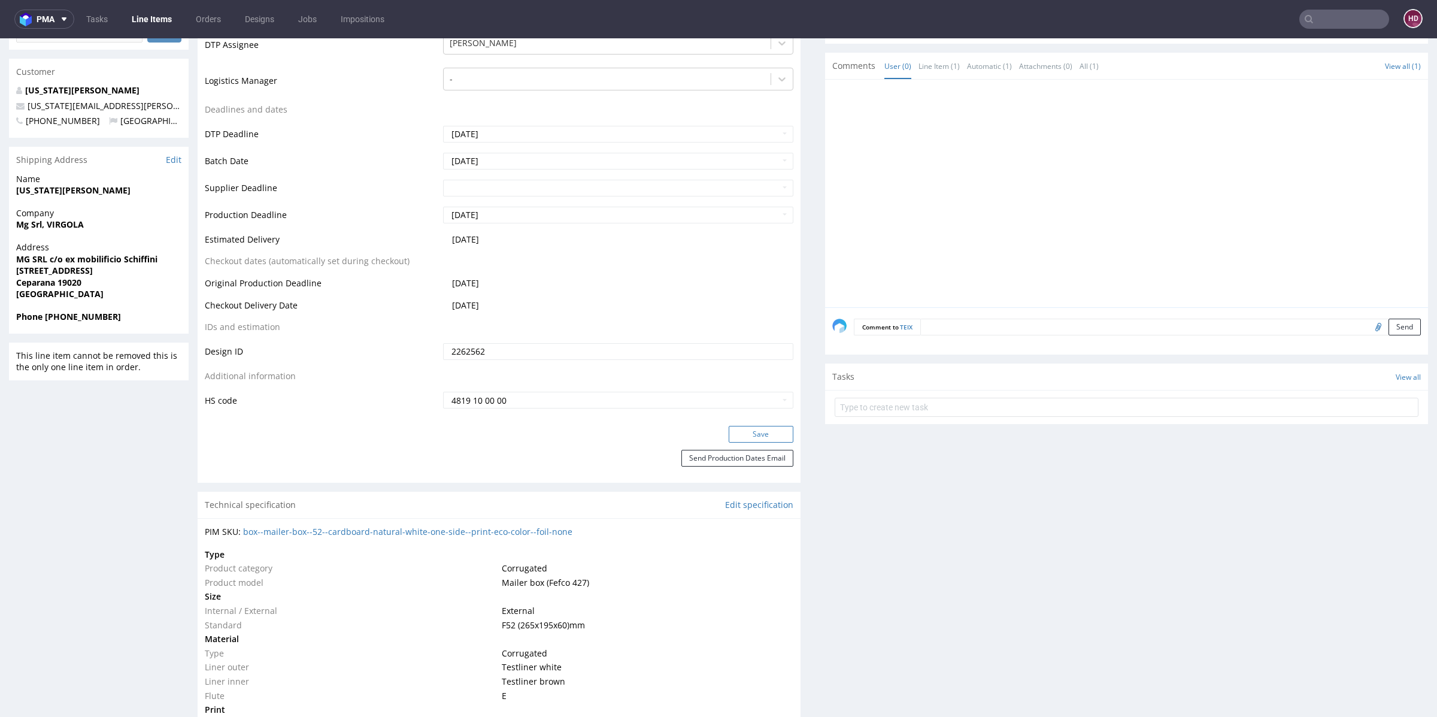
scroll to position [385, 0]
click at [741, 440] on button "Save" at bounding box center [761, 436] width 65 height 17
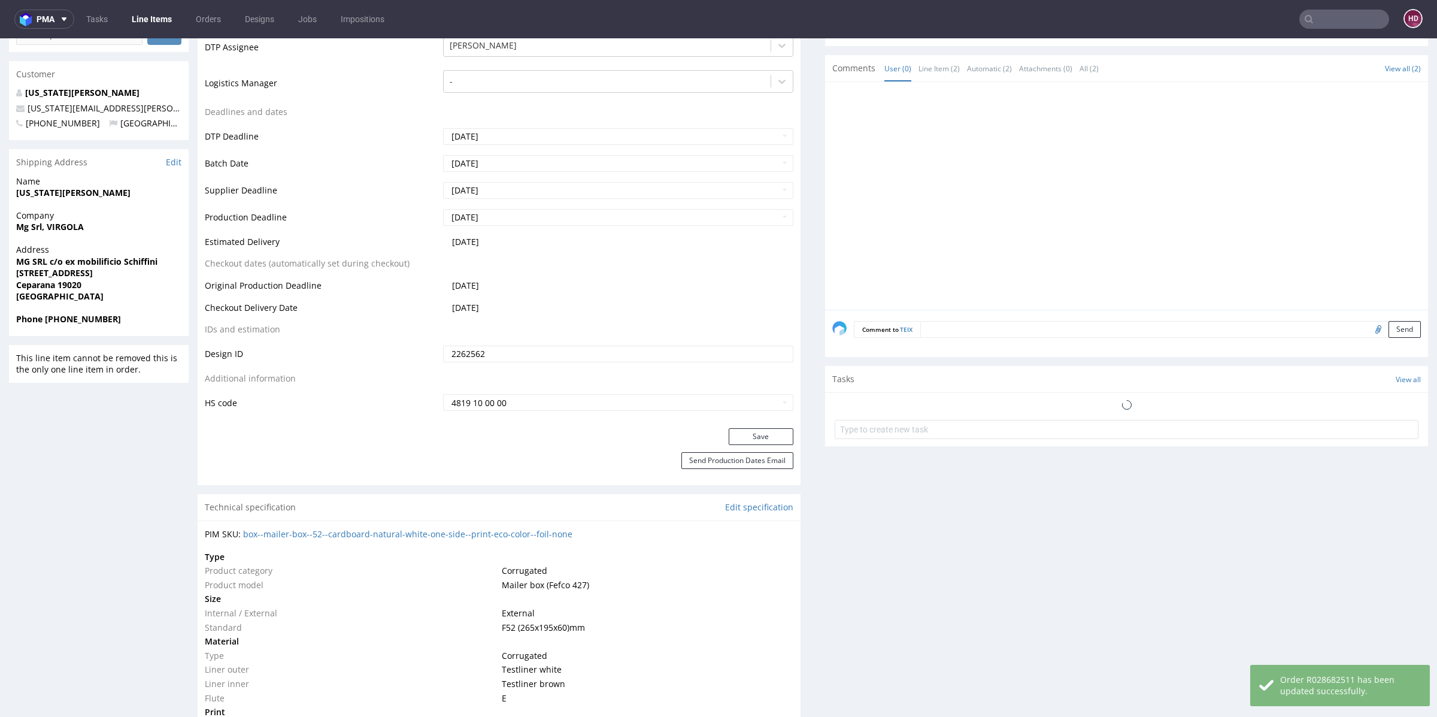
click at [153, 20] on link "Line Items" at bounding box center [152, 19] width 54 height 19
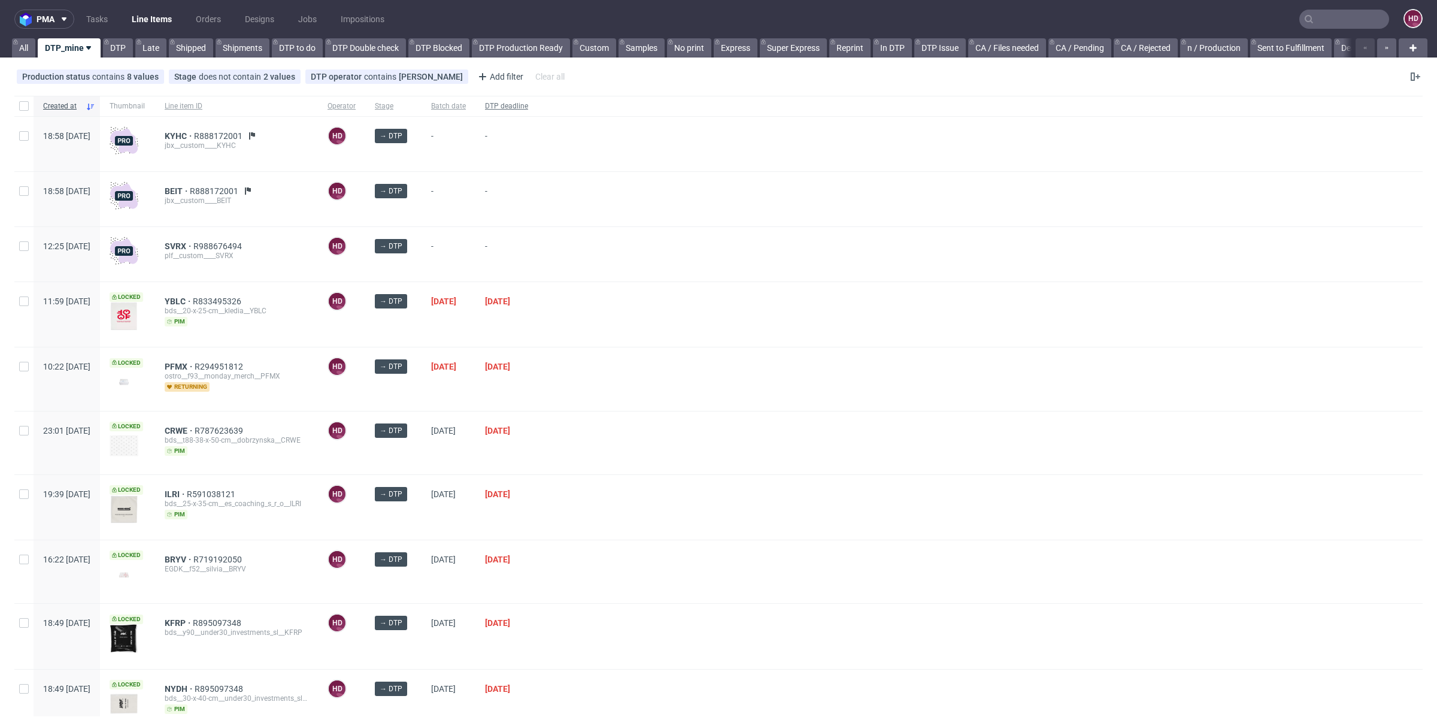
click at [528, 102] on span "DTP deadline" at bounding box center [506, 106] width 43 height 10
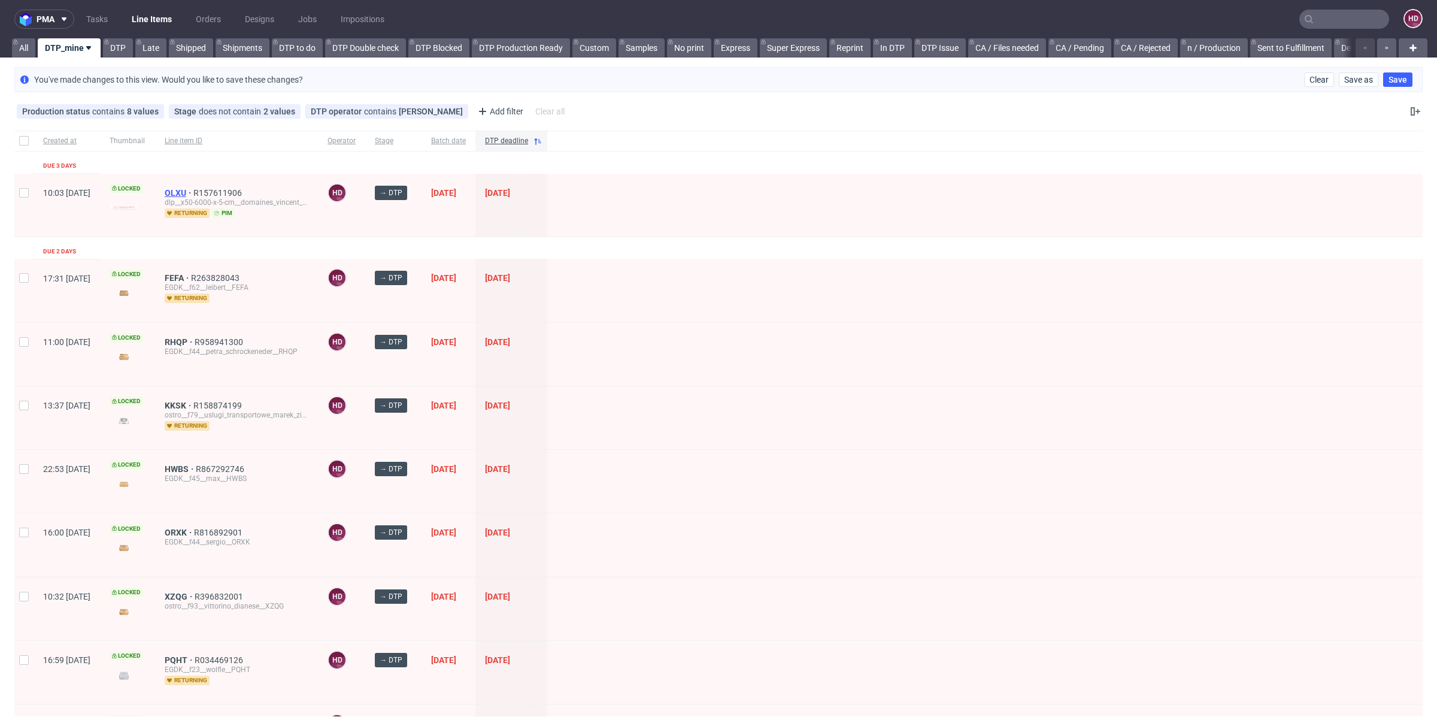
click at [193, 192] on span "OLXU" at bounding box center [179, 193] width 29 height 10
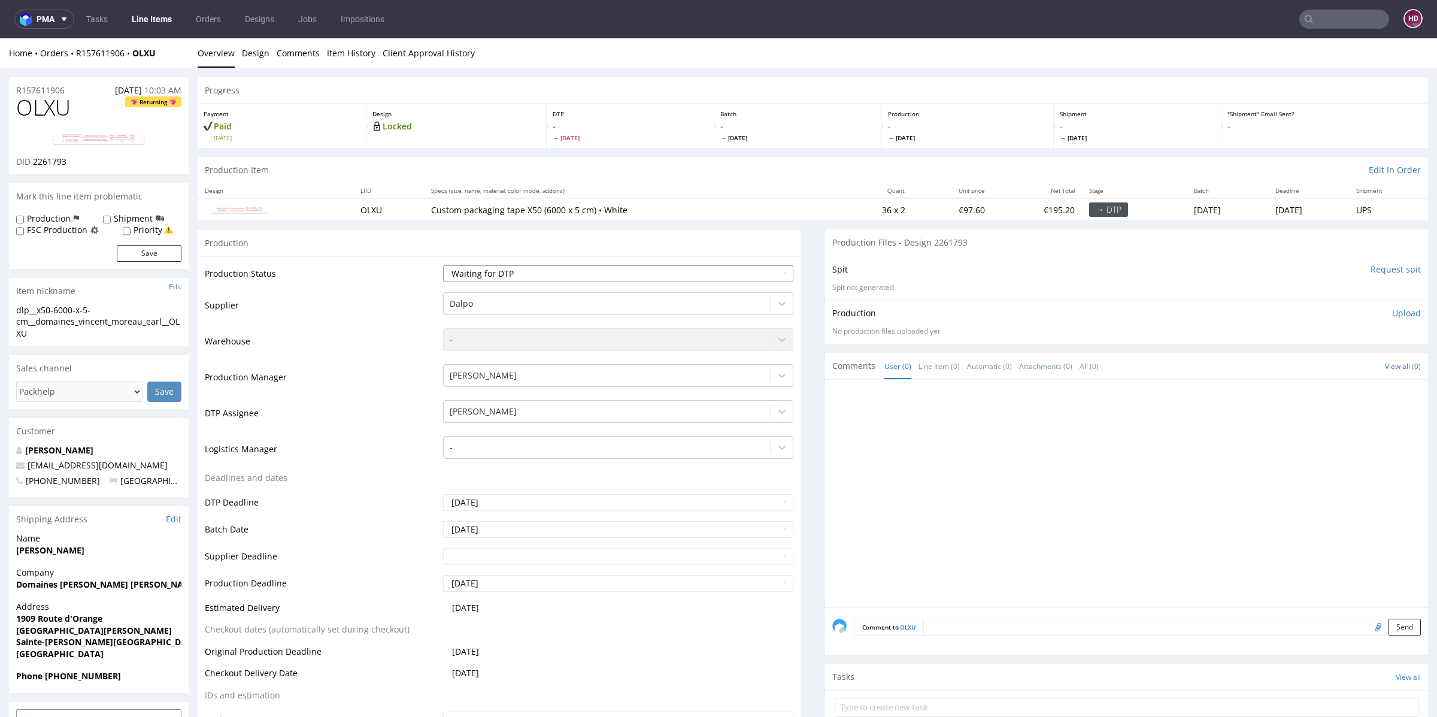
click at [639, 269] on select "Waiting for Artwork Waiting for Diecut Waiting for Mockup Waiting for DTP Waiti…" at bounding box center [618, 273] width 350 height 17
click at [250, 54] on link "Design" at bounding box center [256, 52] width 28 height 29
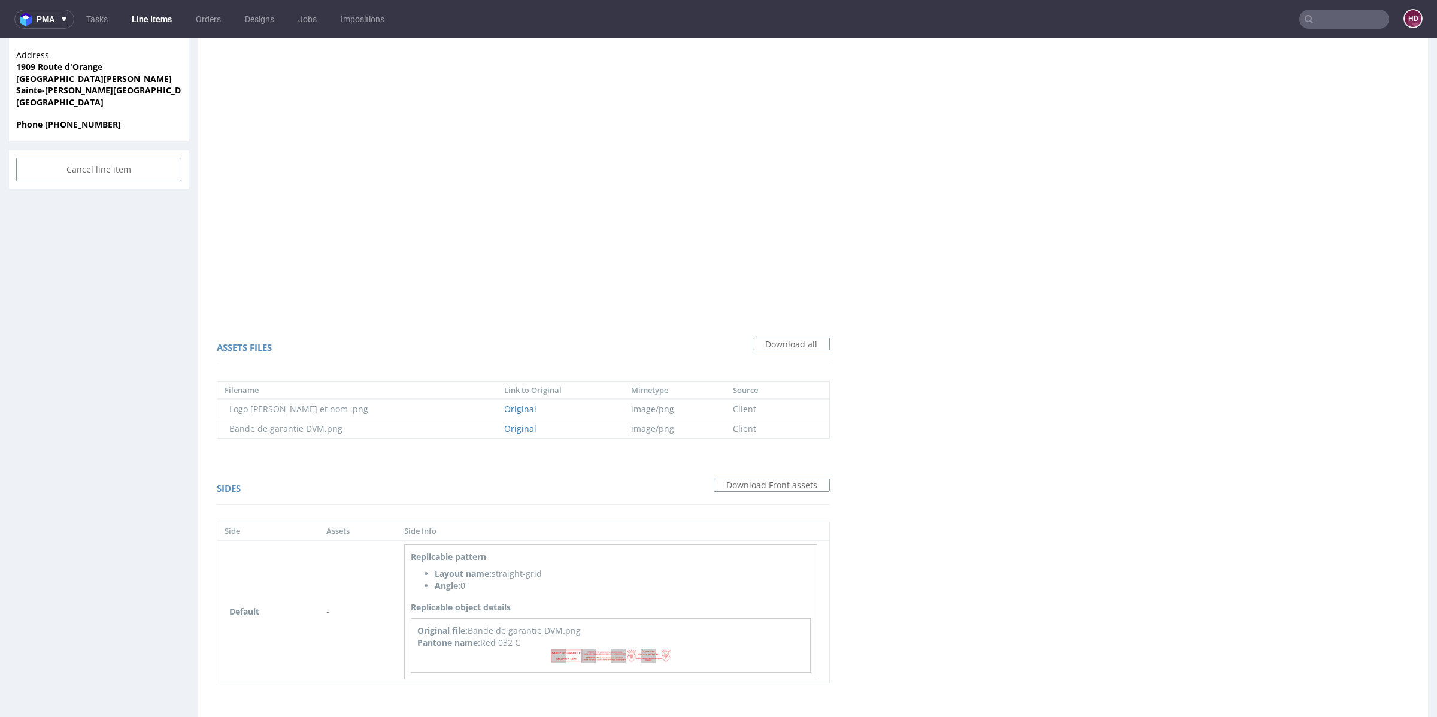
scroll to position [576, 0]
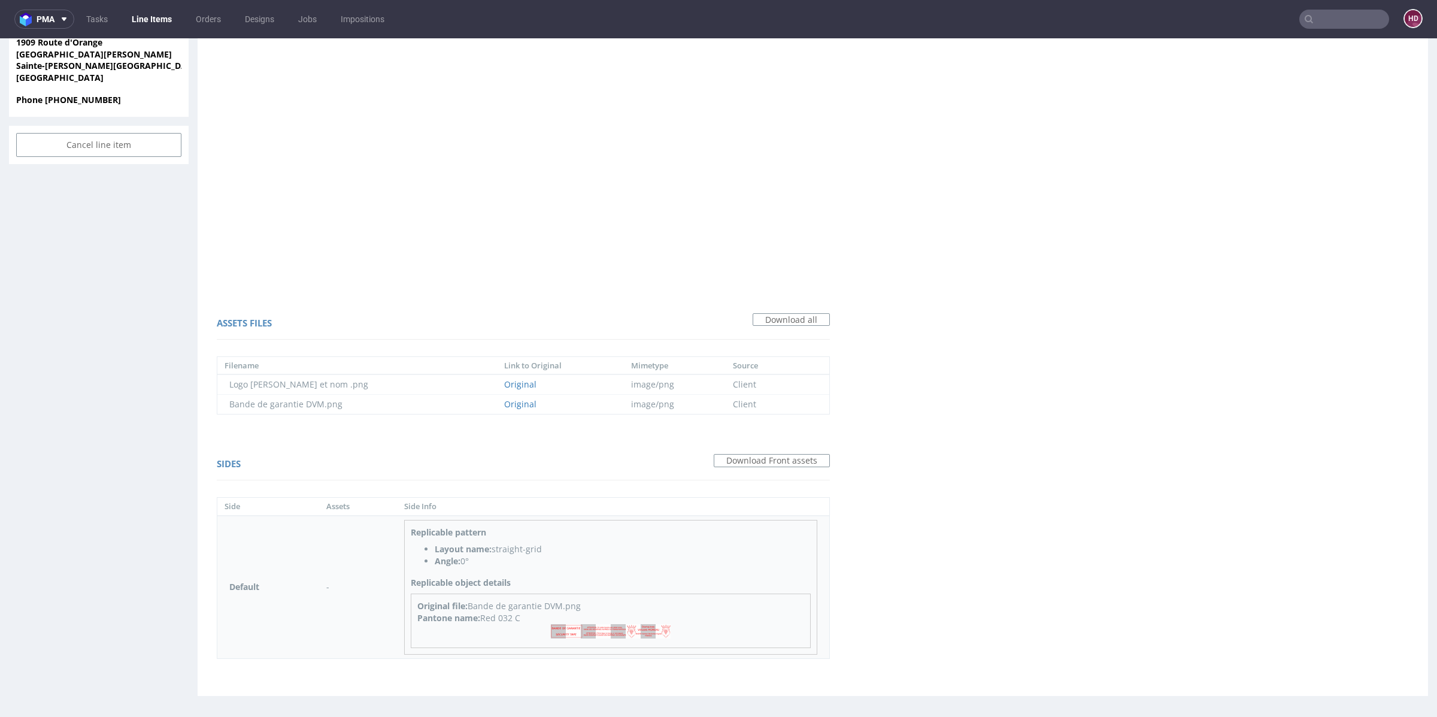
click at [578, 627] on img at bounding box center [611, 631] width 120 height 14
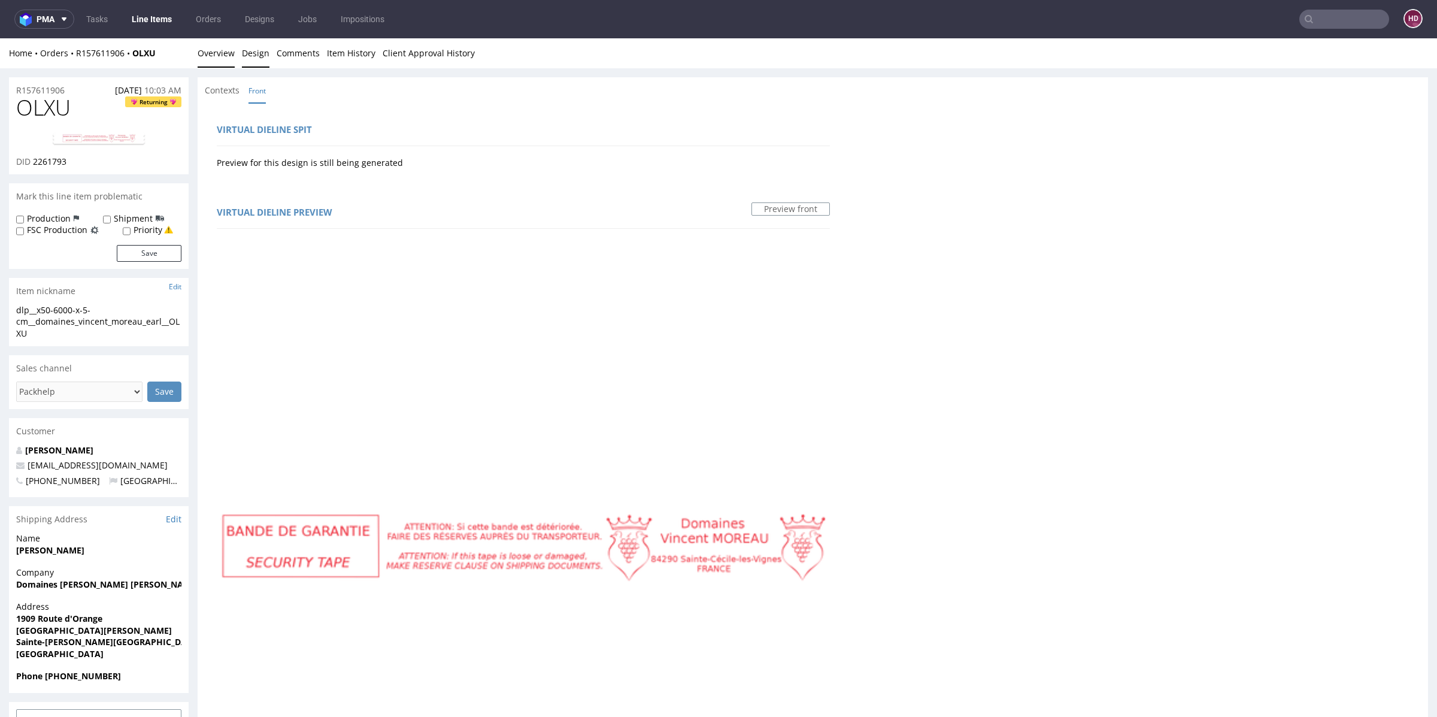
click at [216, 51] on link "Overview" at bounding box center [216, 52] width 37 height 29
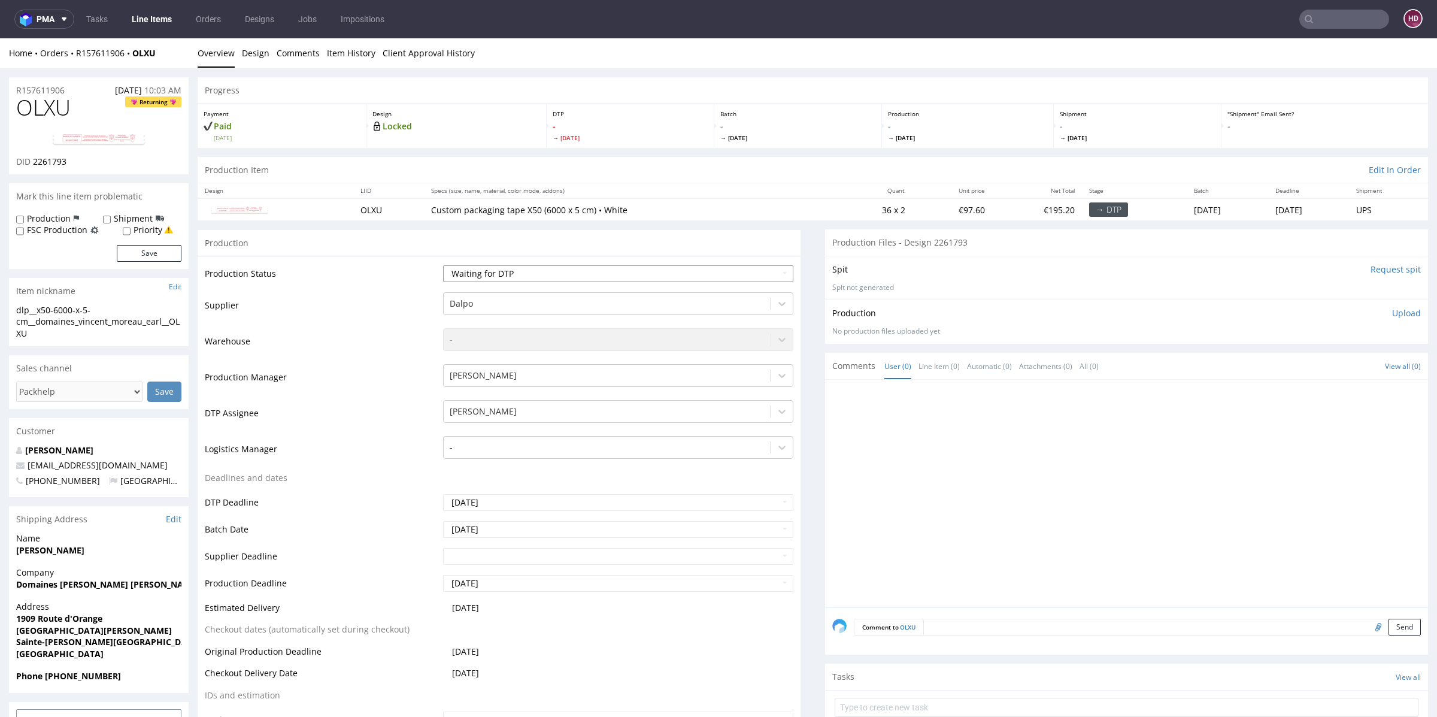
click at [490, 270] on select "Waiting for Artwork Waiting for Diecut Waiting for Mockup Waiting for DTP Waiti…" at bounding box center [618, 273] width 350 height 17
select select "dtp_in_process"
click at [443, 265] on select "Waiting for Artwork Waiting for Diecut Waiting for Mockup Waiting for DTP Waiti…" at bounding box center [618, 273] width 350 height 17
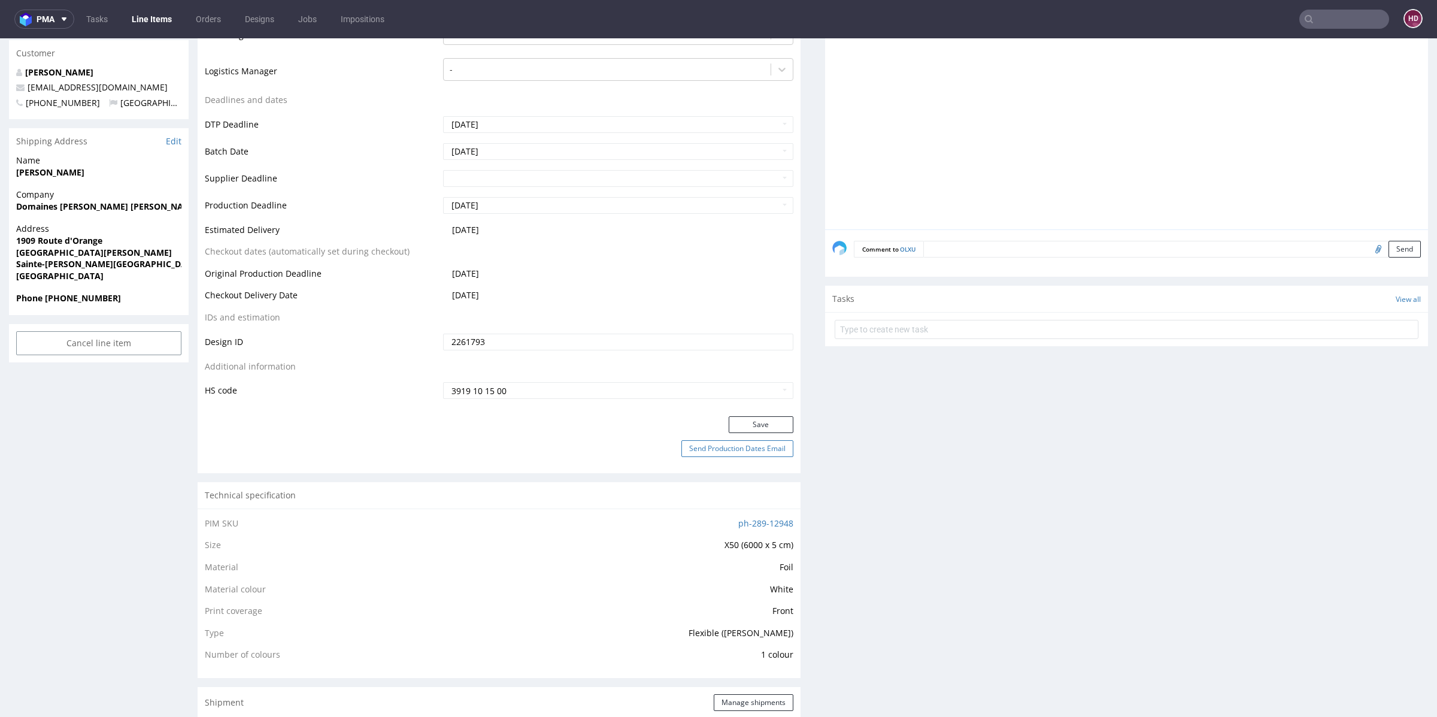
scroll to position [395, 0]
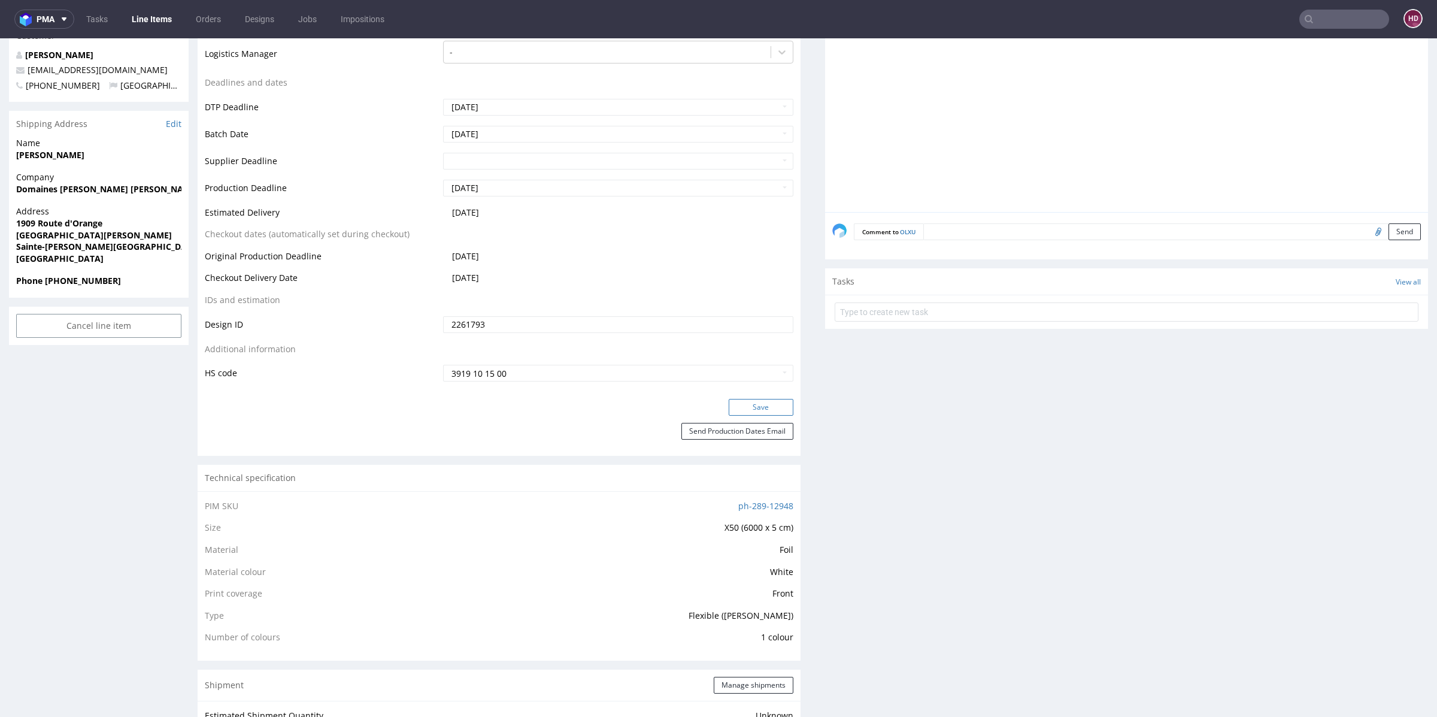
click at [736, 399] on button "Save" at bounding box center [761, 407] width 65 height 17
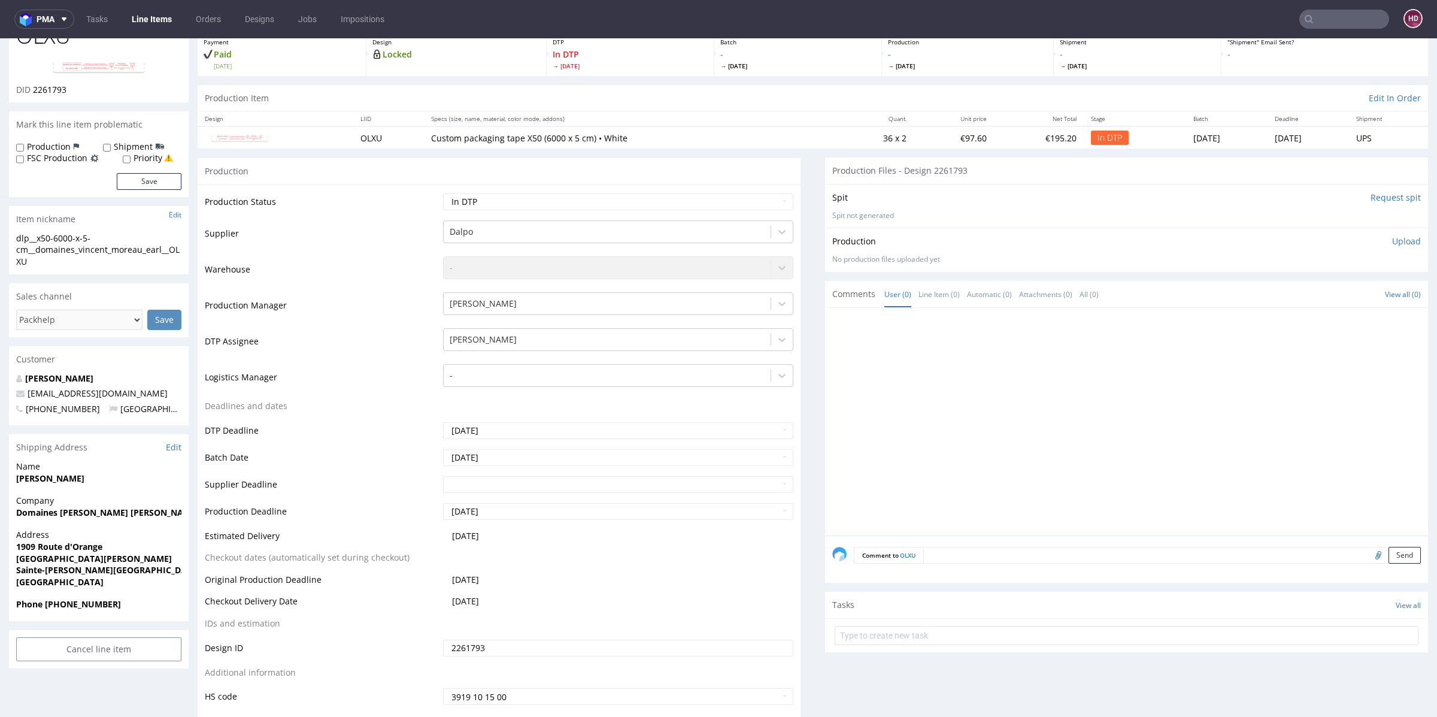
scroll to position [0, 0]
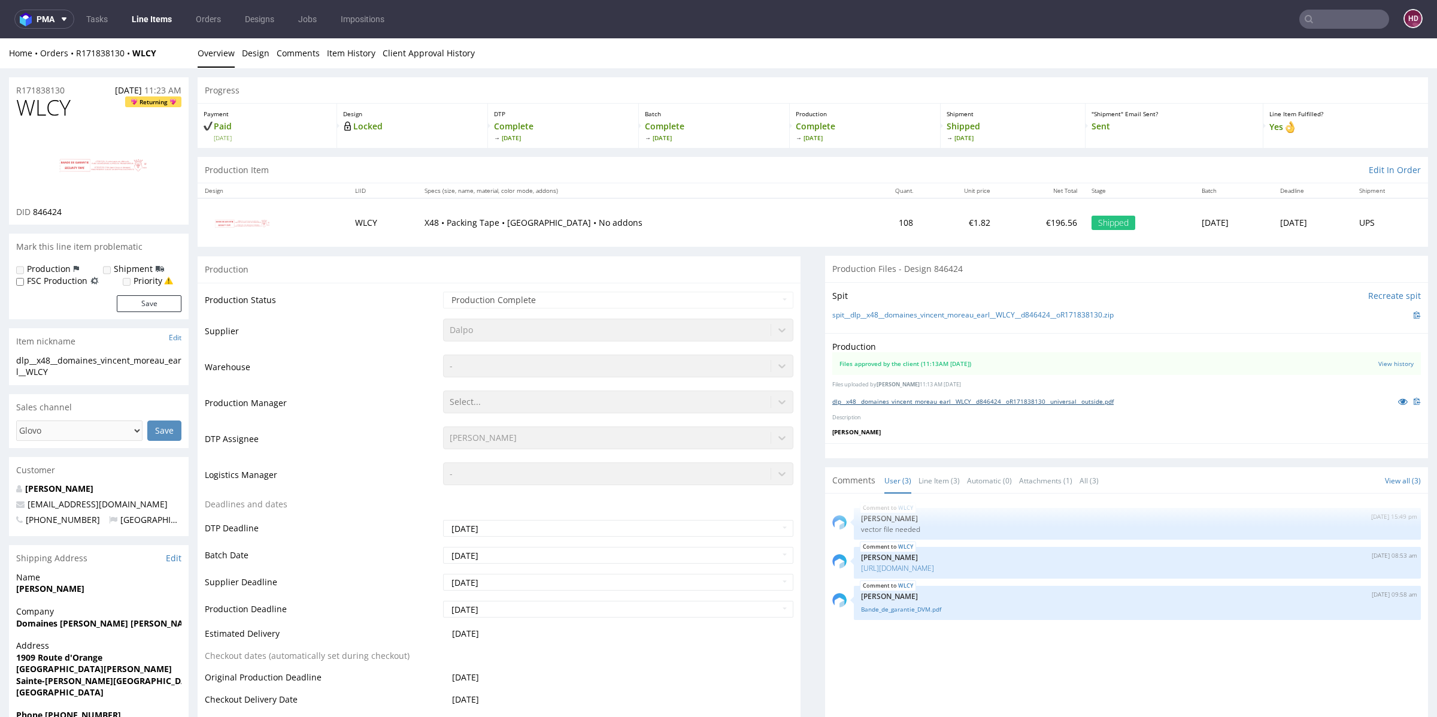
click at [899, 399] on link "dlp__x48__domaines_vincent_moreau_earl__WLCY__d846424__oR171838130__universal__…" at bounding box center [972, 401] width 281 height 8
click at [79, 110] on h1 "WLCY Returning" at bounding box center [98, 108] width 165 height 24
drag, startPoint x: 59, startPoint y: 112, endPoint x: 22, endPoint y: 110, distance: 36.6
click at [22, 110] on h1 "WLCY Returning" at bounding box center [98, 108] width 165 height 24
drag, startPoint x: 34, startPoint y: 211, endPoint x: 64, endPoint y: 216, distance: 30.3
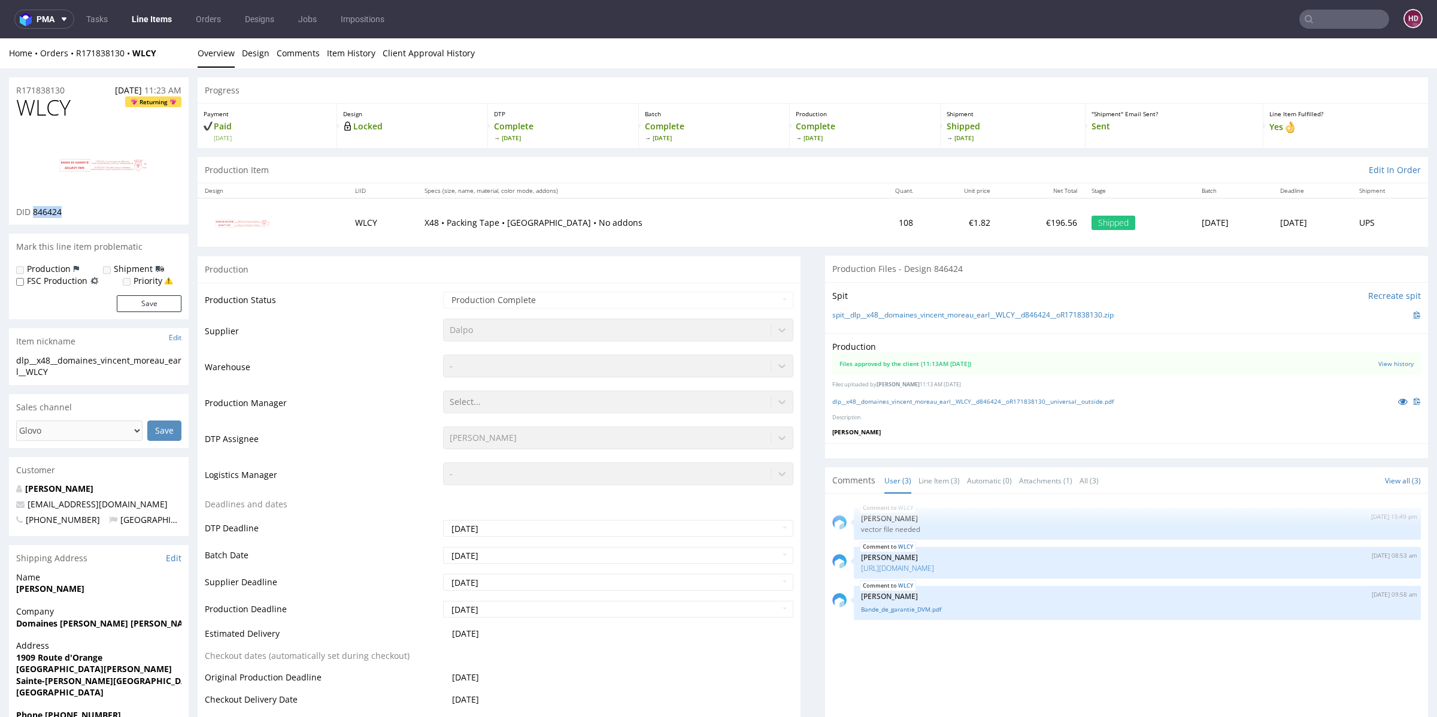
click at [64, 216] on div "DID 846424" at bounding box center [98, 212] width 165 height 12
copy span "846424"
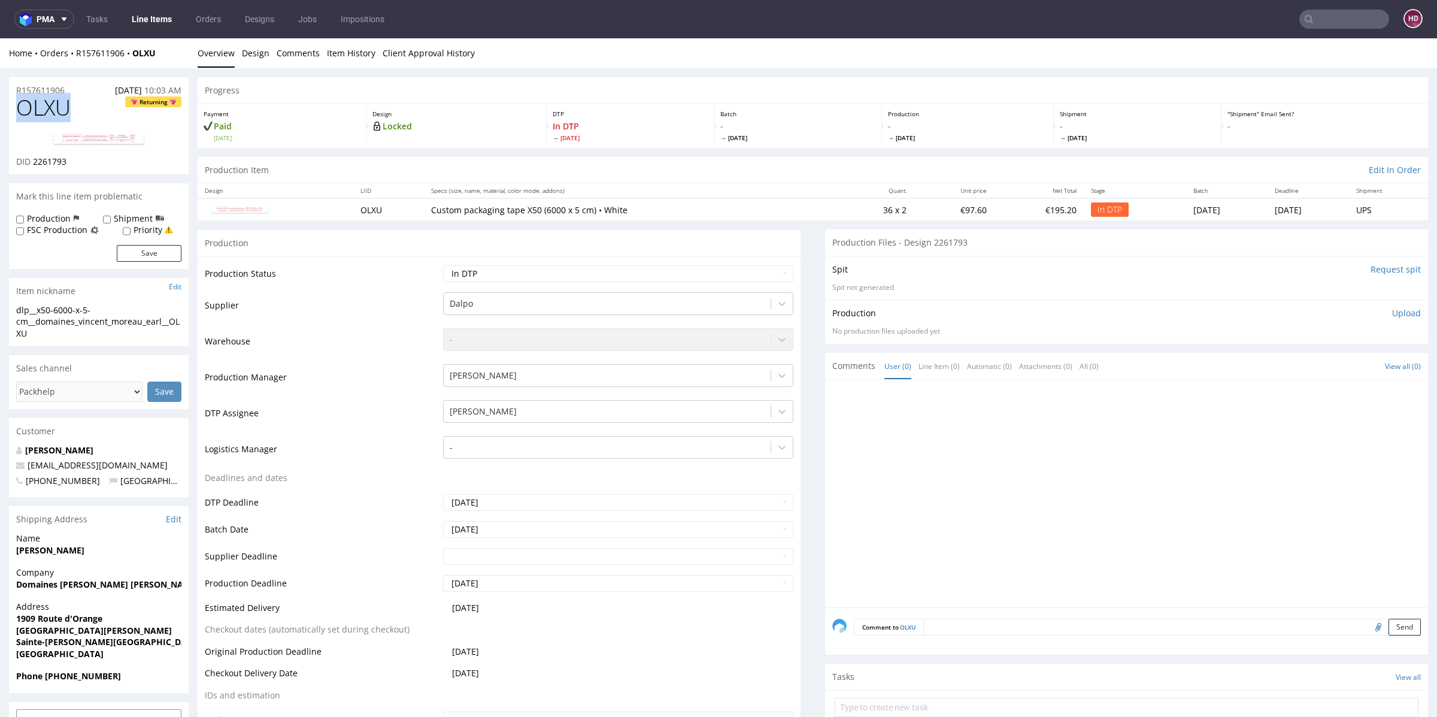
drag, startPoint x: 72, startPoint y: 114, endPoint x: 4, endPoint y: 111, distance: 68.9
copy span "OLXU"
drag, startPoint x: 71, startPoint y: 162, endPoint x: 31, endPoint y: 162, distance: 40.1
click at [31, 162] on div "DID 2261793" at bounding box center [98, 162] width 165 height 12
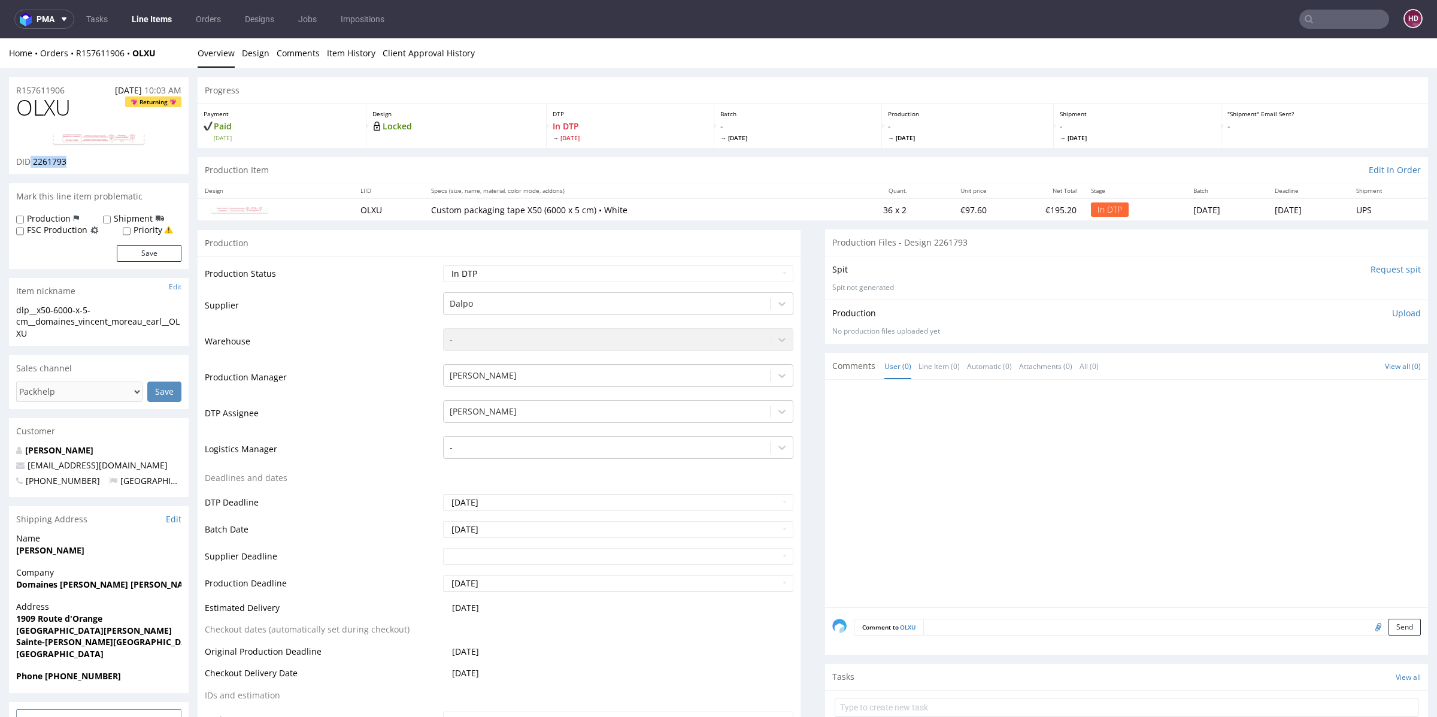
copy p "2261793"
click at [44, 333] on div "dlp__x50-6000-x-5-cm__domaines_vincent_moreau_earl__OLXU" at bounding box center [98, 321] width 165 height 35
drag, startPoint x: 44, startPoint y: 332, endPoint x: 0, endPoint y: 304, distance: 52.8
copy section "dlp__x50-6000-x-5-cm__domaines_vincent_moreau_earl__OLXU Update"
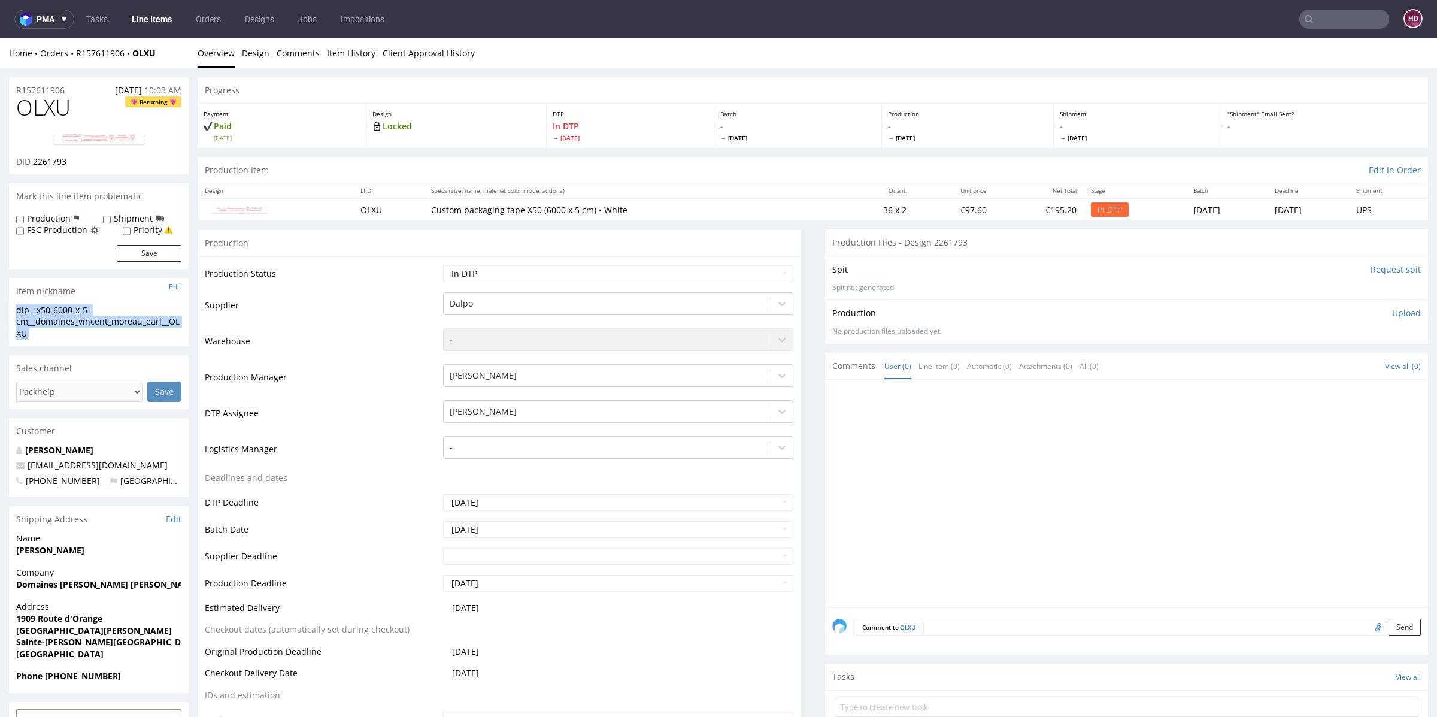
click at [81, 104] on h1 "OLXU Returning" at bounding box center [98, 108] width 165 height 24
click at [89, 148] on link at bounding box center [99, 139] width 96 height 34
click at [92, 108] on h1 "OLXU Returning" at bounding box center [98, 108] width 165 height 24
drag, startPoint x: 69, startPoint y: 93, endPoint x: 11, endPoint y: 88, distance: 58.9
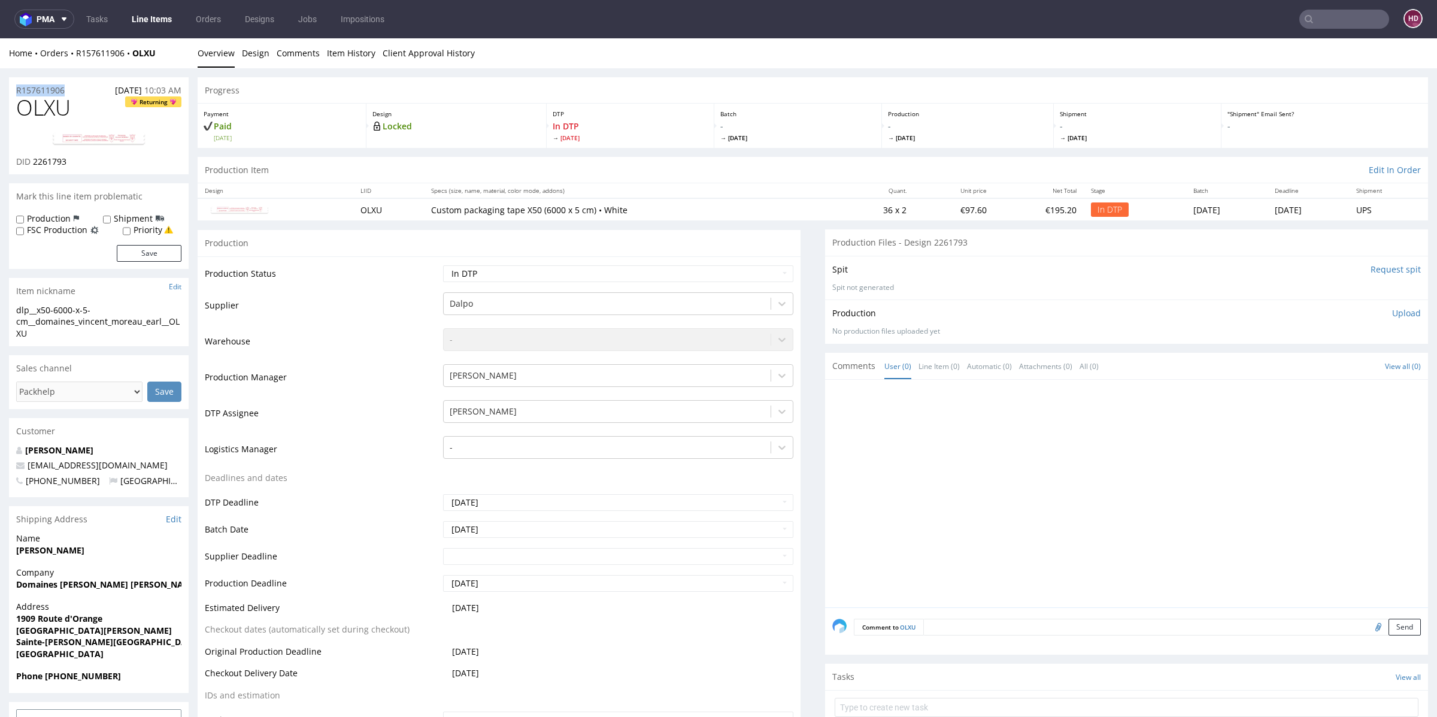
click at [11, 88] on div "R157611906 [DATE] 10:03 AM" at bounding box center [99, 86] width 180 height 19
copy p "R157611906"
drag, startPoint x: 97, startPoint y: 163, endPoint x: 32, endPoint y: 164, distance: 64.7
click at [32, 164] on div "DID 2261793" at bounding box center [98, 162] width 165 height 12
copy span "2261793"
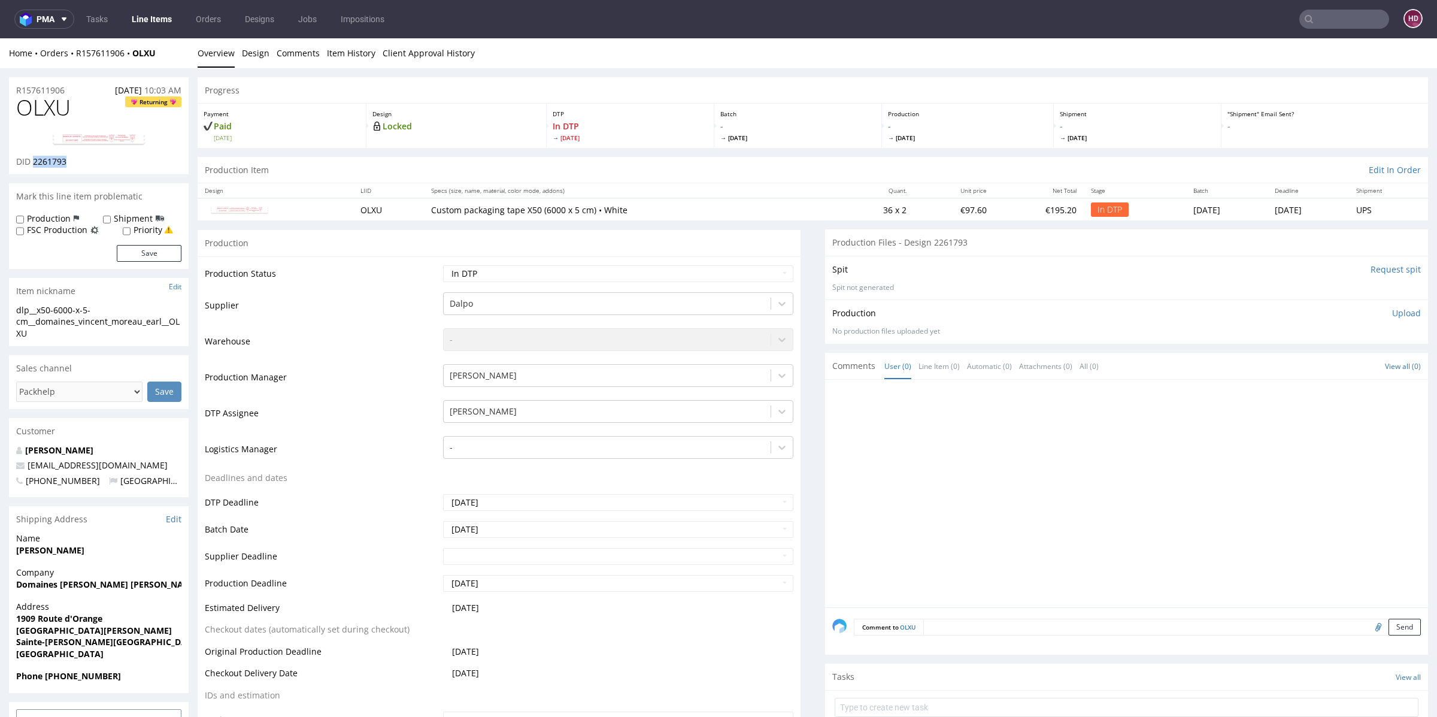
click at [1392, 313] on p "Upload" at bounding box center [1406, 313] width 29 height 12
click at [1323, 360] on div "Add files" at bounding box center [1336, 368] width 60 height 18
type input "C:\fakepath\ dlp__x50-6000-x-5-cm__domaines_vincent_moreau_earl__OLXU__d2261793…"
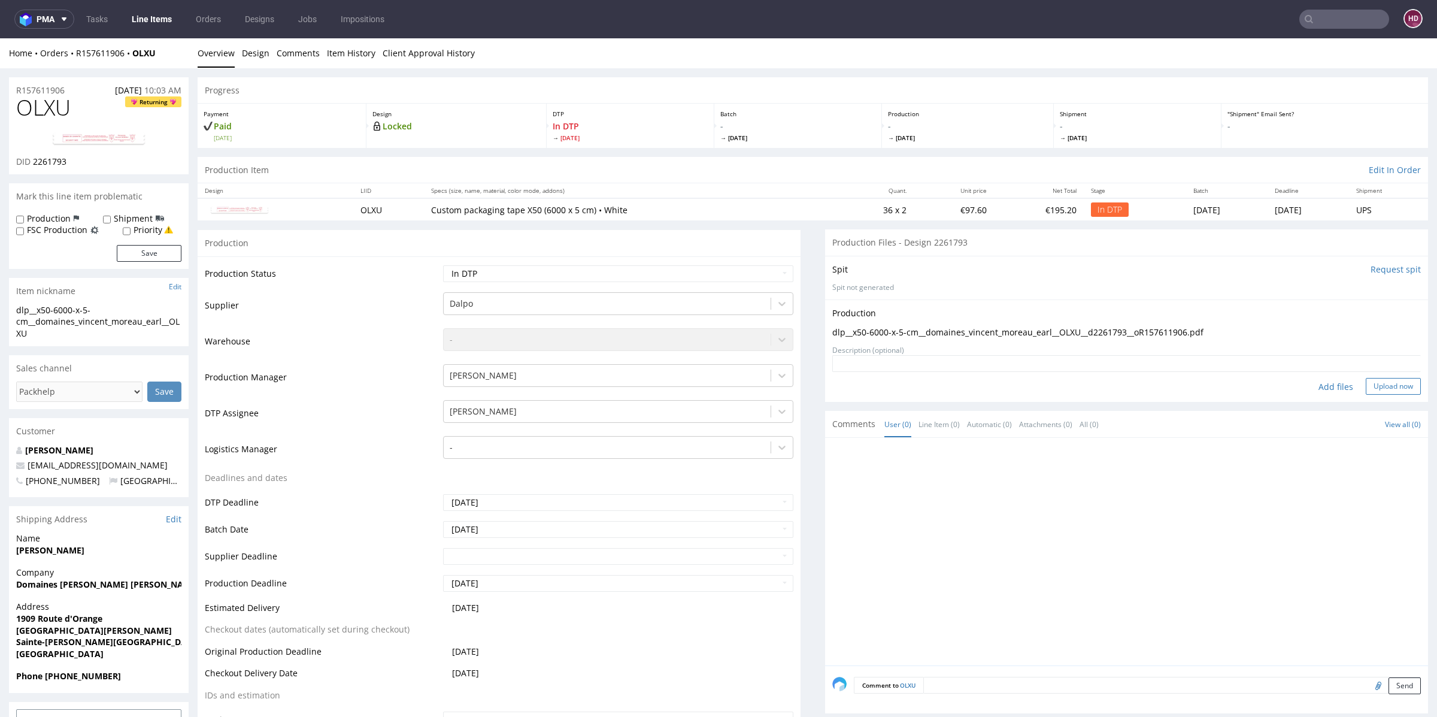
click at [1366, 378] on button "Upload now" at bounding box center [1393, 386] width 55 height 17
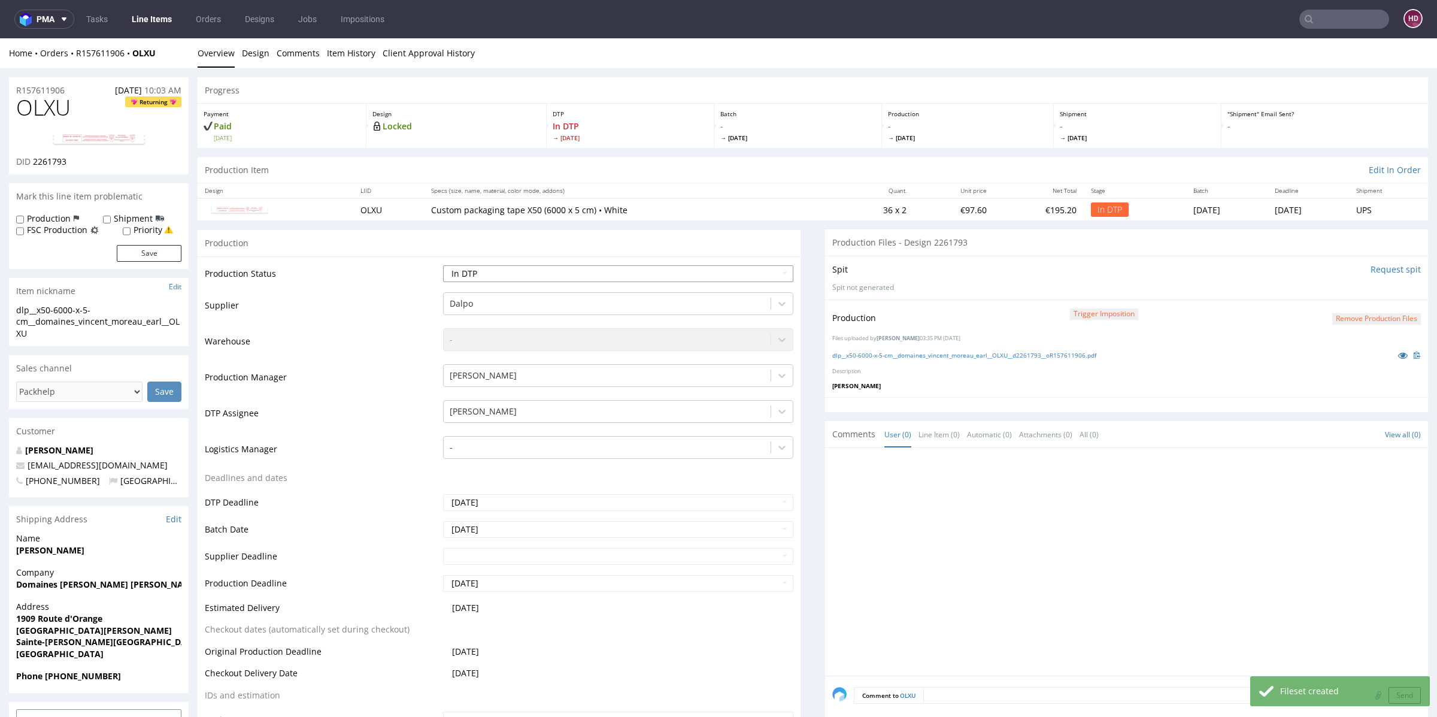
click at [506, 269] on select "Waiting for Artwork Waiting for Diecut Waiting for Mockup Waiting for DTP Waiti…" at bounding box center [618, 273] width 350 height 17
select select "dtp_production_ready"
click at [443, 265] on select "Waiting for Artwork Waiting for Diecut Waiting for Mockup Waiting for DTP Waiti…" at bounding box center [618, 273] width 350 height 17
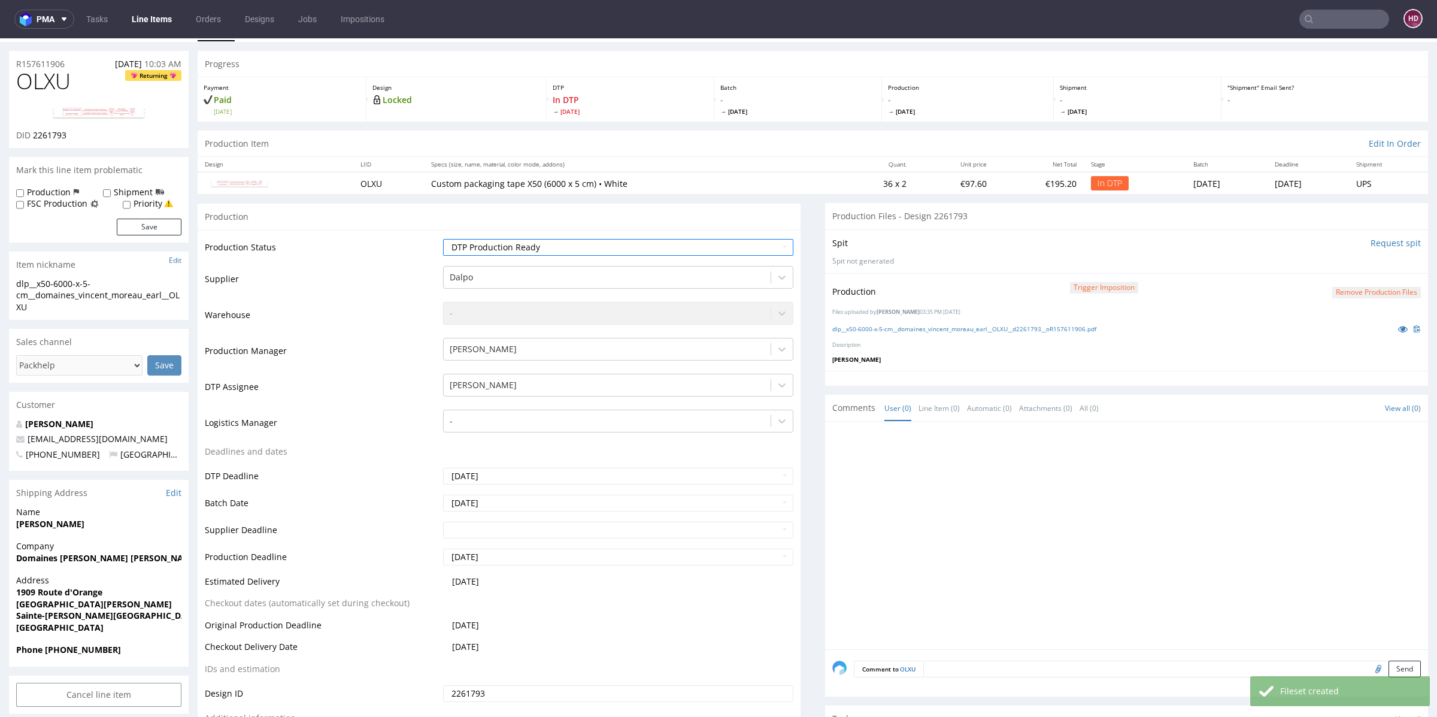
scroll to position [248, 0]
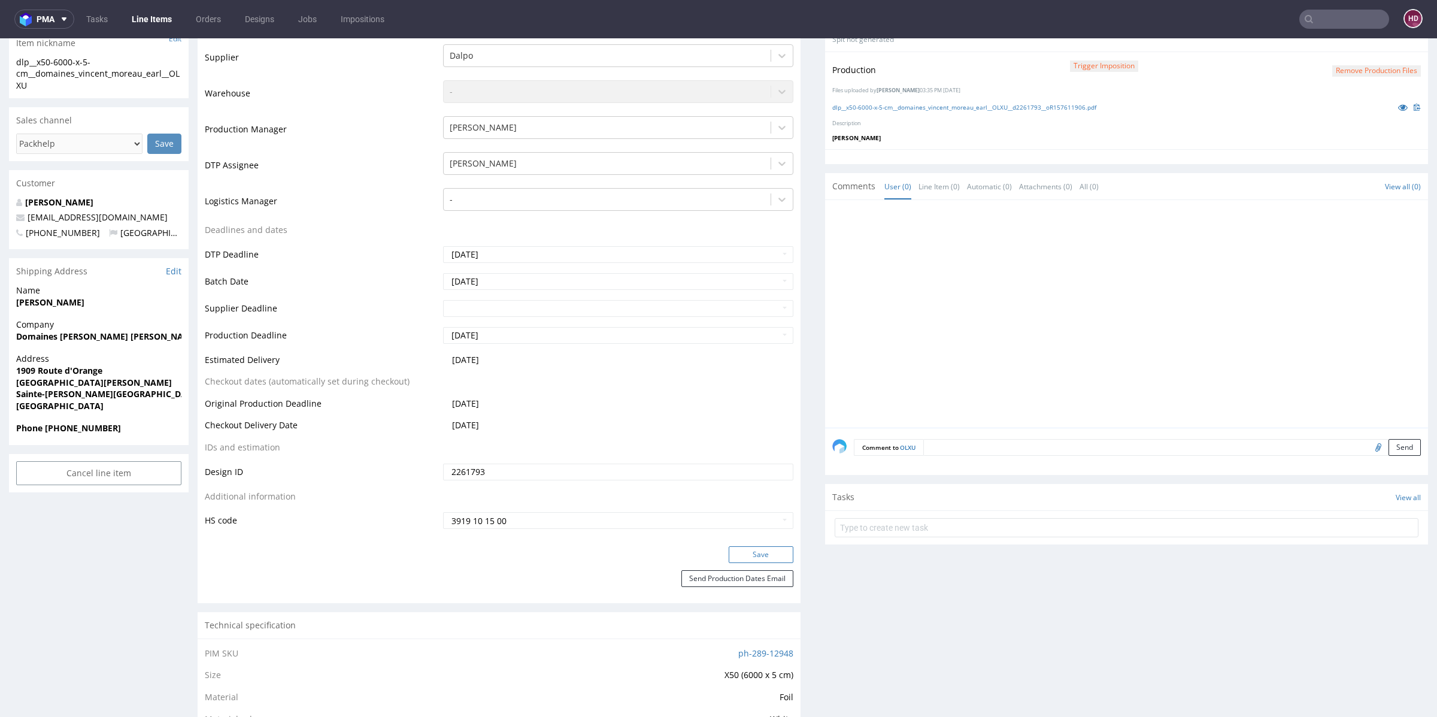
click at [772, 553] on button "Save" at bounding box center [761, 554] width 65 height 17
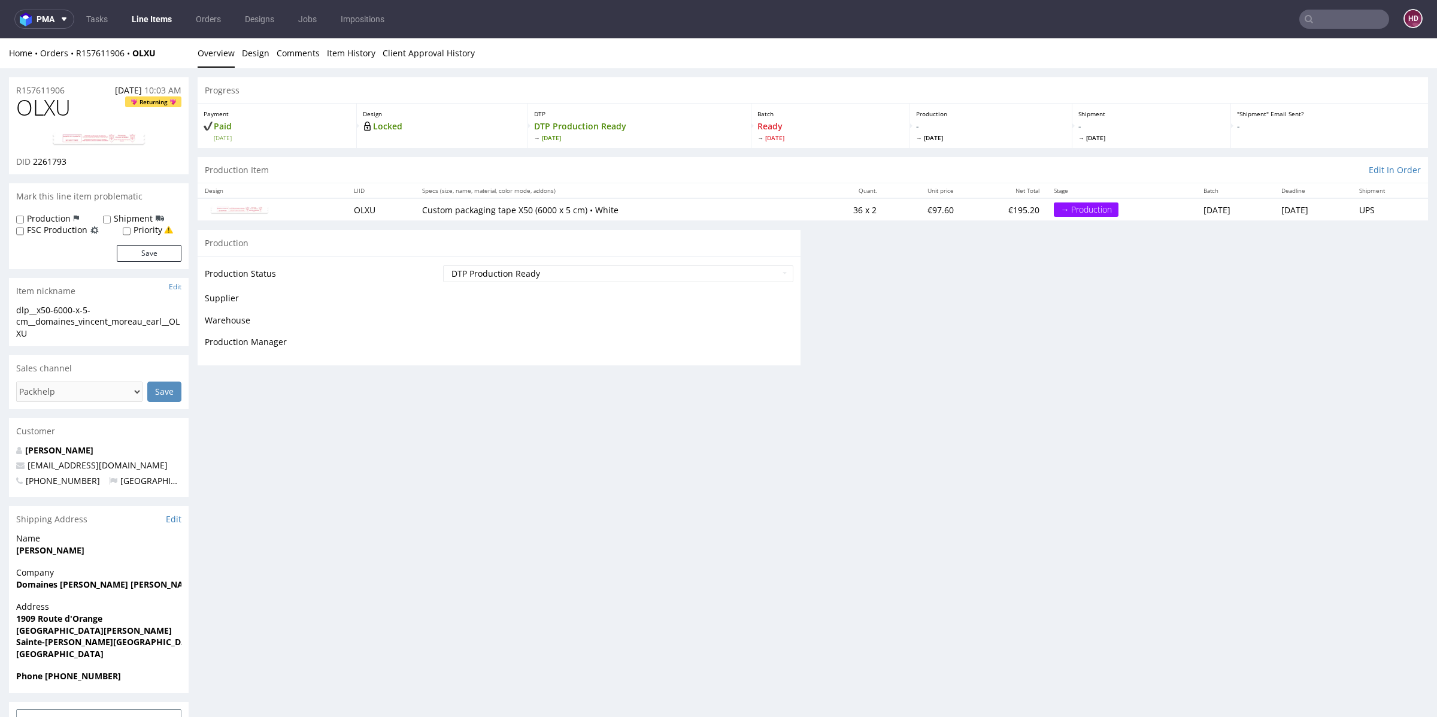
scroll to position [240, 0]
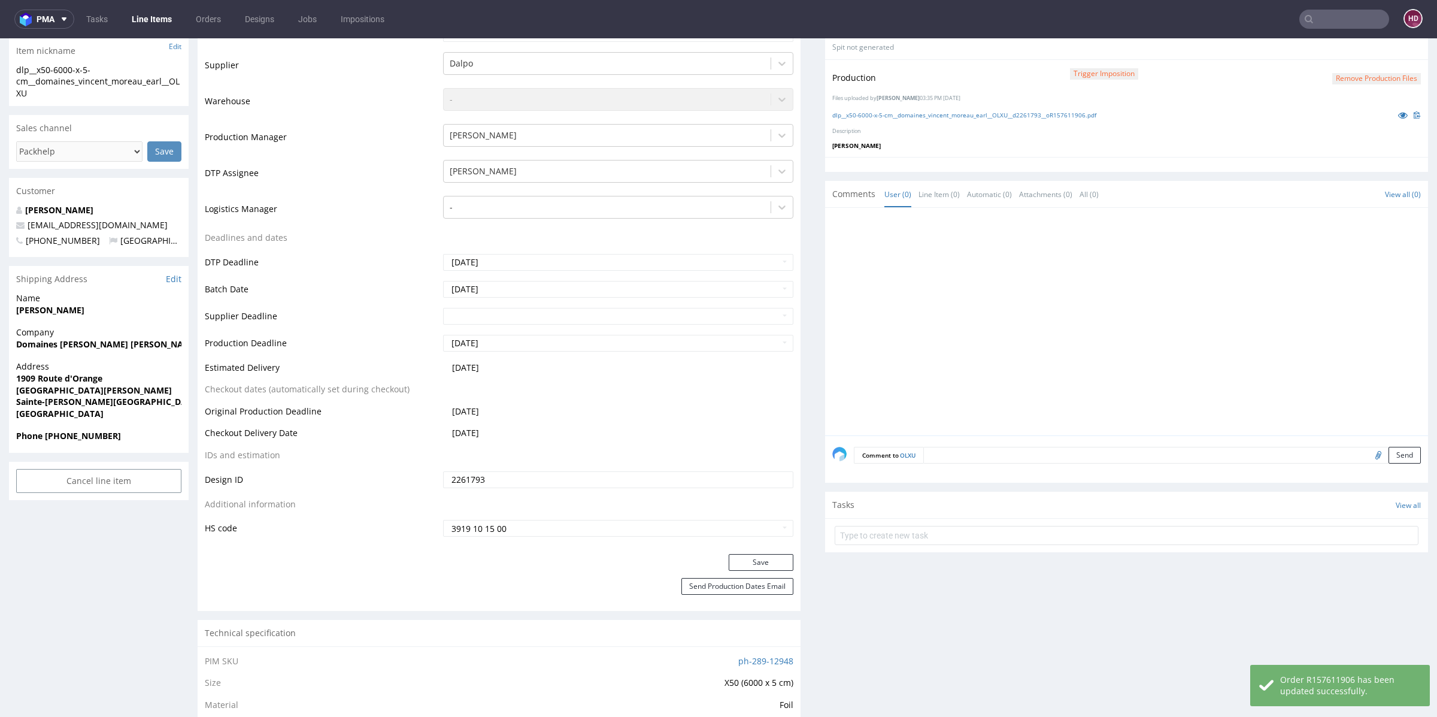
click at [143, 17] on link "Line Items" at bounding box center [152, 19] width 54 height 19
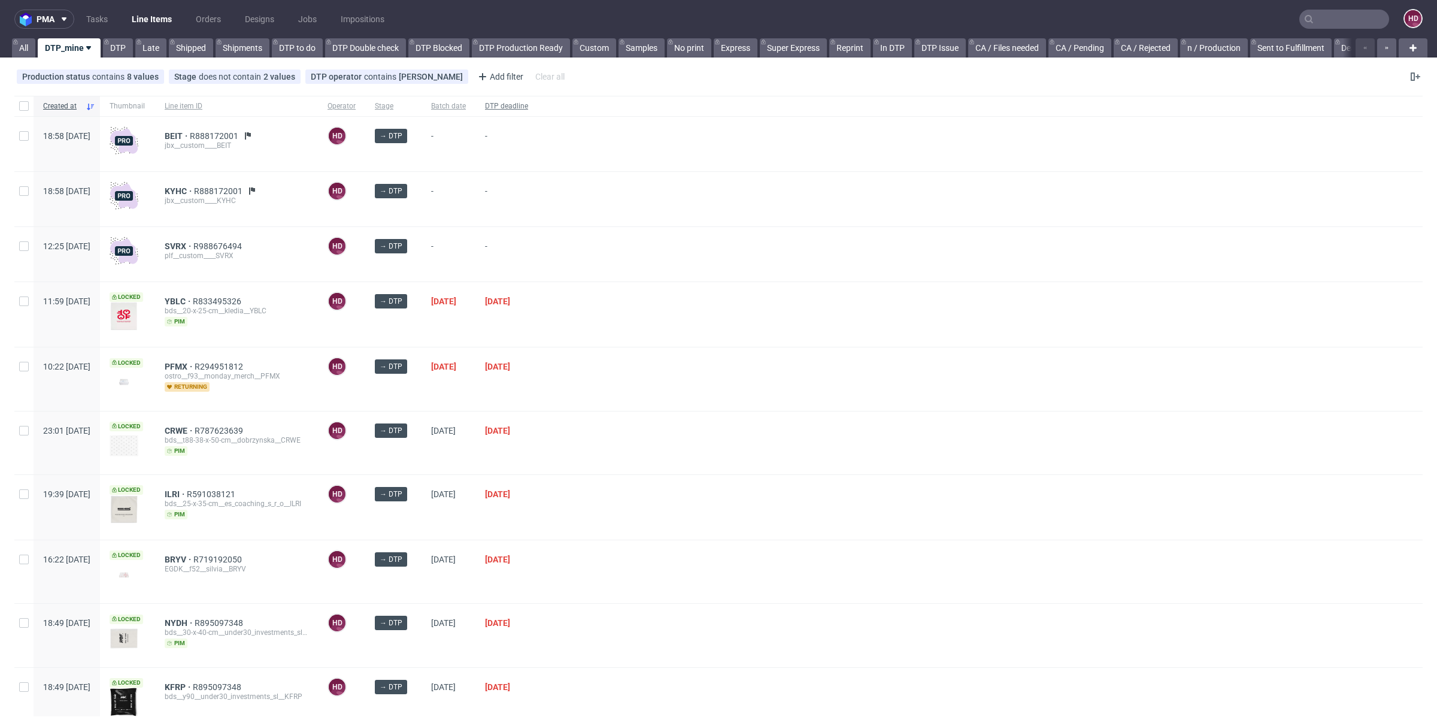
click at [528, 106] on span "DTP deadline" at bounding box center [506, 106] width 43 height 10
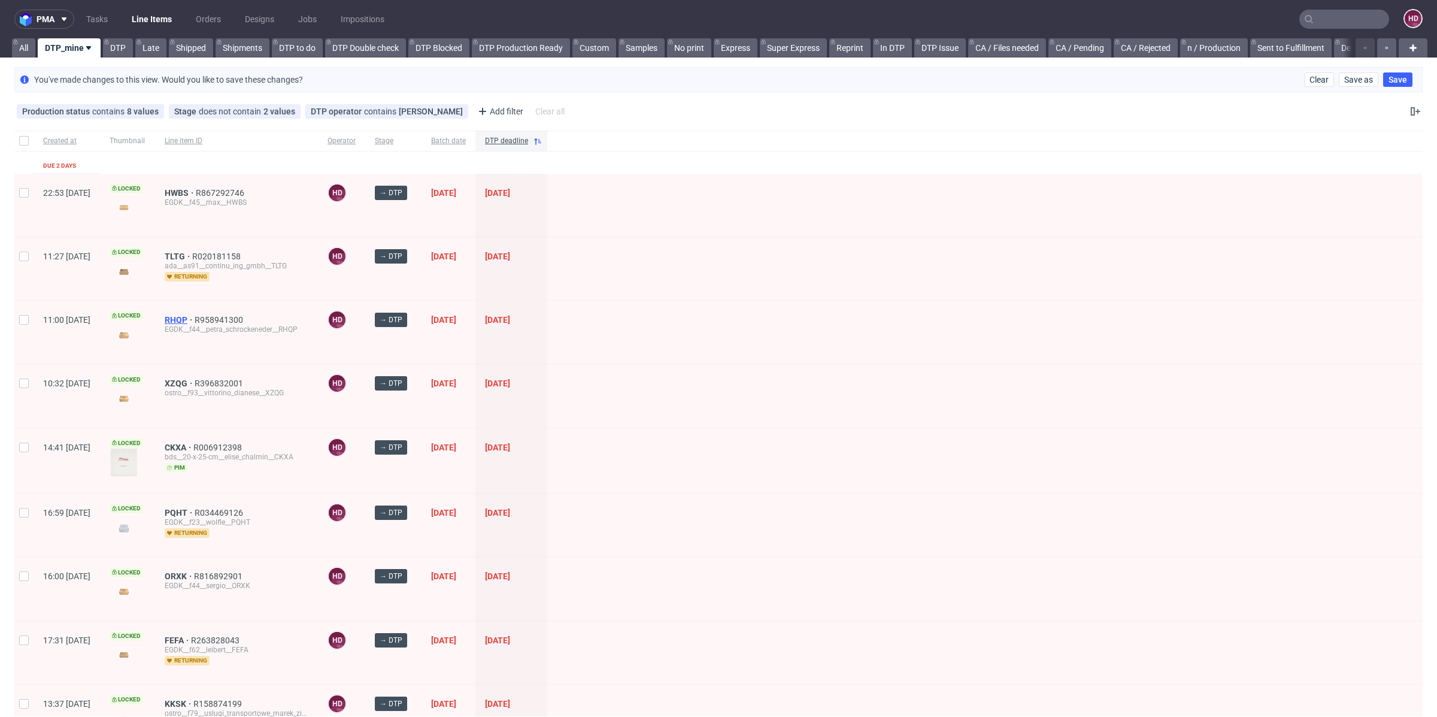
click at [195, 315] on span "RHQP" at bounding box center [180, 320] width 30 height 10
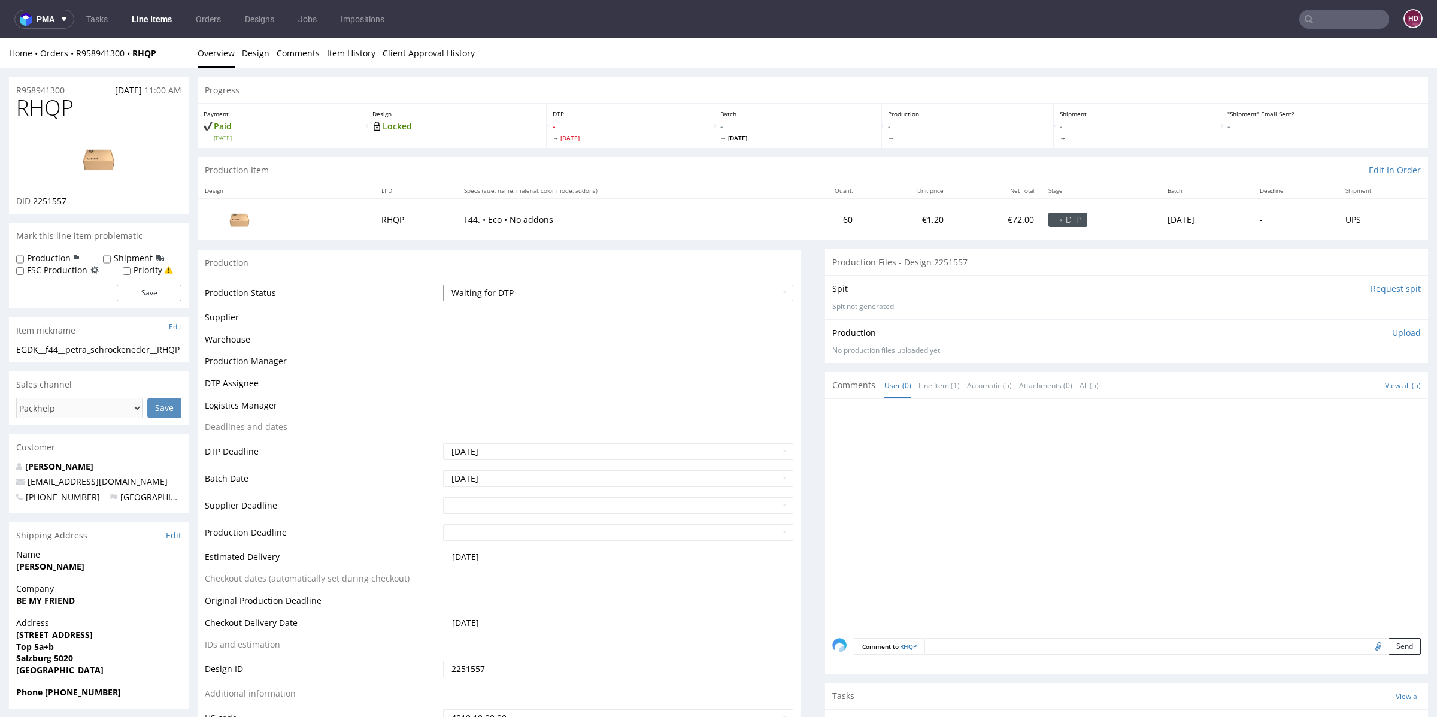
click at [509, 291] on select "Waiting for Artwork Waiting for Diecut Waiting for Mockup Waiting for DTP Waiti…" at bounding box center [618, 292] width 350 height 17
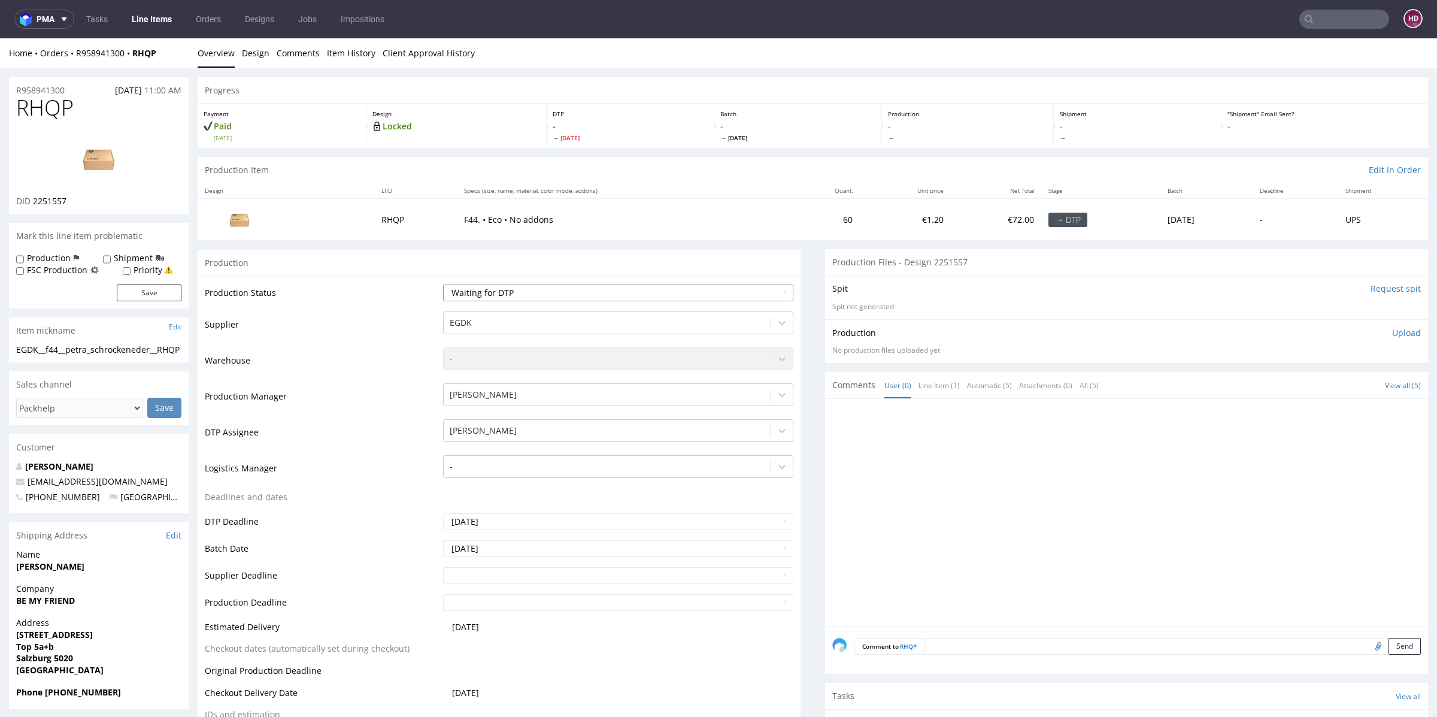
select select "dtp_in_process"
click at [443, 284] on select "Waiting for Artwork Waiting for Diecut Waiting for Mockup Waiting for DTP Waiti…" at bounding box center [618, 292] width 350 height 17
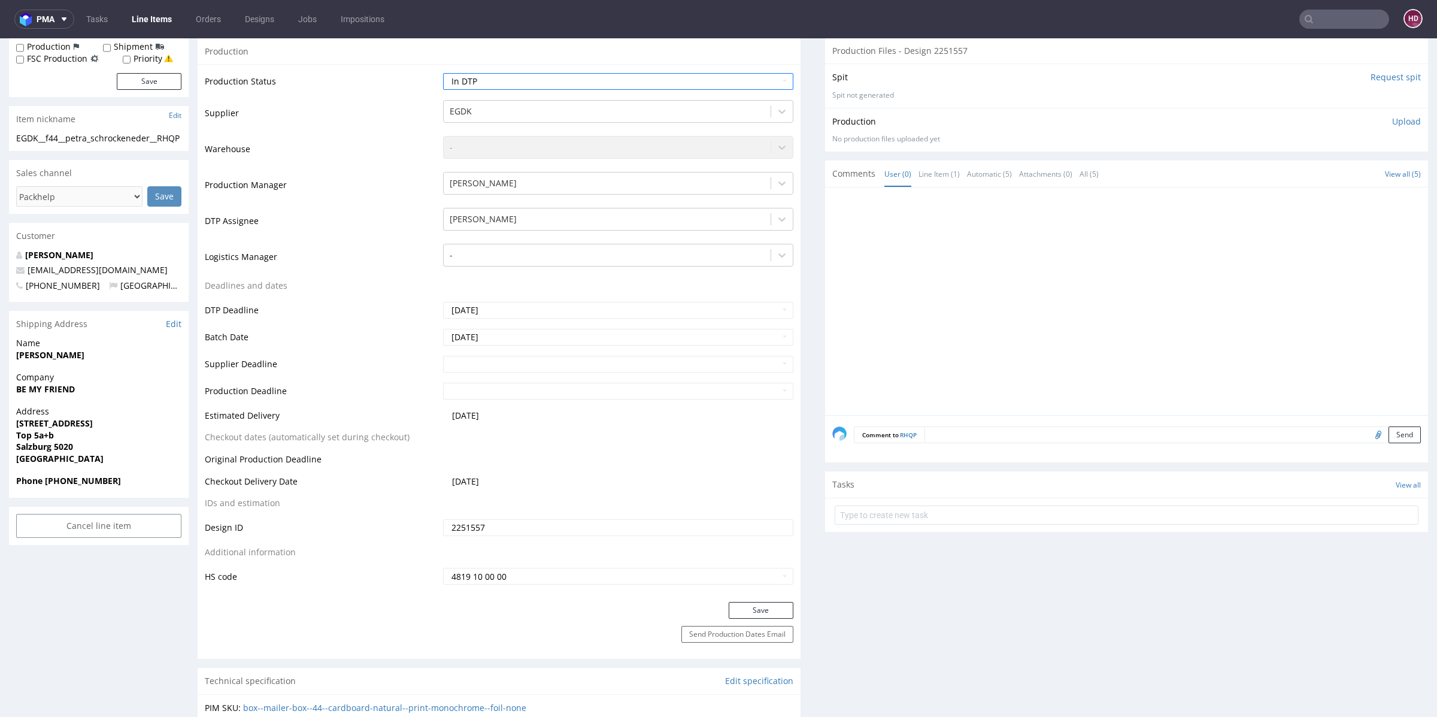
scroll to position [261, 0]
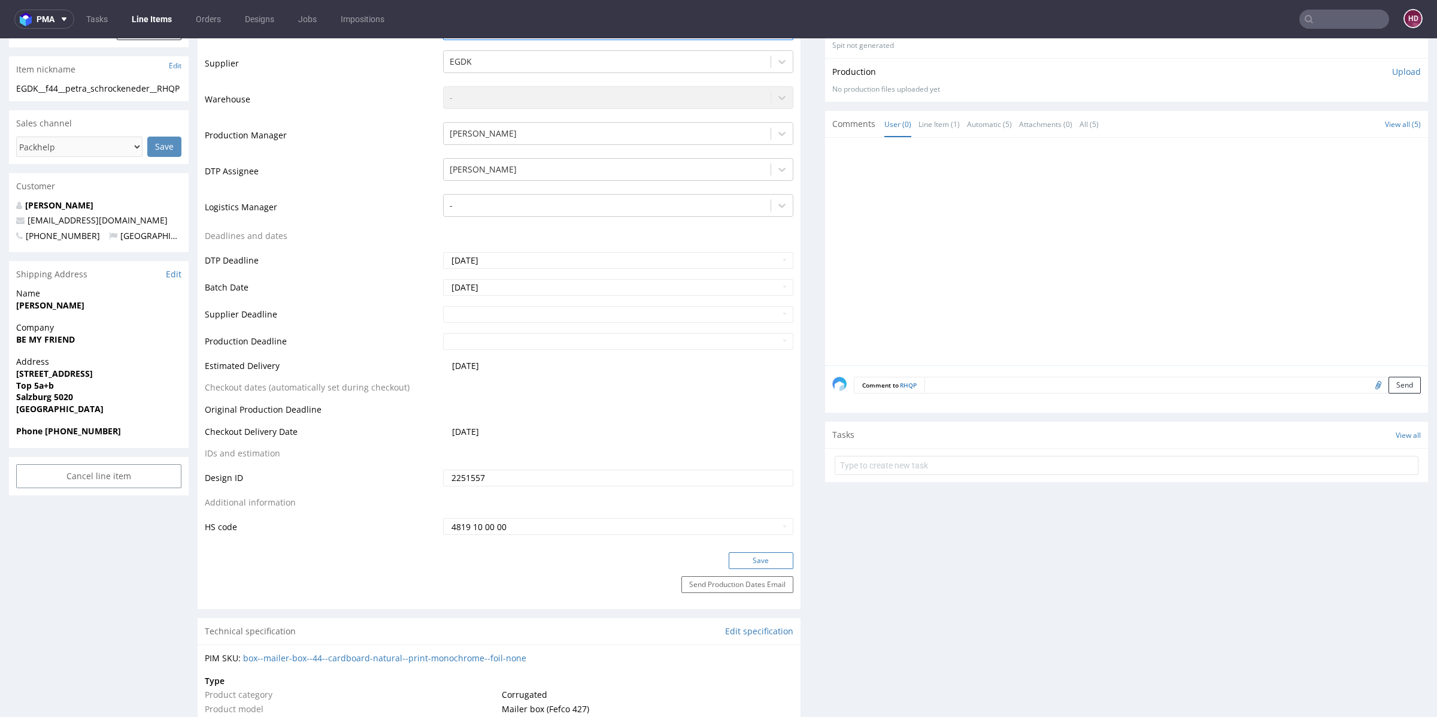
drag, startPoint x: 749, startPoint y: 556, endPoint x: 717, endPoint y: 663, distance: 111.9
click at [748, 558] on button "Save" at bounding box center [761, 560] width 65 height 17
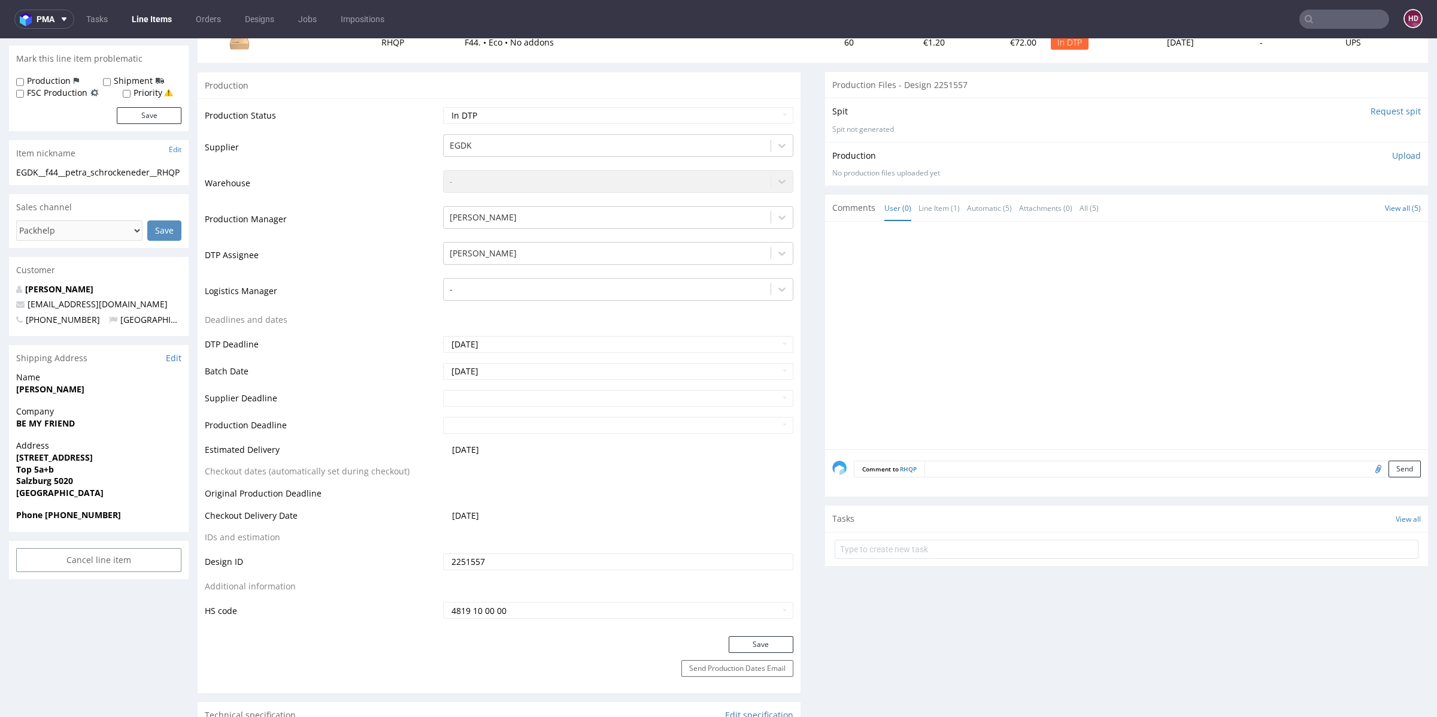
scroll to position [0, 0]
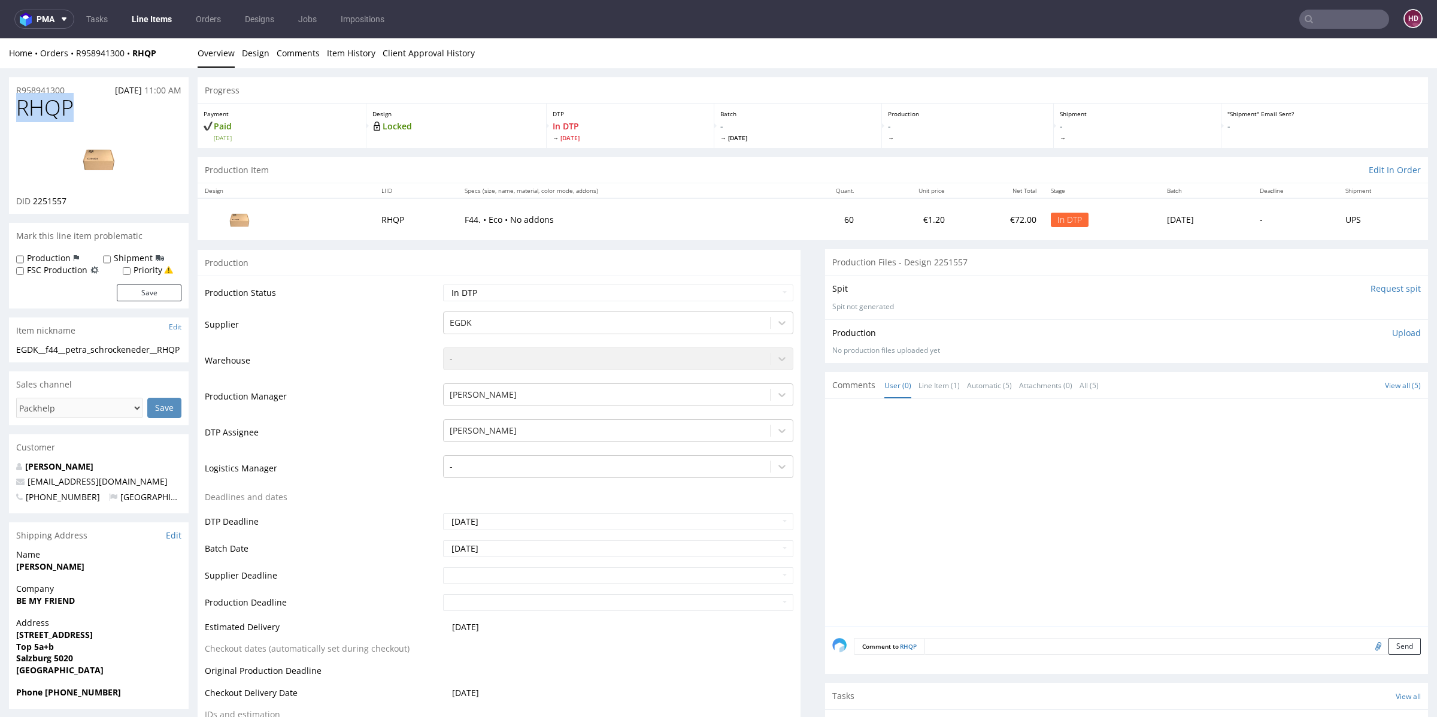
drag, startPoint x: 83, startPoint y: 106, endPoint x: 0, endPoint y: 111, distance: 82.8
copy span "RHQP"
drag, startPoint x: 89, startPoint y: 201, endPoint x: 32, endPoint y: 201, distance: 57.5
click at [32, 201] on div "DID 2251557" at bounding box center [98, 201] width 165 height 12
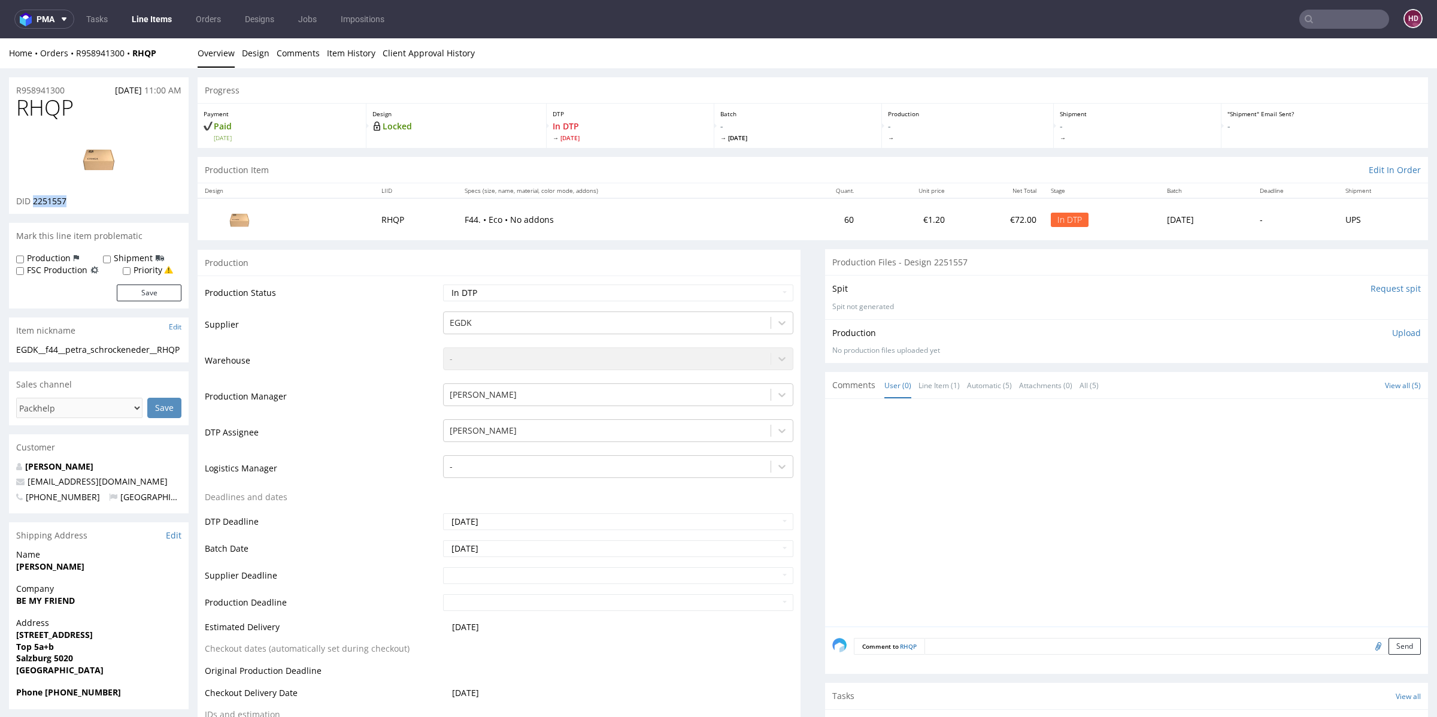
copy span "2251557"
click at [101, 160] on img at bounding box center [99, 159] width 96 height 54
click at [95, 104] on h1 "RHQP" at bounding box center [98, 108] width 165 height 24
drag, startPoint x: 82, startPoint y: 114, endPoint x: 0, endPoint y: 110, distance: 82.1
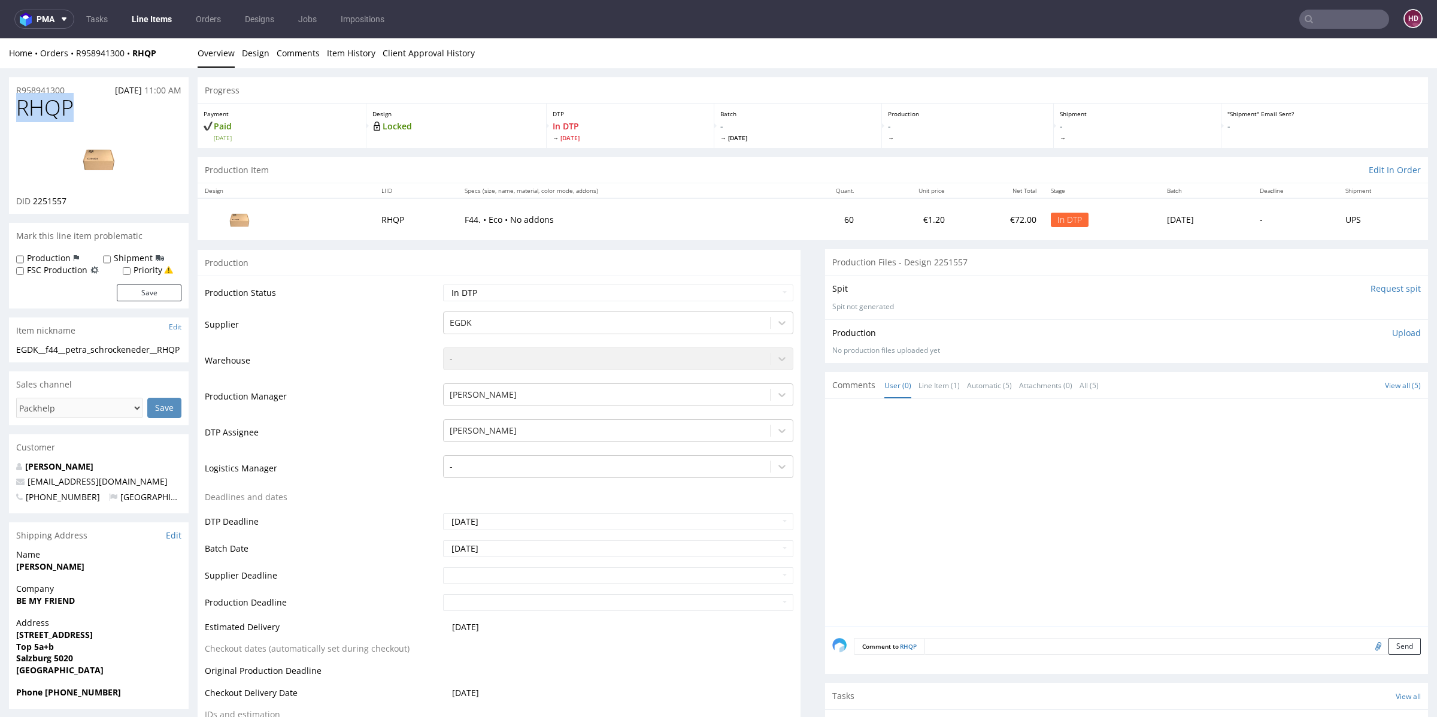
copy span "RHQP"
drag, startPoint x: 61, startPoint y: 363, endPoint x: 12, endPoint y: 350, distance: 50.8
click at [12, 350] on div "EGDK__f44__petra_schrockeneder__RHQP EGDK__f44 __petra_schrockeneder__RHQP Upda…" at bounding box center [99, 353] width 180 height 19
copy div "EGDK__f44__petra_schrockeneder__RHQP"
click at [93, 95] on div "R958941300 [DATE] 11:00 AM" at bounding box center [99, 86] width 180 height 19
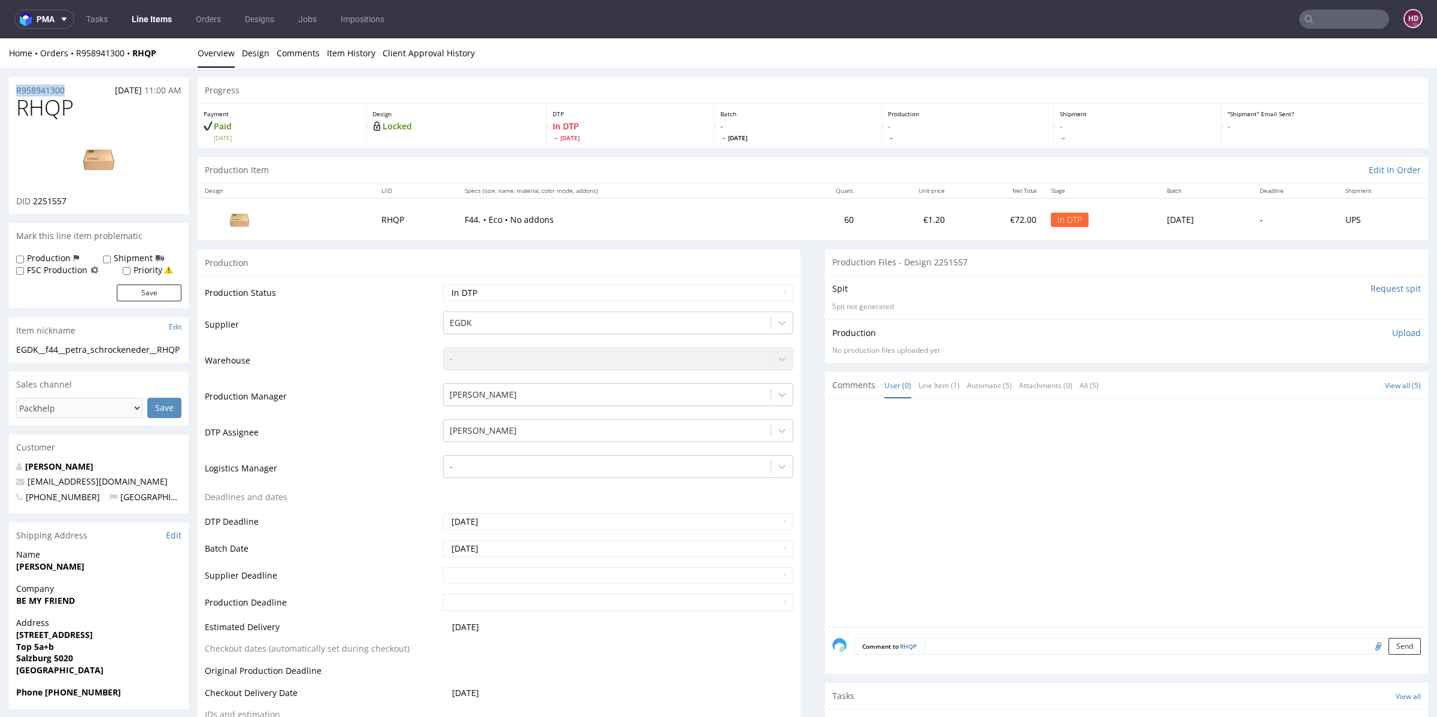
drag, startPoint x: 83, startPoint y: 94, endPoint x: 0, endPoint y: 89, distance: 82.8
drag, startPoint x: 66, startPoint y: 204, endPoint x: 33, endPoint y: 204, distance: 33.5
click at [33, 204] on div "DID 2251557" at bounding box center [98, 201] width 165 height 12
click at [1392, 332] on p "Upload" at bounding box center [1406, 333] width 29 height 12
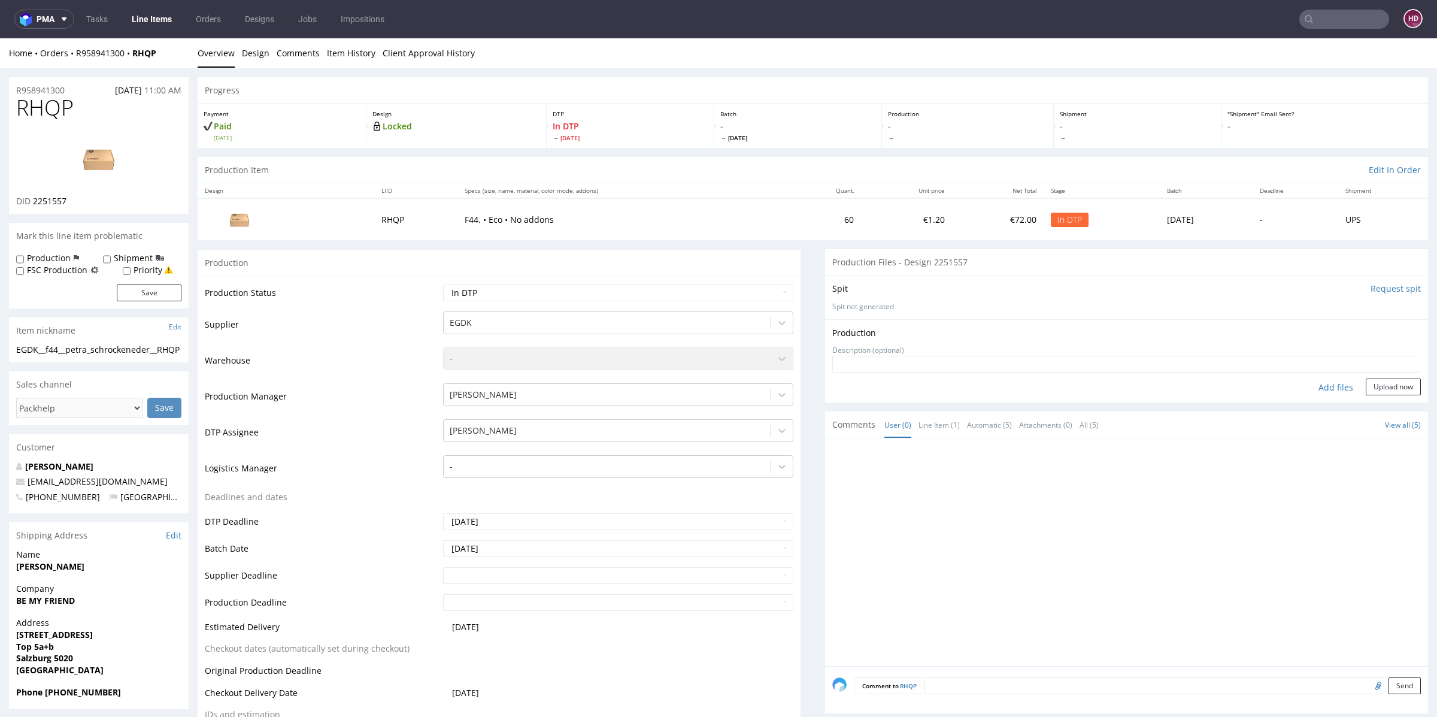
click at [1310, 387] on div "Add files" at bounding box center [1336, 387] width 60 height 18
type input "C:\fakepath\EGDK__f44__petra_schrockeneder__RHQP__d2251557__oR958941300.pdf"
click at [1382, 411] on button "Upload now" at bounding box center [1393, 406] width 55 height 17
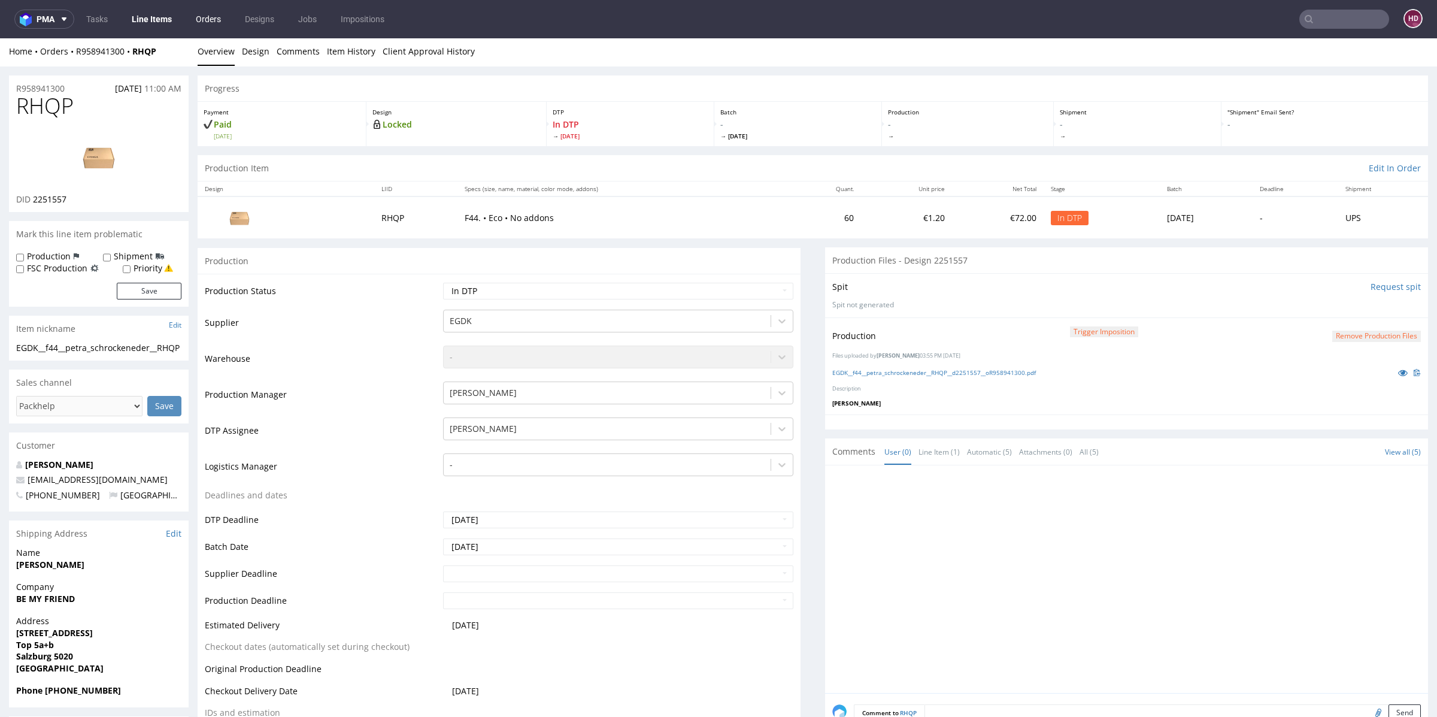
scroll to position [3, 0]
click at [544, 287] on select "Waiting for Artwork Waiting for Diecut Waiting for Mockup Waiting for DTP Waiti…" at bounding box center [618, 289] width 350 height 17
select select "dtp_production_ready"
click at [443, 281] on select "Waiting for Artwork Waiting for Diecut Waiting for Mockup Waiting for DTP Waiti…" at bounding box center [618, 289] width 350 height 17
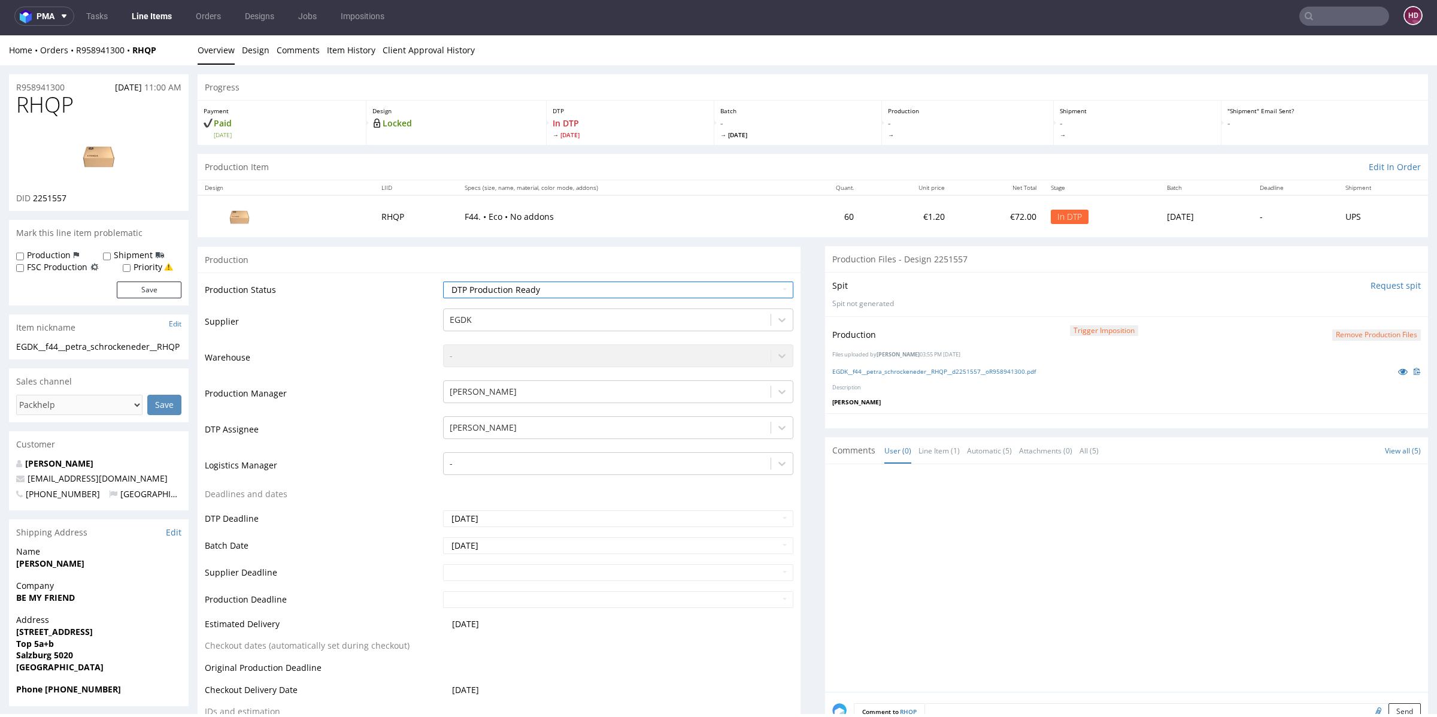
scroll to position [0, 0]
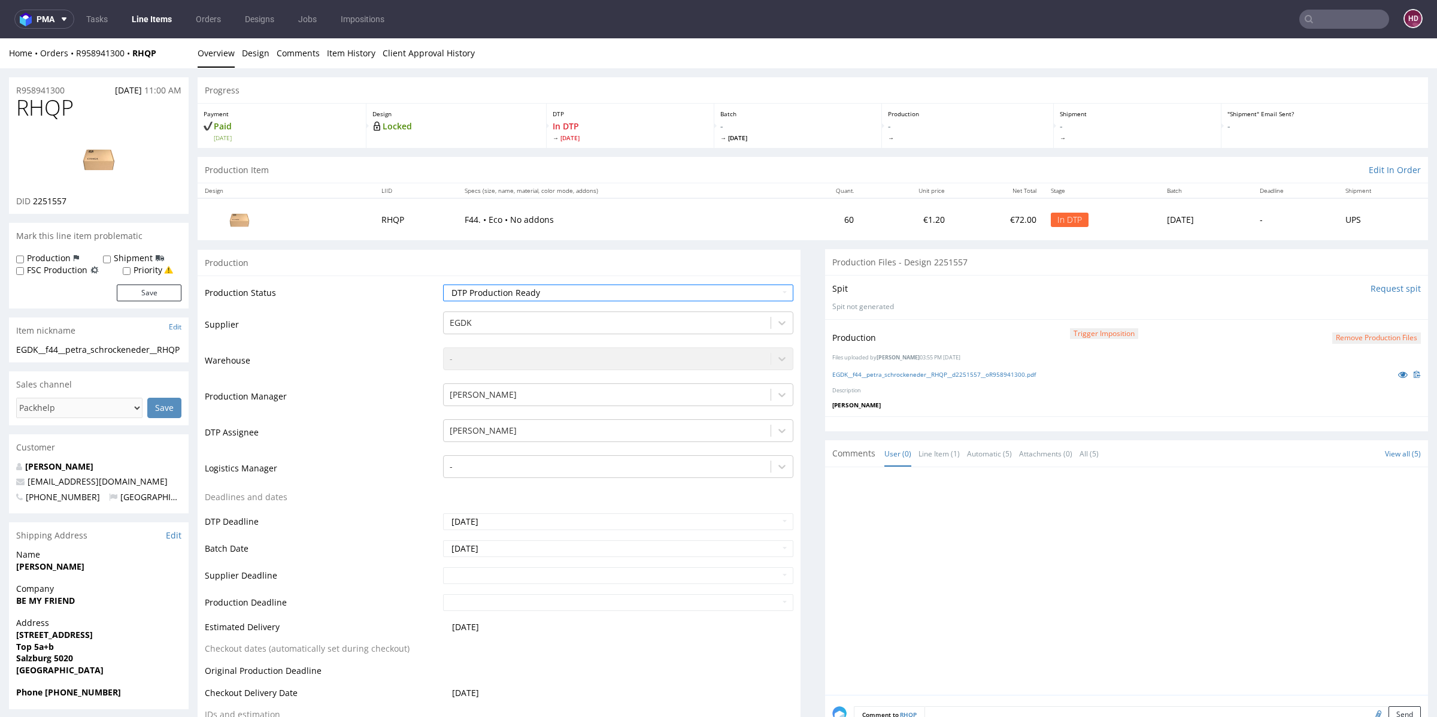
click at [165, 26] on link "Line Items" at bounding box center [152, 19] width 54 height 19
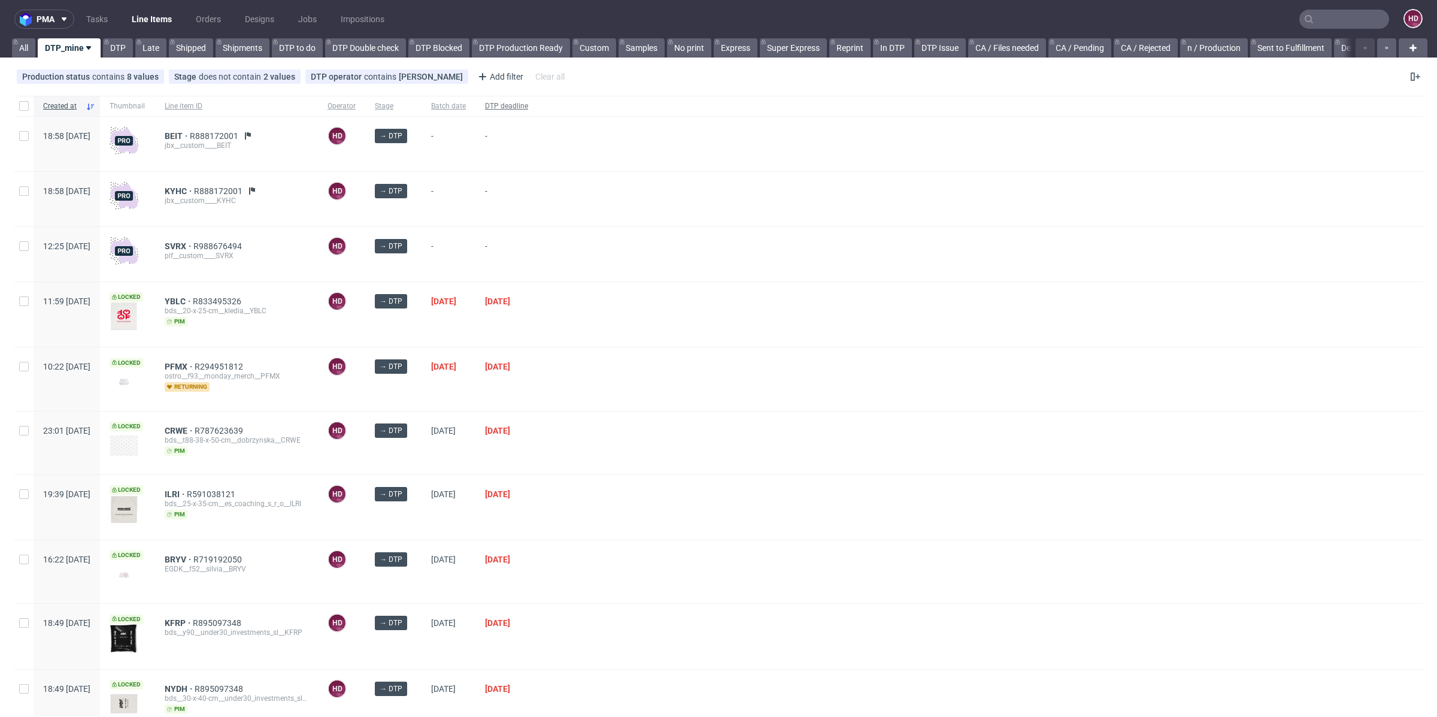
click at [528, 104] on span "DTP deadline" at bounding box center [506, 106] width 43 height 10
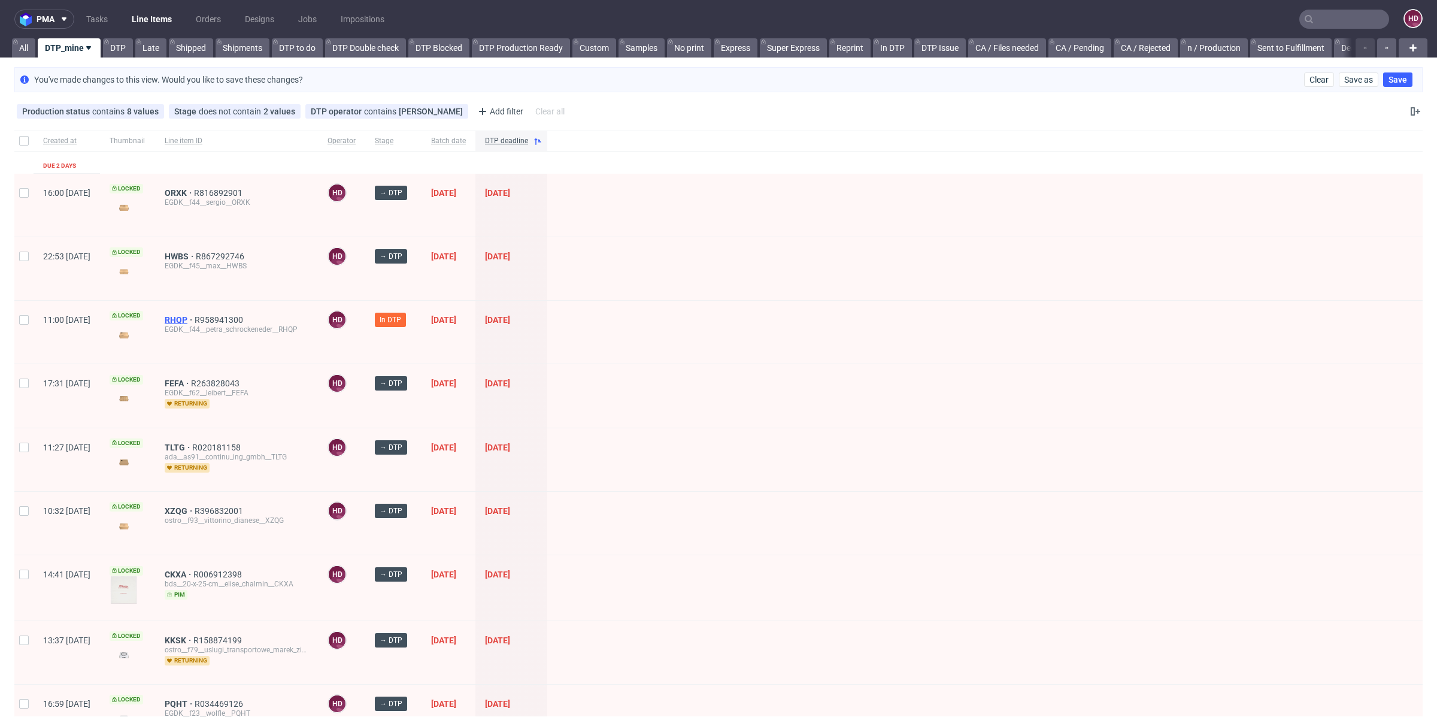
click at [202, 315] on div "RHQP R958941300 EGDK__f44__petra_schrockeneder__RHQP" at bounding box center [236, 332] width 163 height 63
click at [195, 315] on span "RHQP" at bounding box center [180, 320] width 30 height 10
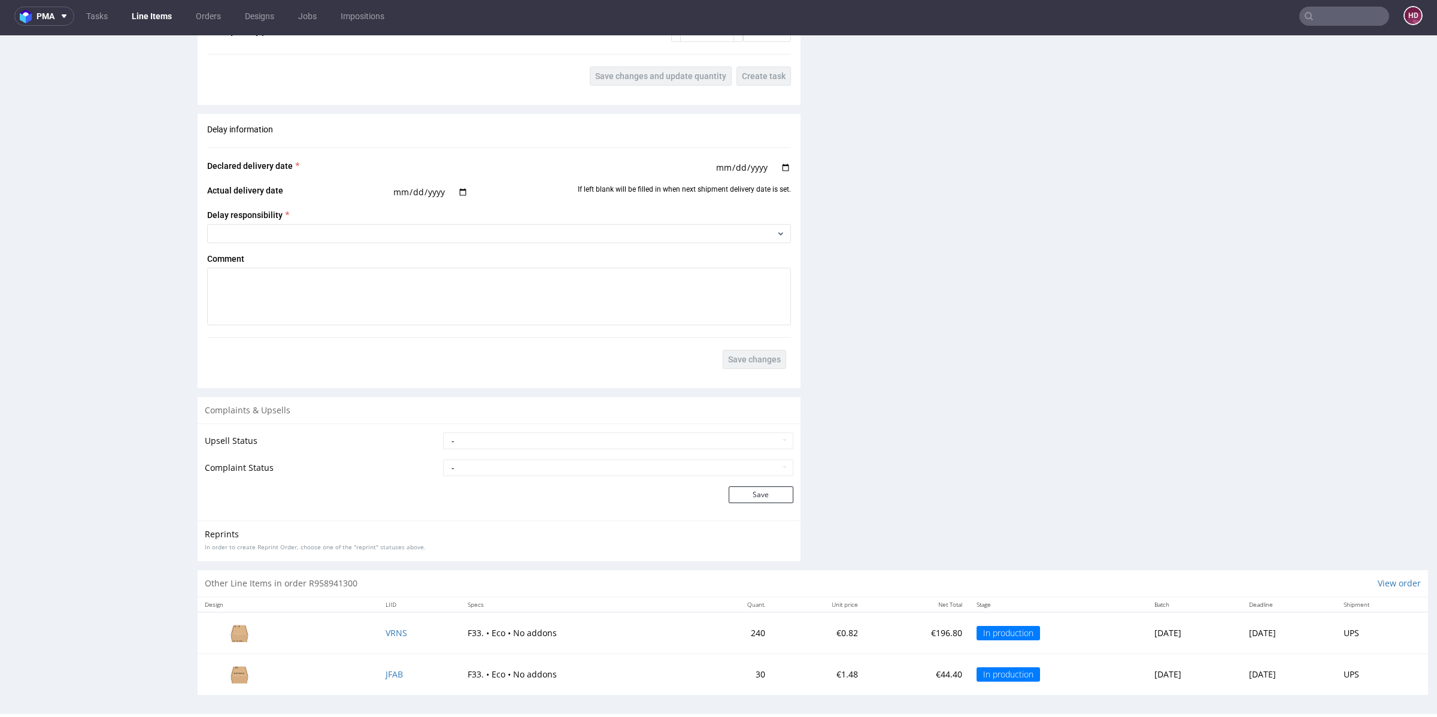
scroll to position [1460, 0]
click at [386, 669] on span "JFAB" at bounding box center [394, 673] width 17 height 11
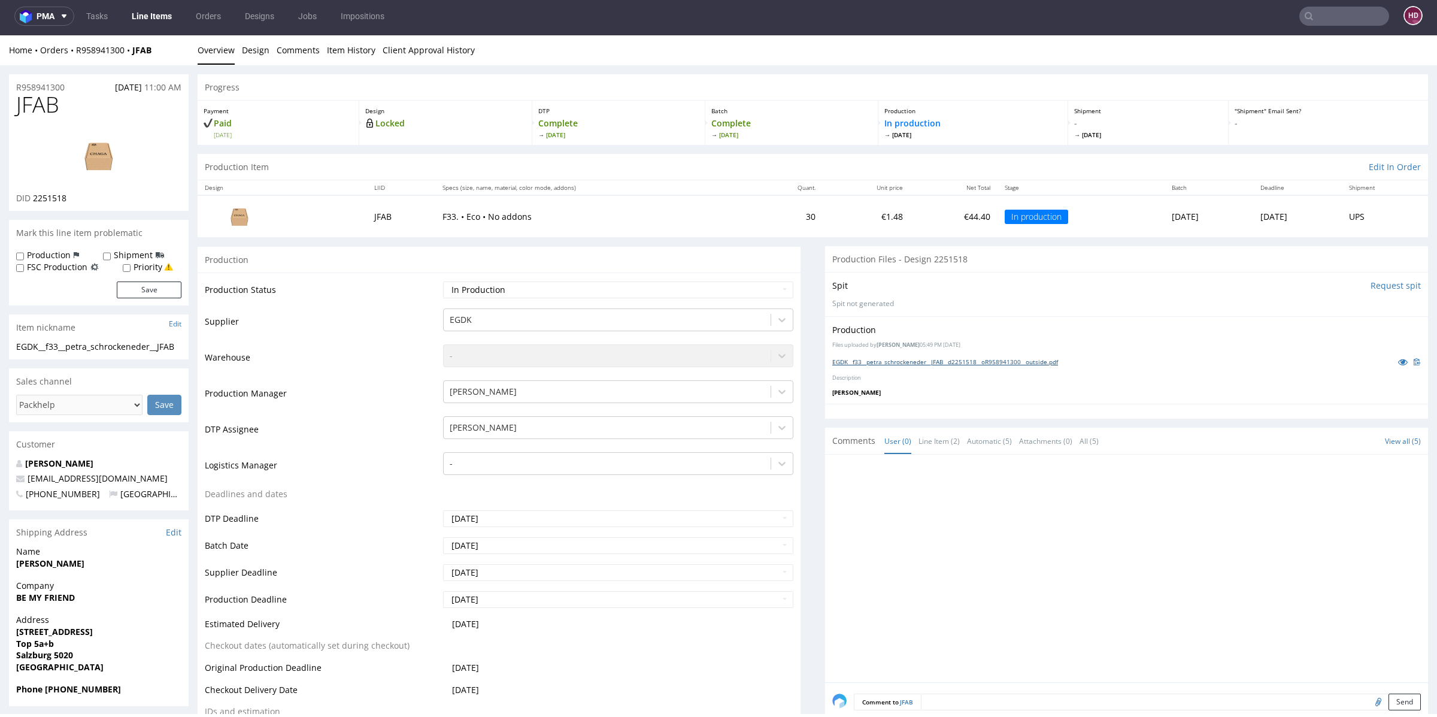
click at [865, 359] on link "EGDK__f33__petra_schrockeneder__JFAB__d2251518__oR958941300__outside.pdf" at bounding box center [945, 361] width 226 height 8
click at [157, 16] on link "Line Items" at bounding box center [152, 16] width 54 height 19
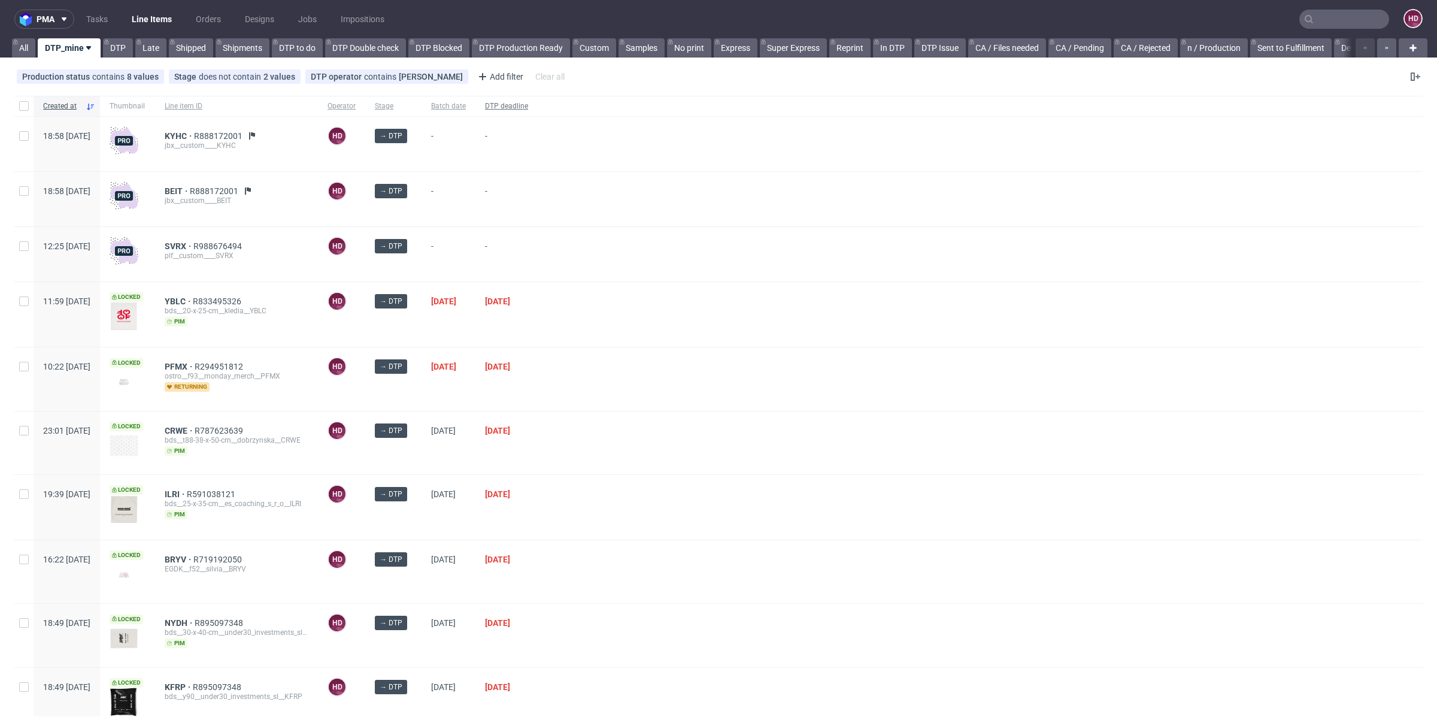
click at [528, 107] on span "DTP deadline" at bounding box center [506, 106] width 43 height 10
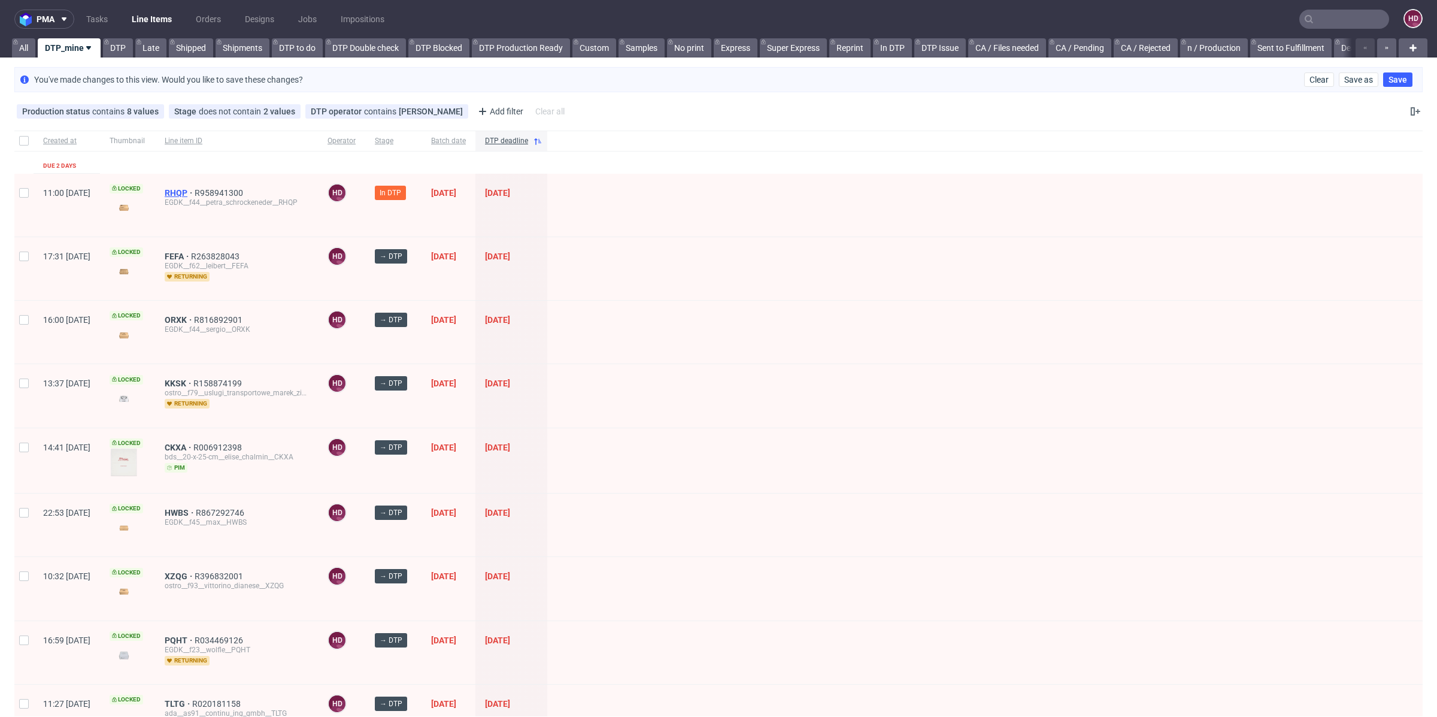
click at [195, 188] on span "RHQP" at bounding box center [180, 193] width 30 height 10
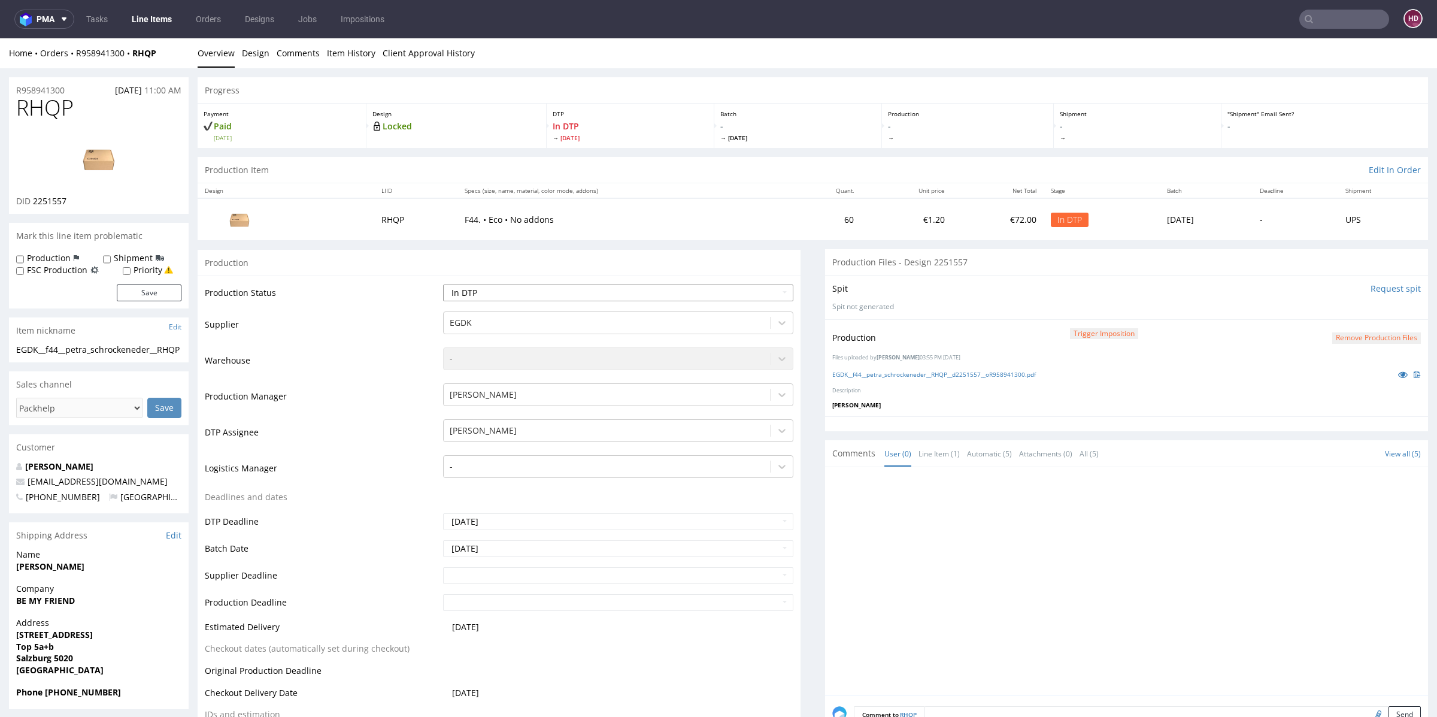
click at [575, 290] on select "Waiting for Artwork Waiting for Diecut Waiting for Mockup Waiting for DTP Waiti…" at bounding box center [618, 292] width 350 height 17
select select "dtp_production_ready"
click at [443, 284] on select "Waiting for Artwork Waiting for Diecut Waiting for Mockup Waiting for DTP Waiti…" at bounding box center [618, 292] width 350 height 17
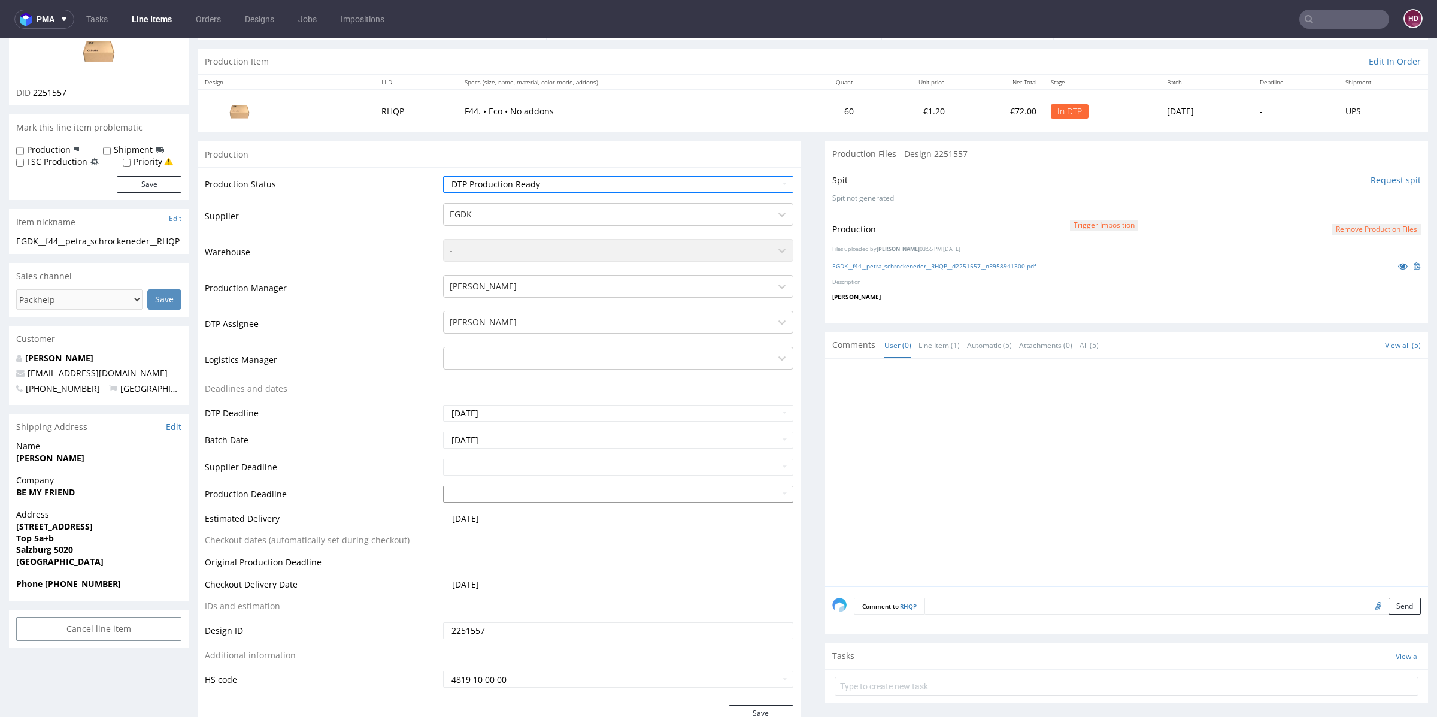
scroll to position [377, 0]
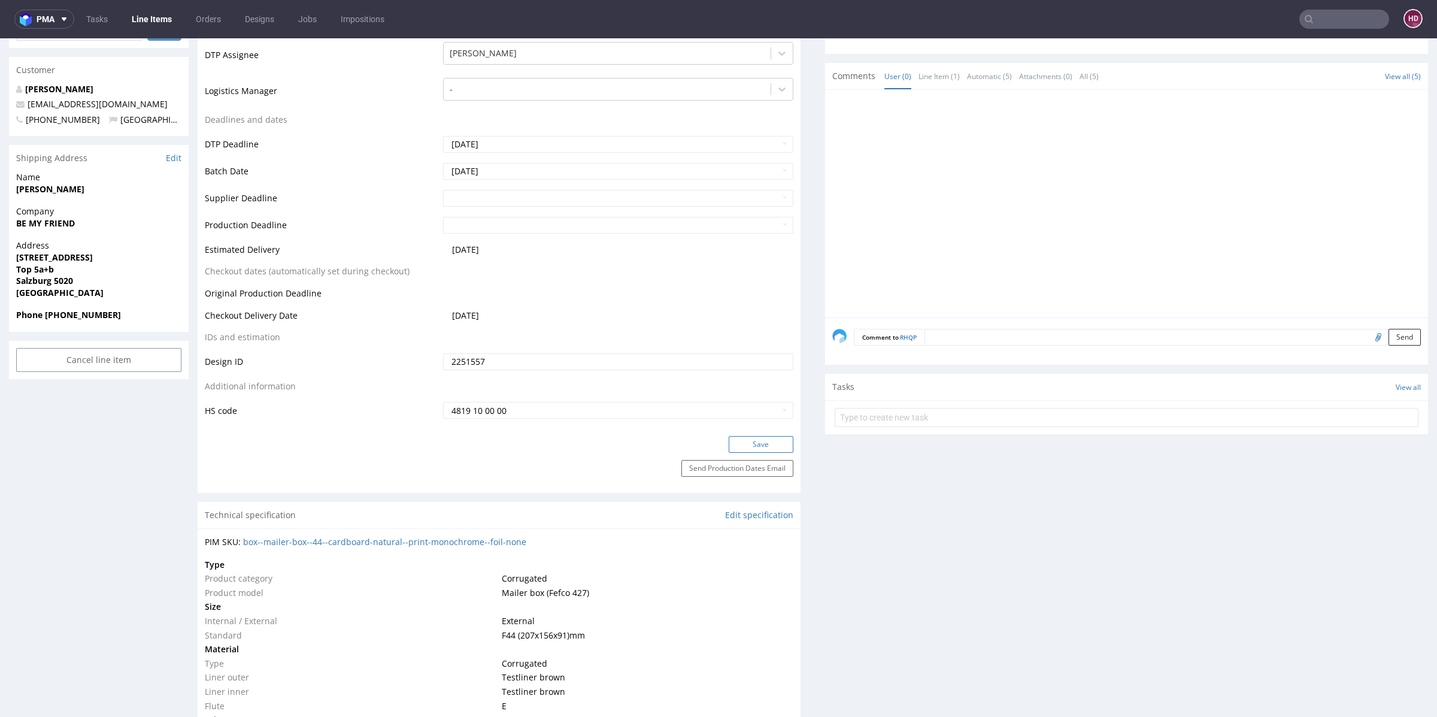
click at [749, 441] on button "Save" at bounding box center [761, 444] width 65 height 17
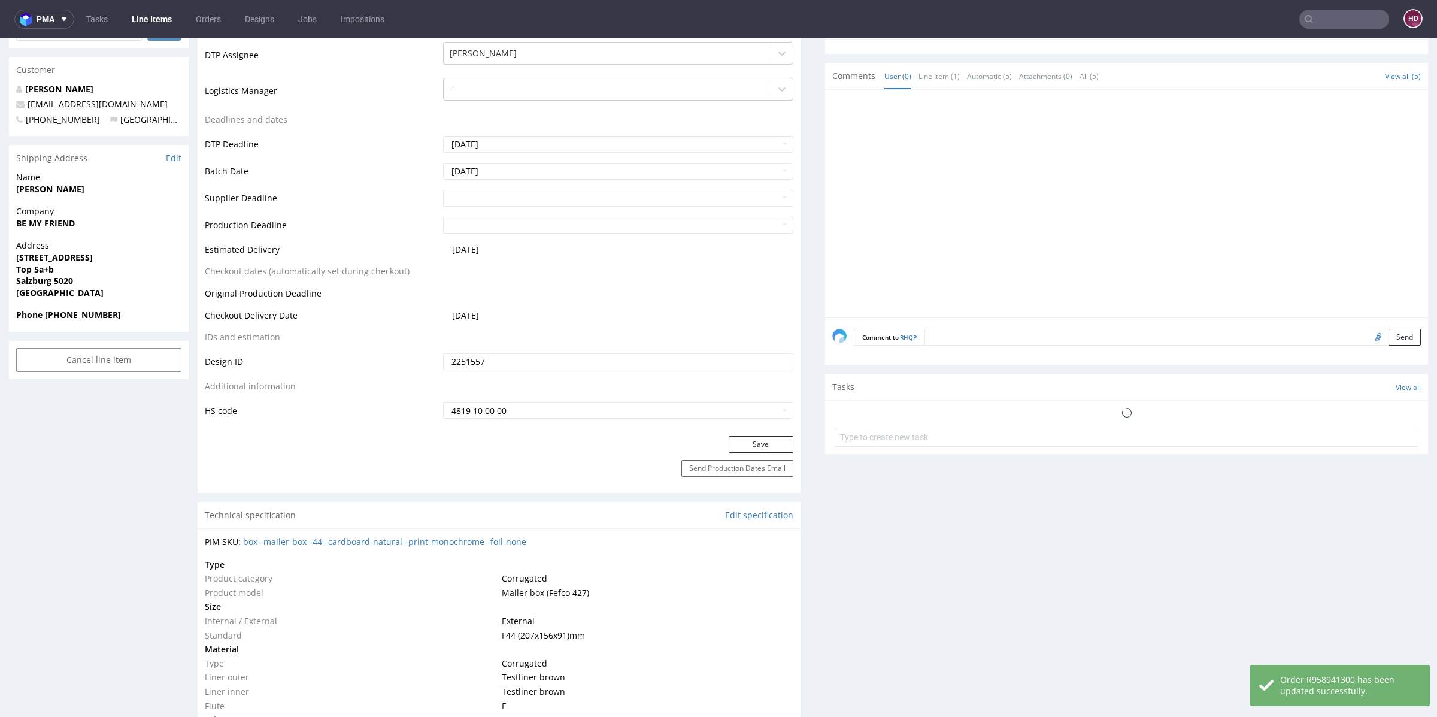
scroll to position [0, 0]
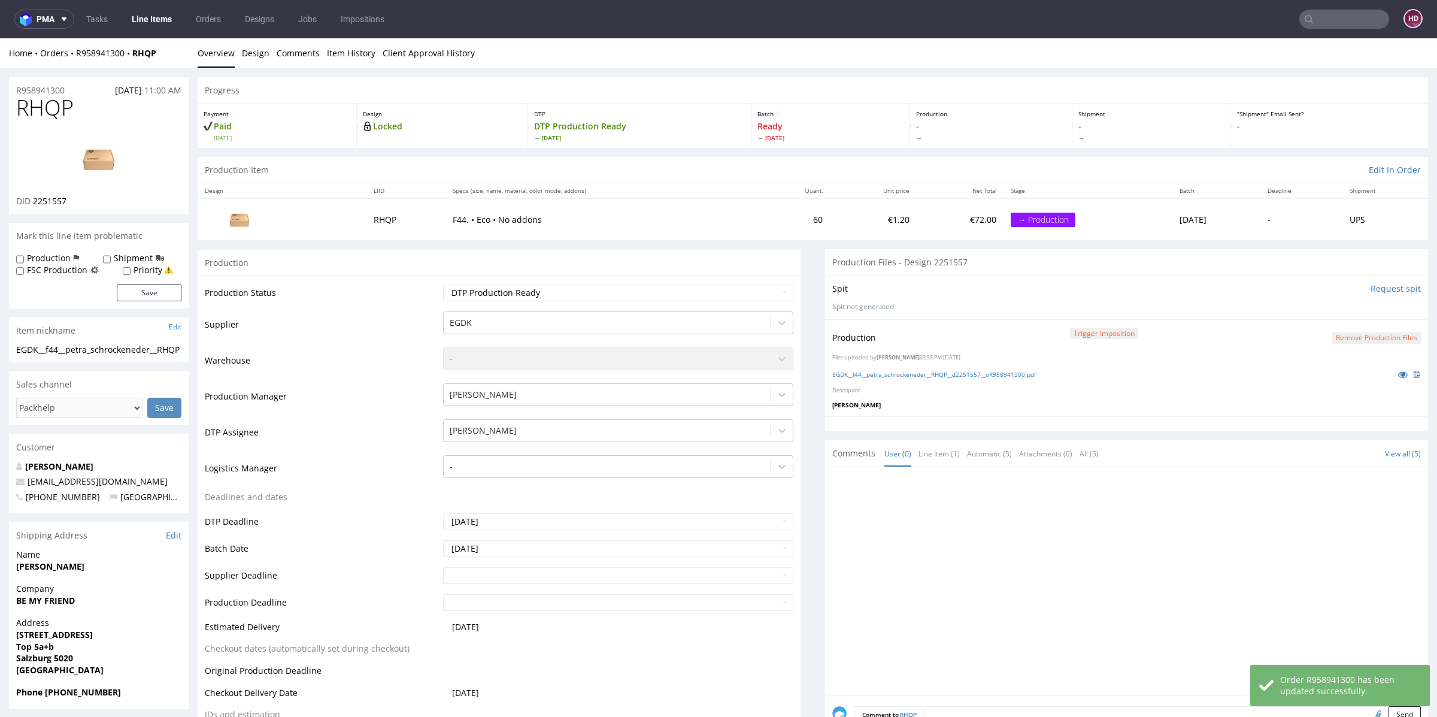
click at [148, 23] on link "Line Items" at bounding box center [152, 19] width 54 height 19
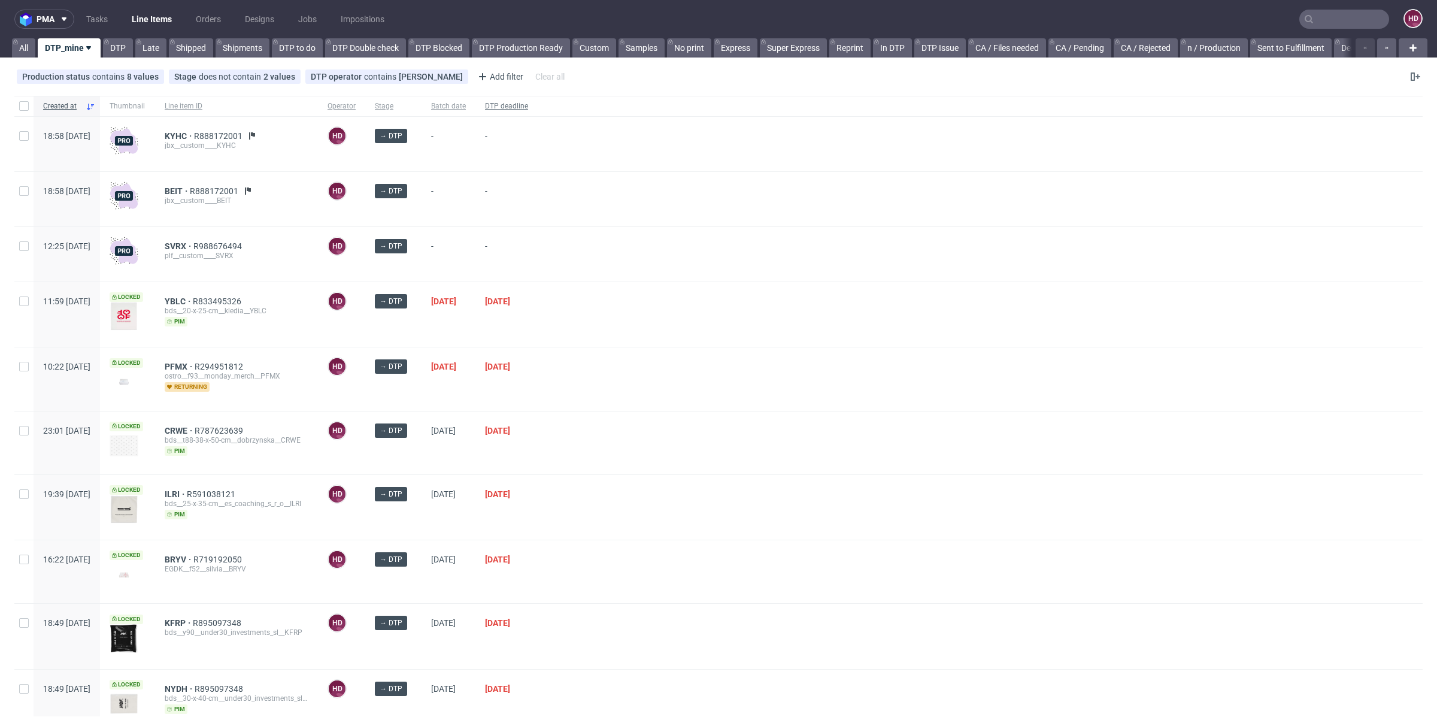
click at [528, 103] on span "DTP deadline" at bounding box center [506, 106] width 43 height 10
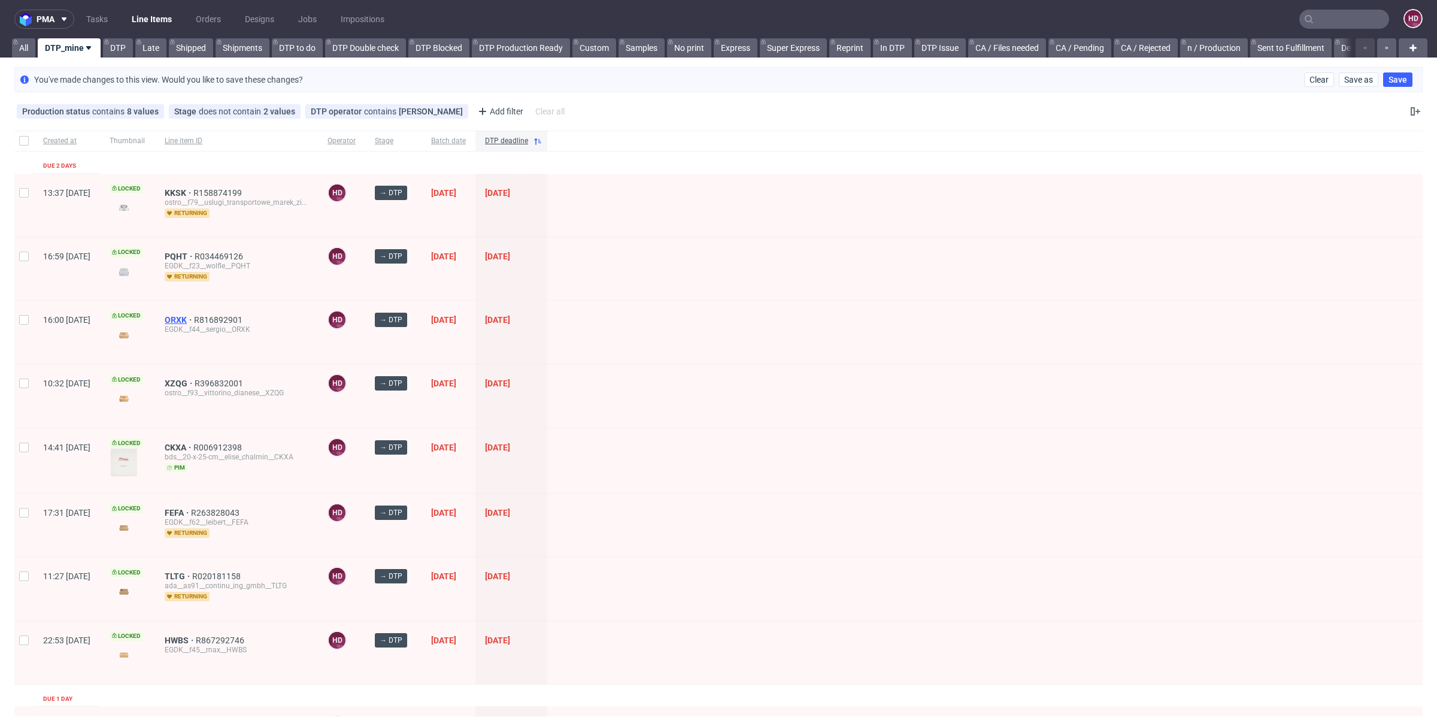
click at [194, 317] on span "ORXK" at bounding box center [179, 320] width 29 height 10
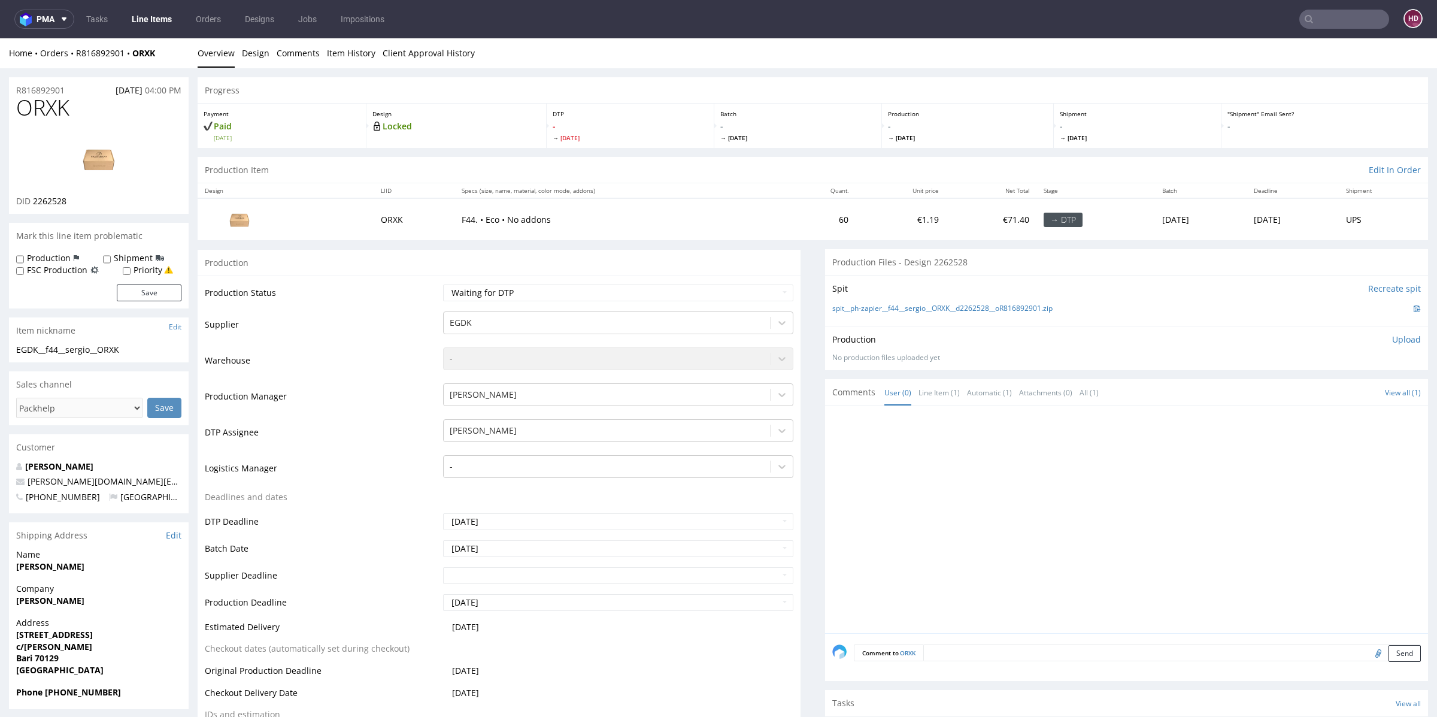
click at [536, 302] on td "Waiting for Artwork Waiting for Diecut Waiting for Mockup Waiting for DTP Waiti…" at bounding box center [616, 296] width 353 height 27
click at [539, 295] on select "Waiting for Artwork Waiting for Diecut Waiting for Mockup Waiting for DTP Waiti…" at bounding box center [618, 292] width 350 height 17
click at [443, 284] on select "Waiting for Artwork Waiting for Diecut Waiting for Mockup Waiting for DTP Waiti…" at bounding box center [618, 292] width 350 height 17
click at [524, 302] on td "Waiting for Artwork Waiting for Diecut Waiting for Mockup Waiting for DTP Waiti…" at bounding box center [616, 296] width 353 height 27
click at [524, 286] on select "Waiting for Artwork Waiting for Diecut Waiting for Mockup Waiting for DTP Waiti…" at bounding box center [618, 292] width 350 height 17
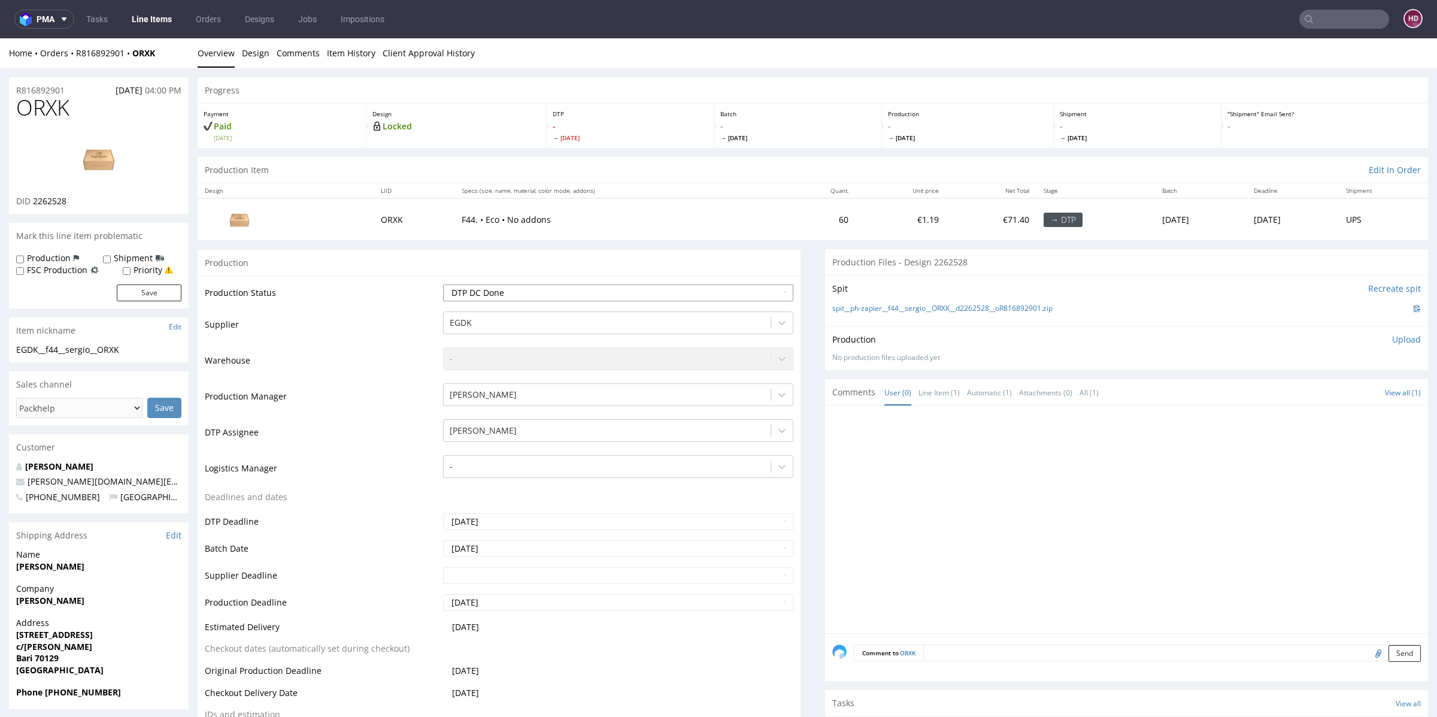
select select "dtp_in_process"
click at [443, 284] on select "Waiting for Artwork Waiting for Diecut Waiting for Mockup Waiting for DTP Waiti…" at bounding box center [618, 292] width 350 height 17
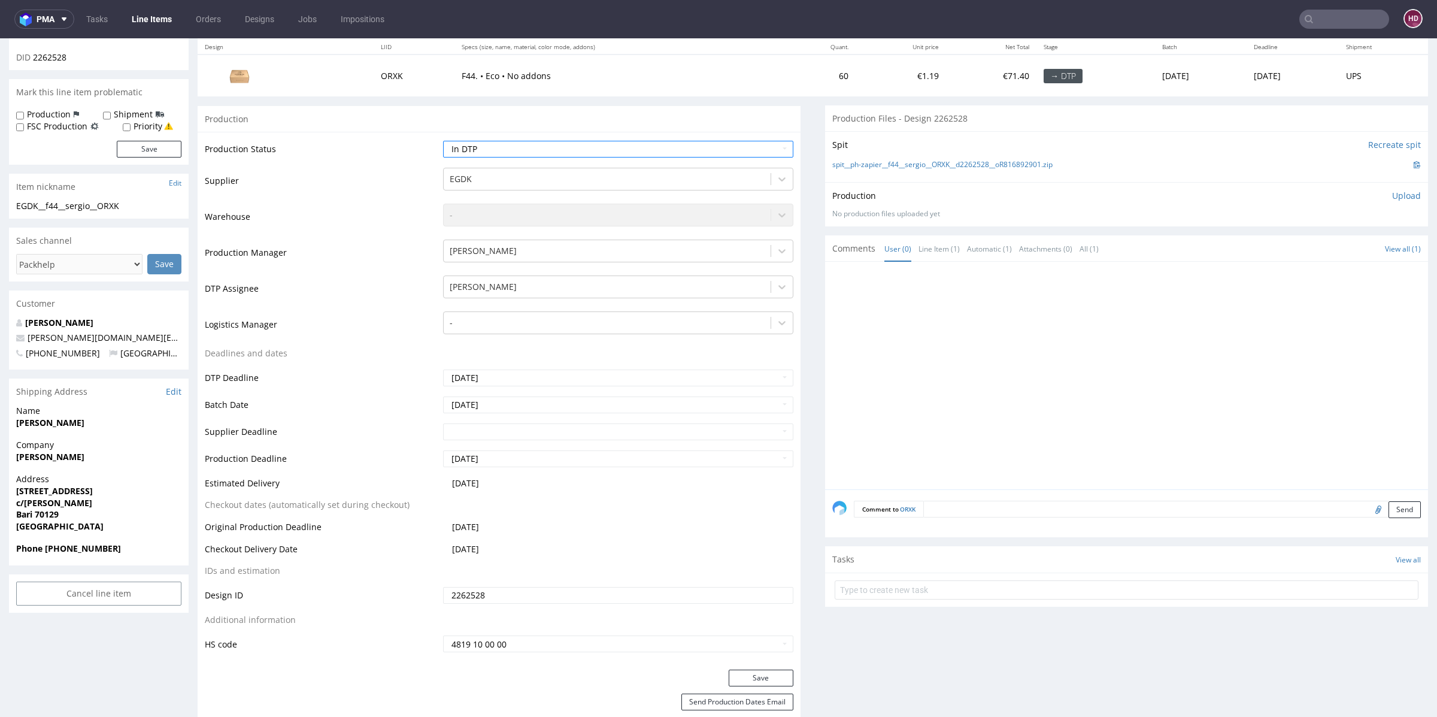
scroll to position [145, 0]
click at [753, 677] on button "Save" at bounding box center [761, 676] width 65 height 17
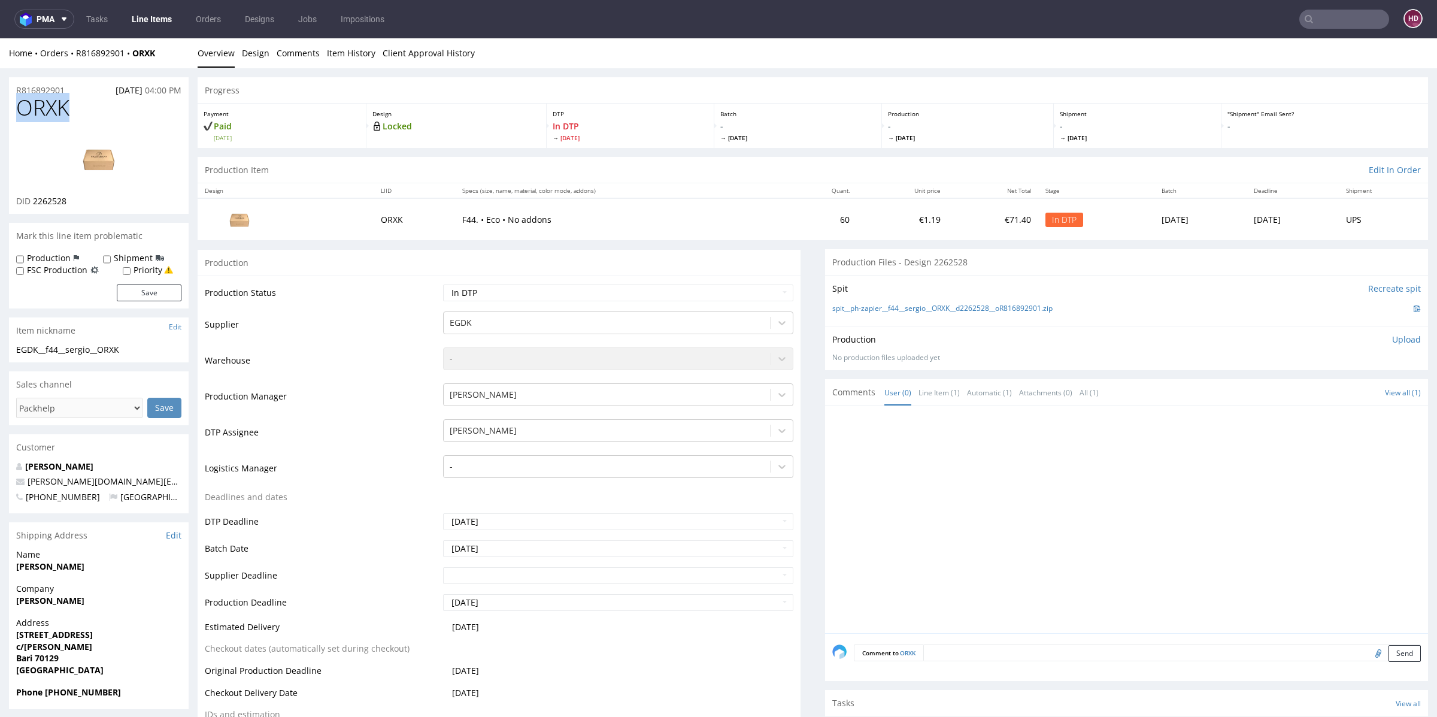
drag, startPoint x: 80, startPoint y: 109, endPoint x: 12, endPoint y: 106, distance: 67.7
click at [12, 106] on div "ORXK DID 2262528" at bounding box center [99, 155] width 180 height 118
drag, startPoint x: 90, startPoint y: 204, endPoint x: 32, endPoint y: 198, distance: 59.0
click at [32, 198] on div "DID 2262528" at bounding box center [98, 201] width 165 height 12
click at [99, 149] on img at bounding box center [99, 159] width 96 height 54
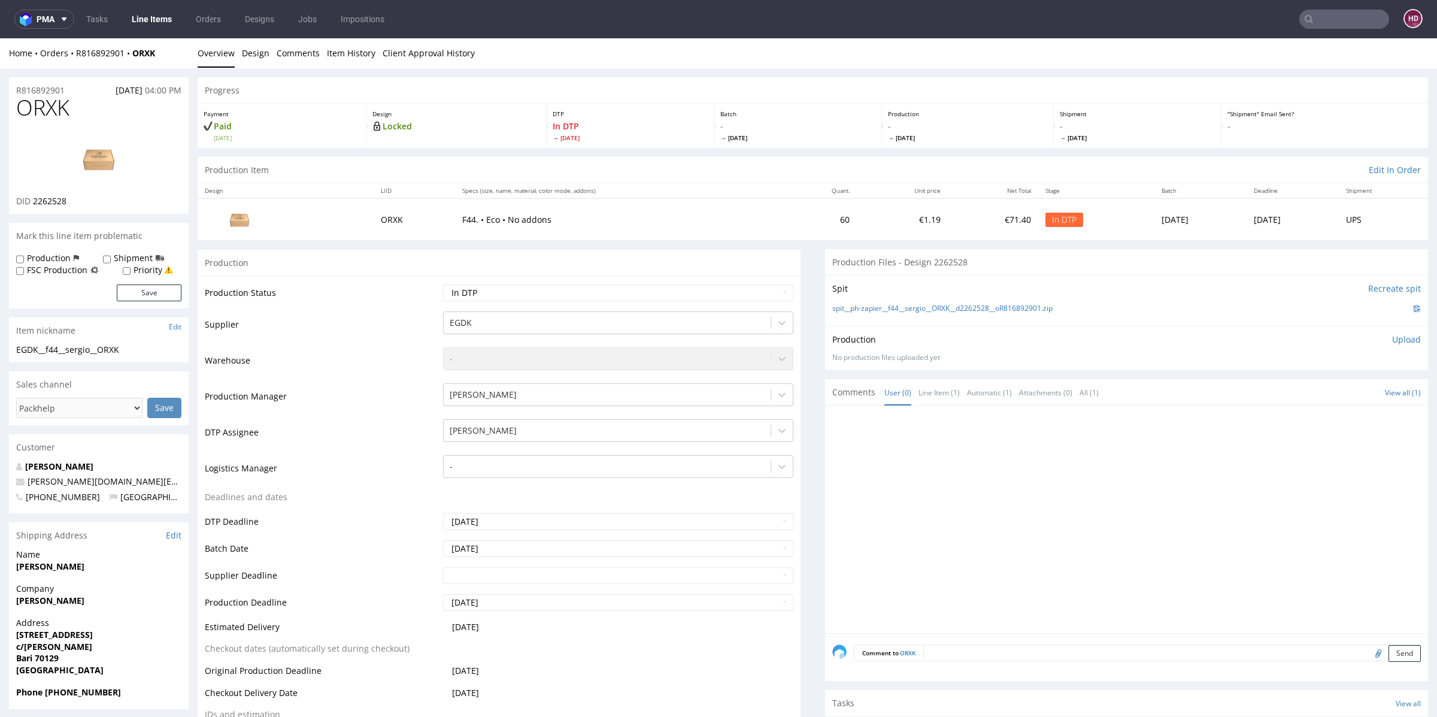
click at [93, 107] on h1 "ORXK" at bounding box center [98, 108] width 165 height 24
drag, startPoint x: 78, startPoint y: 109, endPoint x: 0, endPoint y: 106, distance: 78.5
drag, startPoint x: 14, startPoint y: 357, endPoint x: 6, endPoint y: 350, distance: 10.7
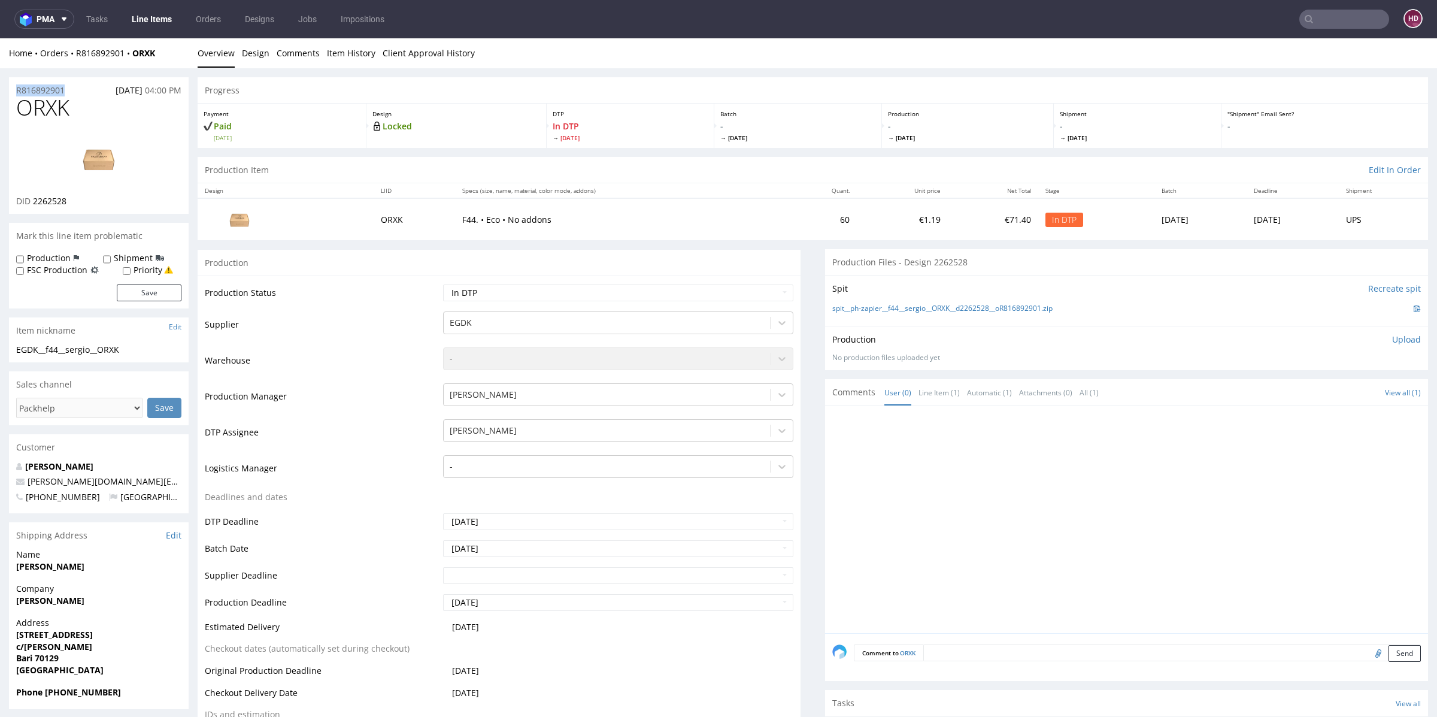
drag, startPoint x: 35, startPoint y: 87, endPoint x: 0, endPoint y: 93, distance: 35.7
drag, startPoint x: 74, startPoint y: 201, endPoint x: 35, endPoint y: 201, distance: 39.5
click at [35, 201] on div "DID 2262528" at bounding box center [98, 201] width 165 height 12
click at [1392, 339] on p "Upload" at bounding box center [1406, 339] width 29 height 12
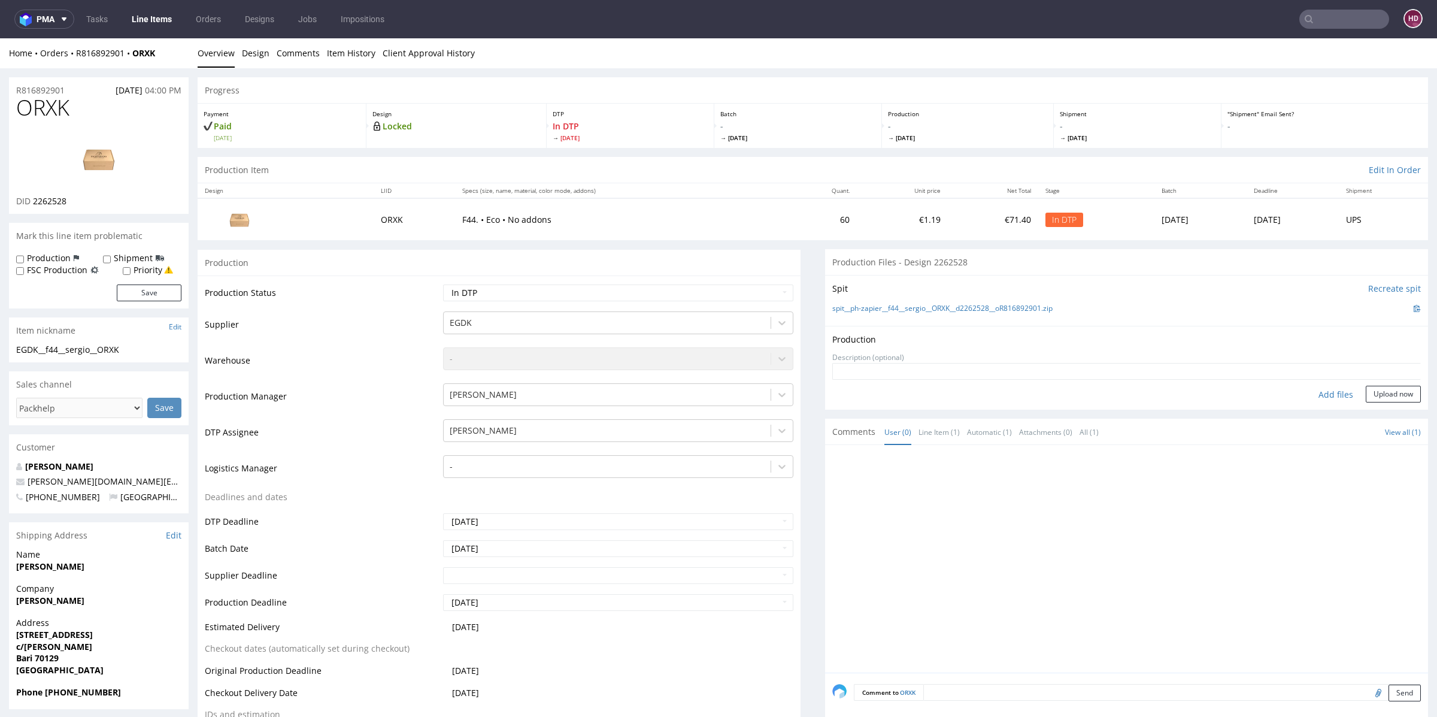
click at [1306, 394] on div "Add files" at bounding box center [1336, 395] width 60 height 18
type input "C:\fakepath\EGDK__f44__sergio__ORXK__d2262528__oR816892901.pdf"
click at [1374, 415] on button "Upload now" at bounding box center [1393, 412] width 55 height 17
click at [573, 284] on select "Waiting for Artwork Waiting for Diecut Waiting for Mockup Waiting for DTP Waiti…" at bounding box center [618, 292] width 350 height 17
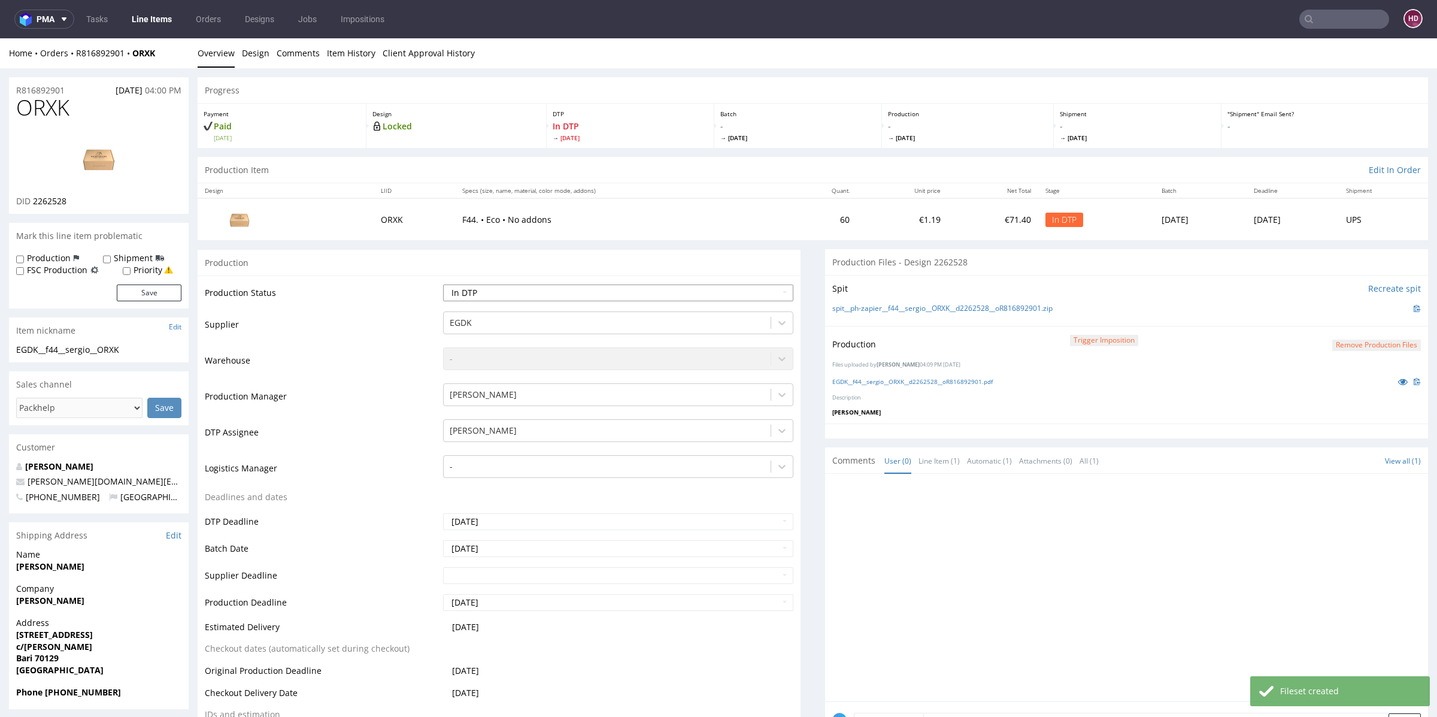
click at [530, 297] on select "Waiting for Artwork Waiting for Diecut Waiting for Mockup Waiting for DTP Waiti…" at bounding box center [618, 292] width 350 height 17
select select "dtp_production_ready"
click at [443, 284] on select "Waiting for Artwork Waiting for Diecut Waiting for Mockup Waiting for DTP Waiti…" at bounding box center [618, 292] width 350 height 17
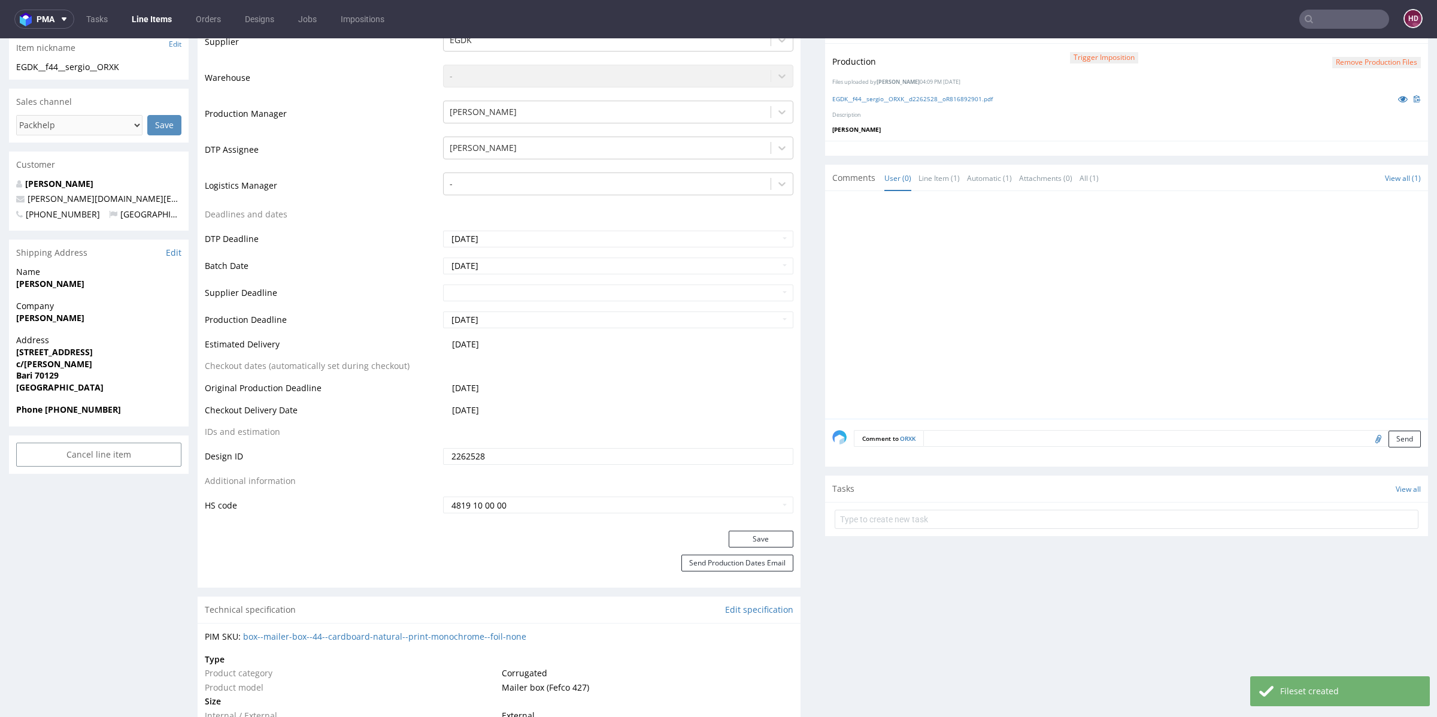
scroll to position [326, 0]
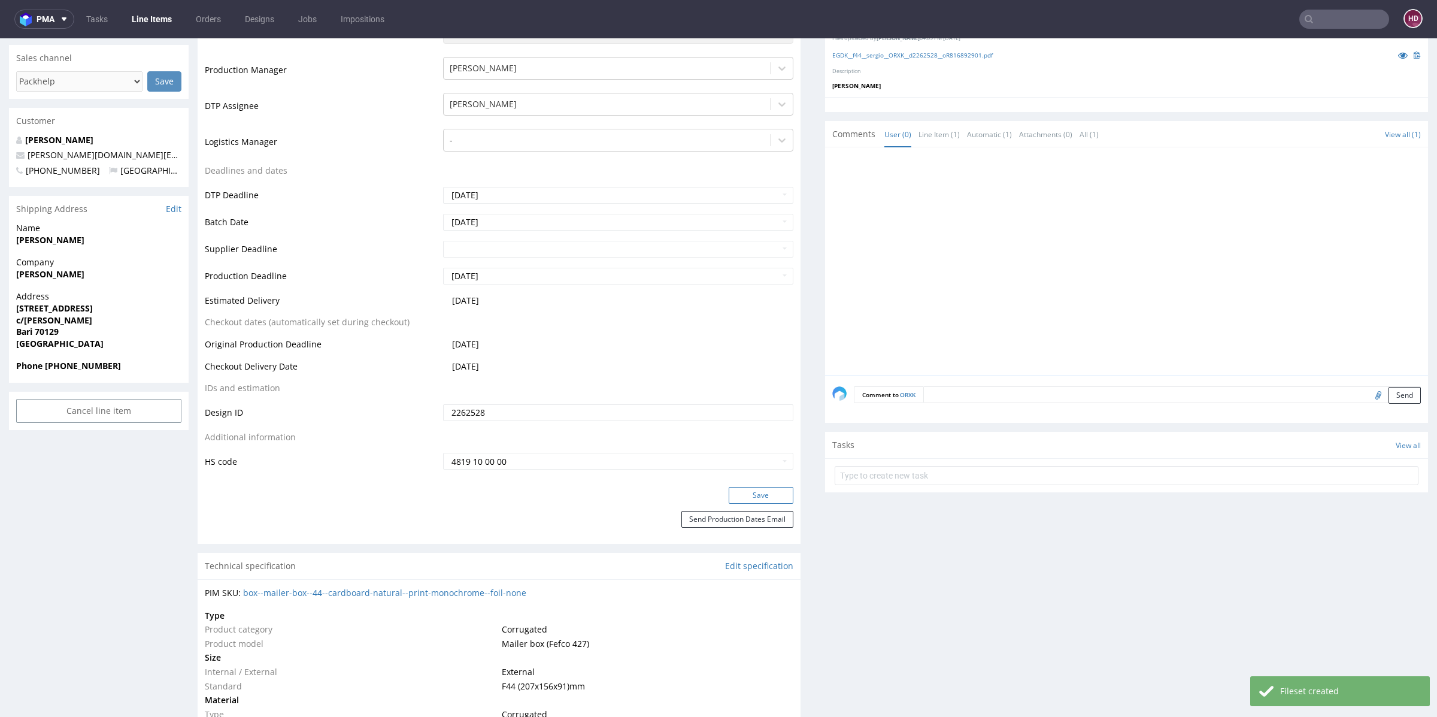
click at [733, 499] on button "Save" at bounding box center [761, 495] width 65 height 17
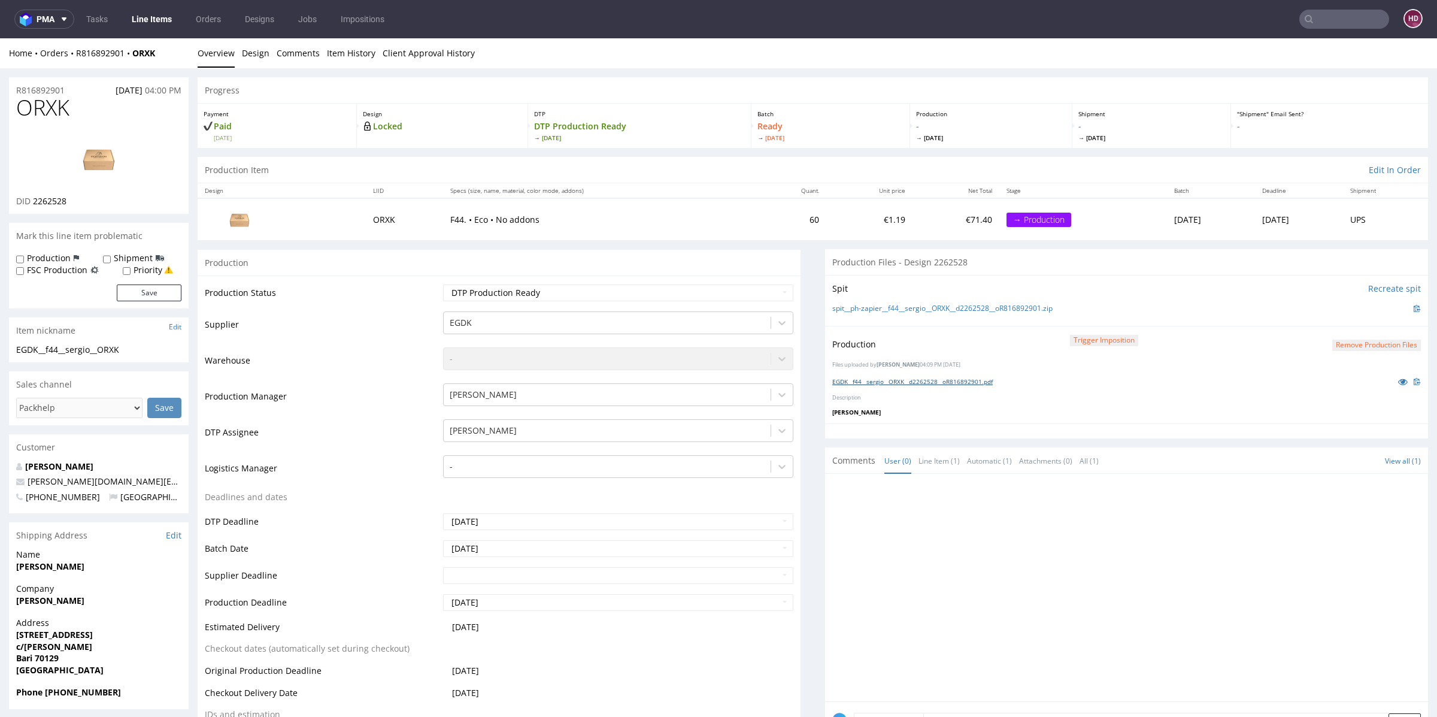
click at [959, 381] on link "EGDK__f44__sergio__ORXK__d2262528__oR816892901.pdf" at bounding box center [912, 381] width 160 height 8
click at [153, 20] on link "Line Items" at bounding box center [152, 19] width 54 height 19
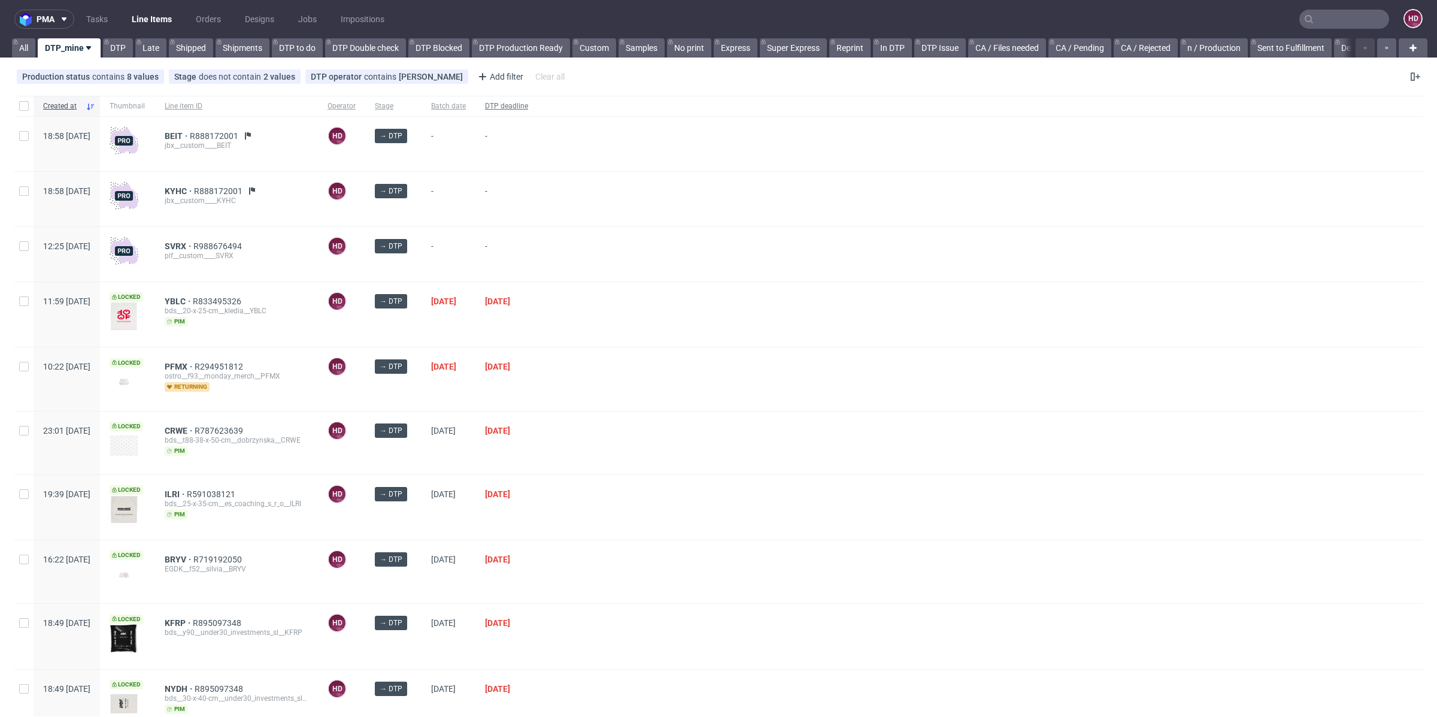
click at [538, 100] on div "DTP deadline" at bounding box center [506, 106] width 62 height 20
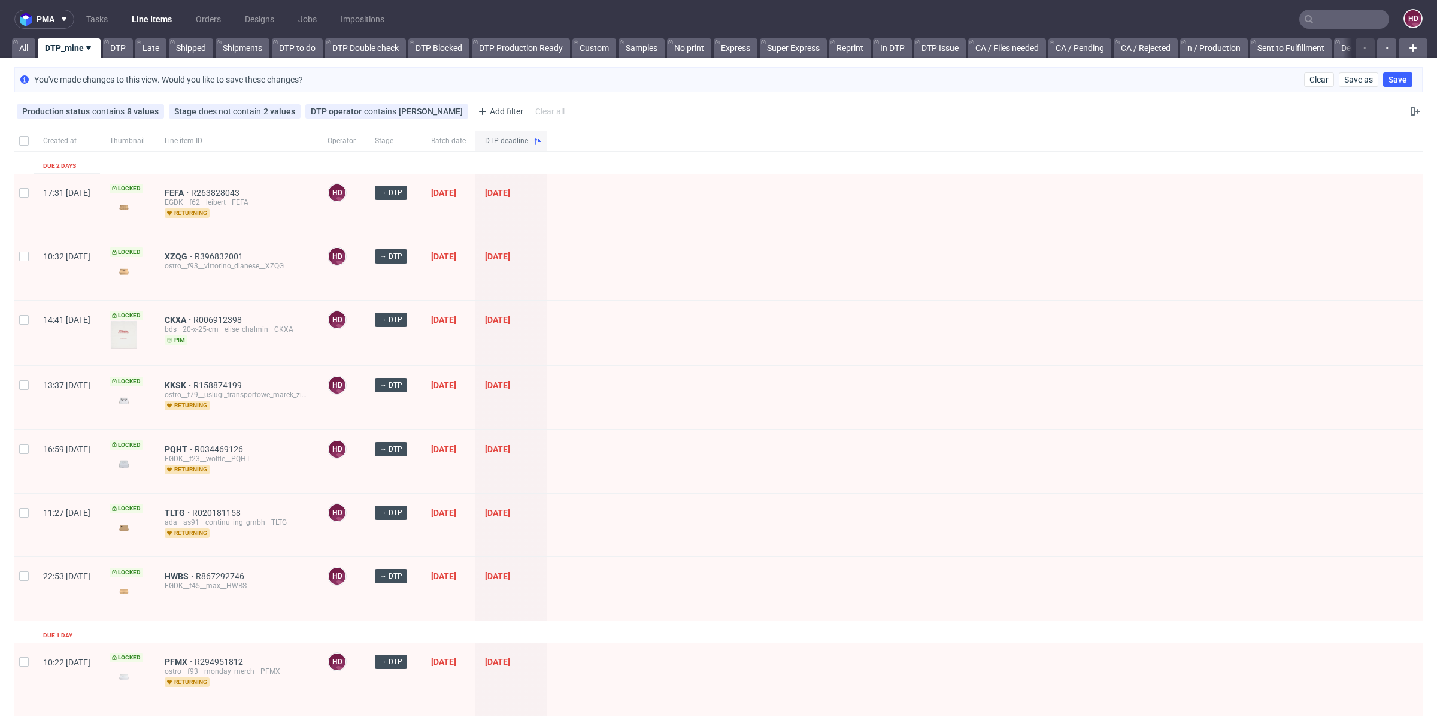
click at [528, 137] on span "DTP deadline" at bounding box center [506, 141] width 43 height 10
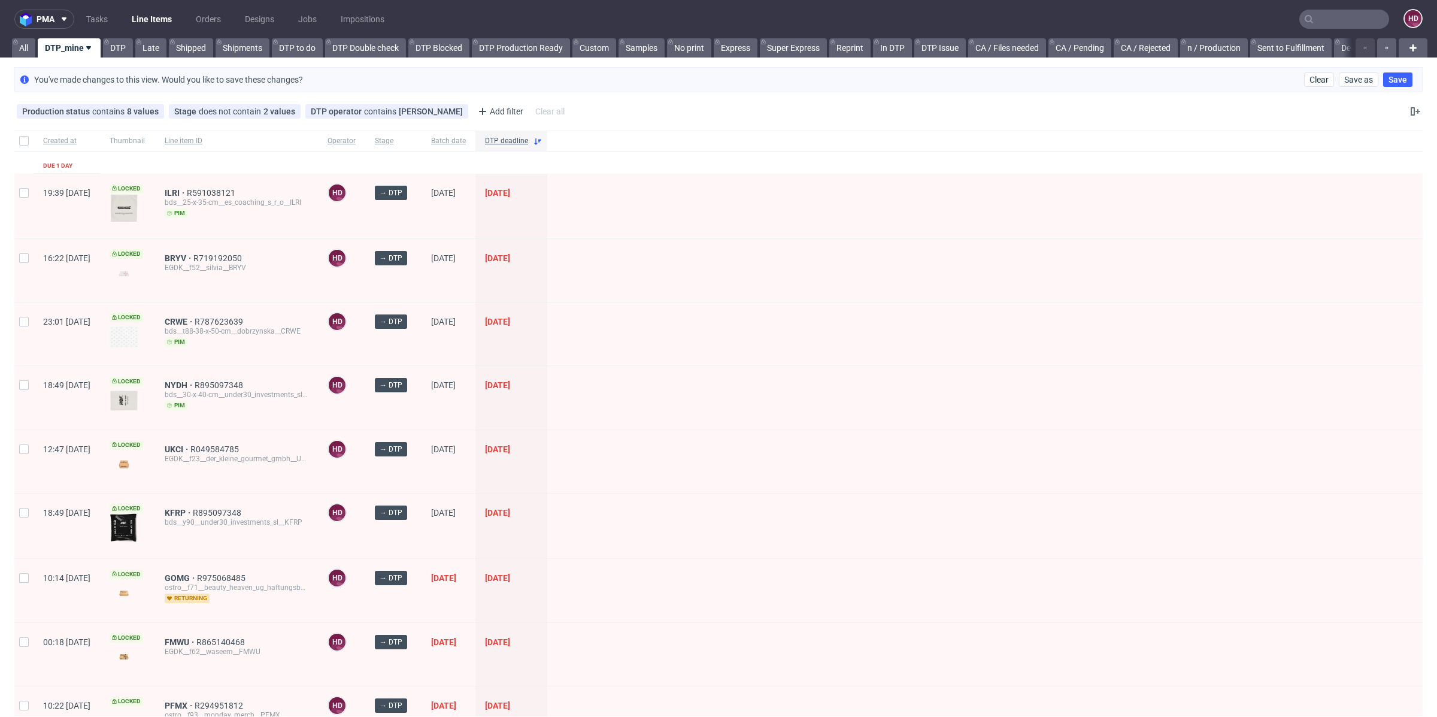
click at [528, 137] on span "DTP deadline" at bounding box center [506, 141] width 43 height 10
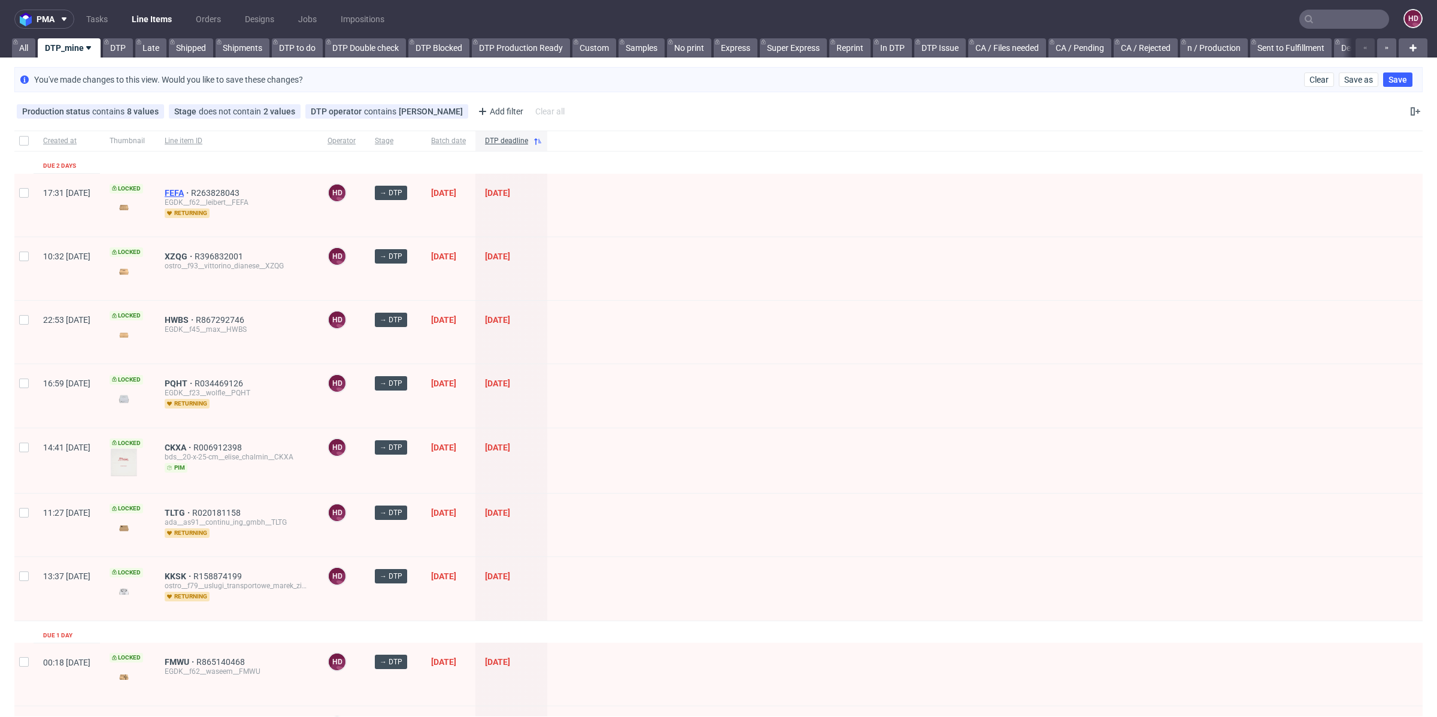
click at [191, 190] on span "FEFA" at bounding box center [178, 193] width 26 height 10
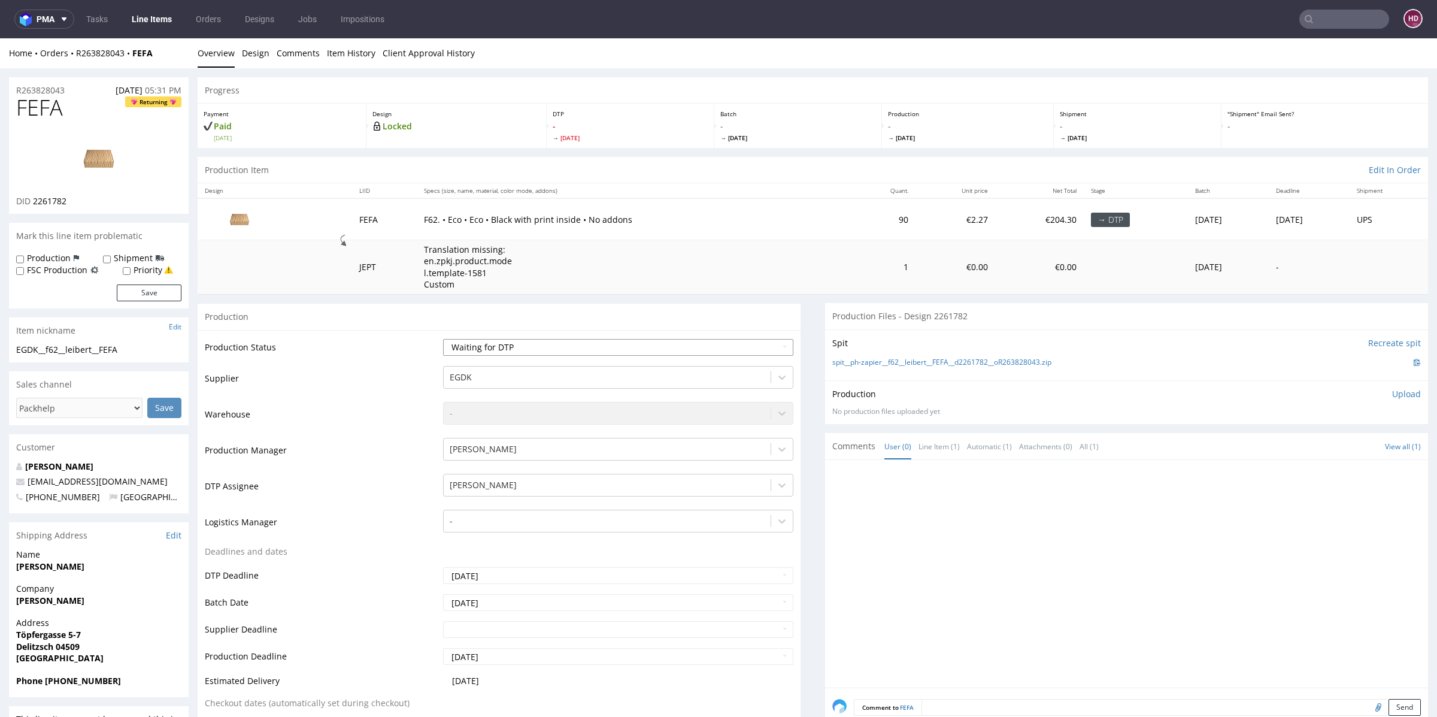
click at [505, 344] on select "Waiting for Artwork Waiting for Diecut Waiting for Mockup Waiting for DTP Waiti…" at bounding box center [618, 347] width 350 height 17
select select "dtp_in_process"
click at [443, 339] on select "Waiting for Artwork Waiting for Diecut Waiting for Mockup Waiting for DTP Waiti…" at bounding box center [618, 347] width 350 height 17
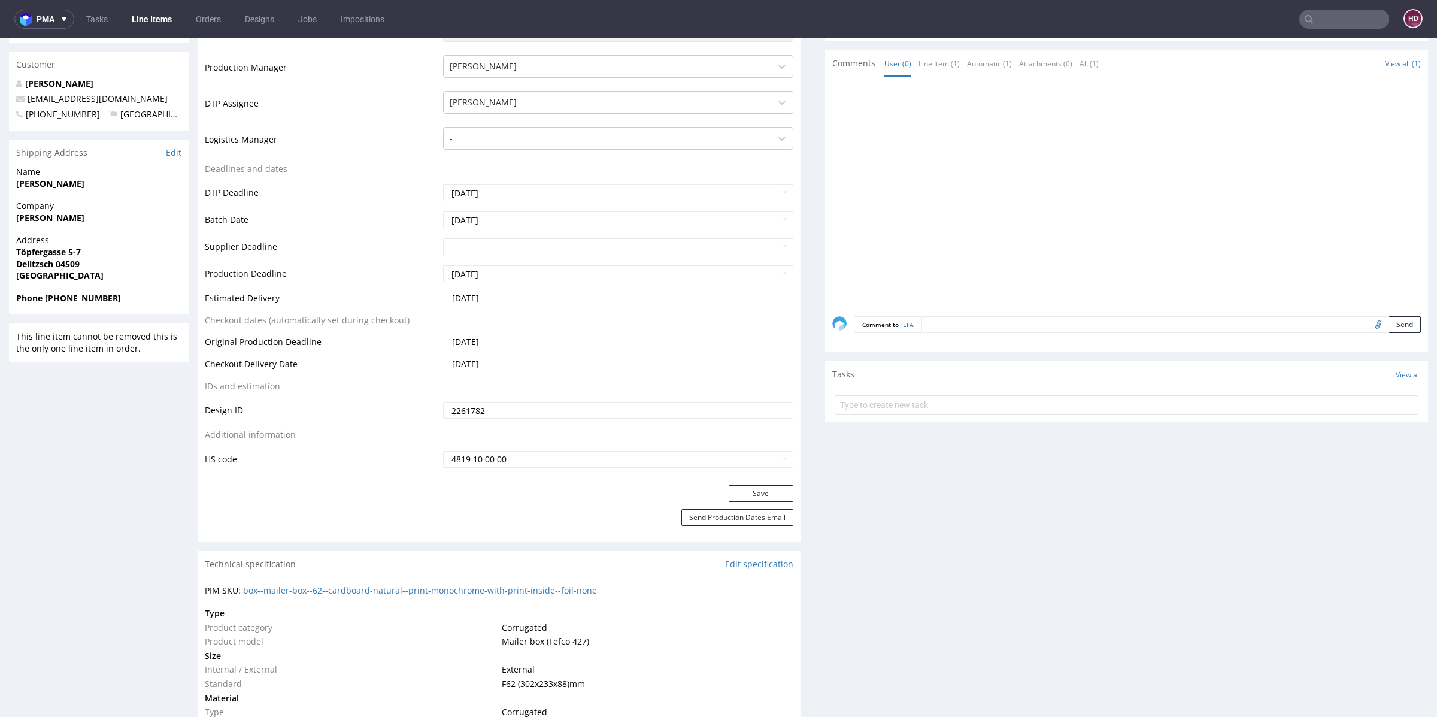
scroll to position [378, 0]
click at [730, 493] on button "Save" at bounding box center [761, 498] width 65 height 17
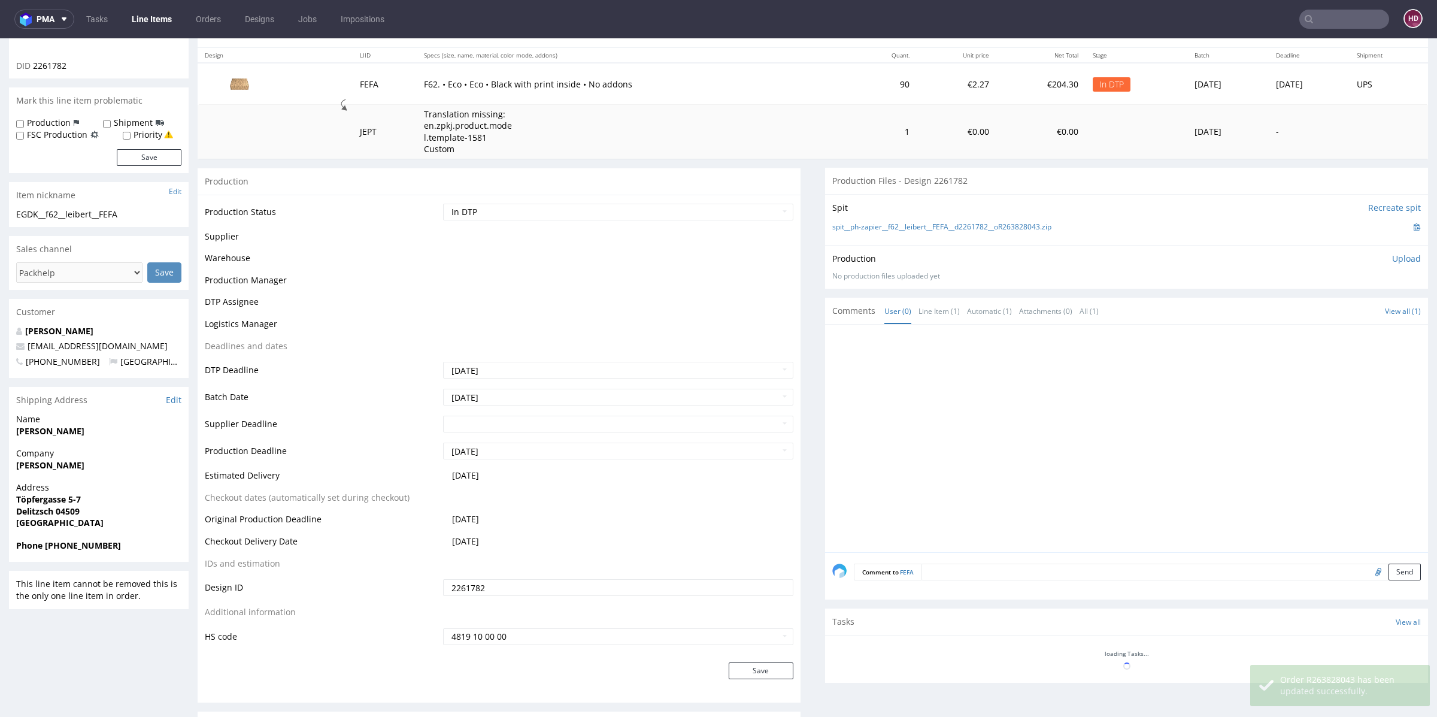
scroll to position [0, 0]
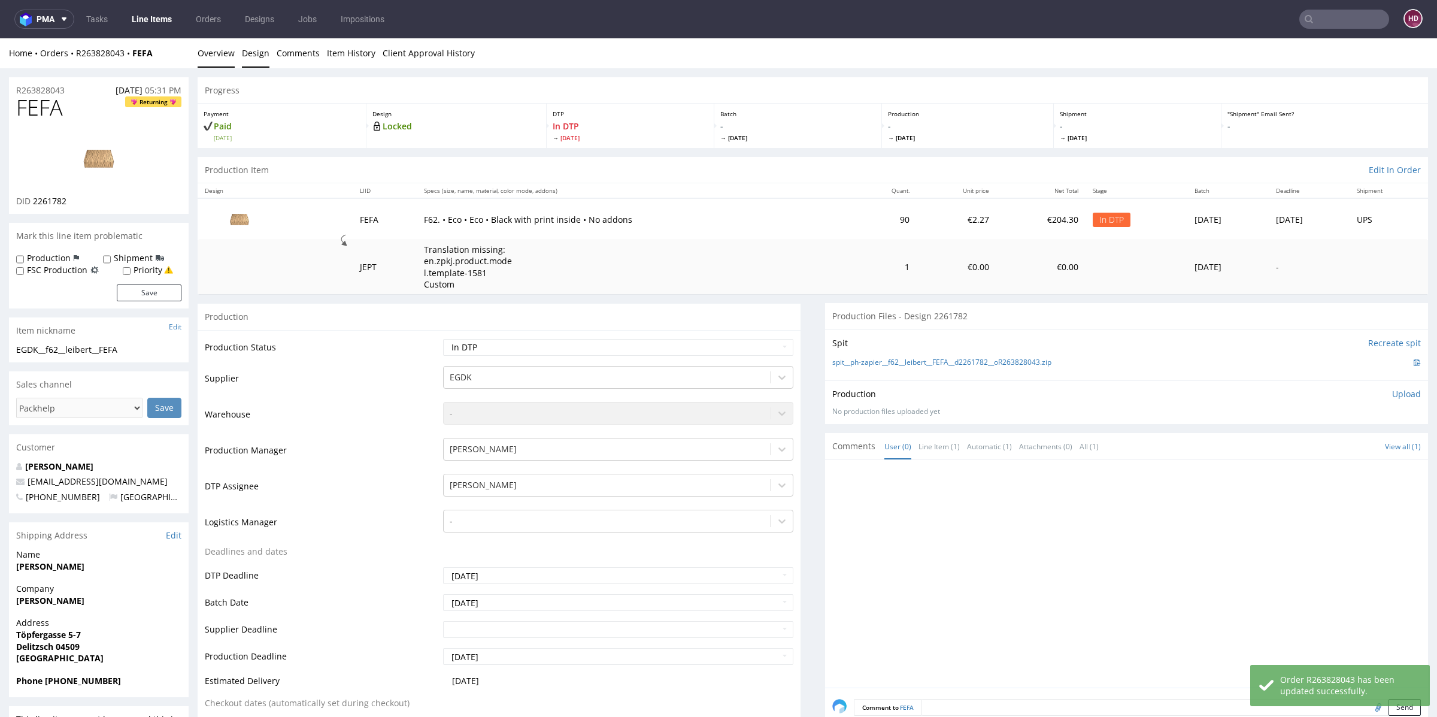
click at [244, 52] on link "Design" at bounding box center [256, 52] width 28 height 29
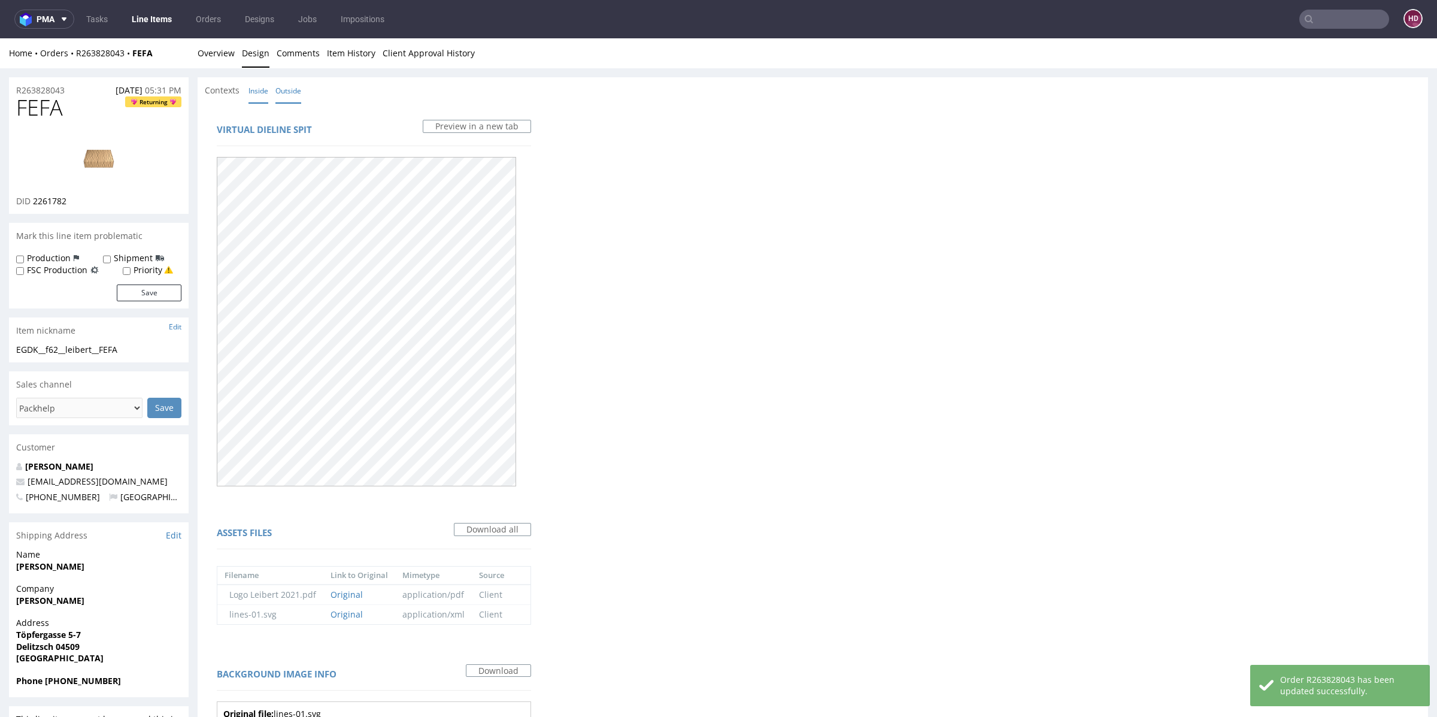
click at [263, 93] on link "Inside" at bounding box center [258, 91] width 20 height 26
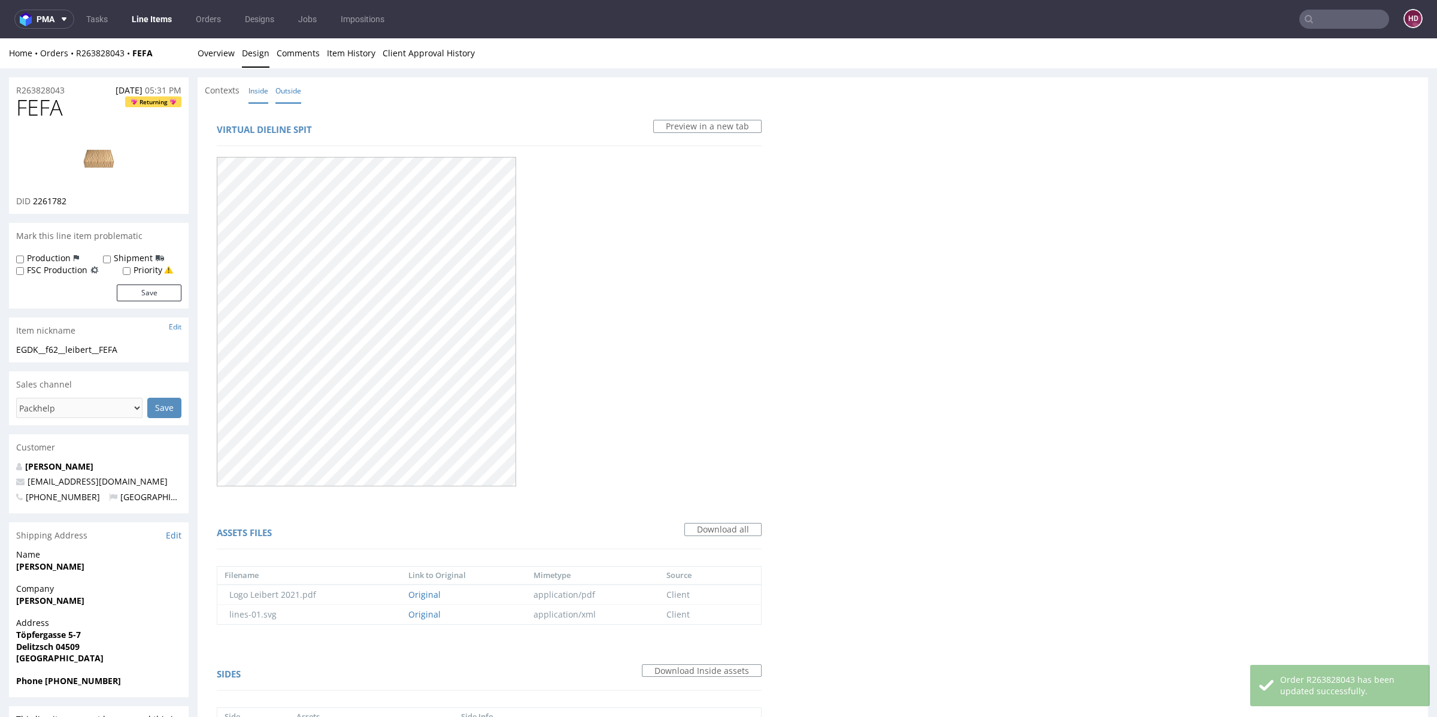
click at [294, 88] on link "Outside" at bounding box center [288, 91] width 26 height 26
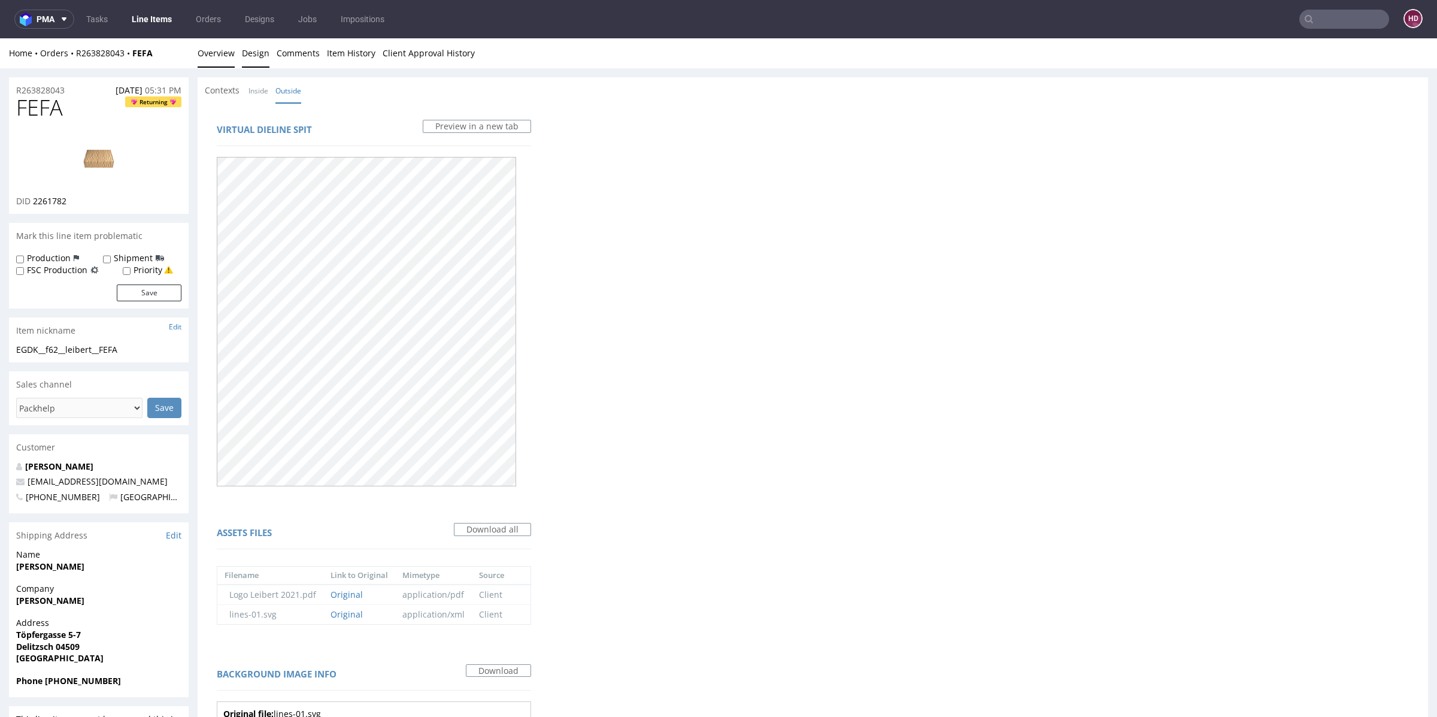
click at [212, 54] on link "Overview" at bounding box center [216, 52] width 37 height 29
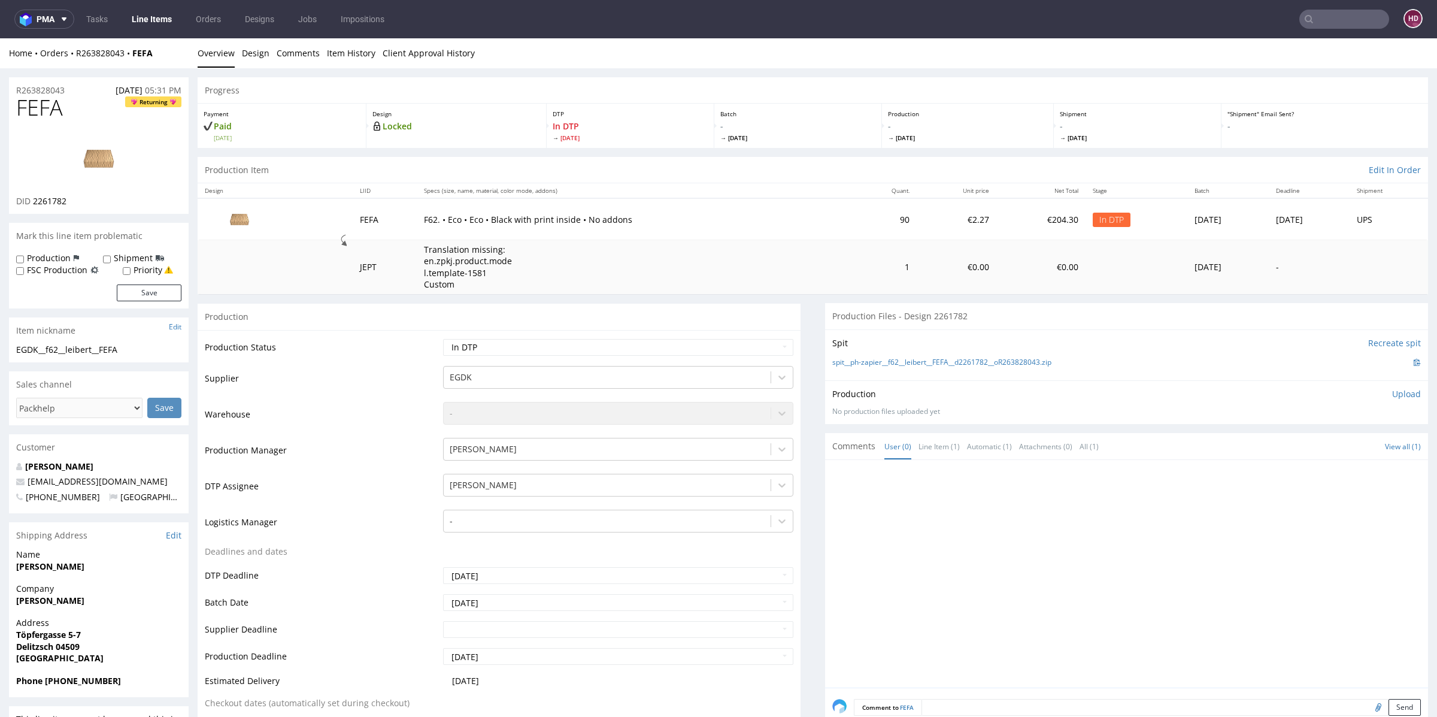
click at [66, 115] on h1 "FEFA Returning" at bounding box center [98, 108] width 165 height 24
drag, startPoint x: 65, startPoint y: 105, endPoint x: 0, endPoint y: 111, distance: 65.5
copy span "FEFA"
click at [95, 198] on div "DID 2261782" at bounding box center [98, 201] width 165 height 12
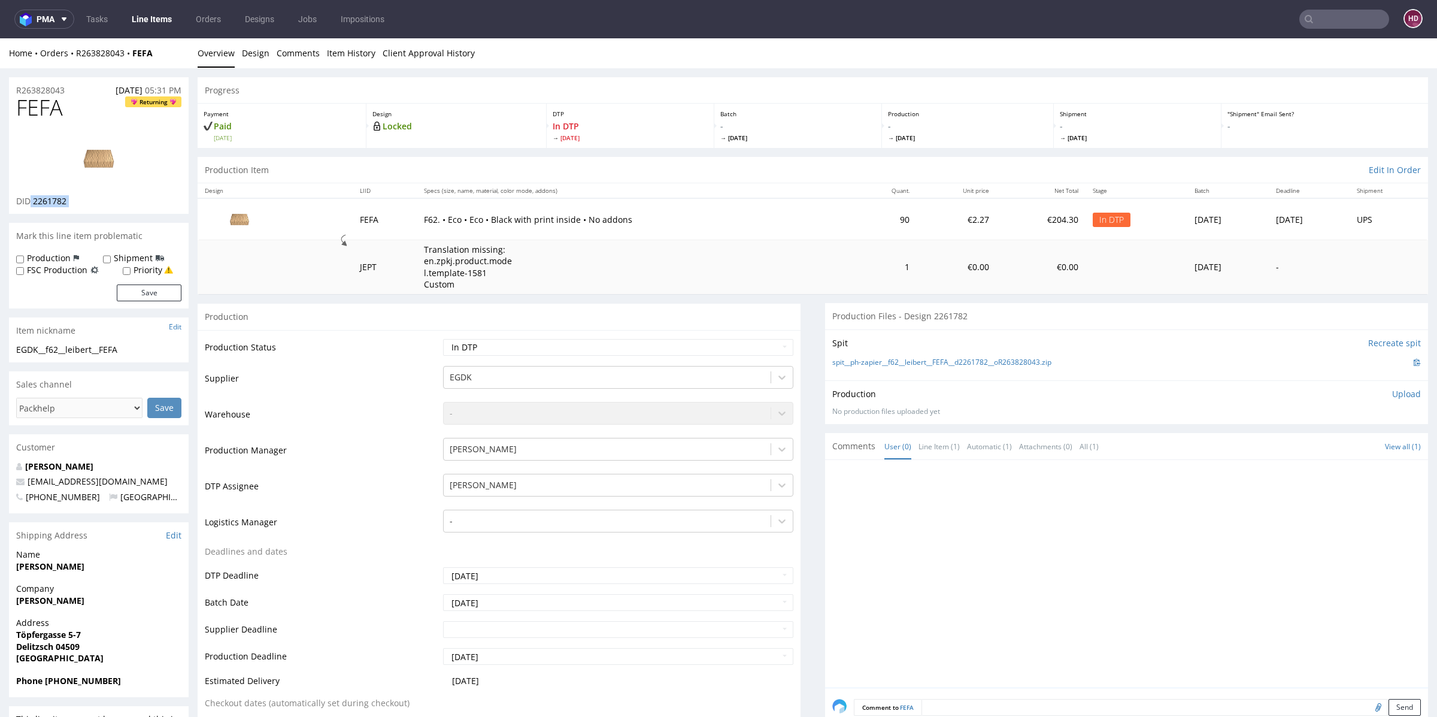
drag, startPoint x: 93, startPoint y: 198, endPoint x: 29, endPoint y: 199, distance: 64.7
click at [29, 199] on div "DID 2261782" at bounding box center [98, 201] width 165 height 12
copy div "2261782"
drag, startPoint x: 69, startPoint y: 108, endPoint x: 0, endPoint y: 107, distance: 68.9
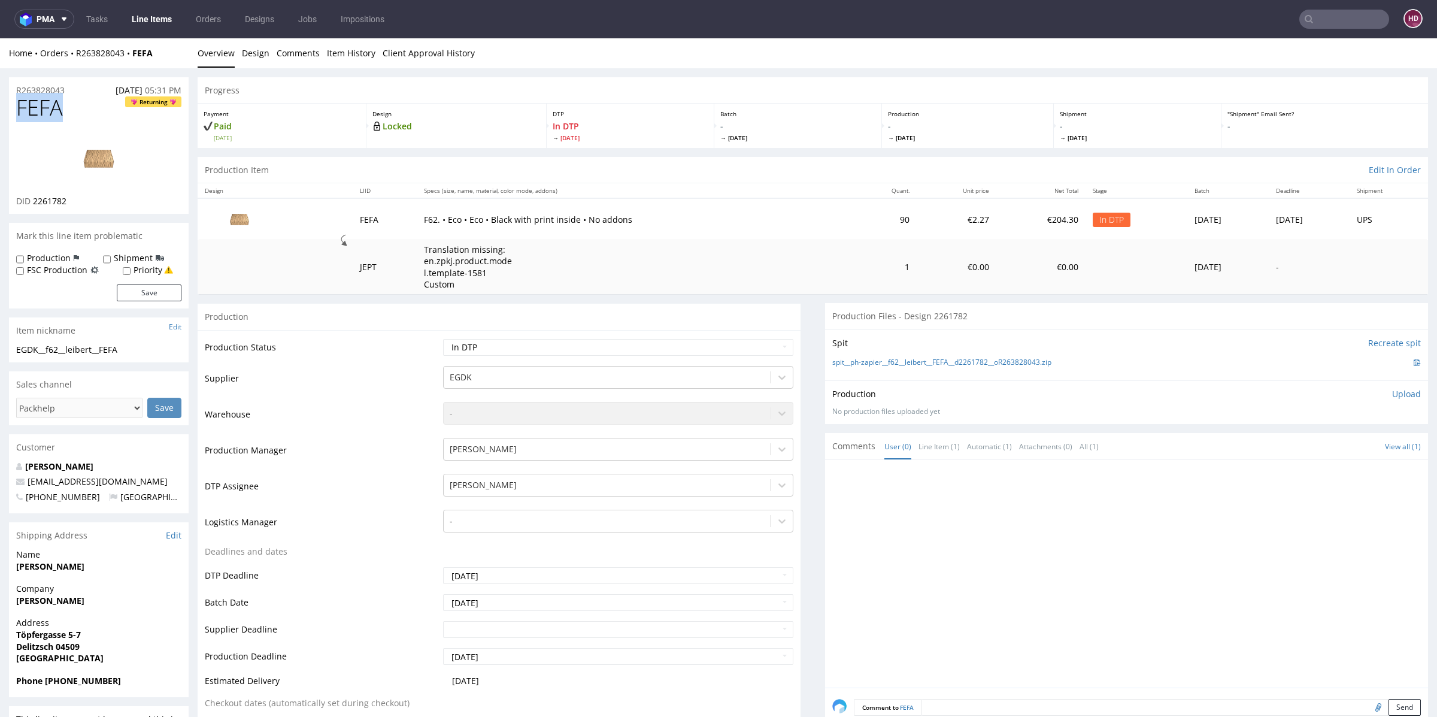
copy span "FEFA"
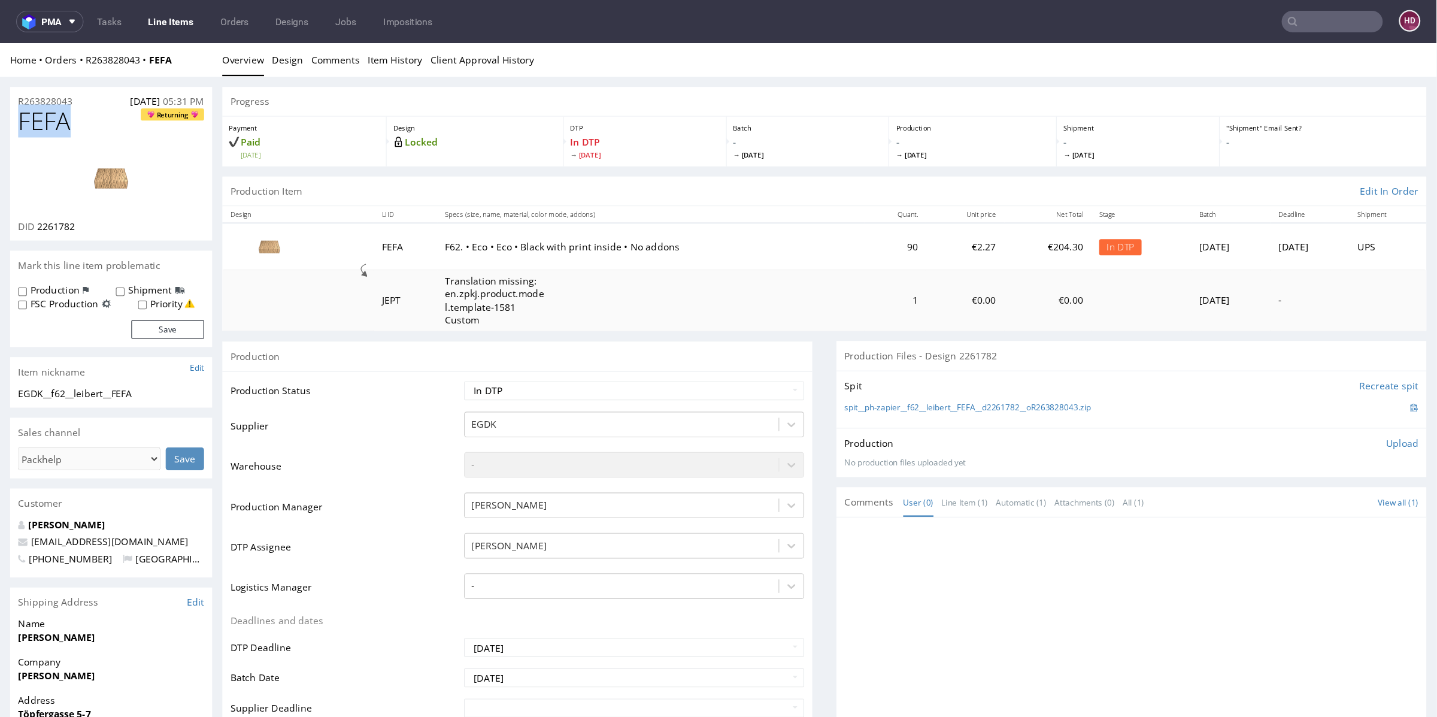
scroll to position [48, 0]
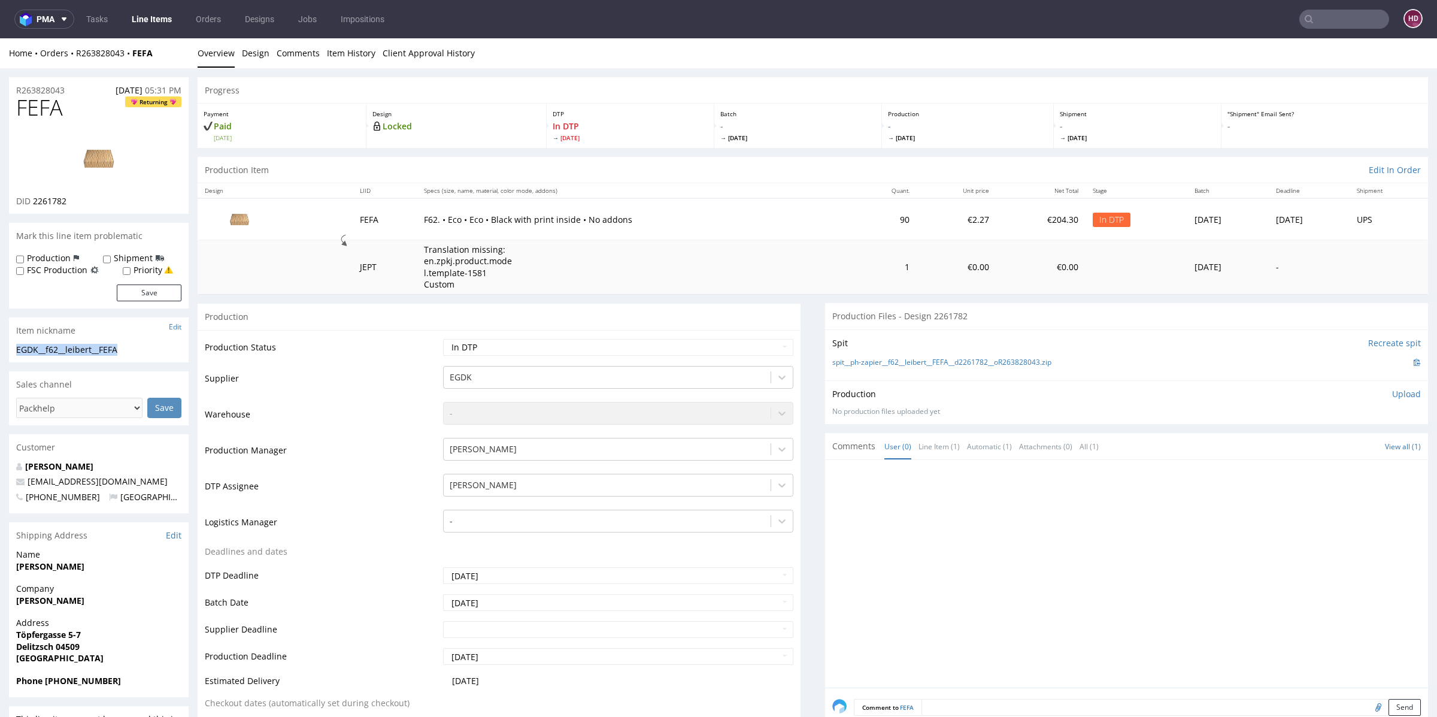
drag, startPoint x: 134, startPoint y: 351, endPoint x: 0, endPoint y: 337, distance: 134.9
copy section "EGDK__f62__leibert__FEFA"
click at [87, 94] on div "R263828043 [DATE] 05:31 PM" at bounding box center [99, 86] width 180 height 19
drag, startPoint x: 72, startPoint y: 88, endPoint x: 0, endPoint y: 84, distance: 72.6
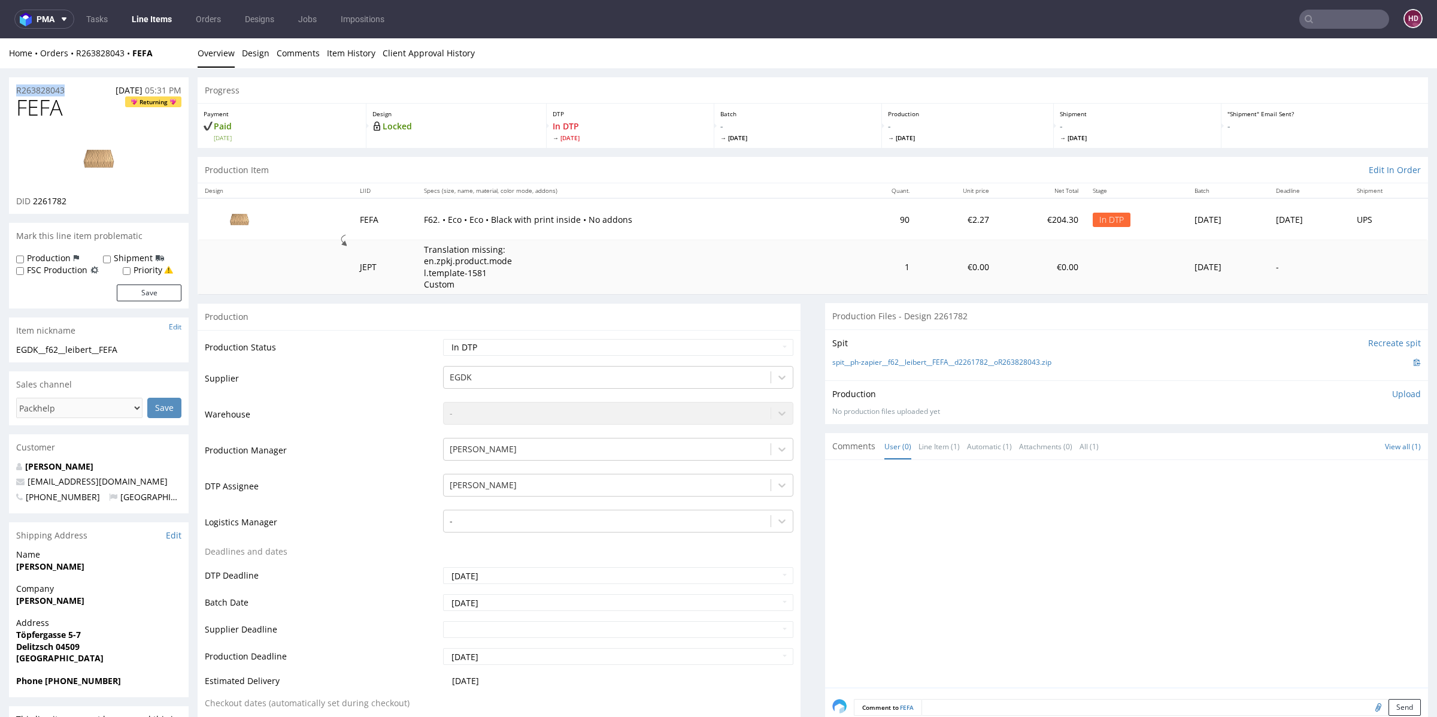
copy p "R263828043"
drag, startPoint x: 80, startPoint y: 202, endPoint x: 33, endPoint y: 201, distance: 47.3
click at [33, 201] on div "DID 2261782" at bounding box center [98, 201] width 165 height 12
copy span "2261782"
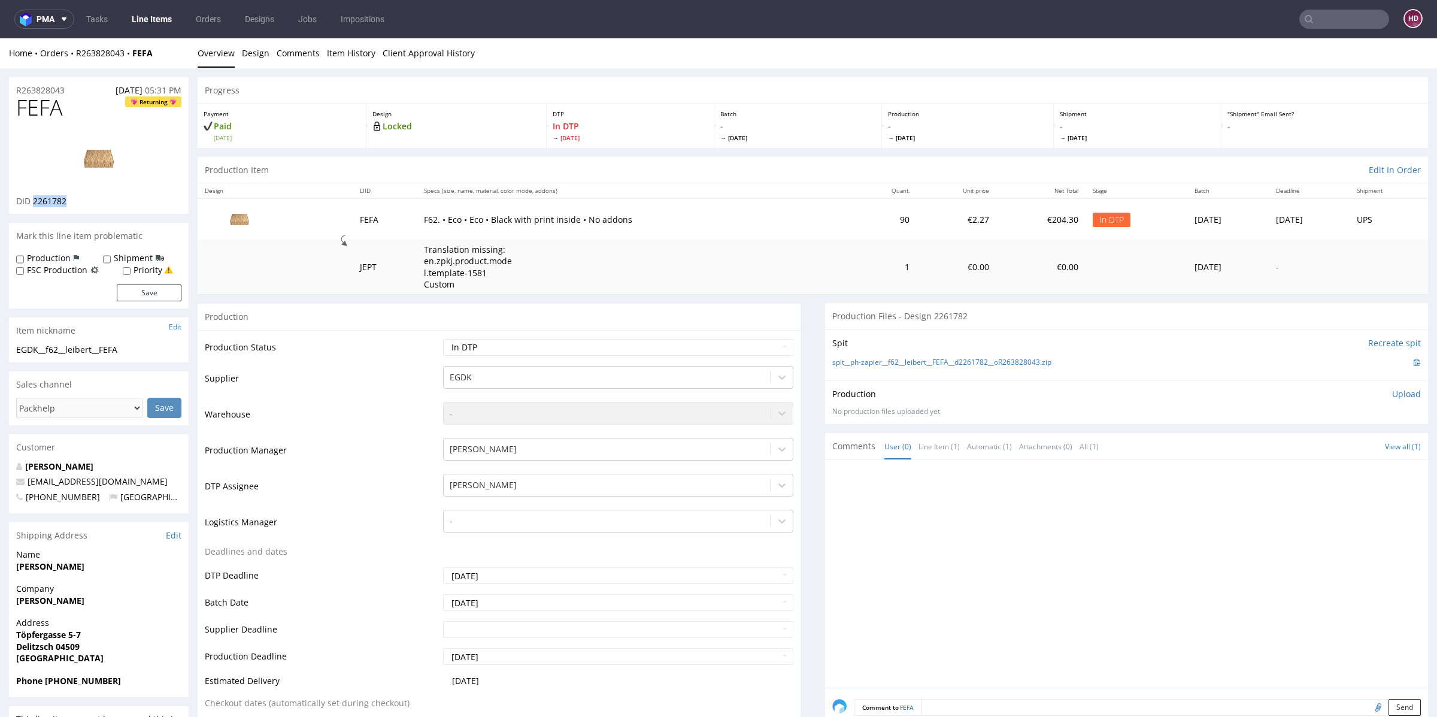
click at [100, 159] on img at bounding box center [99, 159] width 96 height 54
click at [471, 343] on select "Waiting for Artwork Waiting for Diecut Waiting for Mockup Waiting for DTP Waiti…" at bounding box center [618, 347] width 350 height 17
drag, startPoint x: 78, startPoint y: 111, endPoint x: 0, endPoint y: 98, distance: 79.6
copy span "FEFA"
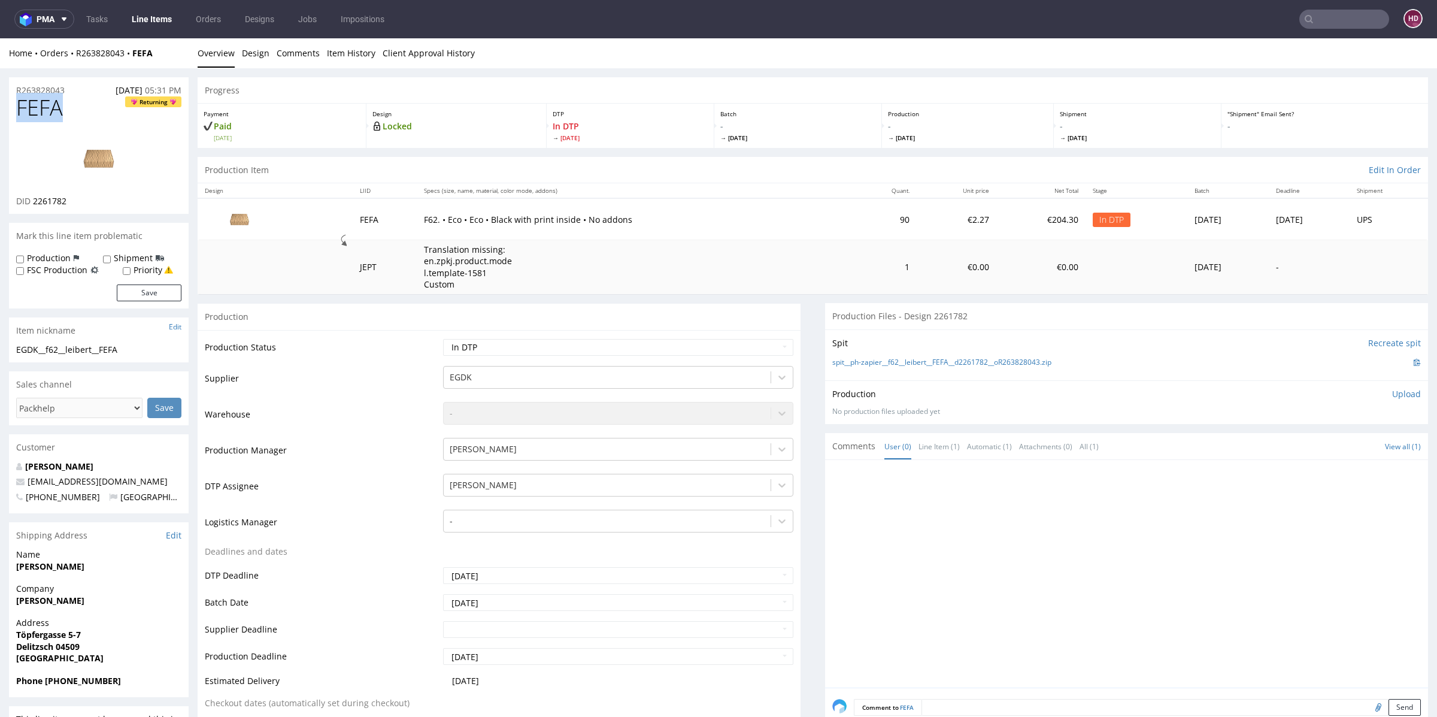
drag, startPoint x: 1379, startPoint y: 391, endPoint x: 1375, endPoint y: 396, distance: 6.8
click at [1392, 392] on p "Upload" at bounding box center [1406, 394] width 29 height 12
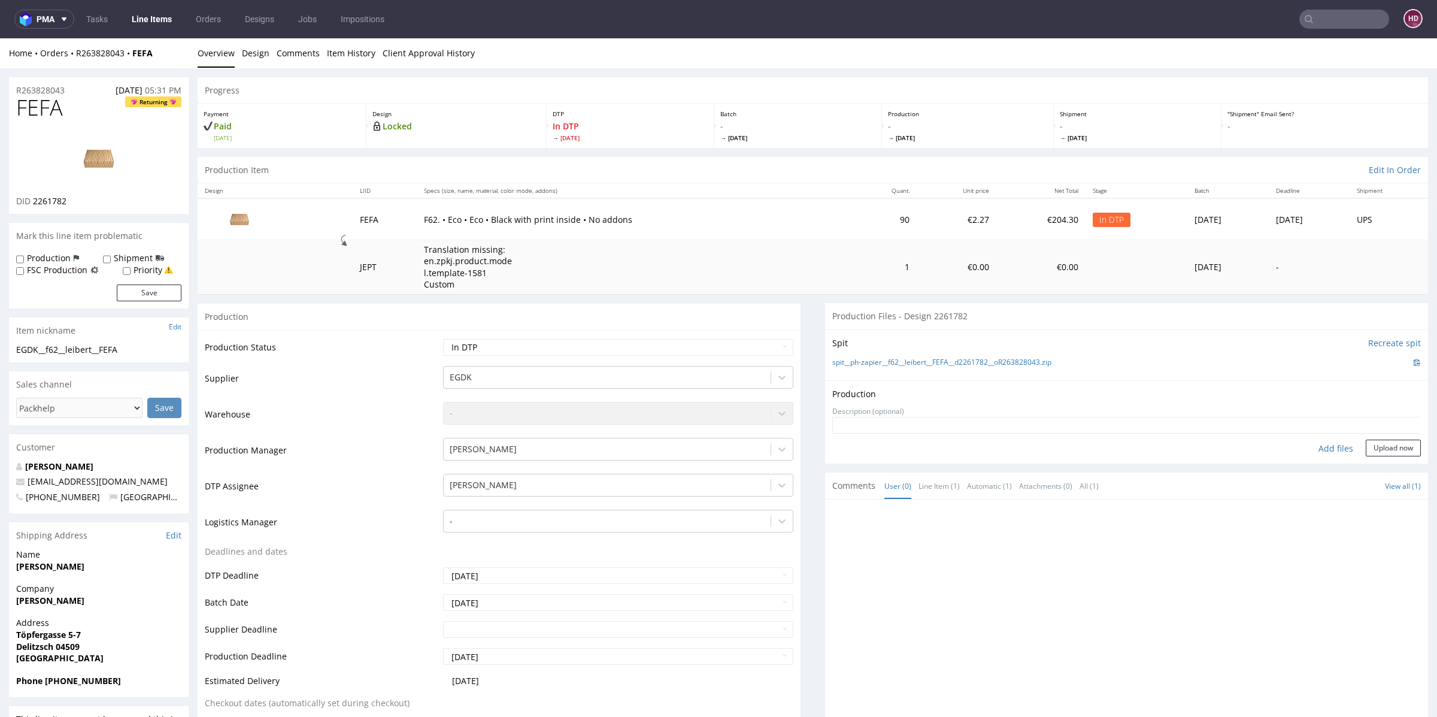
click at [1308, 445] on div "Add files" at bounding box center [1336, 448] width 60 height 18
type input "C:\fakepath\ EGDK__f62__leibert__FEFA__d2261782__oR263828043__outside.pdf"
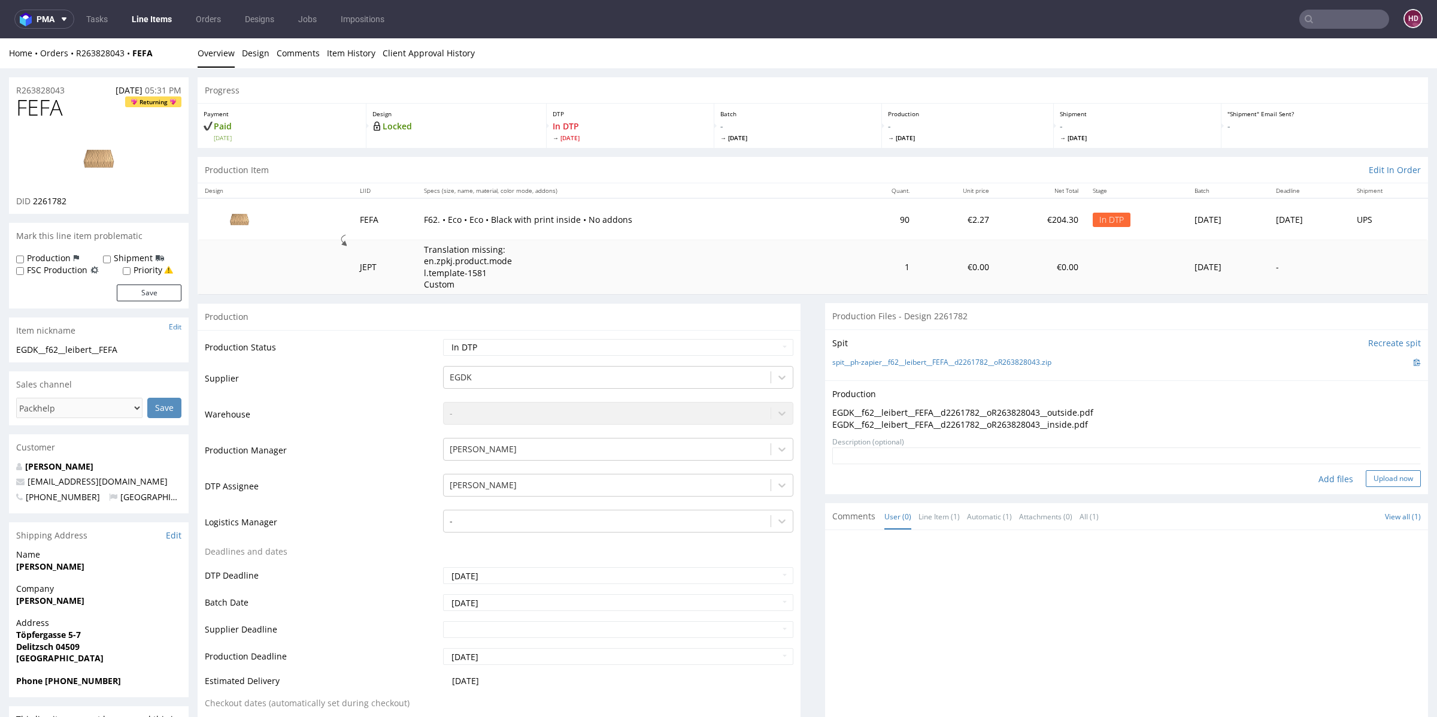
click at [1366, 475] on button "Upload now" at bounding box center [1393, 478] width 55 height 17
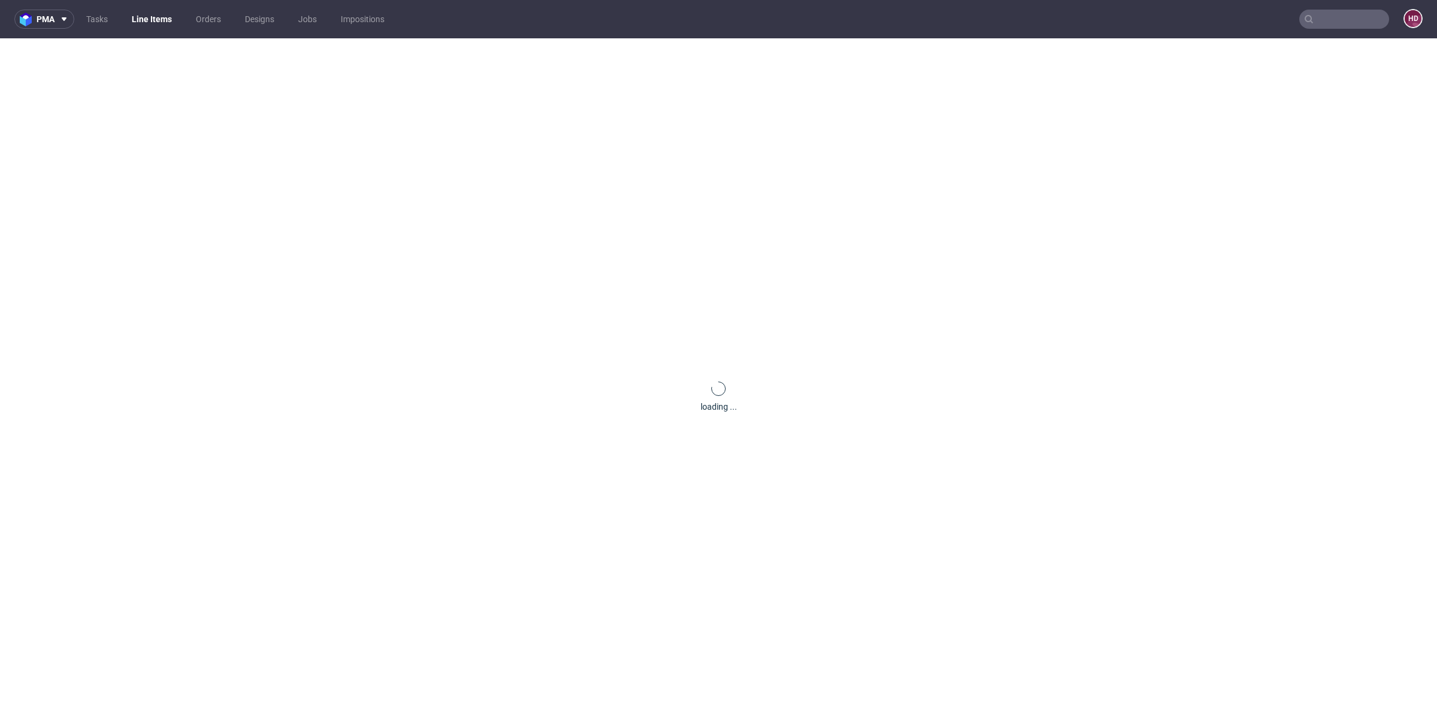
scroll to position [0, 0]
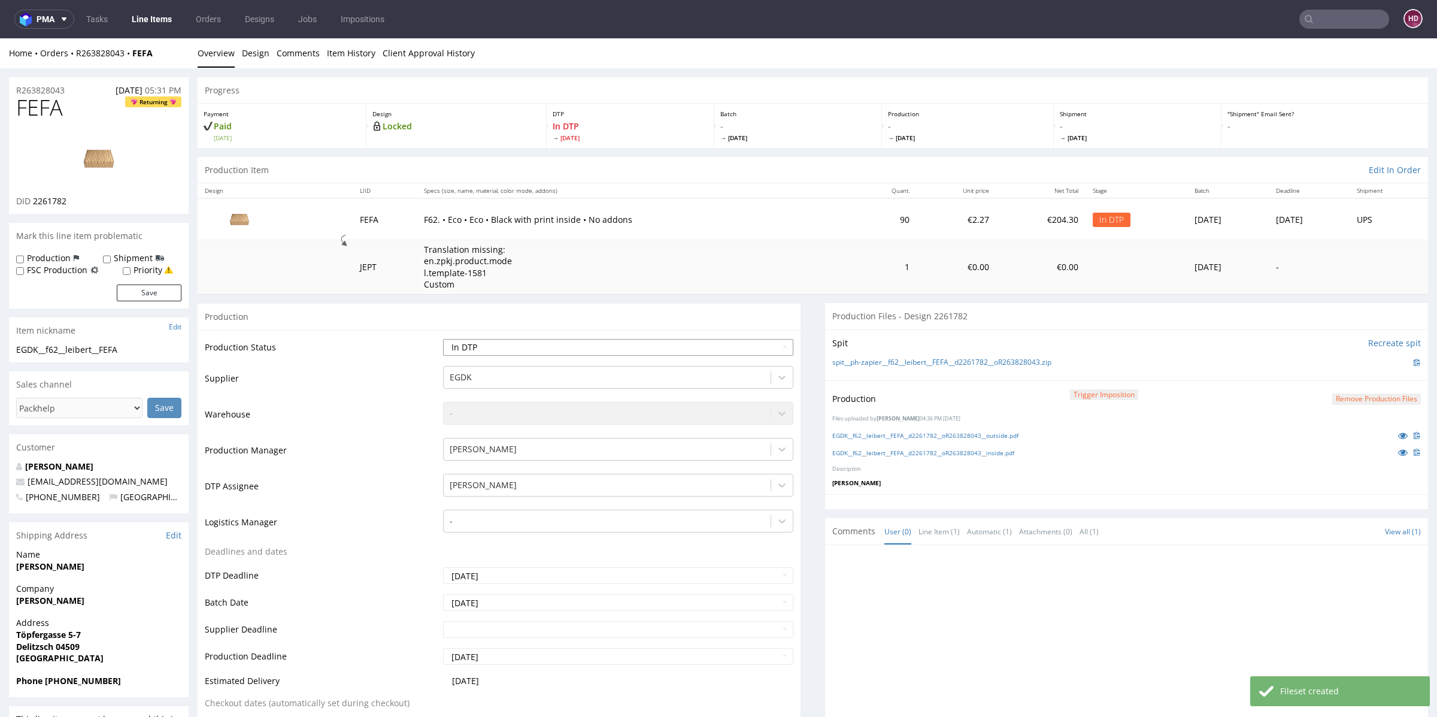
click at [598, 347] on select "Waiting for Artwork Waiting for Diecut Waiting for Mockup Waiting for DTP Waiti…" at bounding box center [618, 347] width 350 height 17
select select "dtp_production_ready"
click at [443, 339] on select "Waiting for Artwork Waiting for Diecut Waiting for Mockup Waiting for DTP Waiti…" at bounding box center [618, 347] width 350 height 17
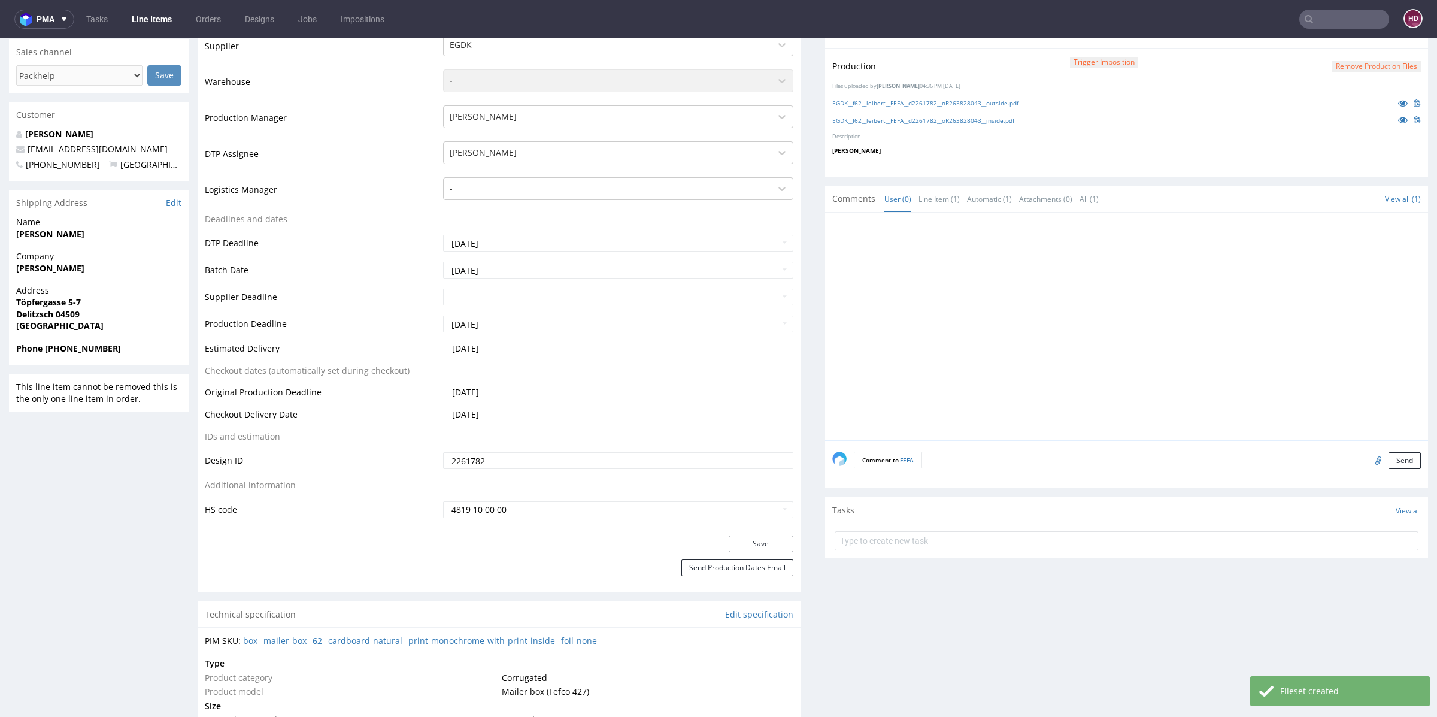
scroll to position [388, 0]
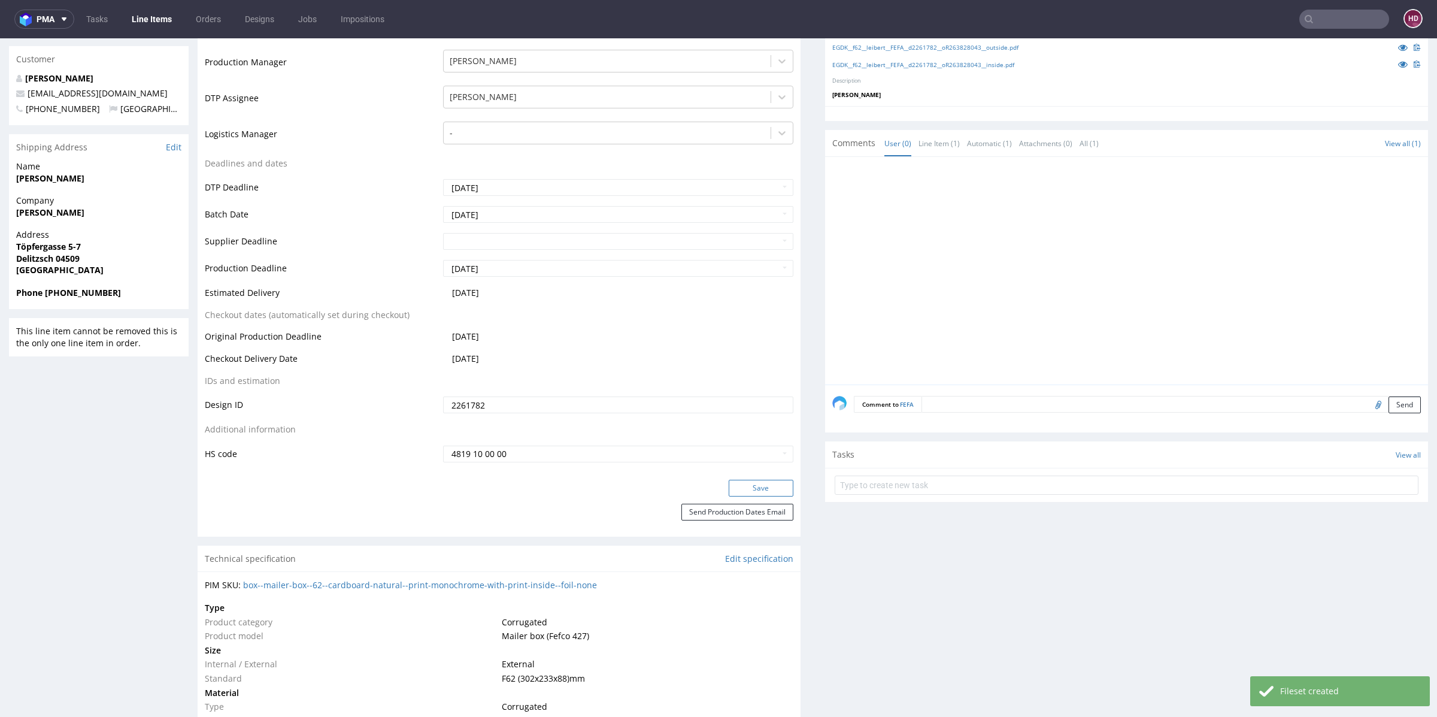
click at [757, 482] on button "Save" at bounding box center [761, 488] width 65 height 17
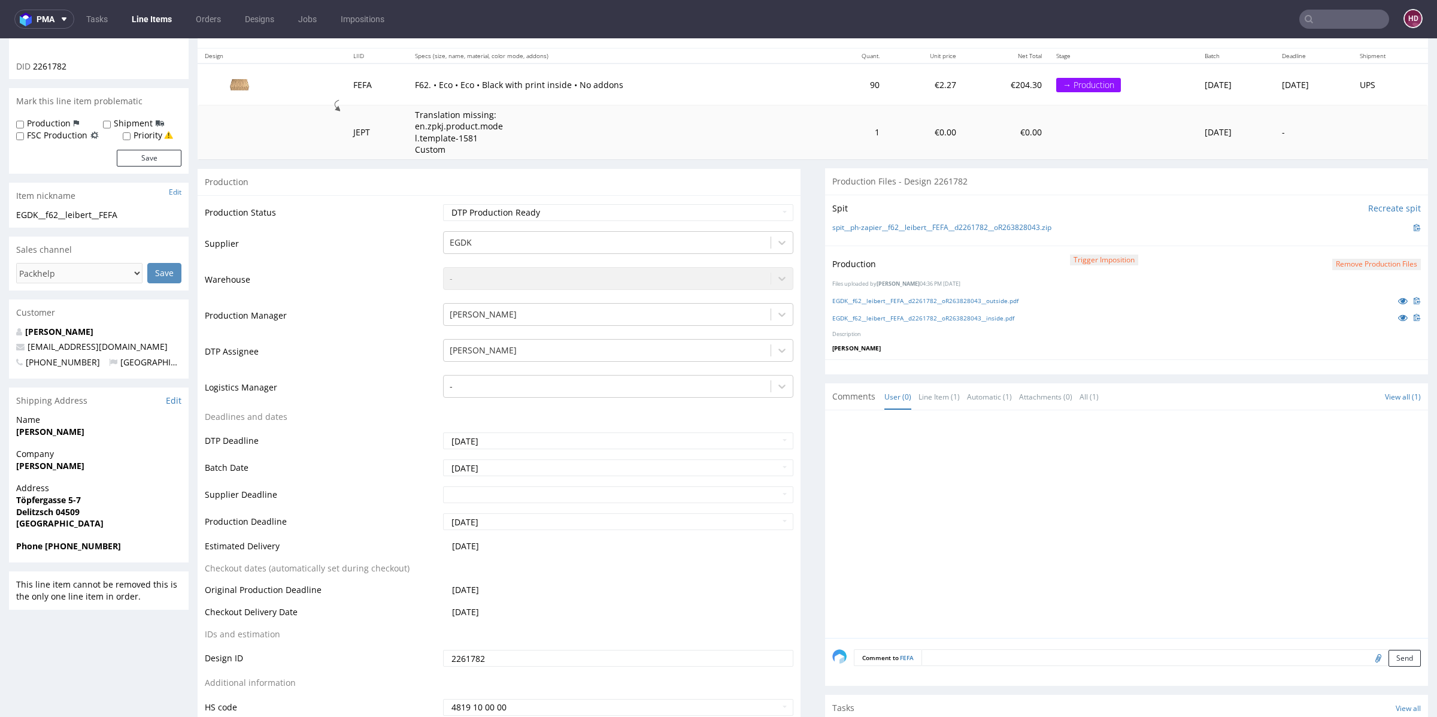
scroll to position [0, 0]
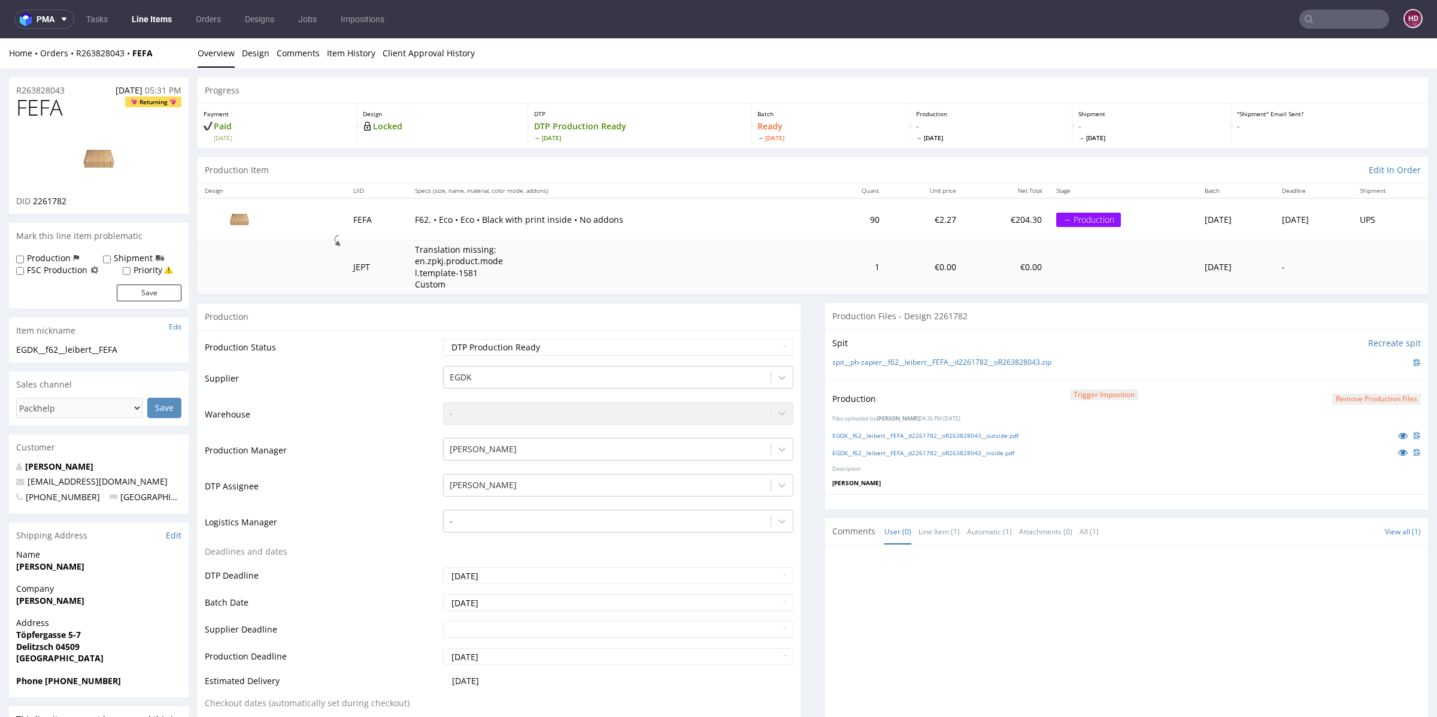
click at [153, 14] on link "Line Items" at bounding box center [152, 19] width 54 height 19
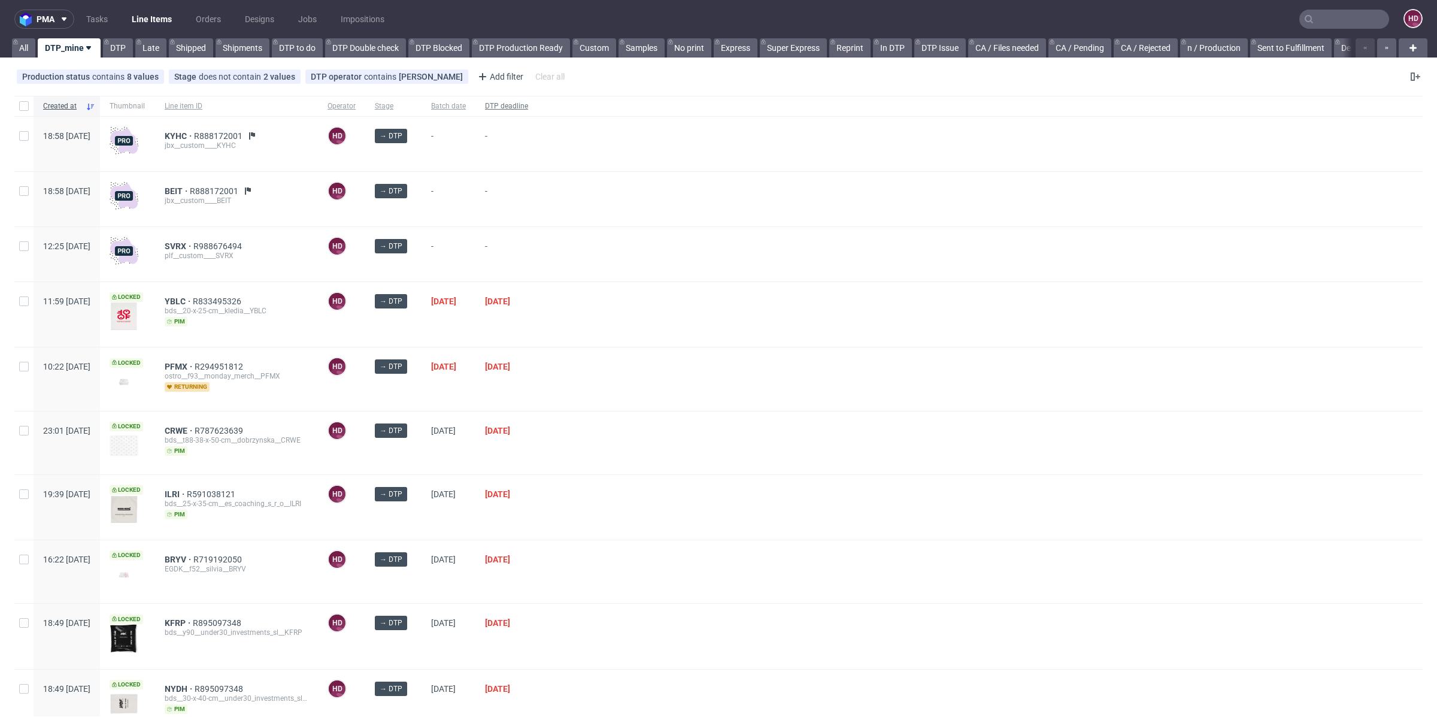
click at [528, 103] on span "DTP deadline" at bounding box center [506, 106] width 43 height 10
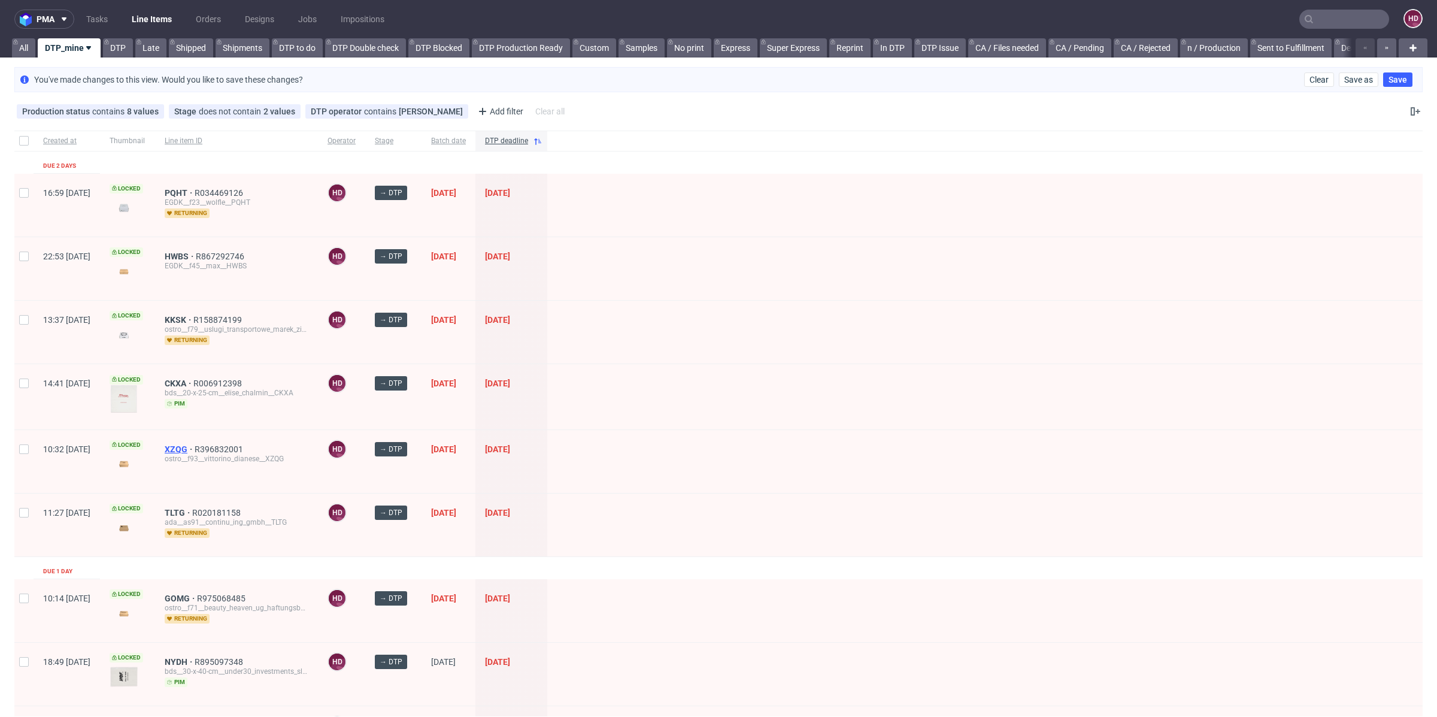
click at [195, 445] on span "XZQG" at bounding box center [180, 449] width 30 height 10
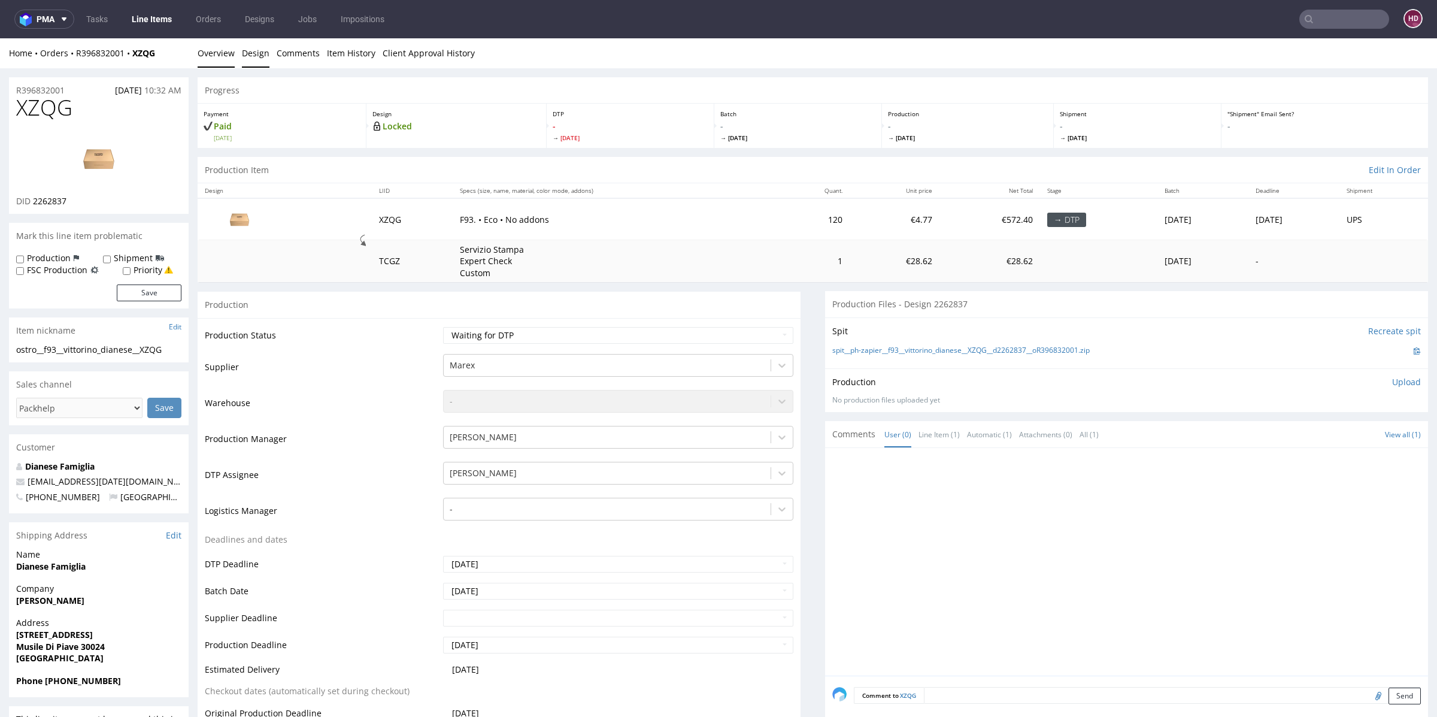
click at [250, 53] on link "Design" at bounding box center [256, 52] width 28 height 29
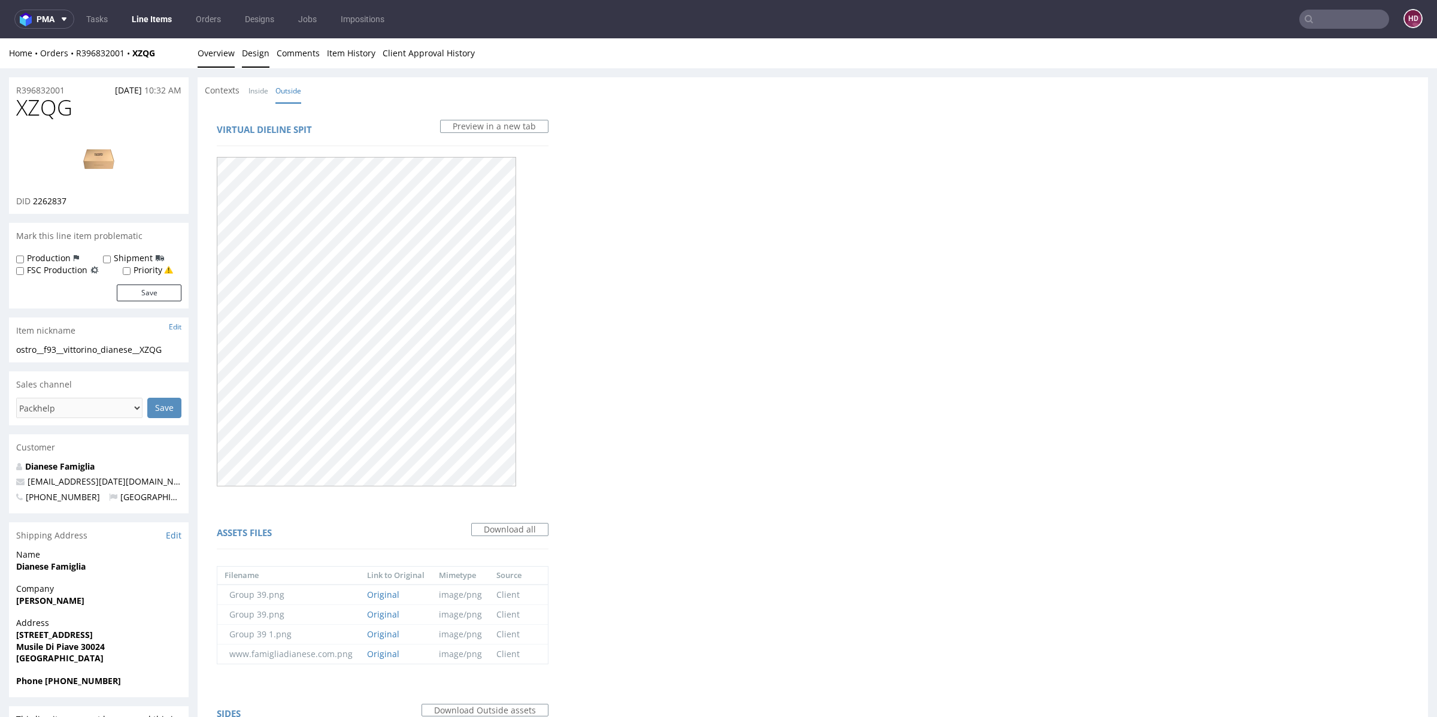
click at [204, 44] on link "Overview" at bounding box center [216, 52] width 37 height 29
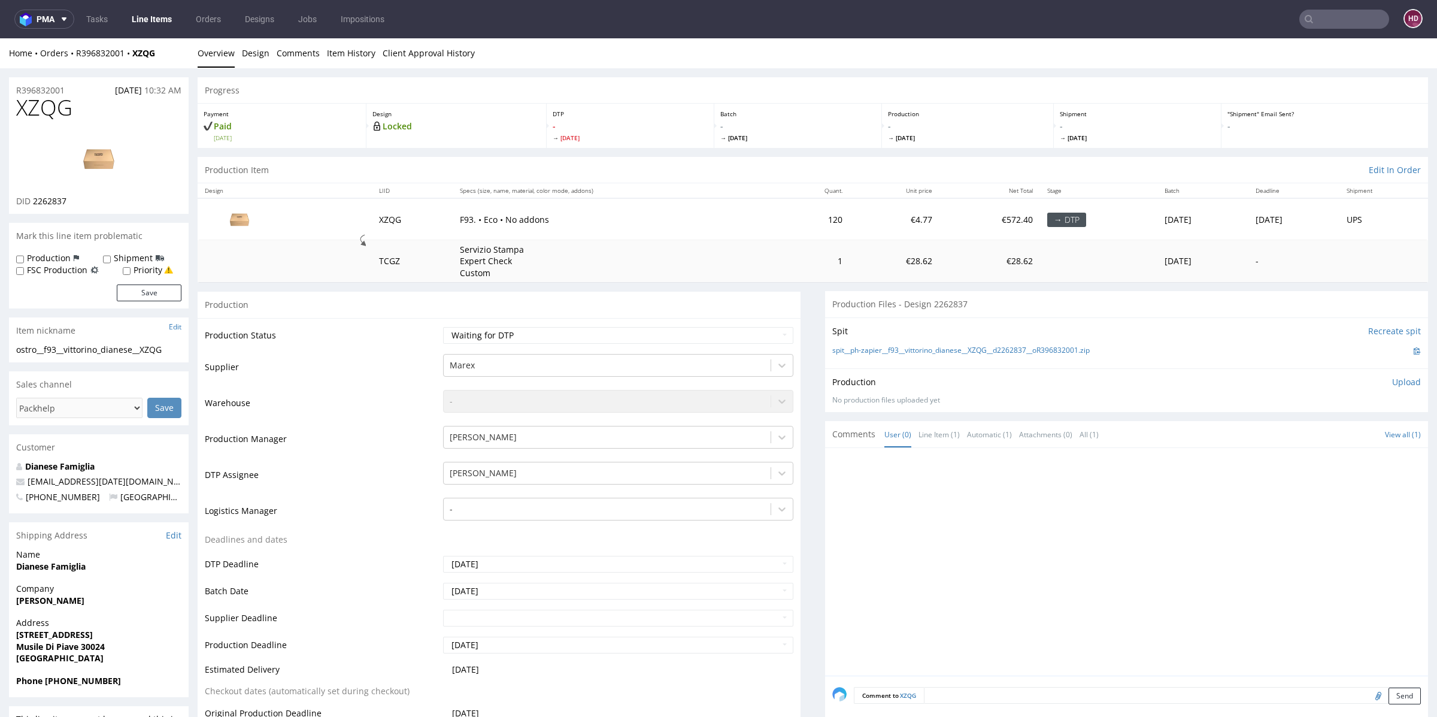
click at [81, 104] on h1 "XZQG" at bounding box center [98, 108] width 165 height 24
drag, startPoint x: 81, startPoint y: 104, endPoint x: 0, endPoint y: 92, distance: 81.7
drag, startPoint x: 119, startPoint y: 108, endPoint x: 111, endPoint y: 113, distance: 9.7
click at [119, 109] on h1 "XZQG" at bounding box center [98, 108] width 165 height 24
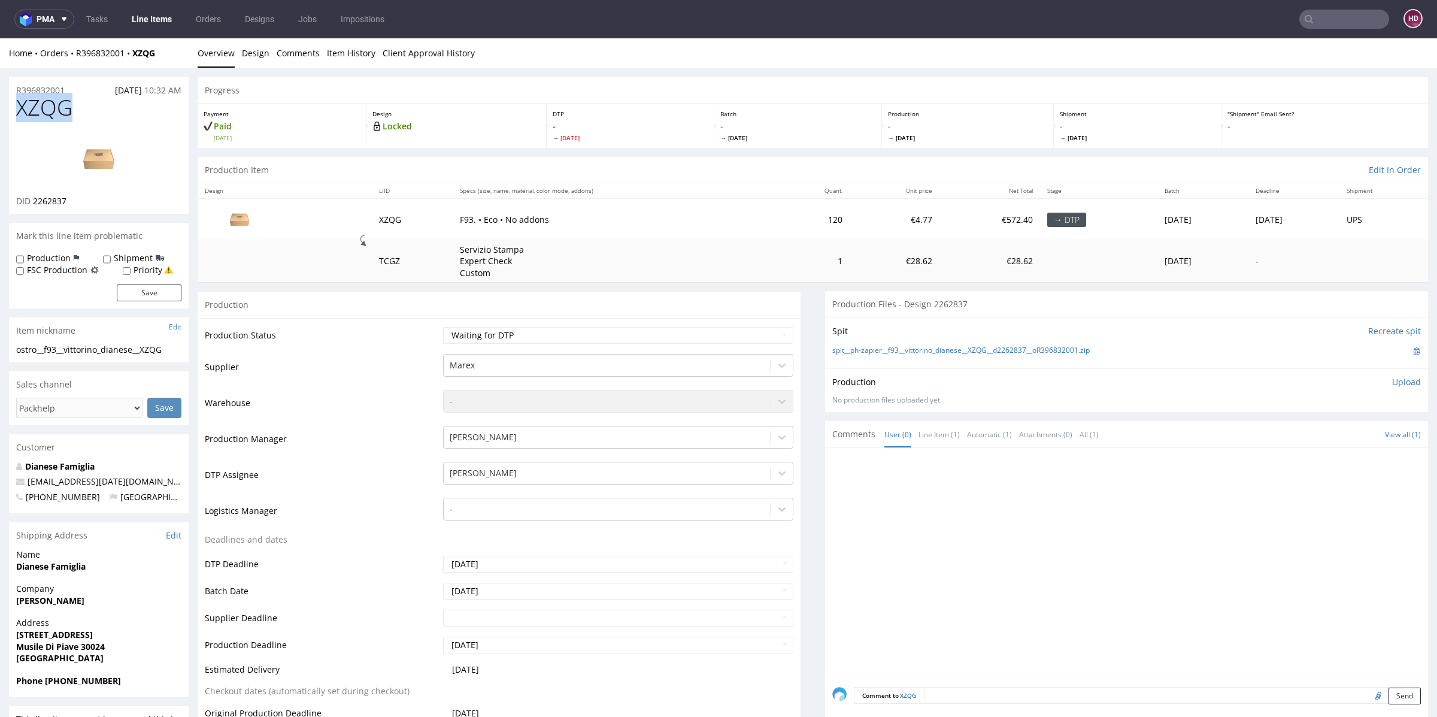
drag, startPoint x: 105, startPoint y: 115, endPoint x: 0, endPoint y: 106, distance: 105.8
copy span "XZQG"
drag, startPoint x: 85, startPoint y: 203, endPoint x: 31, endPoint y: 199, distance: 54.0
click at [31, 199] on div "DID 2262837" at bounding box center [98, 201] width 165 height 12
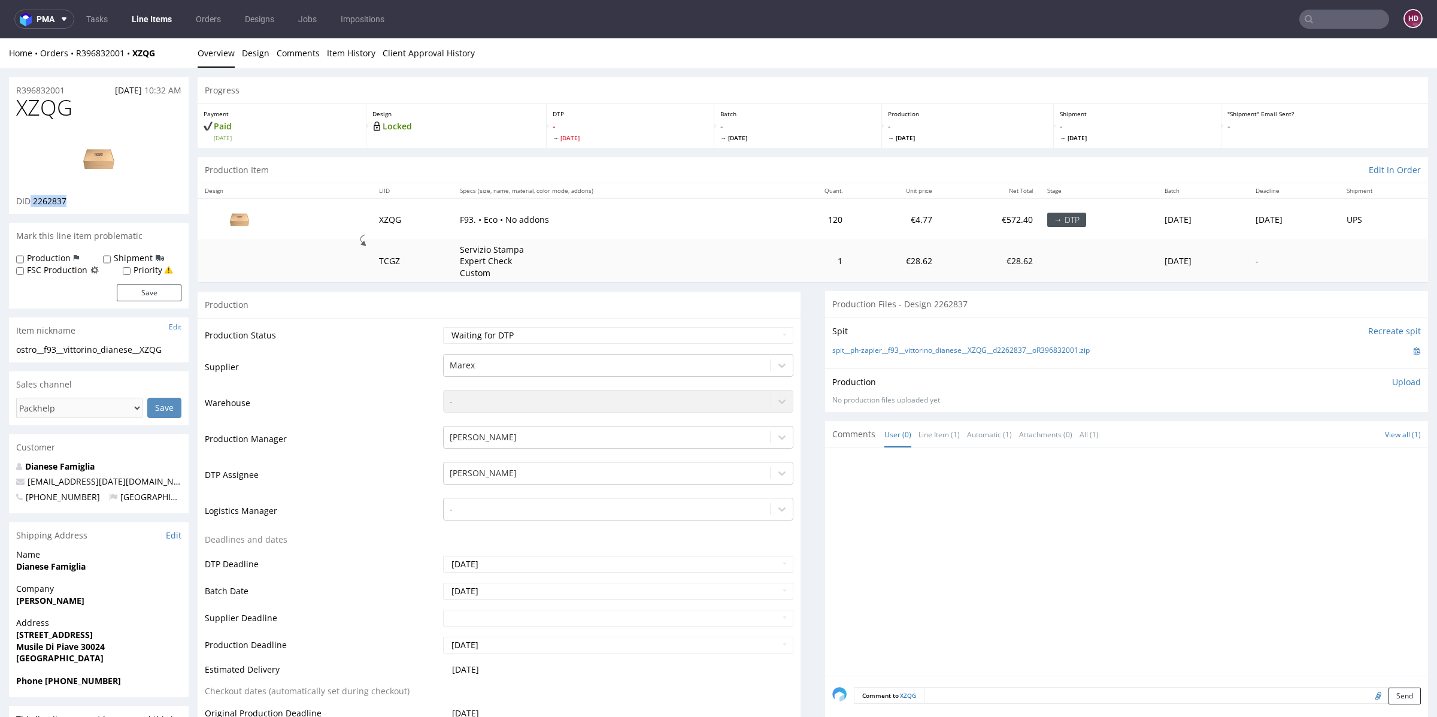
copy p "2262837"
click at [86, 155] on img at bounding box center [99, 159] width 96 height 54
click at [111, 115] on h1 "XZQG" at bounding box center [98, 108] width 165 height 24
drag, startPoint x: 102, startPoint y: 119, endPoint x: 0, endPoint y: 113, distance: 102.6
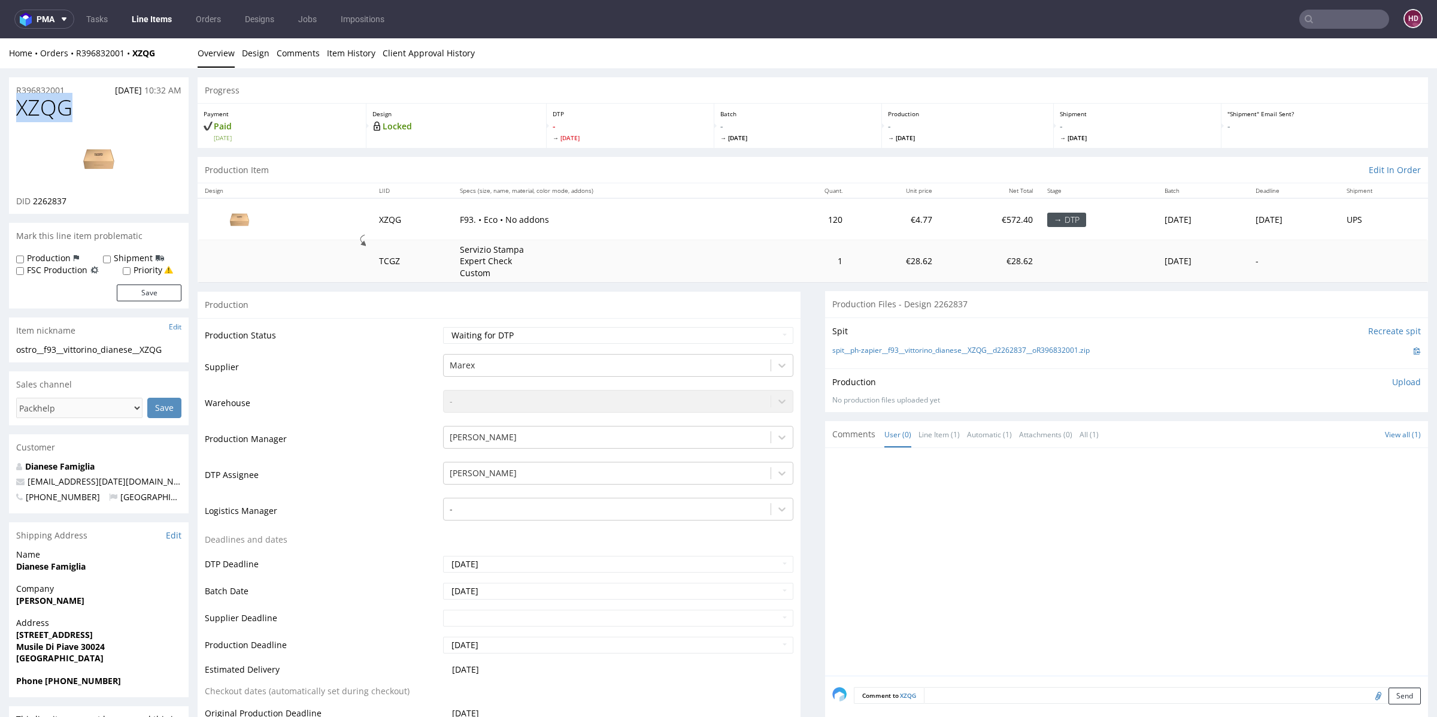
copy span "XZQG"
drag, startPoint x: 168, startPoint y: 350, endPoint x: 0, endPoint y: 349, distance: 167.6
drag, startPoint x: 84, startPoint y: 93, endPoint x: 64, endPoint y: 84, distance: 22.5
click at [84, 93] on div "R396832001 [DATE] 10:32 AM" at bounding box center [99, 86] width 180 height 19
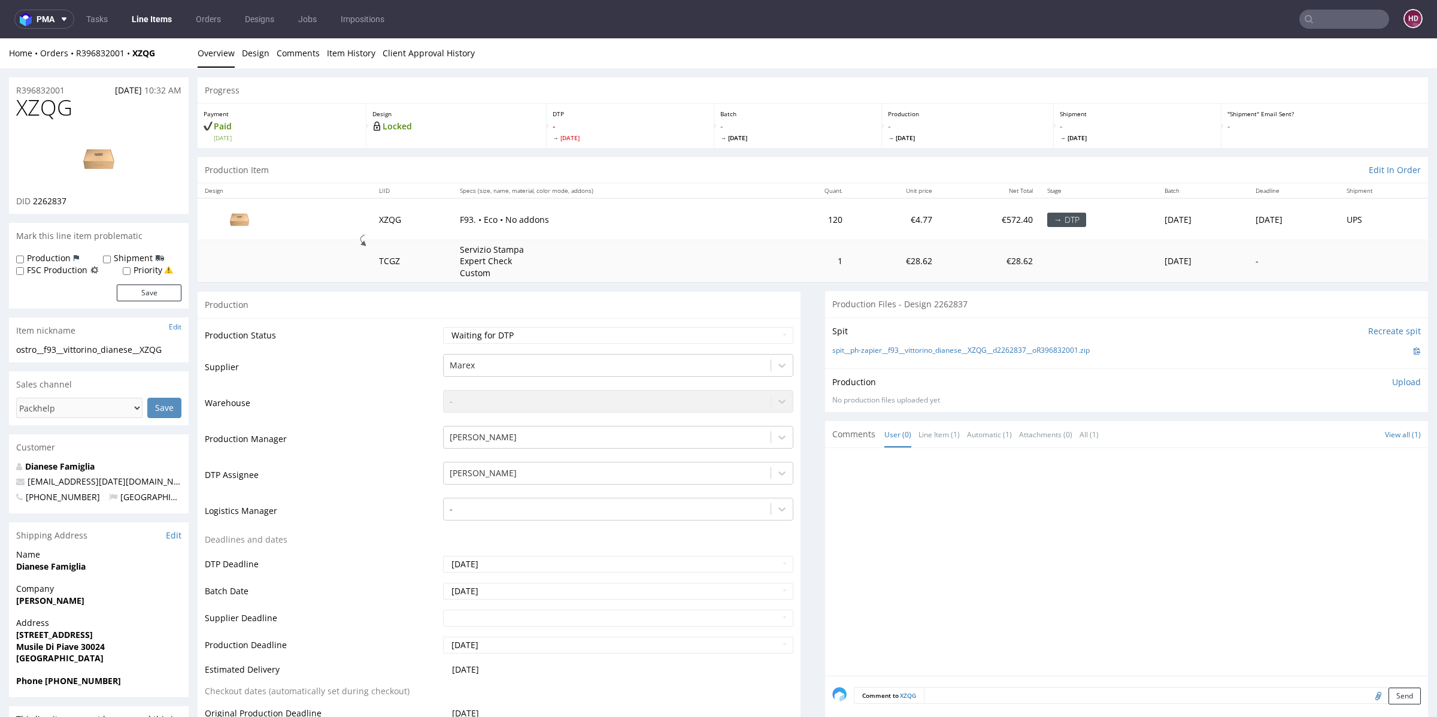
click at [129, 126] on link at bounding box center [99, 158] width 96 height 73
click at [78, 89] on div "R396832001 [DATE] 10:32 AM" at bounding box center [99, 86] width 180 height 19
drag, startPoint x: 73, startPoint y: 91, endPoint x: 0, endPoint y: 89, distance: 73.1
drag, startPoint x: 78, startPoint y: 207, endPoint x: 34, endPoint y: 201, distance: 44.8
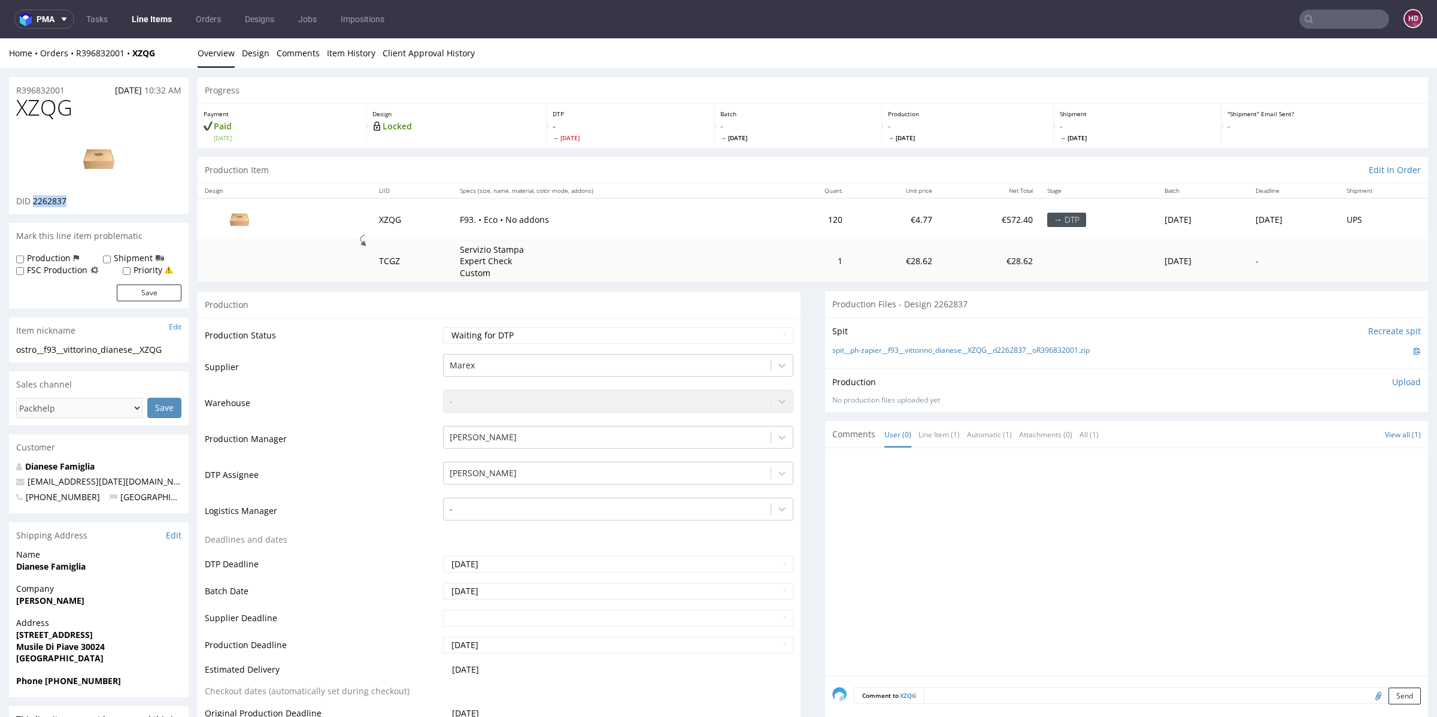
click at [34, 201] on div "XZQG DID 2262837" at bounding box center [99, 155] width 180 height 118
click at [1392, 380] on p "Upload" at bounding box center [1406, 382] width 29 height 12
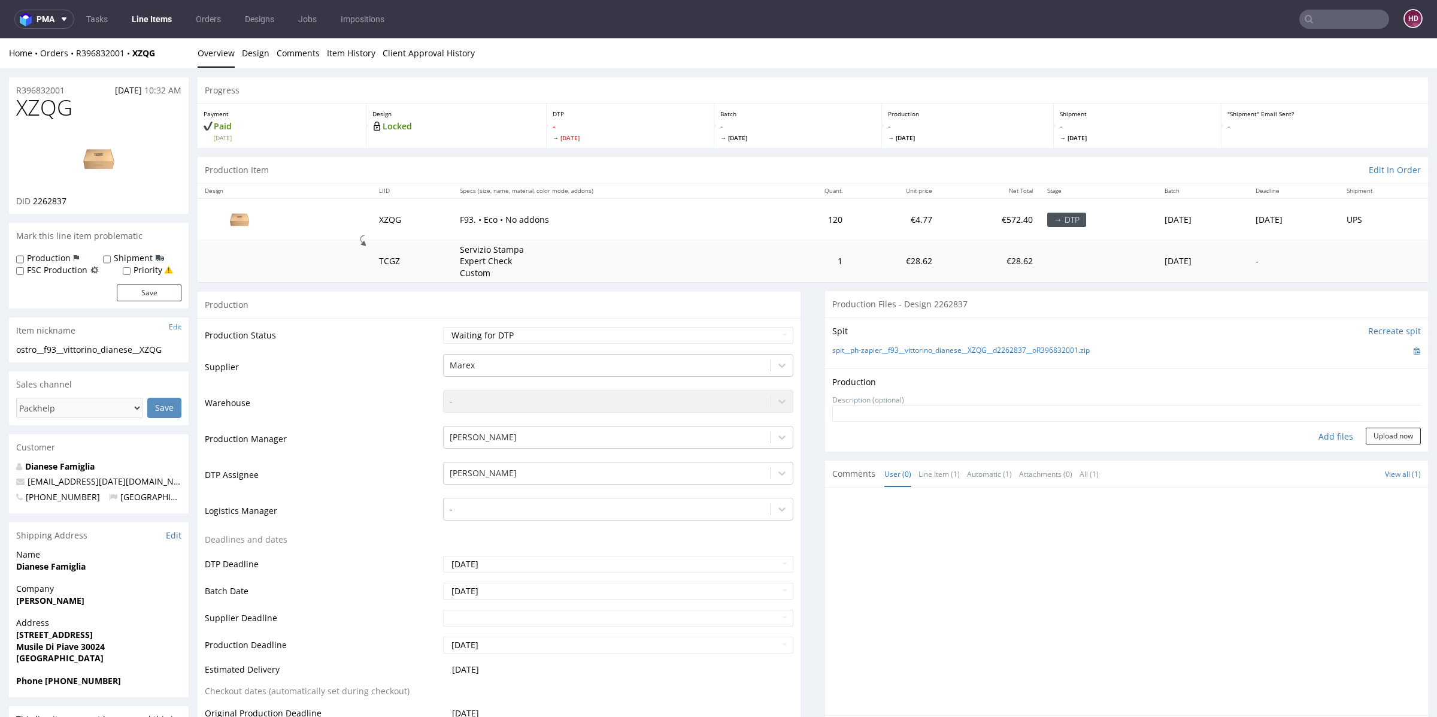
click at [1324, 435] on div "Add files" at bounding box center [1336, 436] width 60 height 18
type input "C:\fakepath\ostro__f93__vittorino_dianese__XZQG__d2262837__oR396832001.pdf"
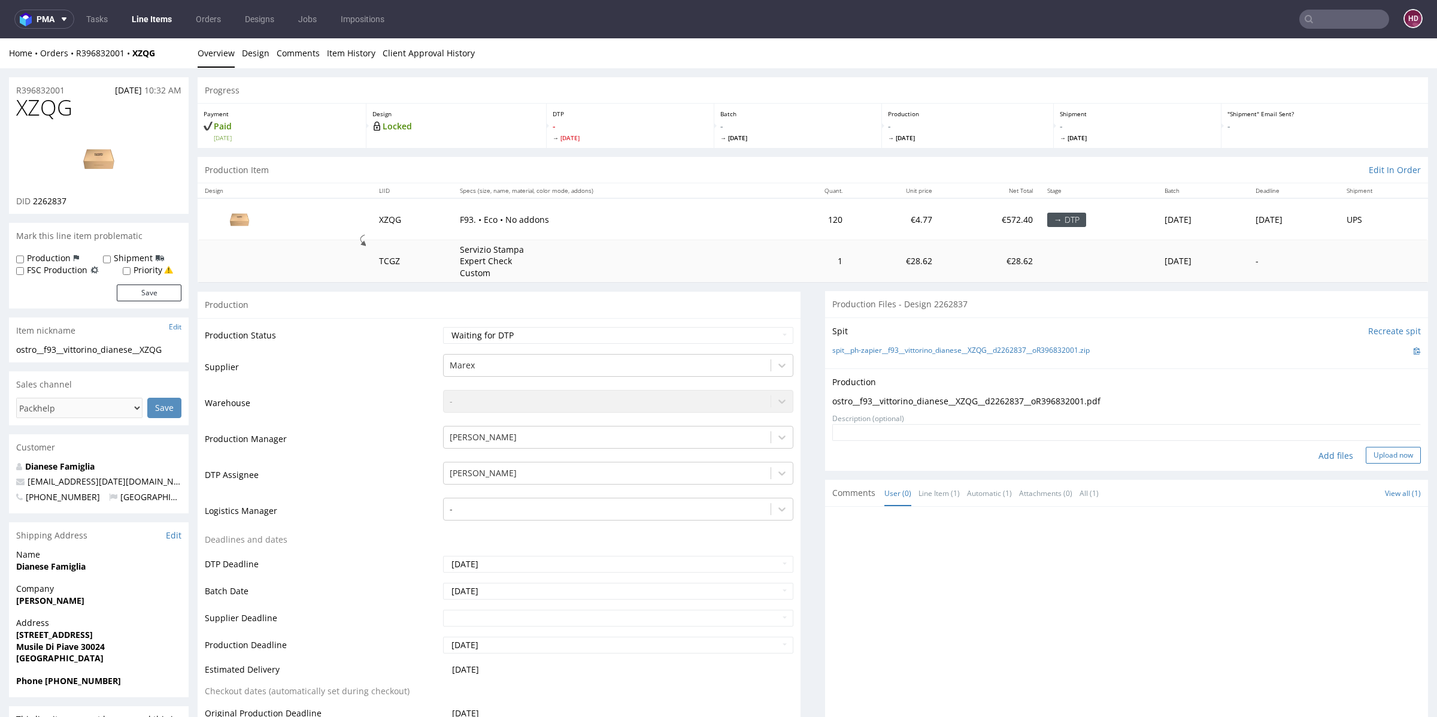
click at [1366, 452] on button "Upload now" at bounding box center [1393, 455] width 55 height 17
click at [644, 336] on select "Waiting for Artwork Waiting for Diecut Waiting for Mockup Waiting for DTP Waiti…" at bounding box center [618, 335] width 350 height 17
select select "dtp_in_process"
click at [443, 327] on select "Waiting for Artwork Waiting for Diecut Waiting for Mockup Waiting for DTP Waiti…" at bounding box center [618, 335] width 350 height 17
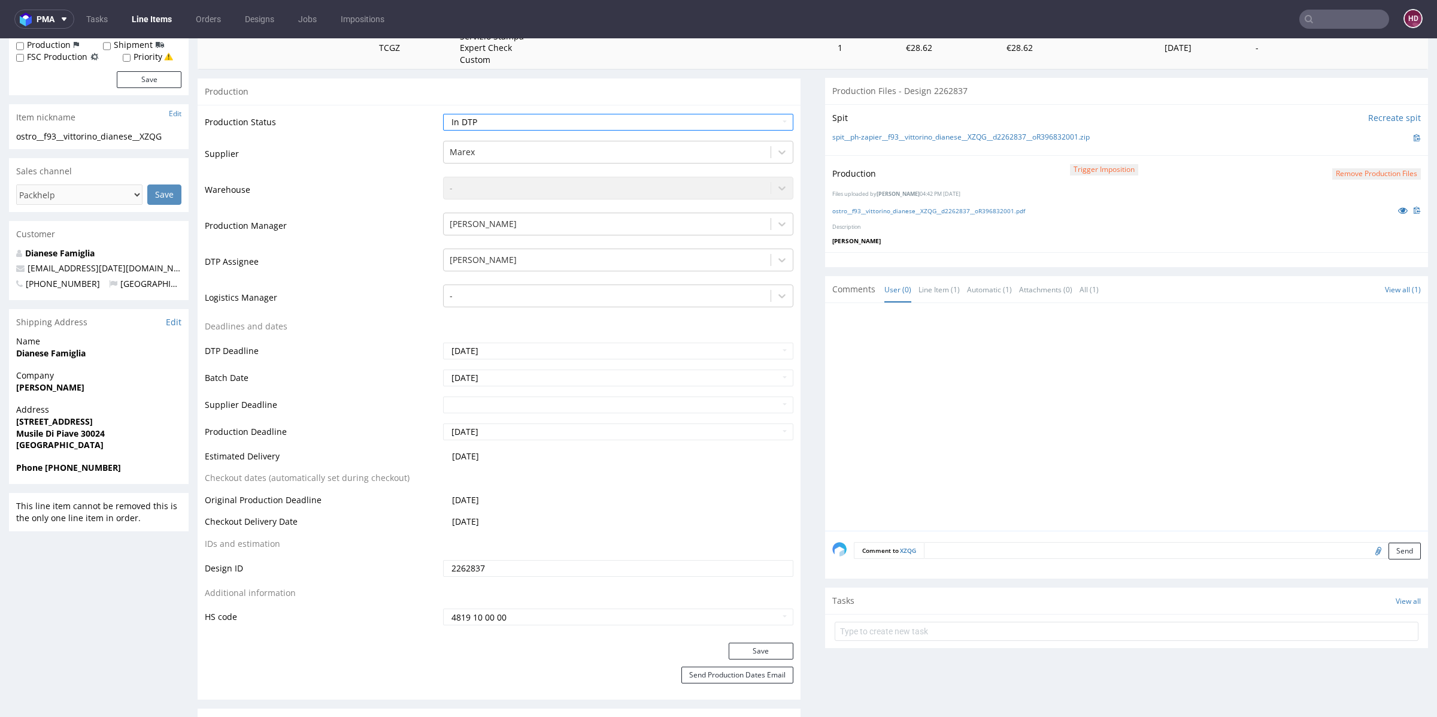
scroll to position [216, 0]
click at [755, 645] on button "Save" at bounding box center [761, 647] width 65 height 17
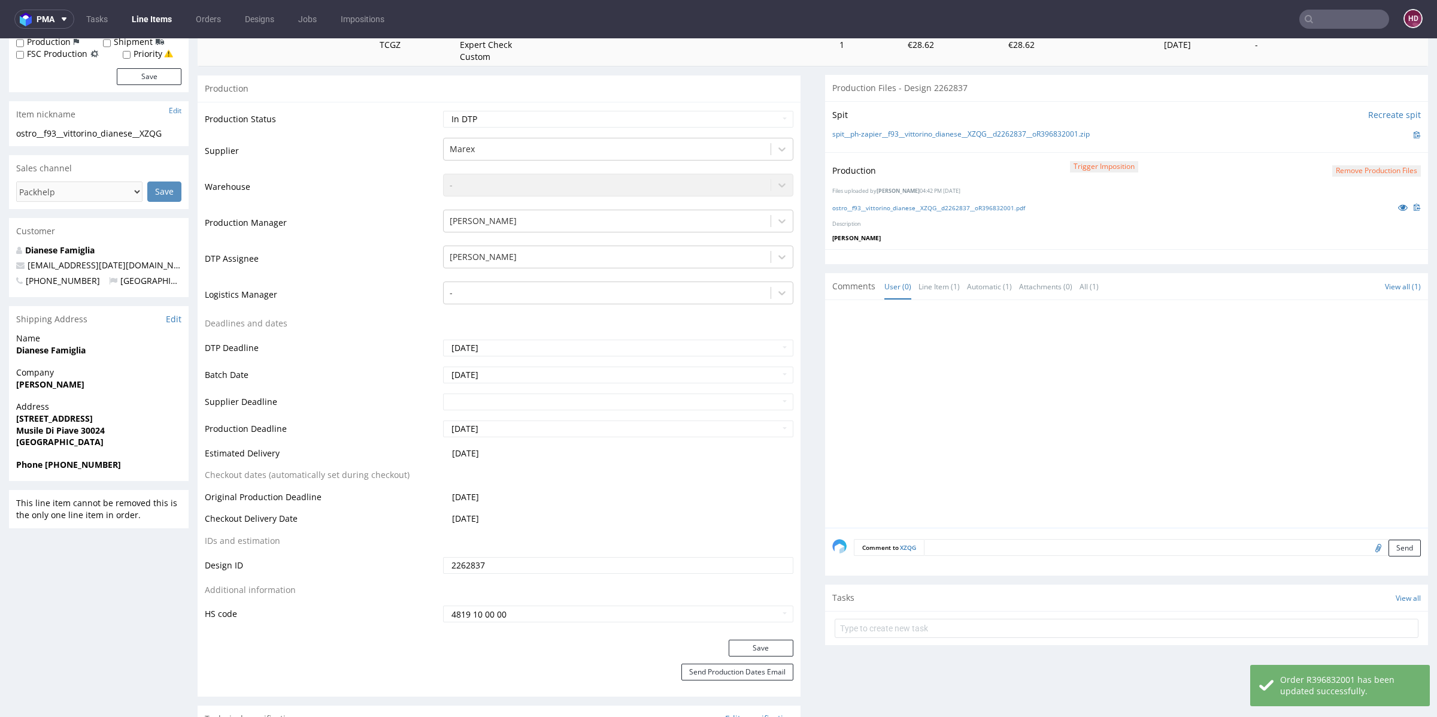
click at [1360, 172] on button "Remove production files" at bounding box center [1376, 170] width 89 height 11
click at [1339, 141] on link "Yes" at bounding box center [1335, 144] width 34 height 18
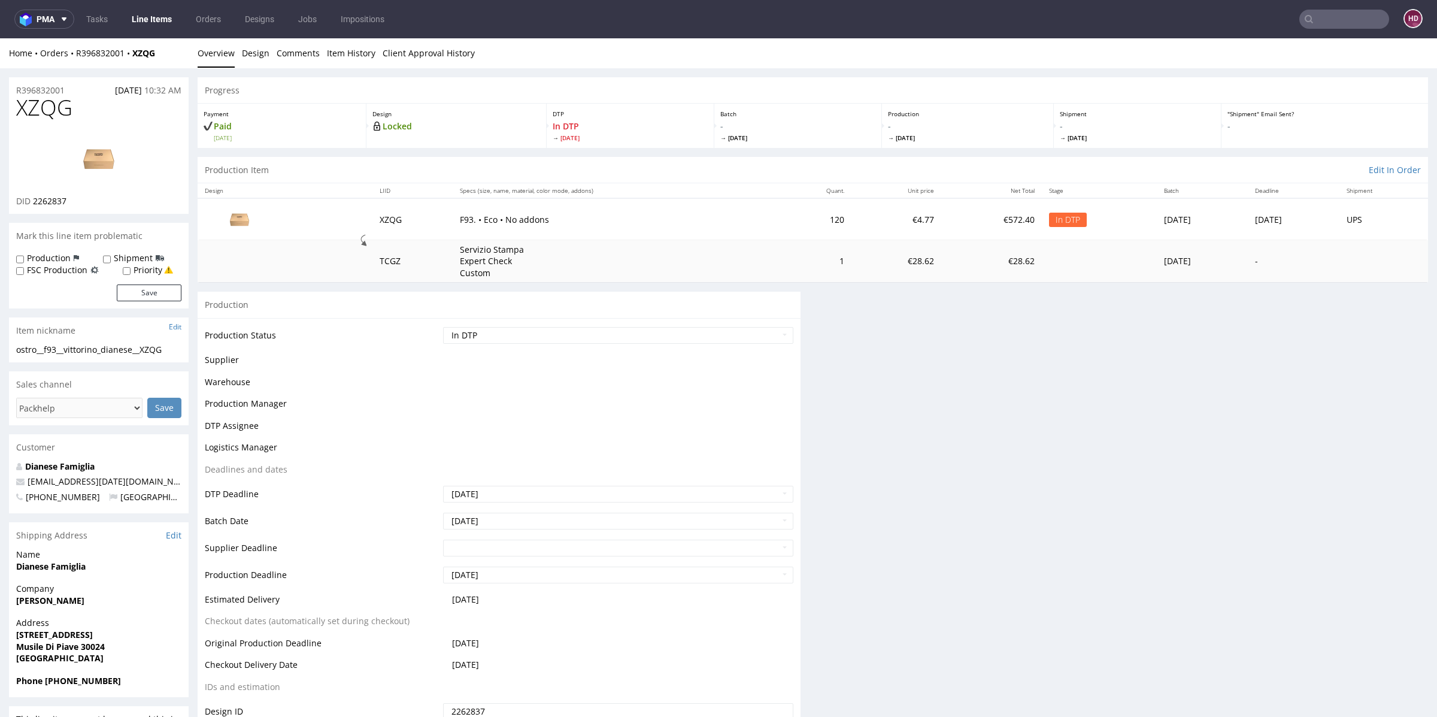
scroll to position [0, 0]
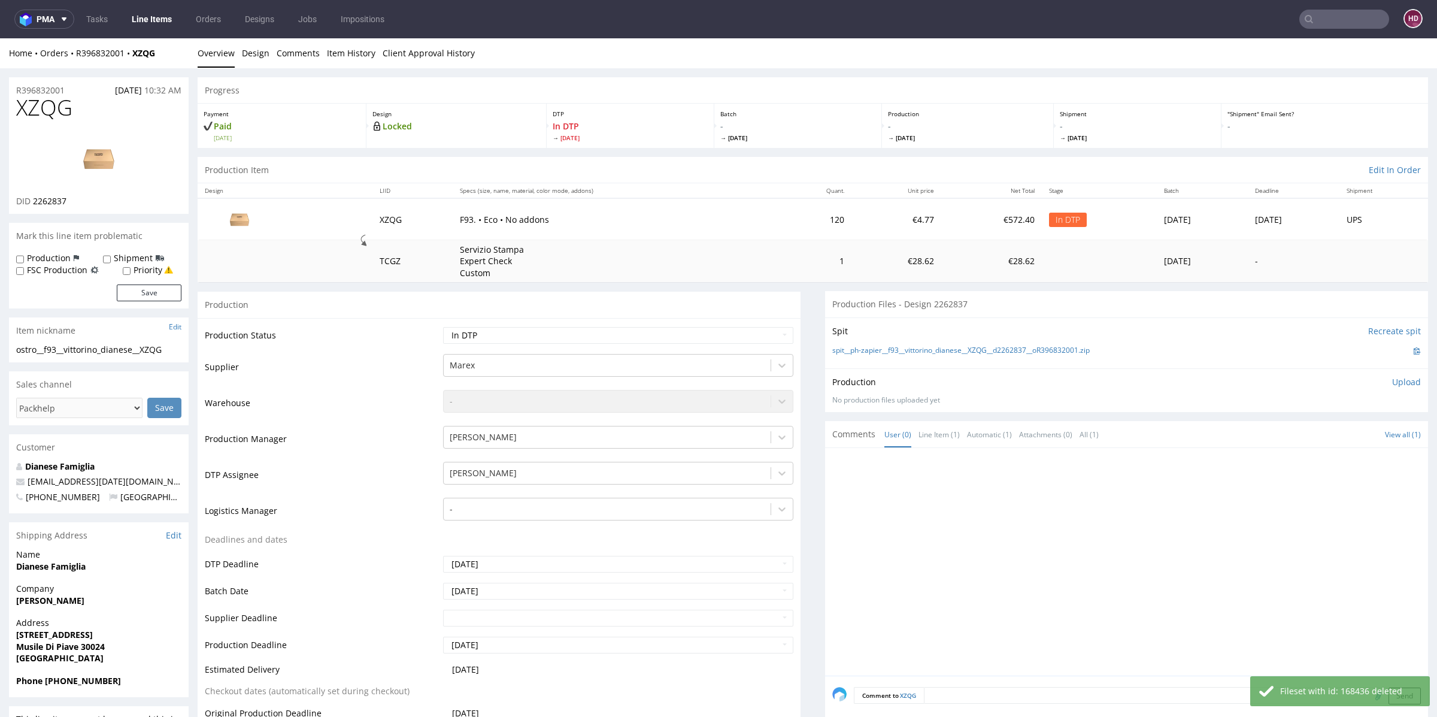
click at [1392, 382] on p "Upload" at bounding box center [1406, 382] width 29 height 12
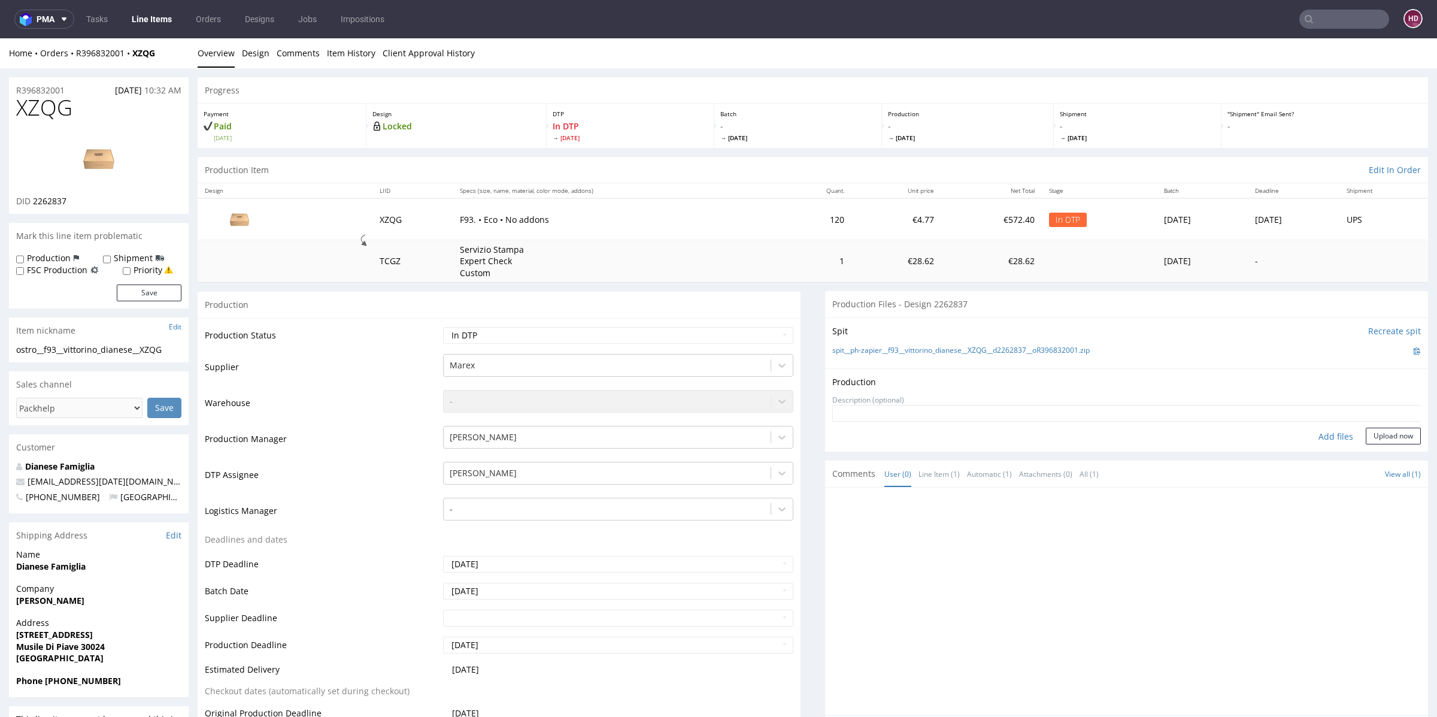
click at [1330, 434] on div "Add files" at bounding box center [1336, 436] width 60 height 18
type input "C:\fakepath\ostro__f93__vittorino_dianese__XZQG__d2262837__oR396832001.pdf"
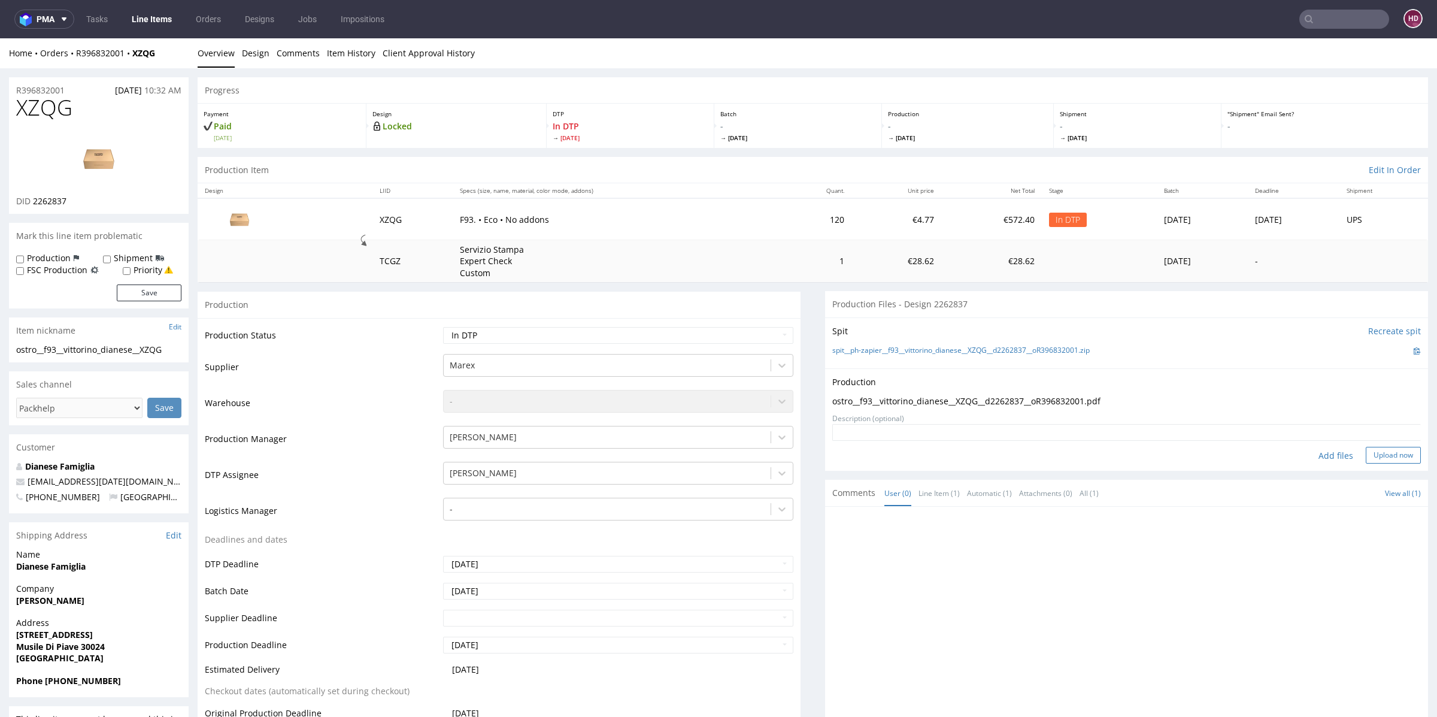
click at [1382, 454] on button "Upload now" at bounding box center [1393, 455] width 55 height 17
click at [159, 20] on link "Line Items" at bounding box center [152, 19] width 54 height 19
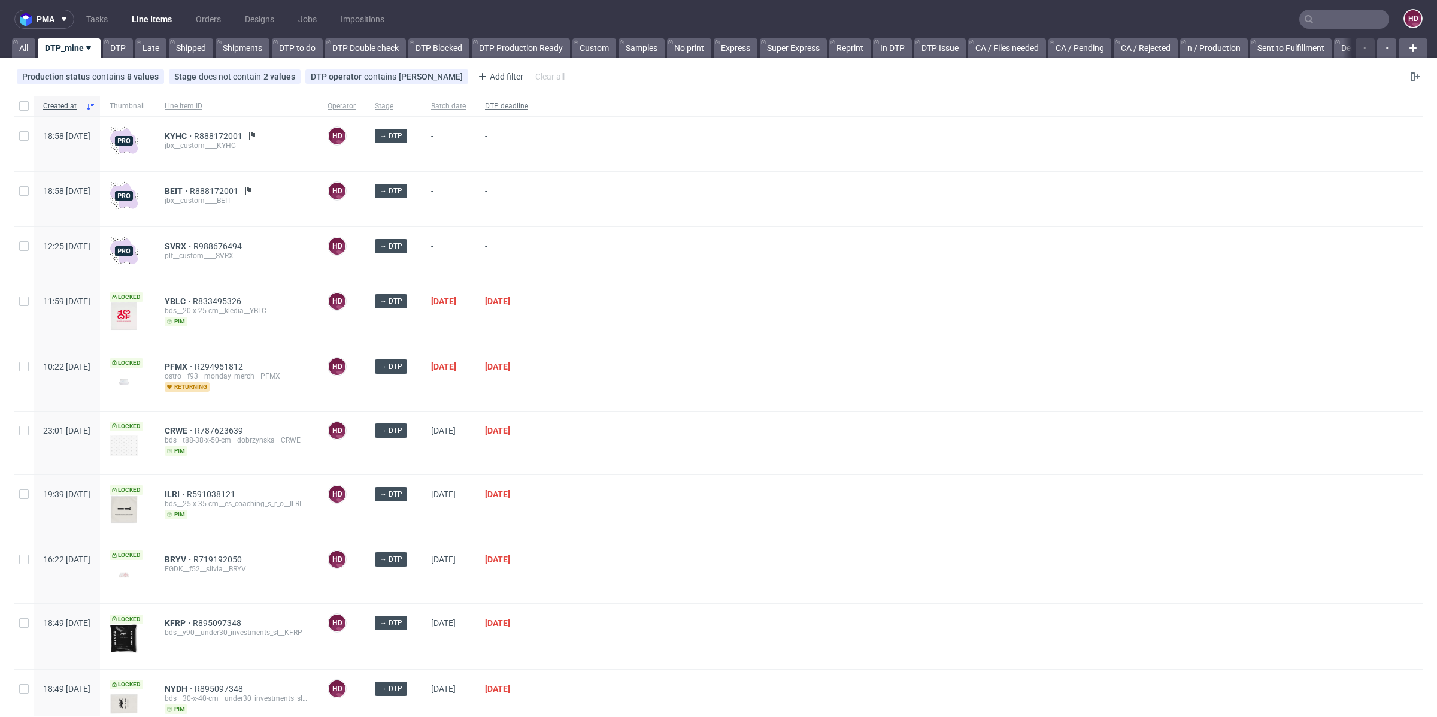
click at [528, 105] on span "DTP deadline" at bounding box center [506, 106] width 43 height 10
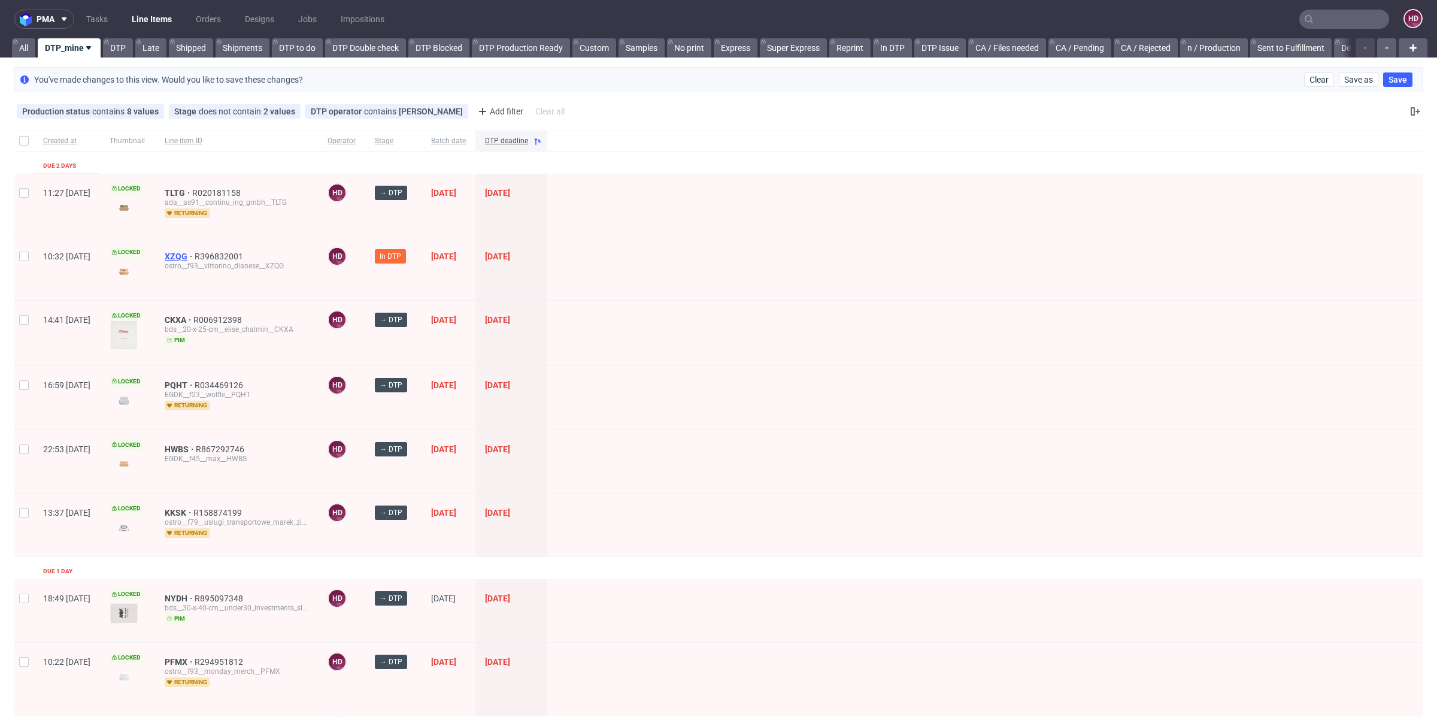
click at [195, 254] on span "XZQG" at bounding box center [180, 256] width 30 height 10
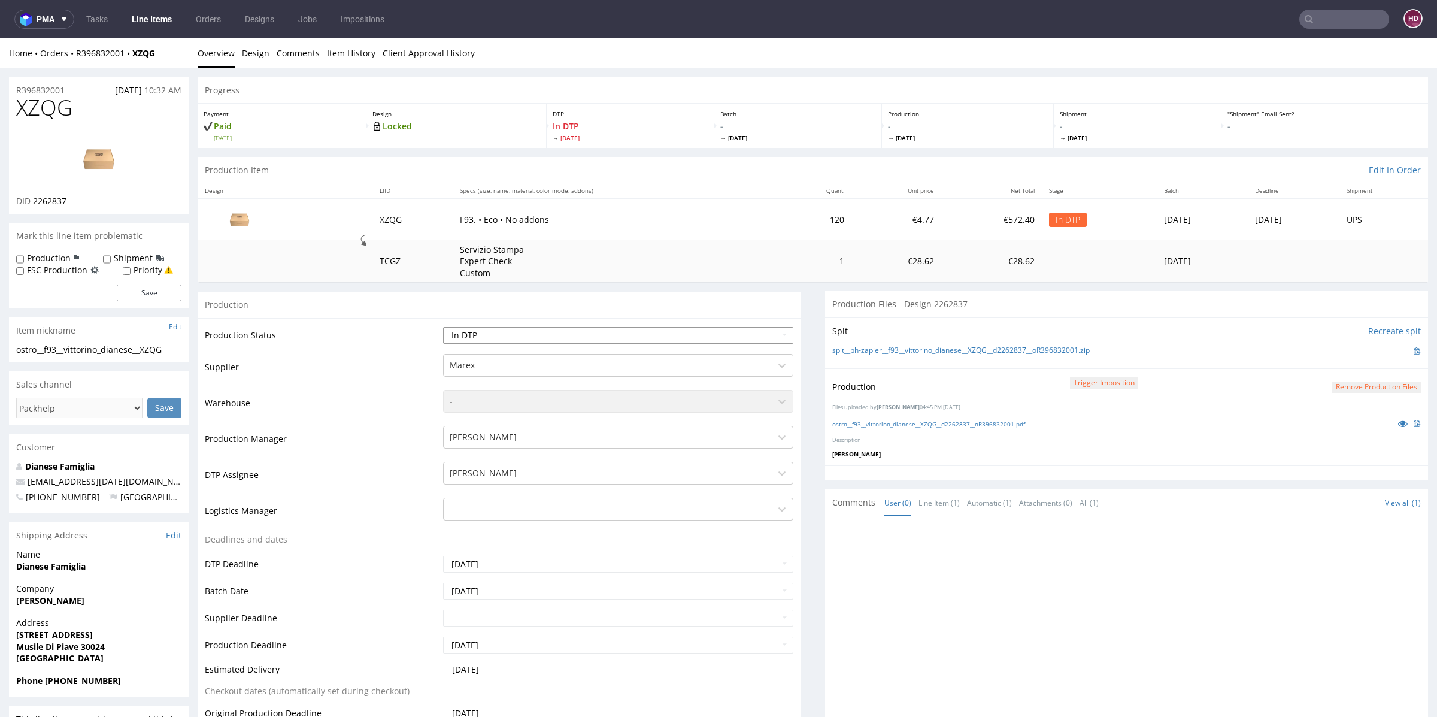
click at [598, 327] on select "Waiting for Artwork Waiting for Diecut Waiting for Mockup Waiting for DTP Waiti…" at bounding box center [618, 335] width 350 height 17
select select "dtp_production_ready"
click at [443, 327] on select "Waiting for Artwork Waiting for Diecut Waiting for Mockup Waiting for DTP Waiti…" at bounding box center [618, 335] width 350 height 17
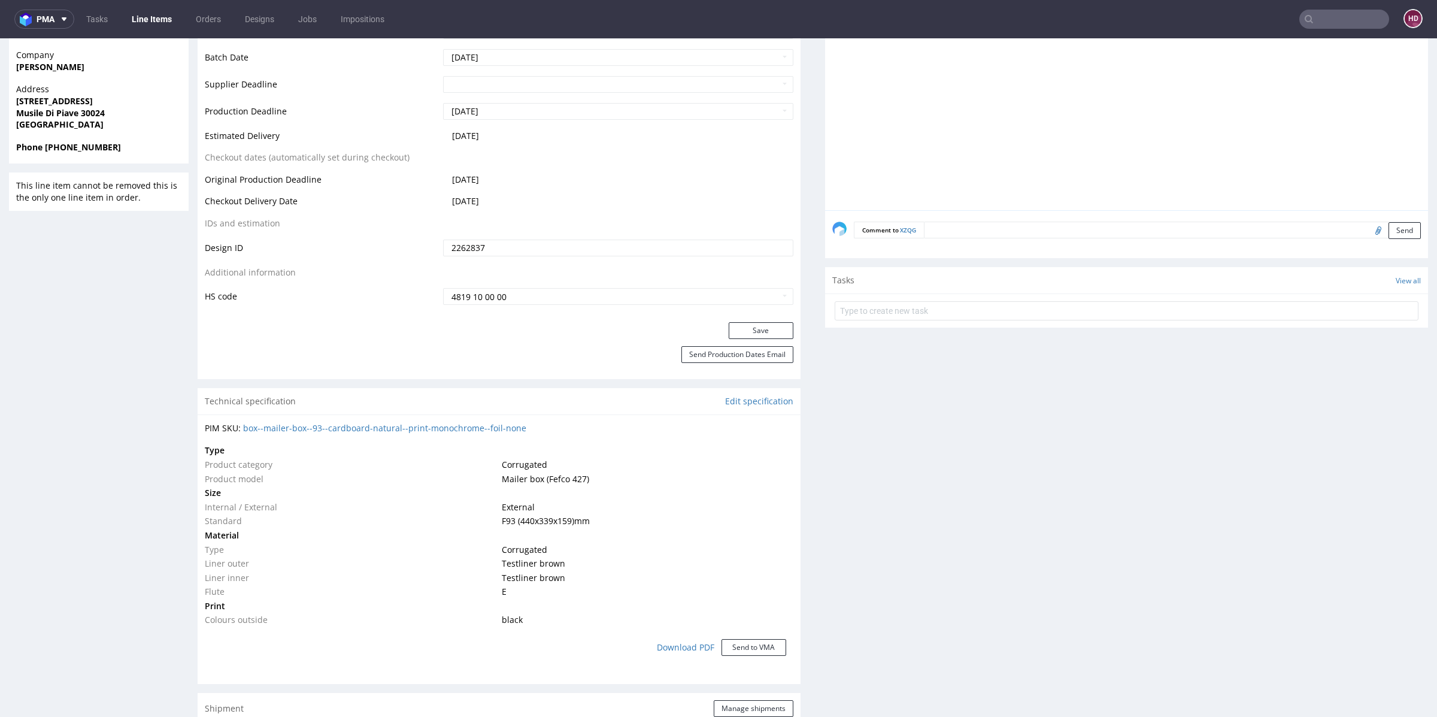
scroll to position [536, 0]
click at [773, 325] on button "Save" at bounding box center [761, 328] width 65 height 17
click at [148, 18] on link "Line Items" at bounding box center [152, 19] width 54 height 19
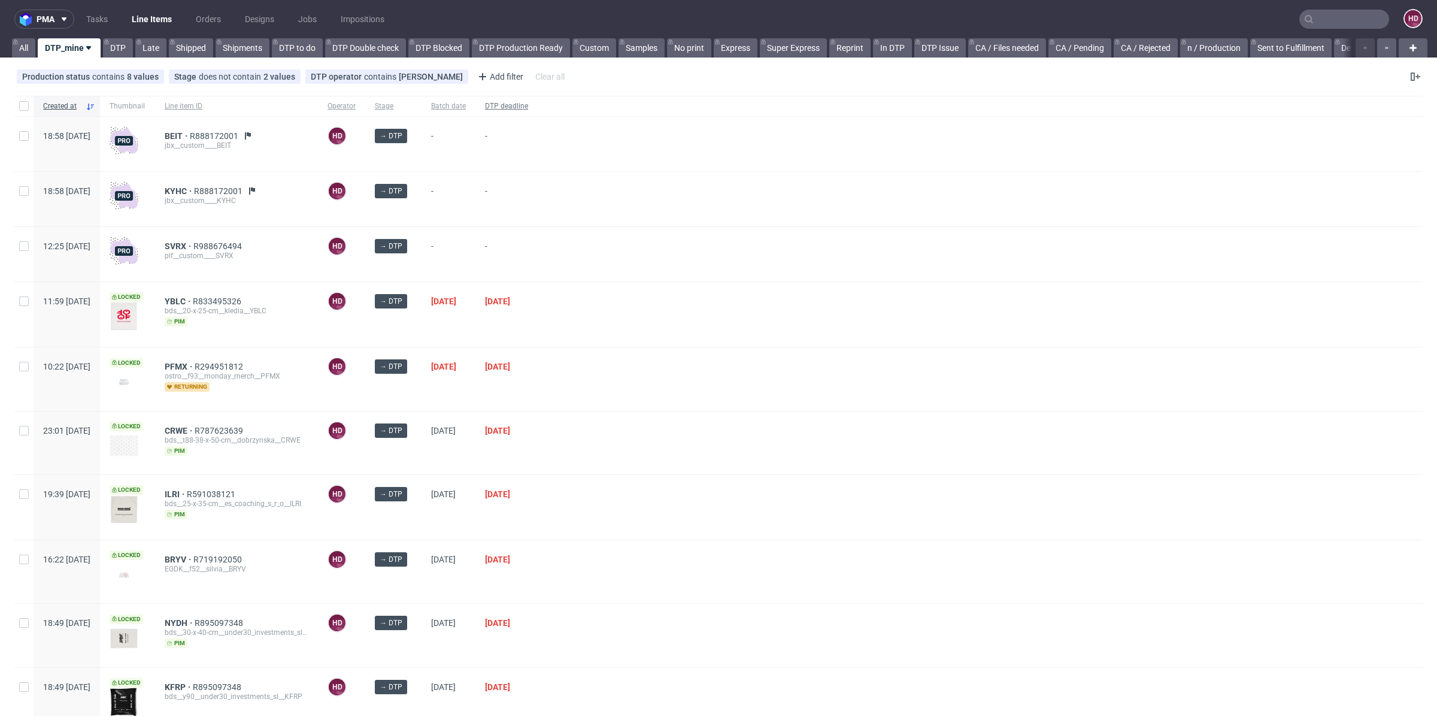
click at [538, 100] on div "DTP deadline" at bounding box center [506, 106] width 62 height 20
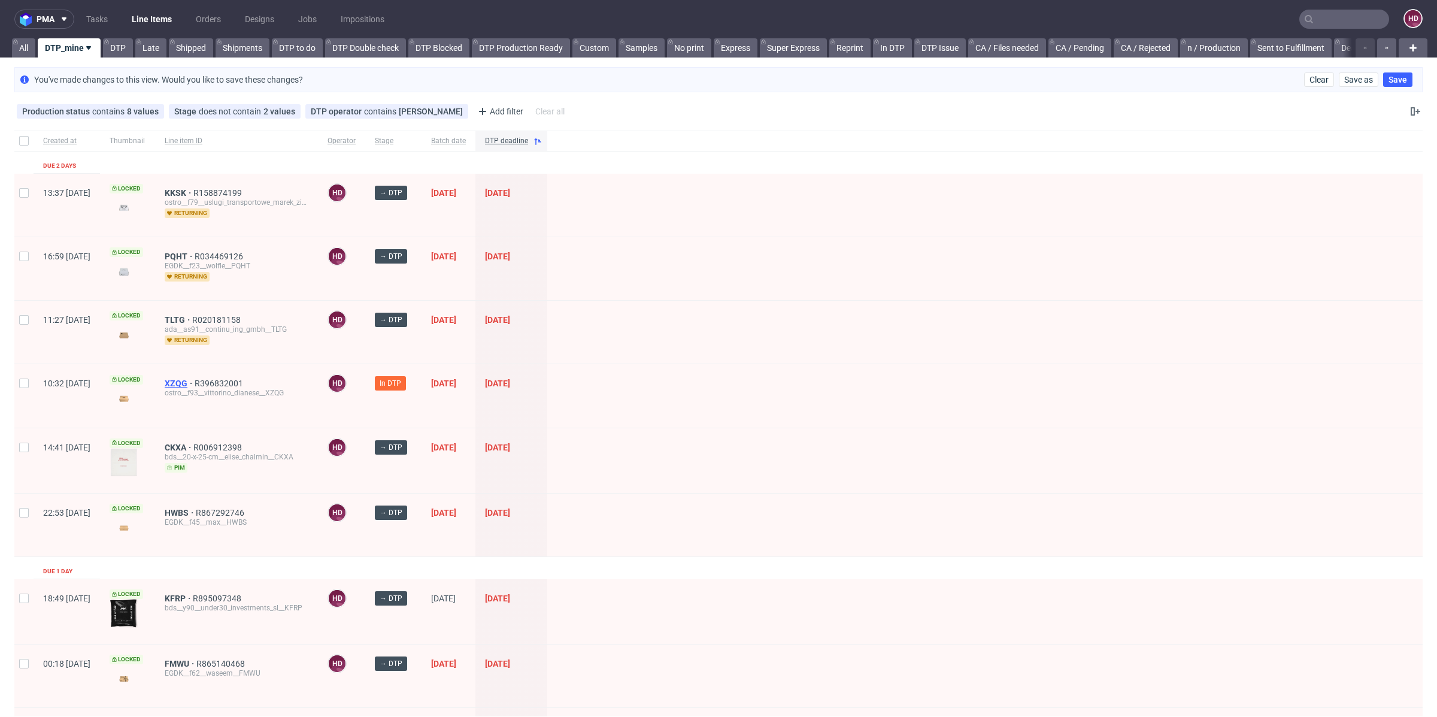
click at [195, 381] on span "XZQG" at bounding box center [180, 383] width 30 height 10
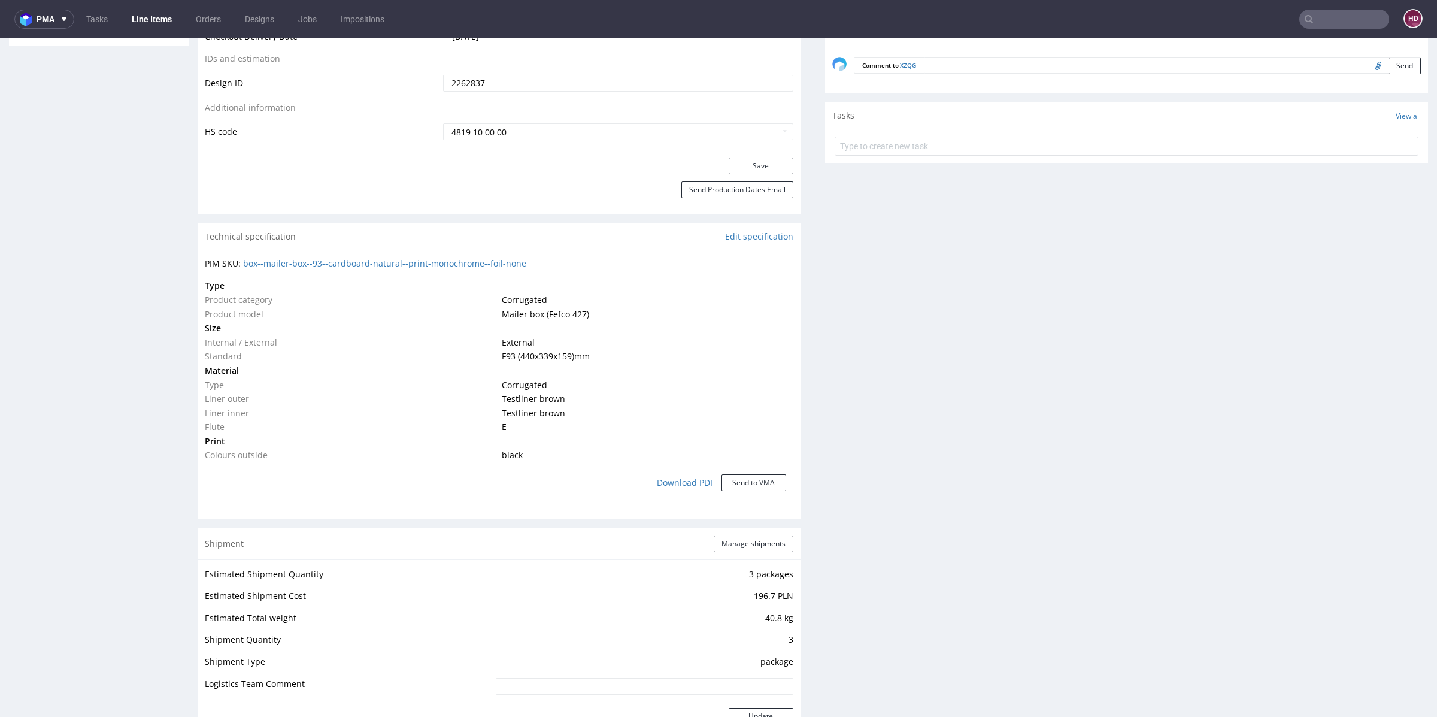
scroll to position [724, 0]
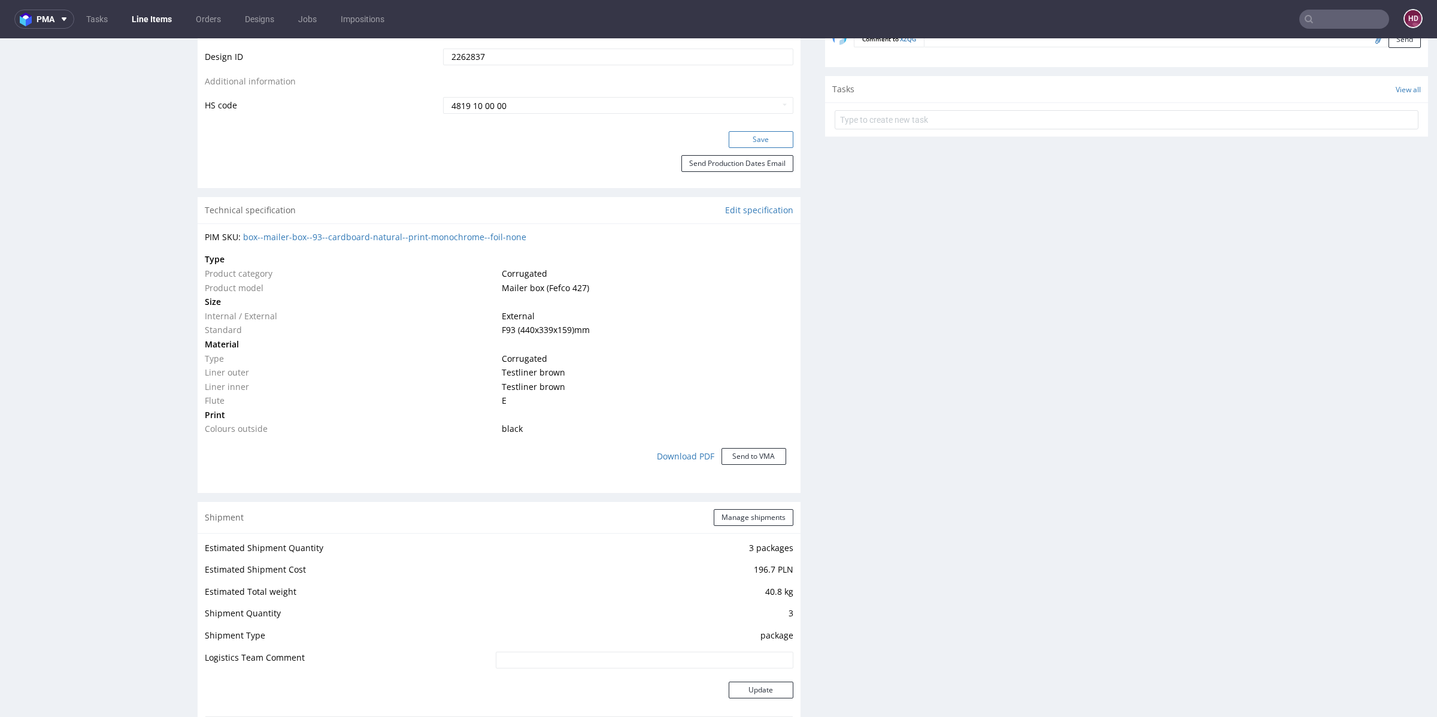
click at [729, 137] on button "Save" at bounding box center [761, 139] width 65 height 17
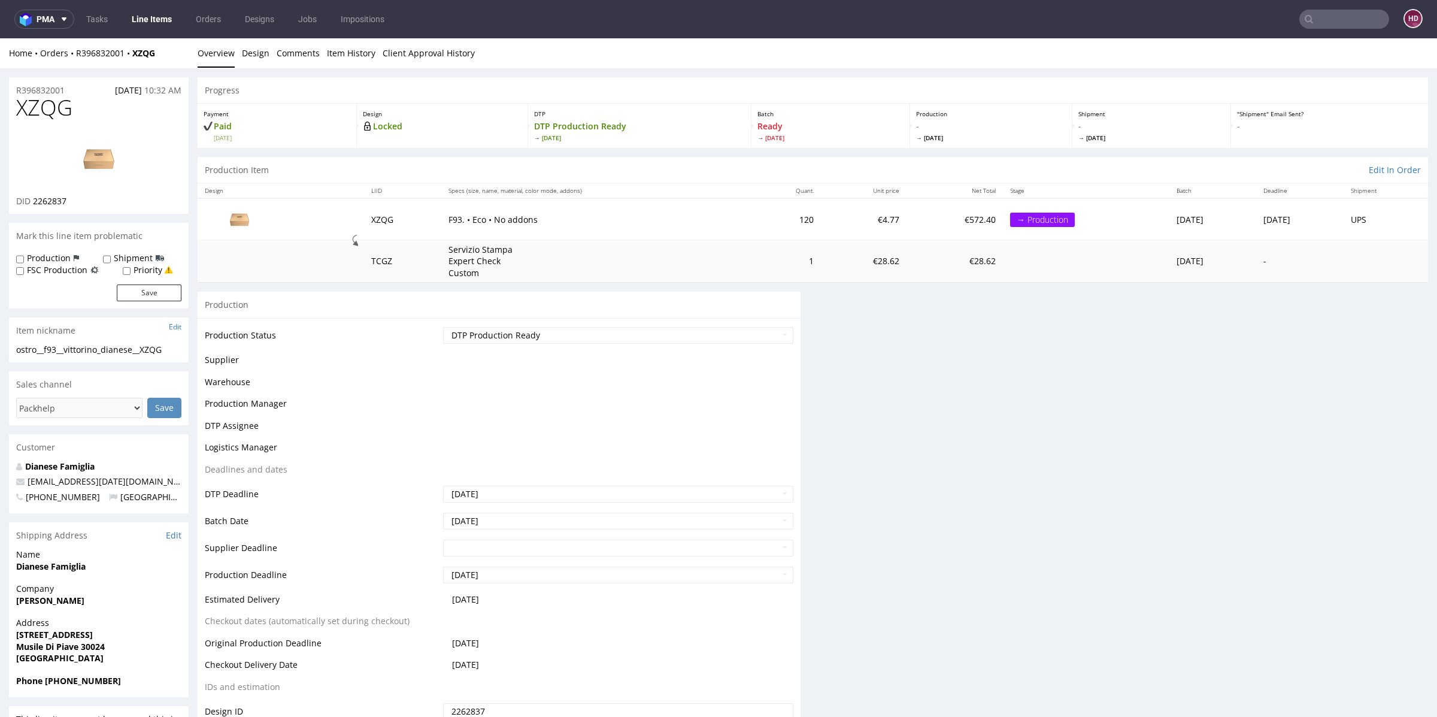
scroll to position [587, 0]
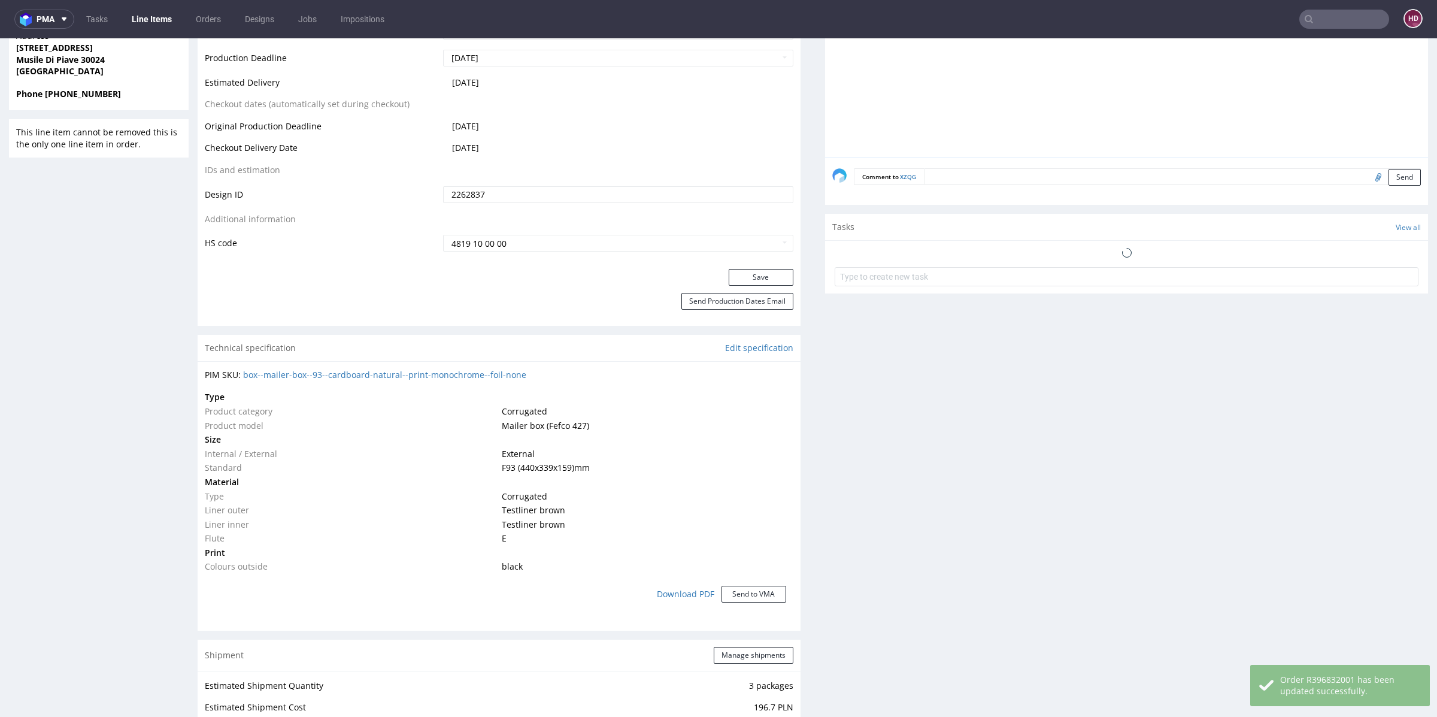
click at [146, 17] on link "Line Items" at bounding box center [152, 19] width 54 height 19
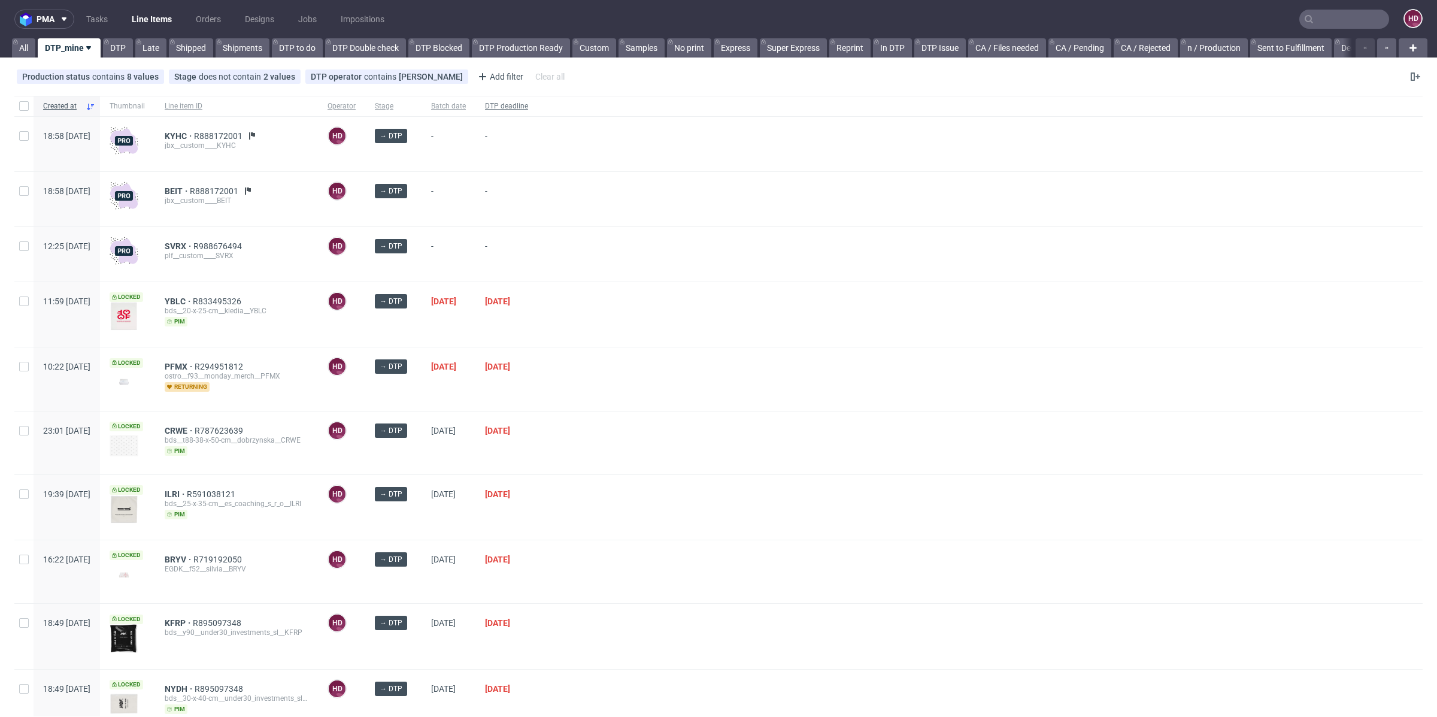
click at [528, 103] on span "DTP deadline" at bounding box center [506, 106] width 43 height 10
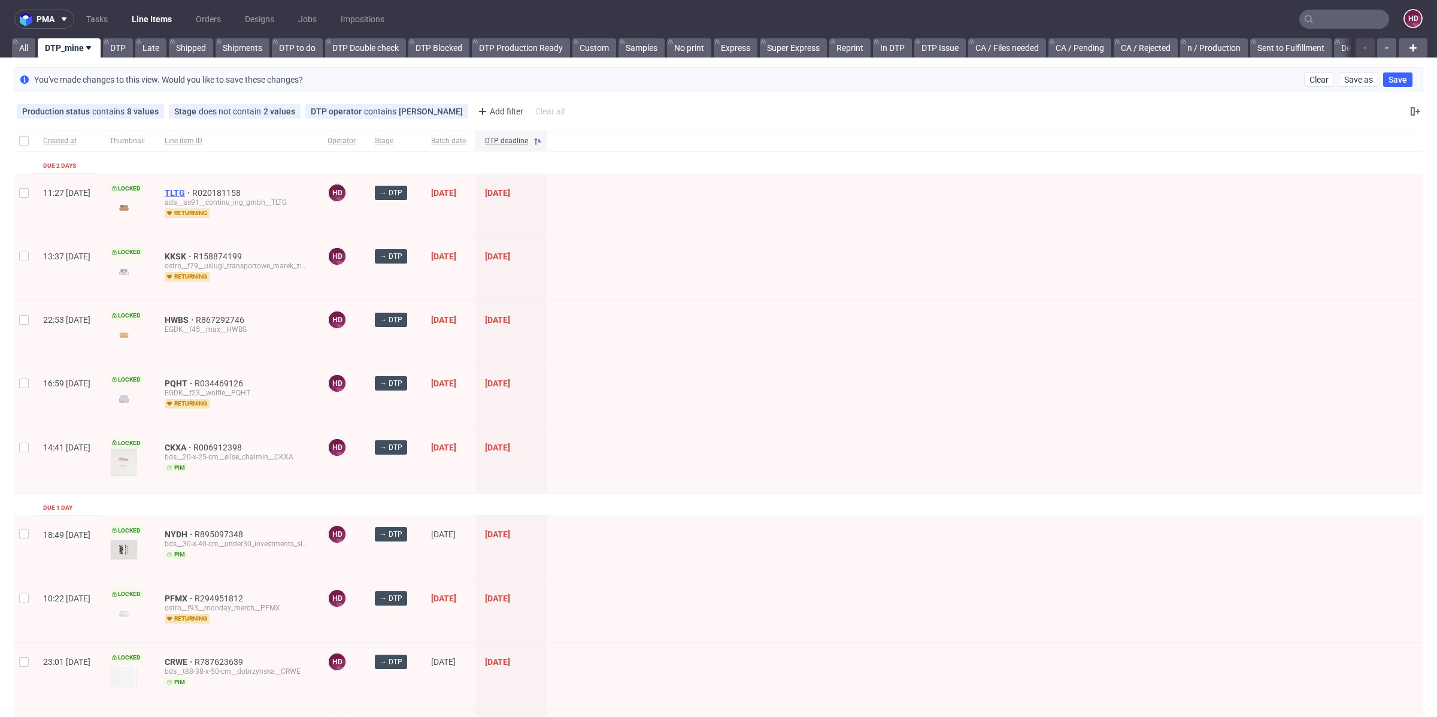
click at [192, 189] on span "TLTG" at bounding box center [179, 193] width 28 height 10
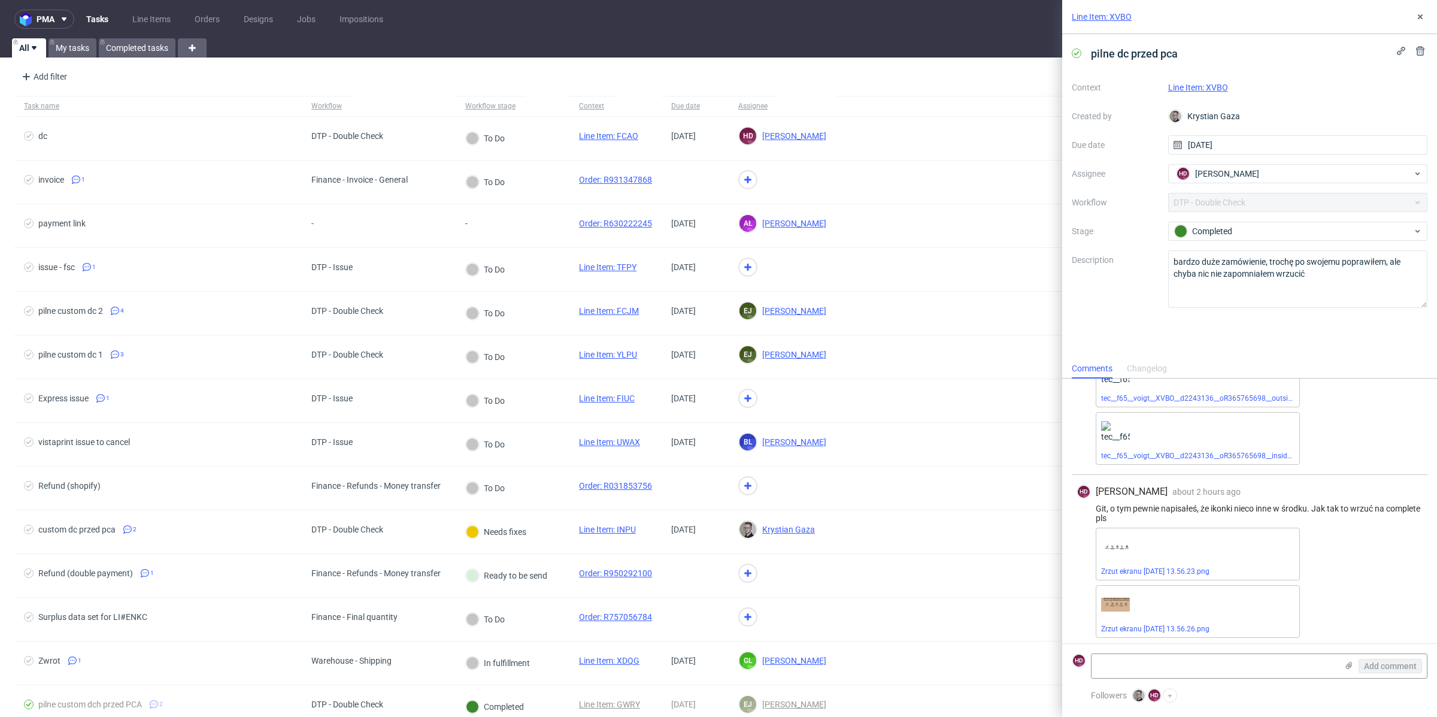
scroll to position [69, 0]
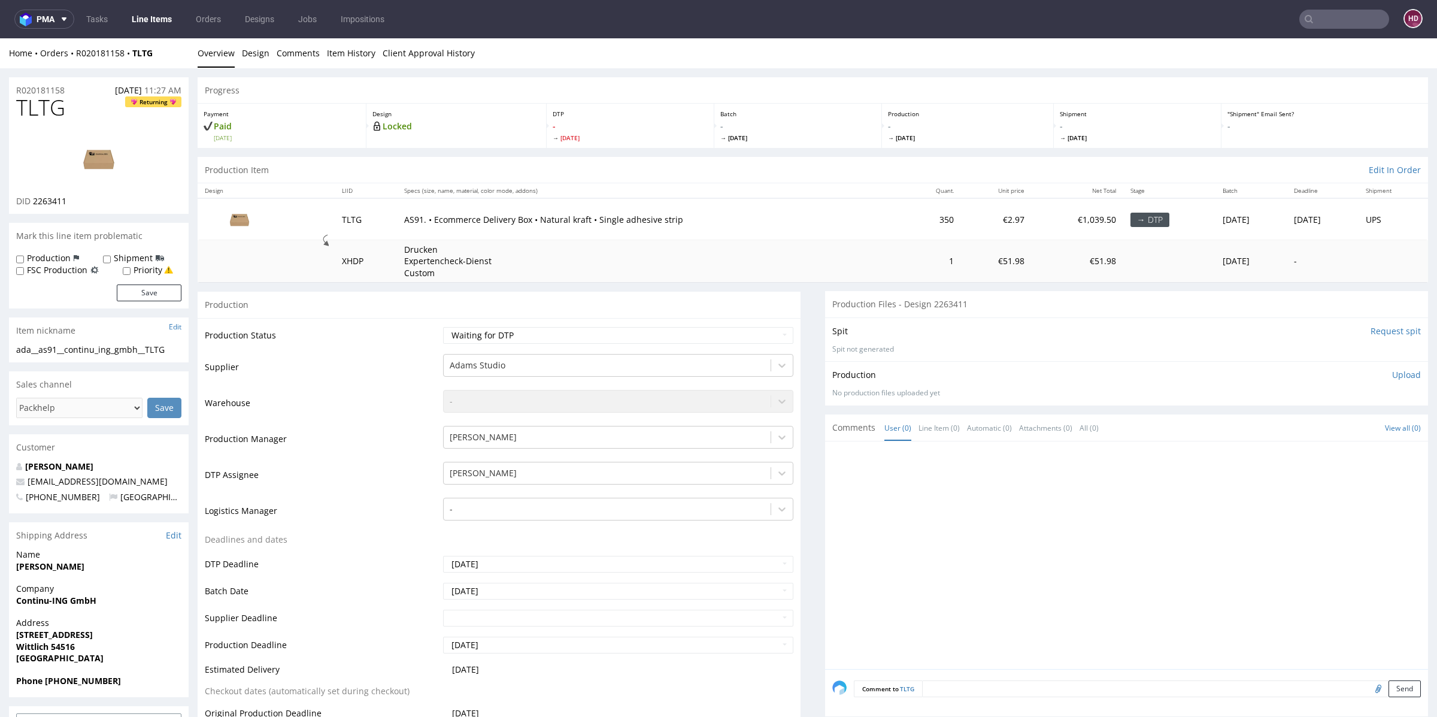
scroll to position [48, 0]
drag, startPoint x: 49, startPoint y: 113, endPoint x: 0, endPoint y: 117, distance: 49.2
copy span "TLTG"
drag, startPoint x: 71, startPoint y: 201, endPoint x: 32, endPoint y: 202, distance: 38.9
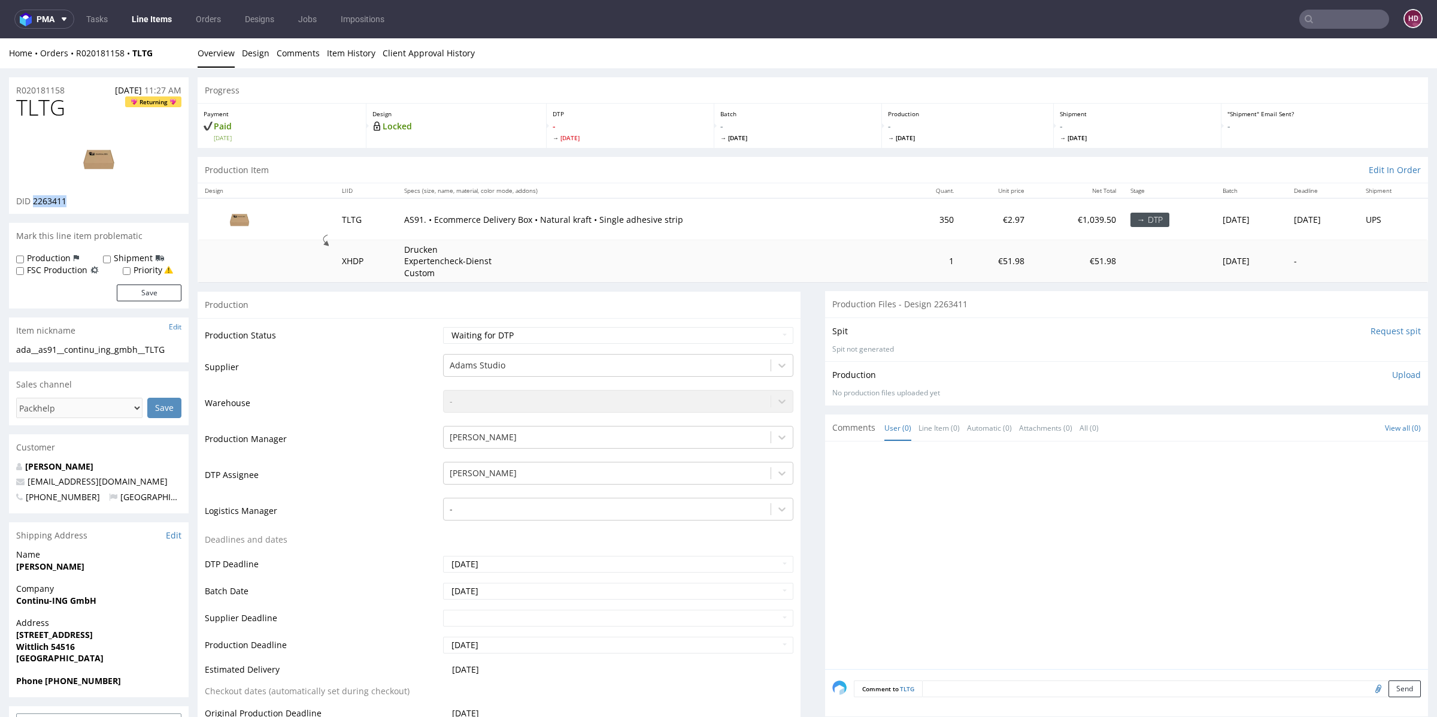
click at [32, 202] on div "DID 2263411" at bounding box center [98, 201] width 165 height 12
copy span "2263411"
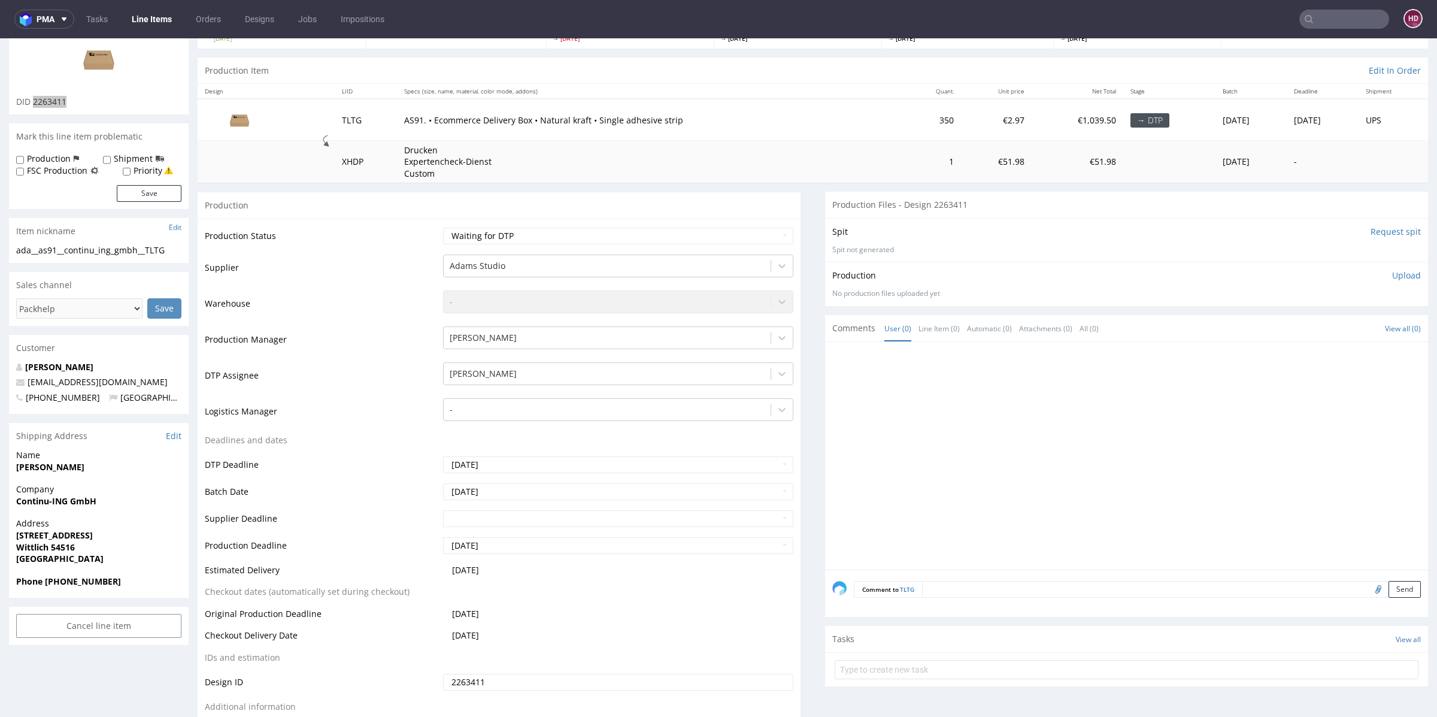
scroll to position [96, 0]
click at [94, 64] on img at bounding box center [99, 62] width 96 height 54
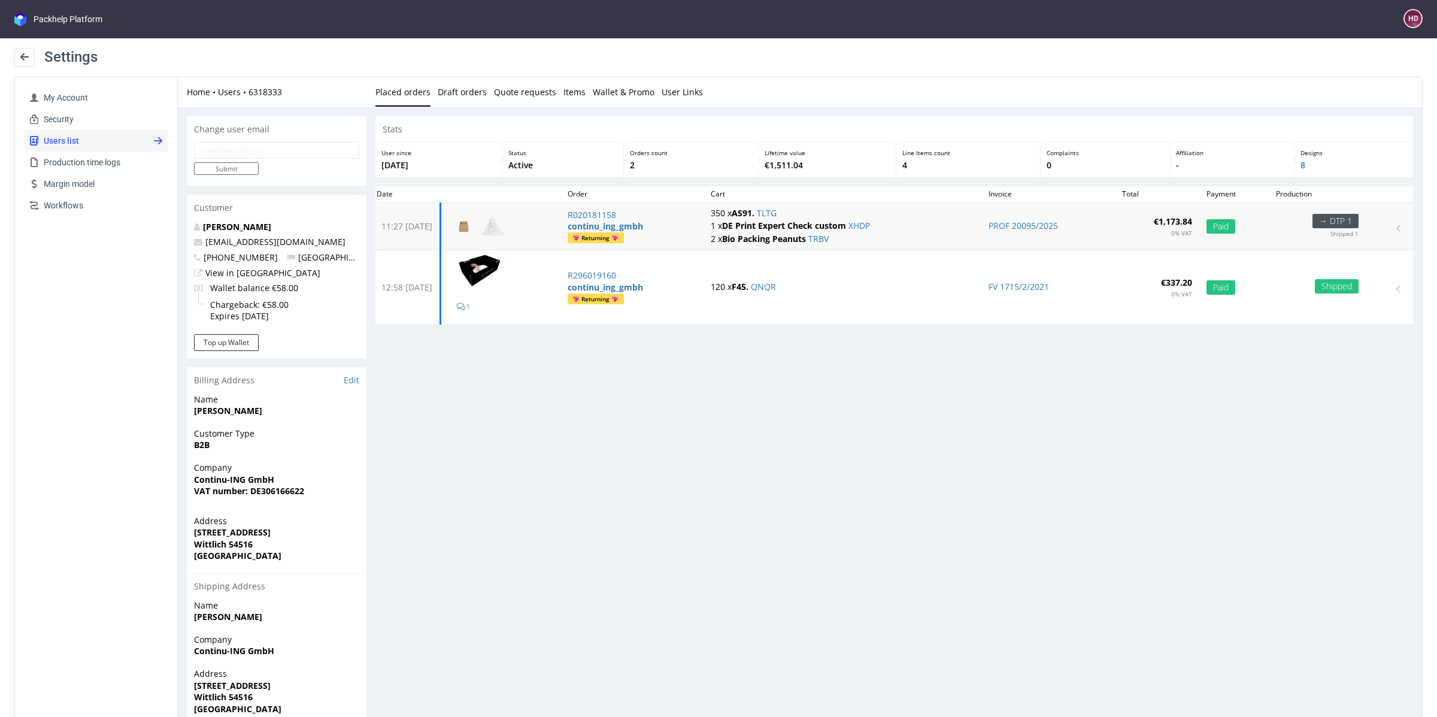
click at [754, 212] on strong "AS91." at bounding box center [743, 212] width 23 height 11
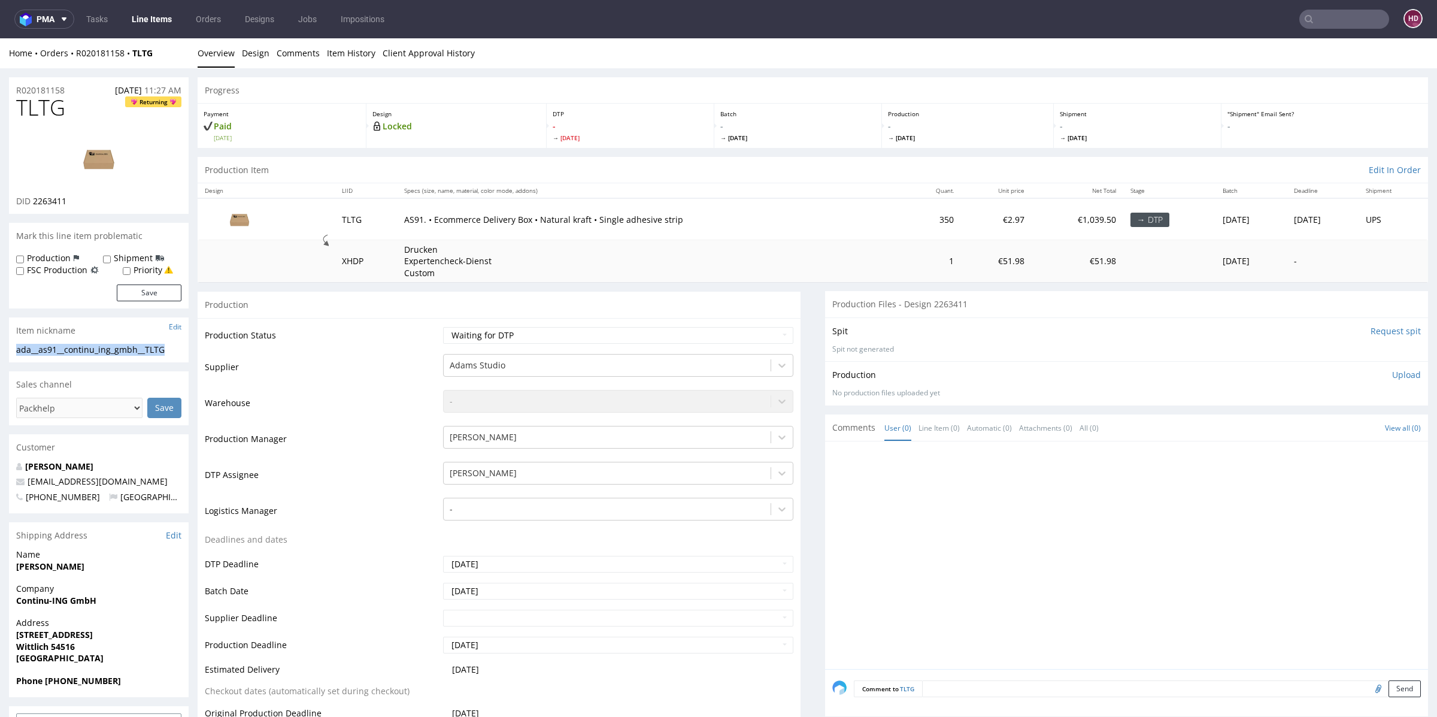
drag, startPoint x: 172, startPoint y: 348, endPoint x: 0, endPoint y: 346, distance: 172.4
click at [74, 87] on div "R020181158 19.09.2025 11:27 AM" at bounding box center [99, 86] width 180 height 19
drag, startPoint x: 74, startPoint y: 87, endPoint x: 0, endPoint y: 84, distance: 73.7
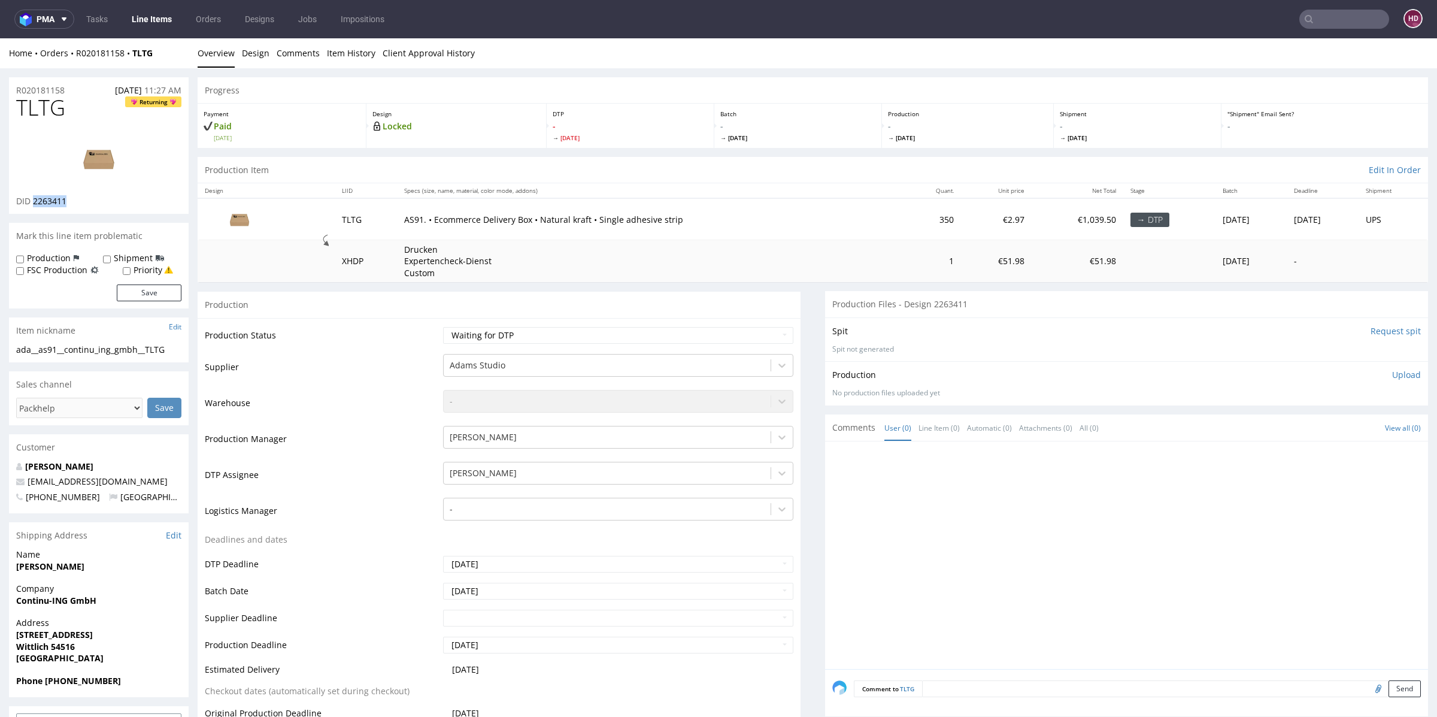
drag, startPoint x: 71, startPoint y: 197, endPoint x: 32, endPoint y: 196, distance: 38.9
click at [32, 196] on div "DID 2263411" at bounding box center [98, 201] width 165 height 12
copy span "2263411"
click at [1392, 377] on p "Upload" at bounding box center [1406, 375] width 29 height 12
click at [1326, 424] on div "Add files" at bounding box center [1336, 430] width 60 height 18
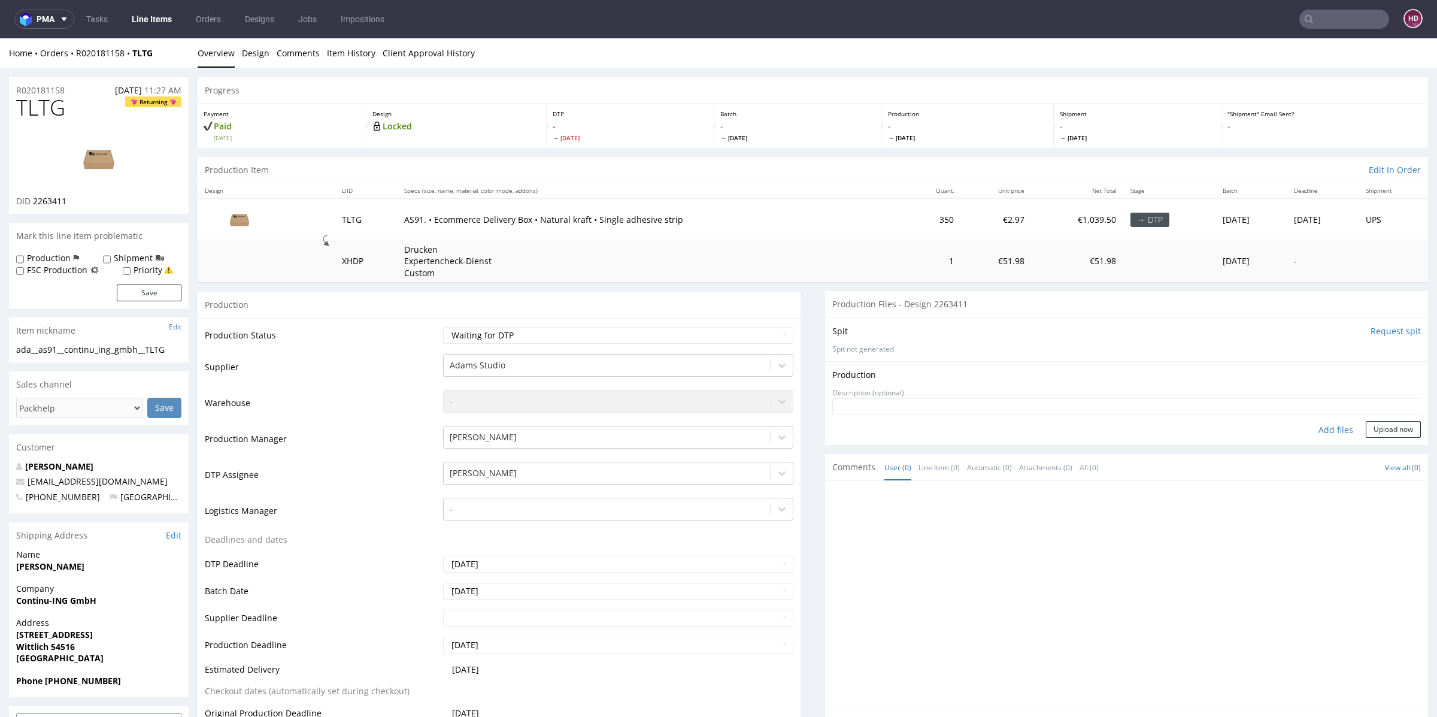
type input "C:\fakepath\ada__as91__continu_ing_gmbh__TLTG__d2263411__oR020181158.pdf"
click at [1320, 447] on div "Add files" at bounding box center [1336, 448] width 60 height 18
click at [1366, 448] on button "Upload now" at bounding box center [1393, 447] width 55 height 17
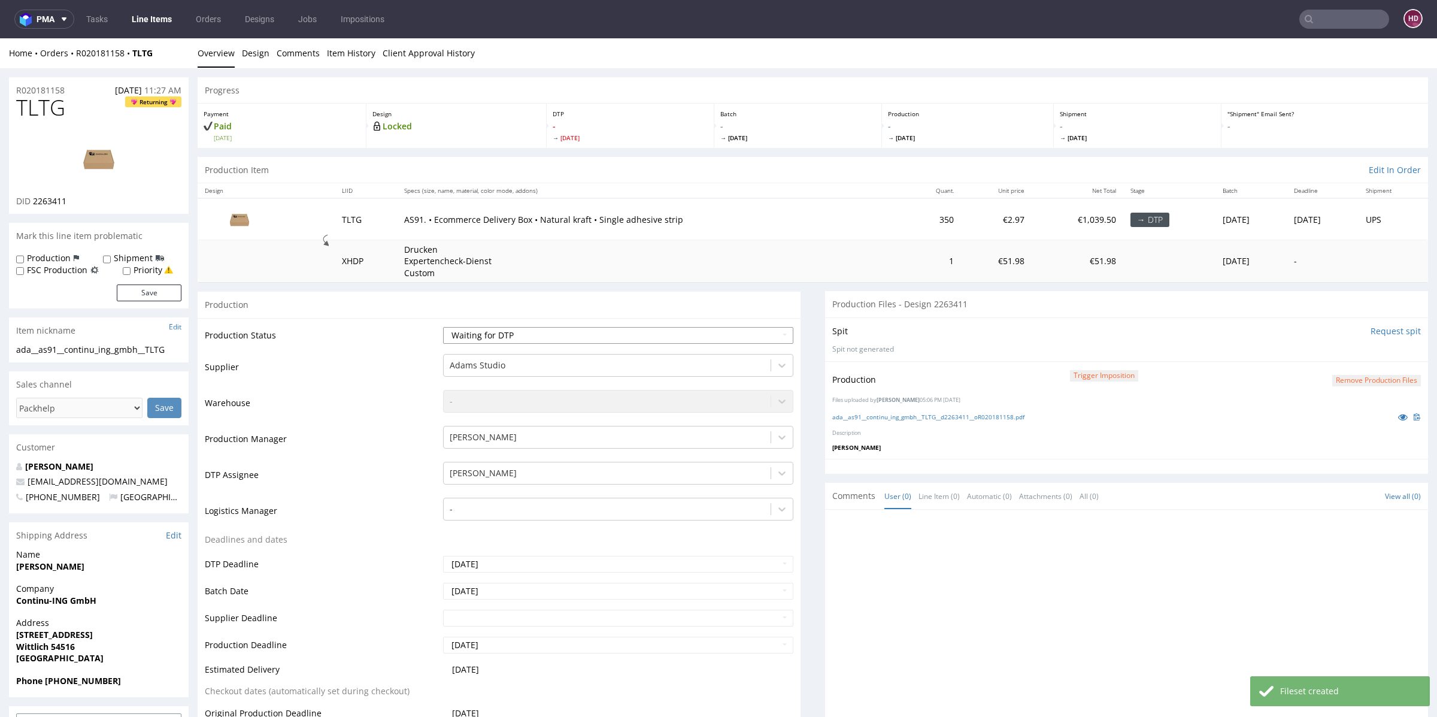
click at [488, 332] on select "Waiting for Artwork Waiting for Diecut Waiting for Mockup Waiting for DTP Waiti…" at bounding box center [618, 335] width 350 height 17
select select "dtp_in_process"
click at [443, 327] on select "Waiting for Artwork Waiting for Diecut Waiting for Mockup Waiting for DTP Waiti…" at bounding box center [618, 335] width 350 height 17
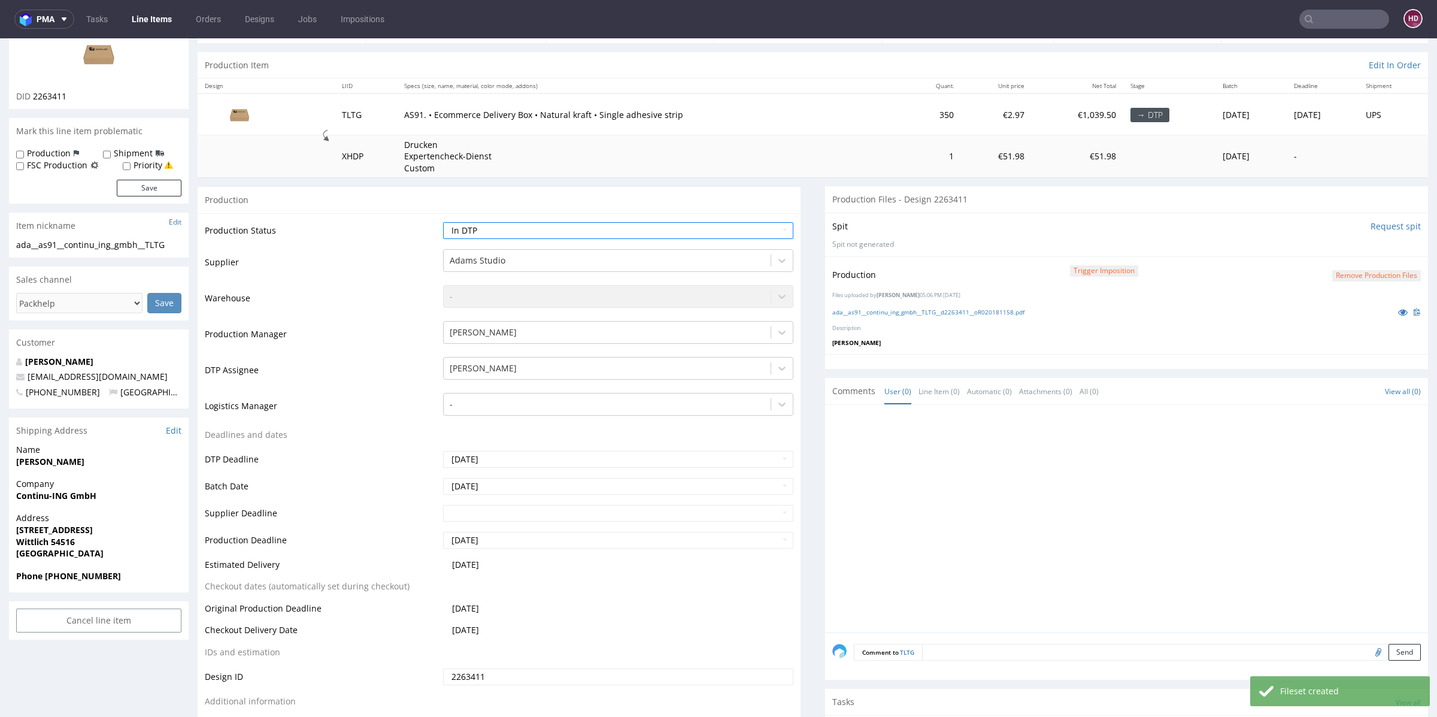
scroll to position [208, 0]
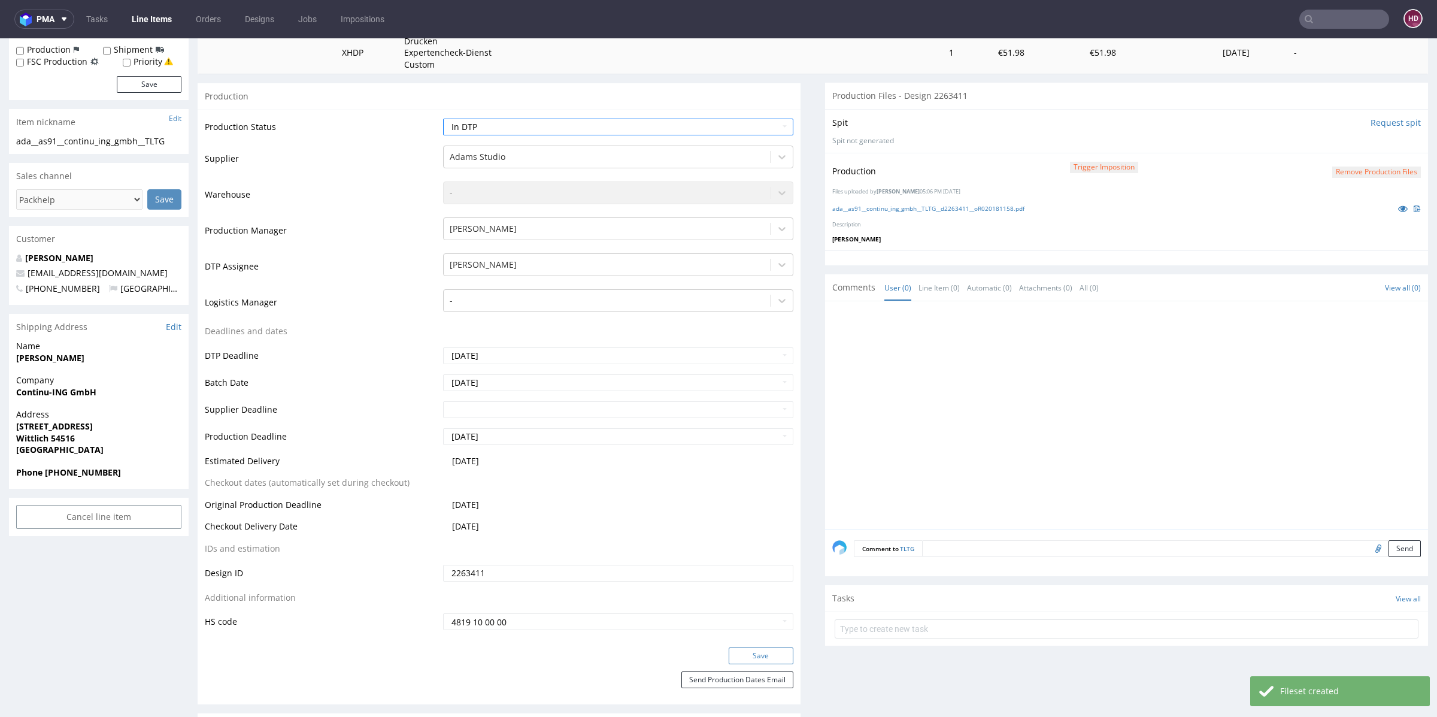
click at [768, 654] on button "Save" at bounding box center [761, 655] width 65 height 17
click at [1320, 210] on div "ada__as91__continu_ing_gmbh__TLTG__d2263411__oR020181158.pdf" at bounding box center [1126, 208] width 589 height 13
click at [1332, 169] on button "Remove production files" at bounding box center [1376, 171] width 89 height 11
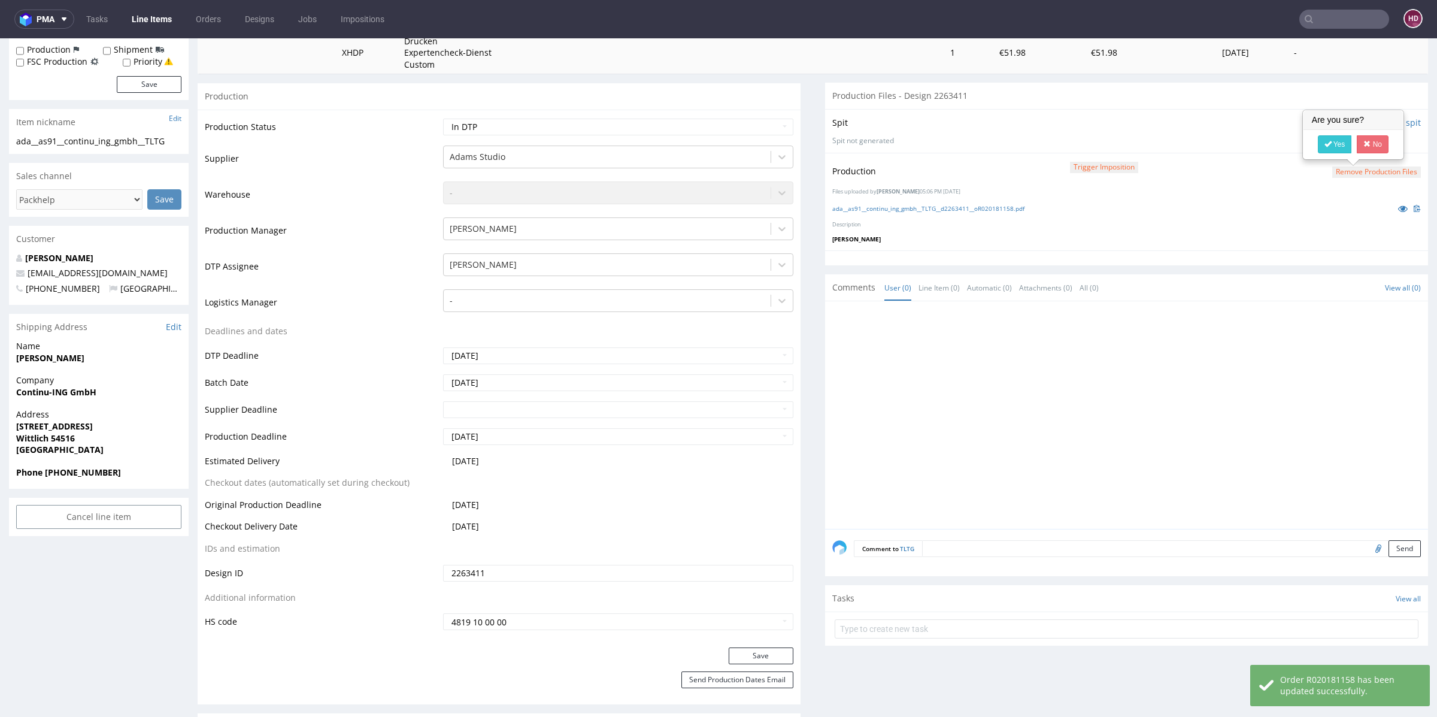
drag, startPoint x: 1243, startPoint y: 233, endPoint x: 1285, endPoint y: 211, distance: 46.9
click at [1243, 235] on p "[PERSON_NAME]" at bounding box center [1126, 239] width 589 height 8
click at [1333, 135] on link "Yes" at bounding box center [1335, 144] width 34 height 18
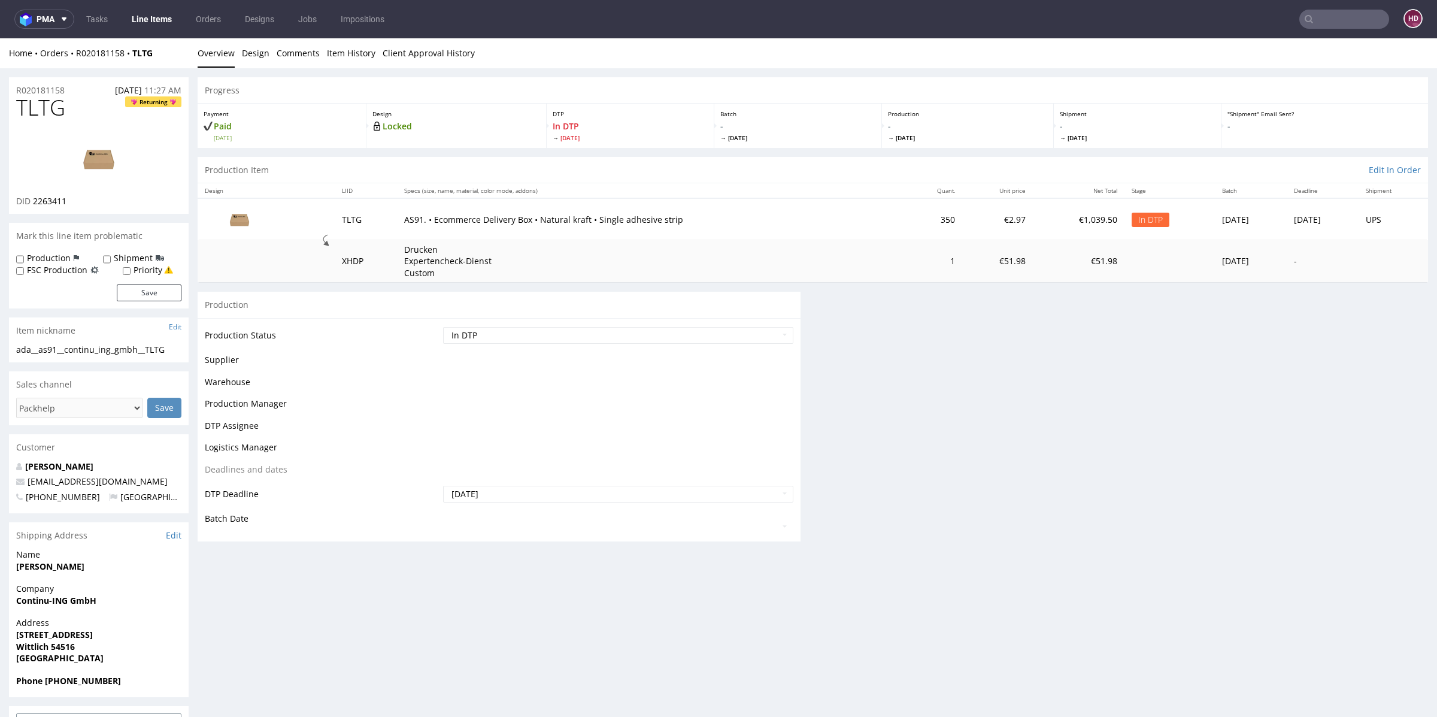
scroll to position [0, 0]
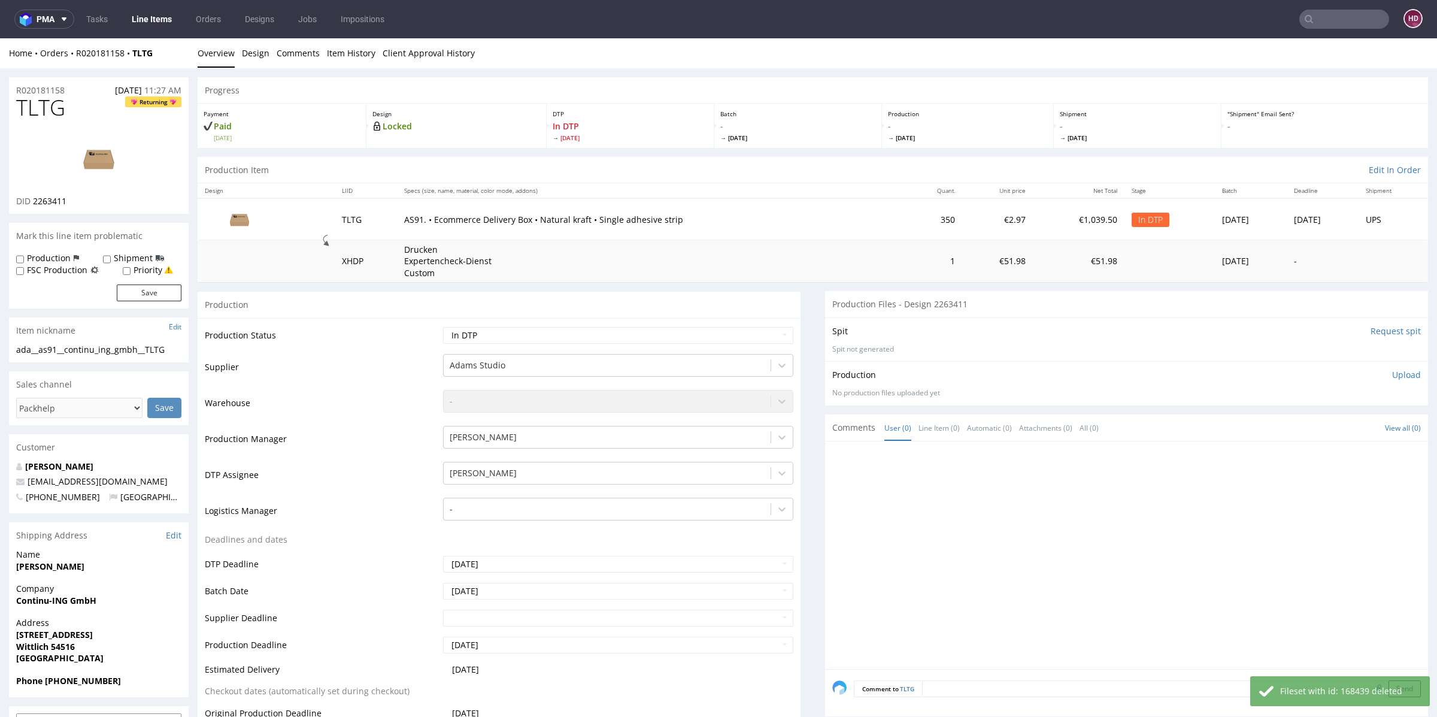
click at [1392, 372] on p "Upload" at bounding box center [1406, 375] width 29 height 12
click at [1311, 423] on div "Add files" at bounding box center [1336, 430] width 60 height 18
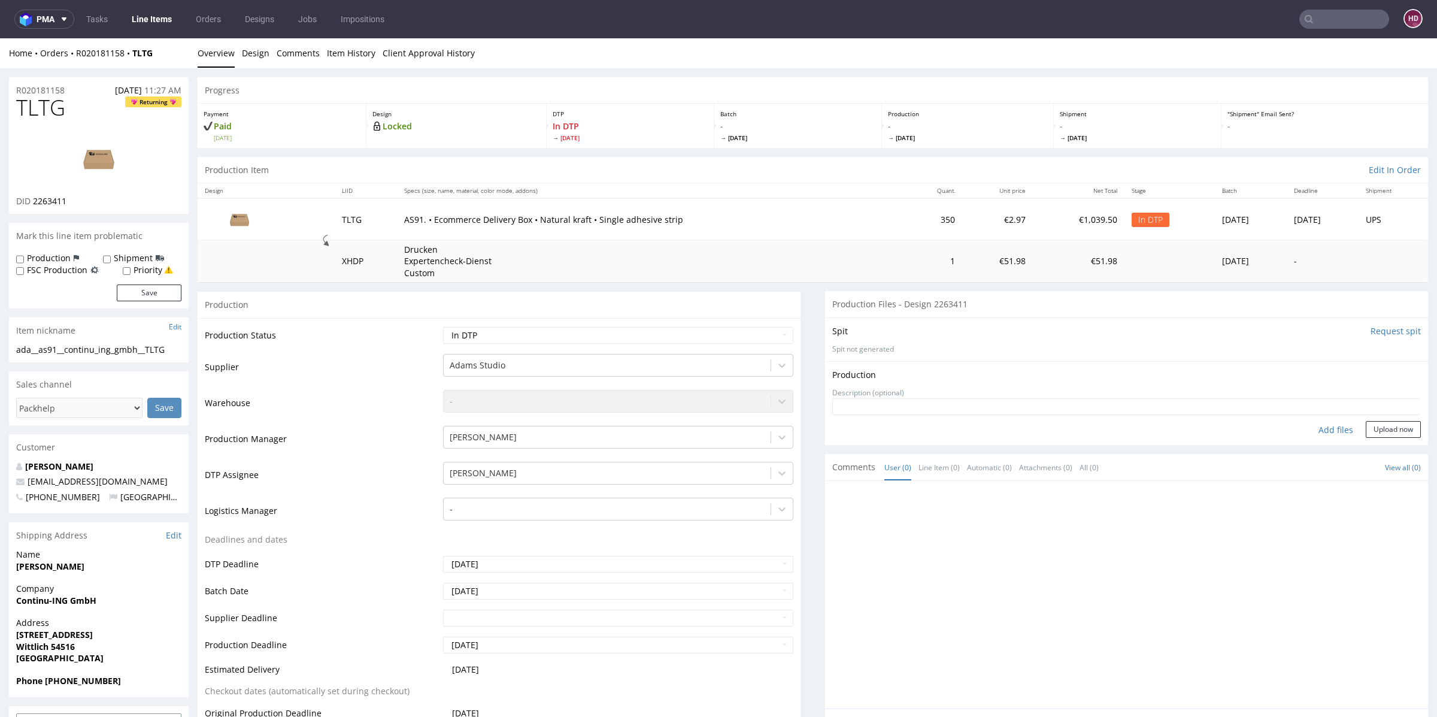
type input "C:\fakepath\ada__as91__continu_ing_gmbh__TLTG__d2263411__oR020181158.pdf"
click at [1369, 447] on button "Upload now" at bounding box center [1393, 447] width 55 height 17
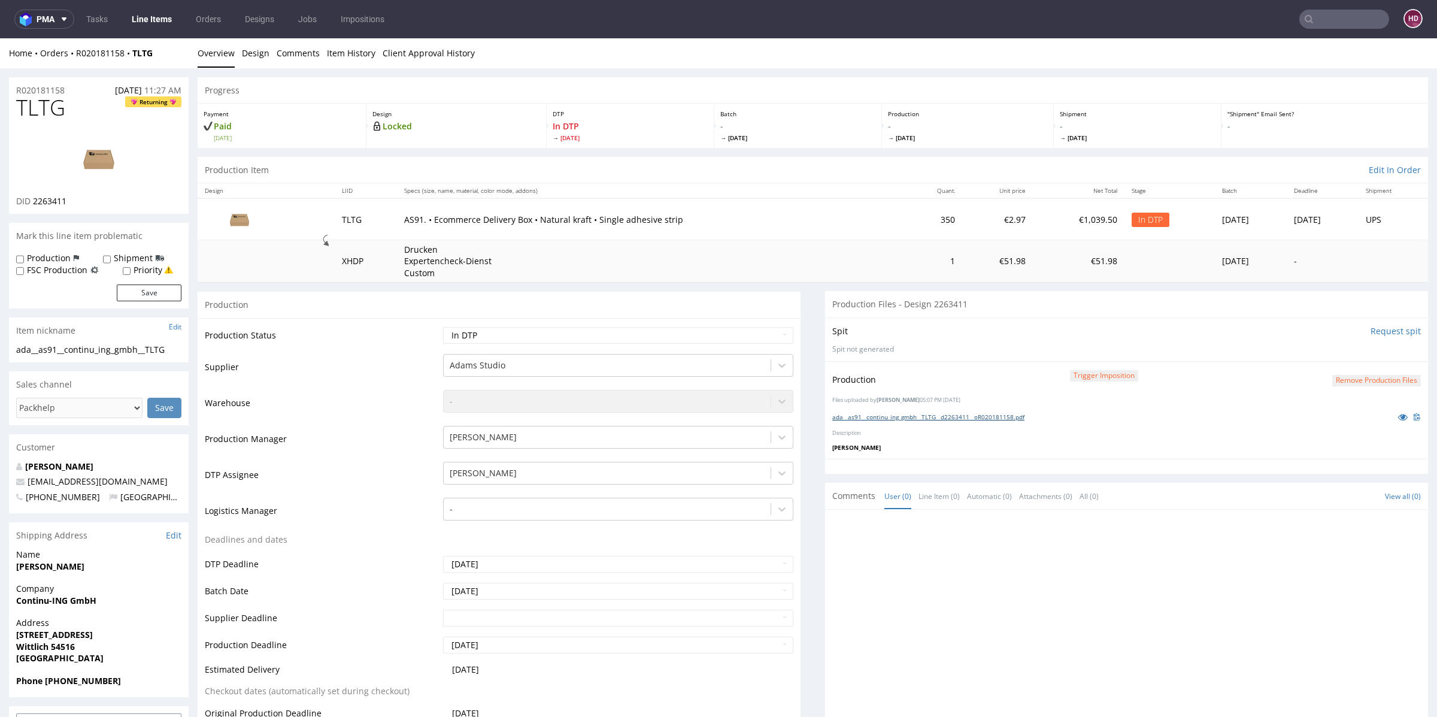
click at [1006, 412] on link "ada__as91__continu_ing_gmbh__TLTG__d2263411__oR020181158.pdf" at bounding box center [928, 416] width 192 height 8
click at [147, 22] on link "Line Items" at bounding box center [152, 19] width 54 height 19
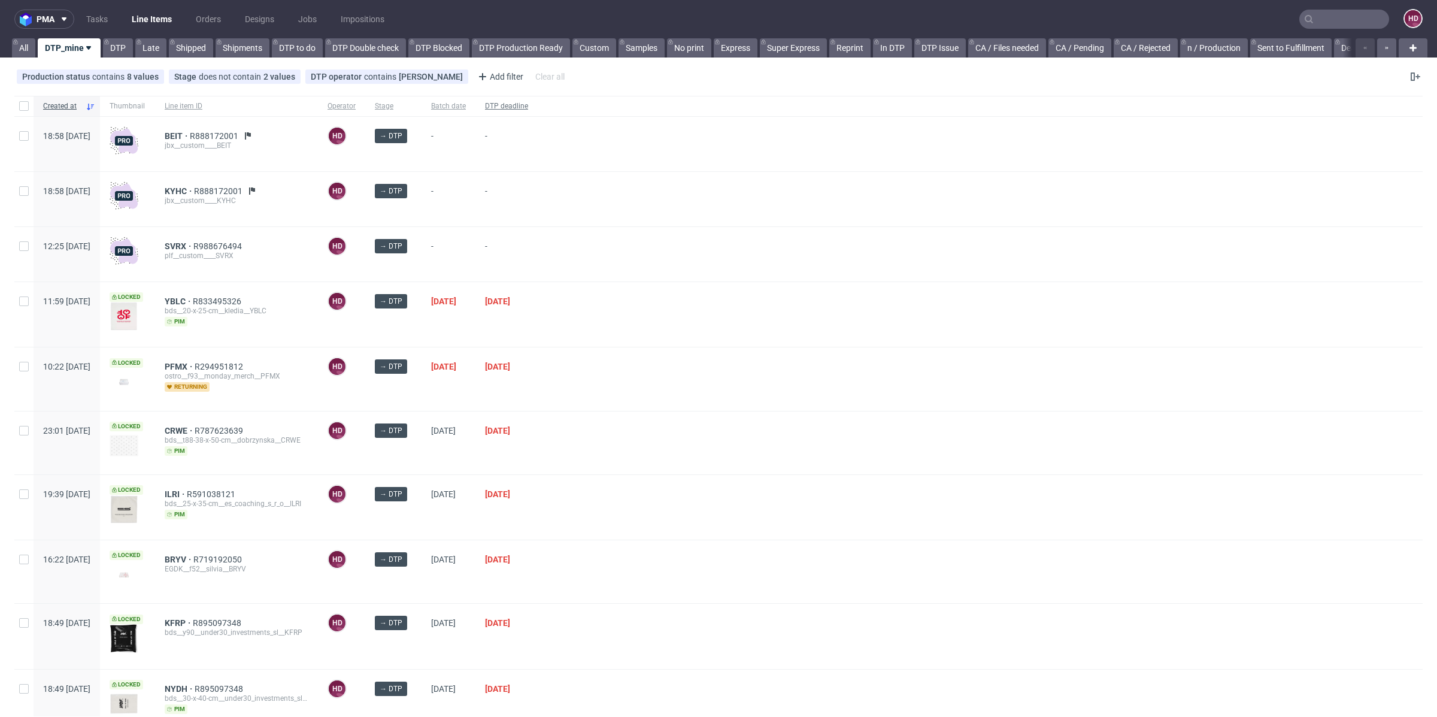
click at [538, 101] on div "DTP deadline" at bounding box center [506, 106] width 62 height 20
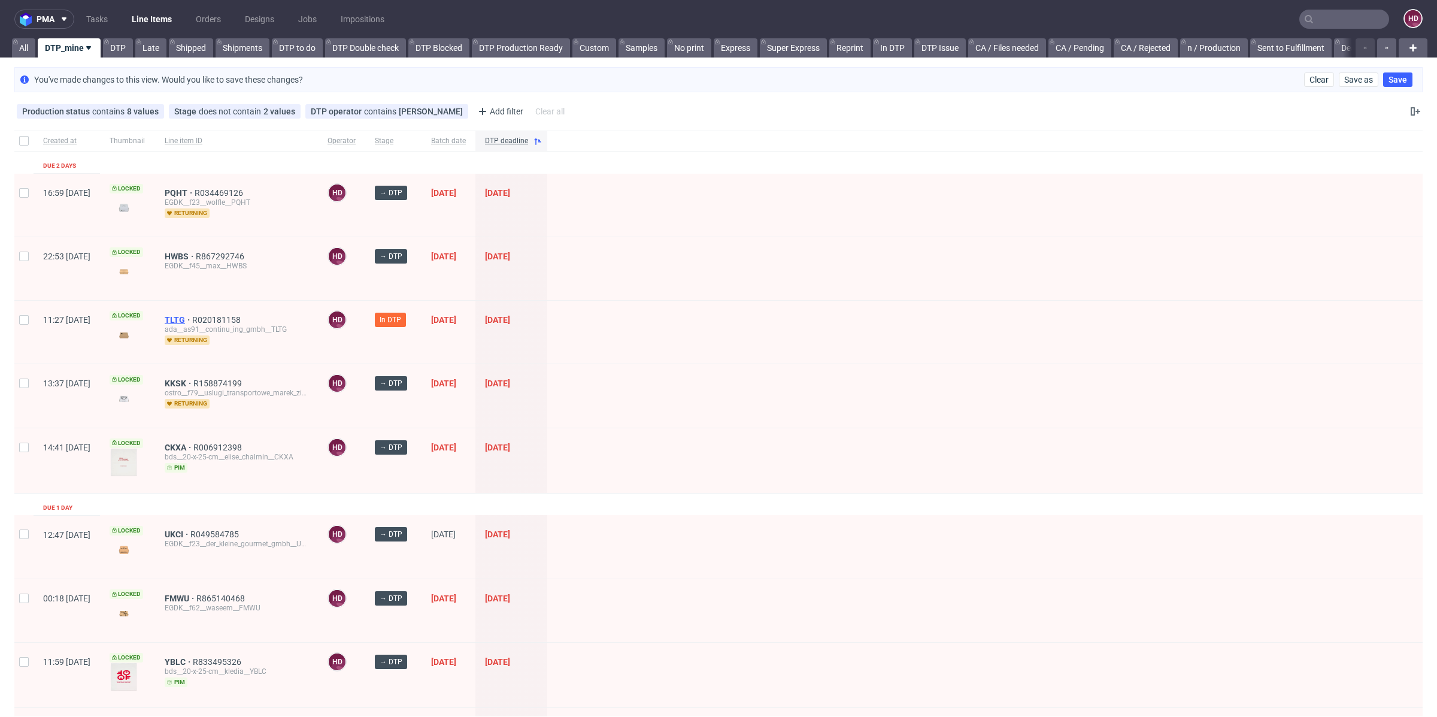
click at [192, 317] on span "TLTG" at bounding box center [179, 320] width 28 height 10
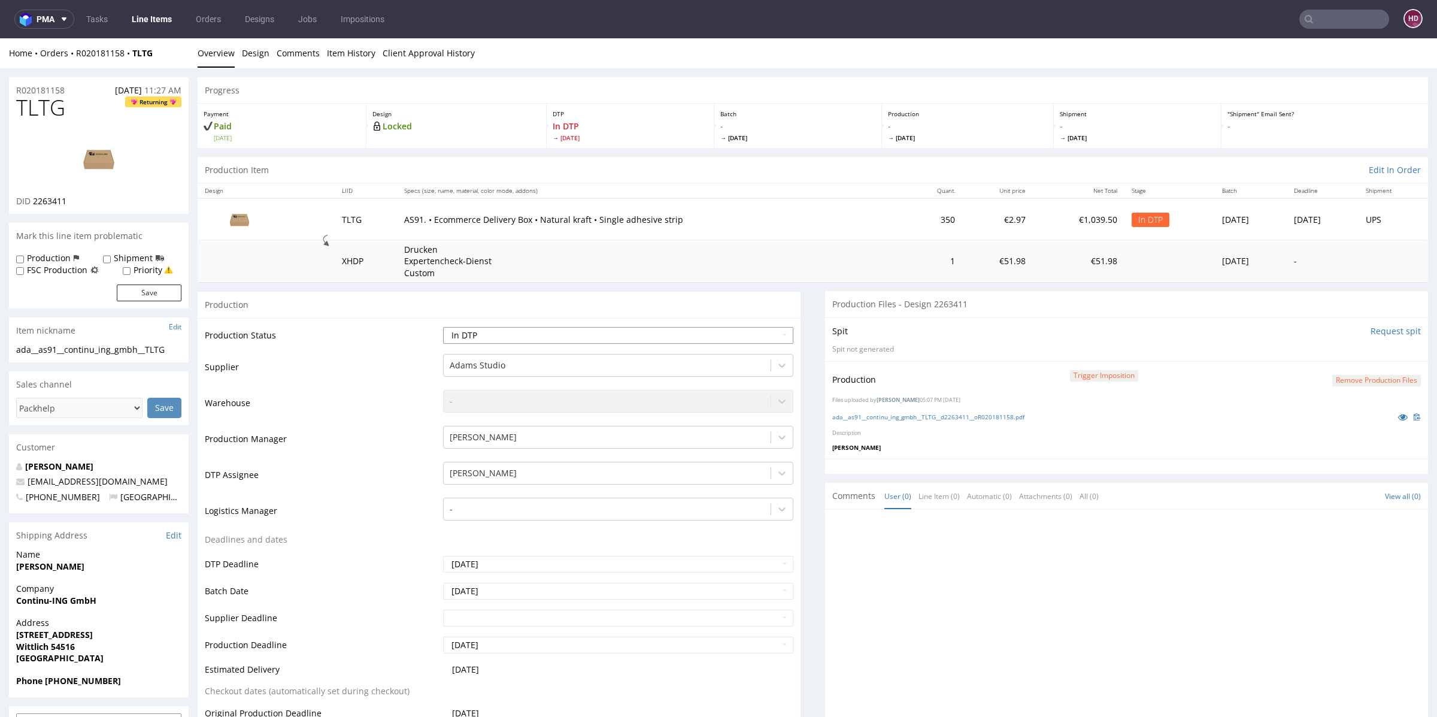
click at [523, 333] on select "Waiting for Artwork Waiting for Diecut Waiting for Mockup Waiting for DTP Waiti…" at bounding box center [618, 335] width 350 height 17
select select "dtp_production_ready"
click at [443, 327] on select "Waiting for Artwork Waiting for Diecut Waiting for Mockup Waiting for DTP Waiti…" at bounding box center [618, 335] width 350 height 17
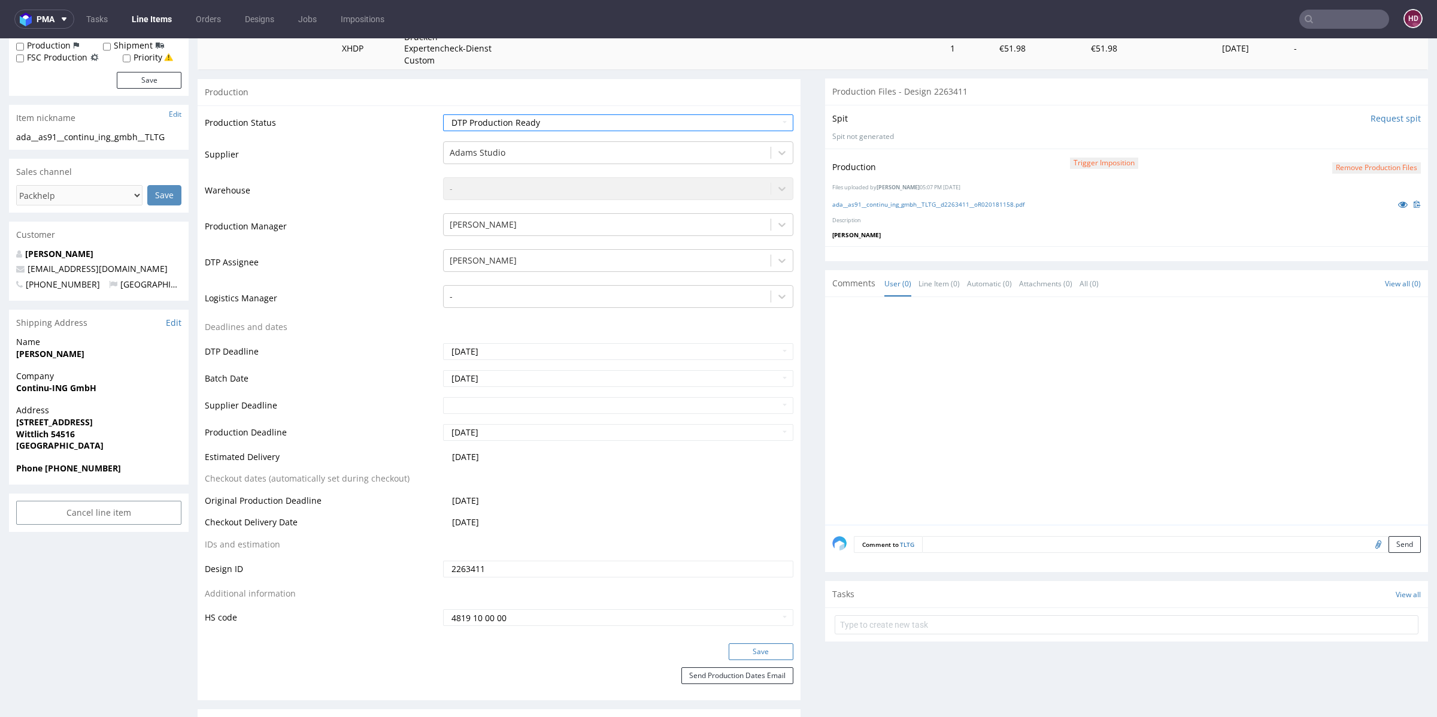
click at [760, 651] on button "Save" at bounding box center [761, 651] width 65 height 17
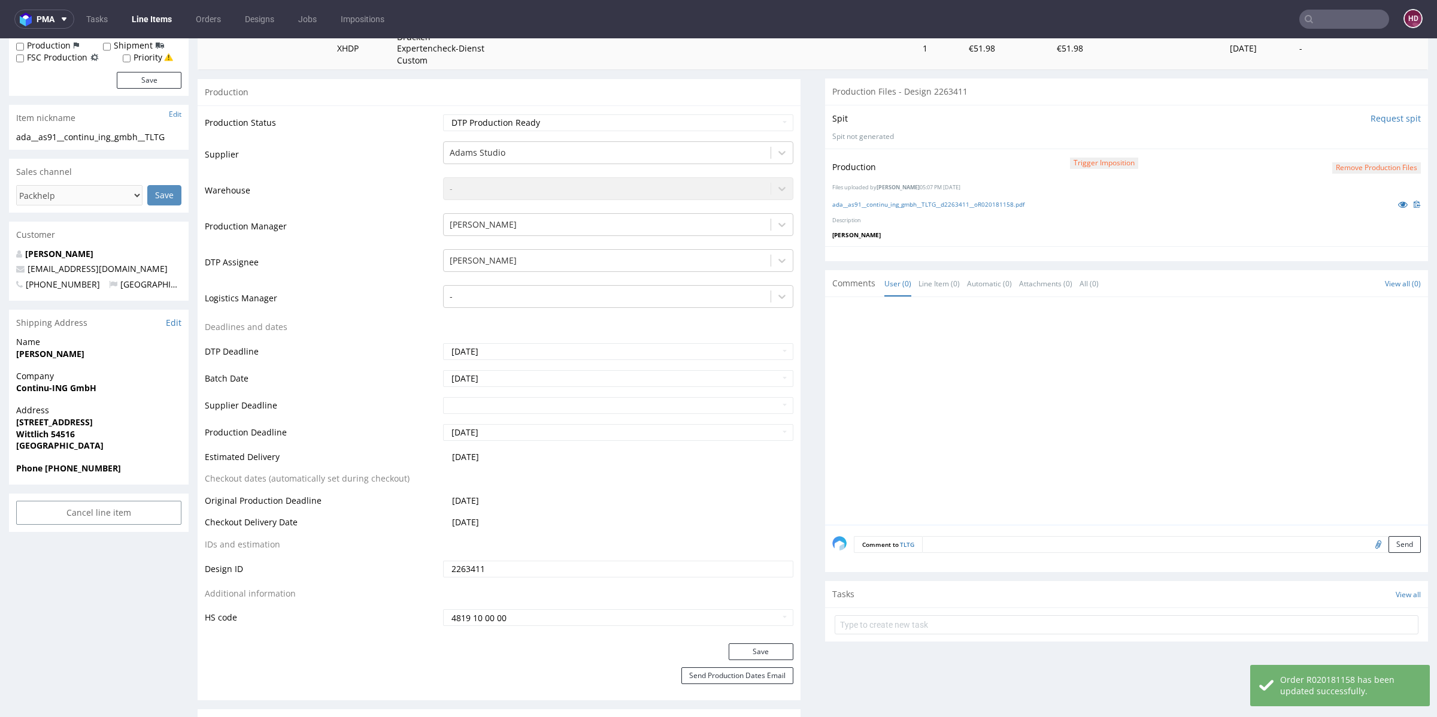
click at [160, 19] on link "Line Items" at bounding box center [152, 19] width 54 height 19
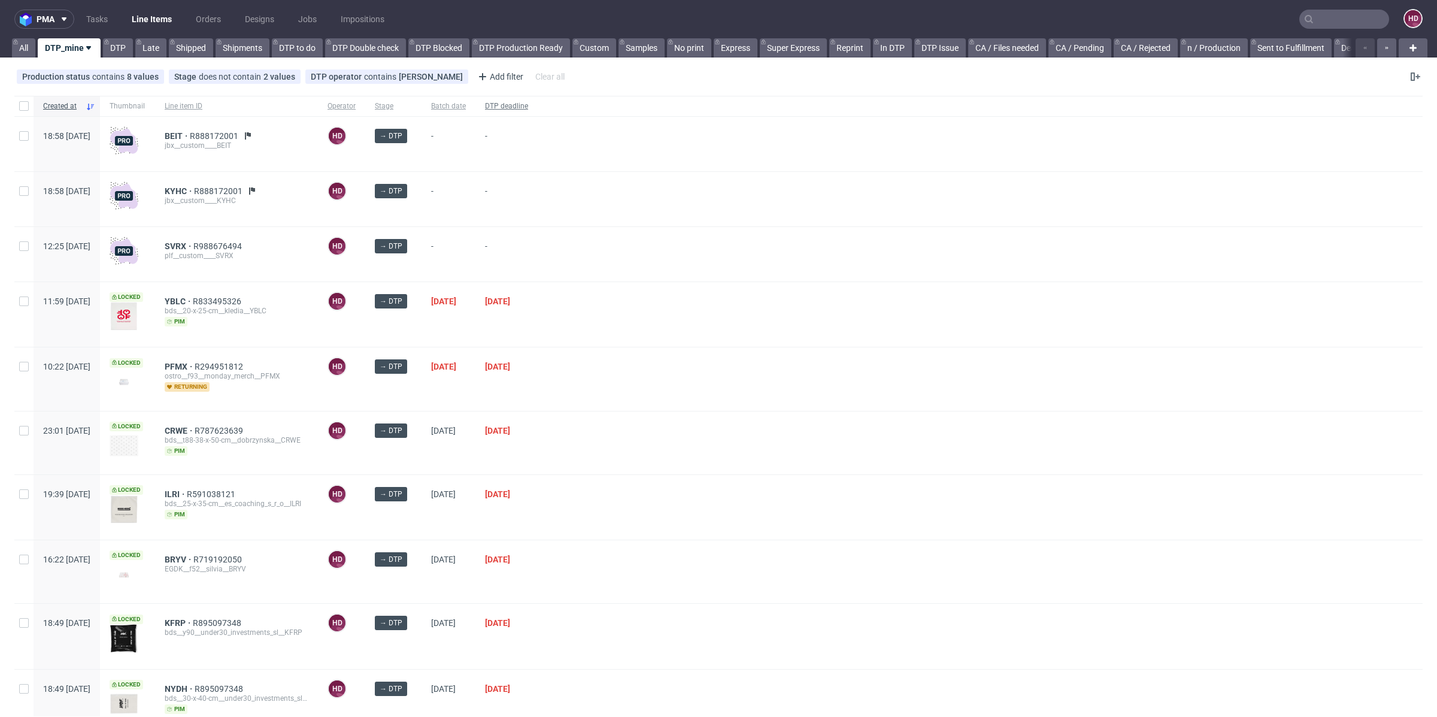
click at [528, 106] on span "DTP deadline" at bounding box center [506, 106] width 43 height 10
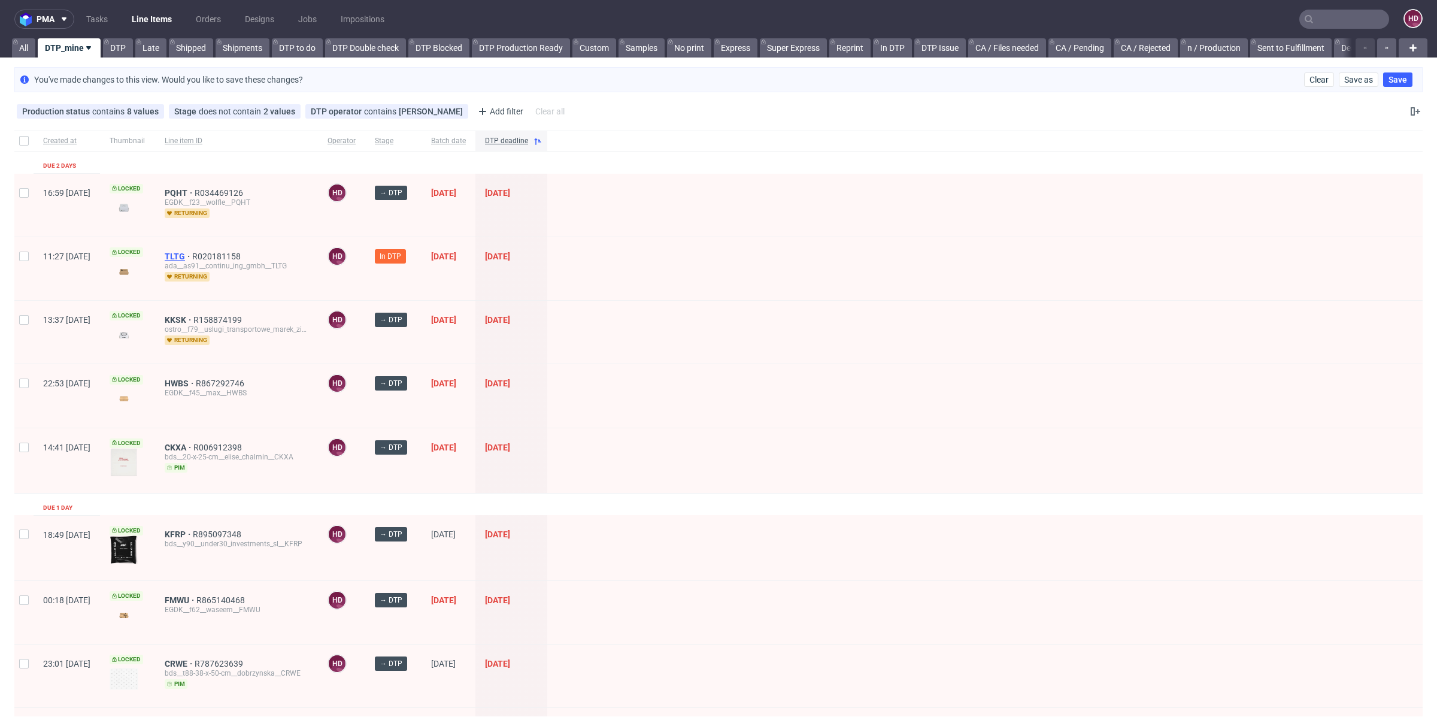
click at [192, 254] on span "TLTG" at bounding box center [179, 256] width 28 height 10
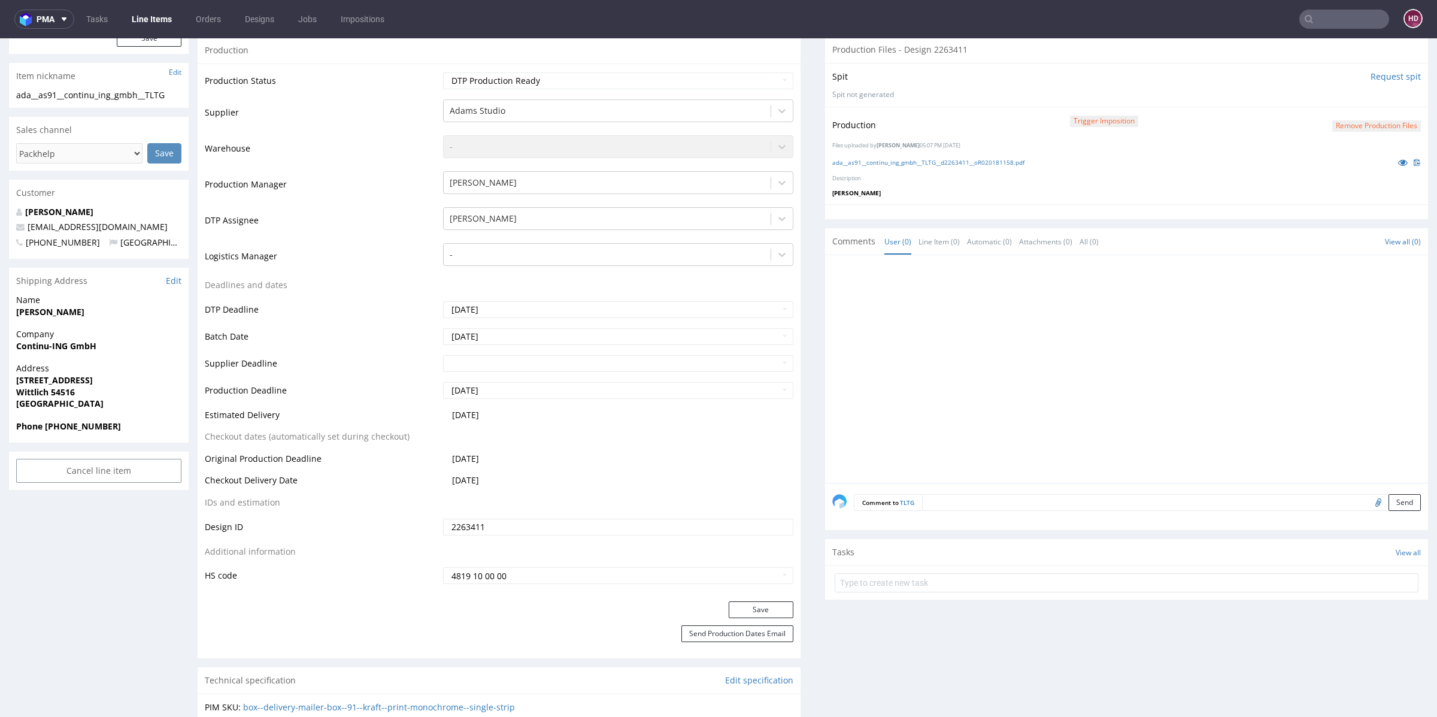
scroll to position [254, 0]
click at [736, 606] on button "Save" at bounding box center [761, 609] width 65 height 17
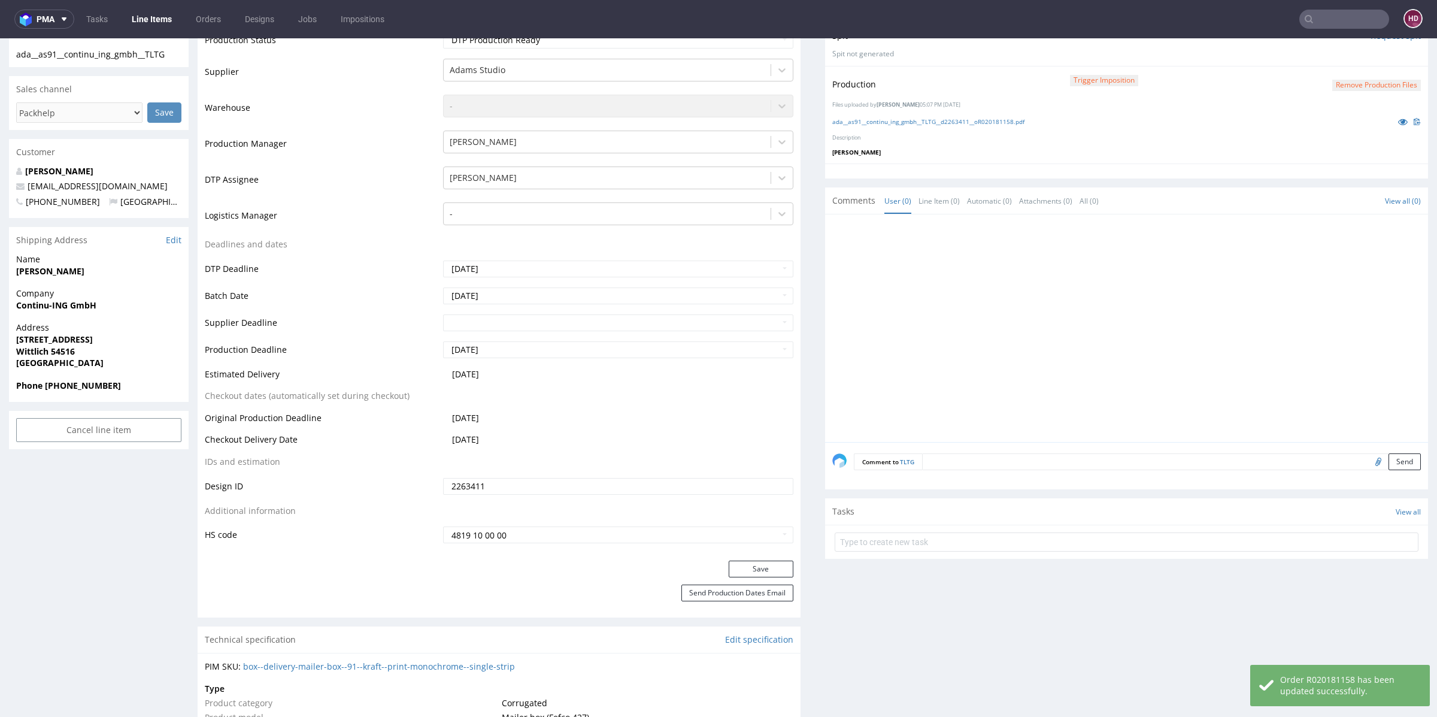
scroll to position [296, 0]
click at [112, 13] on link "Tasks" at bounding box center [97, 19] width 36 height 19
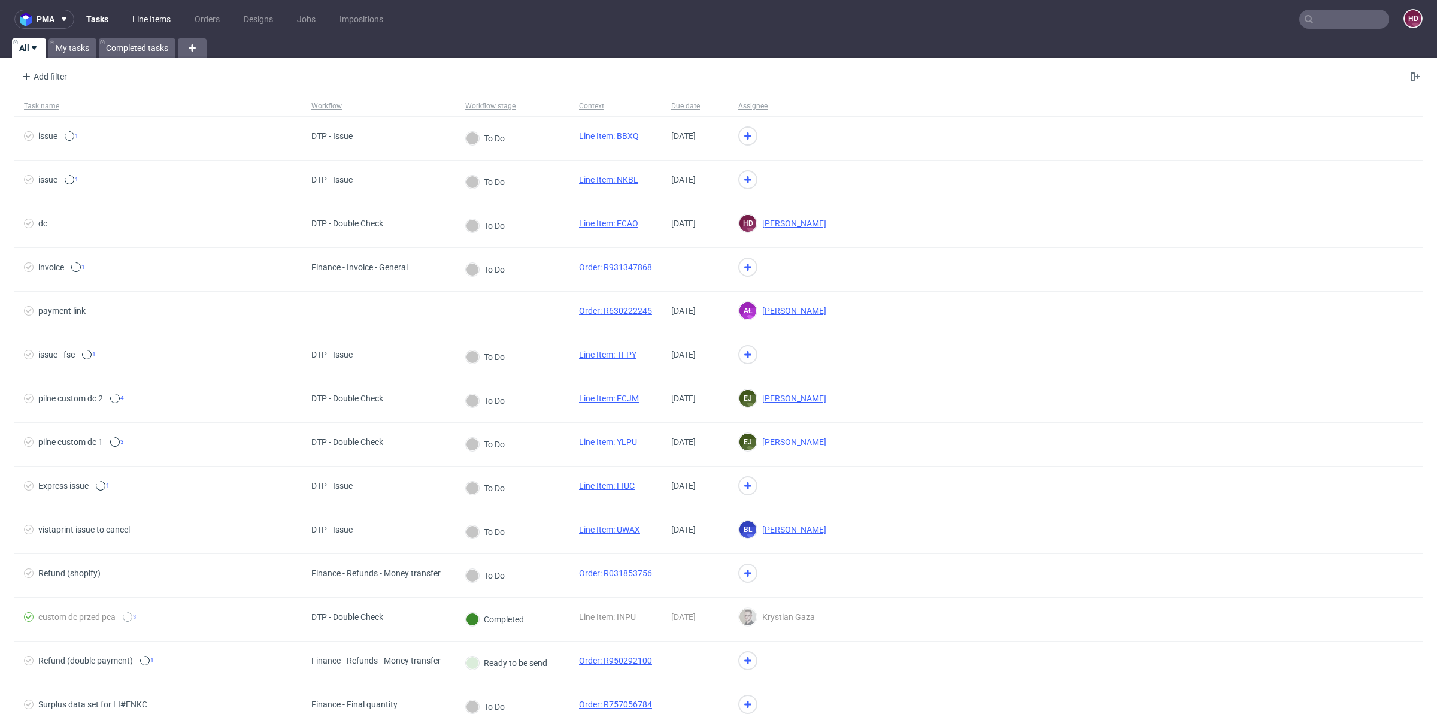
click at [144, 19] on link "Line Items" at bounding box center [151, 19] width 53 height 19
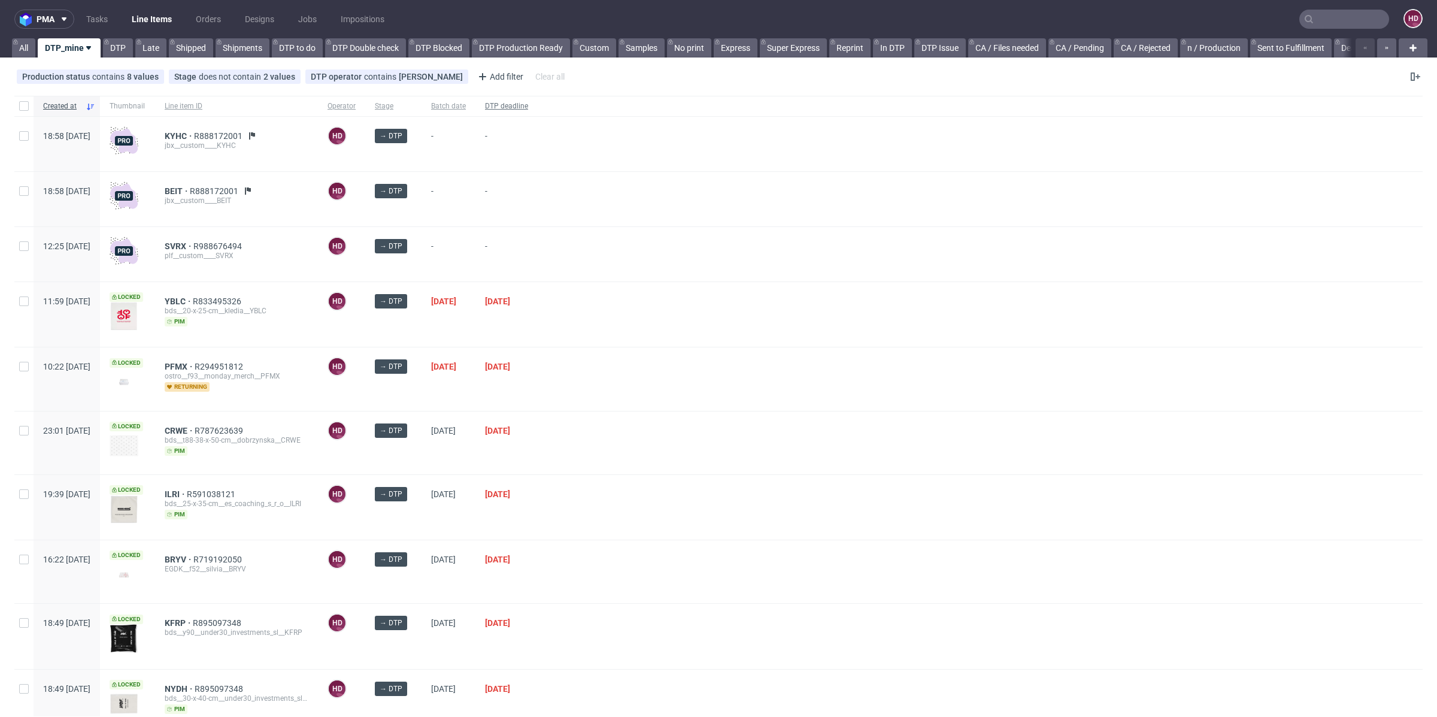
click at [526, 106] on div "DTP deadline" at bounding box center [506, 106] width 62 height 20
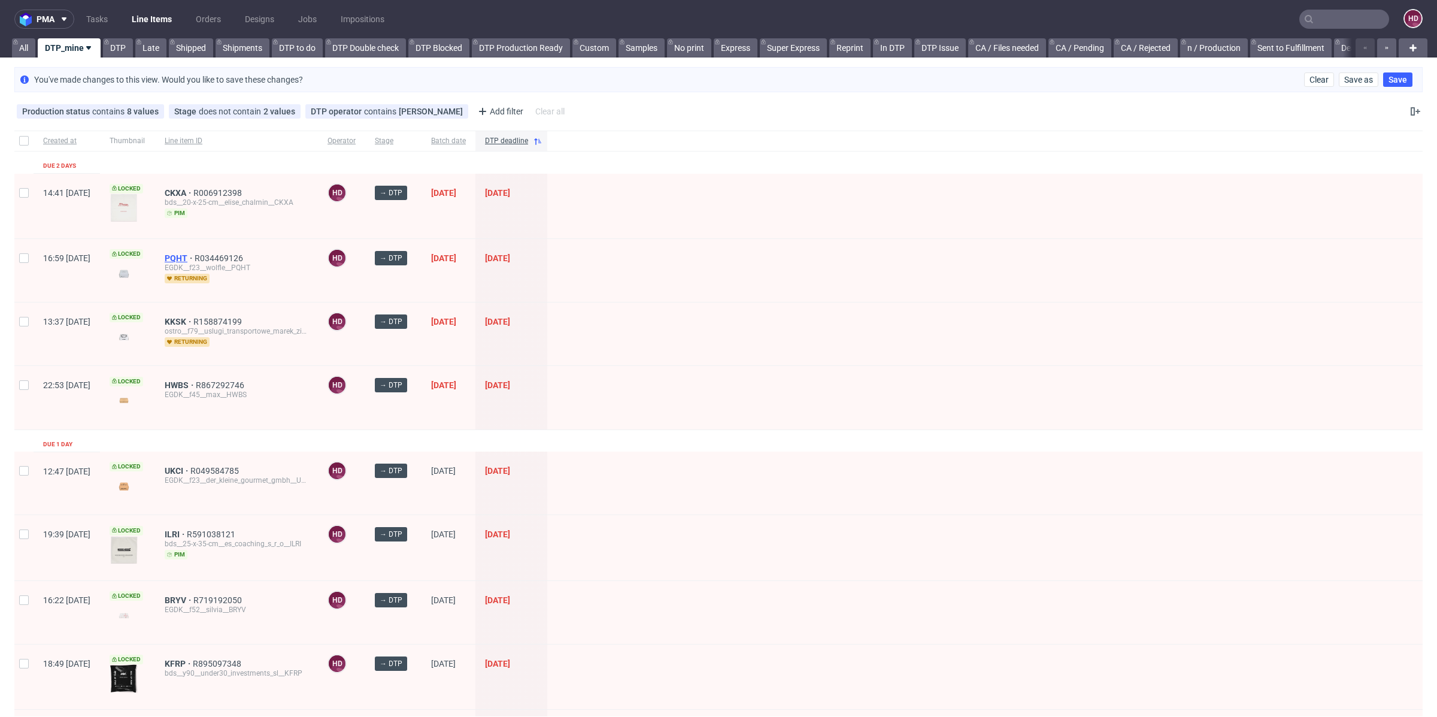
click at [201, 251] on div "PQHT R034469126 EGDK__f23__wolfle__PQHT returning" at bounding box center [236, 270] width 163 height 63
click at [195, 256] on span "PQHT" at bounding box center [180, 258] width 30 height 10
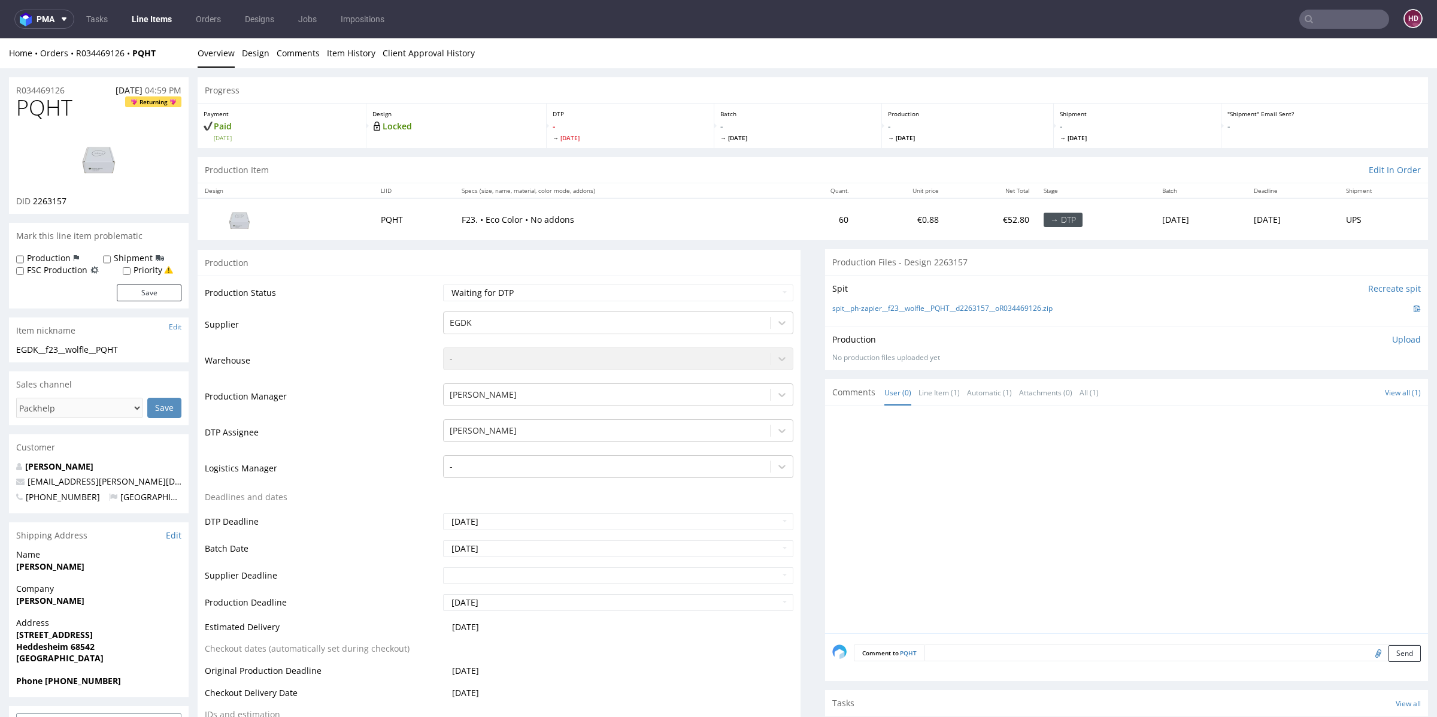
click at [108, 159] on img at bounding box center [99, 159] width 96 height 54
click at [87, 104] on h1 "PQHT Returning" at bounding box center [98, 108] width 165 height 24
drag, startPoint x: 86, startPoint y: 109, endPoint x: 11, endPoint y: 109, distance: 75.4
click at [11, 109] on div "PQHT Returning DID 2263157" at bounding box center [99, 155] width 180 height 118
copy span "PQHT"
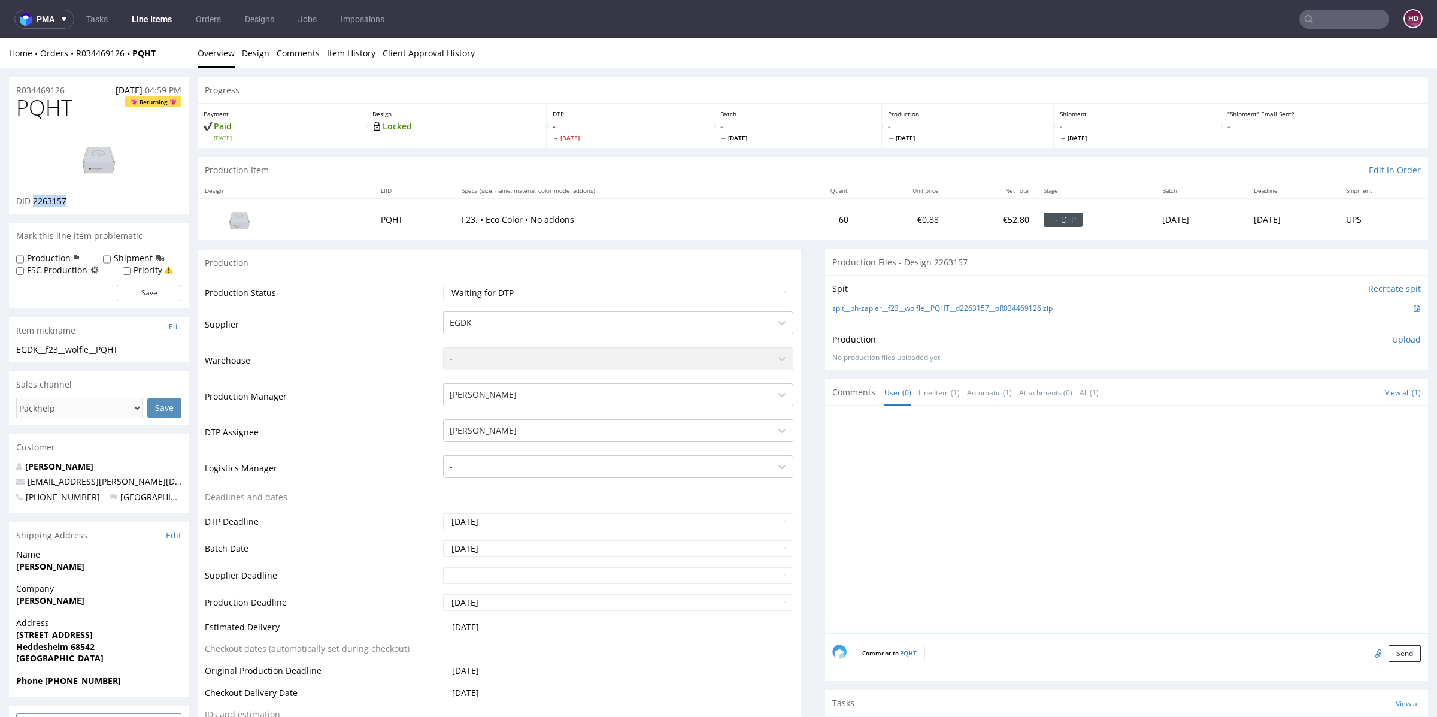
drag, startPoint x: 95, startPoint y: 201, endPoint x: 35, endPoint y: 204, distance: 60.5
click at [35, 204] on div "DID 2263157" at bounding box center [98, 201] width 165 height 12
copy span "2263157"
click at [106, 186] on link at bounding box center [99, 158] width 96 height 73
click at [101, 177] on img at bounding box center [99, 159] width 96 height 54
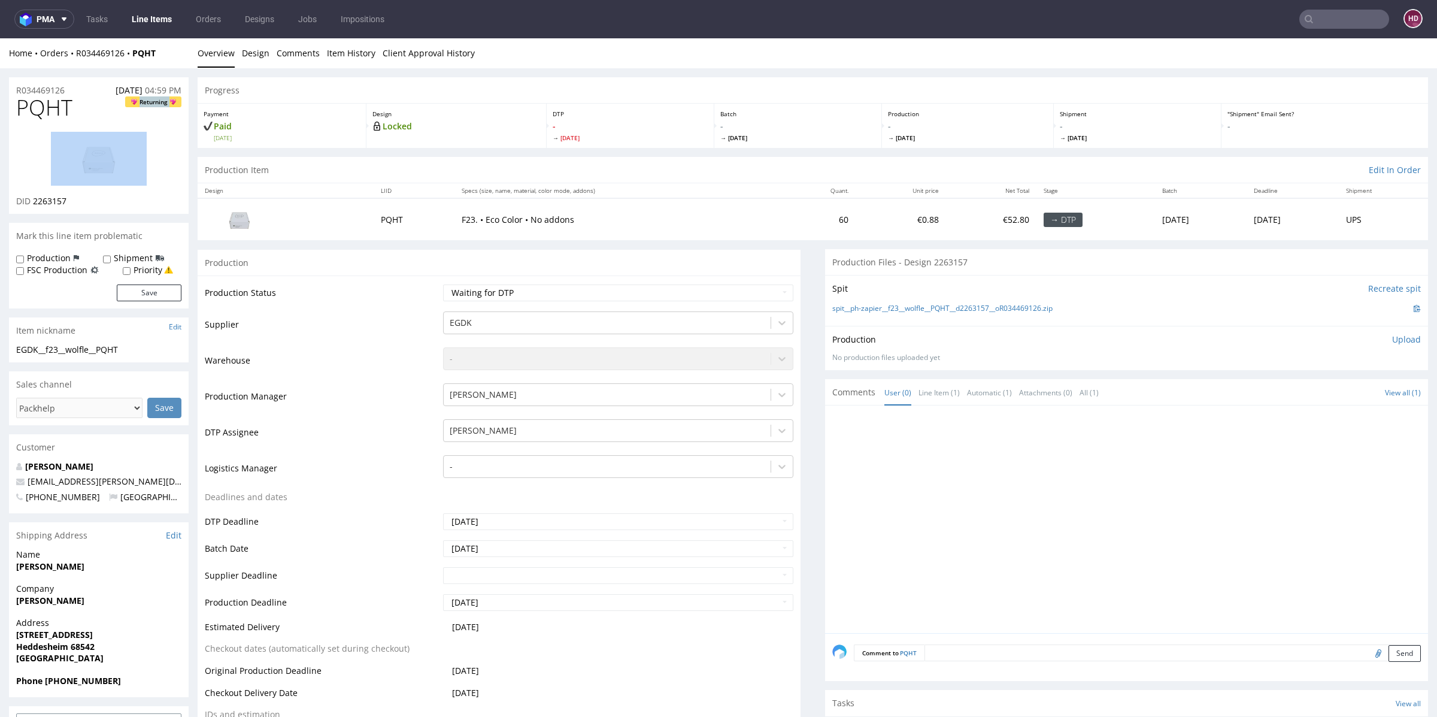
drag, startPoint x: 80, startPoint y: 108, endPoint x: 167, endPoint y: 128, distance: 89.2
click at [184, 160] on div "PQHT Returning DID 2263157" at bounding box center [99, 155] width 180 height 118
click at [101, 117] on h1 "PQHT Returning" at bounding box center [98, 108] width 165 height 24
drag, startPoint x: 19, startPoint y: 111, endPoint x: 0, endPoint y: 112, distance: 18.6
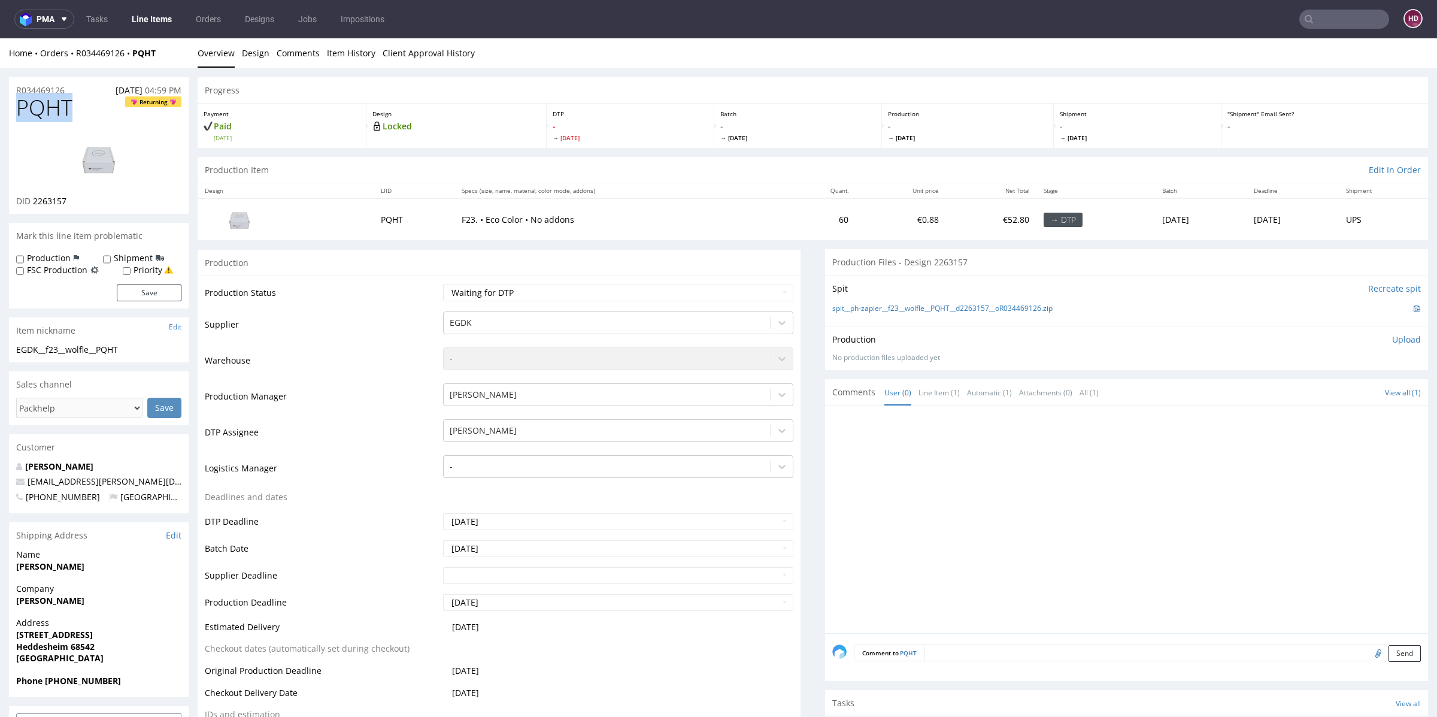
copy span "PQHT"
click at [614, 293] on select "Waiting for Artwork Waiting for Diecut Waiting for Mockup Waiting for DTP Waiti…" at bounding box center [618, 292] width 350 height 17
click at [443, 284] on select "Waiting for Artwork Waiting for Diecut Waiting for Mockup Waiting for DTP Waiti…" at bounding box center [618, 292] width 350 height 17
click at [598, 290] on select "Waiting for Artwork Waiting for Diecut Waiting for Mockup Waiting for DTP Waiti…" at bounding box center [618, 292] width 350 height 17
select select "dtp_in_process"
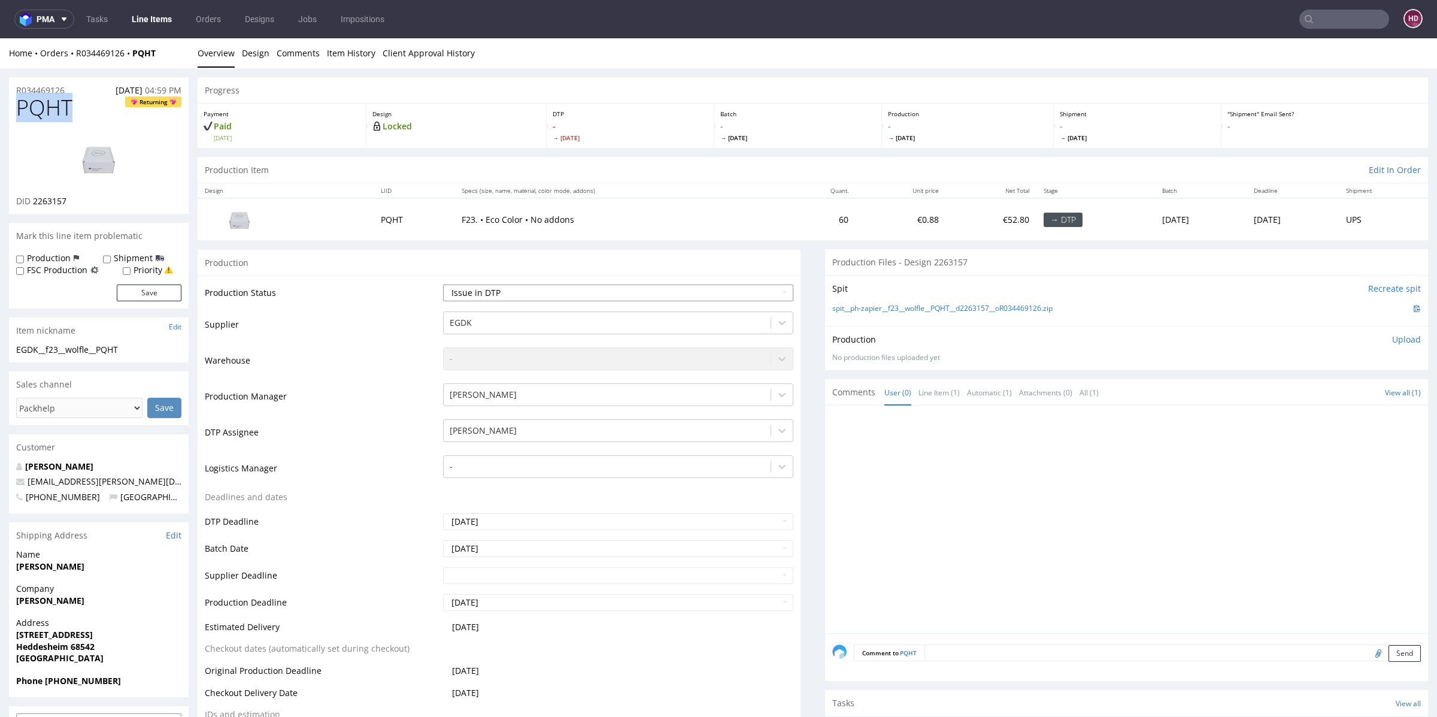
click at [443, 284] on select "Waiting for Artwork Waiting for Diecut Waiting for Mockup Waiting for DTP Waiti…" at bounding box center [618, 292] width 350 height 17
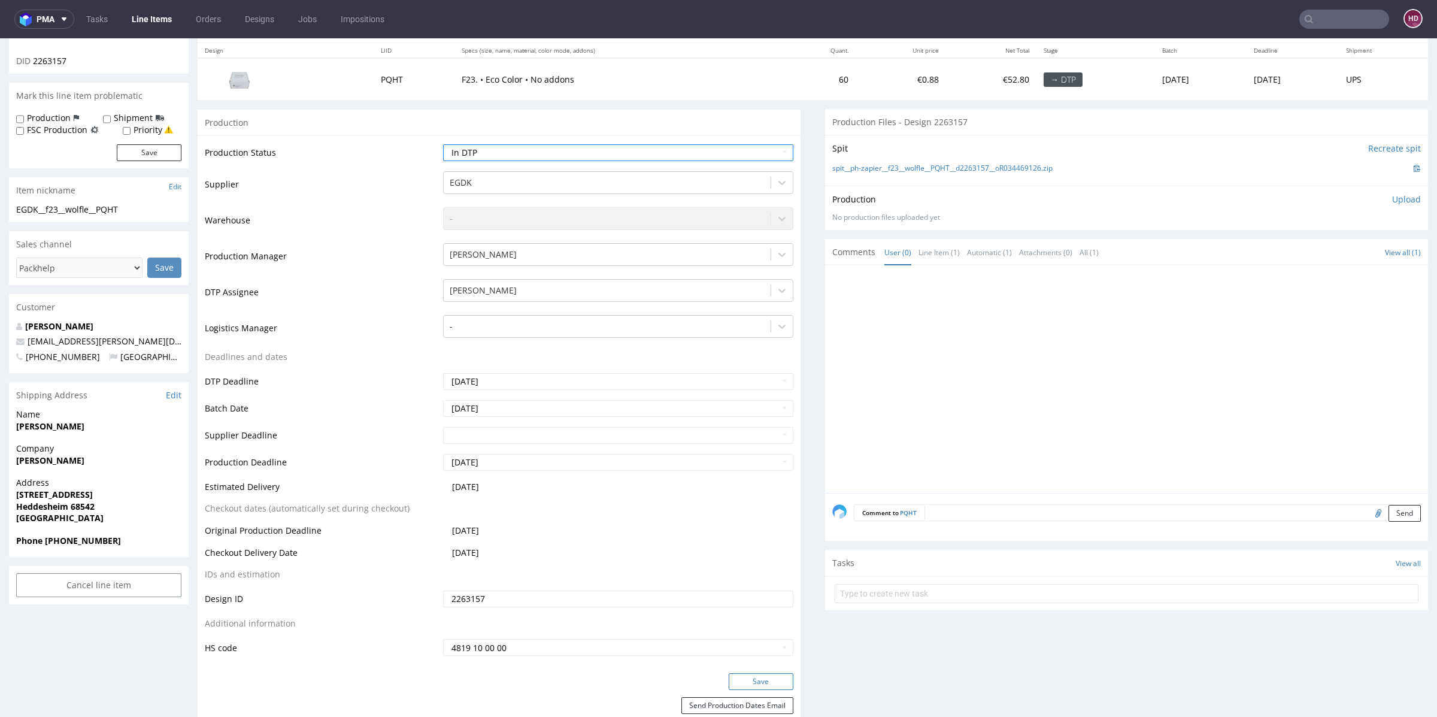
click at [751, 682] on button "Save" at bounding box center [761, 681] width 65 height 17
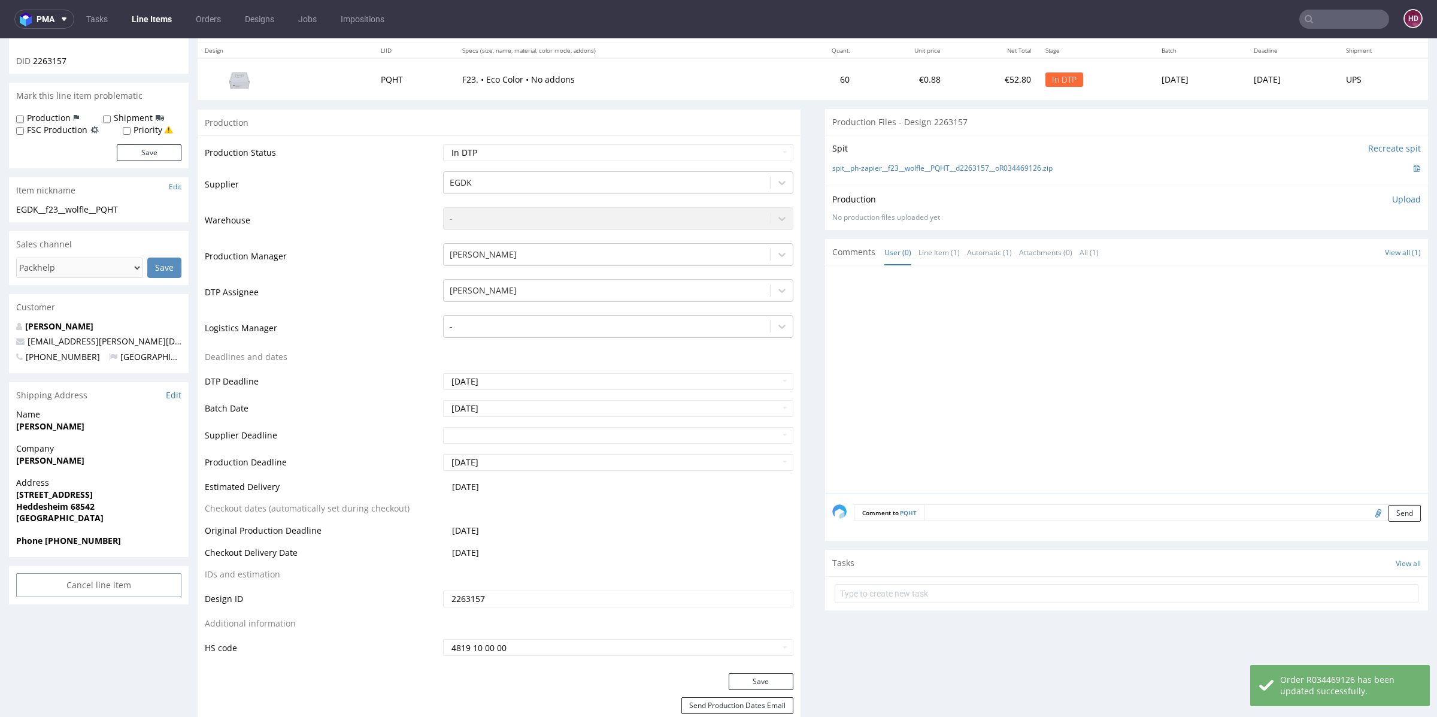
click at [140, 211] on div "EGDK__f23__wolfle__PQHT" at bounding box center [98, 210] width 165 height 12
drag, startPoint x: 151, startPoint y: 204, endPoint x: 0, endPoint y: 202, distance: 151.5
copy section "EGDK__f23__wolfle__PQHT"
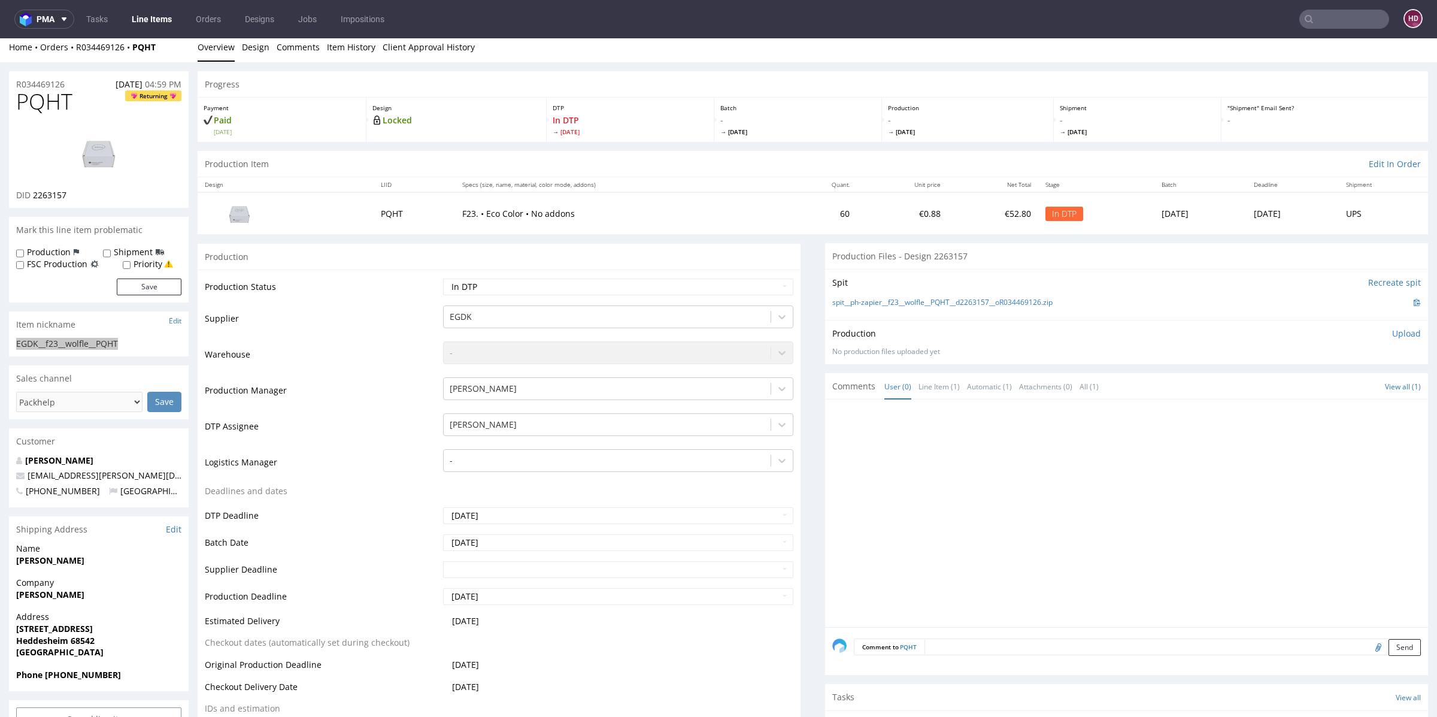
scroll to position [0, 0]
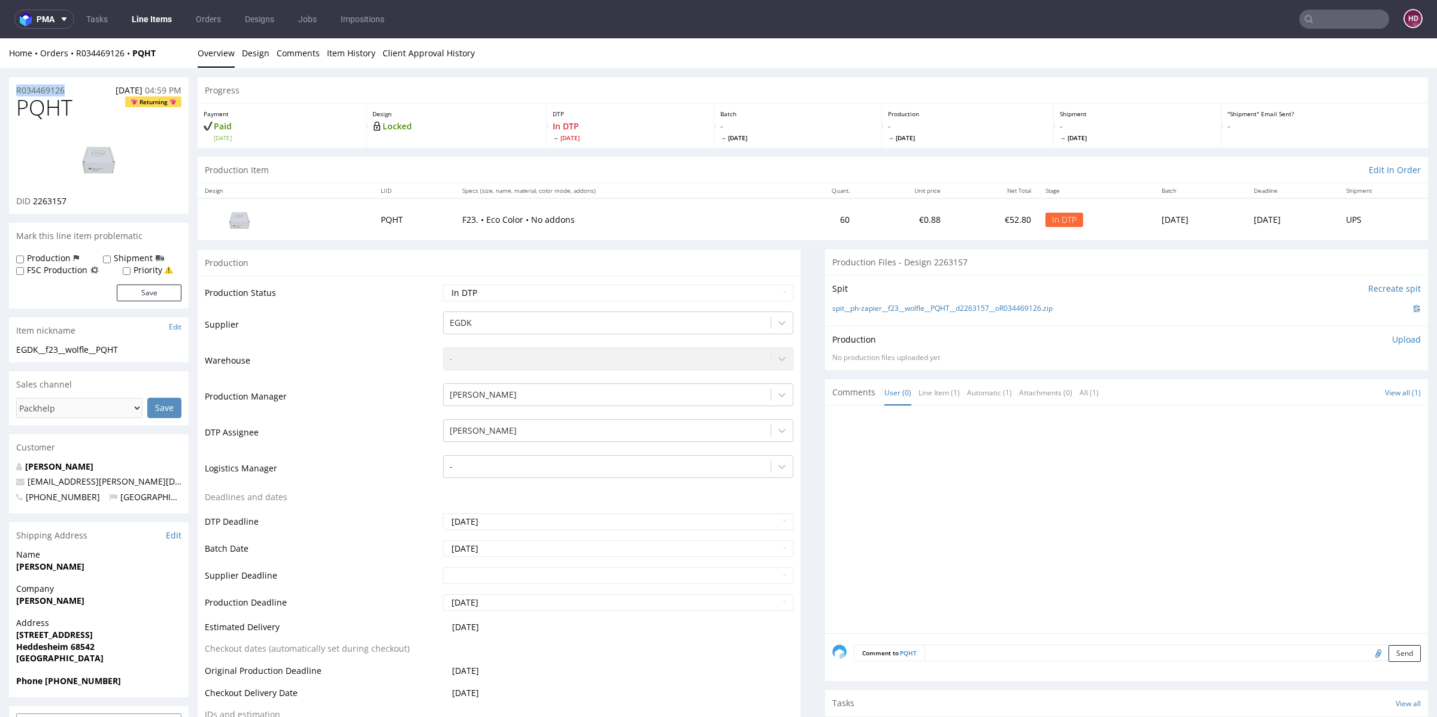
drag, startPoint x: 71, startPoint y: 89, endPoint x: 0, endPoint y: 93, distance: 70.8
copy p "R034469126"
drag, startPoint x: 72, startPoint y: 202, endPoint x: 34, endPoint y: 200, distance: 38.4
click at [34, 200] on div "DID 2263157" at bounding box center [98, 201] width 165 height 12
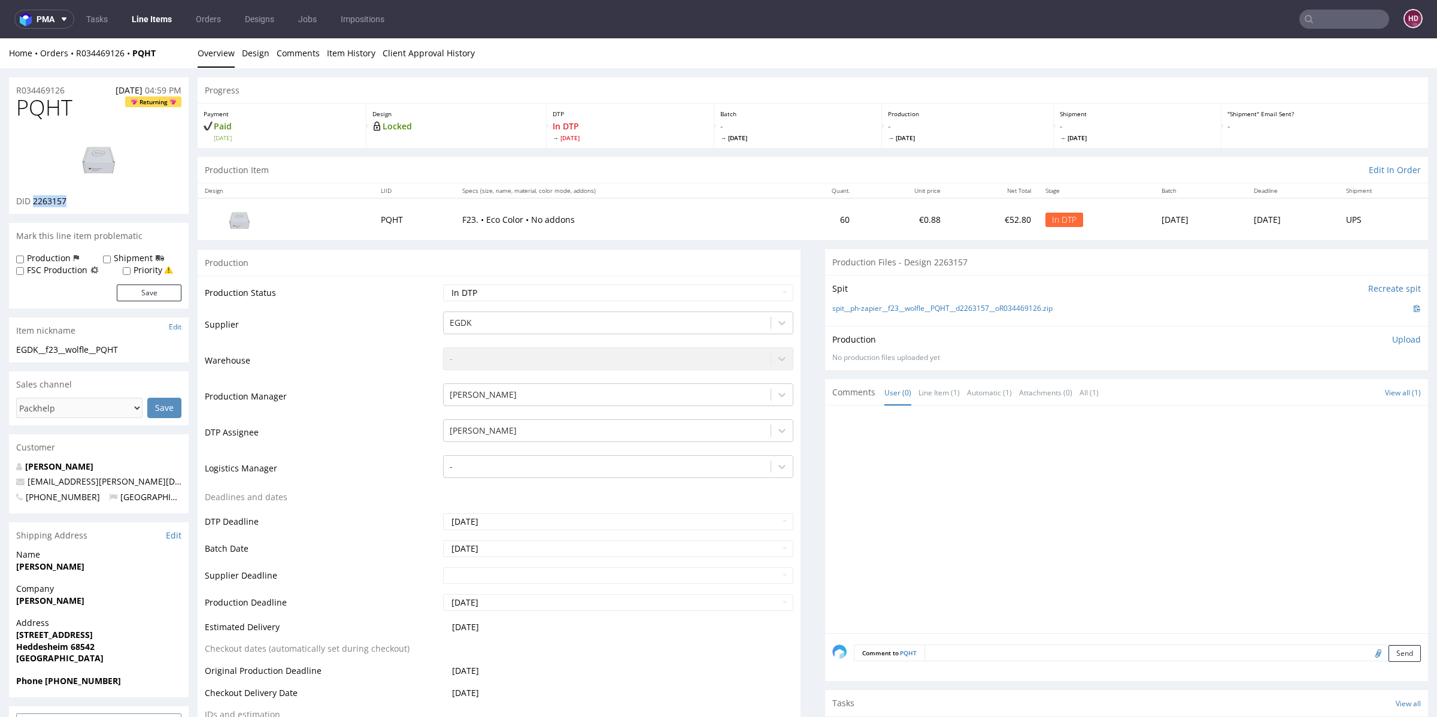
copy span "2263157"
click at [1392, 336] on p "Upload" at bounding box center [1406, 339] width 29 height 12
click at [1318, 393] on div "Add files" at bounding box center [1336, 395] width 60 height 18
type input "C:\fakepath\ EGDK__f23__wolfle__PQHT__d2263157__oR034469126.pdf"
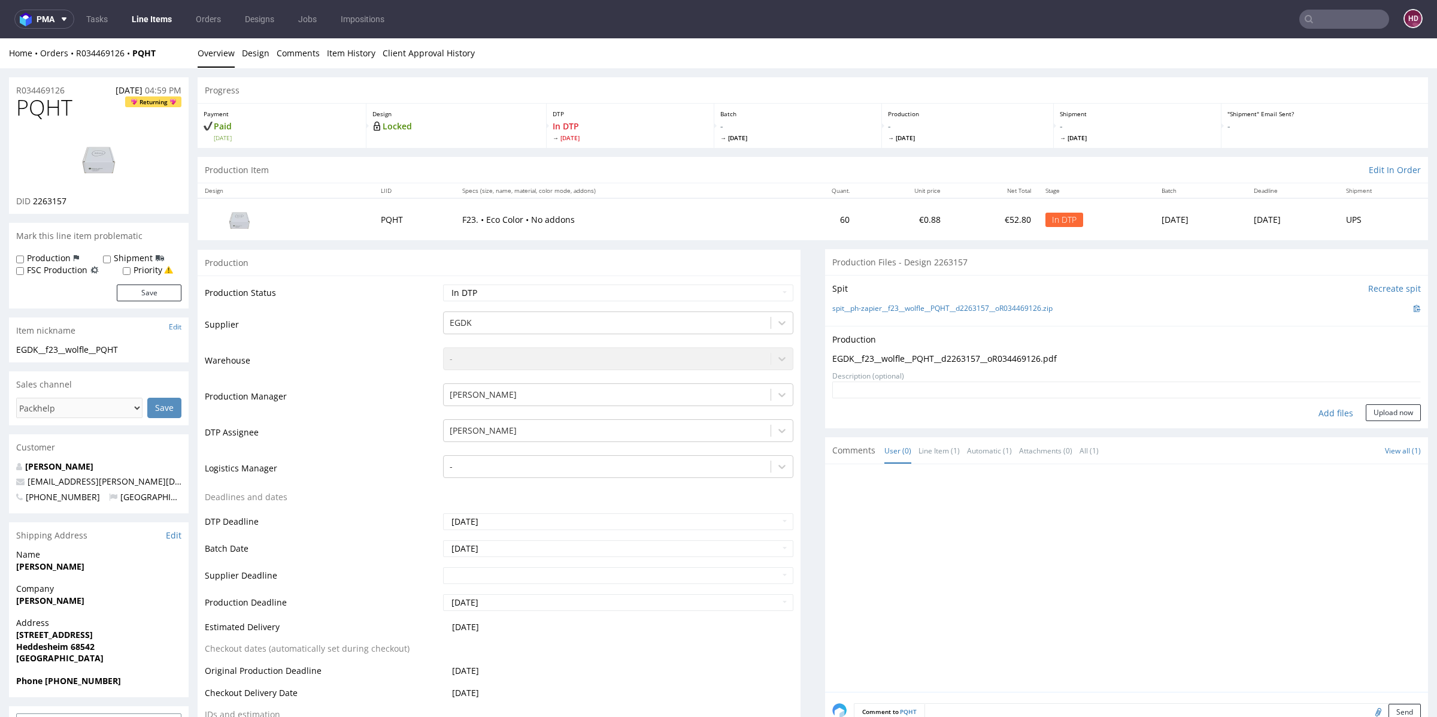
click at [1352, 401] on form "Add files Upload now" at bounding box center [1126, 401] width 589 height 40
click at [1366, 405] on button "Upload now" at bounding box center [1393, 412] width 55 height 17
click at [613, 299] on select "Waiting for Artwork Waiting for Diecut Waiting for Mockup Waiting for DTP Waiti…" at bounding box center [618, 292] width 350 height 17
click at [1248, 383] on textarea at bounding box center [1126, 389] width 589 height 17
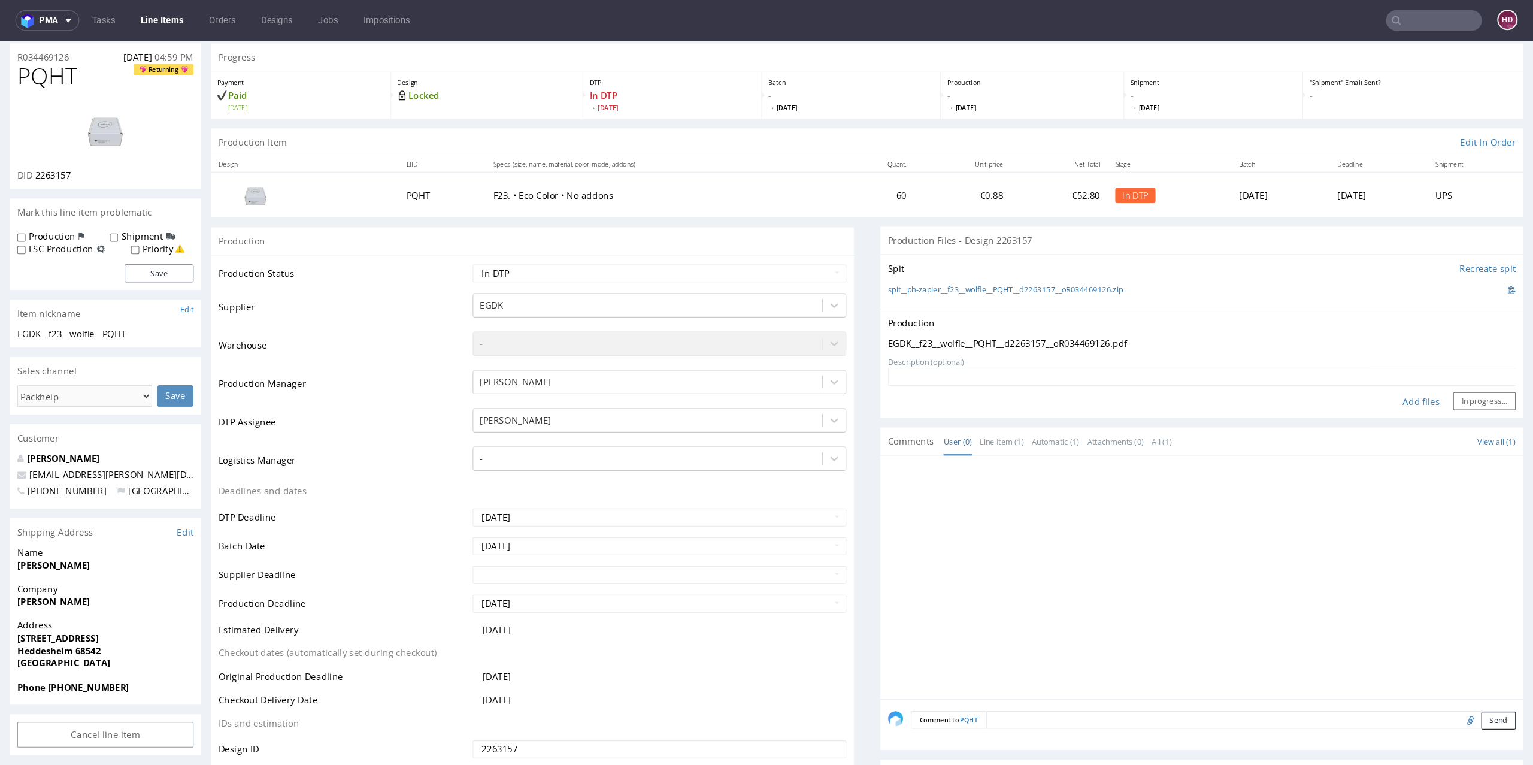
scroll to position [86, 0]
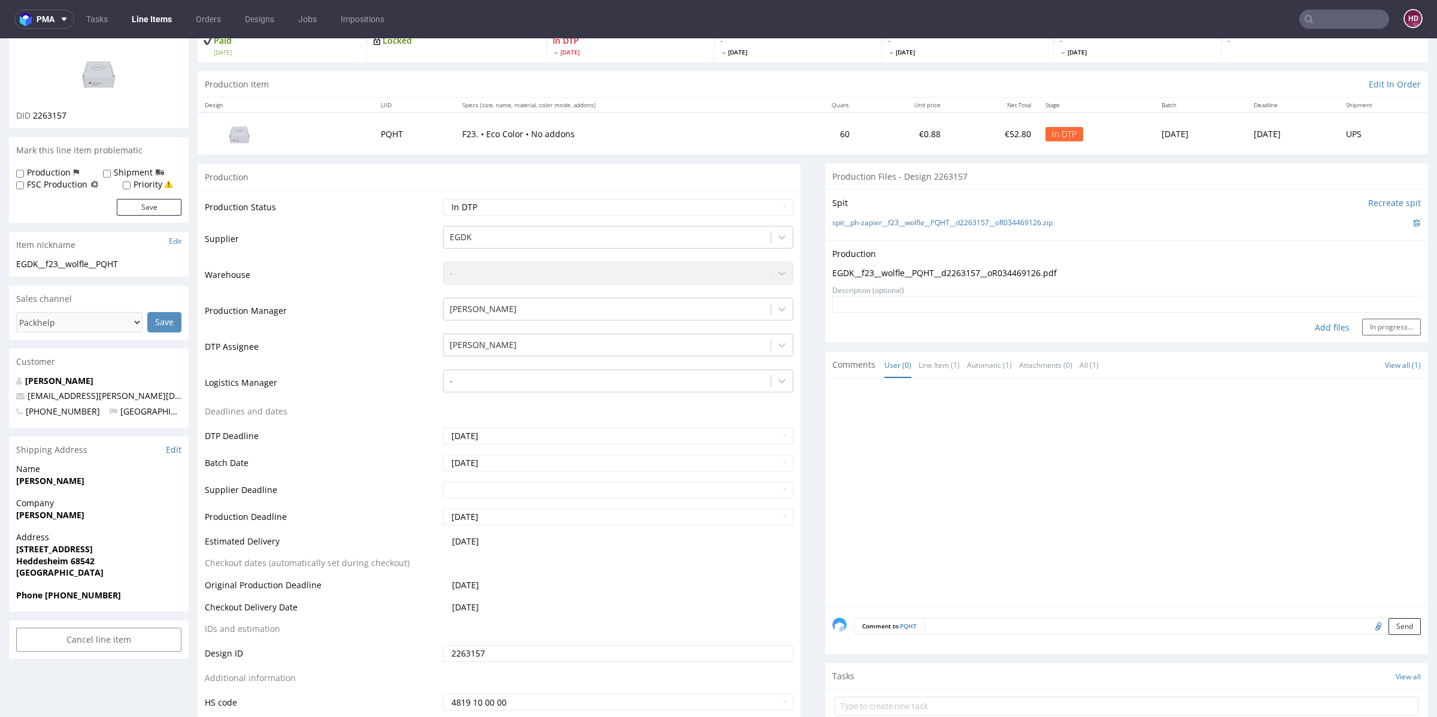
click at [1327, 365] on div "Comments User (0) Line Item (1) Automatic (1) Attachments (0) All (1) View all …" at bounding box center [1126, 364] width 603 height 26
click at [1056, 257] on div "Production Upload" at bounding box center [1126, 254] width 589 height 12
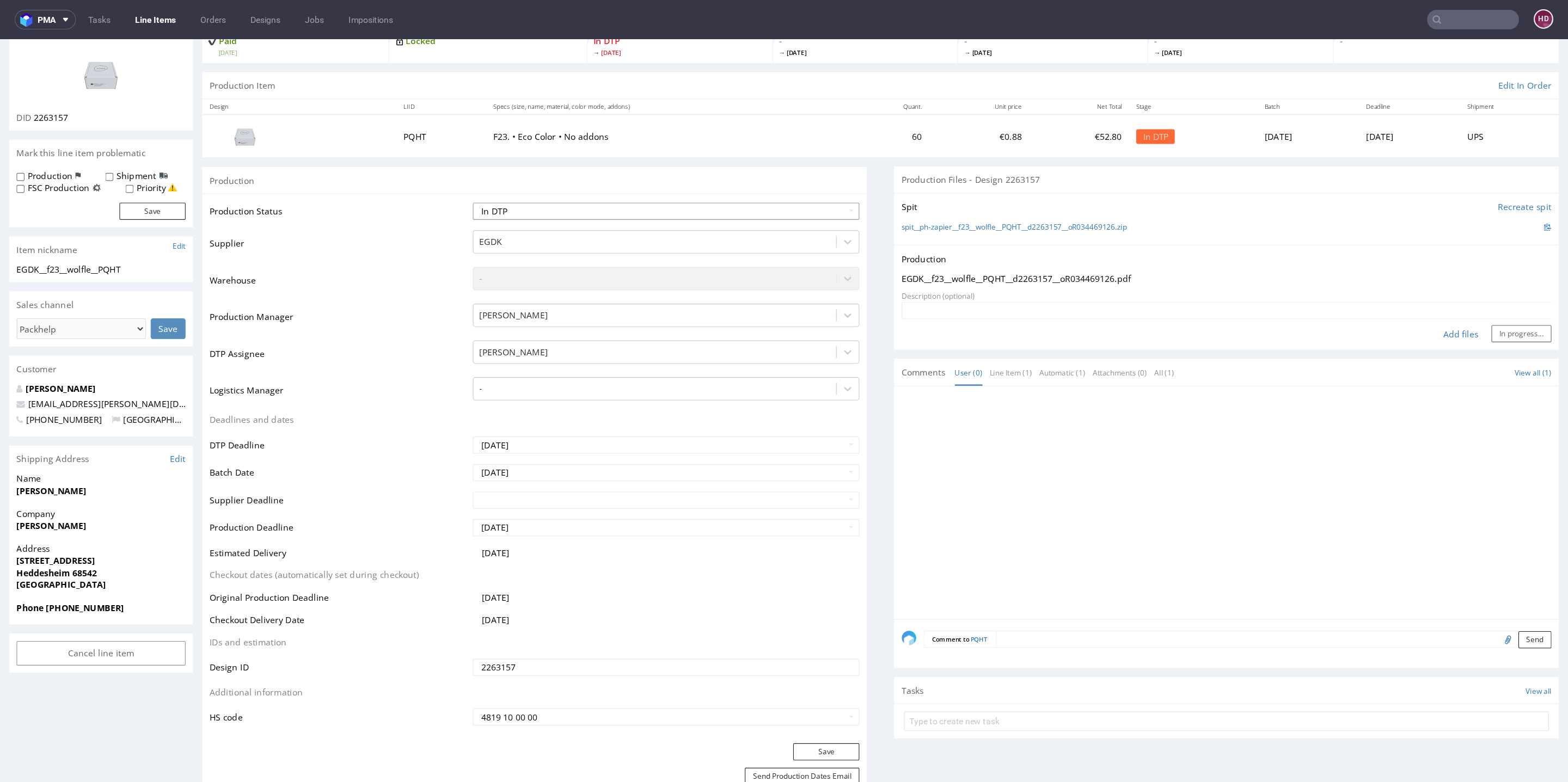
scroll to position [44, 0]
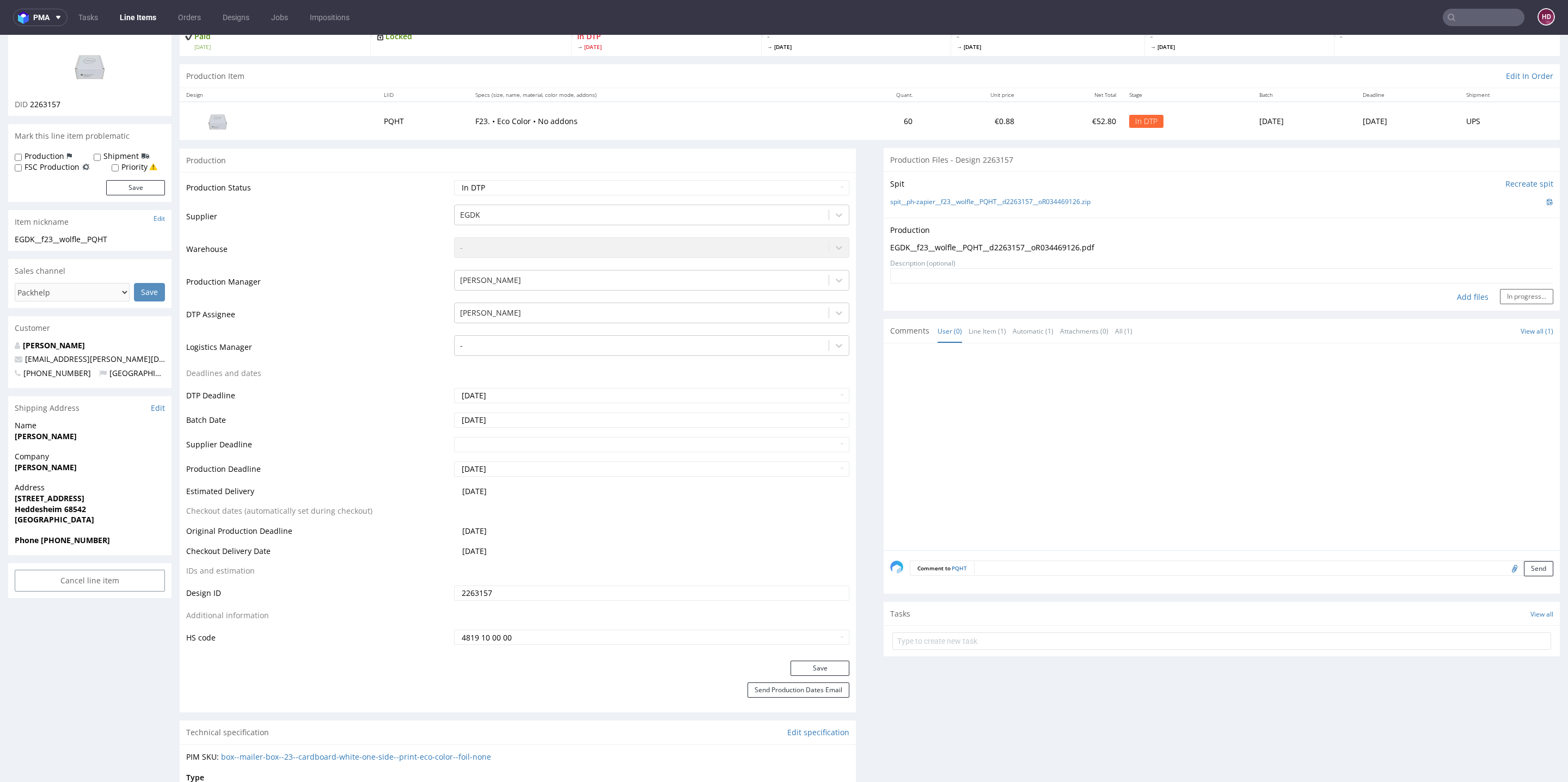
click at [1219, 423] on div at bounding box center [1225, 450] width 669 height 200
click at [1306, 407] on div at bounding box center [1225, 450] width 669 height 200
click at [1257, 395] on div at bounding box center [1225, 450] width 669 height 200
click at [567, 184] on select "Waiting for Artwork Waiting for Diecut Waiting for Mockup Waiting for DTP Waiti…" at bounding box center [651, 187] width 396 height 15
select select "dtp_production_ready"
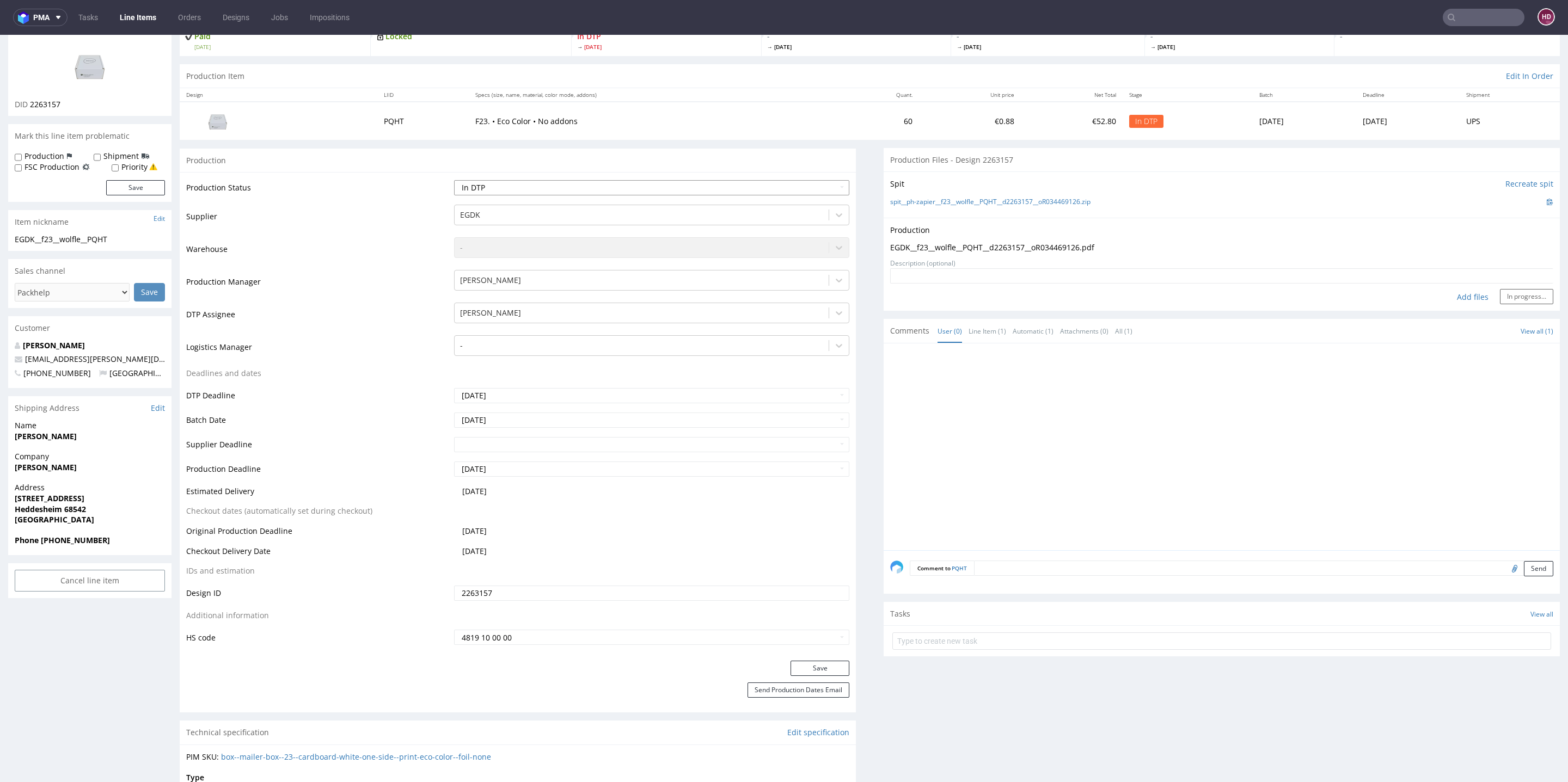
click at [454, 180] on select "Waiting for Artwork Waiting for Diecut Waiting for Mockup Waiting for DTP Waiti…" at bounding box center [651, 187] width 396 height 15
click at [790, 651] on button "Save" at bounding box center [819, 668] width 59 height 15
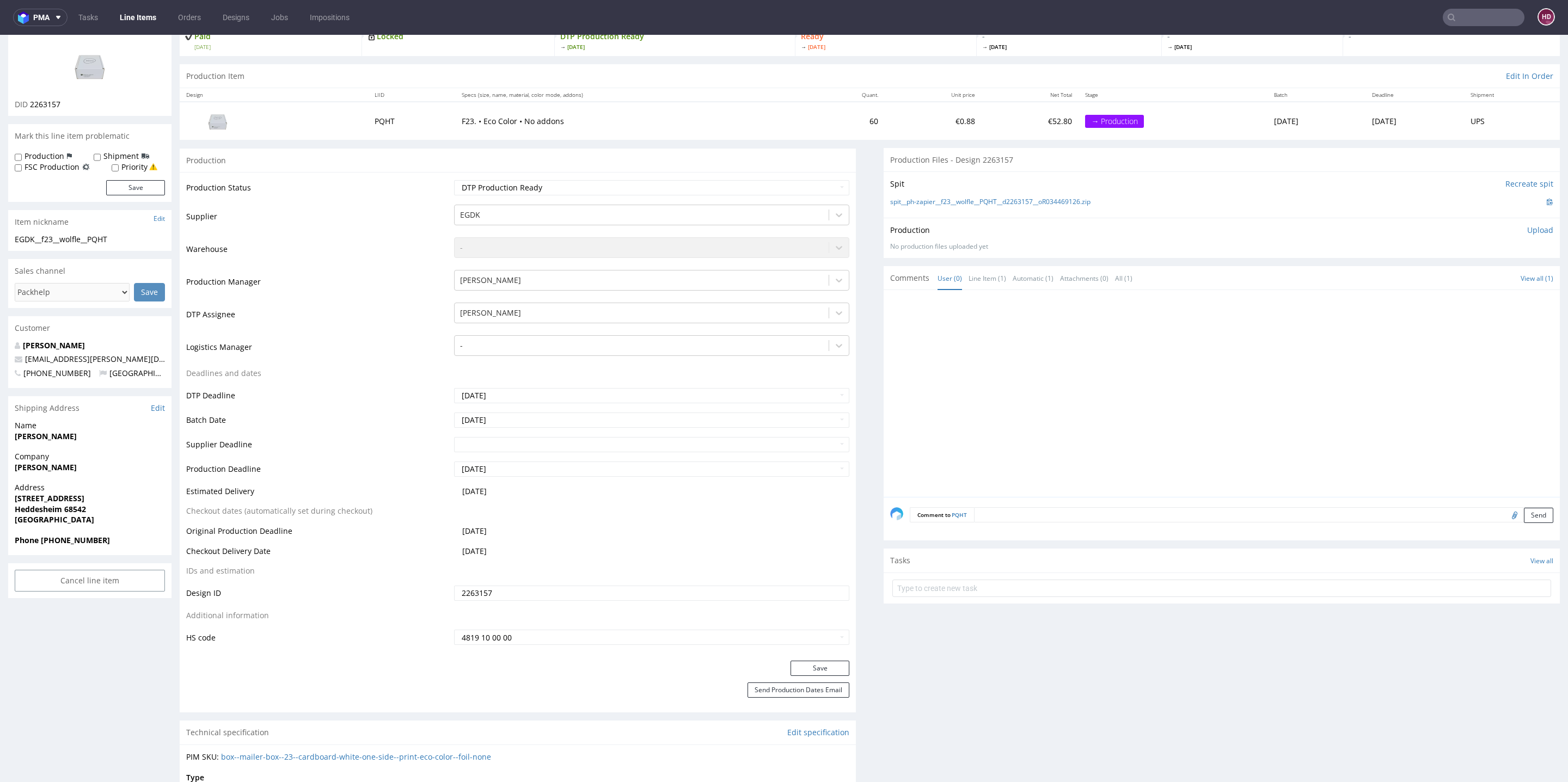
scroll to position [78, 0]
click at [1125, 337] on div at bounding box center [1225, 396] width 669 height 200
click at [1306, 233] on p "Upload" at bounding box center [1540, 230] width 26 height 11
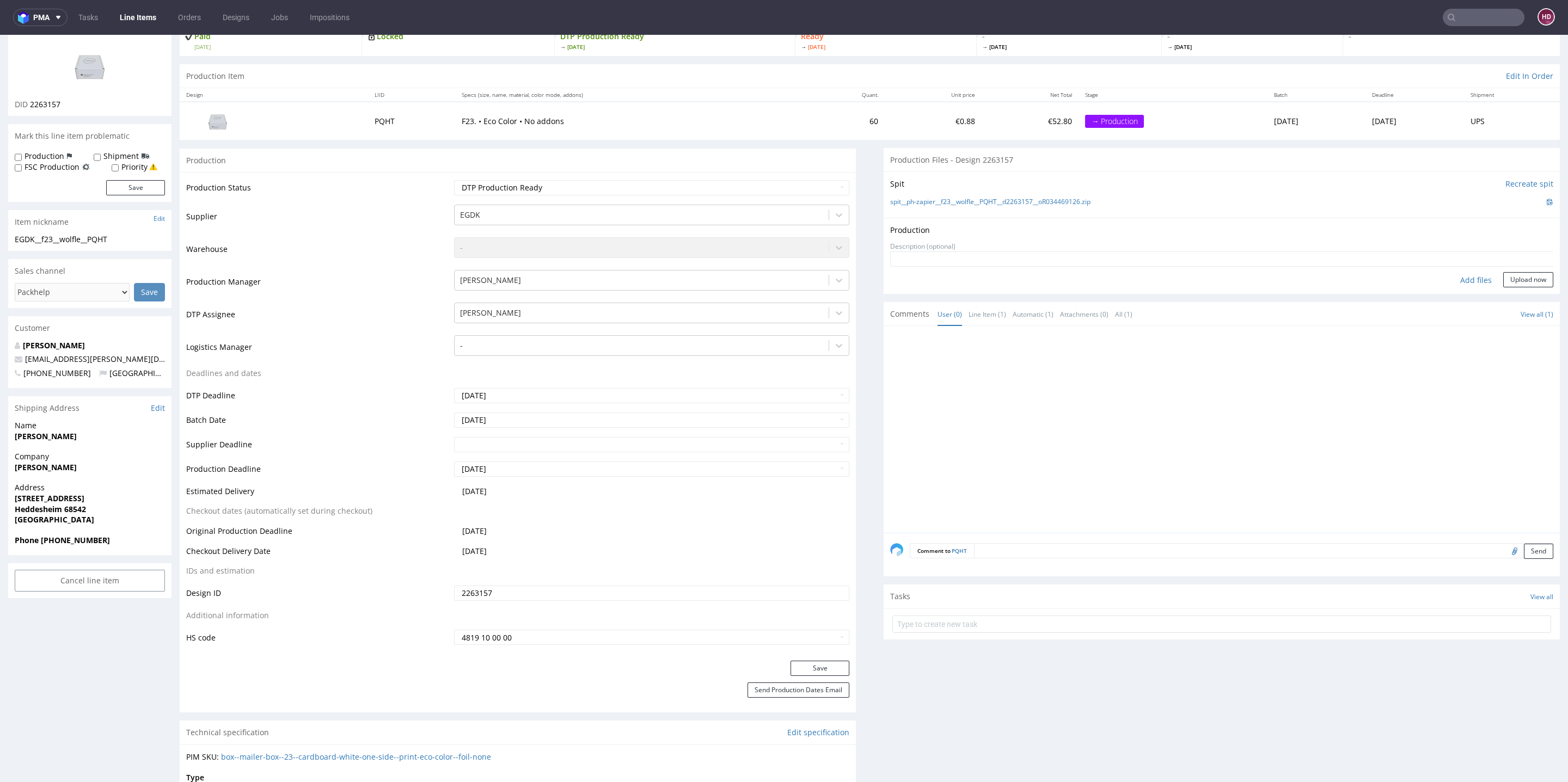
click at [1306, 275] on div "Add files" at bounding box center [1476, 280] width 55 height 16
type input "C:\fakepath\ EGDK__f23__wolfle__PQHT__d2263157__oR034469126.pdf"
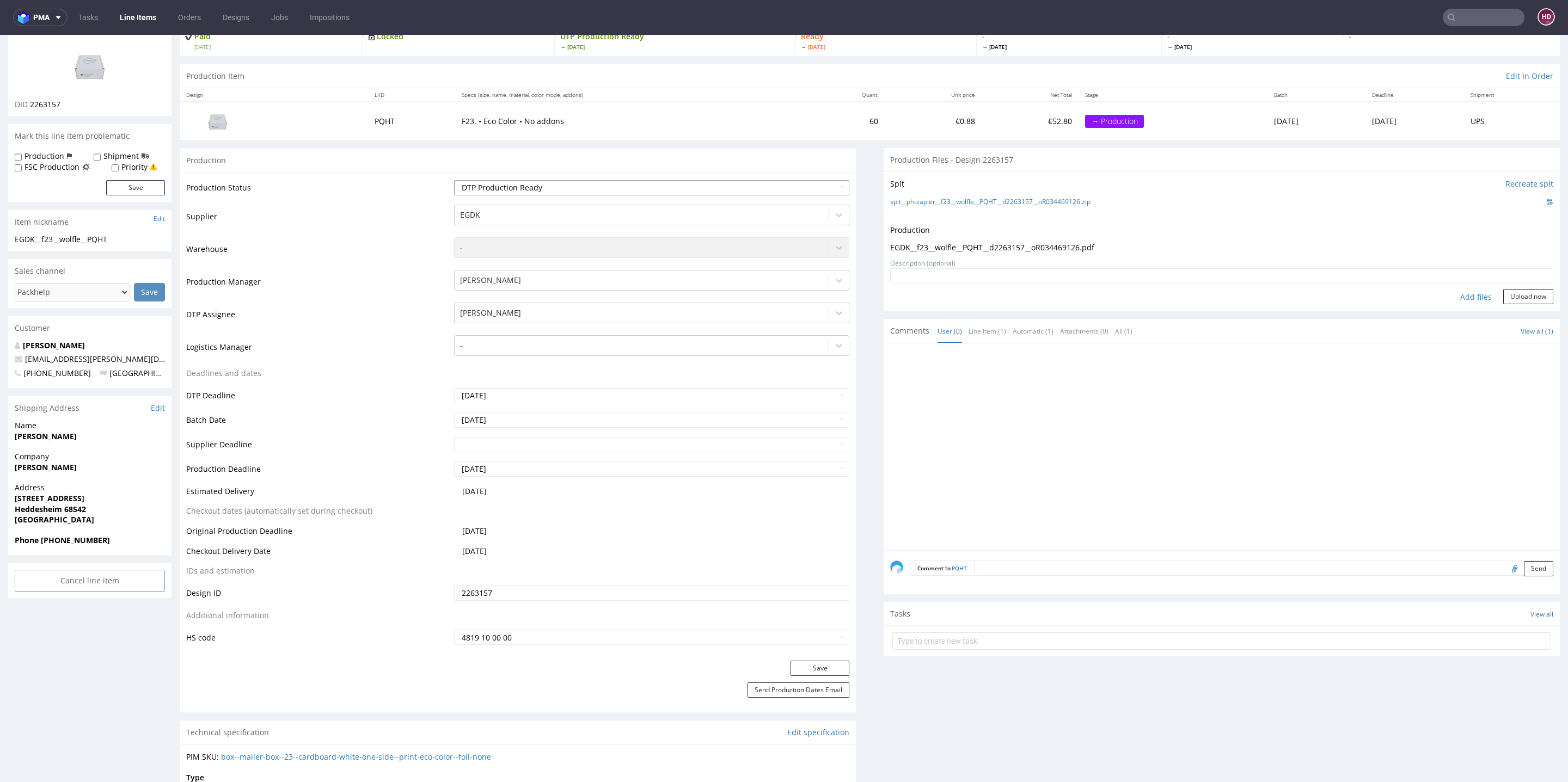
click at [729, 184] on select "Waiting for Artwork Waiting for Diecut Waiting for Mockup Waiting for DTP Waiti…" at bounding box center [651, 187] width 396 height 15
select select "dtp_in_process"
click at [454, 180] on select "Waiting for Artwork Waiting for Diecut Waiting for Mockup Waiting for DTP Waiti…" at bounding box center [651, 187] width 396 height 15
click at [815, 651] on button "Save" at bounding box center [819, 668] width 59 height 15
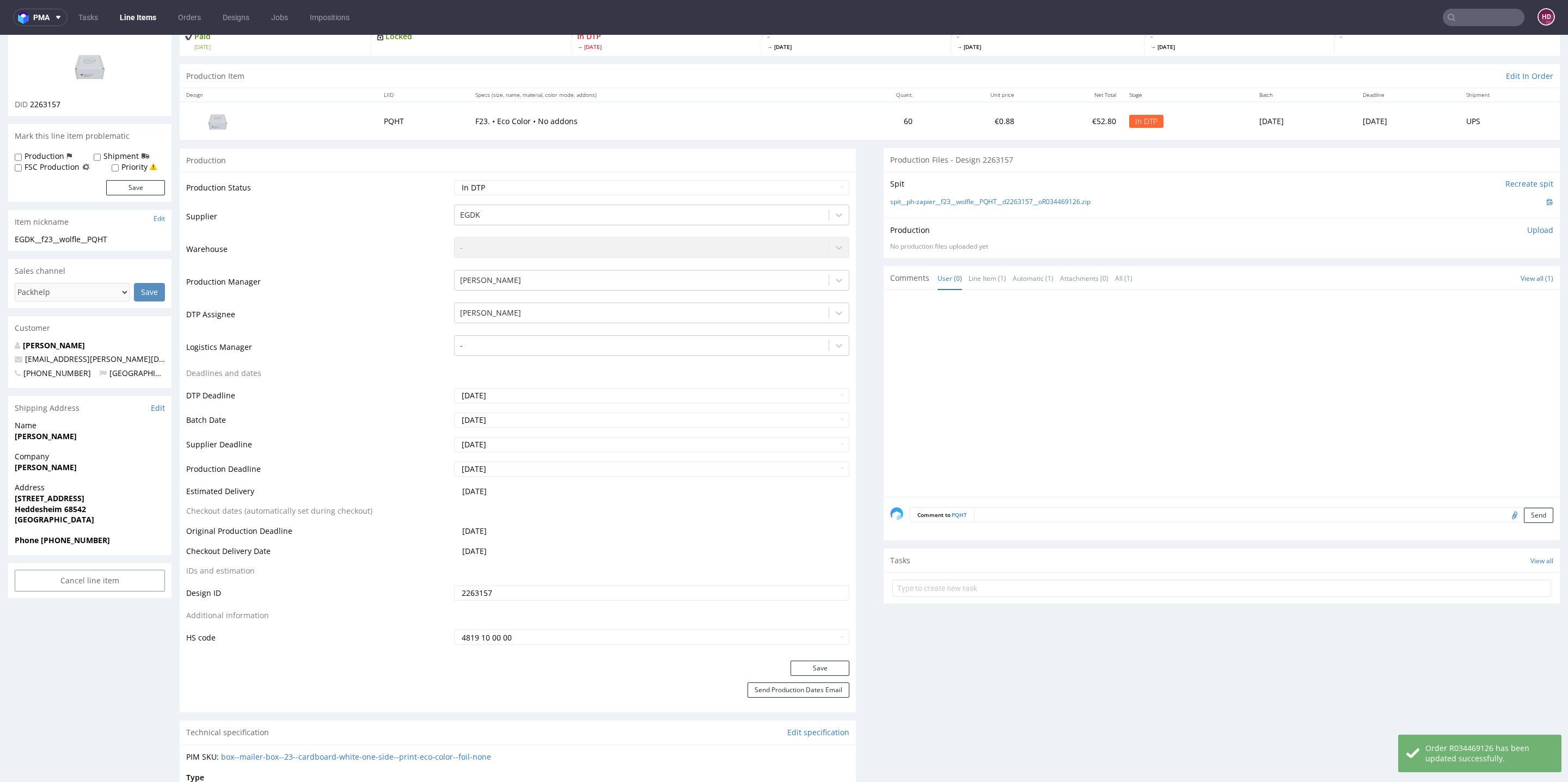
click at [1306, 227] on p "Upload" at bounding box center [1540, 230] width 26 height 11
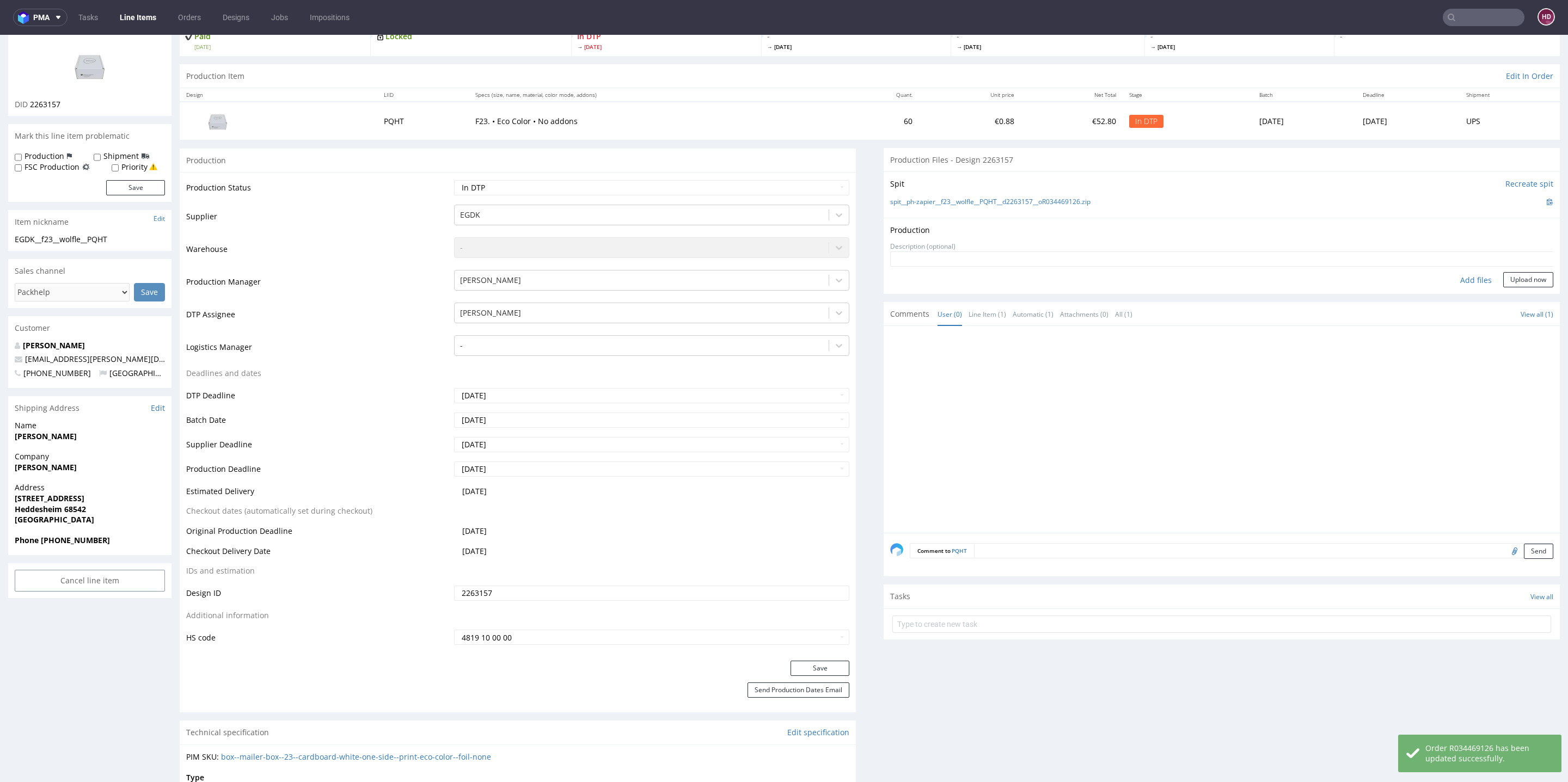
click at [1306, 279] on div "Add files" at bounding box center [1476, 280] width 55 height 16
type input "C:\fakepath\ EGDK__f23__wolfle__PQHT__d2263157__oR034469126.pdf"
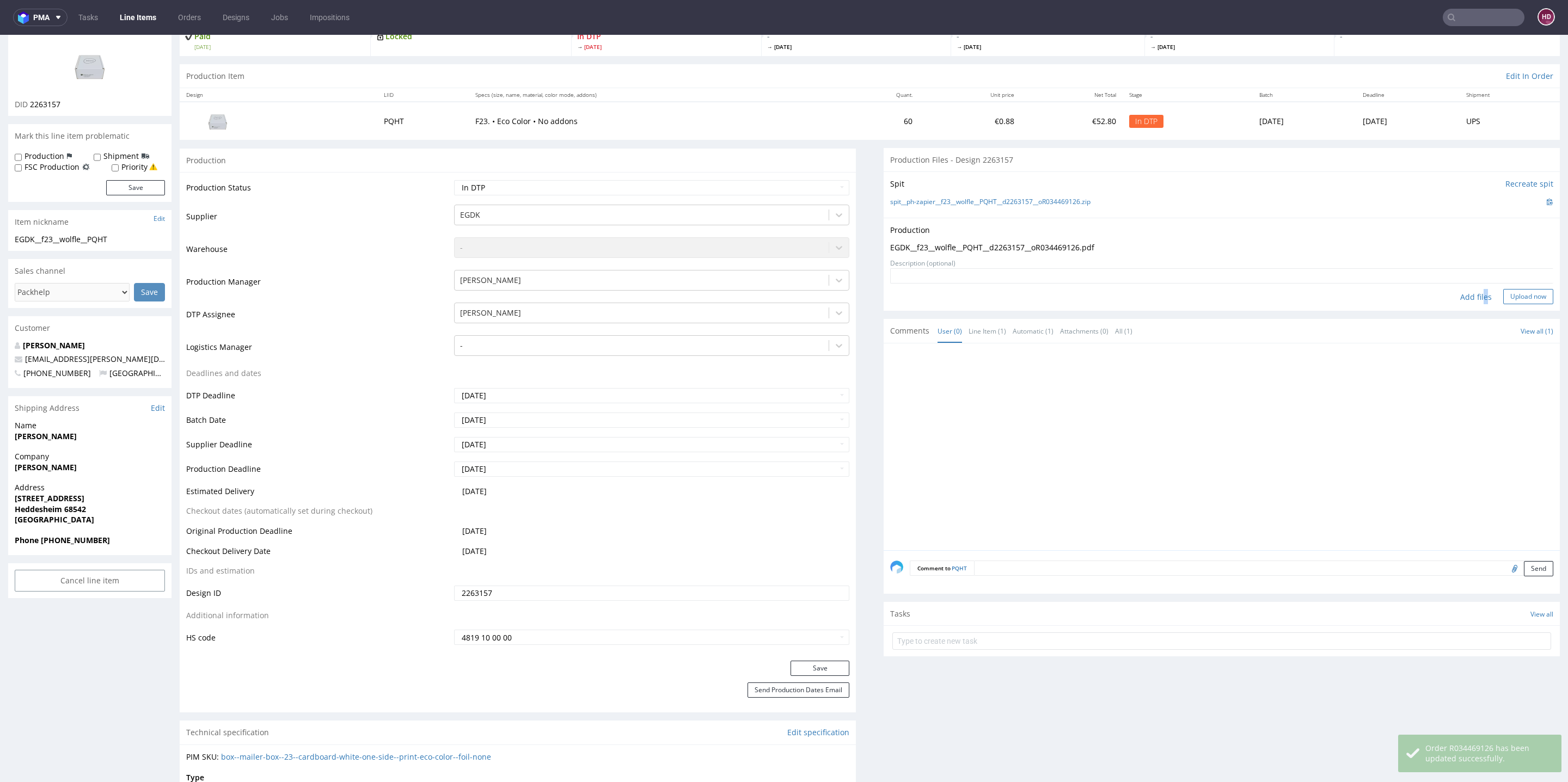
click at [1306, 291] on button "Upload now" at bounding box center [1528, 296] width 50 height 15
click at [632, 188] on select "Waiting for Artwork Waiting for Diecut Waiting for Mockup Waiting for DTP Waiti…" at bounding box center [651, 187] width 396 height 15
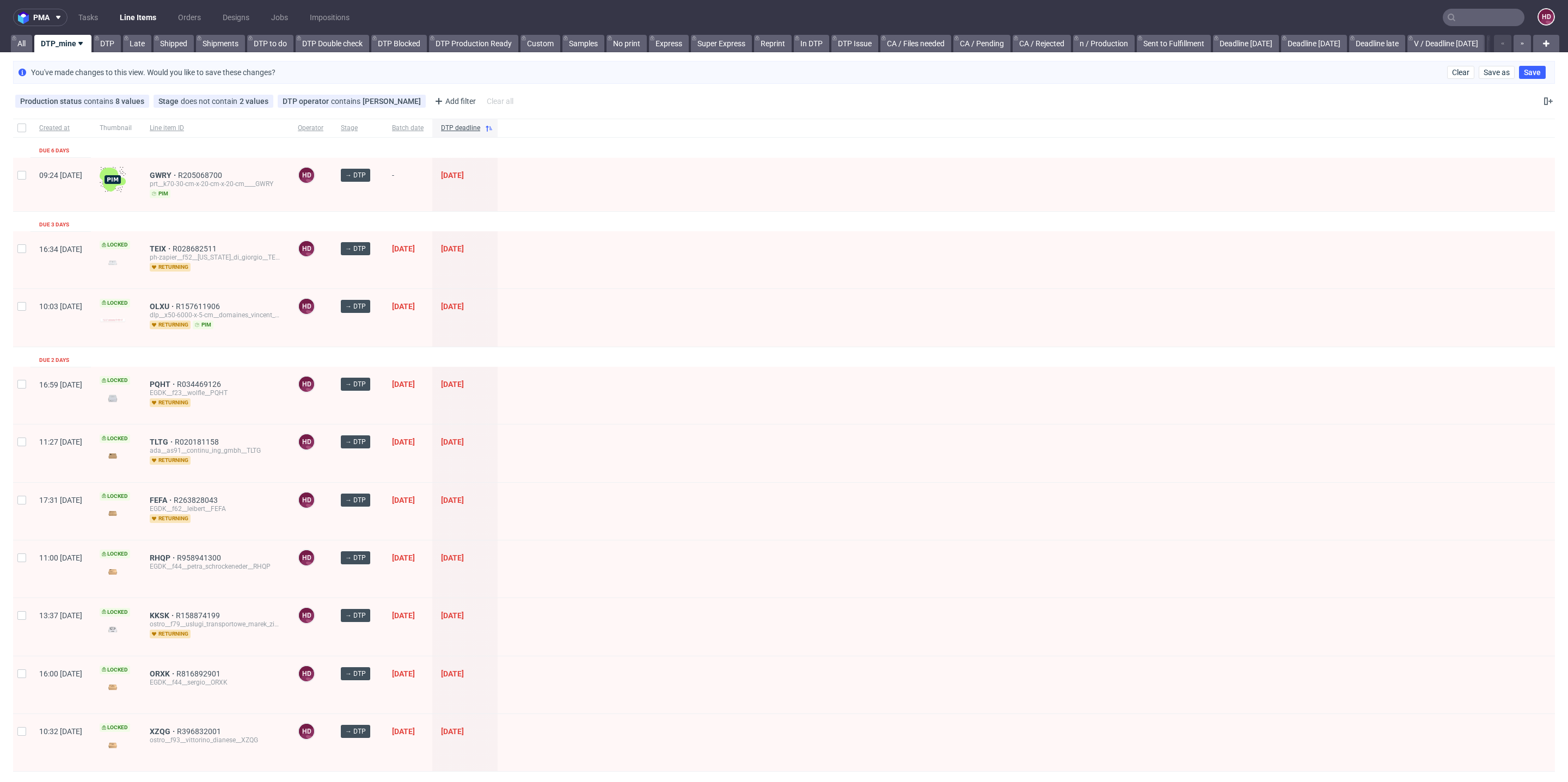
scroll to position [8, 0]
click at [480, 126] on span "DTP deadline" at bounding box center [460, 128] width 39 height 9
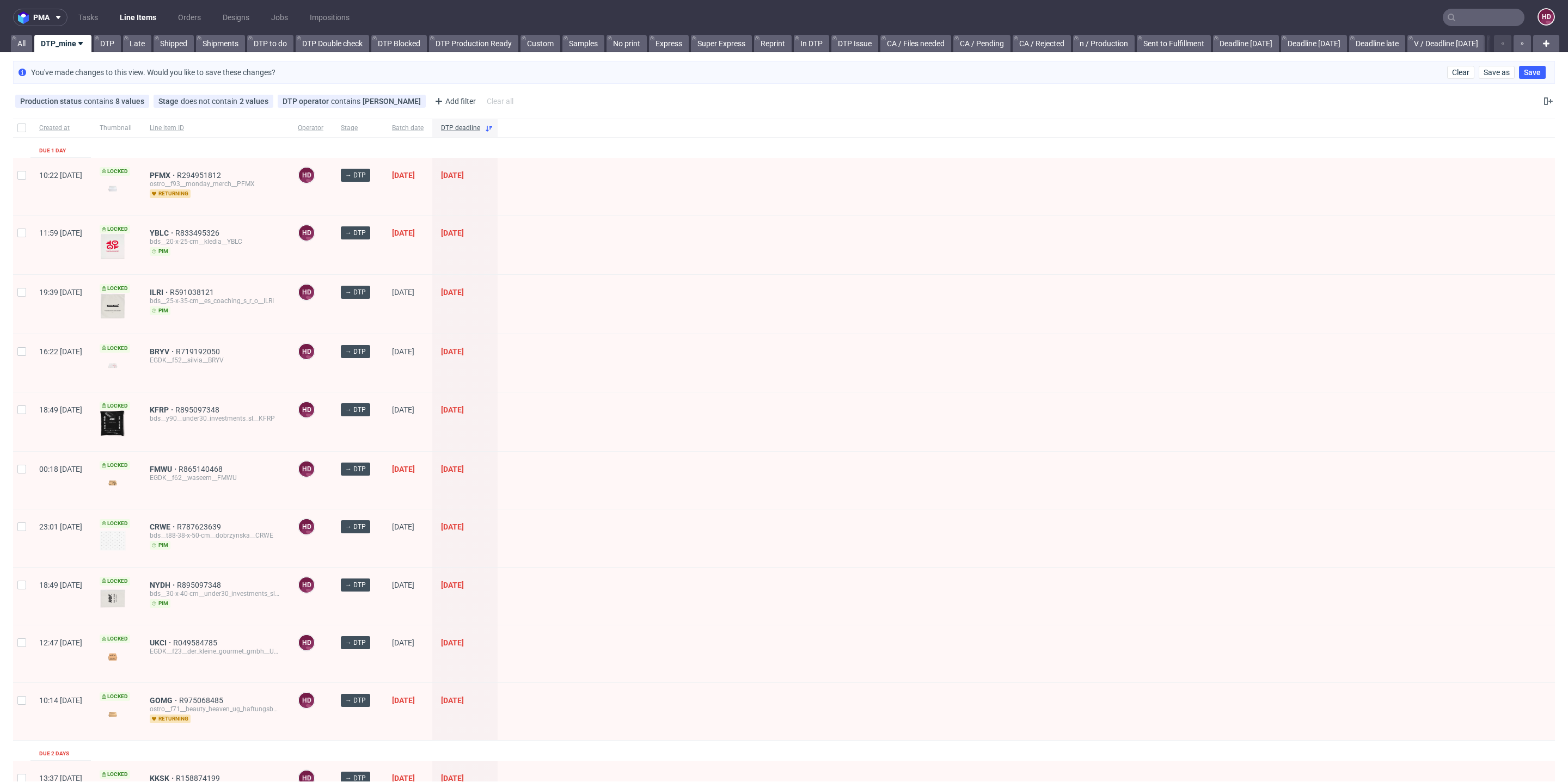
click at [480, 126] on span "DTP deadline" at bounding box center [460, 128] width 39 height 9
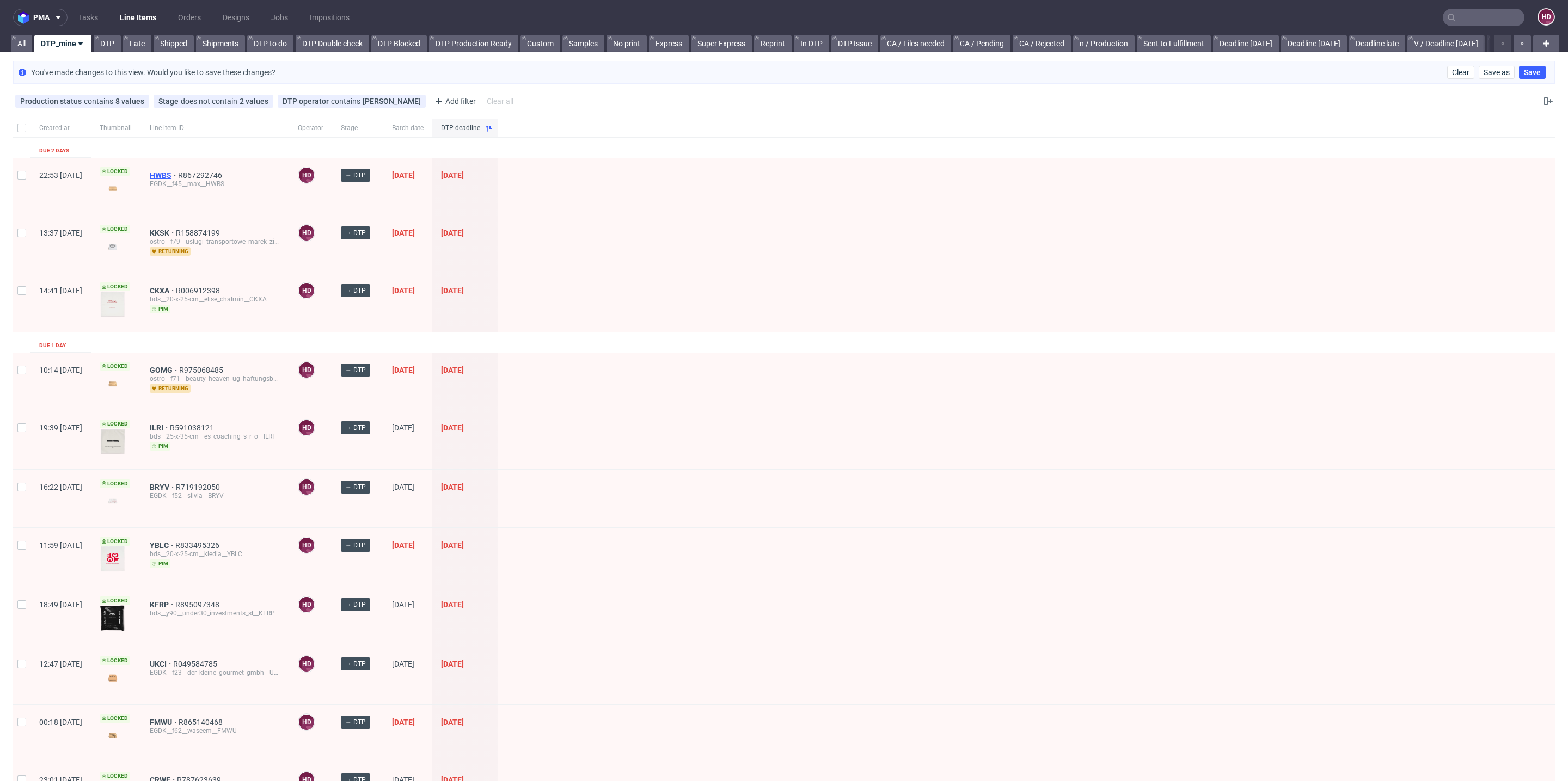
click at [178, 172] on span "HWBS" at bounding box center [164, 175] width 28 height 9
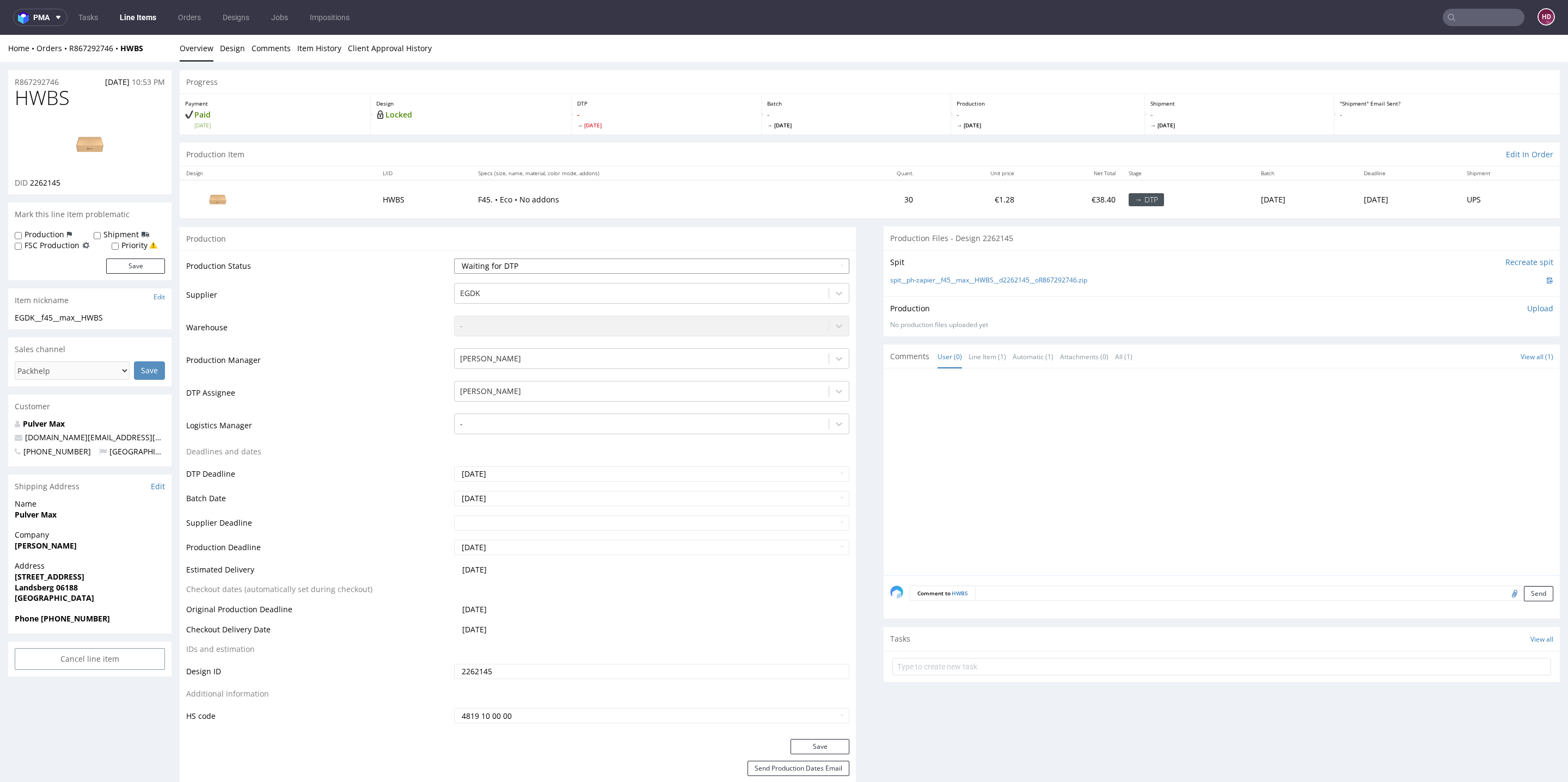
click at [570, 267] on select "Waiting for Artwork Waiting for Diecut Waiting for Mockup Waiting for DTP Waiti…" at bounding box center [651, 266] width 396 height 15
drag, startPoint x: 81, startPoint y: 97, endPoint x: 4, endPoint y: 93, distance: 77.1
click at [76, 186] on div "DID 2262145" at bounding box center [89, 183] width 150 height 11
drag, startPoint x: 74, startPoint y: 184, endPoint x: 29, endPoint y: 182, distance: 45.0
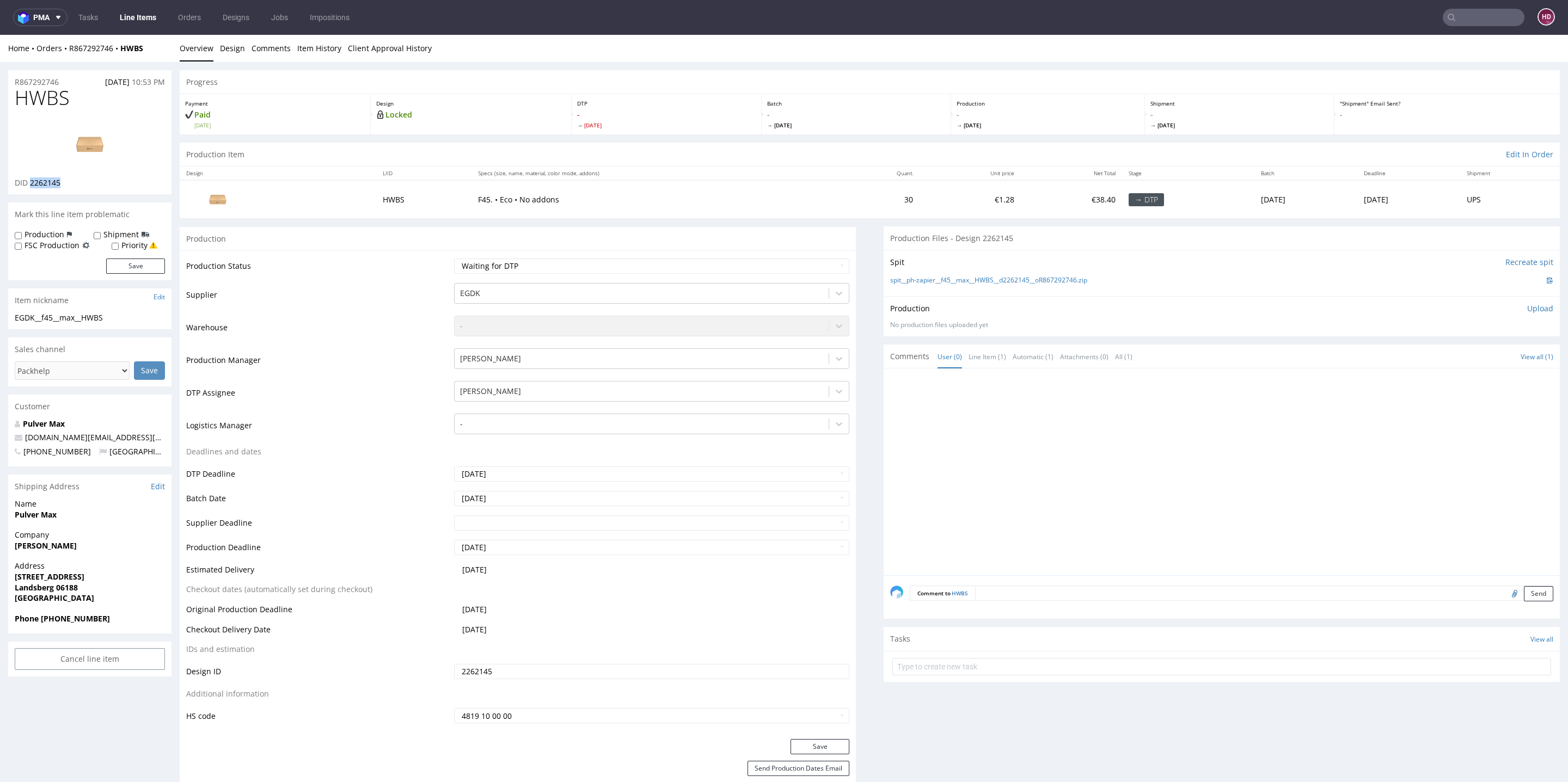
click at [29, 182] on div "DID 2262145" at bounding box center [89, 183] width 150 height 11
copy span "2262145"
click at [243, 52] on link "Design" at bounding box center [233, 47] width 25 height 26
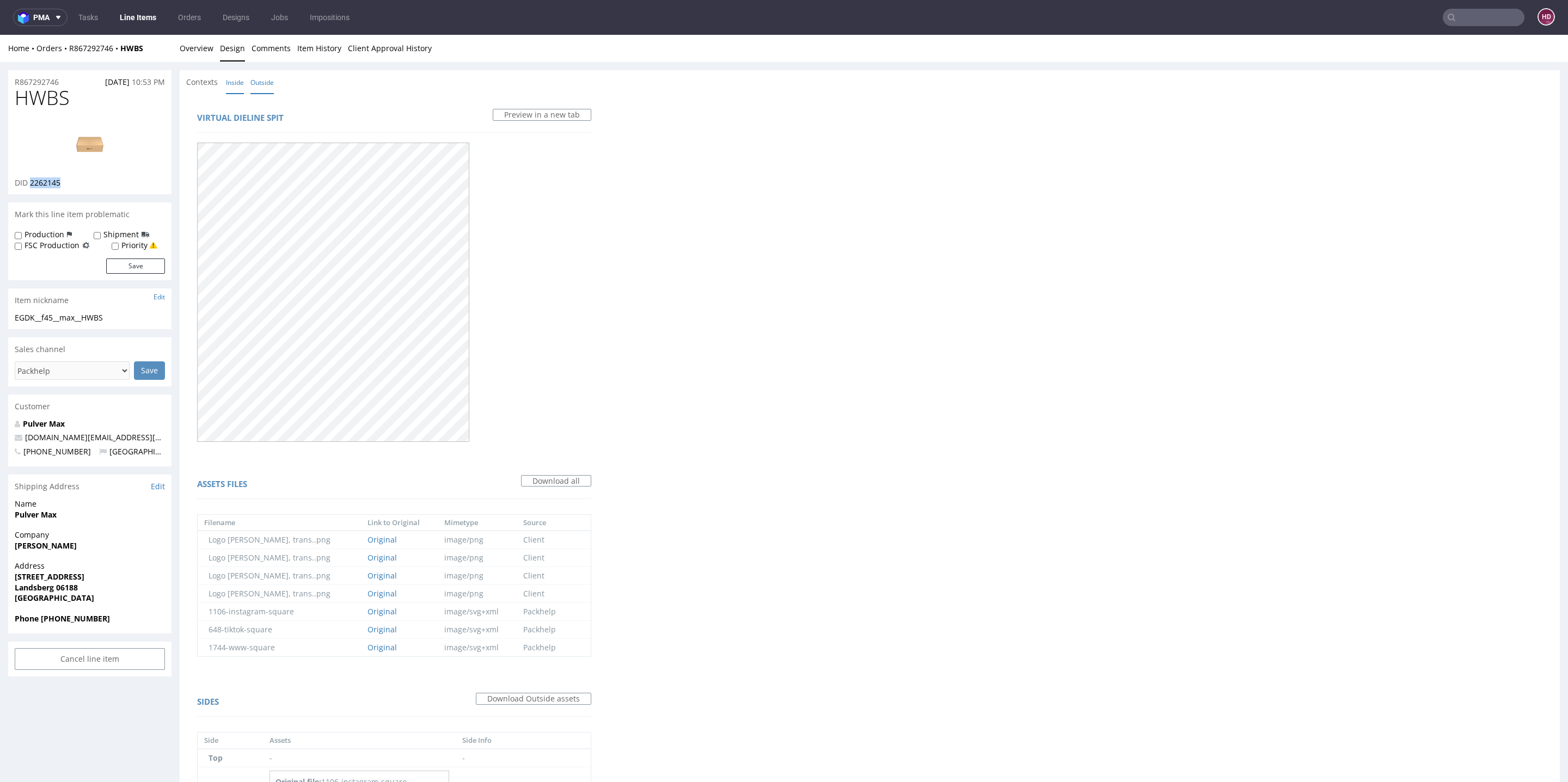
click at [232, 84] on link "Inside" at bounding box center [235, 83] width 18 height 24
click at [258, 81] on link "Outside" at bounding box center [262, 83] width 24 height 24
click at [79, 140] on img at bounding box center [90, 145] width 87 height 49
click at [132, 316] on div "EGDK__f45__max__HWBS" at bounding box center [89, 318] width 150 height 11
drag, startPoint x: 127, startPoint y: 316, endPoint x: 0, endPoint y: 309, distance: 127.2
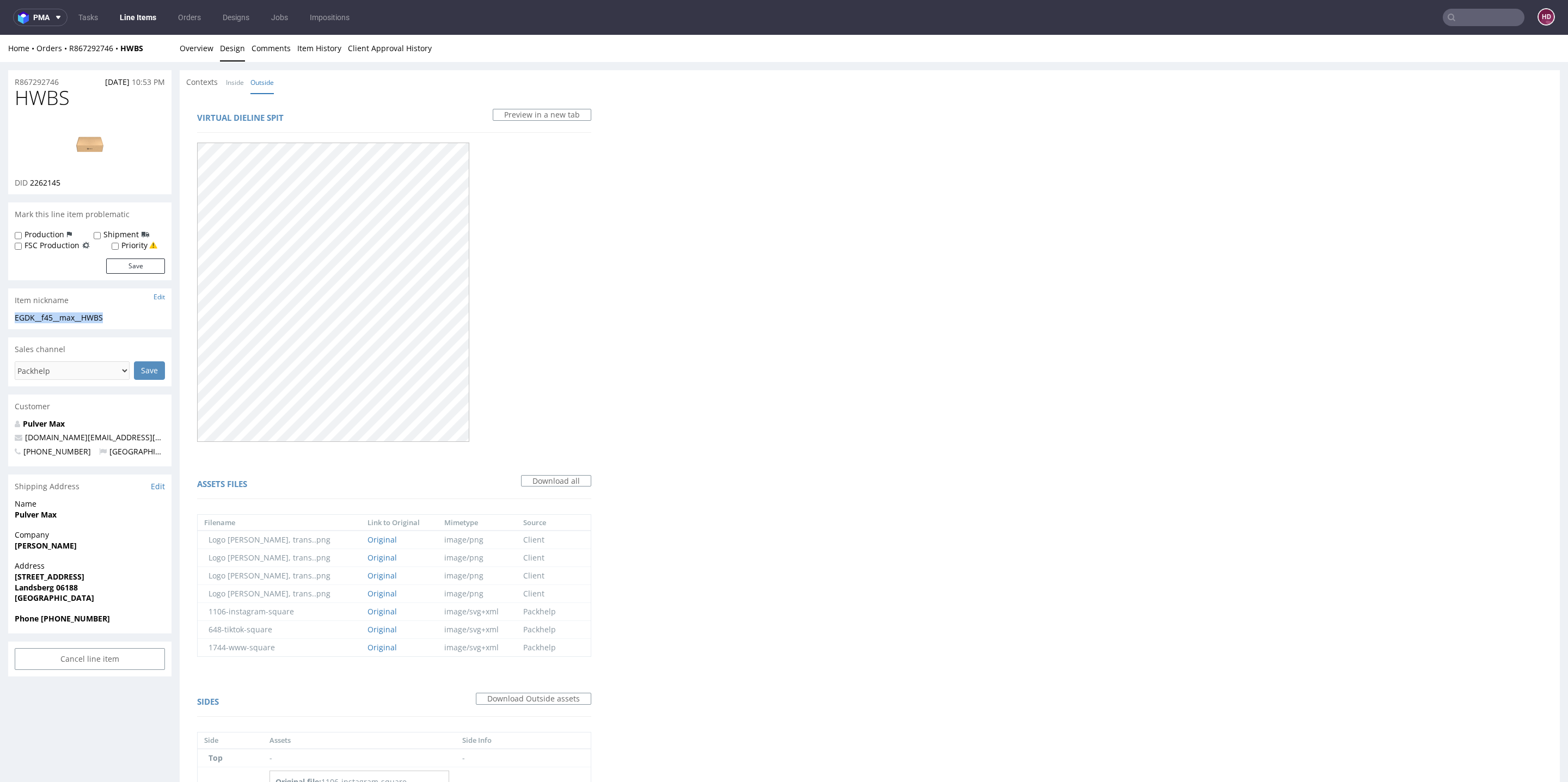
copy section "EGDK__f45__max__HWBS"
drag, startPoint x: 36, startPoint y: 81, endPoint x: 0, endPoint y: 83, distance: 36.1
copy p "R867292746"
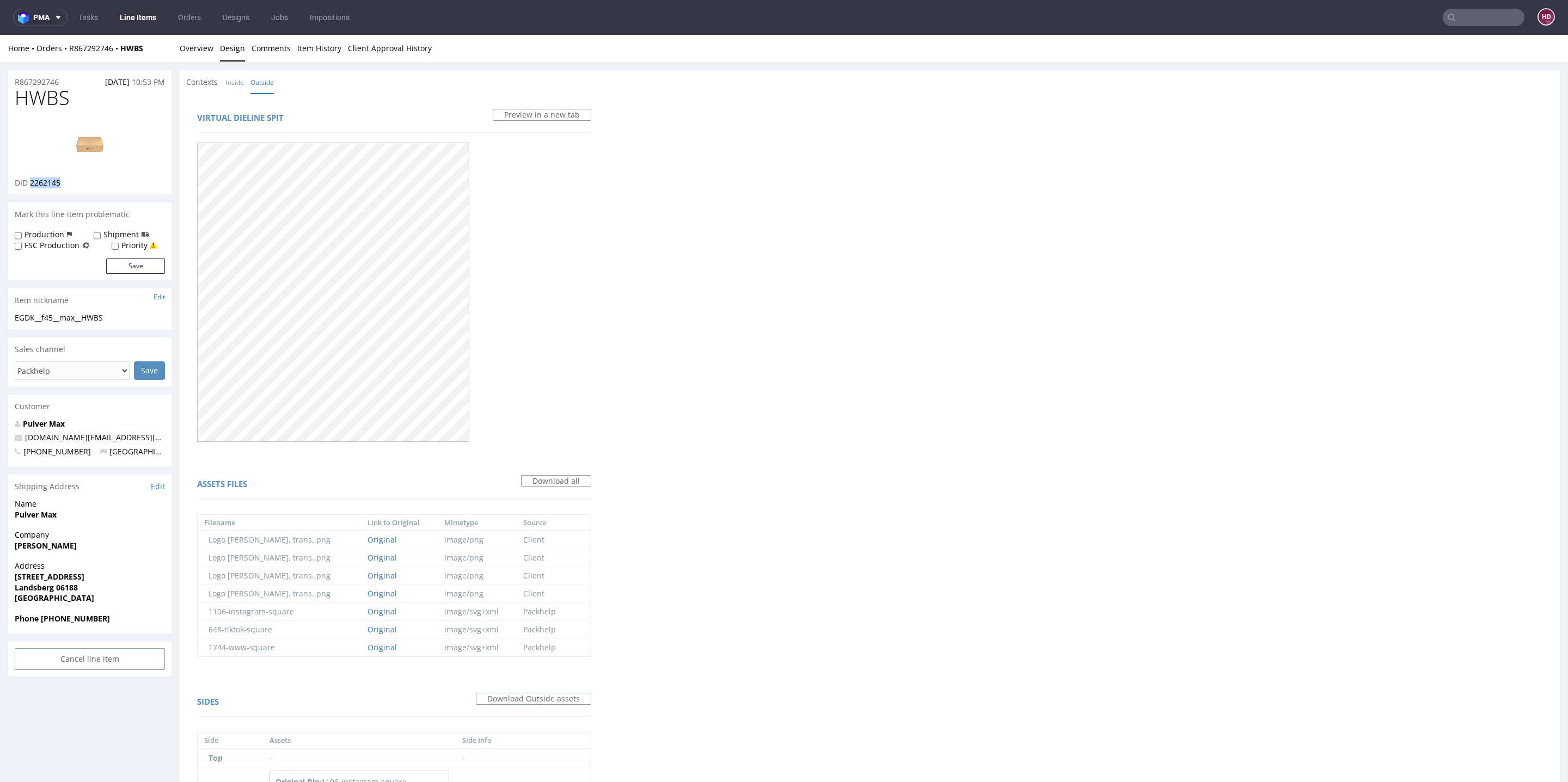
drag, startPoint x: 76, startPoint y: 183, endPoint x: 31, endPoint y: 183, distance: 45.0
click at [31, 183] on div "DID 2262145" at bounding box center [89, 183] width 150 height 11
copy span "2262145"
drag, startPoint x: 90, startPoint y: 96, endPoint x: 15, endPoint y: 92, distance: 75.1
click at [15, 92] on h1 "HWBS" at bounding box center [89, 98] width 150 height 22
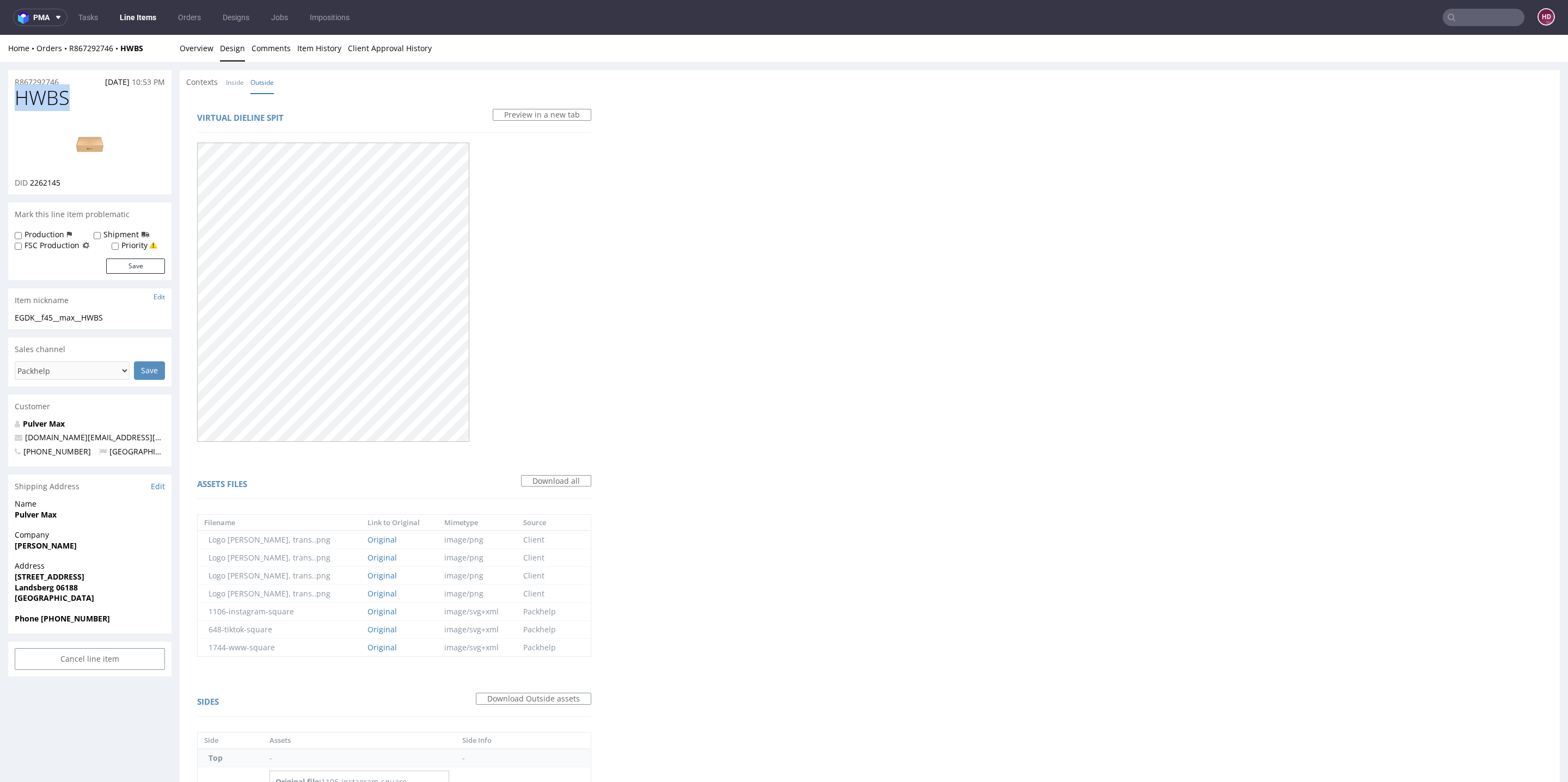
copy span "HWBS"
click at [199, 47] on link "Overview" at bounding box center [196, 47] width 34 height 26
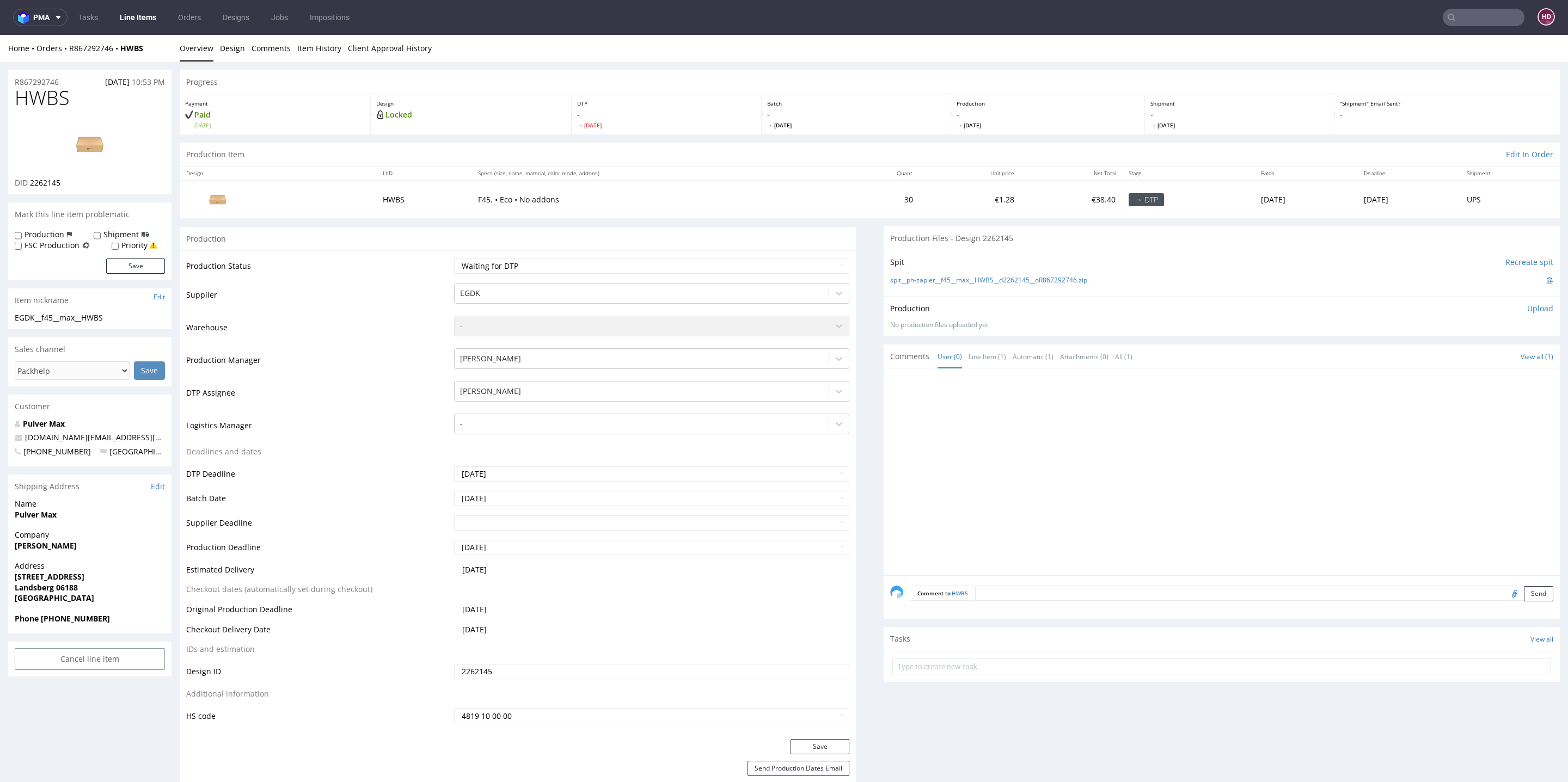
click at [1521, 296] on div "Production Upload No production files uploaded yet Description (optional) Add f…" at bounding box center [1222, 316] width 677 height 40
click at [1527, 309] on p "Upload" at bounding box center [1540, 308] width 26 height 11
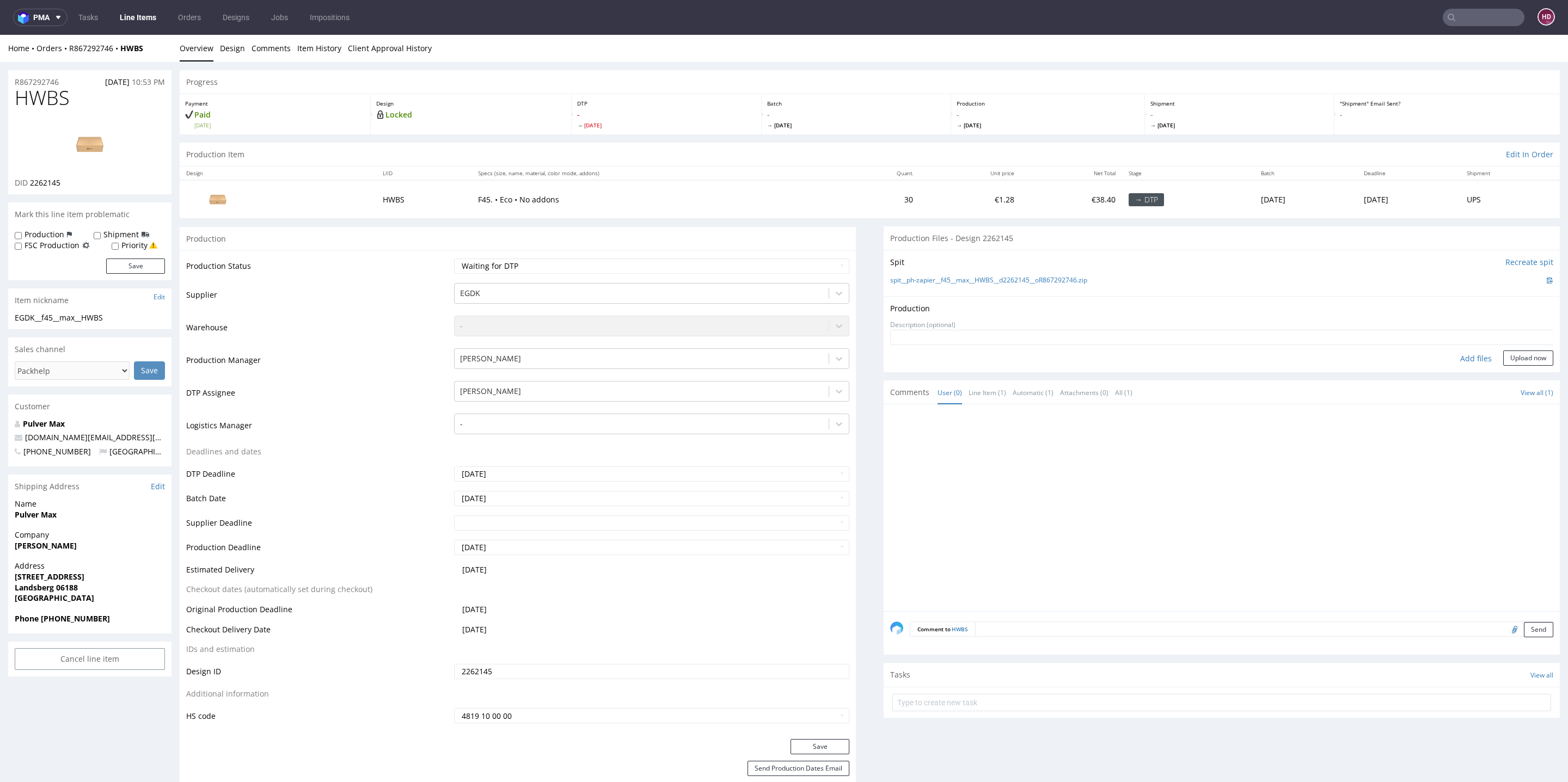
click at [1450, 356] on div "Add files" at bounding box center [1476, 359] width 55 height 16
type input "C:\fakepath\ EGDK__f45__max__HWBS__d2262145__oR867292746.pdf"
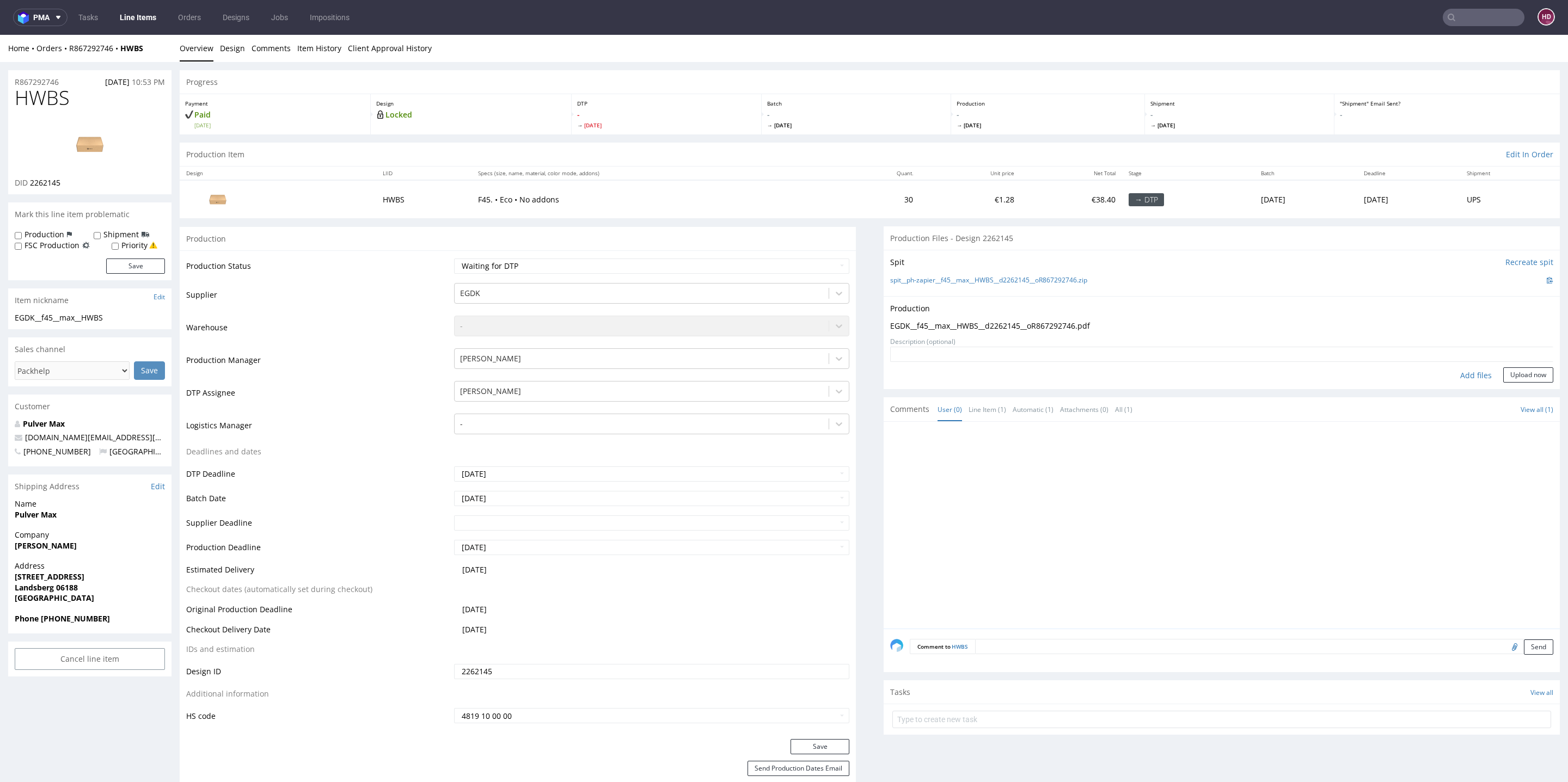
click at [1503, 375] on button "Upload now" at bounding box center [1528, 375] width 50 height 15
click at [565, 267] on select "Waiting for Artwork Waiting for Diecut Waiting for Mockup Waiting for DTP Waiti…" at bounding box center [651, 266] width 396 height 15
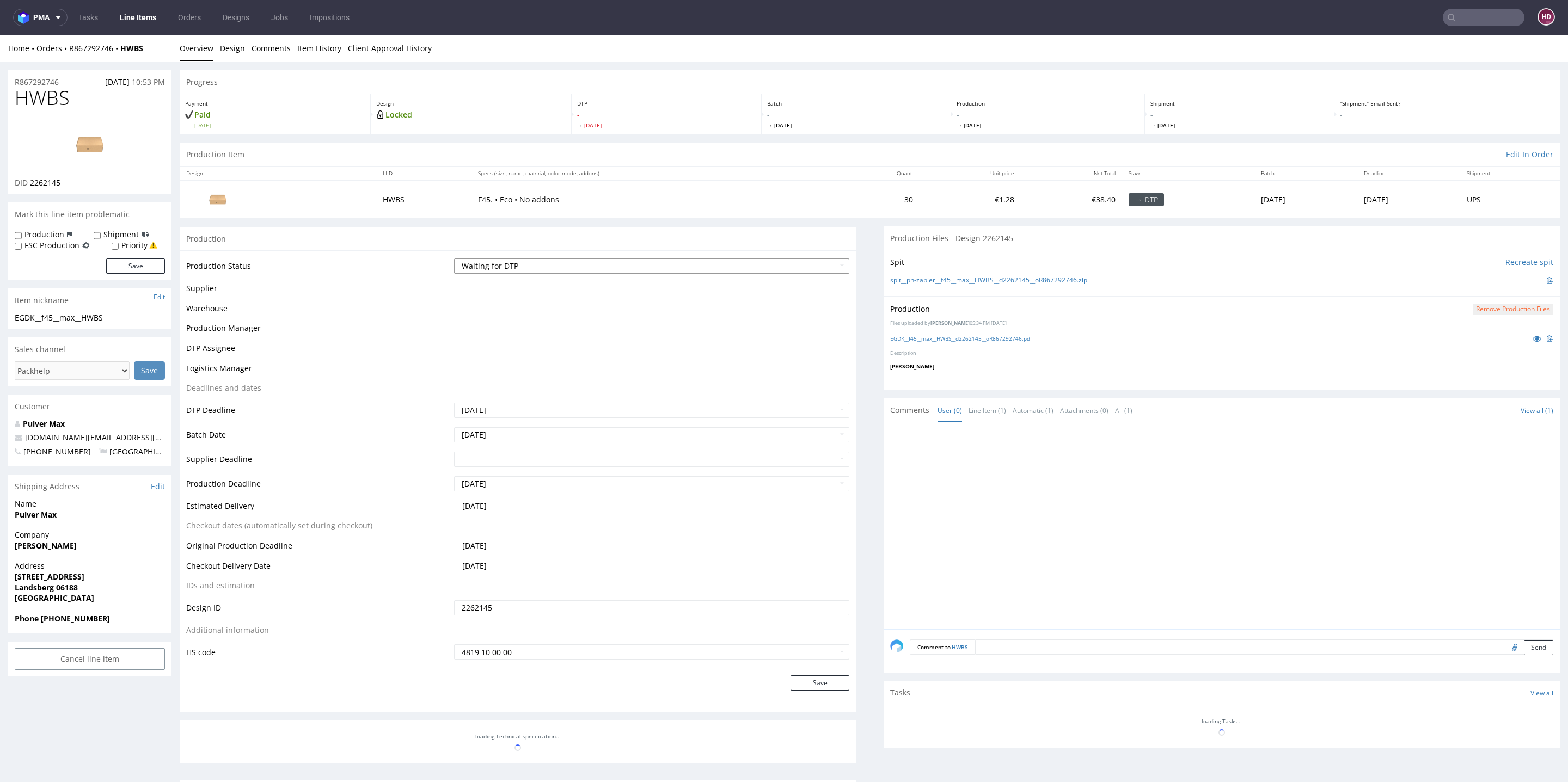
click at [515, 258] on select "Waiting for Artwork Waiting for Diecut Waiting for Mockup Waiting for DTP Waiti…" at bounding box center [651, 266] width 396 height 15
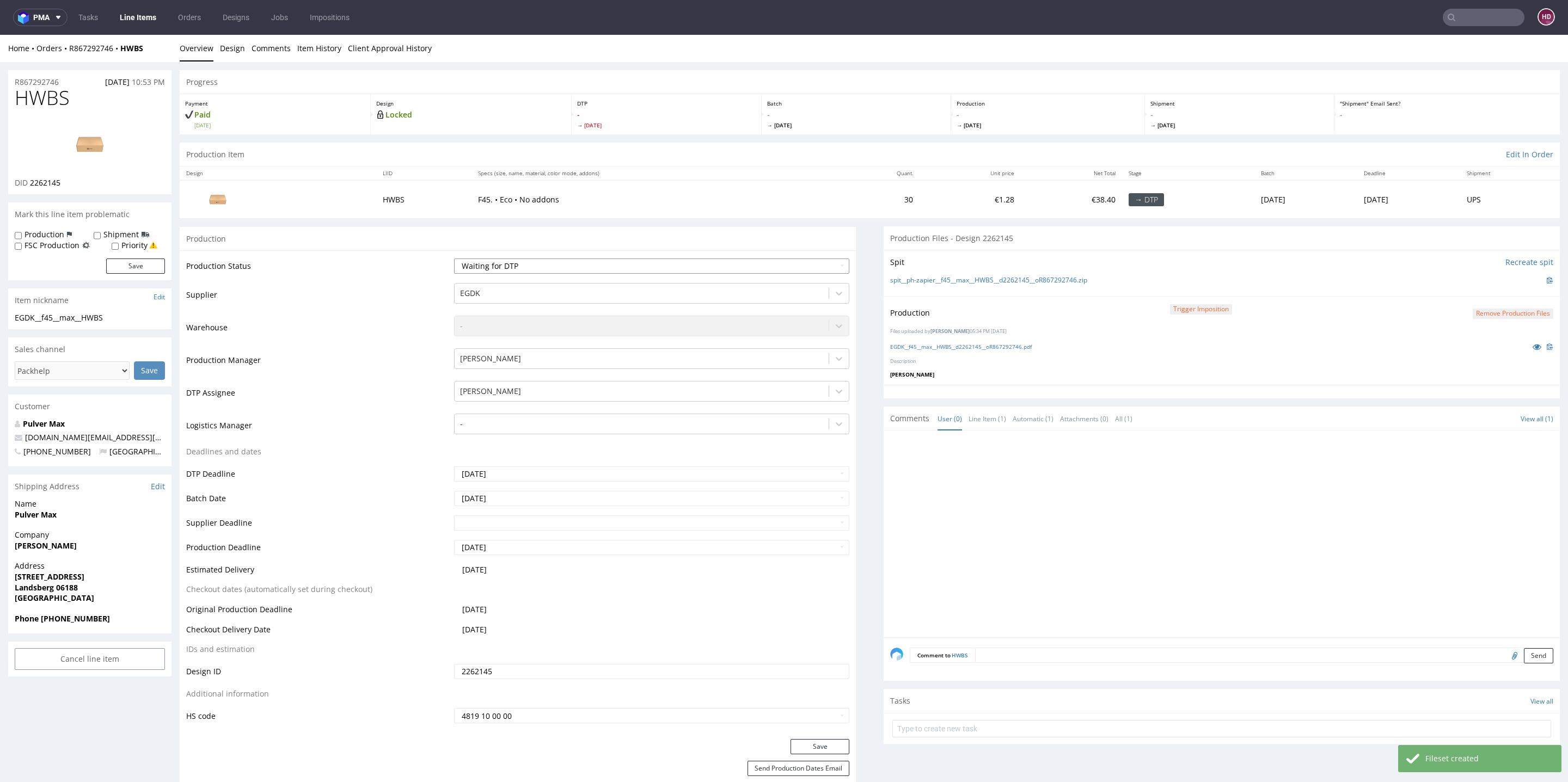
select select "dtp_in_process"
click at [454, 258] on select "Waiting for Artwork Waiting for Diecut Waiting for Mockup Waiting for DTP Waiti…" at bounding box center [651, 266] width 396 height 15
click at [808, 745] on button "Save" at bounding box center [819, 747] width 59 height 15
click at [1497, 308] on button "Remove production files" at bounding box center [1513, 313] width 81 height 10
click at [1480, 280] on link "Yes" at bounding box center [1471, 288] width 31 height 16
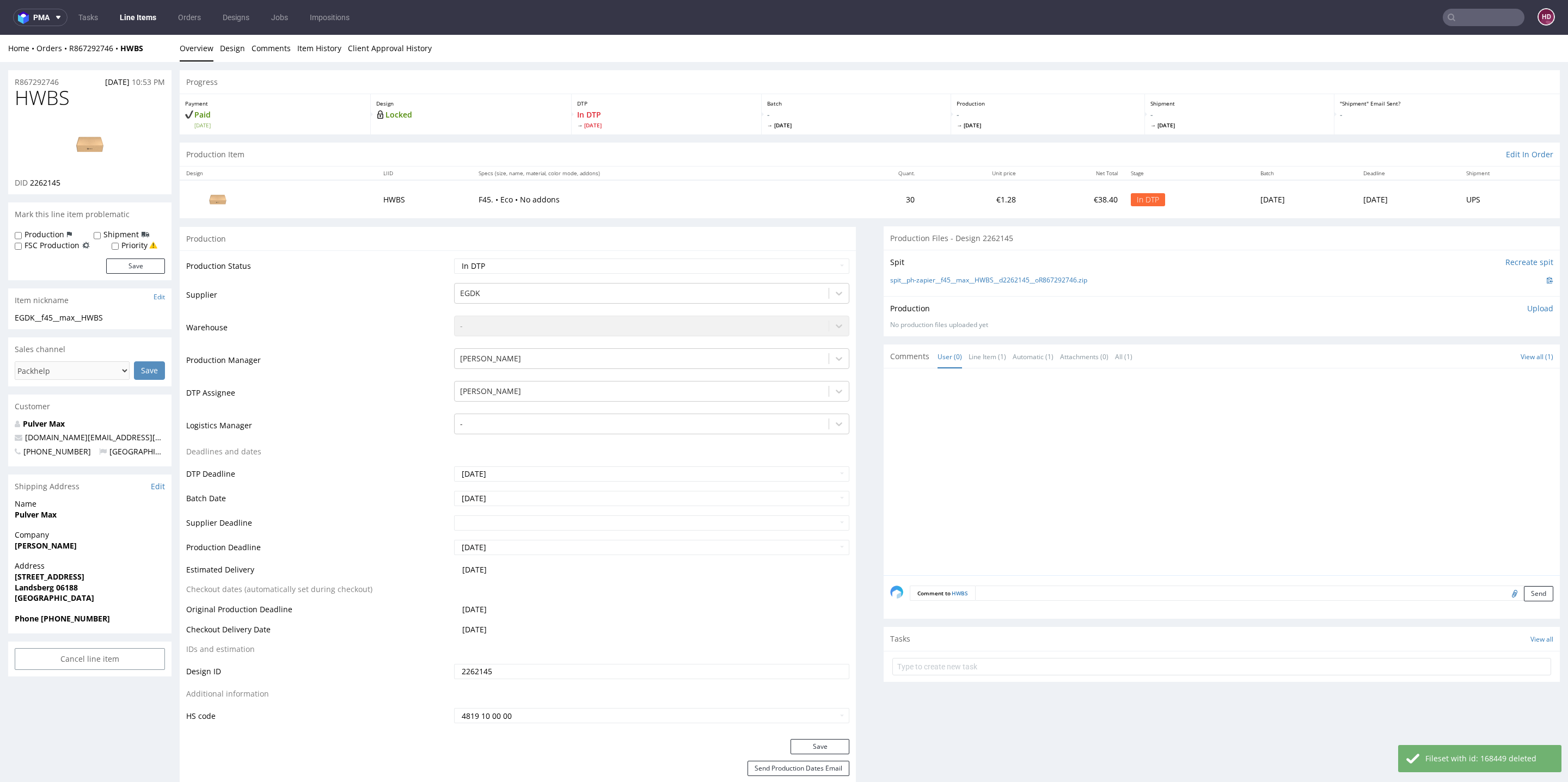
click at [1527, 307] on p "Upload" at bounding box center [1540, 308] width 26 height 11
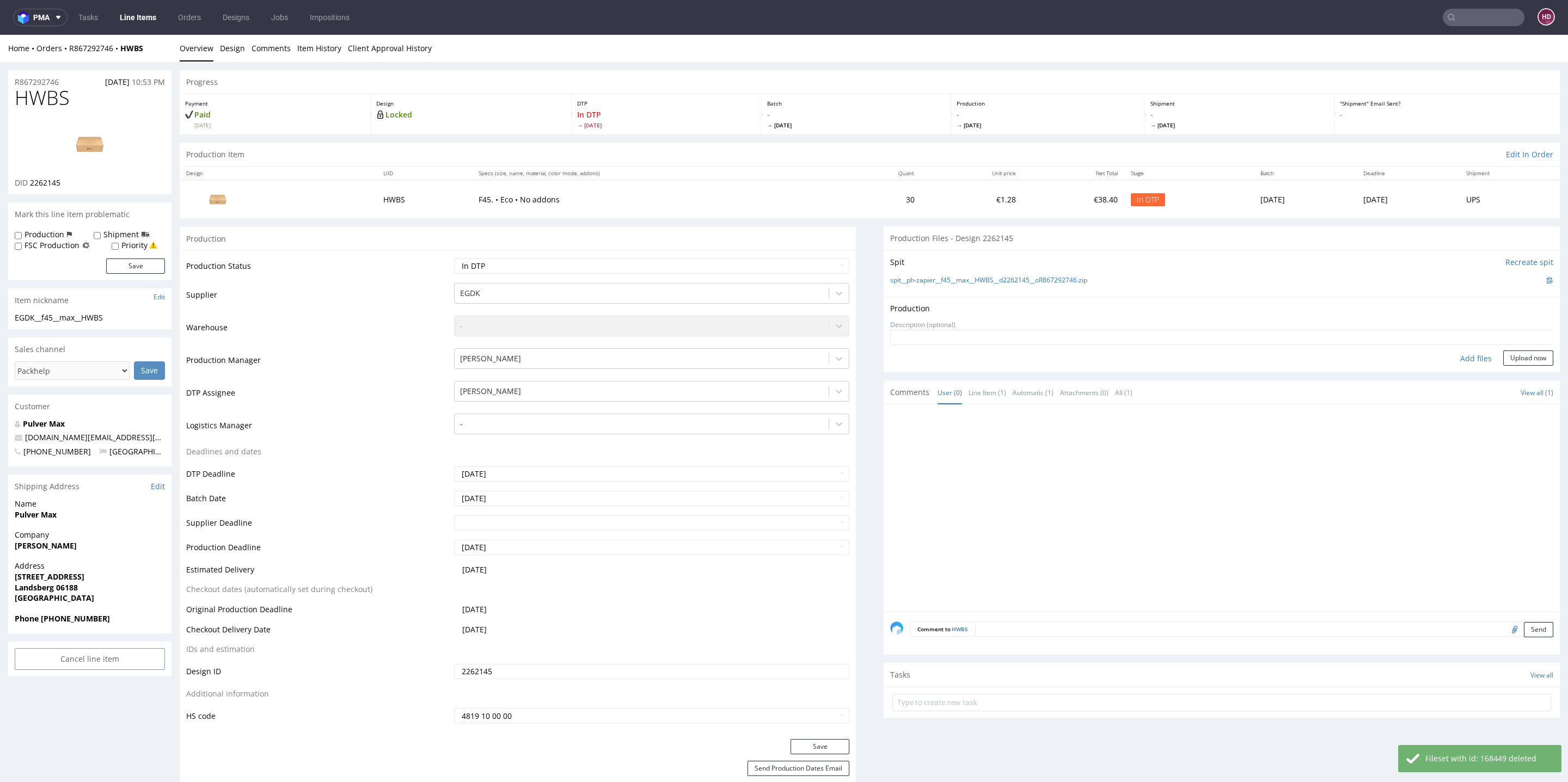
click at [1462, 351] on div "Add files" at bounding box center [1476, 359] width 55 height 16
type input "C:\fakepath\ EGDK__f45__max__HWBS__d2262145__oR867292746.pdf"
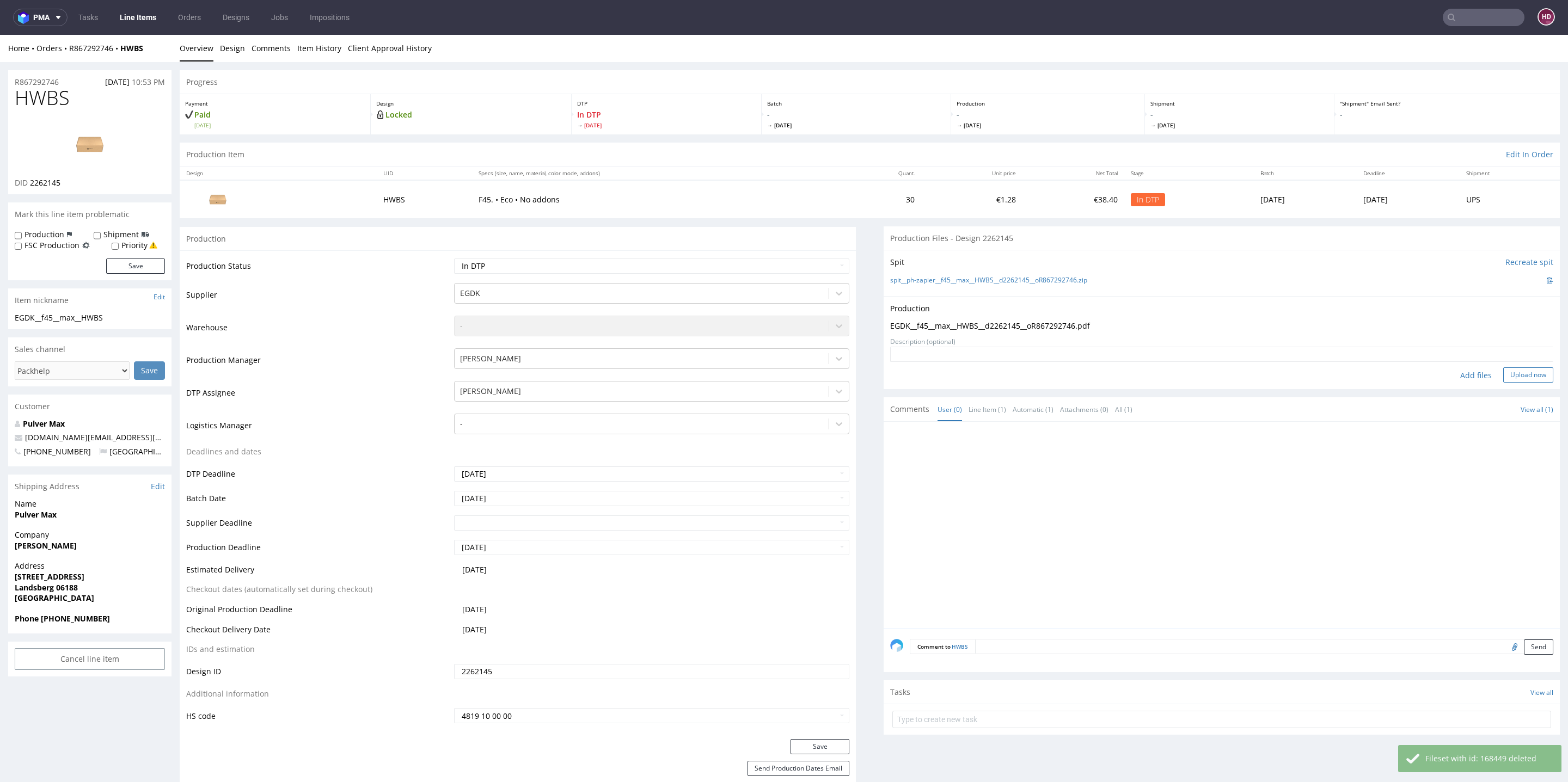
click at [1512, 367] on form "Add files Upload now" at bounding box center [1221, 365] width 663 height 36
click at [1505, 371] on button "Upload now" at bounding box center [1528, 375] width 50 height 15
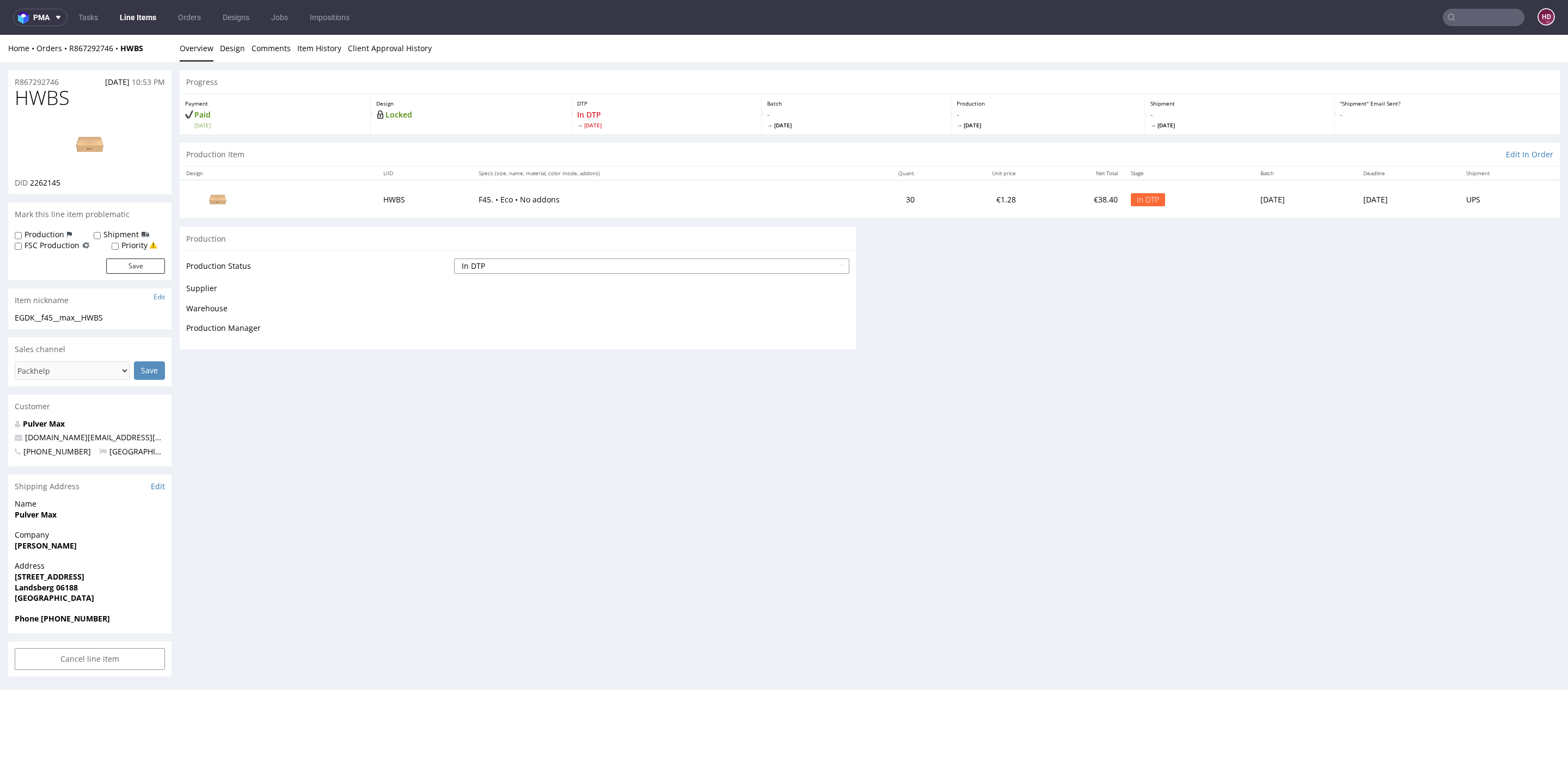
click at [549, 266] on select "Waiting for Artwork Waiting for Diecut Waiting for Mockup Waiting for DTP Waiti…" at bounding box center [651, 266] width 396 height 15
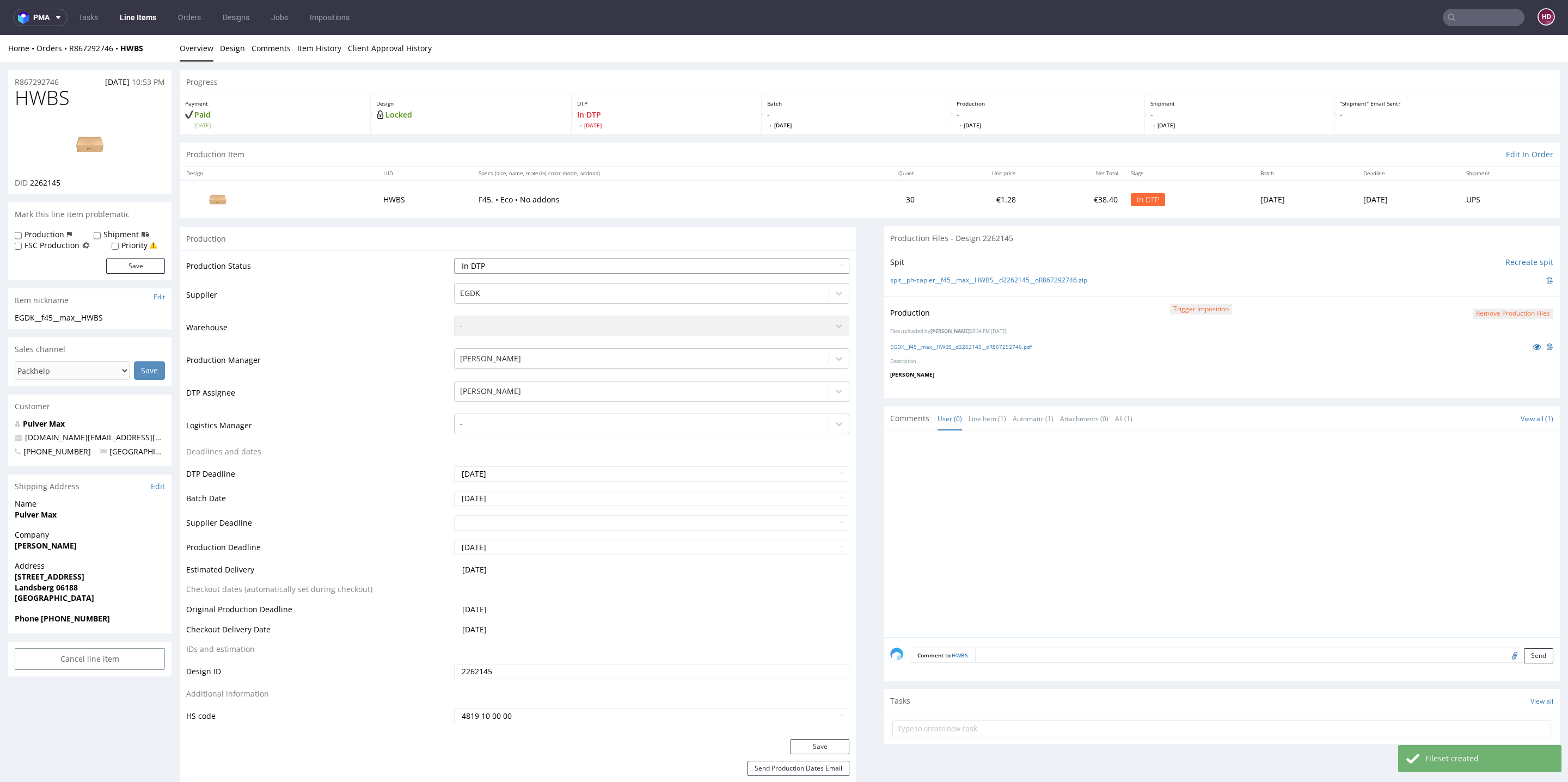
select select "dtp_production_ready"
click at [454, 258] on select "Waiting for Artwork Waiting for Diecut Waiting for Mockup Waiting for DTP Waiti…" at bounding box center [651, 266] width 396 height 15
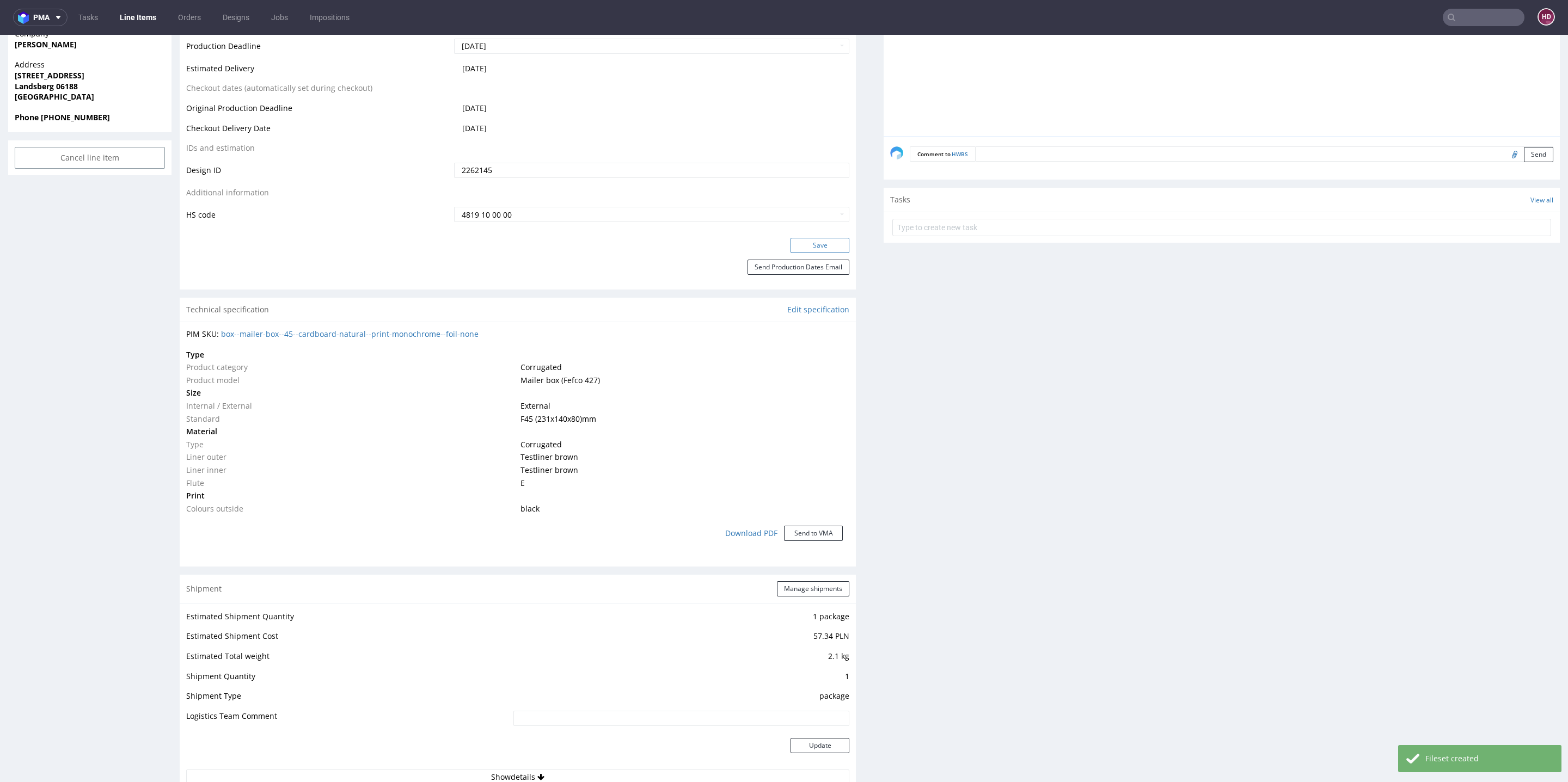
click at [801, 241] on button "Save" at bounding box center [819, 246] width 59 height 15
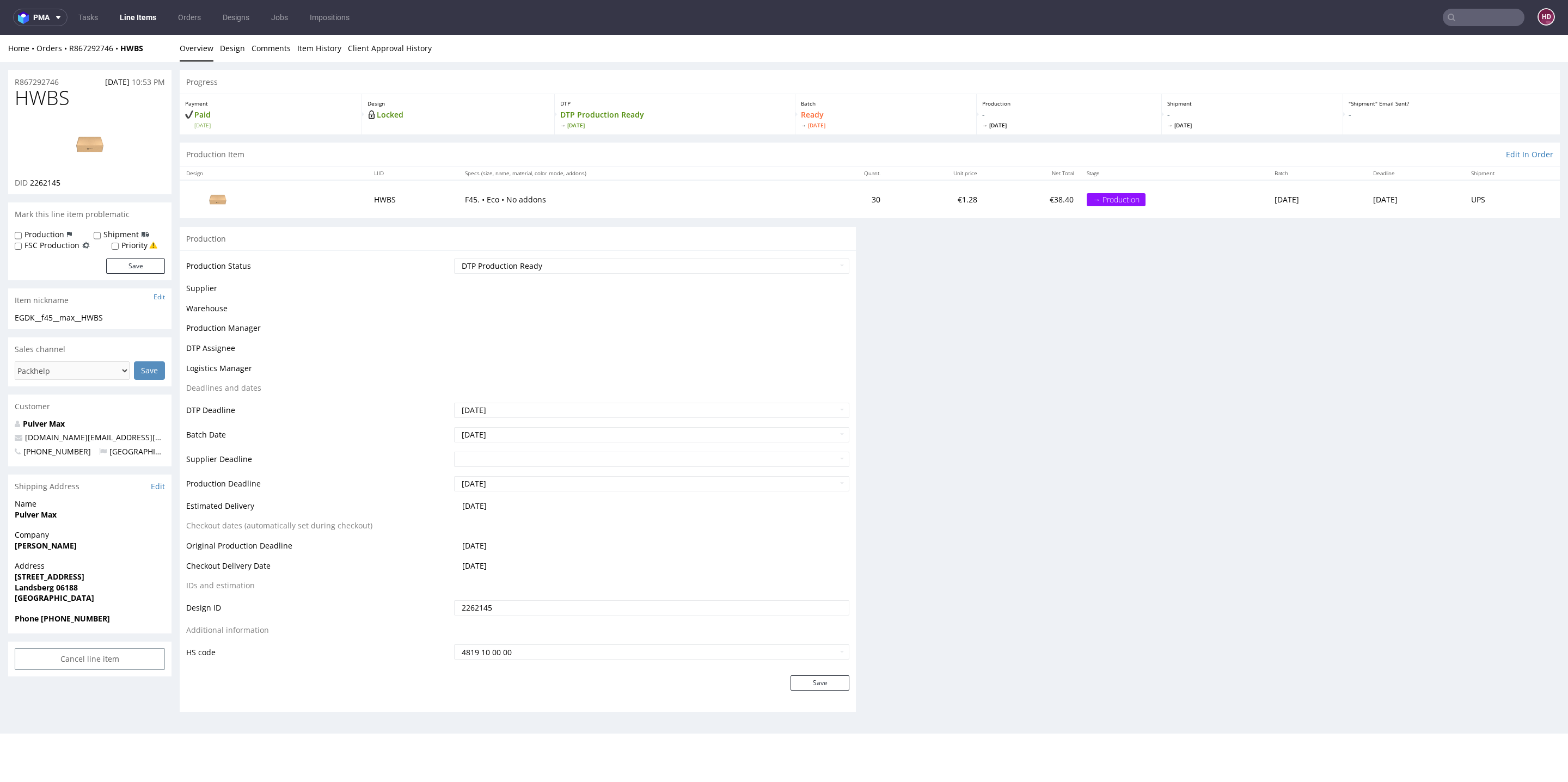
scroll to position [356, 0]
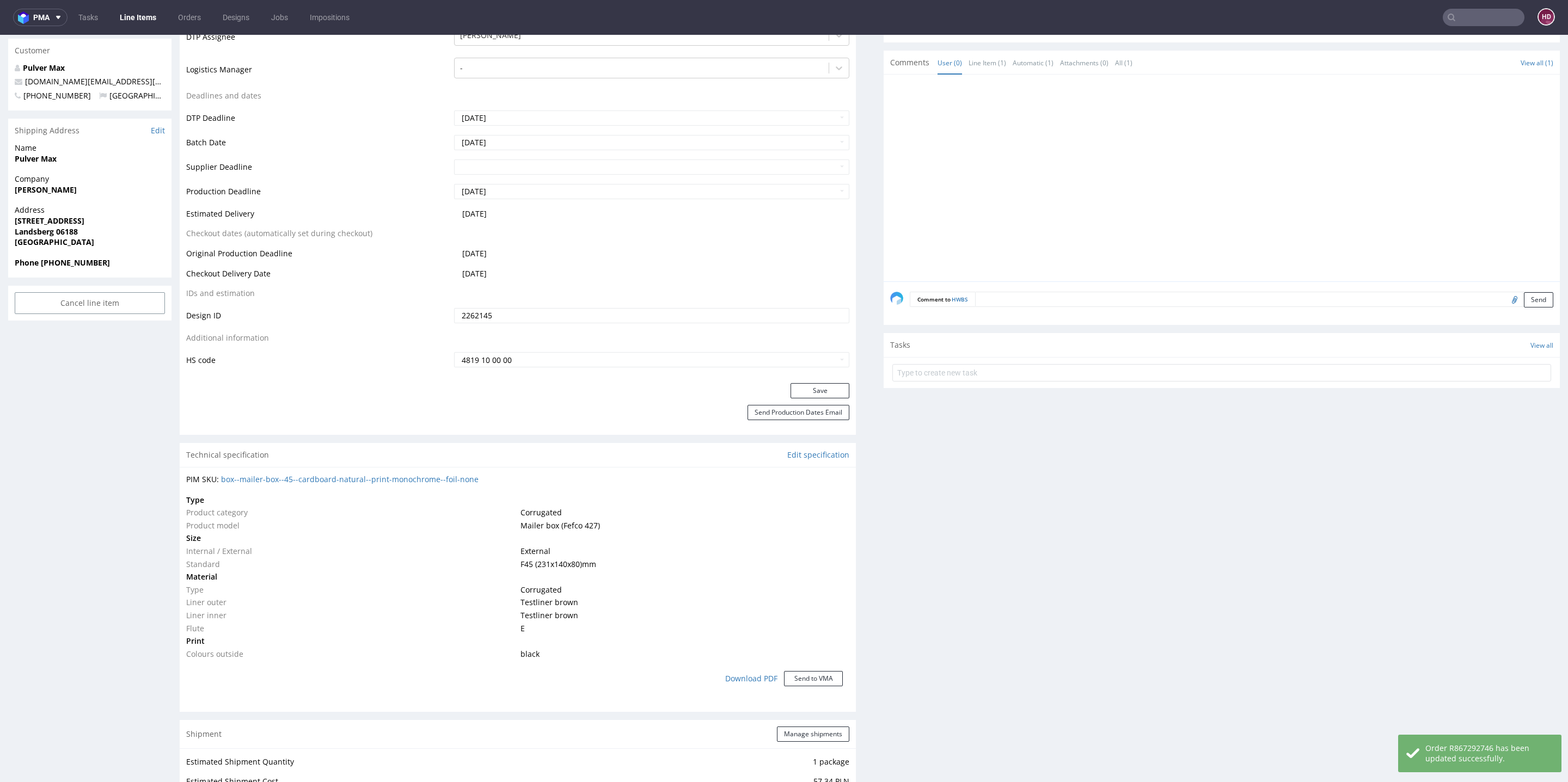
click at [146, 15] on link "Line Items" at bounding box center [138, 17] width 49 height 17
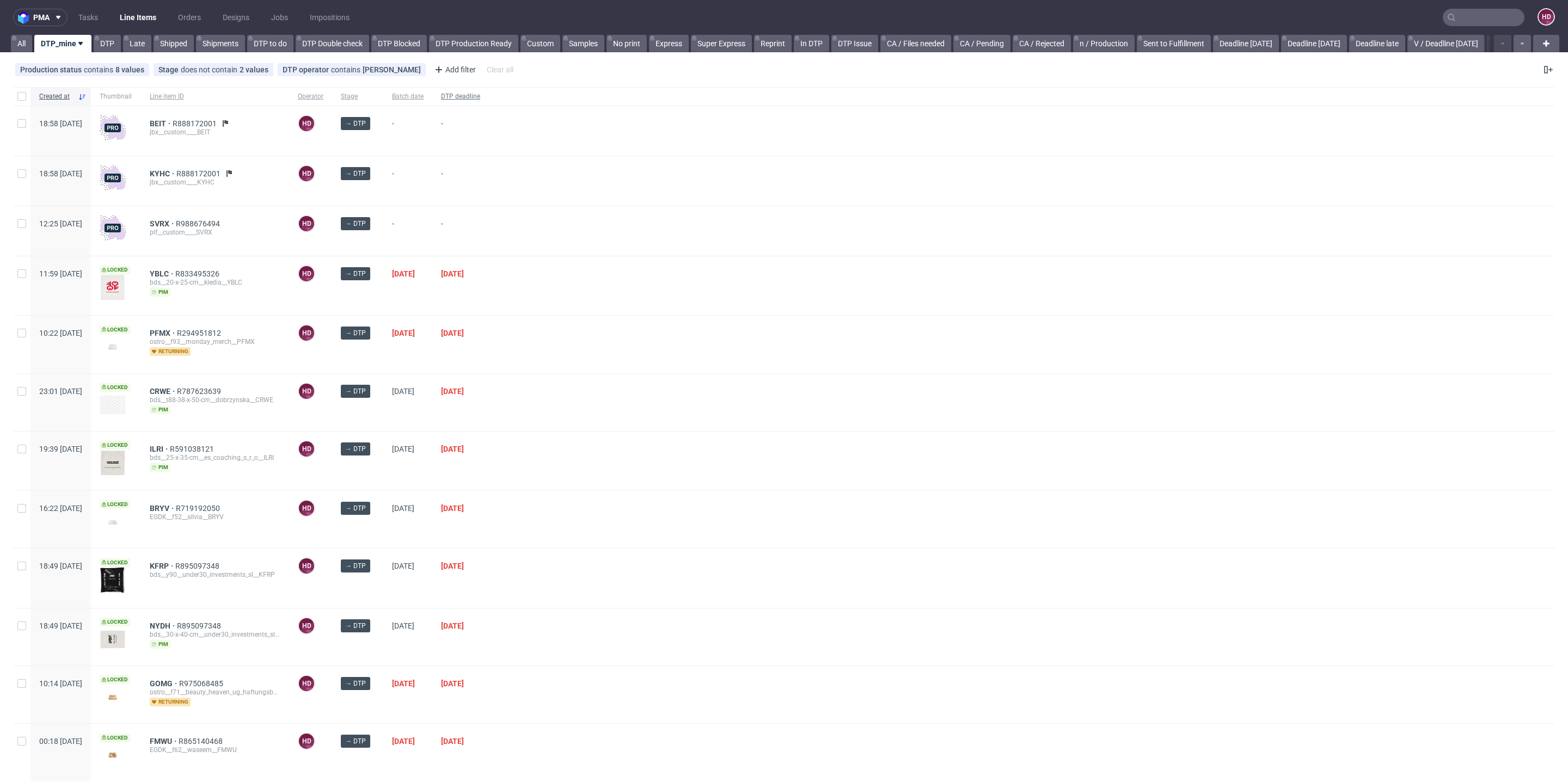
click at [489, 92] on div "DTP deadline" at bounding box center [460, 96] width 56 height 18
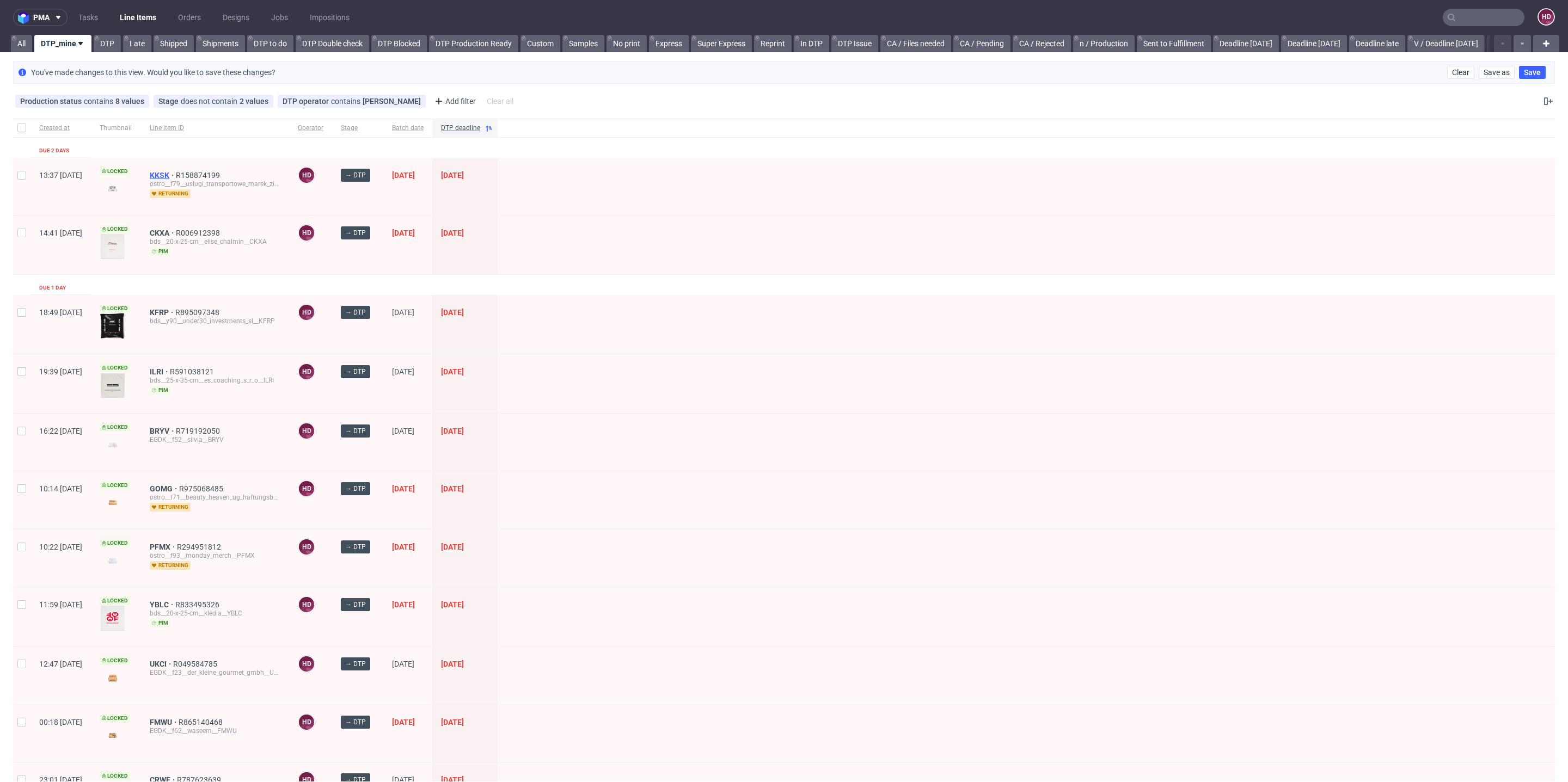
click at [176, 173] on span "KKSK" at bounding box center [163, 175] width 26 height 9
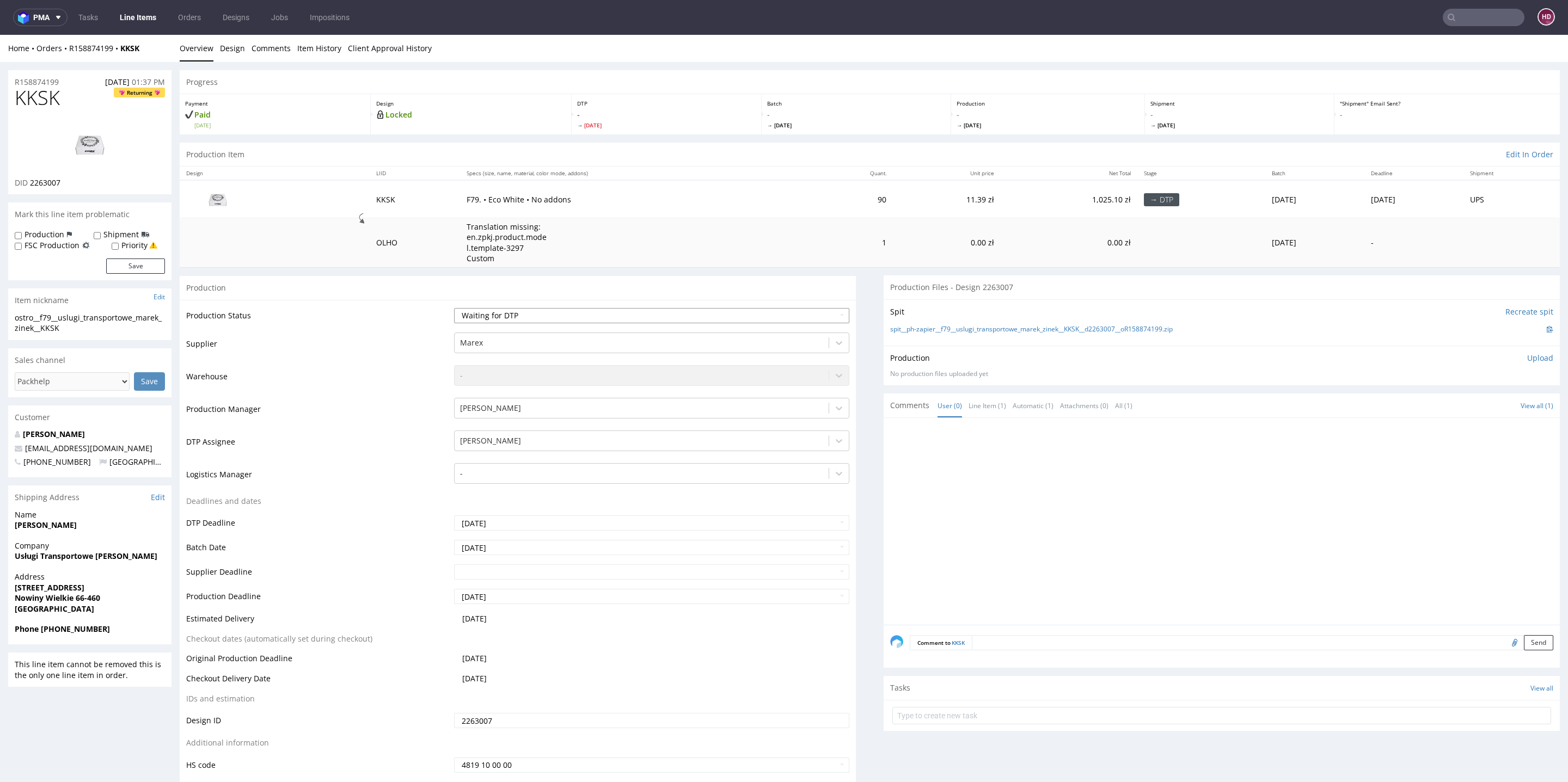
click at [485, 313] on select "Waiting for Artwork Waiting for Diecut Waiting for Mockup Waiting for DTP Waiti…" at bounding box center [651, 316] width 396 height 15
select select "dtp_in_process"
click at [454, 308] on select "Waiting for Artwork Waiting for Diecut Waiting for Mockup Waiting for DTP Waiti…" at bounding box center [651, 316] width 396 height 15
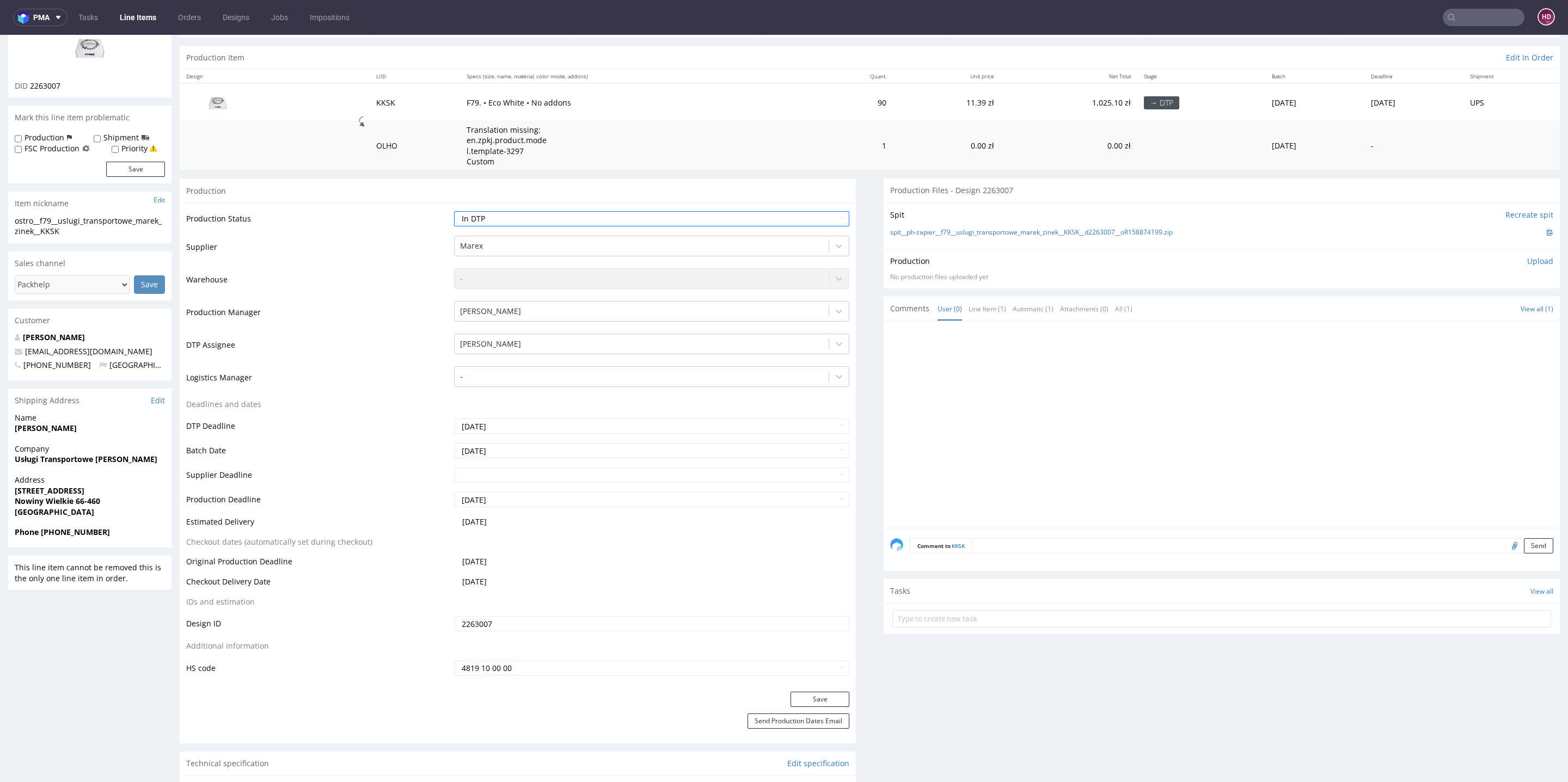
scroll to position [201, 0]
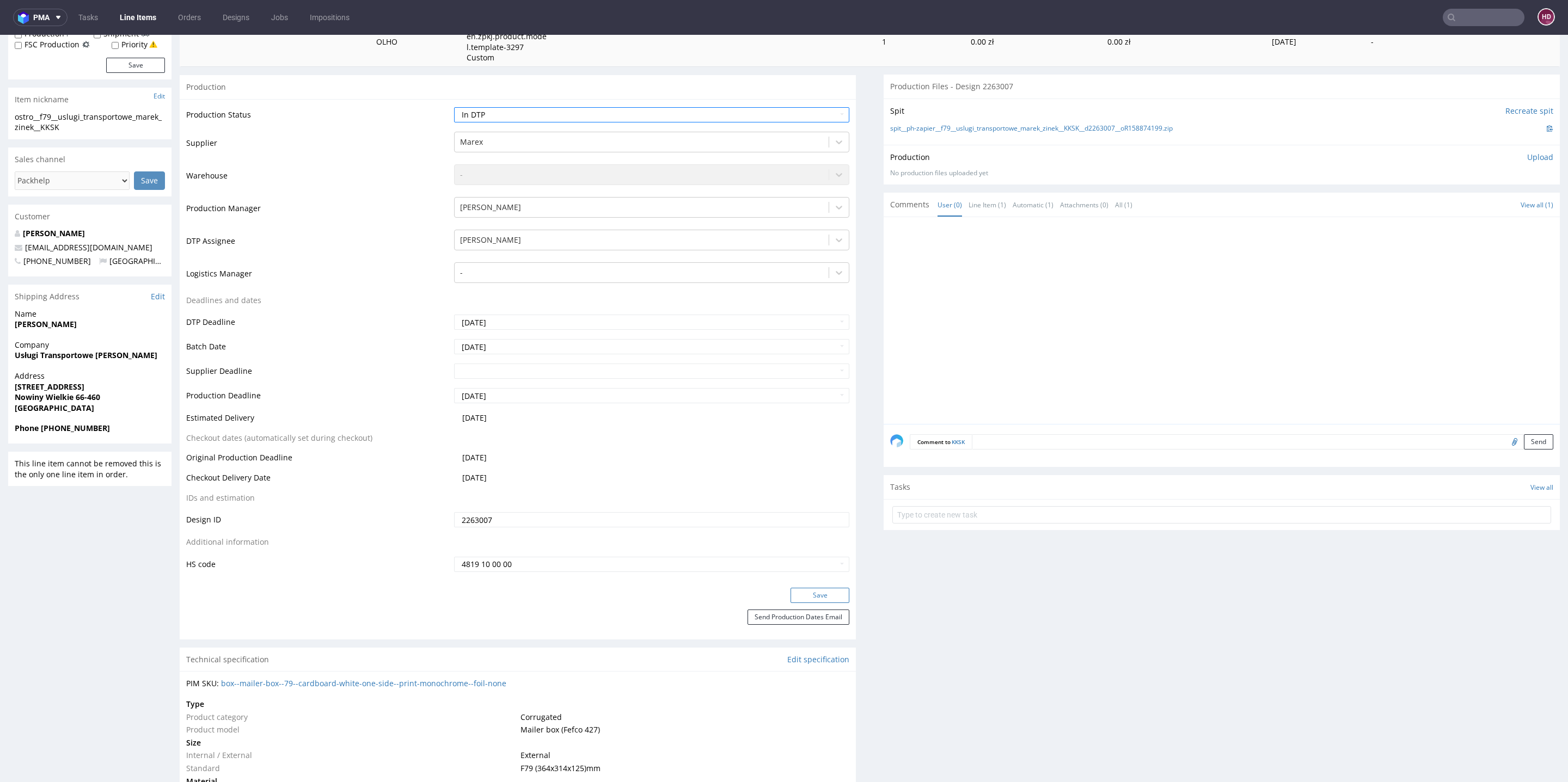
click at [815, 600] on button "Save" at bounding box center [819, 596] width 59 height 15
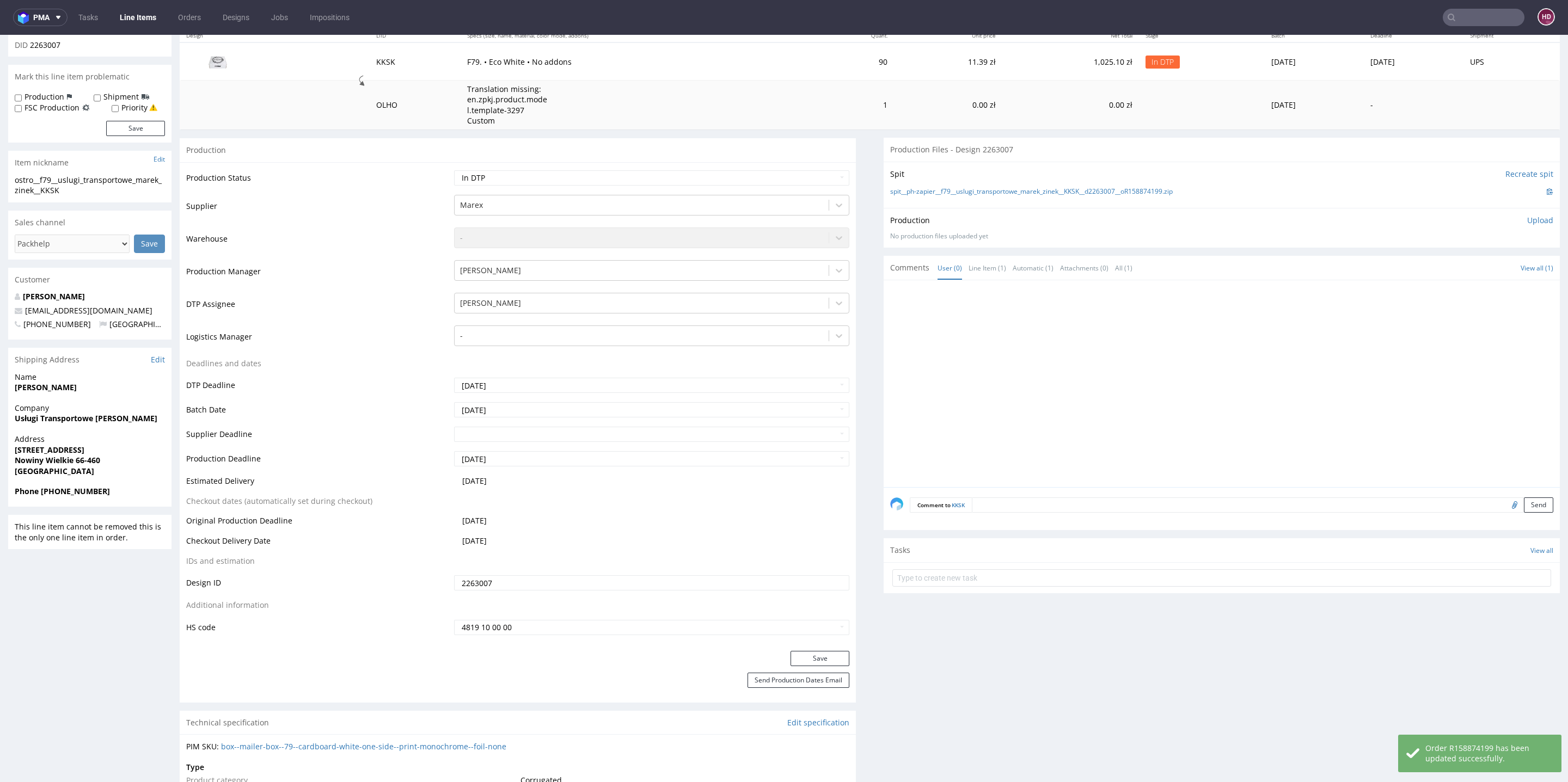
scroll to position [0, 0]
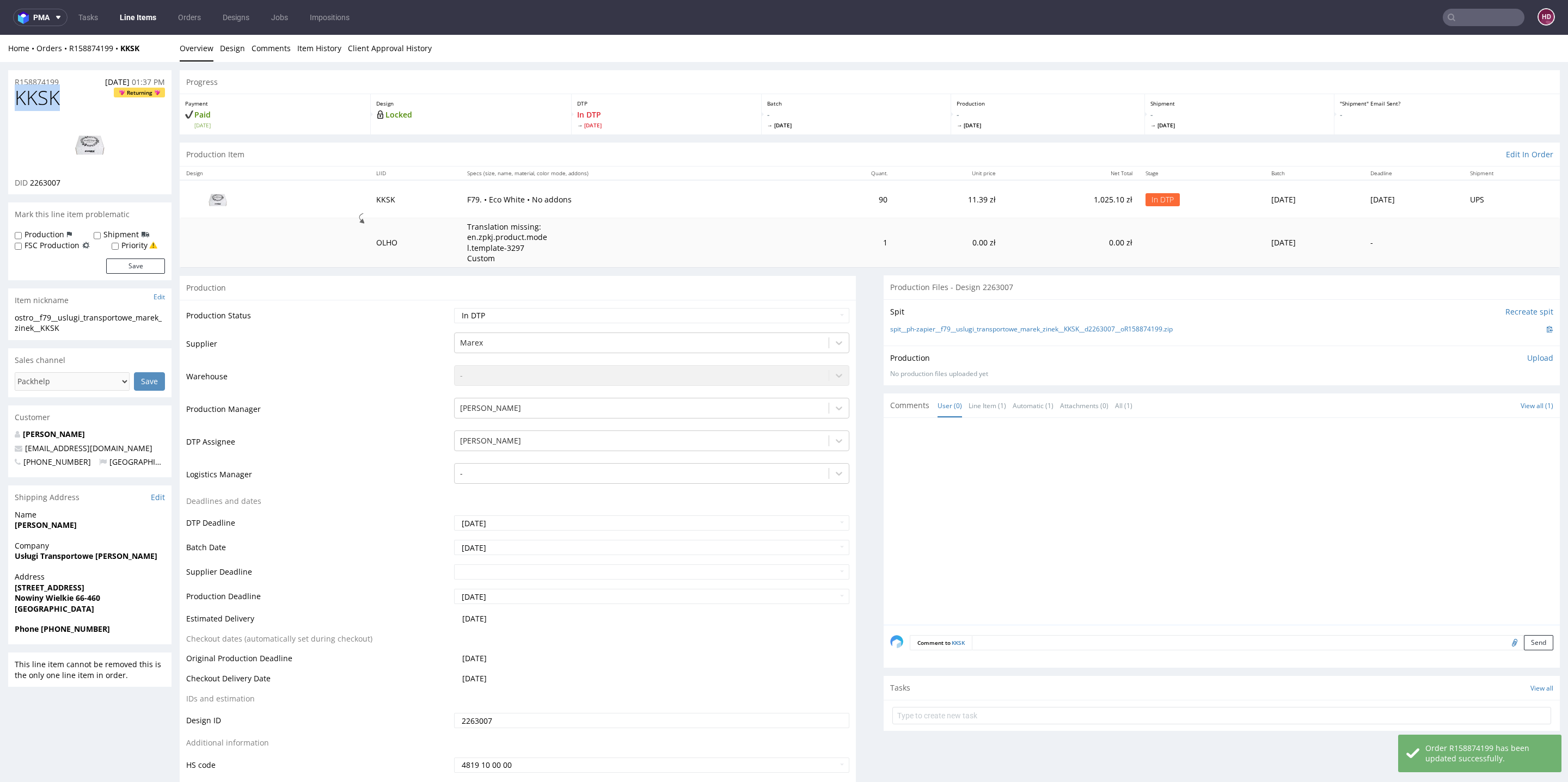
drag, startPoint x: 59, startPoint y: 98, endPoint x: 0, endPoint y: 100, distance: 59.0
click at [76, 181] on div "DID 2263007" at bounding box center [89, 183] width 150 height 11
drag, startPoint x: 65, startPoint y: 183, endPoint x: 26, endPoint y: 178, distance: 39.3
click at [26, 178] on div "DID 2263007" at bounding box center [89, 183] width 150 height 11
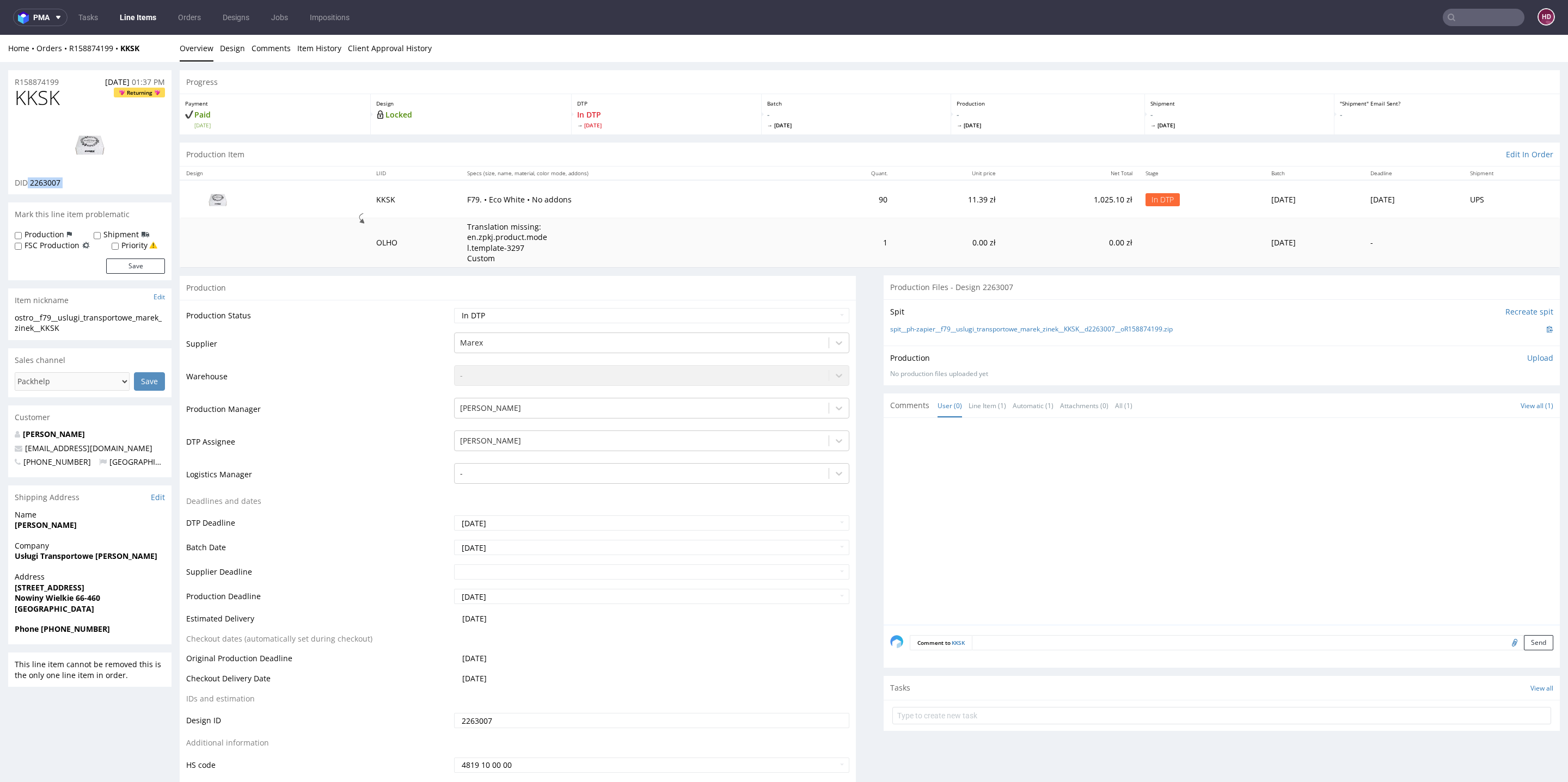
click at [95, 148] on img at bounding box center [90, 145] width 87 height 49
click at [59, 335] on div "ostro__f79__uslugi_transportowe_marek_zinek__KKSK ostro__f79 __uslugi_transport…" at bounding box center [90, 326] width 164 height 28
drag, startPoint x: 58, startPoint y: 333, endPoint x: 0, endPoint y: 319, distance: 59.7
copy div "ostro__f79__uslugi_transportowe_marek_zinek__KKSK Update"
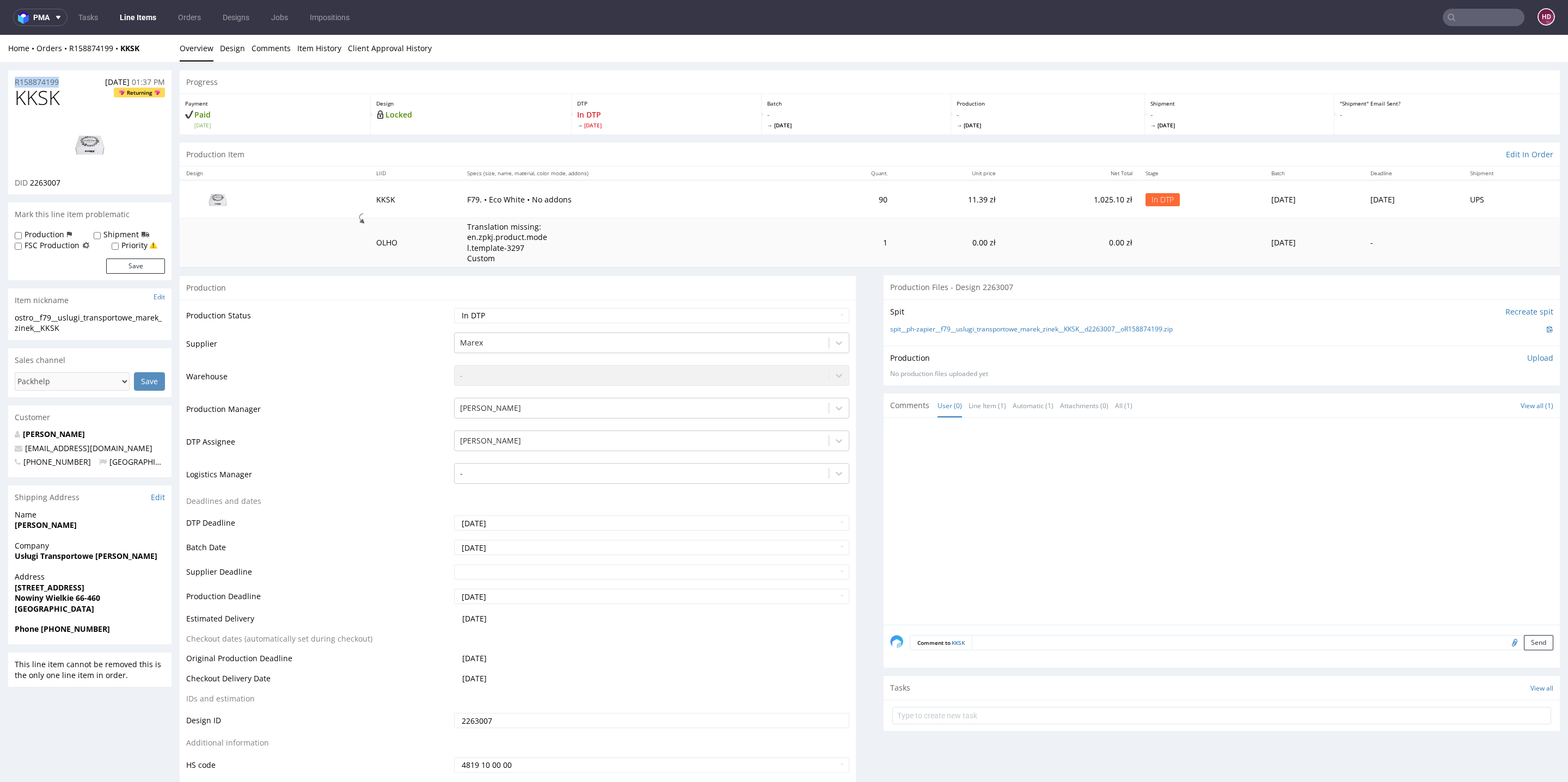
drag, startPoint x: 59, startPoint y: 80, endPoint x: 0, endPoint y: 82, distance: 59.0
copy p "R158874199"
drag, startPoint x: 86, startPoint y: 178, endPoint x: 32, endPoint y: 181, distance: 54.1
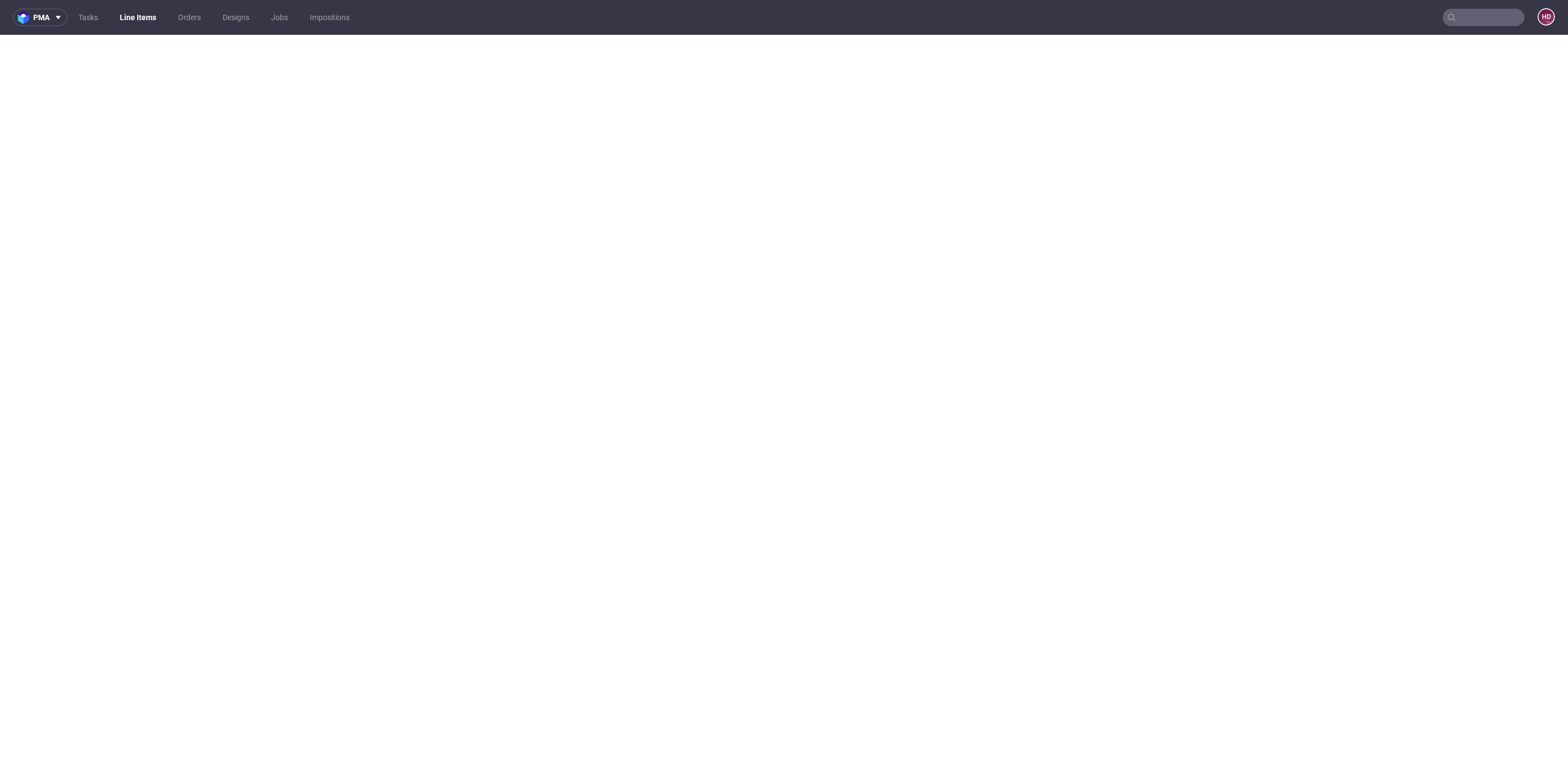
select select "dtp_production_ready"
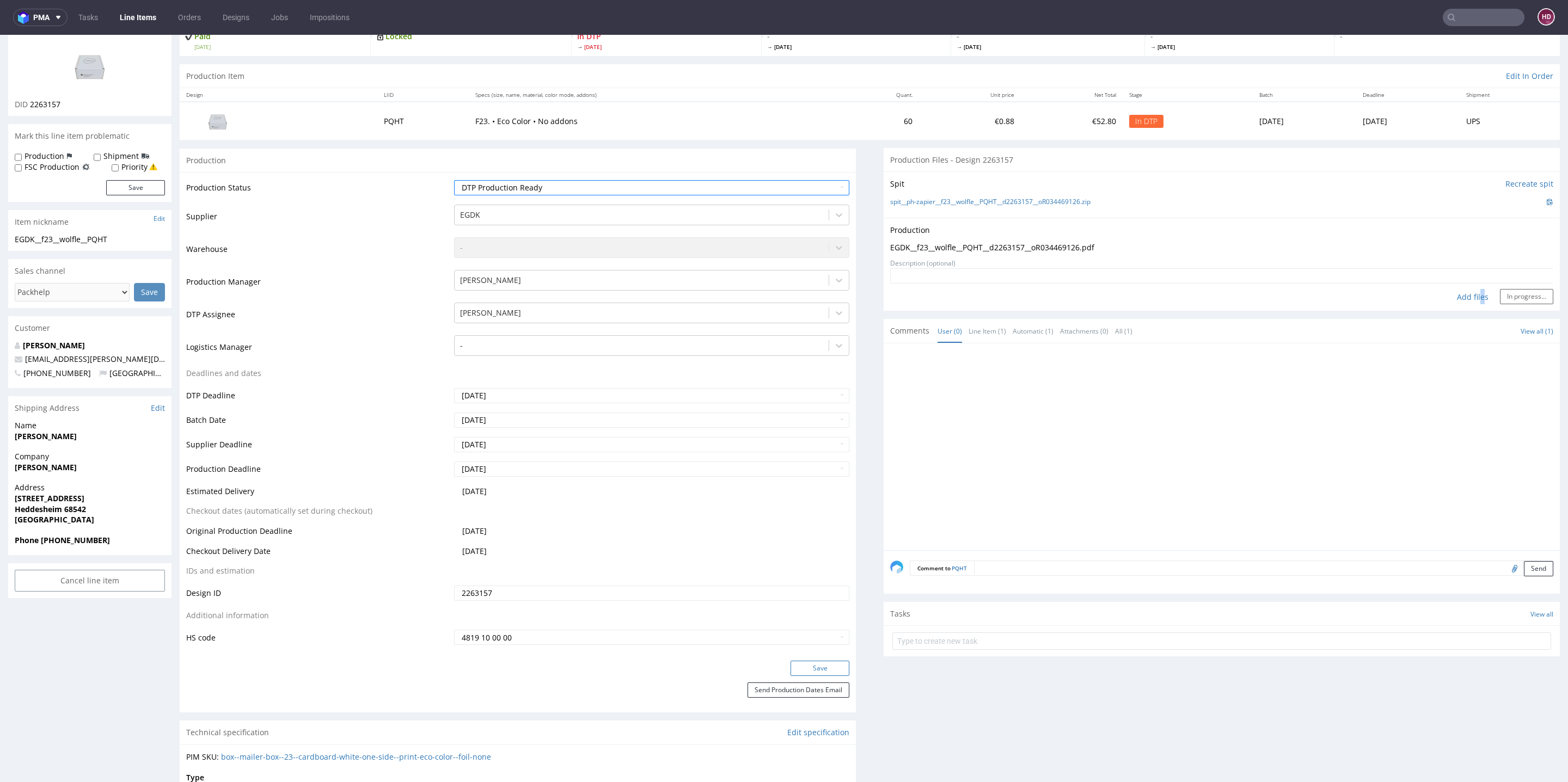
scroll to position [78, 0]
click at [793, 671] on button "Save" at bounding box center [819, 668] width 59 height 15
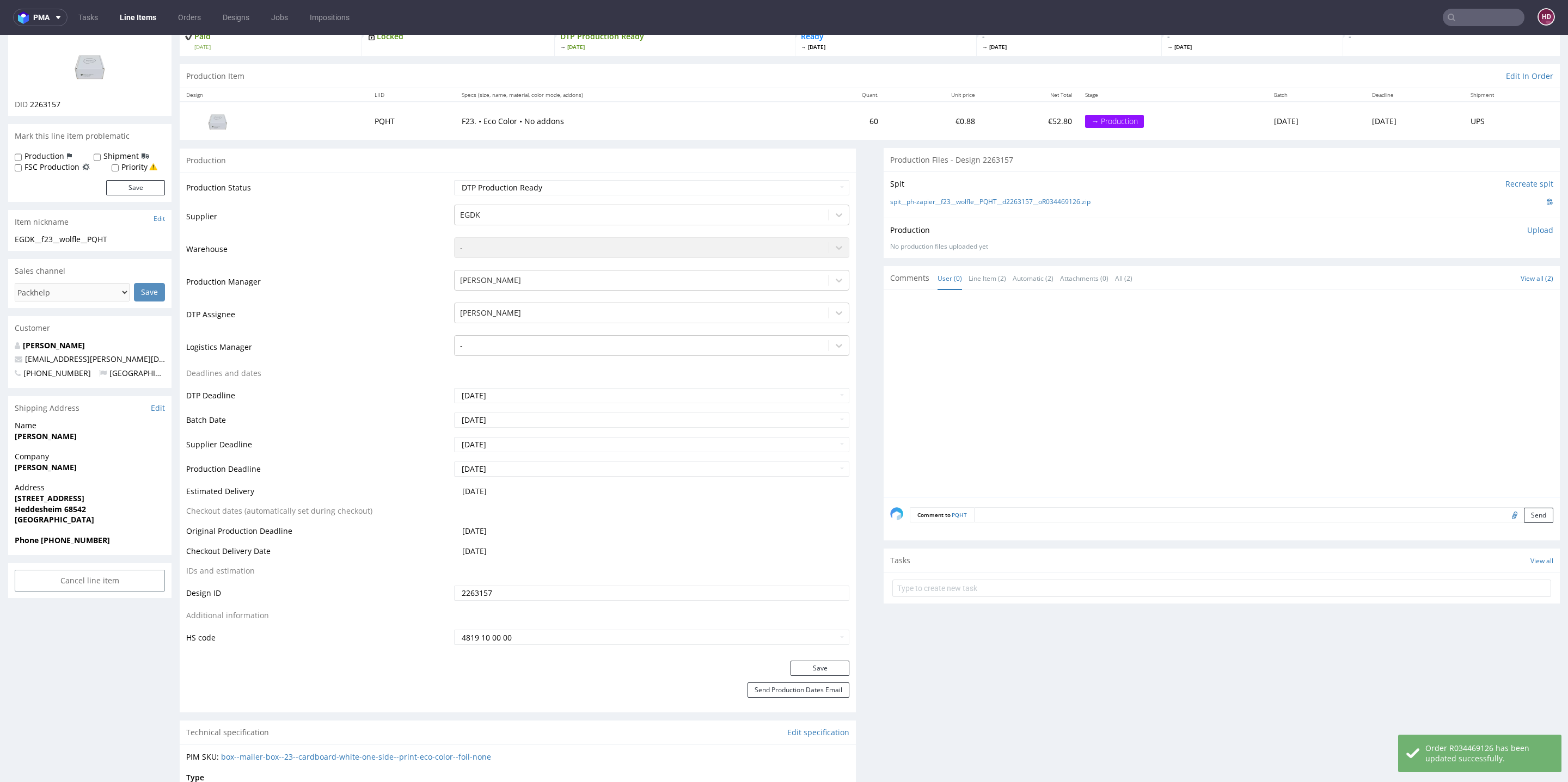
click at [1527, 230] on p "Upload" at bounding box center [1540, 230] width 26 height 11
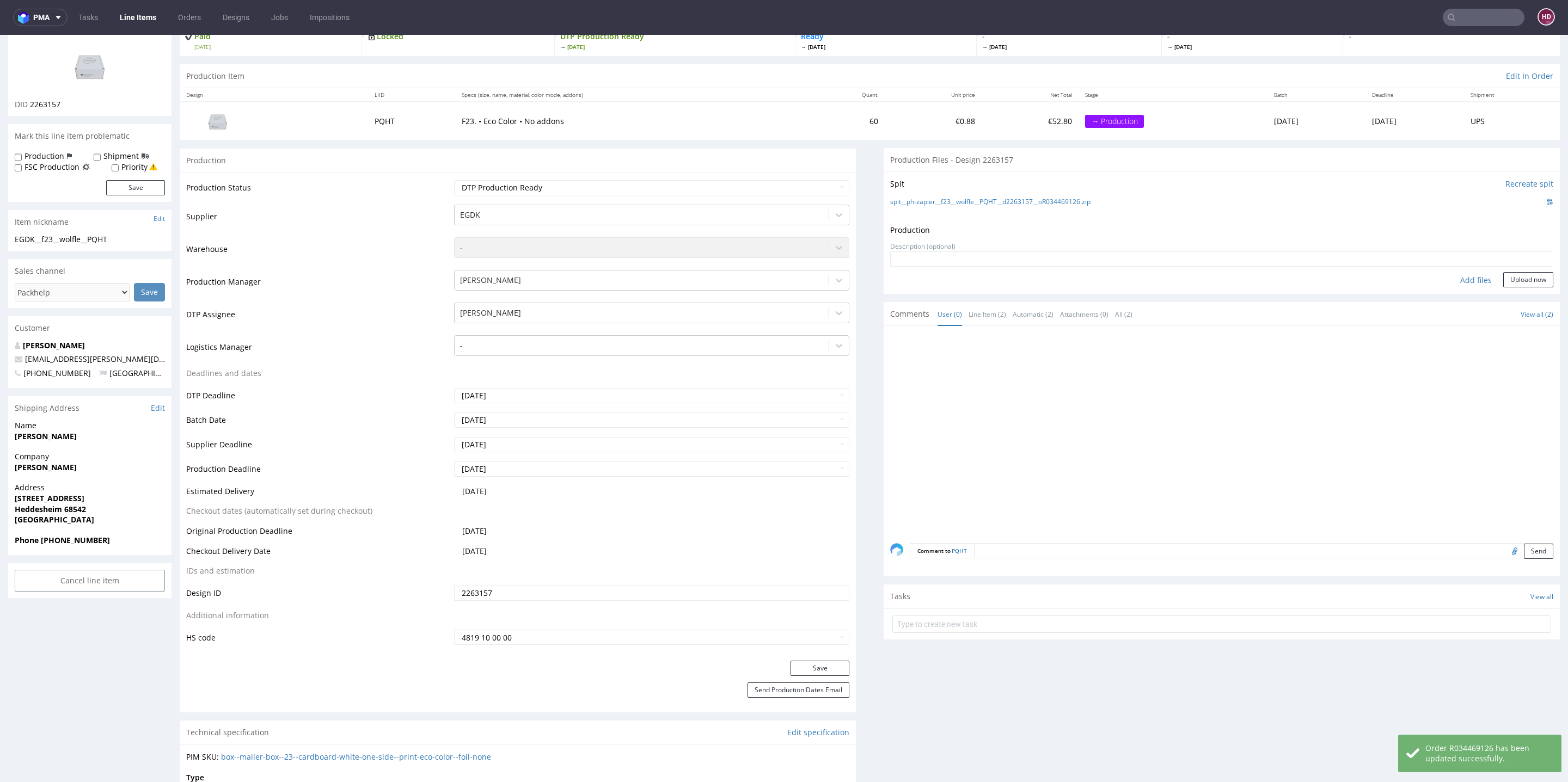
click at [1453, 276] on div "Add files" at bounding box center [1476, 280] width 55 height 16
type input "C:\fakepath\ EGDK__f23__wolfle__PQHT__d2263157__oR034469126.pdf"
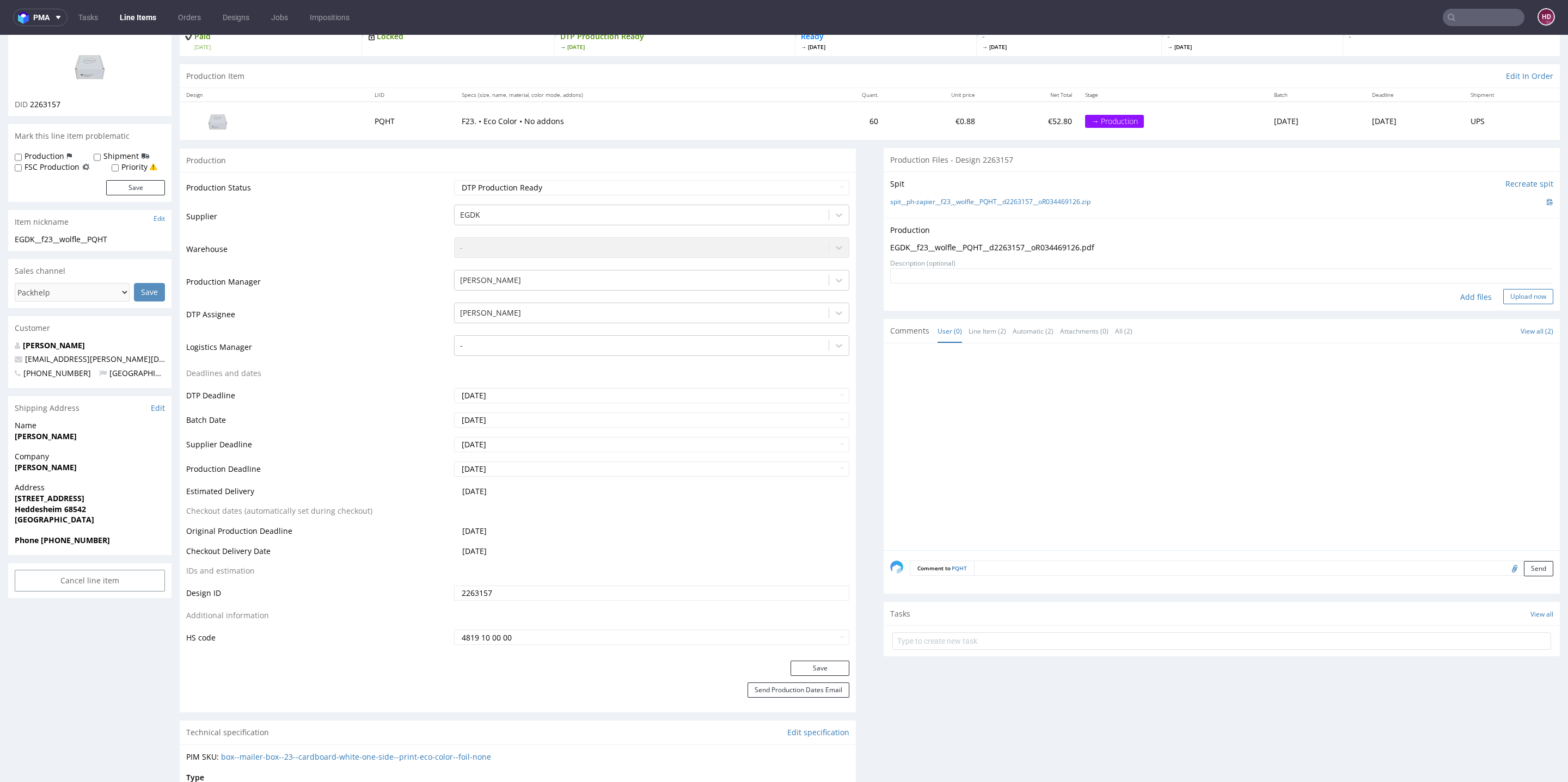
click at [1503, 289] on button "Upload now" at bounding box center [1528, 296] width 50 height 15
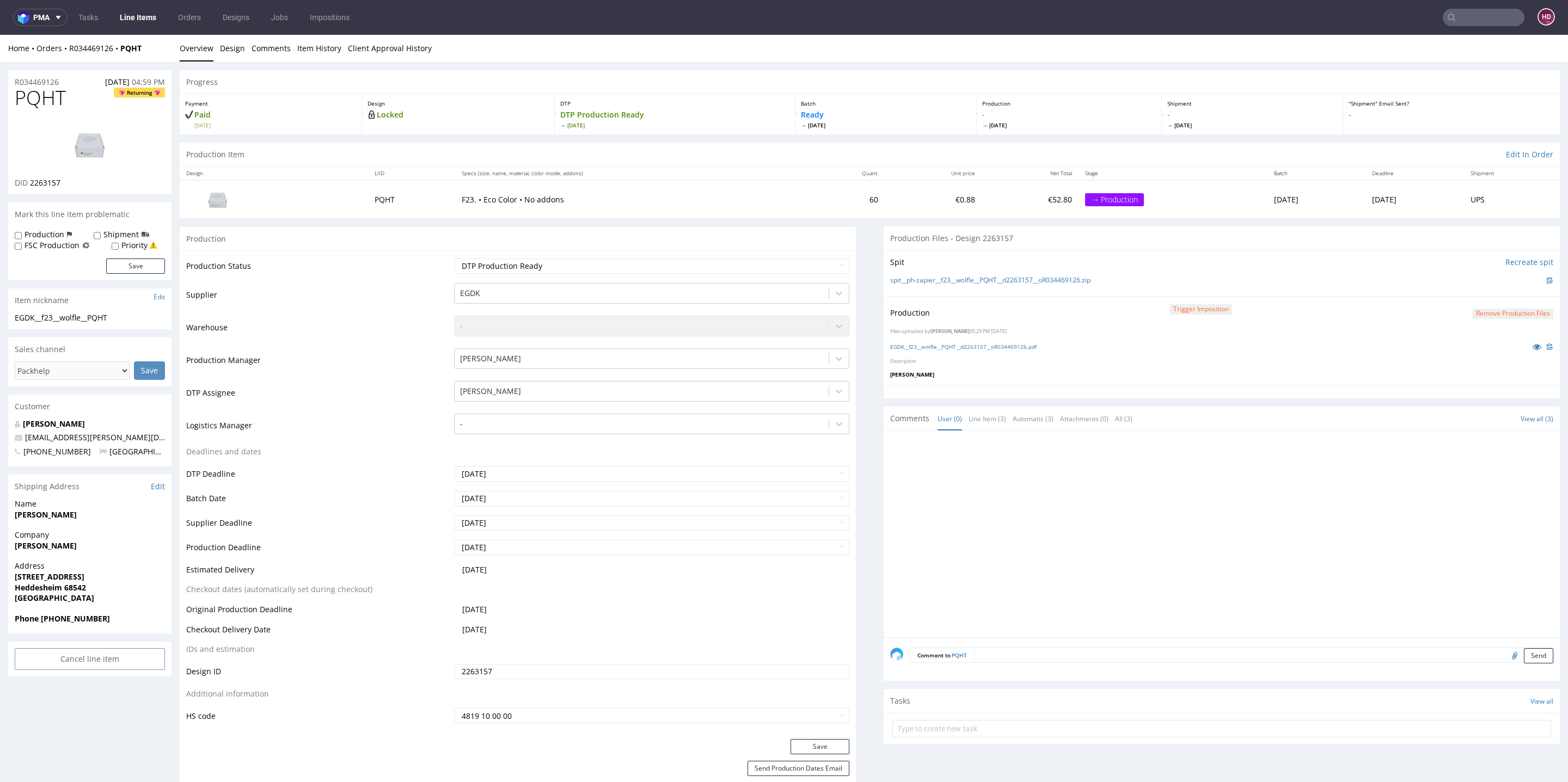
scroll to position [0, 0]
click at [1203, 415] on div "Comments User (0) Line Item (3) Automatic (3) Attachments (0) All (3) View all …" at bounding box center [1222, 418] width 677 height 24
click at [1505, 655] on input "file" at bounding box center [1513, 656] width 15 height 15
type input "C:\fakepath\ EGDK__f23__wolfle__PQHT__d2263157__oR034469126.pdf"
click at [1127, 659] on textarea at bounding box center [1263, 655] width 579 height 15
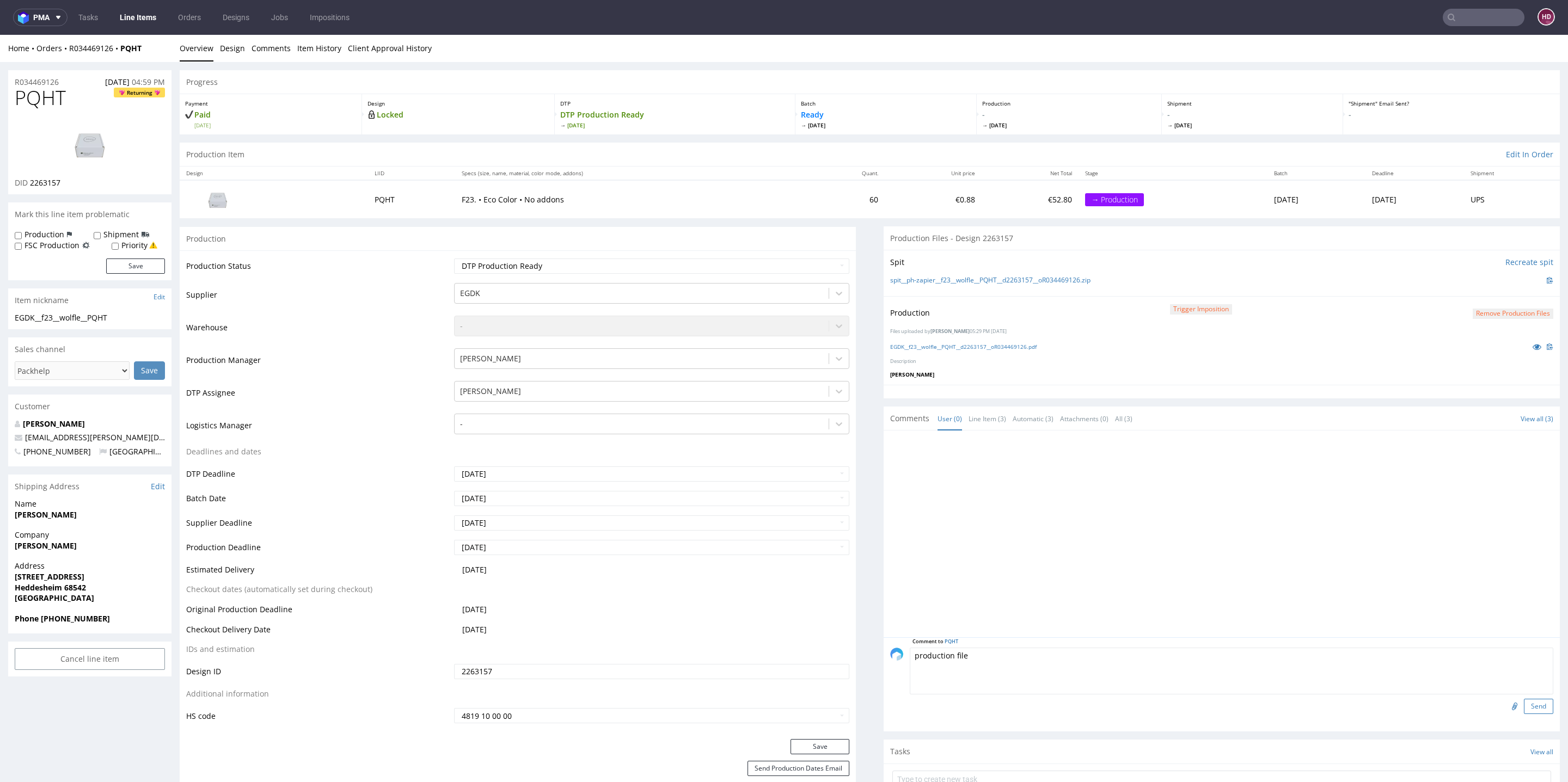
type textarea "production file"
click at [1524, 707] on button "Send" at bounding box center [1539, 707] width 29 height 15
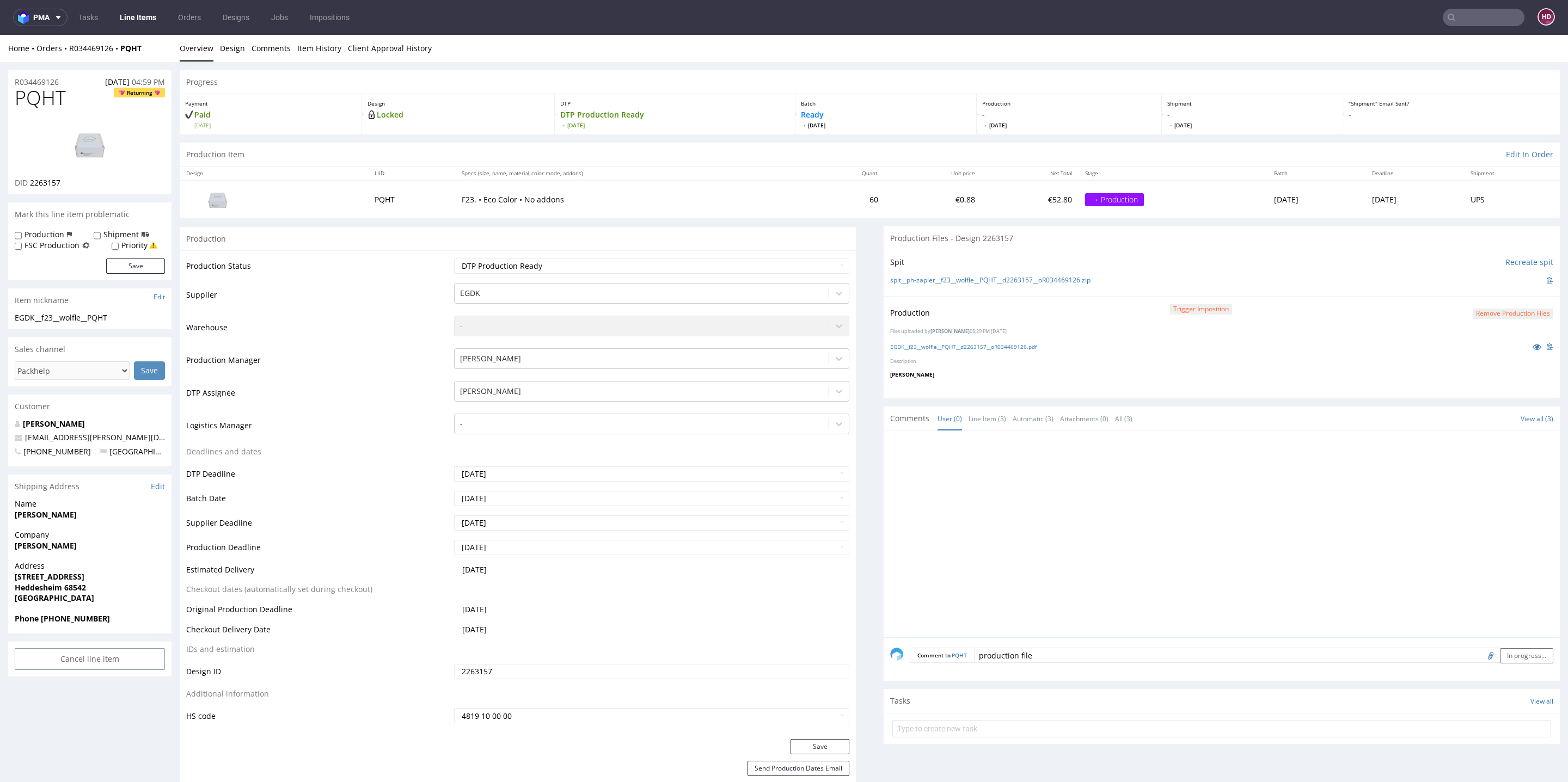
click at [48, 236] on label "Production" at bounding box center [45, 235] width 40 height 11
click at [22, 236] on input "Production" at bounding box center [18, 236] width 7 height 9
checkbox input "true"
click at [120, 266] on button "Save" at bounding box center [136, 266] width 59 height 15
click at [1288, 477] on div at bounding box center [1225, 537] width 669 height 200
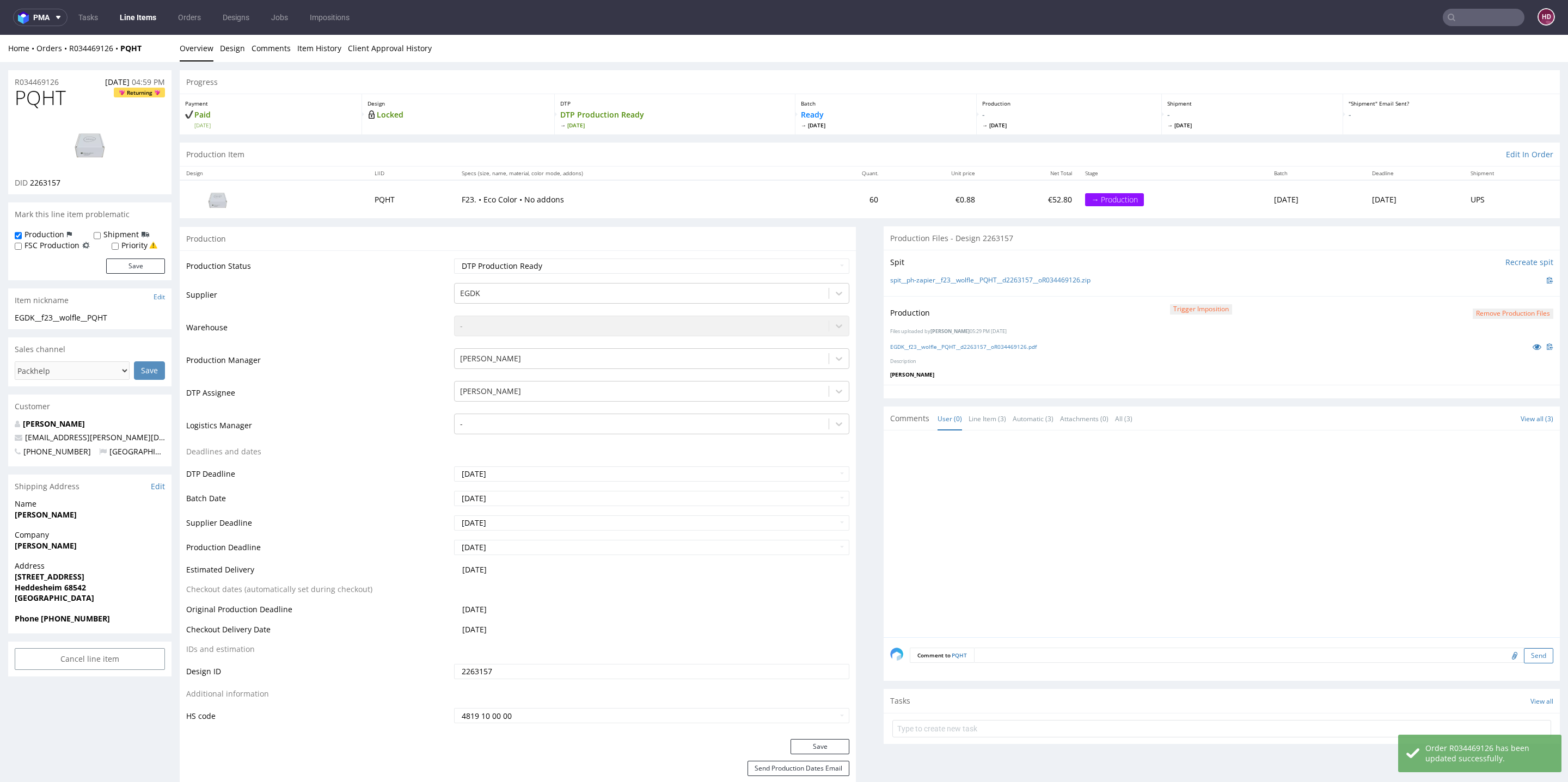
click at [1524, 648] on button "Send" at bounding box center [1539, 656] width 29 height 15
click at [1083, 664] on div "Comment to PQHT Send" at bounding box center [1222, 659] width 677 height 44
click at [1080, 643] on div "Comment to PQHT Send" at bounding box center [1222, 659] width 677 height 44
click at [1505, 651] on input "file" at bounding box center [1513, 656] width 15 height 15
type input "C:\fakepath\ EGDK__f23__wolfle__PQHT__d2263157__oR034469126.pdf"
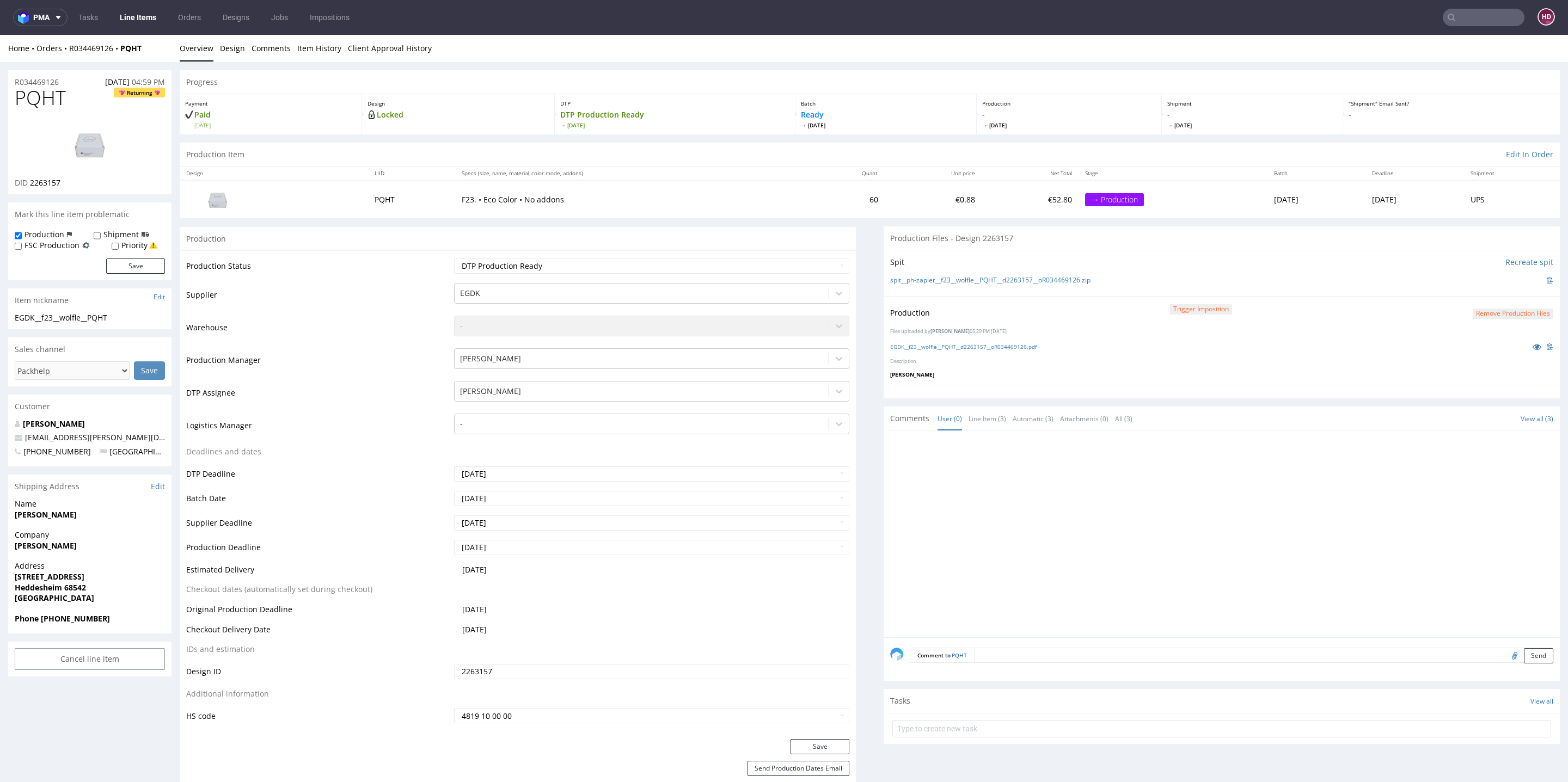
click at [1344, 652] on textarea at bounding box center [1263, 655] width 579 height 15
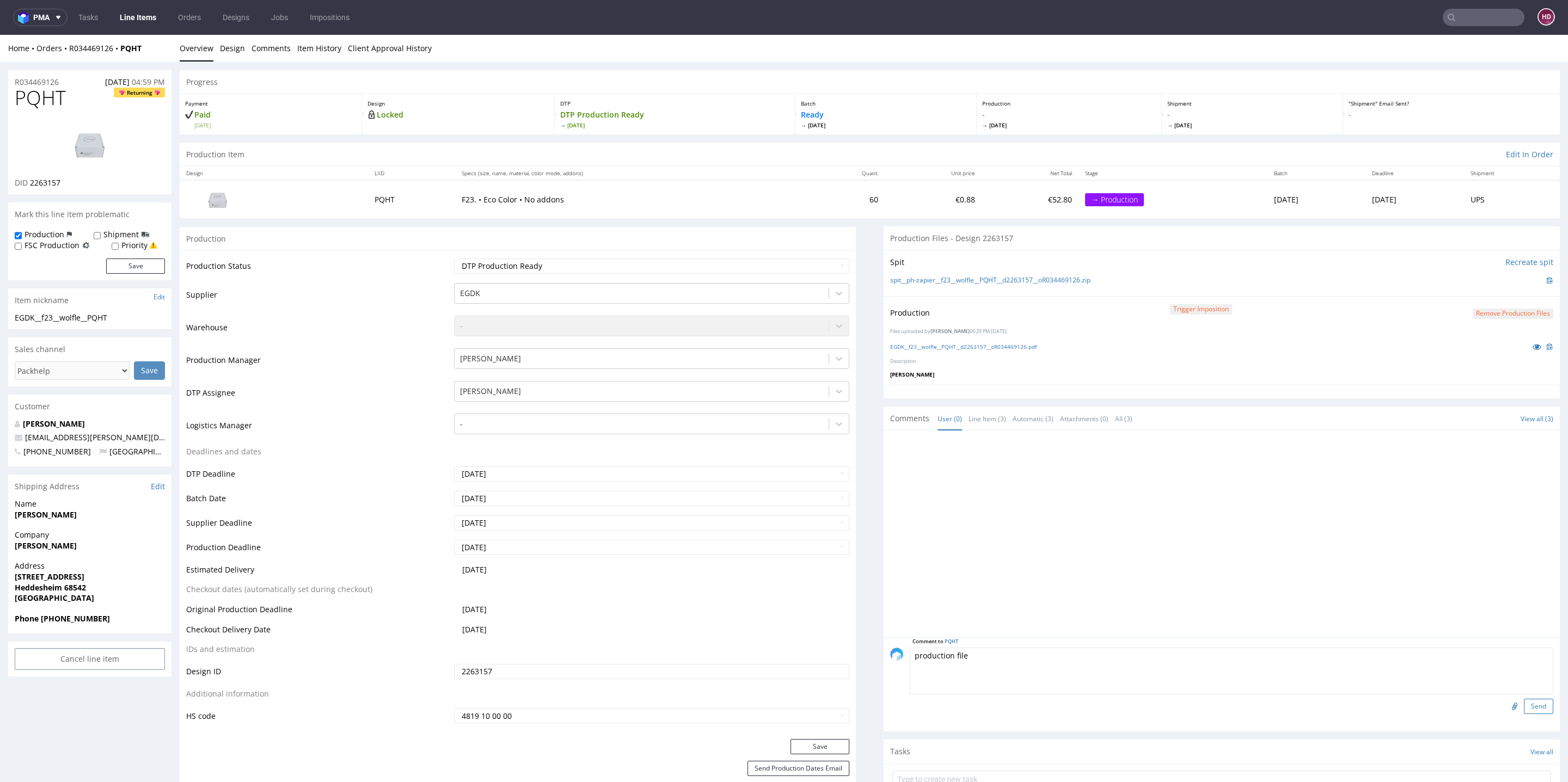
type textarea "production file"
click at [1524, 709] on button "Send" at bounding box center [1539, 707] width 29 height 15
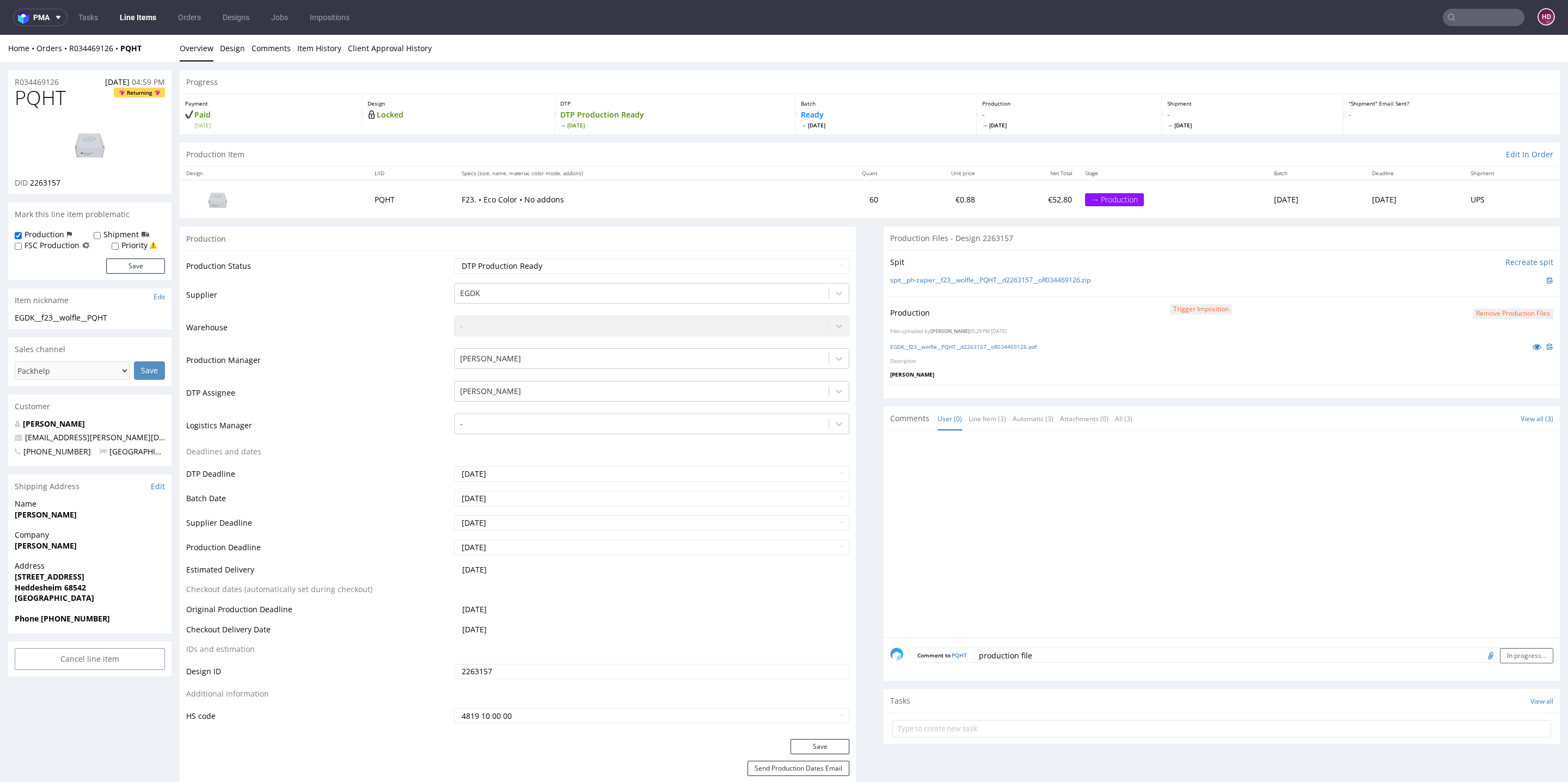
click at [1192, 593] on div at bounding box center [1225, 537] width 669 height 200
click at [1088, 514] on div at bounding box center [1225, 537] width 669 height 200
click at [125, 270] on button "Save" at bounding box center [136, 266] width 59 height 15
click at [1505, 657] on input "file" at bounding box center [1513, 656] width 15 height 15
type input "C:\fakepath\ EGDK__f23__wolfle__PQHT__d2263157__oR034469126.pdf"
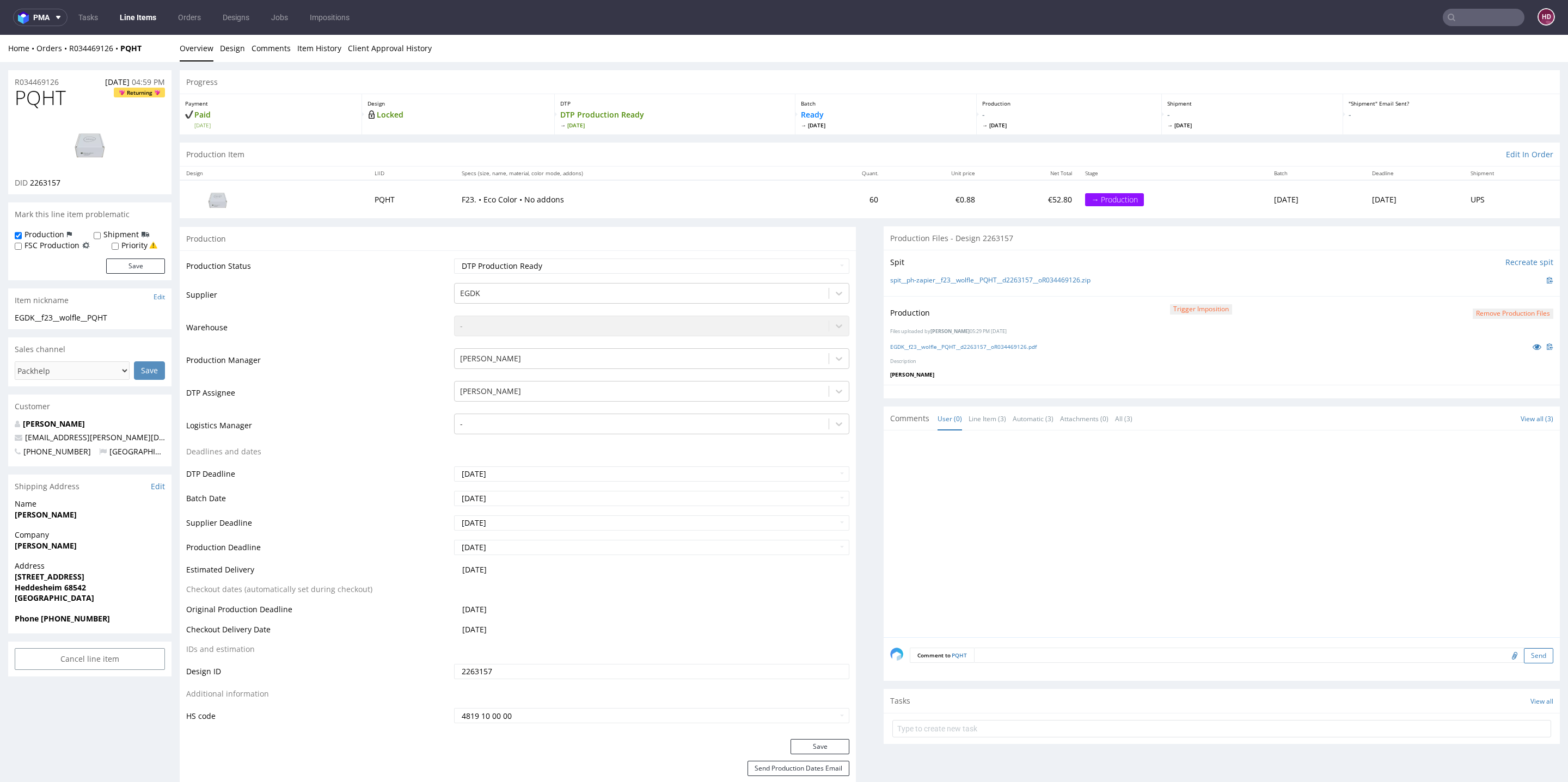
click at [1524, 652] on button "Send" at bounding box center [1539, 656] width 29 height 15
